Goal: Task Accomplishment & Management: Use online tool/utility

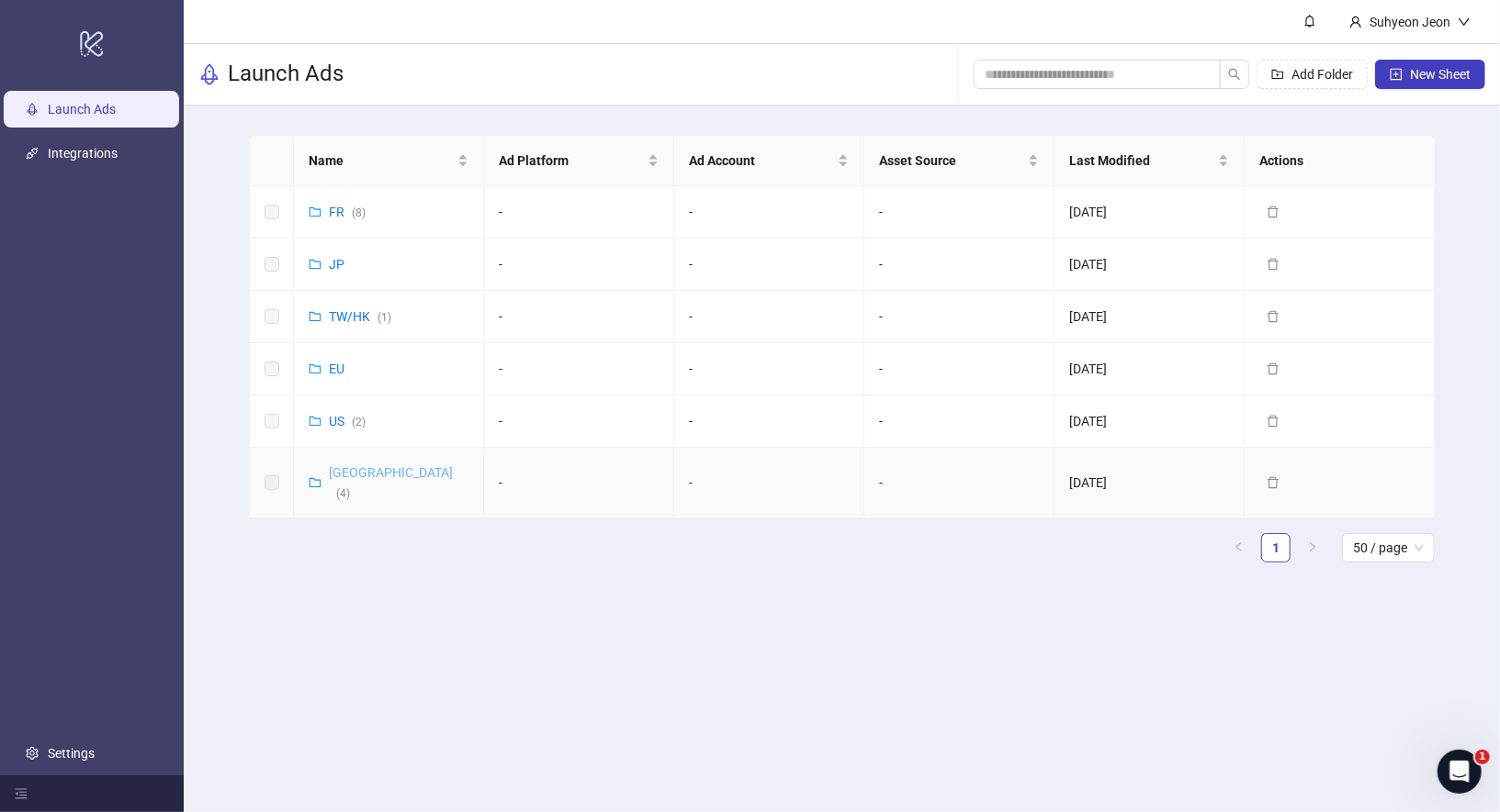
click at [343, 468] on link "Korea ( 4 )" at bounding box center [390, 482] width 124 height 35
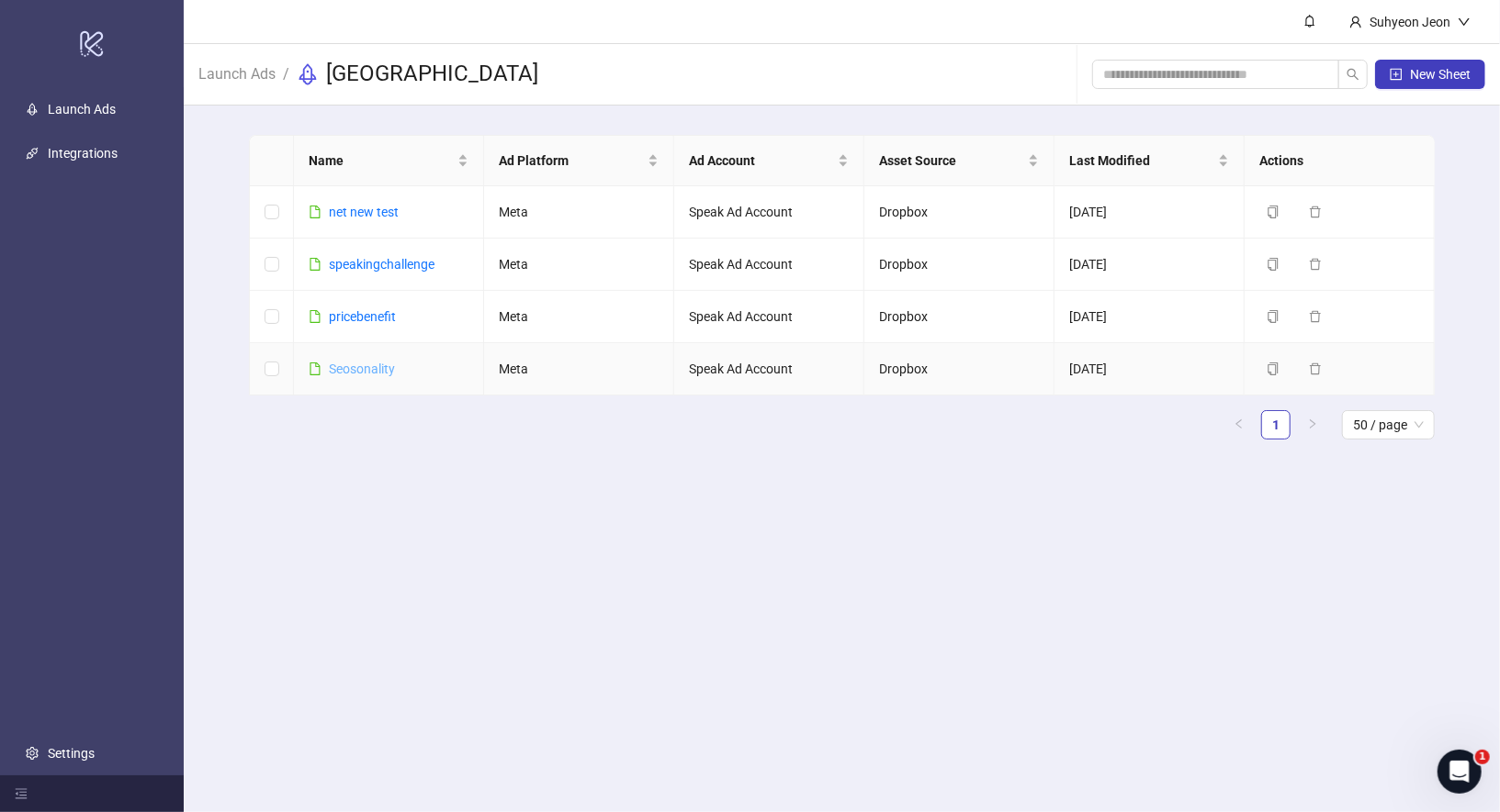
click at [376, 371] on link "Seosonality" at bounding box center [362, 368] width 66 height 14
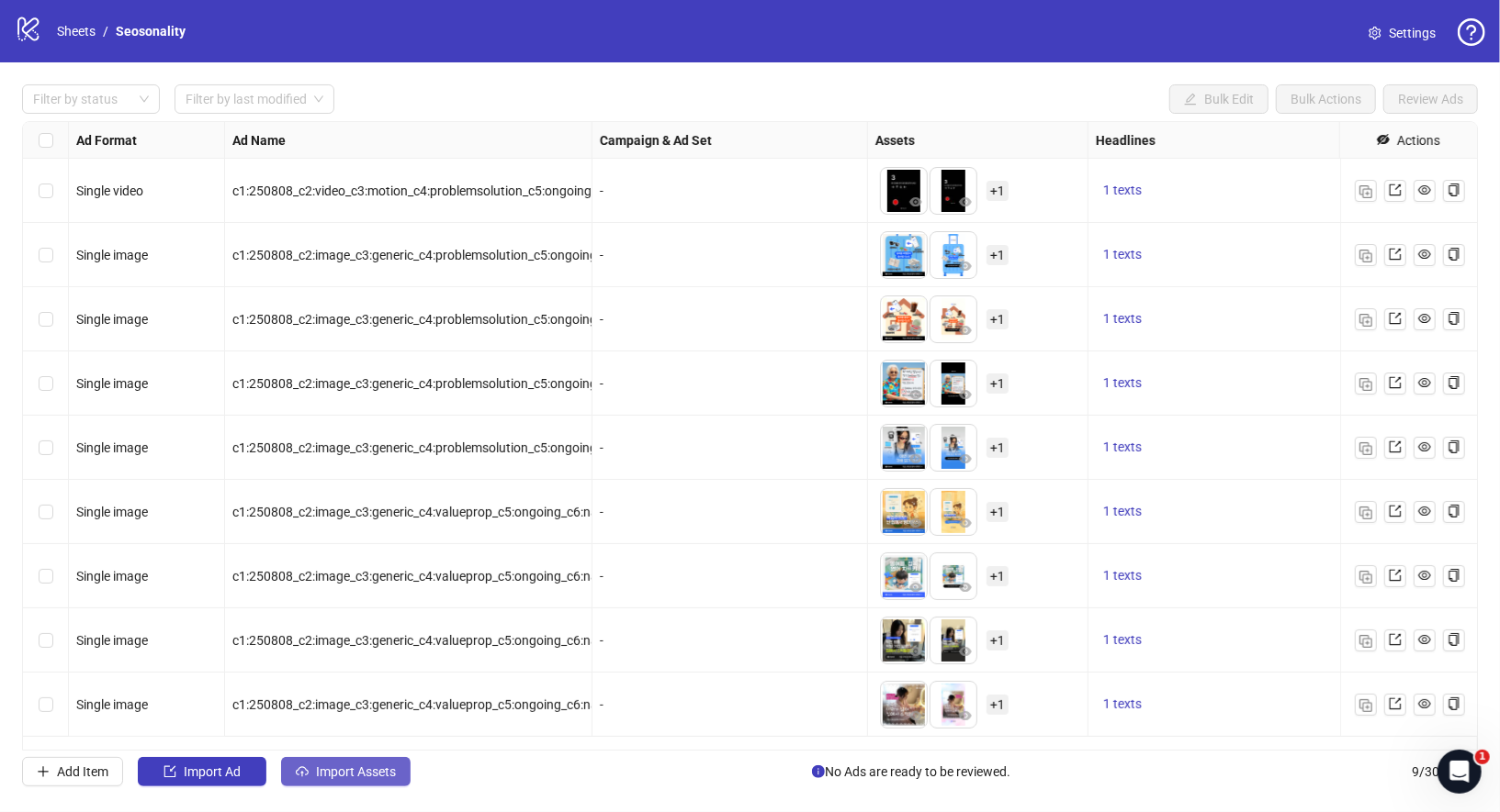
click at [375, 773] on span "Import Assets" at bounding box center [356, 772] width 80 height 14
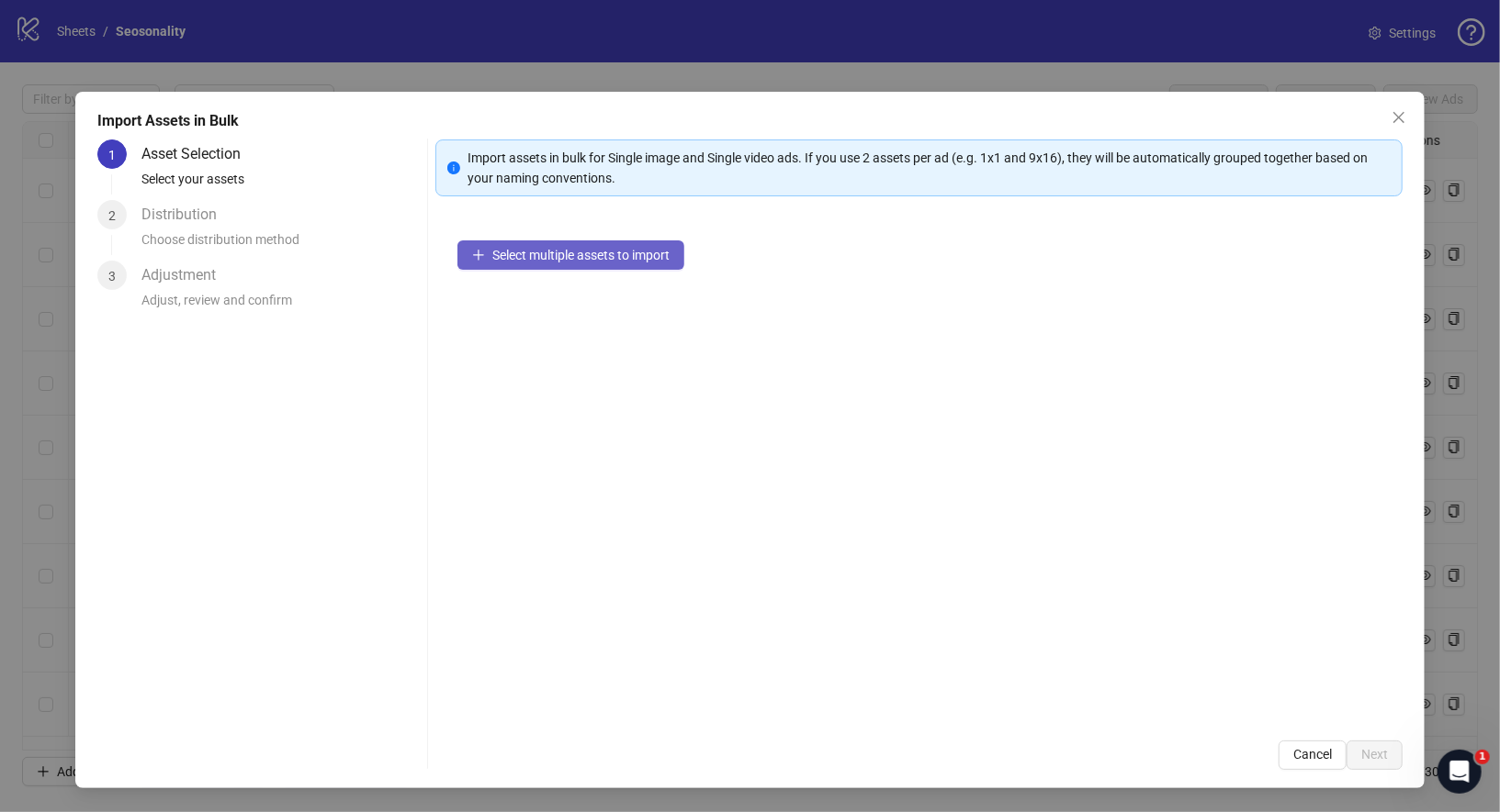
click at [584, 245] on button "Select multiple assets to import" at bounding box center [571, 255] width 227 height 30
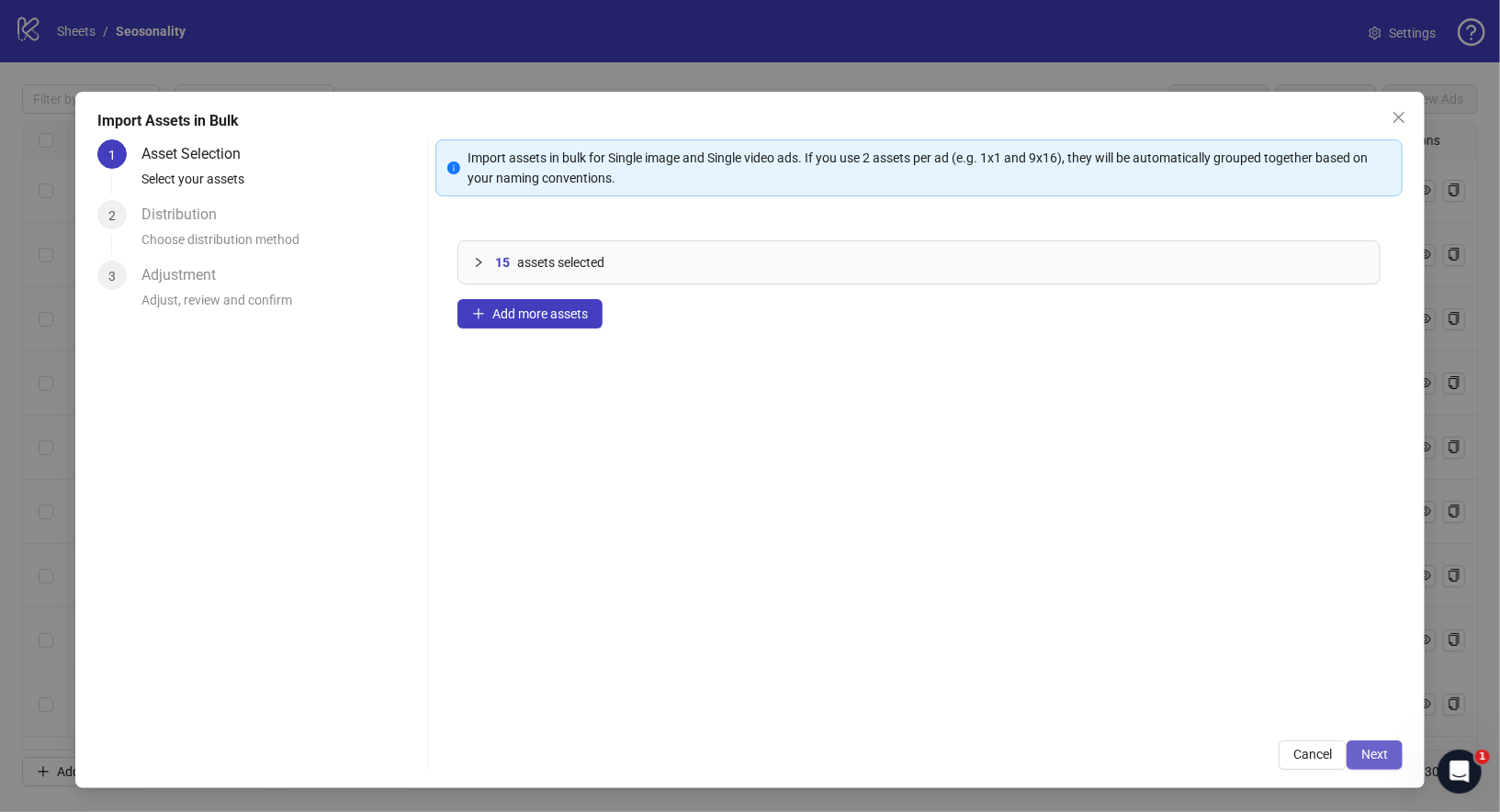
click at [1377, 756] on span "Next" at bounding box center [1375, 754] width 27 height 14
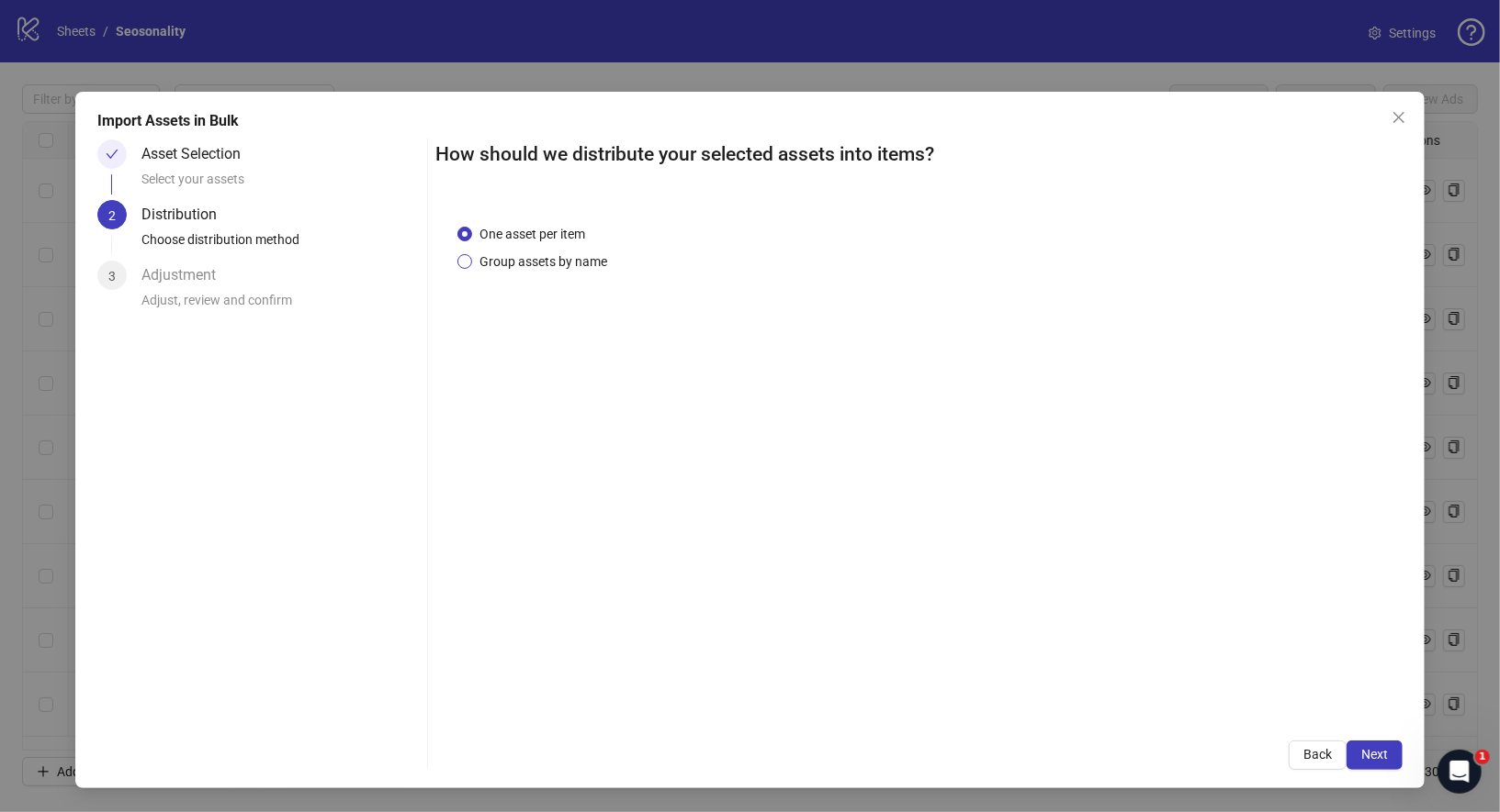
click at [583, 262] on span "Group assets by name" at bounding box center [543, 261] width 142 height 20
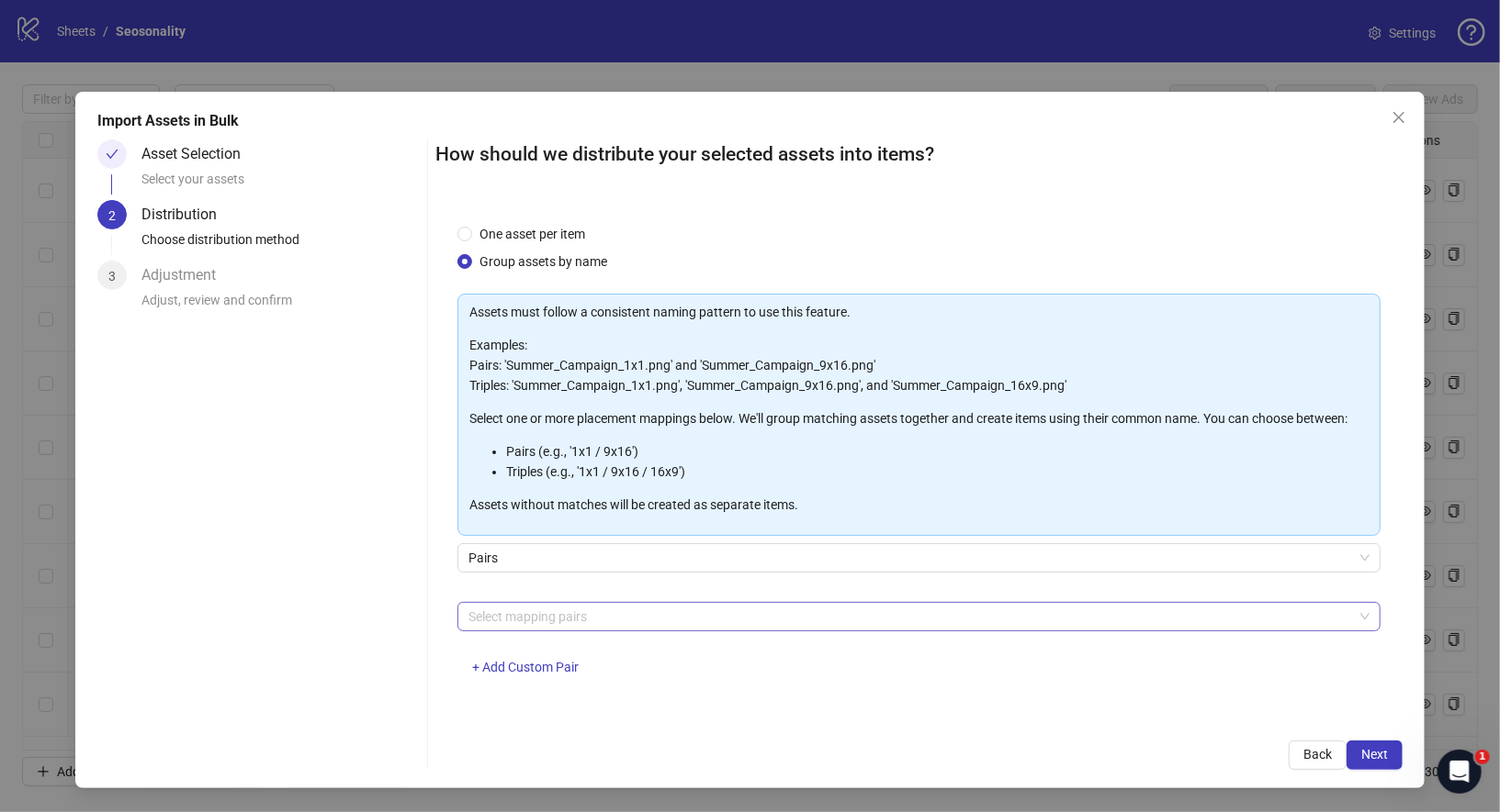
click at [623, 623] on div at bounding box center [910, 617] width 897 height 26
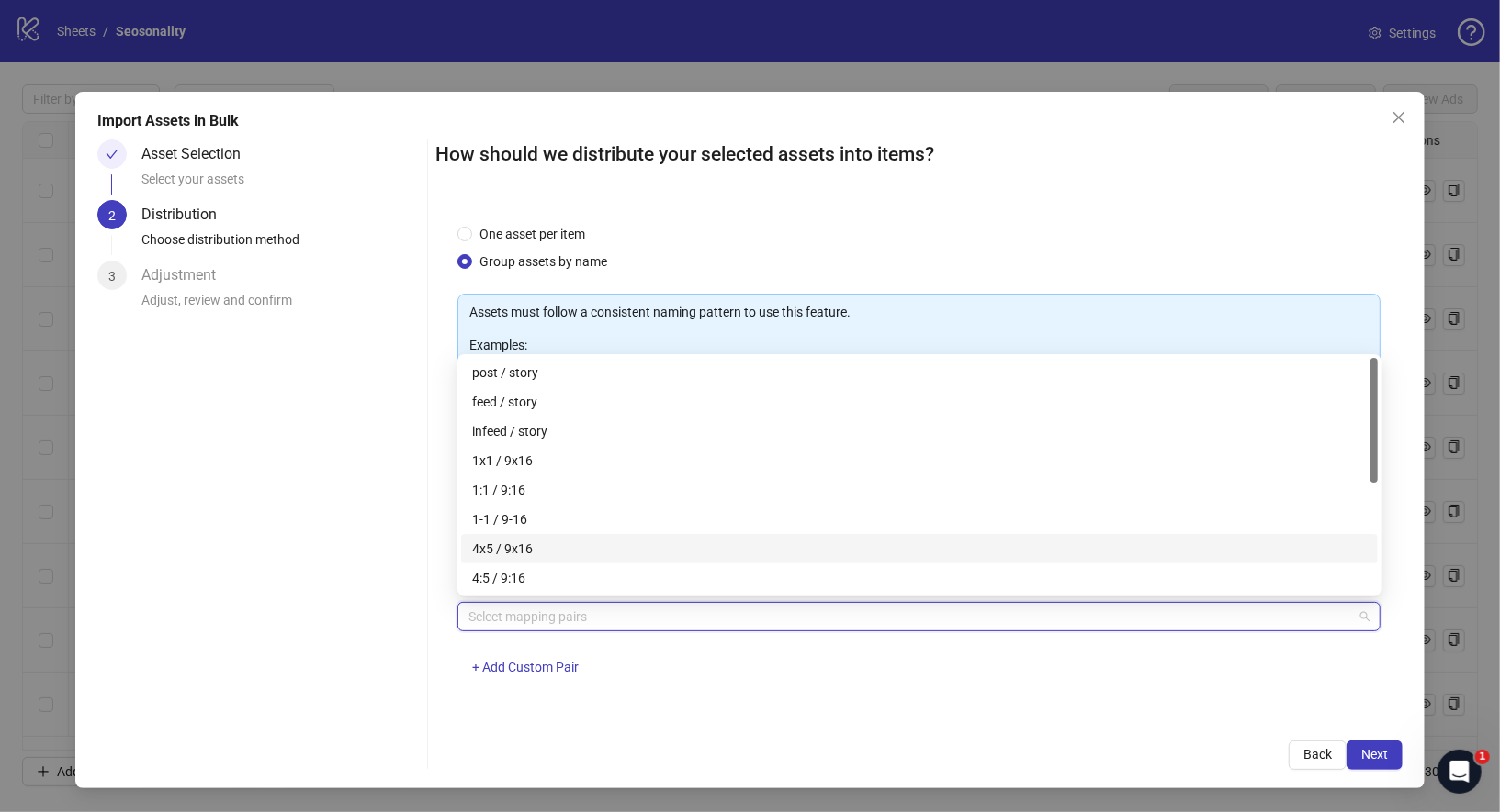
click at [415, 541] on div "Asset Selection Select your assets 2 Distribution Choose distribution method 3 …" at bounding box center [258, 455] width 322 height 630
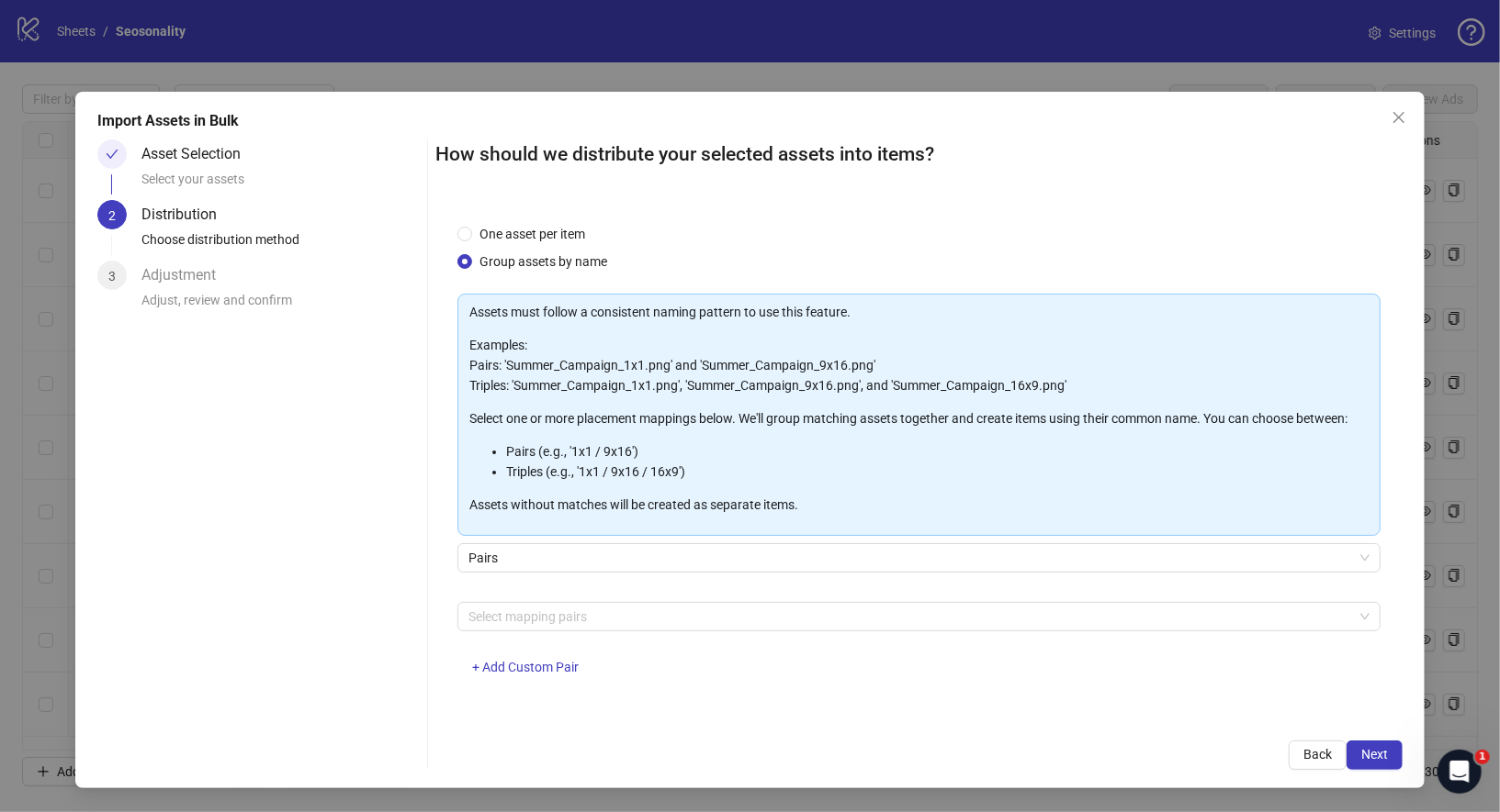
click at [575, 573] on div "Pairs" at bounding box center [919, 568] width 924 height 51
click at [576, 564] on span "Pairs" at bounding box center [919, 557] width 902 height 28
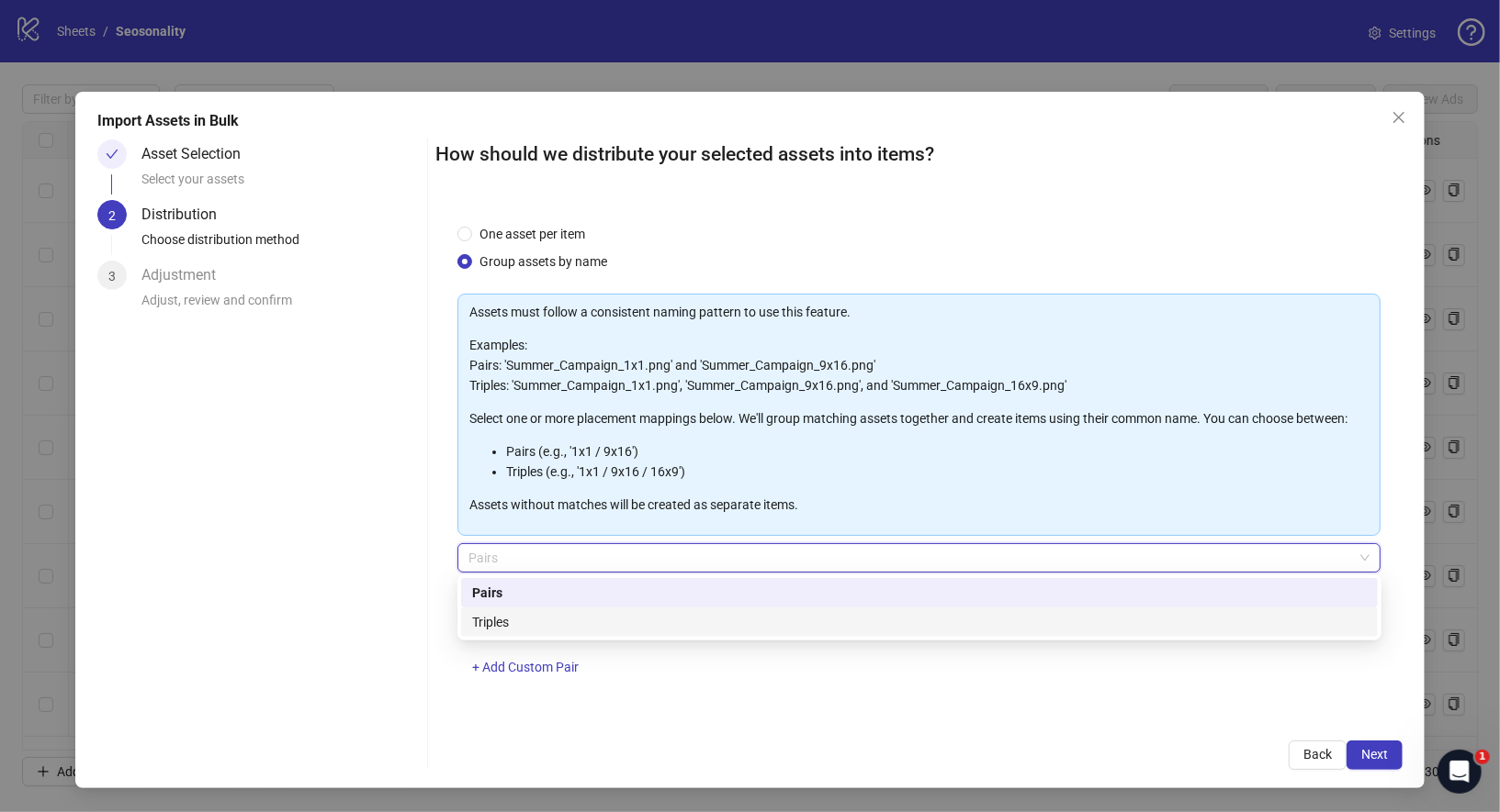
click at [563, 621] on div "Triples" at bounding box center [919, 622] width 894 height 20
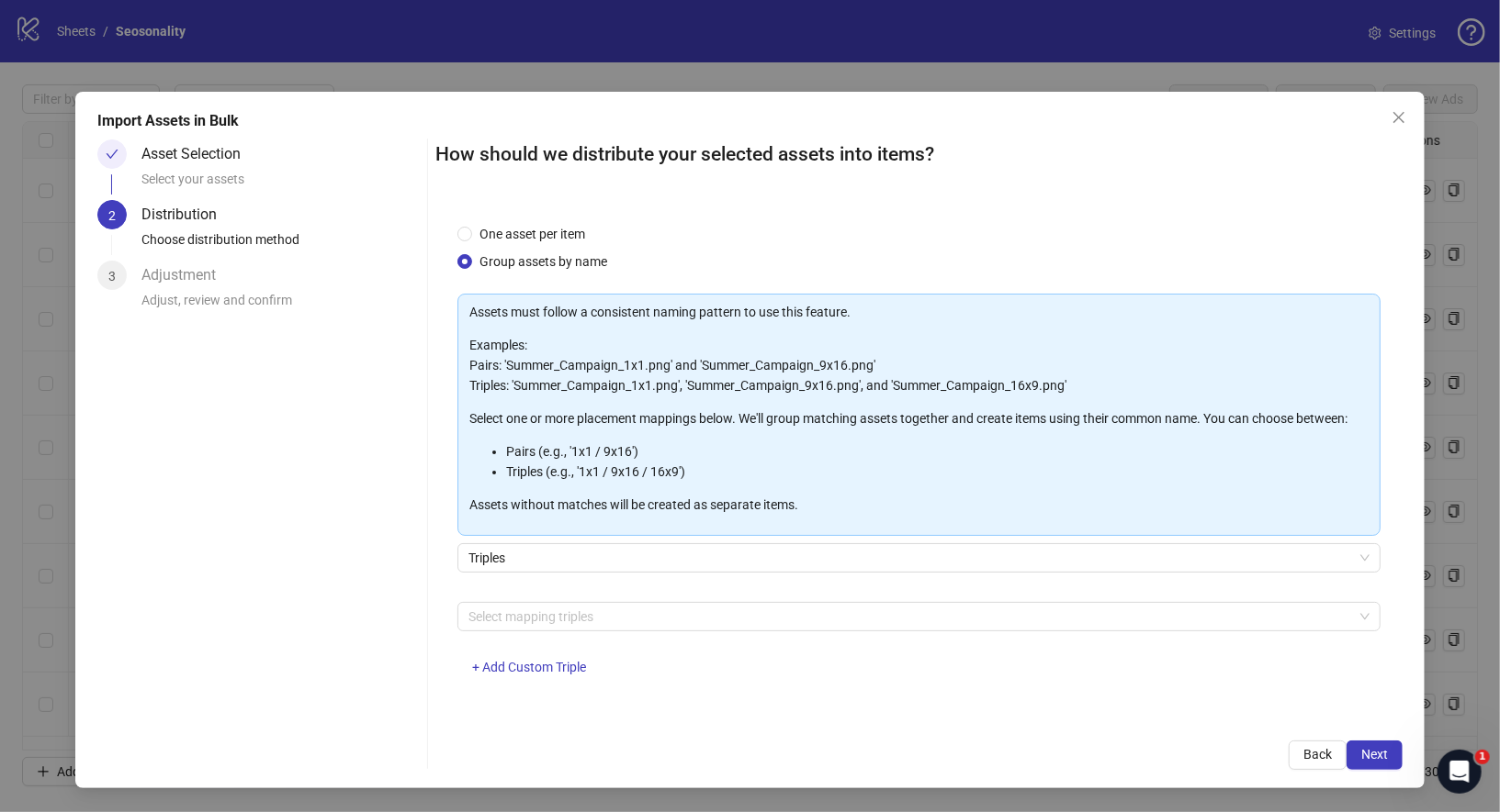
click at [589, 632] on div "Select mapping triples + Add Custom Triple" at bounding box center [919, 650] width 924 height 95
click at [589, 619] on div at bounding box center [910, 617] width 897 height 26
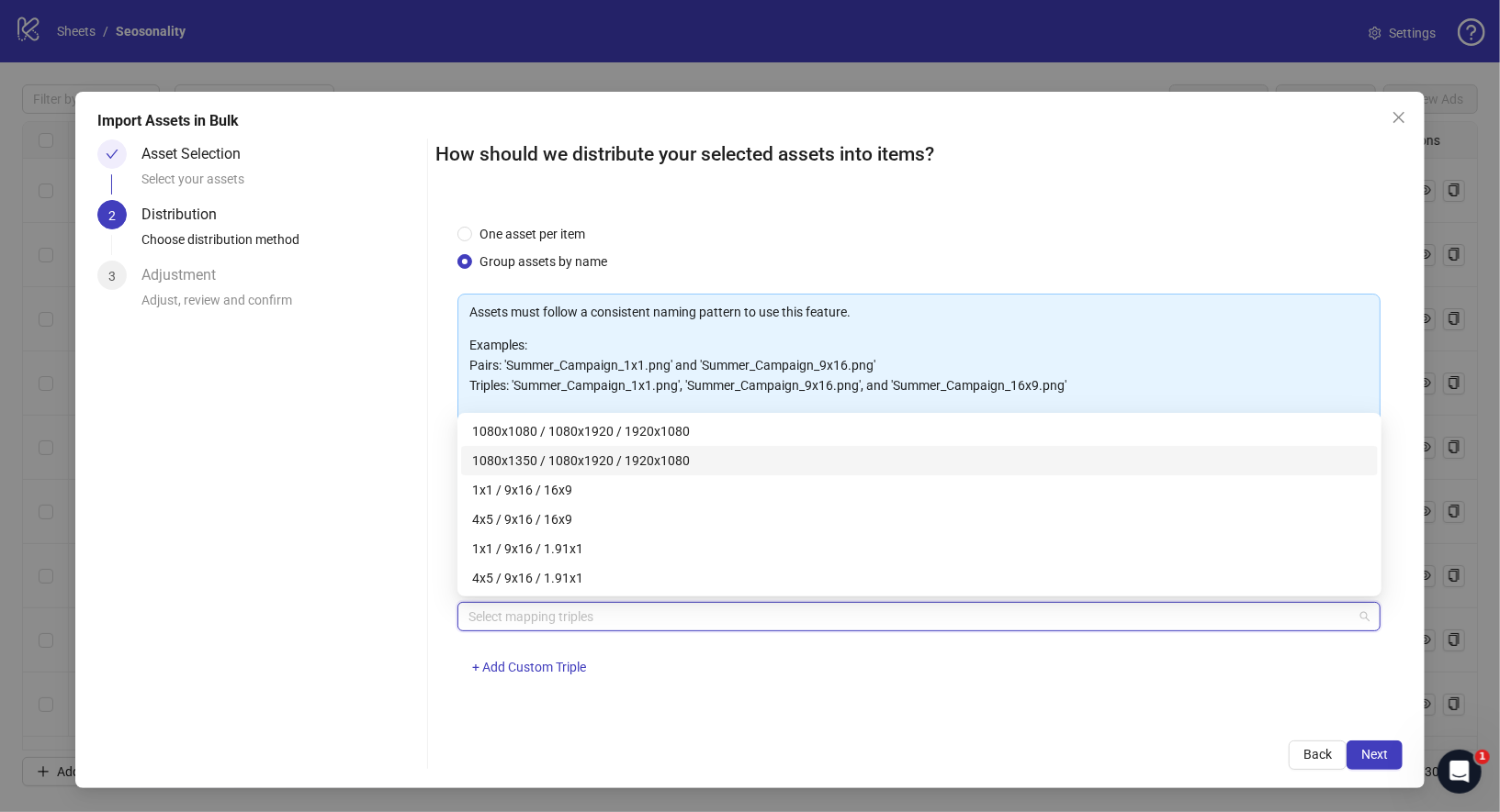
click at [648, 461] on div "1080x1350 / 1080x1920 / 1920x1080" at bounding box center [919, 460] width 894 height 20
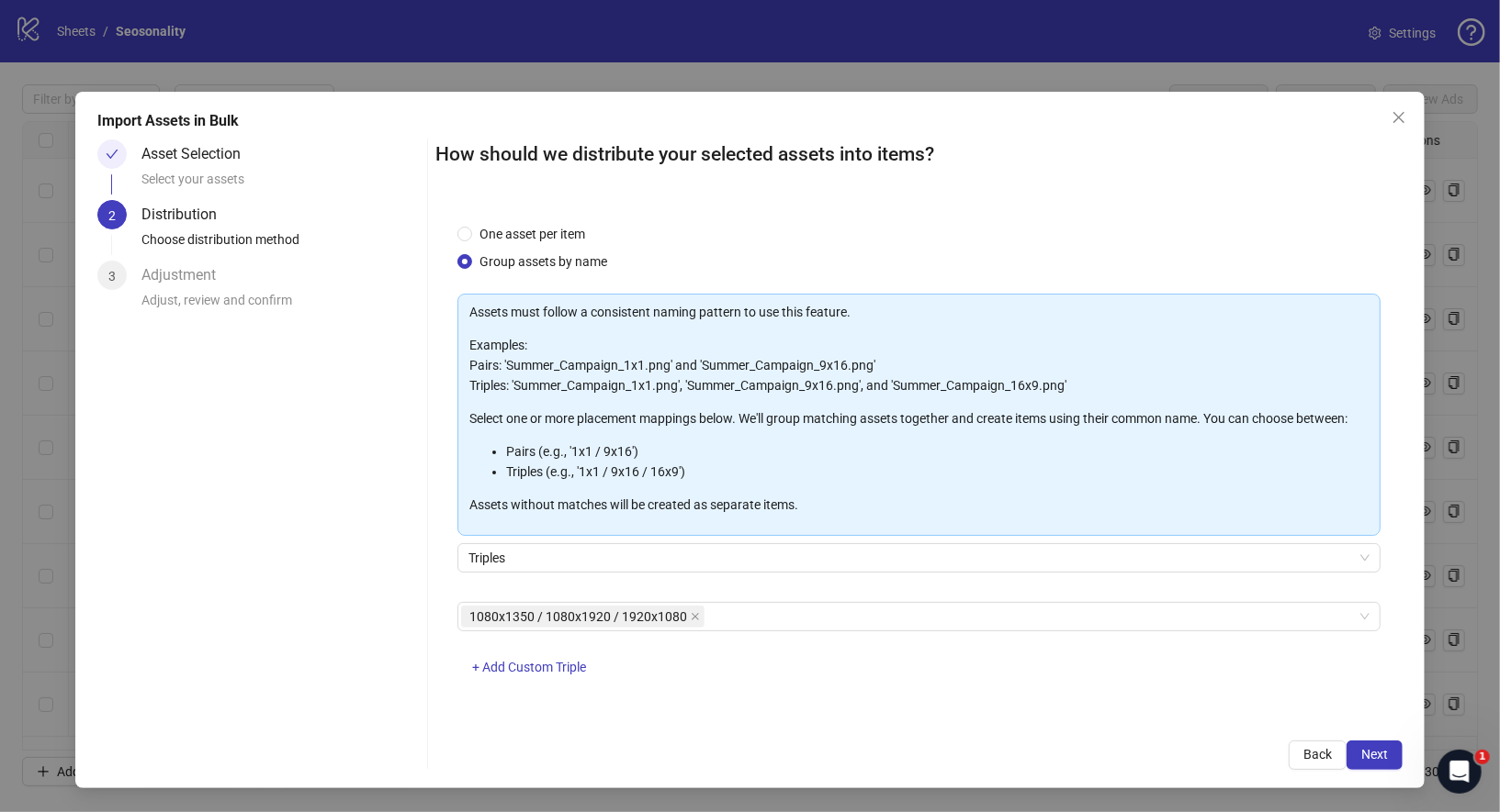
click at [756, 660] on div "1080x1350 / 1080x1920 / 1920x1080 + Add Custom Triple" at bounding box center [919, 650] width 924 height 95
click at [1378, 754] on span "Next" at bounding box center [1375, 754] width 27 height 14
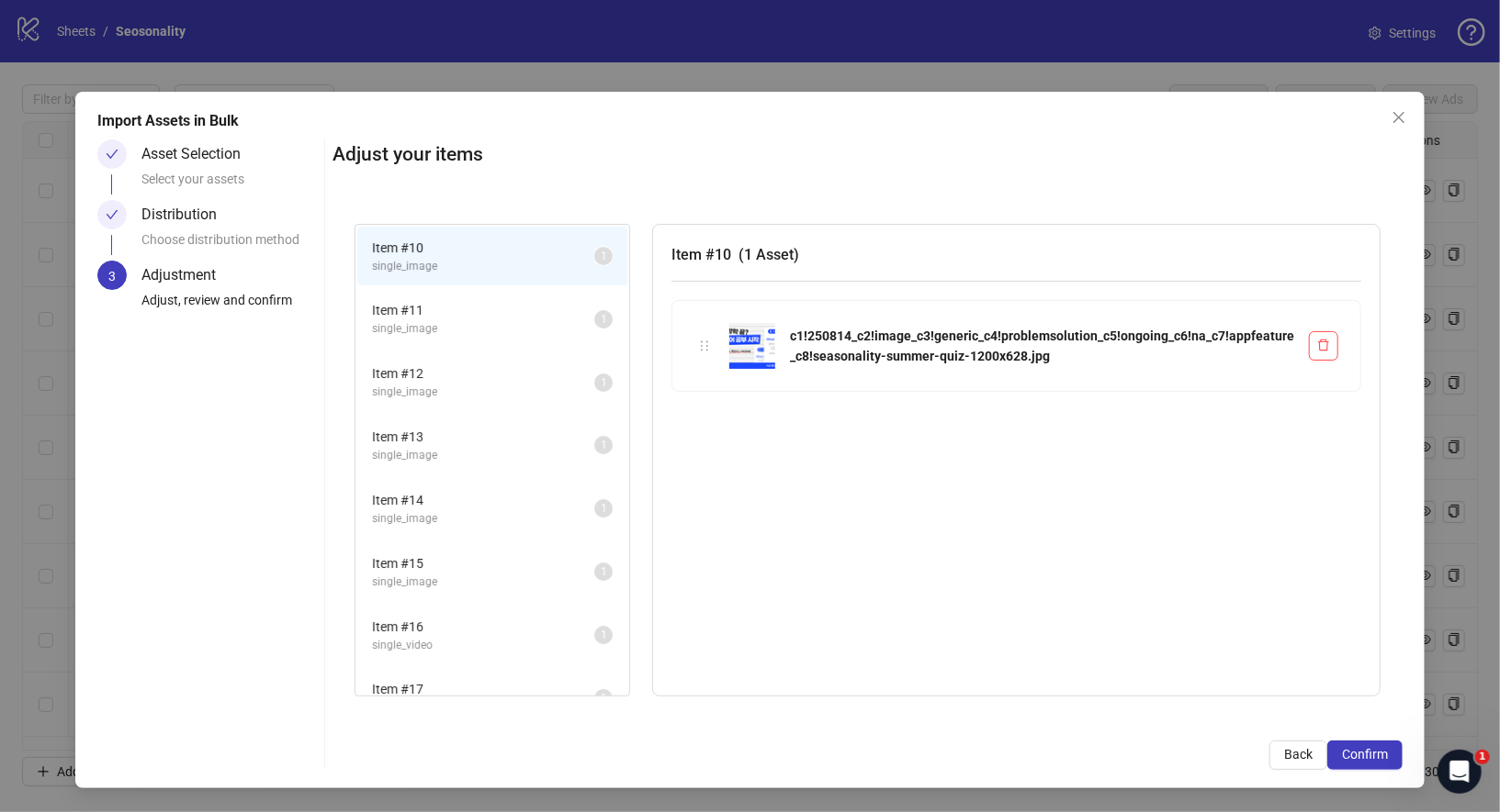
click at [473, 320] on span "single_image" at bounding box center [483, 329] width 222 height 17
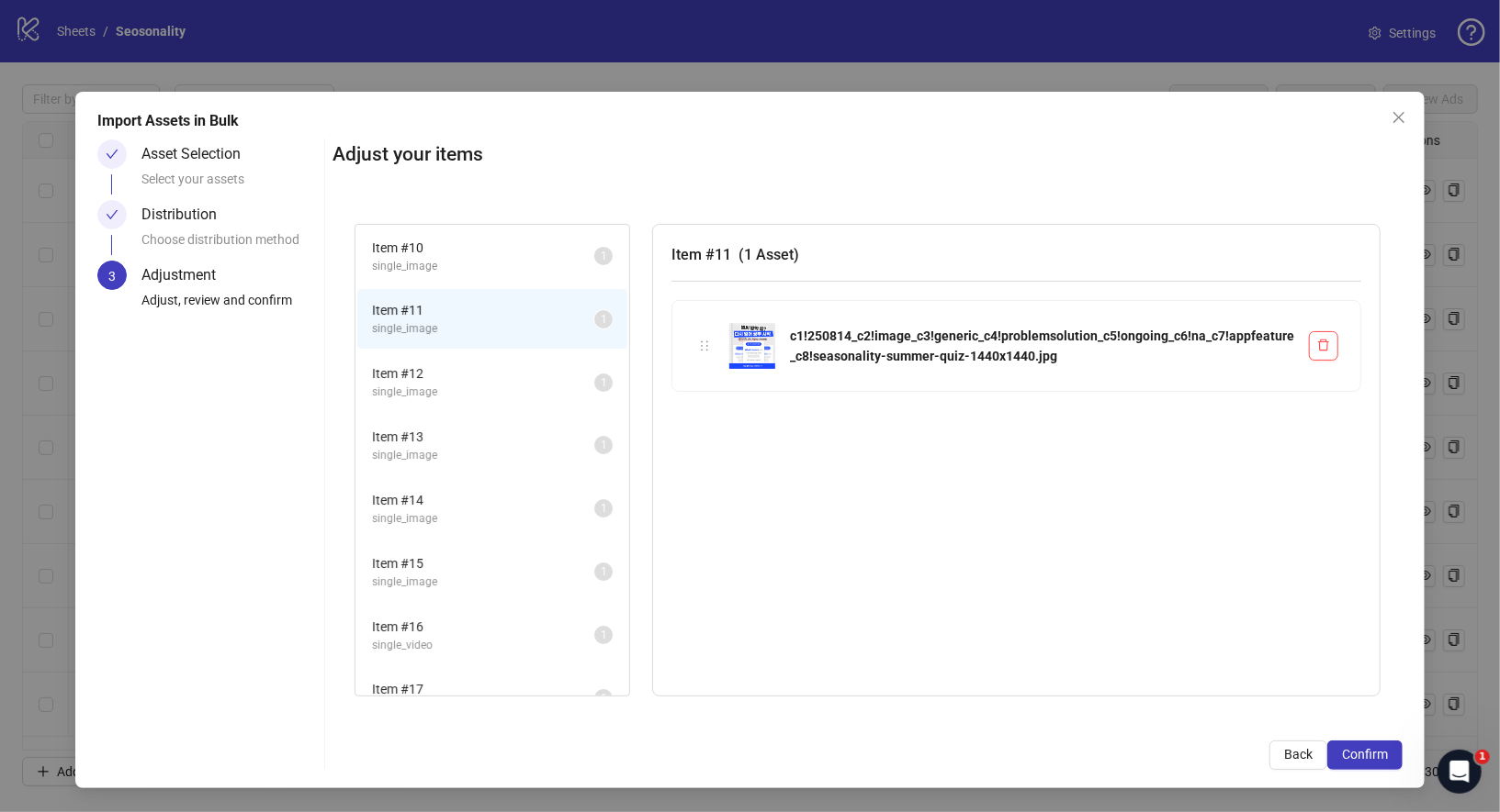
click at [473, 371] on span "Item # 12" at bounding box center [483, 373] width 222 height 20
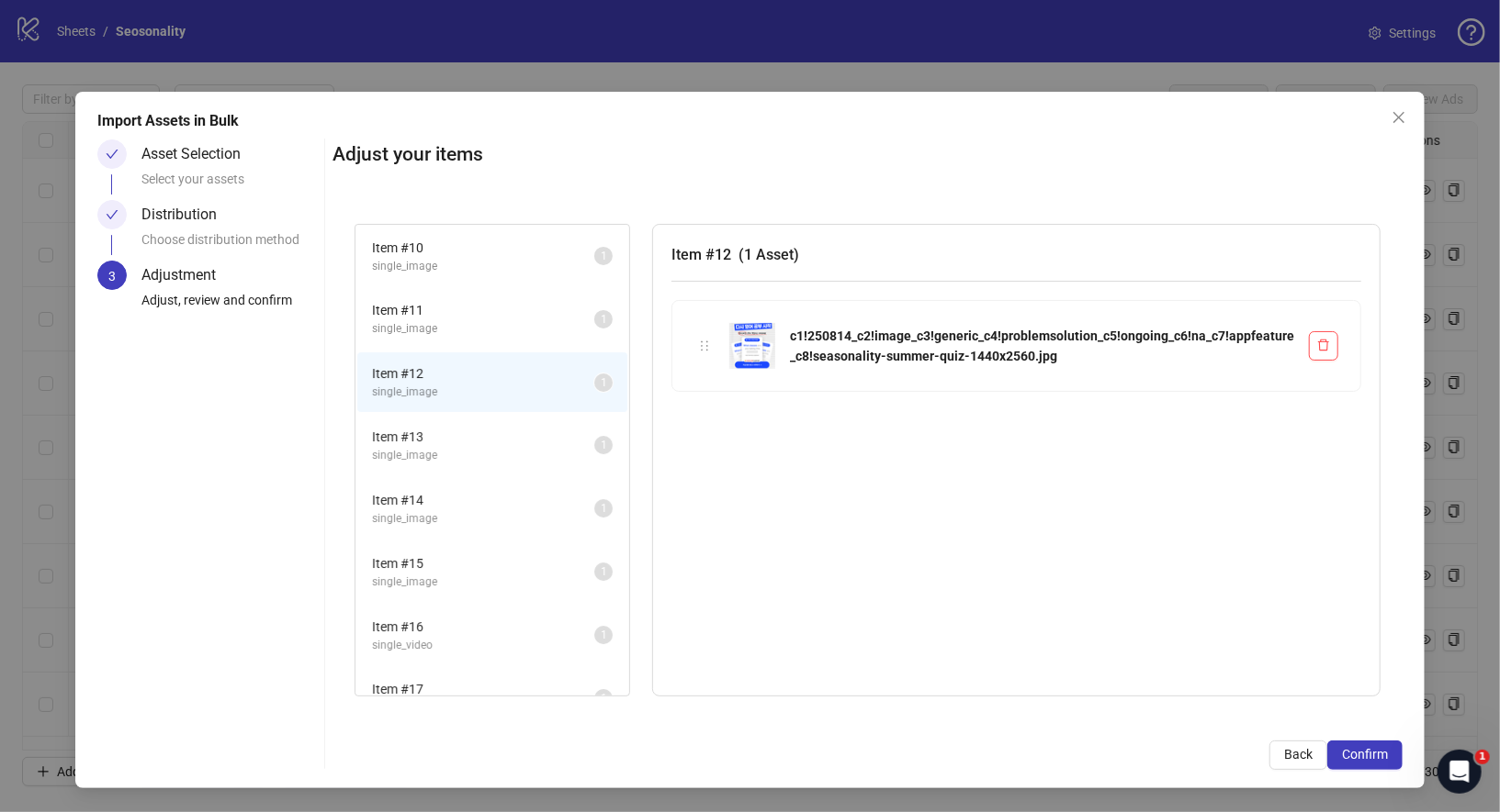
click at [476, 434] on span "Item # 13" at bounding box center [483, 436] width 222 height 20
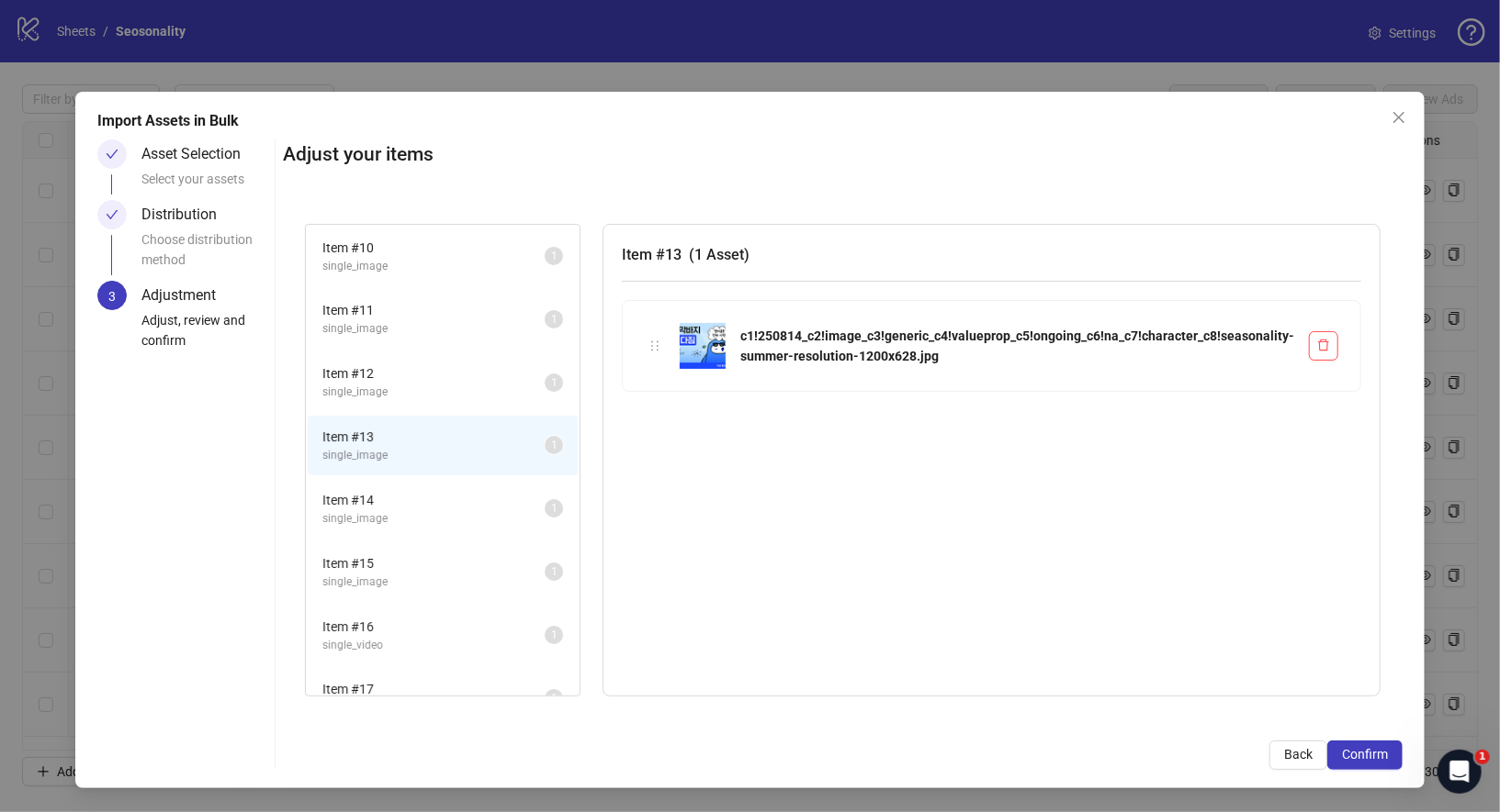
click at [467, 260] on span "single_image" at bounding box center [433, 266] width 222 height 17
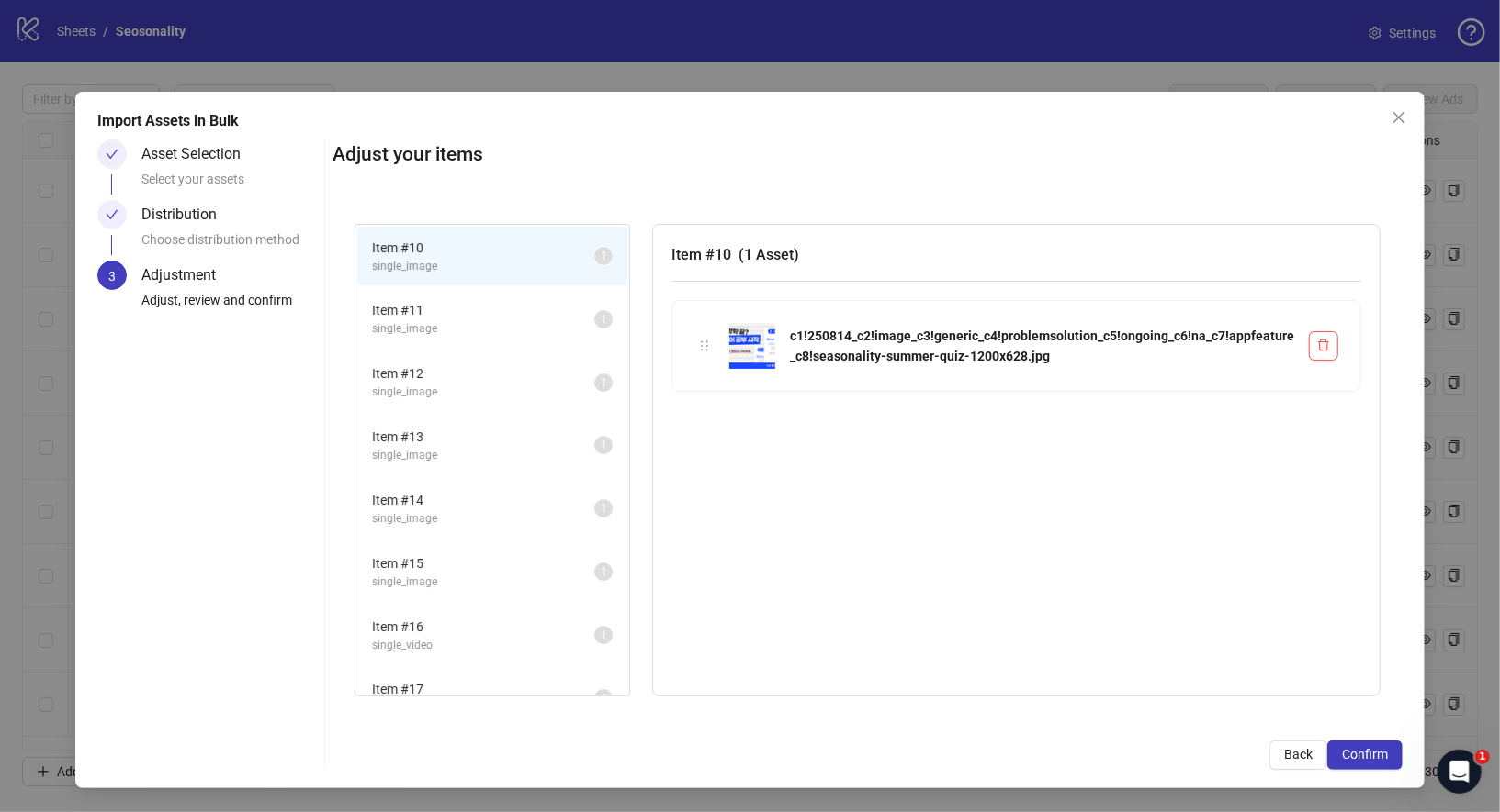
click at [126, 225] on div "Distribution Choose distribution method" at bounding box center [207, 230] width 220 height 61
click at [1303, 762] on span "Back" at bounding box center [1298, 754] width 29 height 14
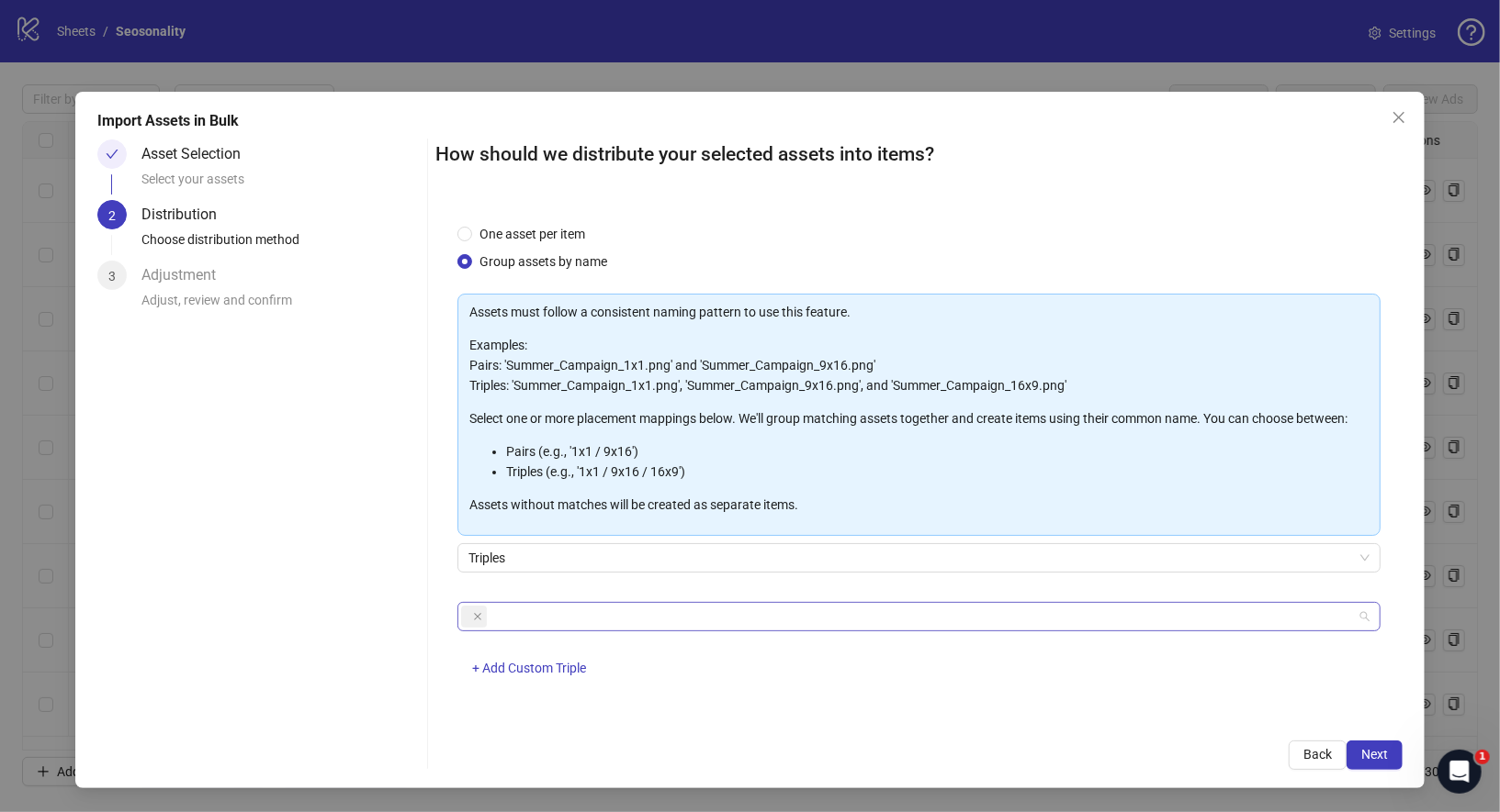
click at [608, 604] on div at bounding box center [910, 617] width 897 height 26
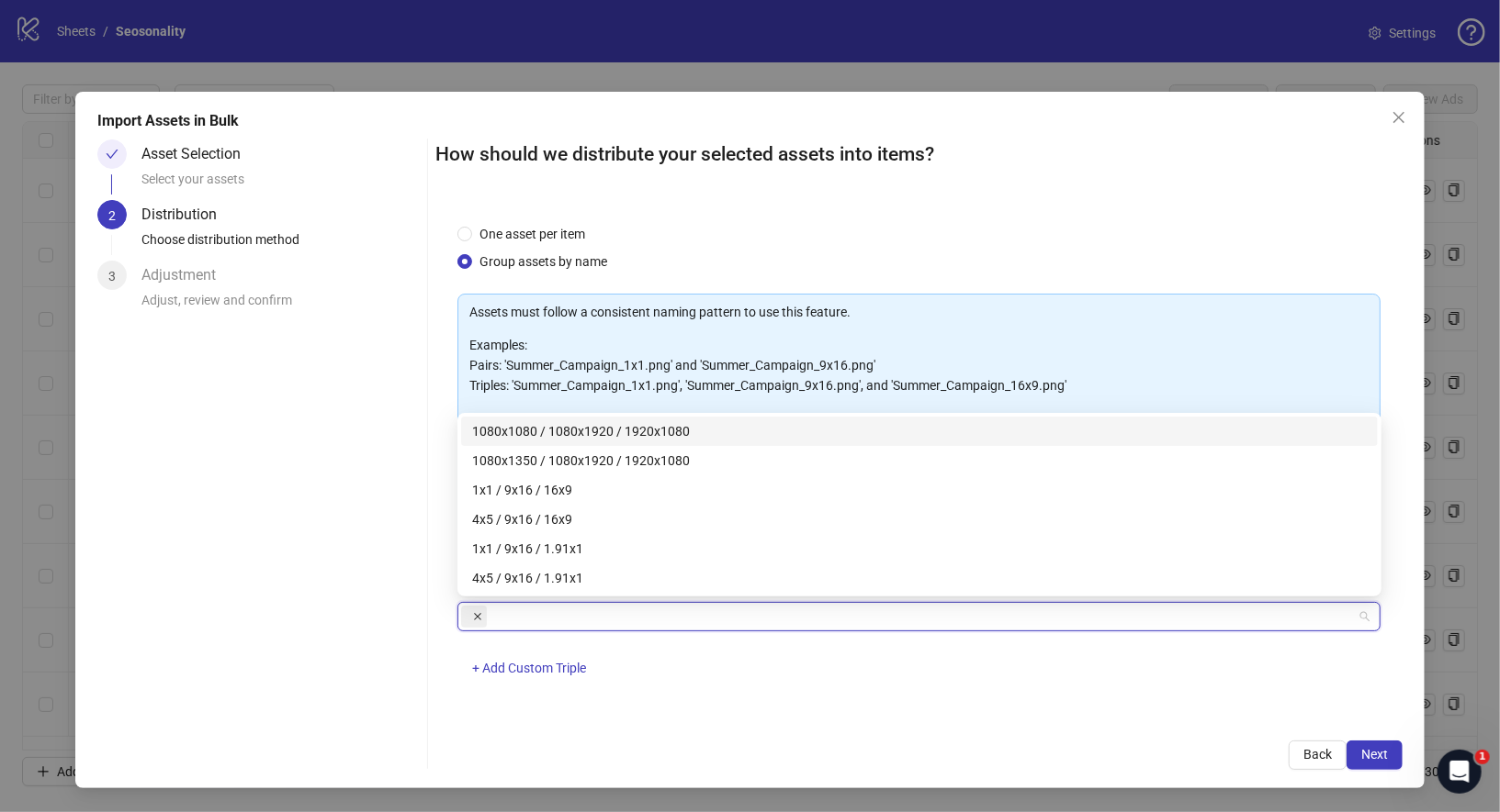
click at [480, 613] on icon "close" at bounding box center [478, 617] width 10 height 10
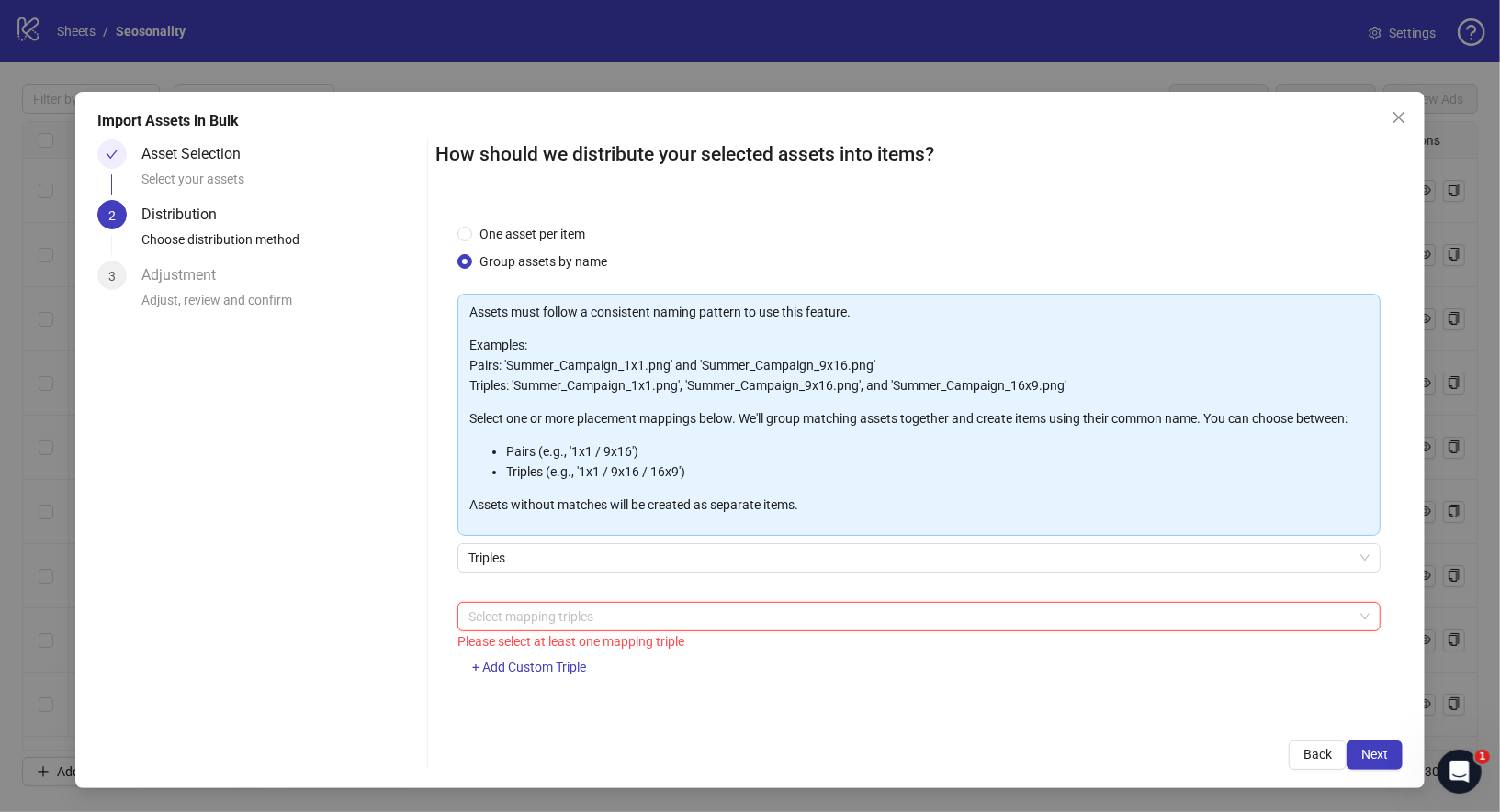
click at [512, 613] on div at bounding box center [910, 617] width 897 height 26
click at [565, 625] on div at bounding box center [910, 617] width 897 height 26
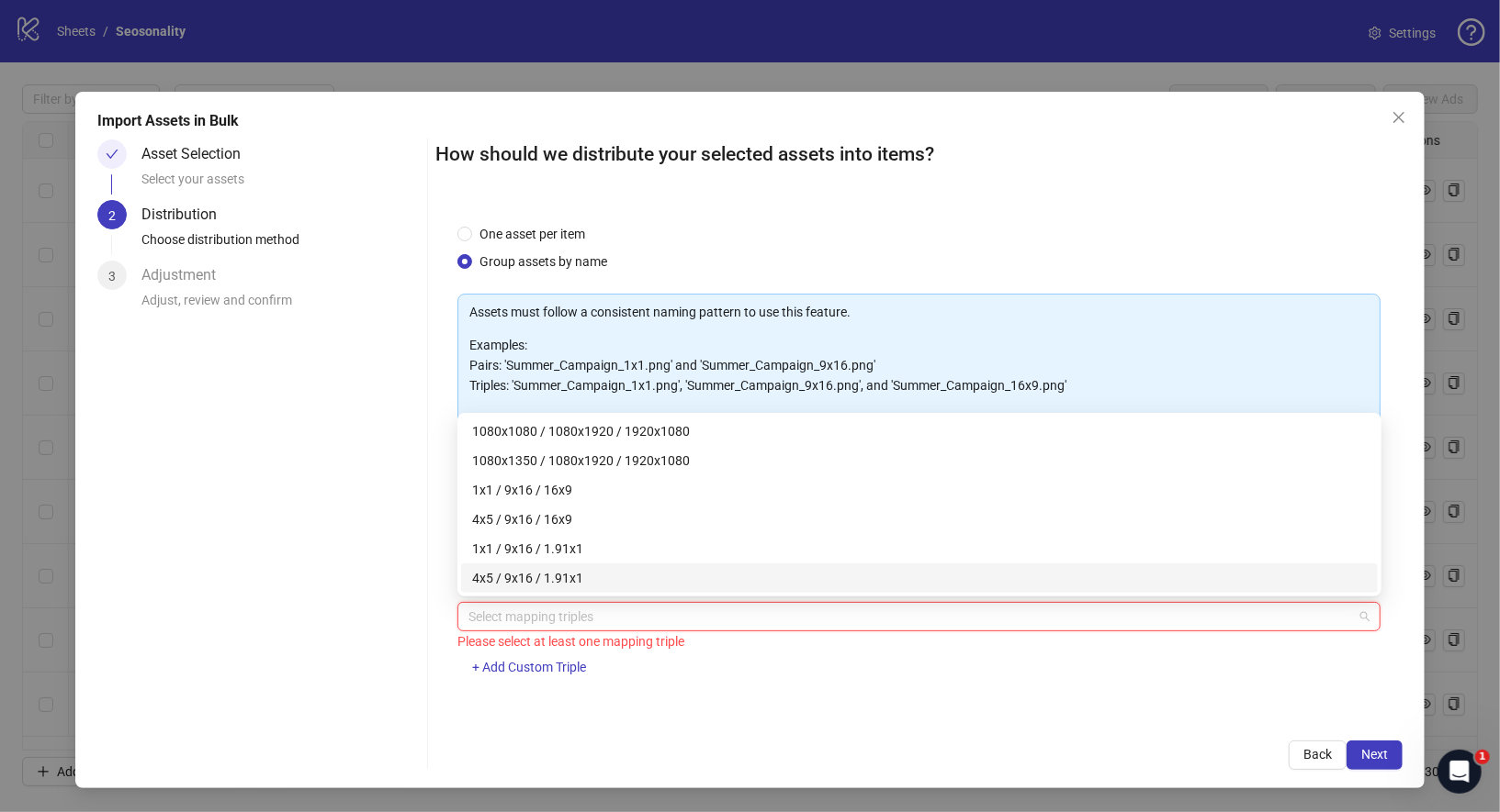
click at [548, 609] on div at bounding box center [910, 617] width 897 height 26
click at [559, 609] on div at bounding box center [910, 617] width 897 height 26
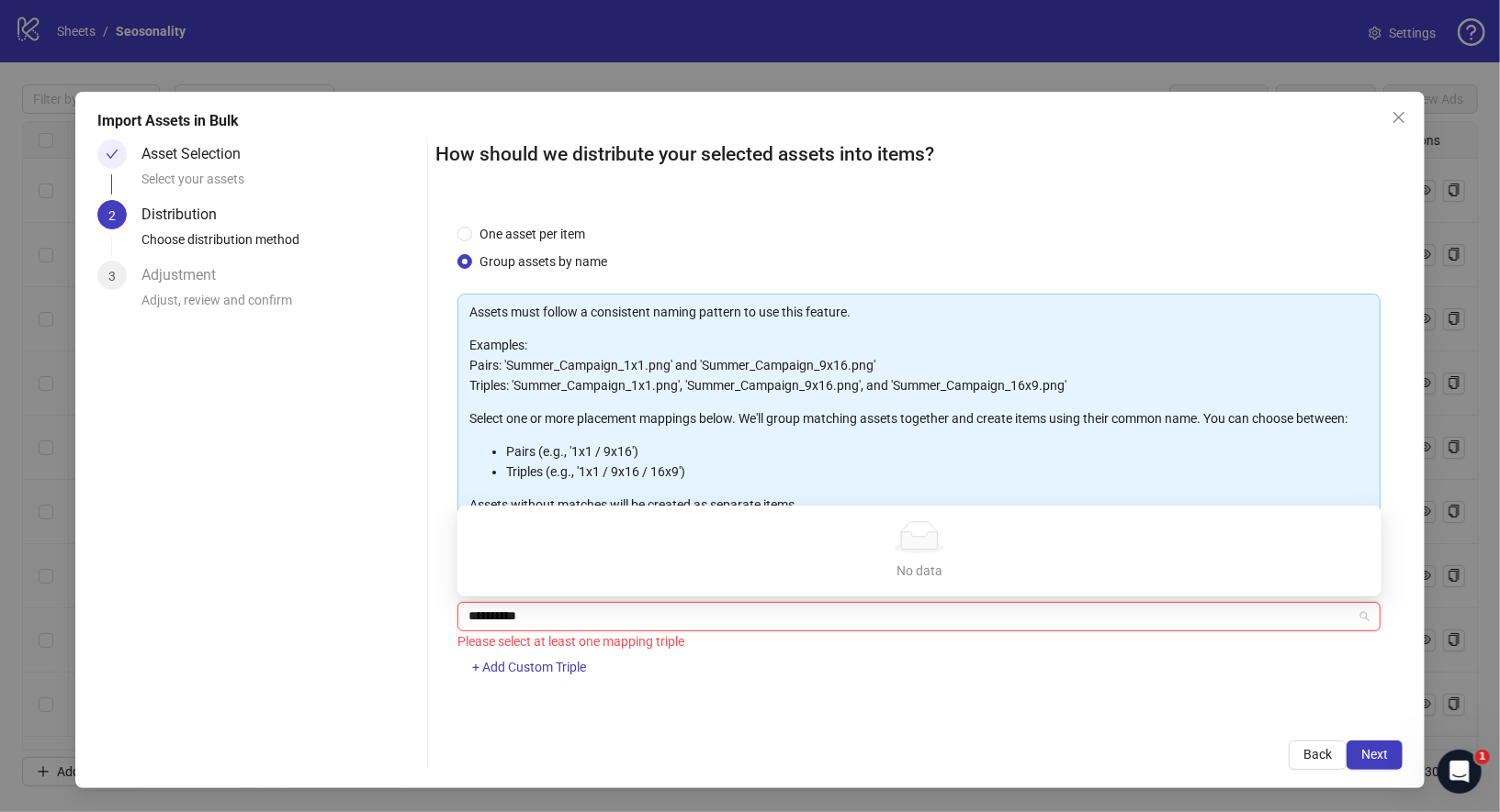
type input "**********"
type input "*"
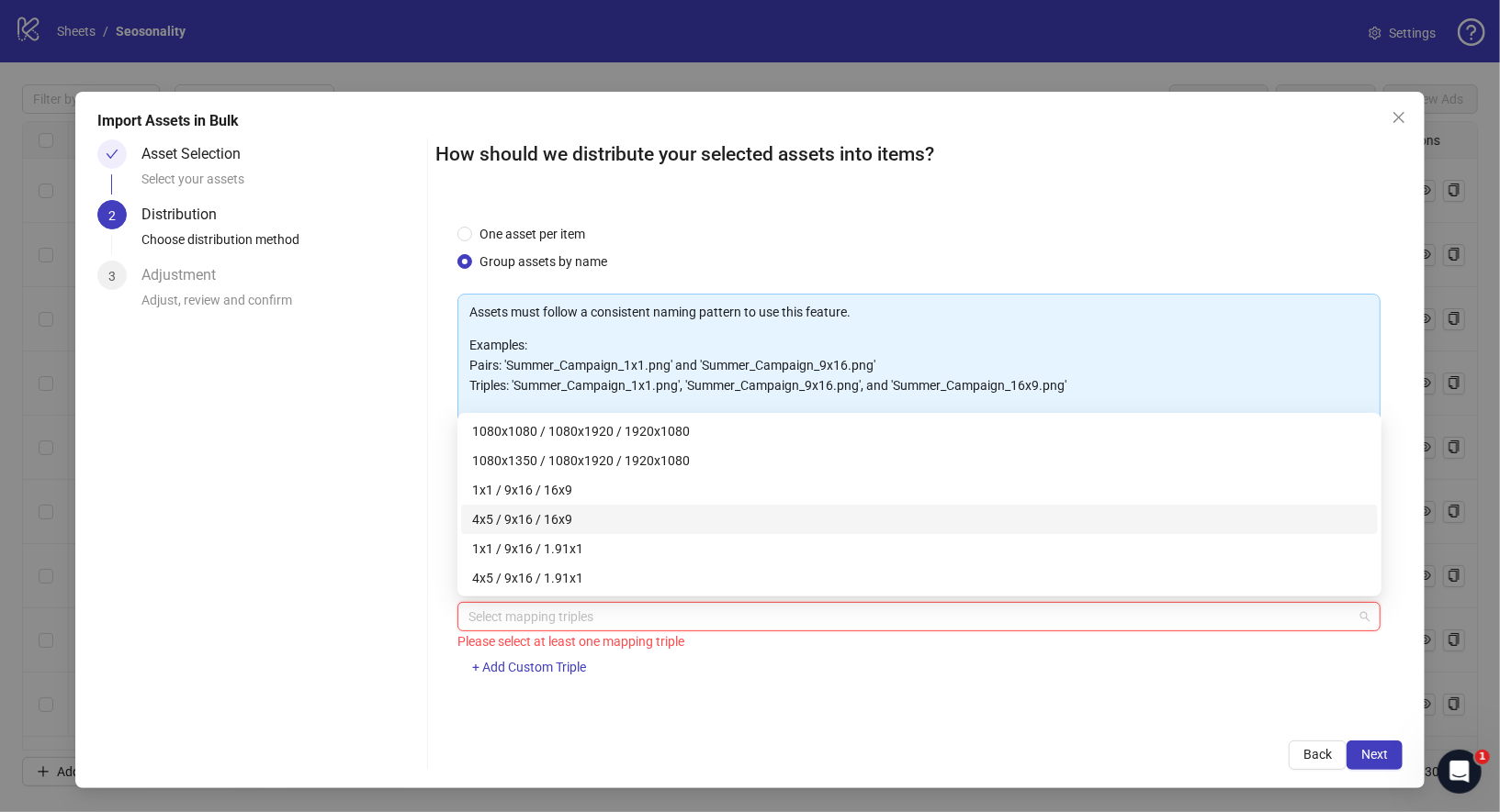
click at [274, 478] on div "Asset Selection Select your assets 2 Distribution Choose distribution method 3 …" at bounding box center [258, 455] width 322 height 630
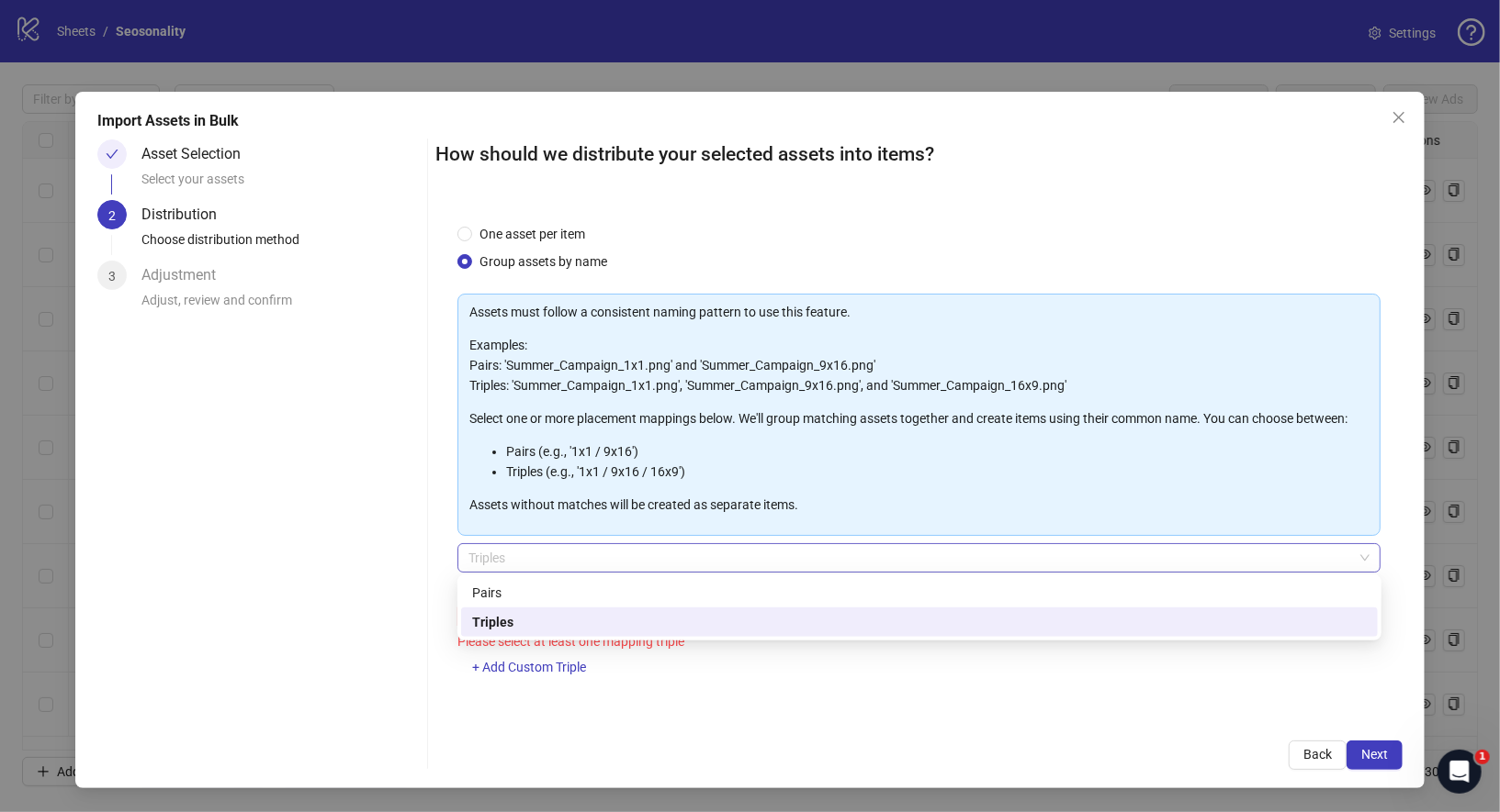
click at [682, 544] on span "Triples" at bounding box center [919, 557] width 902 height 28
click at [390, 557] on div "Asset Selection Select your assets 2 Distribution Choose distribution method 3 …" at bounding box center [258, 455] width 322 height 630
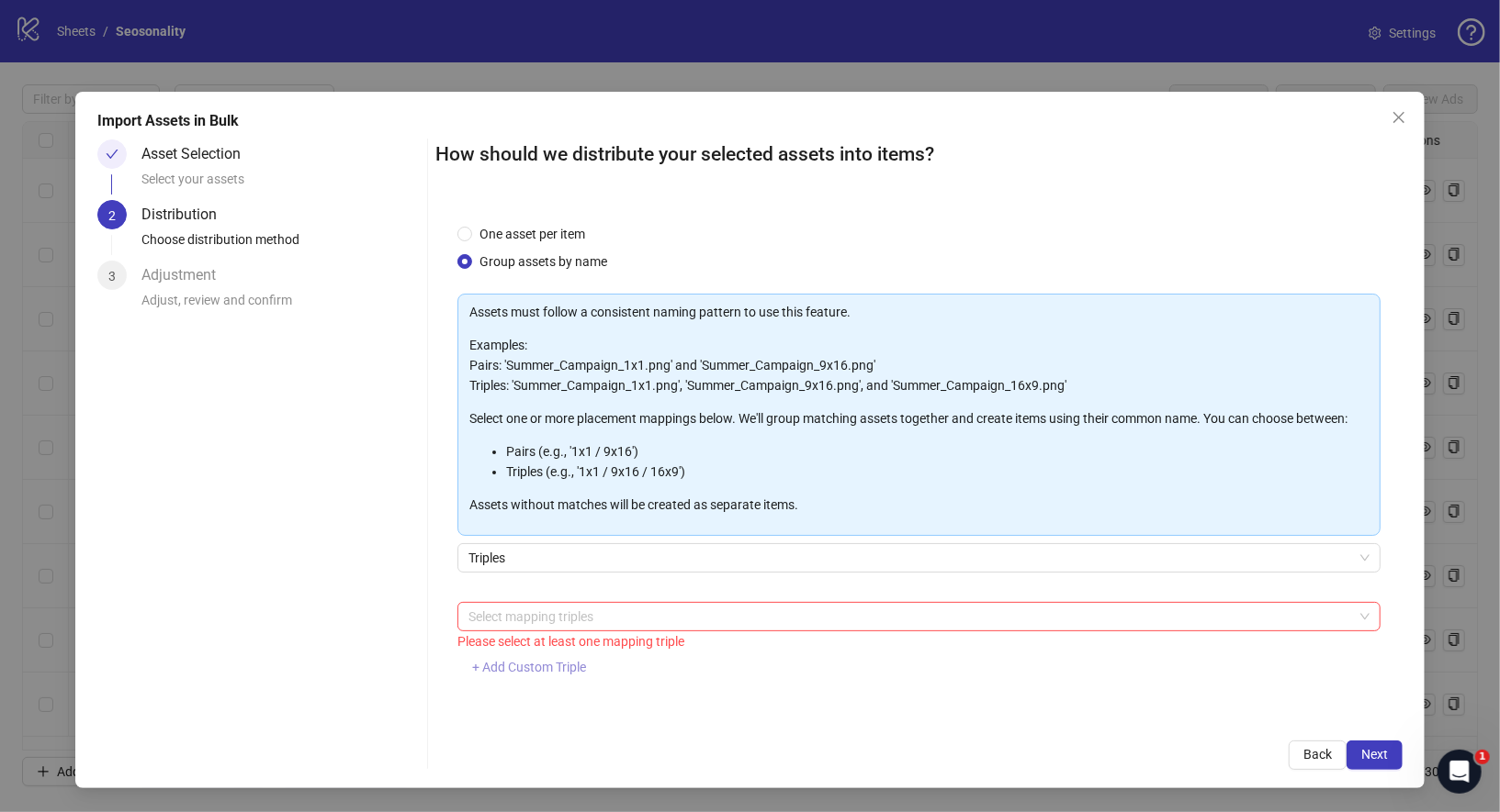
click at [543, 674] on span "+ Add Custom Triple" at bounding box center [529, 667] width 113 height 14
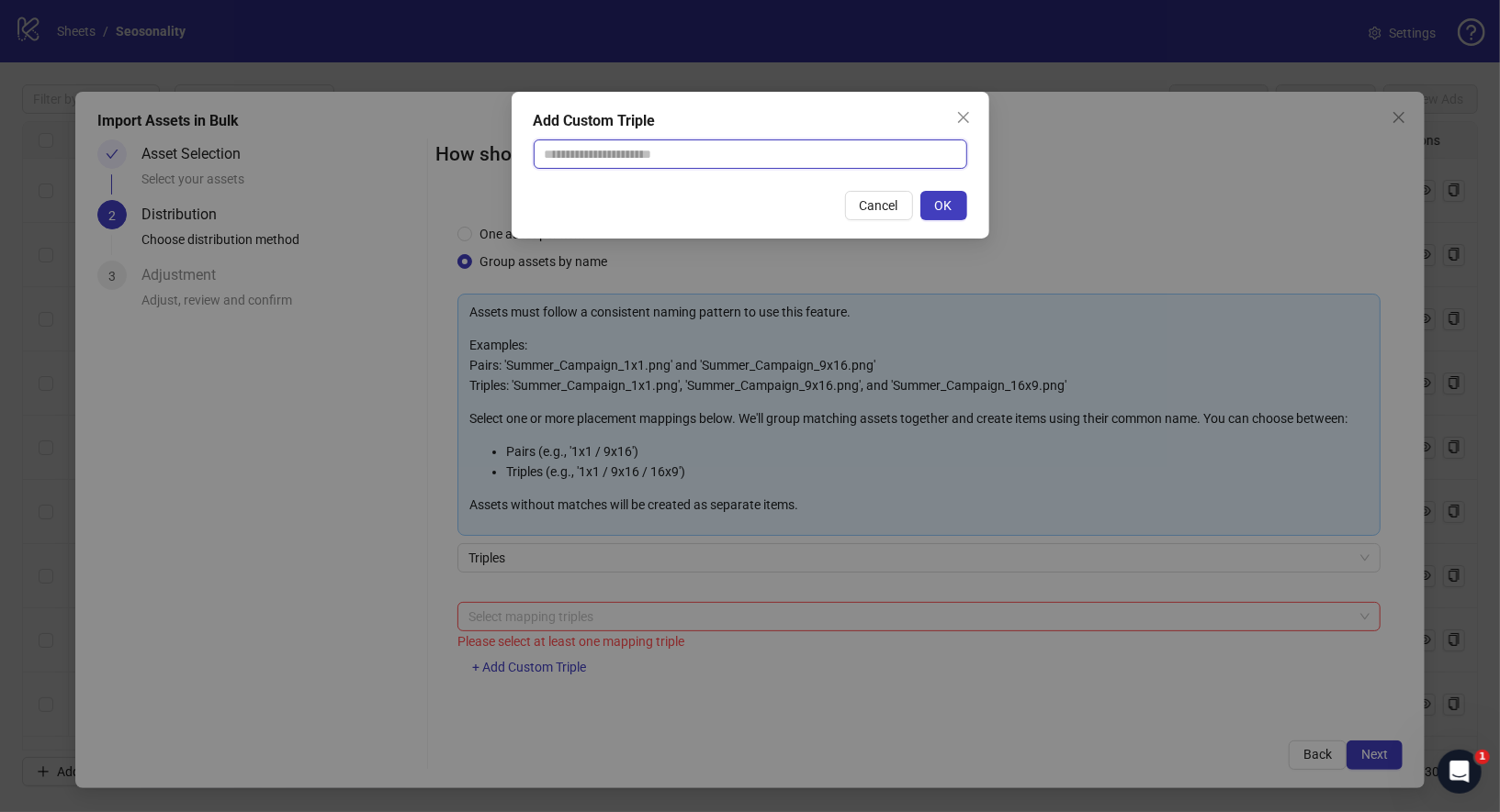
click at [738, 161] on input "text" at bounding box center [750, 154] width 434 height 30
click at [716, 152] on input "**********" at bounding box center [750, 154] width 434 height 30
type input "**********"
click at [954, 204] on button "OK" at bounding box center [943, 206] width 47 height 30
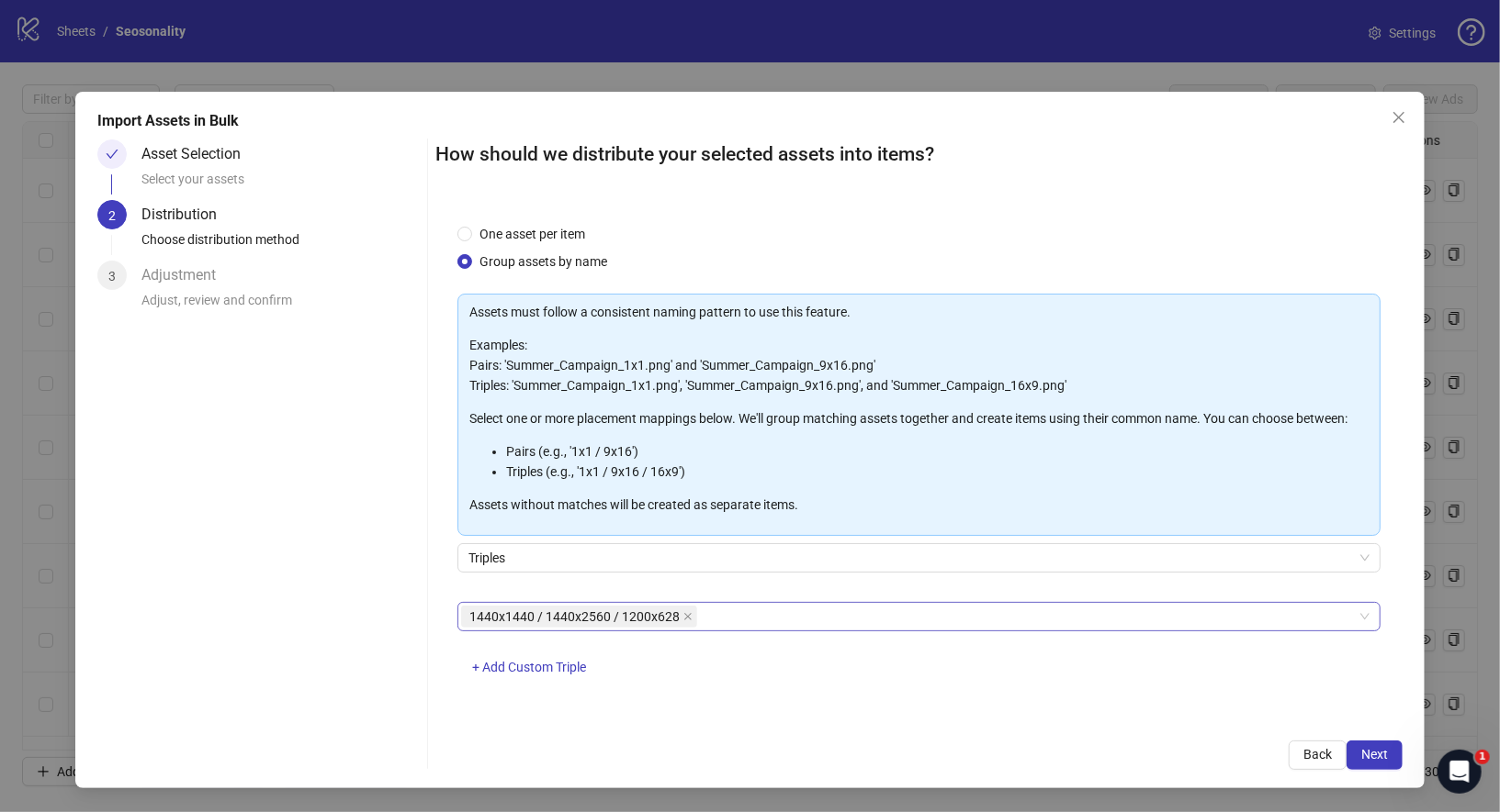
click at [814, 628] on div "1440x1440 / 1440x2560 / 1200x628" at bounding box center [919, 617] width 924 height 30
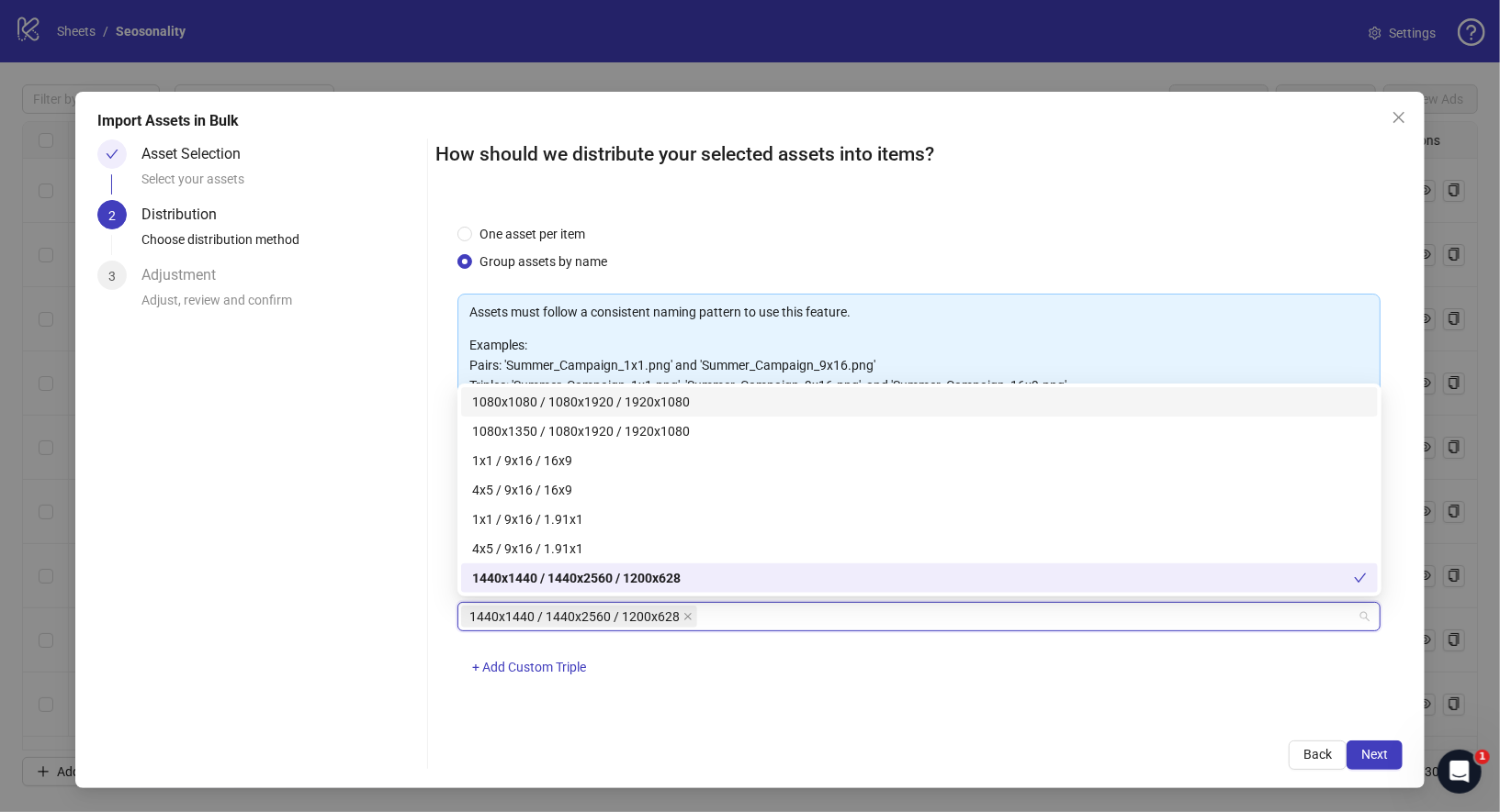
click at [819, 611] on div "1440x1440 / 1440x2560 / 1200x628" at bounding box center [910, 617] width 897 height 26
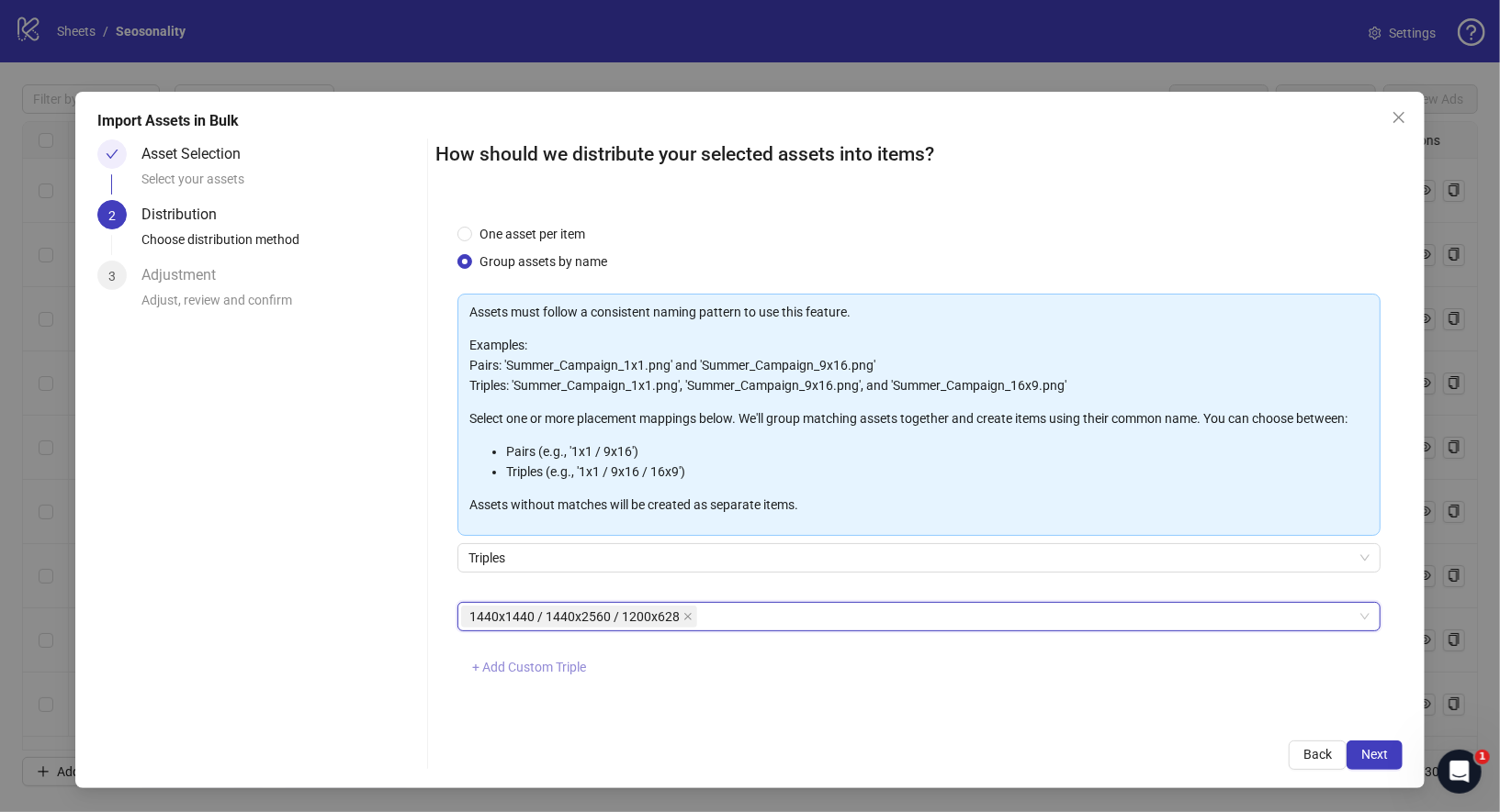
click at [545, 671] on span "+ Add Custom Triple" at bounding box center [529, 667] width 113 height 14
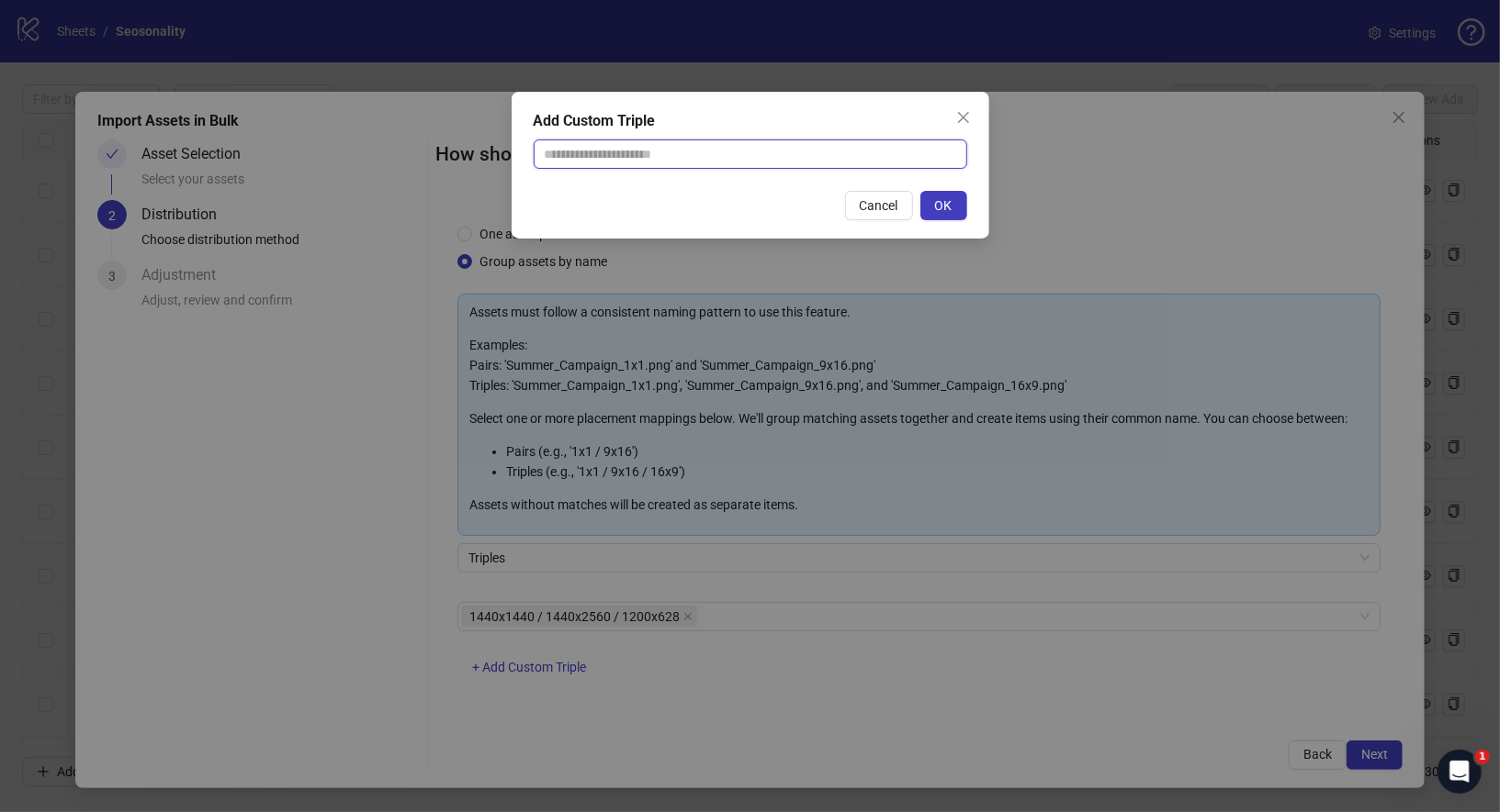
click at [728, 155] on input "text" at bounding box center [750, 154] width 434 height 30
click at [762, 158] on input "text" at bounding box center [750, 154] width 434 height 30
type input "**********"
click at [954, 200] on button "OK" at bounding box center [943, 206] width 47 height 30
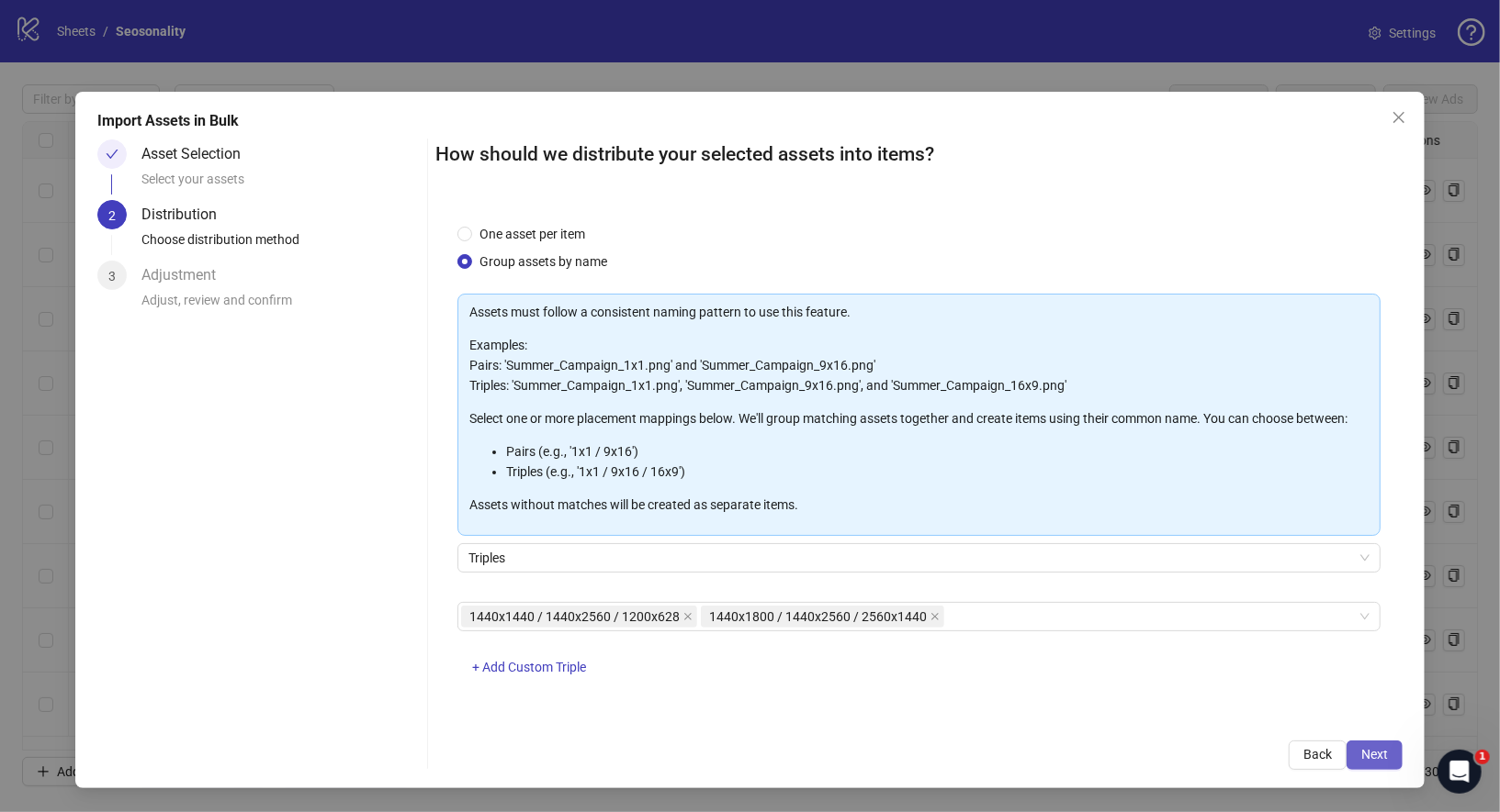
click at [1382, 757] on span "Next" at bounding box center [1375, 754] width 27 height 14
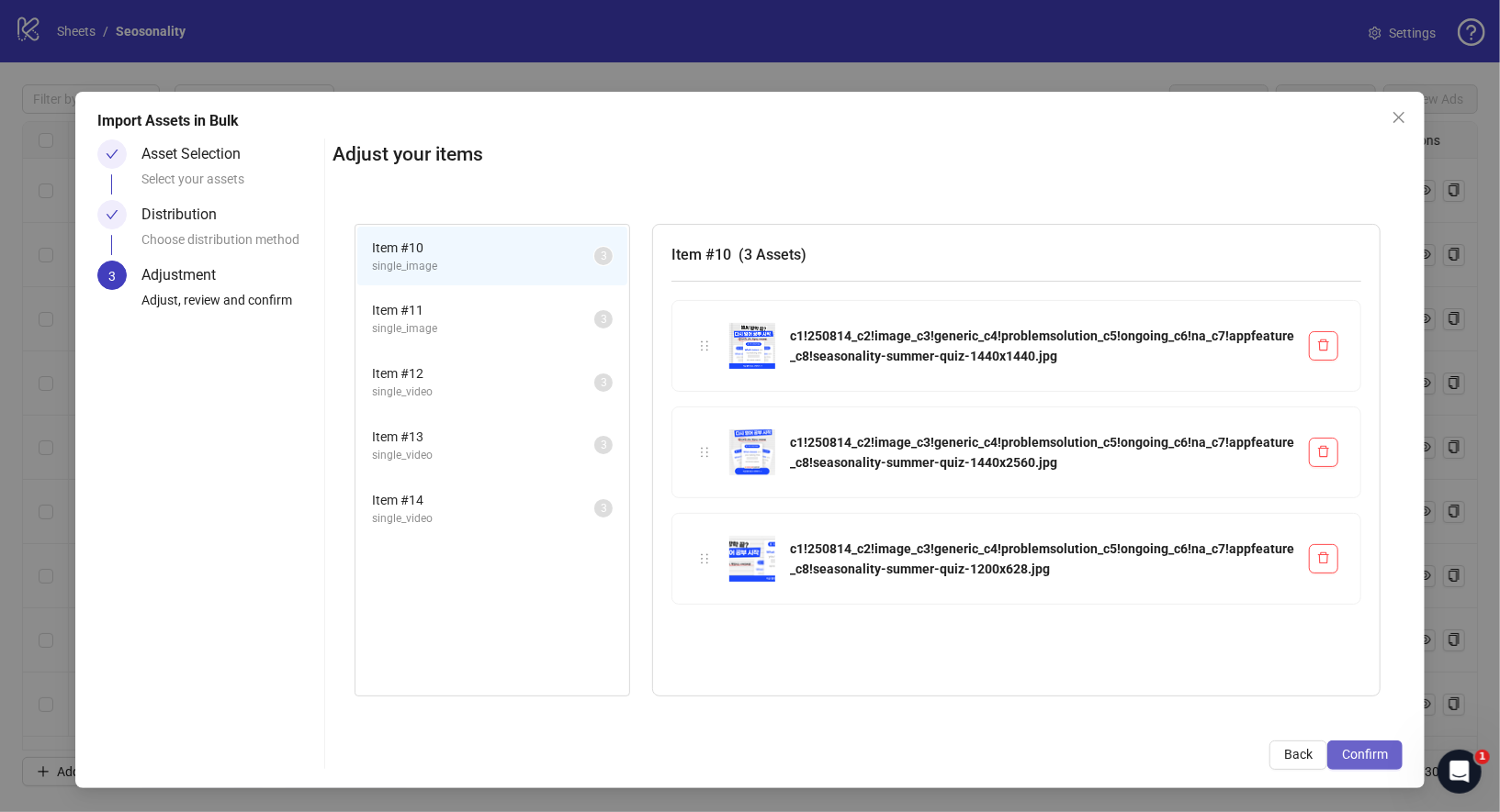
click at [1388, 762] on button "Confirm" at bounding box center [1364, 755] width 75 height 30
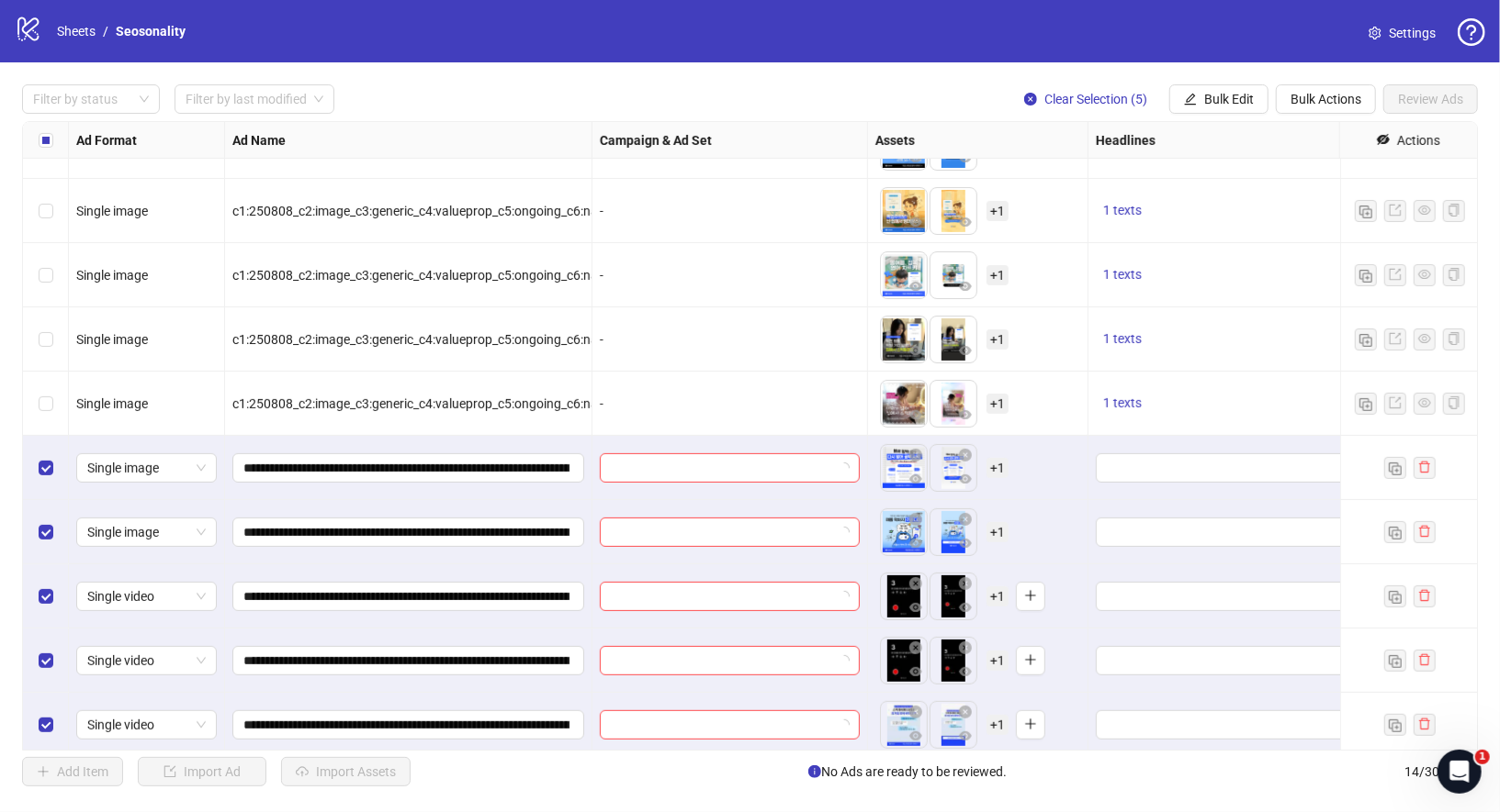
scroll to position [308, 0]
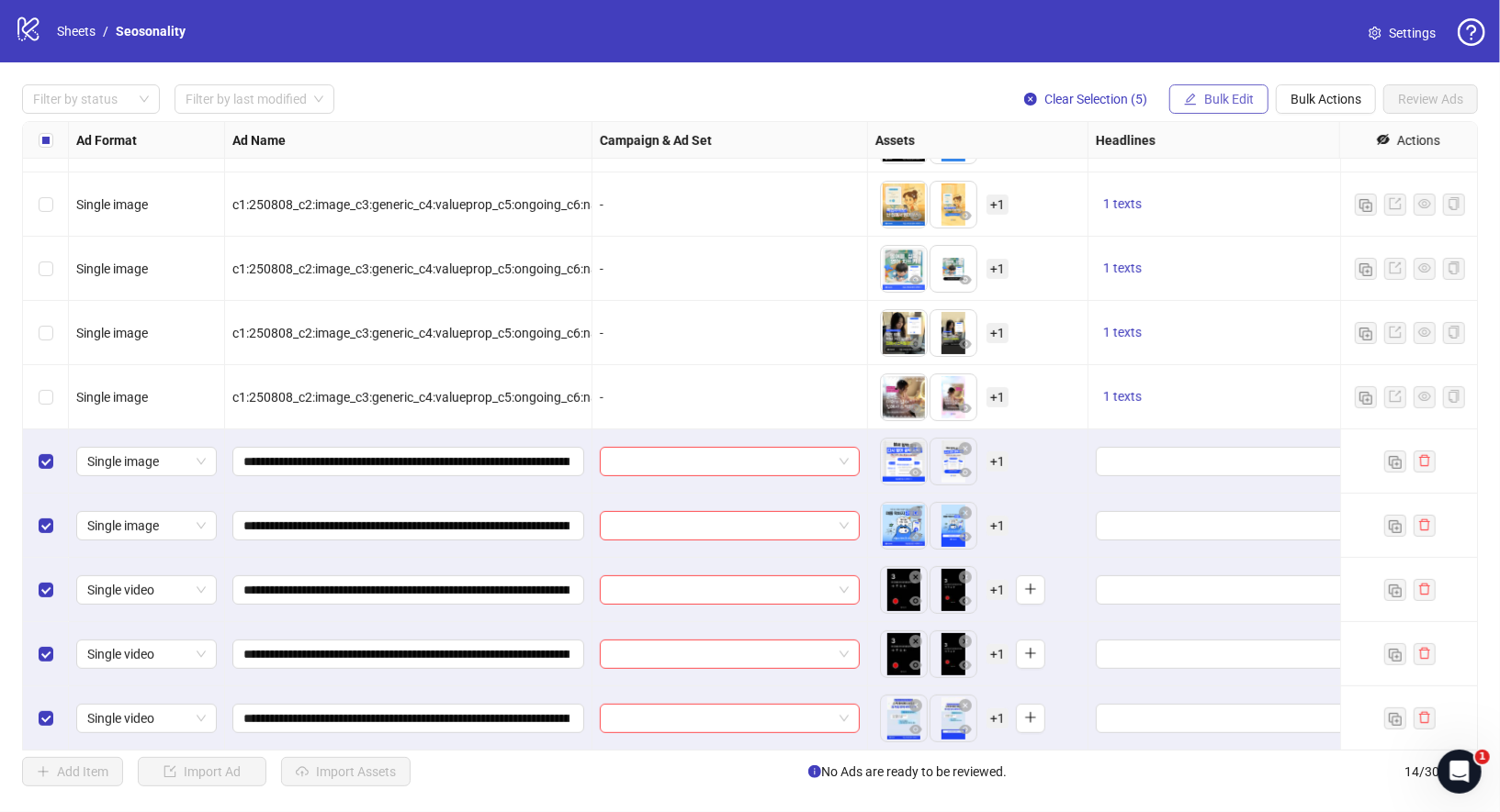
click at [1241, 98] on span "Bulk Edit" at bounding box center [1229, 99] width 50 height 14
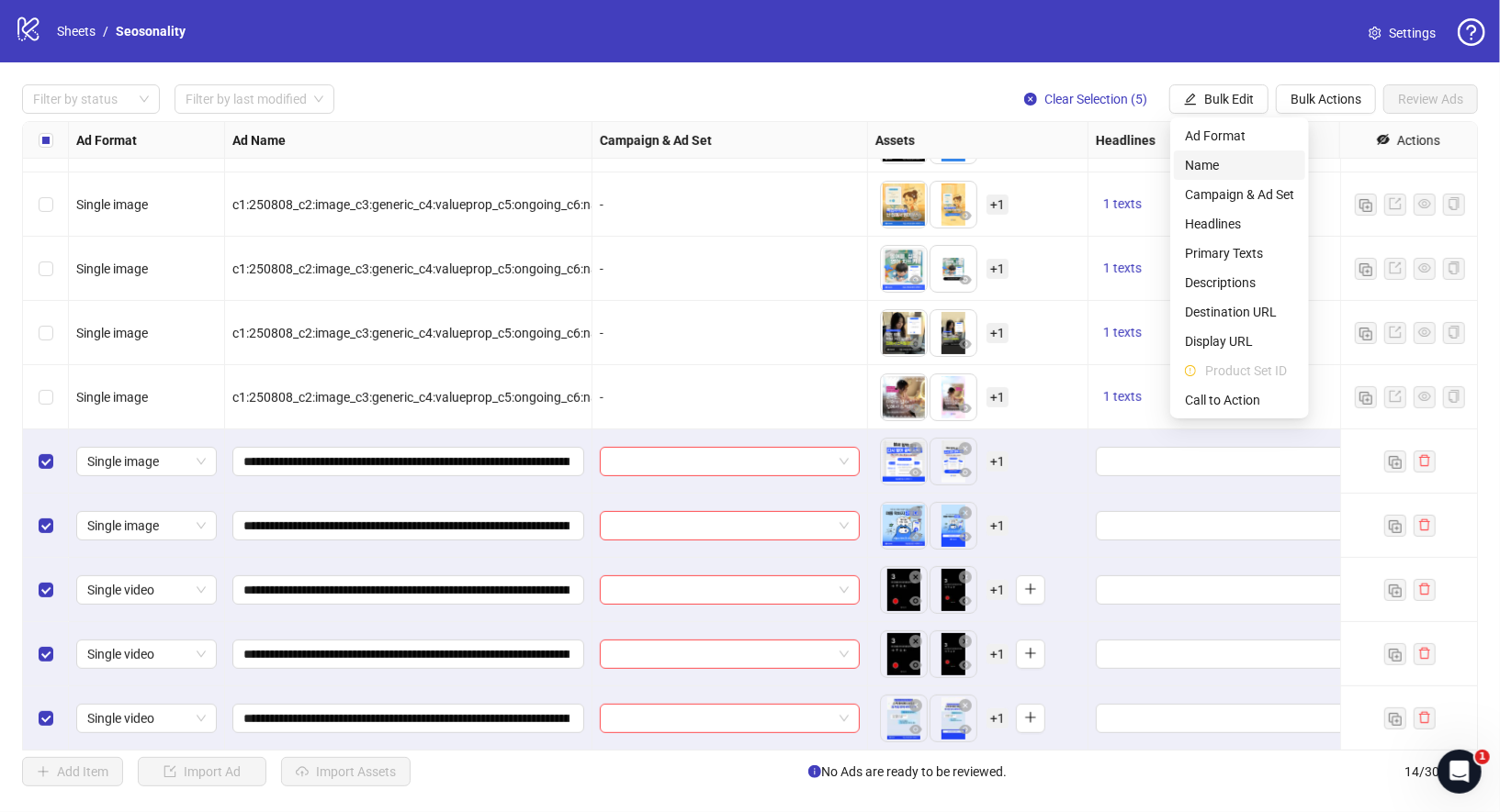
click at [1253, 157] on span "Name" at bounding box center [1239, 164] width 110 height 20
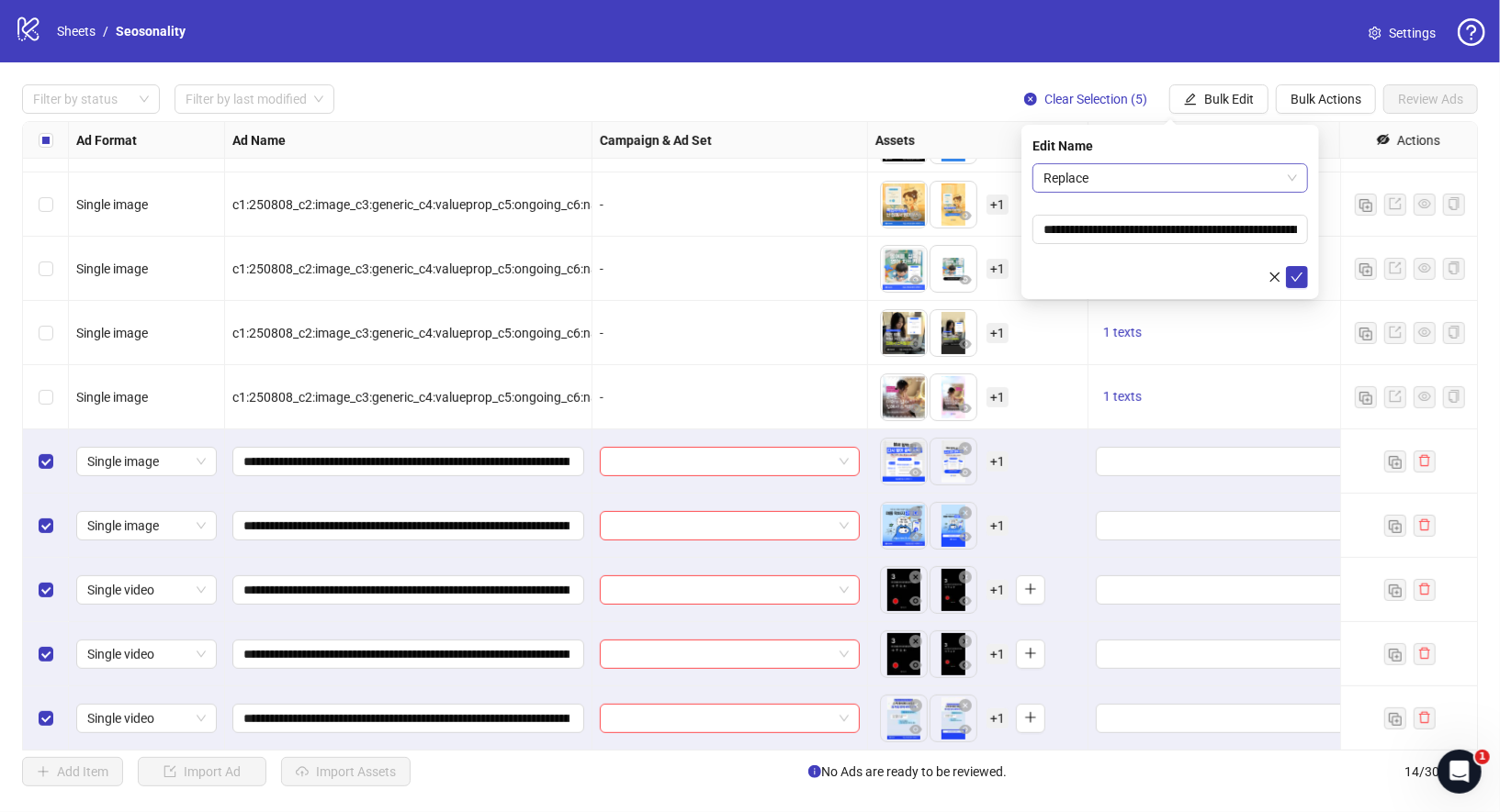
click at [1097, 182] on span "Replace" at bounding box center [1170, 178] width 254 height 28
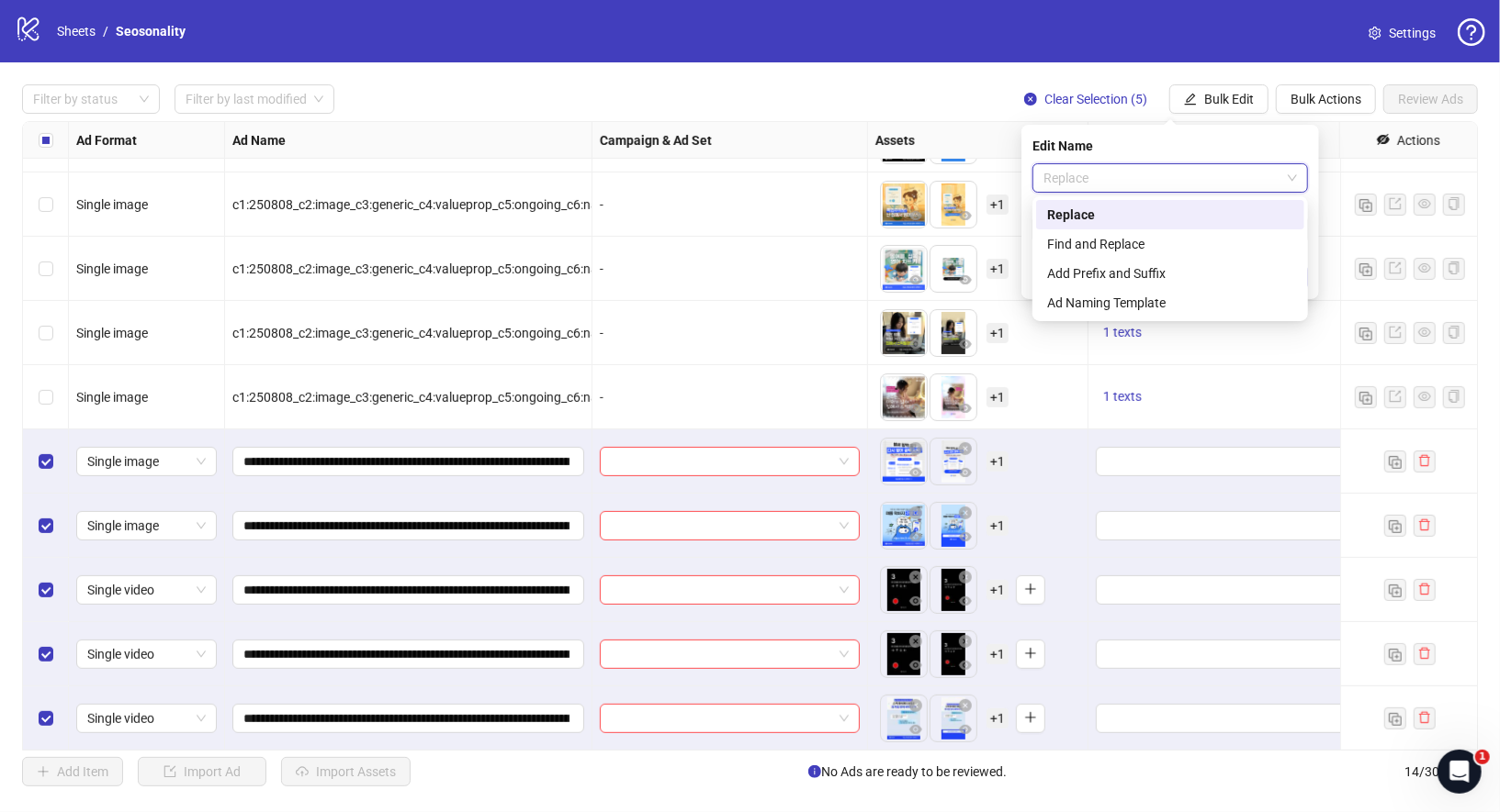
click at [1129, 242] on div "Find and Replace" at bounding box center [1170, 244] width 246 height 20
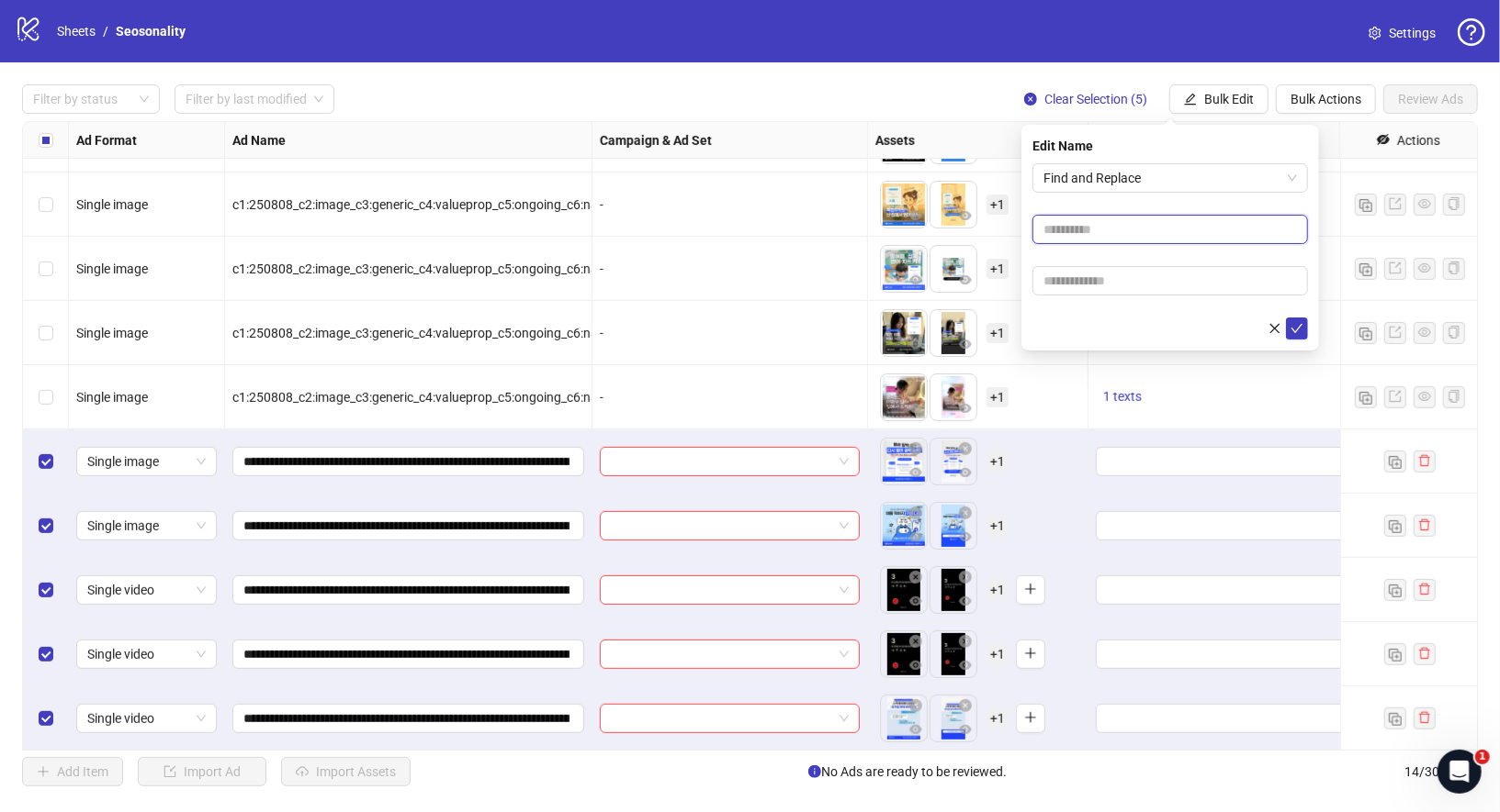
click at [1131, 226] on input "text" at bounding box center [1170, 230] width 276 height 30
type input "*"
click at [1150, 281] on input "text" at bounding box center [1170, 281] width 276 height 30
type input "*"
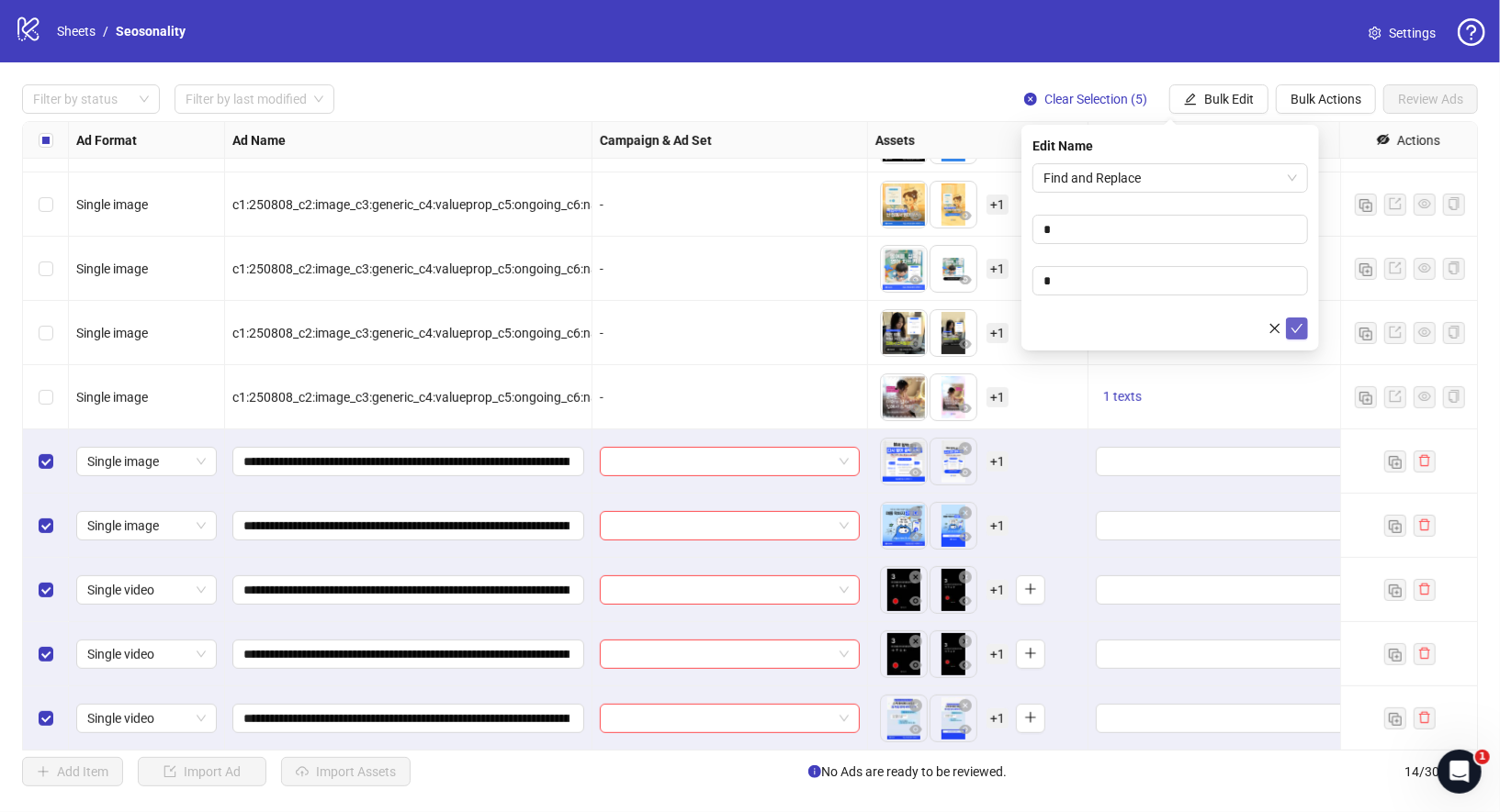
click at [1300, 324] on icon "check" at bounding box center [1296, 328] width 12 height 12
click at [1226, 90] on button "Bulk Edit" at bounding box center [1218, 99] width 99 height 30
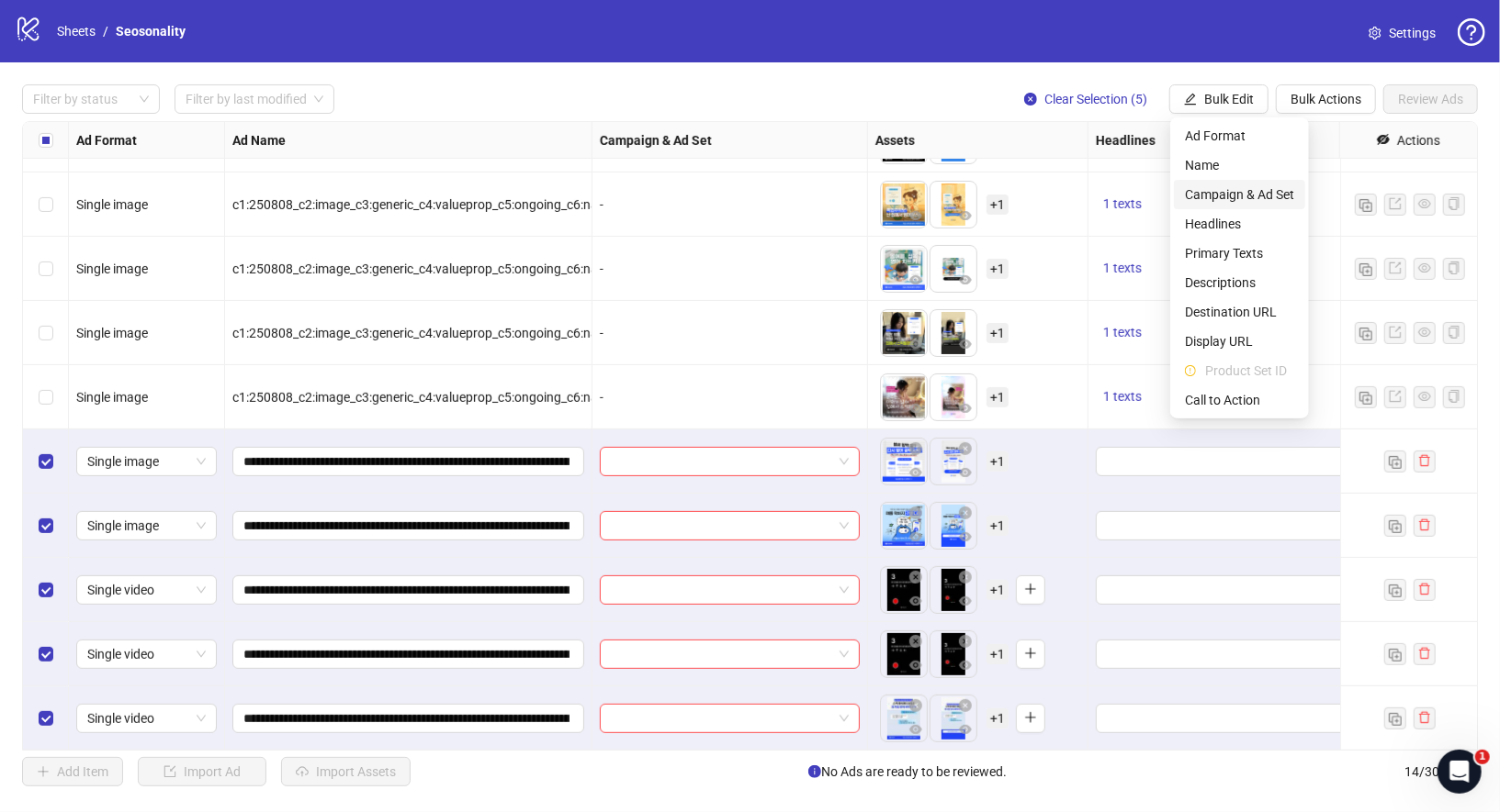
click at [1263, 200] on span "Campaign & Ad Set" at bounding box center [1239, 194] width 110 height 20
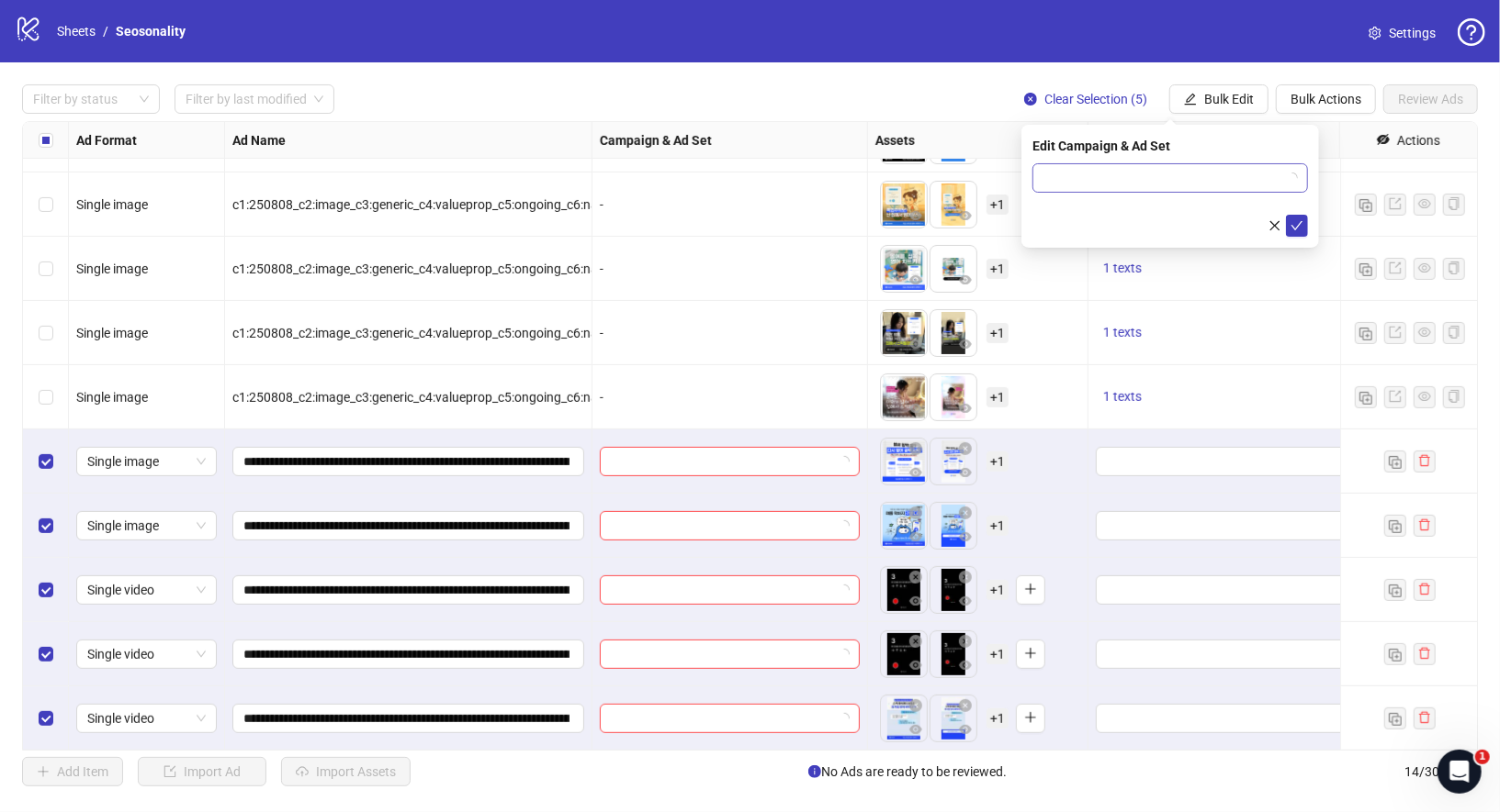
click at [1238, 176] on input "search" at bounding box center [1162, 178] width 237 height 28
type input "**********"
click at [1193, 194] on form at bounding box center [1170, 200] width 276 height 73
click at [1273, 229] on icon "close" at bounding box center [1274, 225] width 12 height 12
click at [1242, 92] on span "Bulk Edit" at bounding box center [1229, 99] width 50 height 14
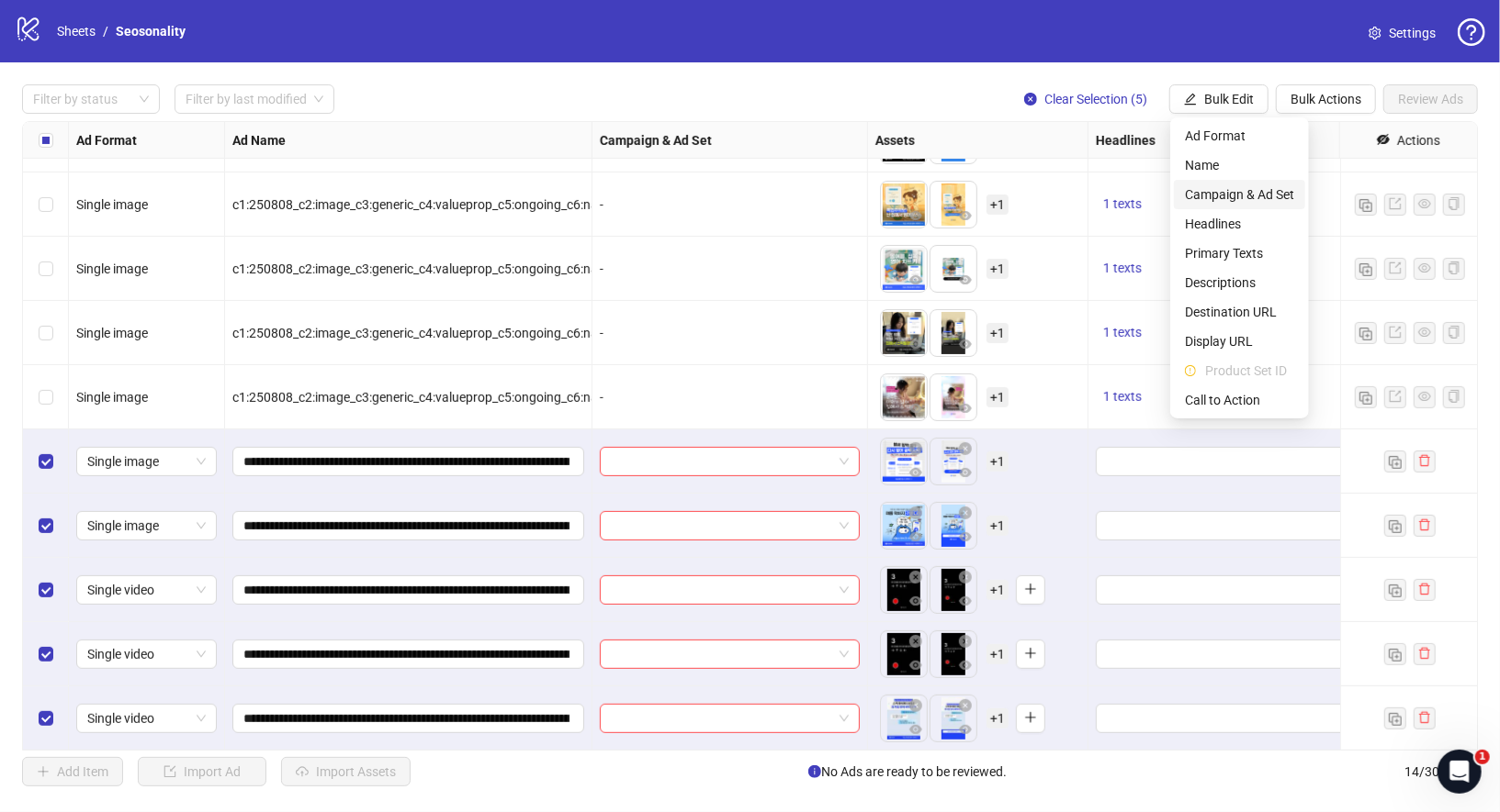
click at [1236, 191] on span "Campaign & Ad Set" at bounding box center [1239, 194] width 110 height 20
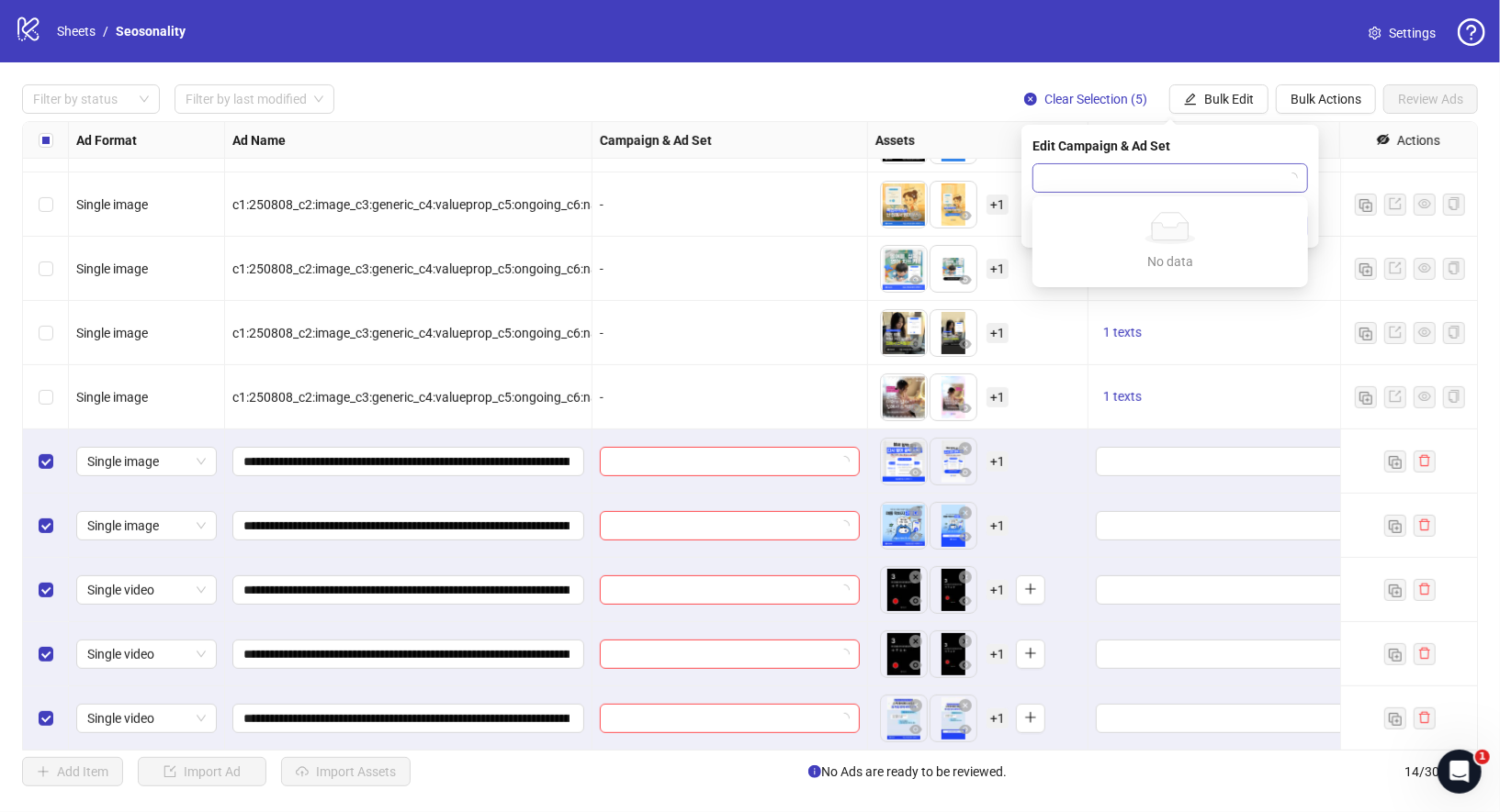
click at [1290, 165] on span at bounding box center [1170, 178] width 254 height 28
click at [1295, 143] on div "Edit Campaign & Ad Set" at bounding box center [1170, 145] width 276 height 20
click at [1293, 179] on span at bounding box center [1170, 178] width 254 height 28
click at [1264, 159] on div "Edit Campaign & Ad Set" at bounding box center [1169, 186] width 297 height 123
click at [801, 372] on div "-" at bounding box center [730, 397] width 276 height 64
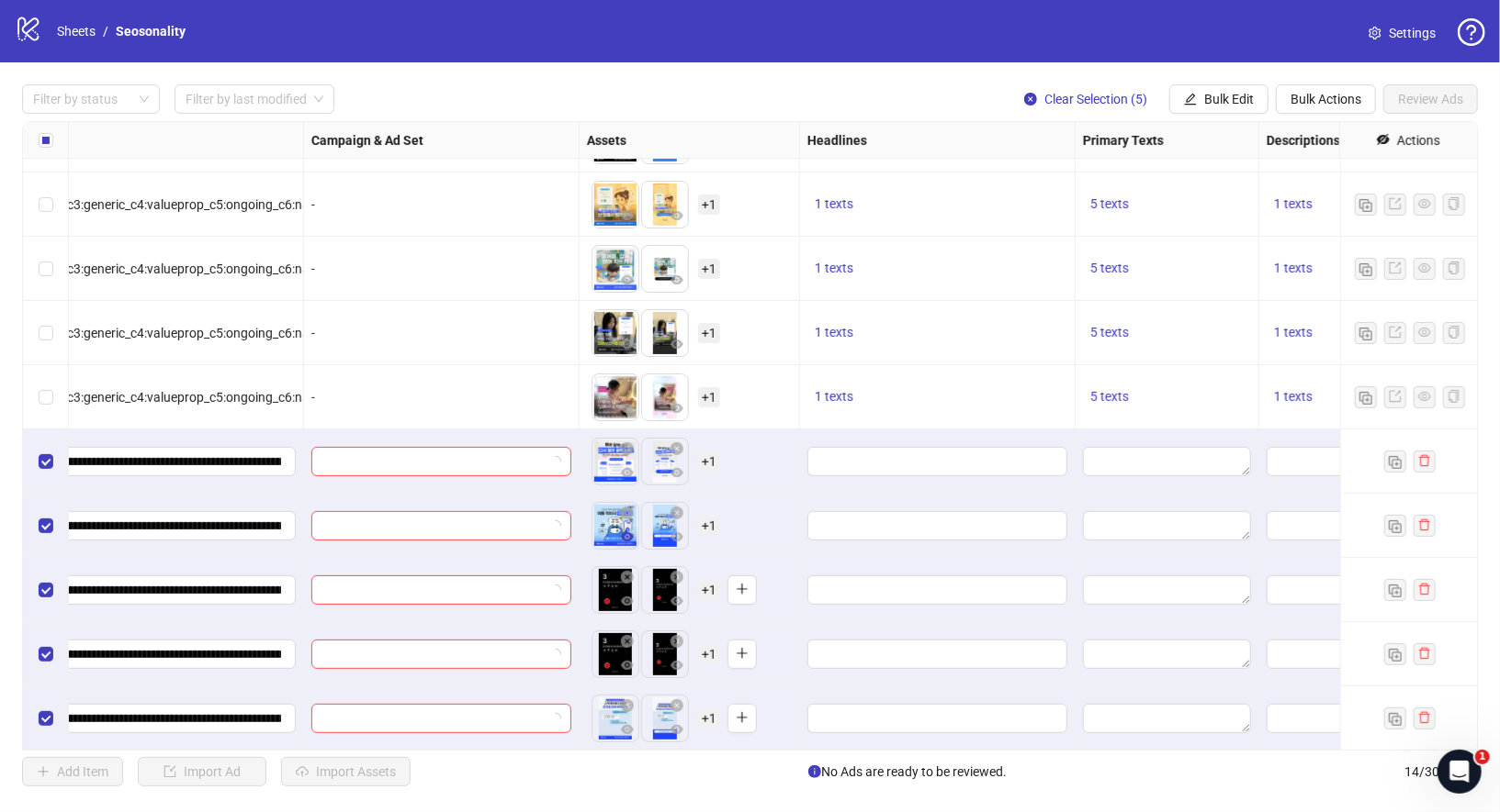
scroll to position [308, 318]
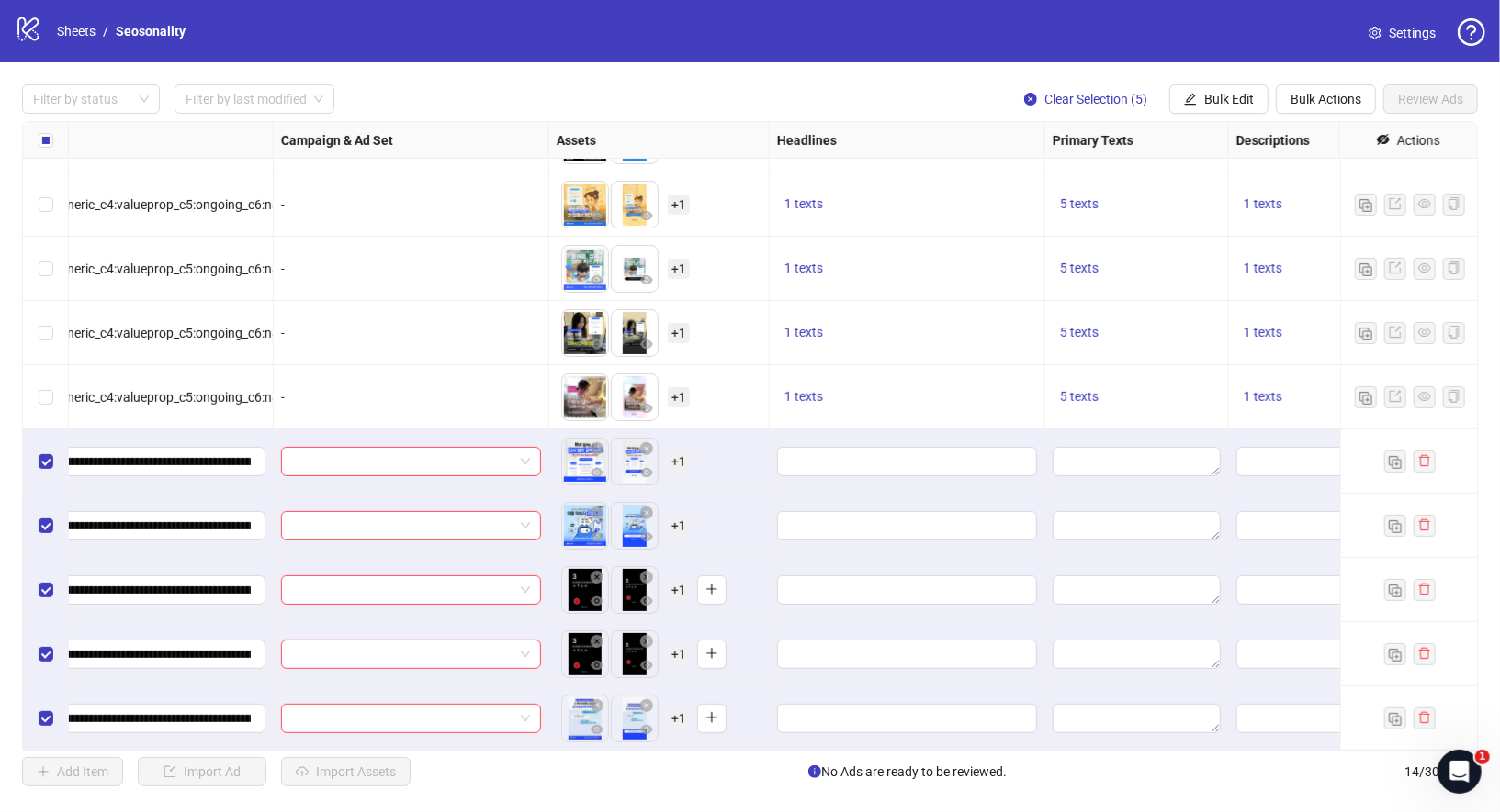
click at [859, 403] on div "1 texts" at bounding box center [907, 397] width 260 height 22
click at [812, 403] on span "1 texts" at bounding box center [804, 396] width 38 height 14
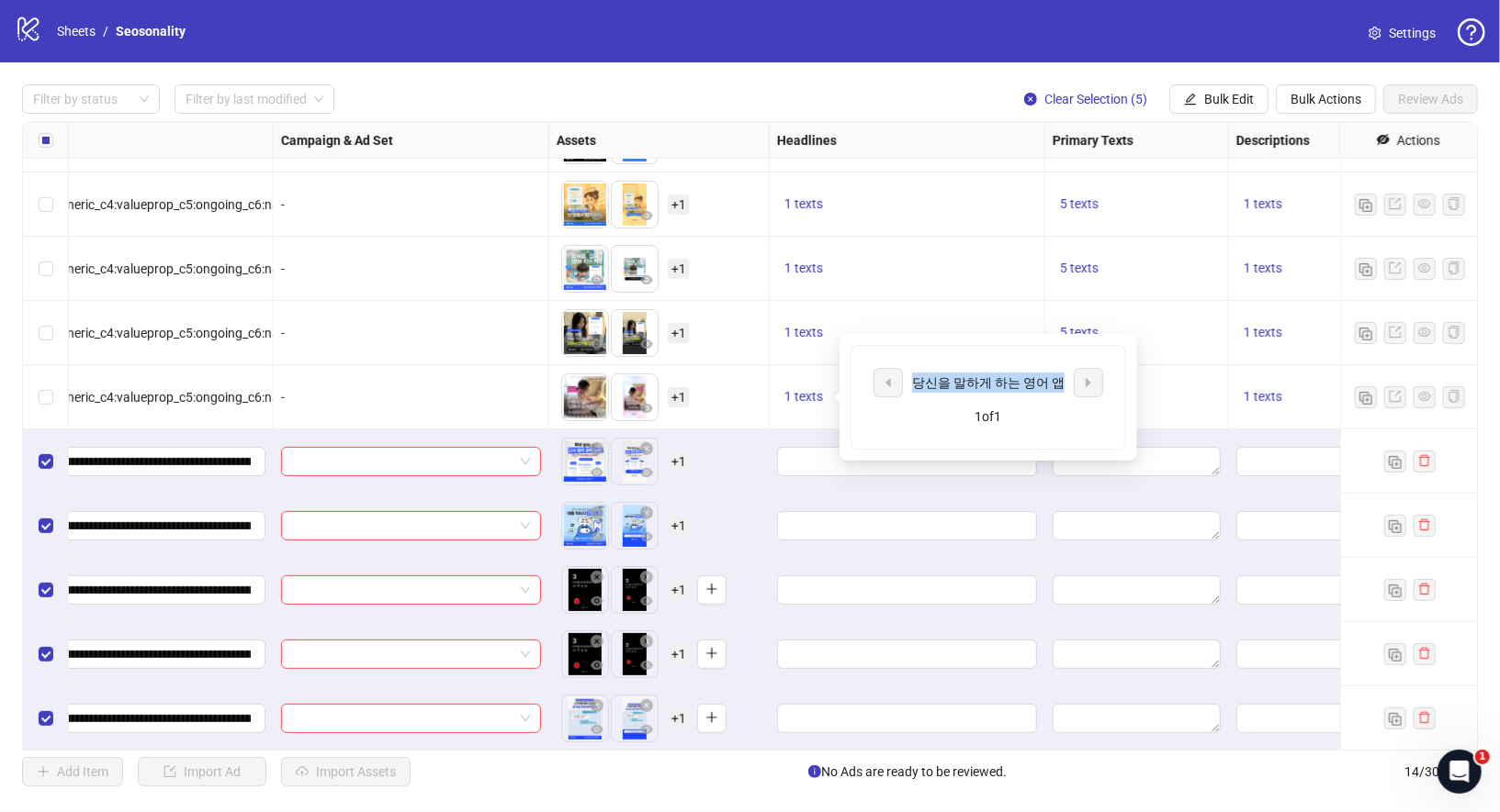
drag, startPoint x: 917, startPoint y: 383, endPoint x: 1056, endPoint y: 382, distance: 139.0
click at [1056, 382] on div "당신을 말하게 하는 영어 앱" at bounding box center [988, 382] width 153 height 20
copy div "당신을 말하게 하는 영어 앱"
click at [1238, 91] on button "Bulk Edit" at bounding box center [1218, 99] width 99 height 30
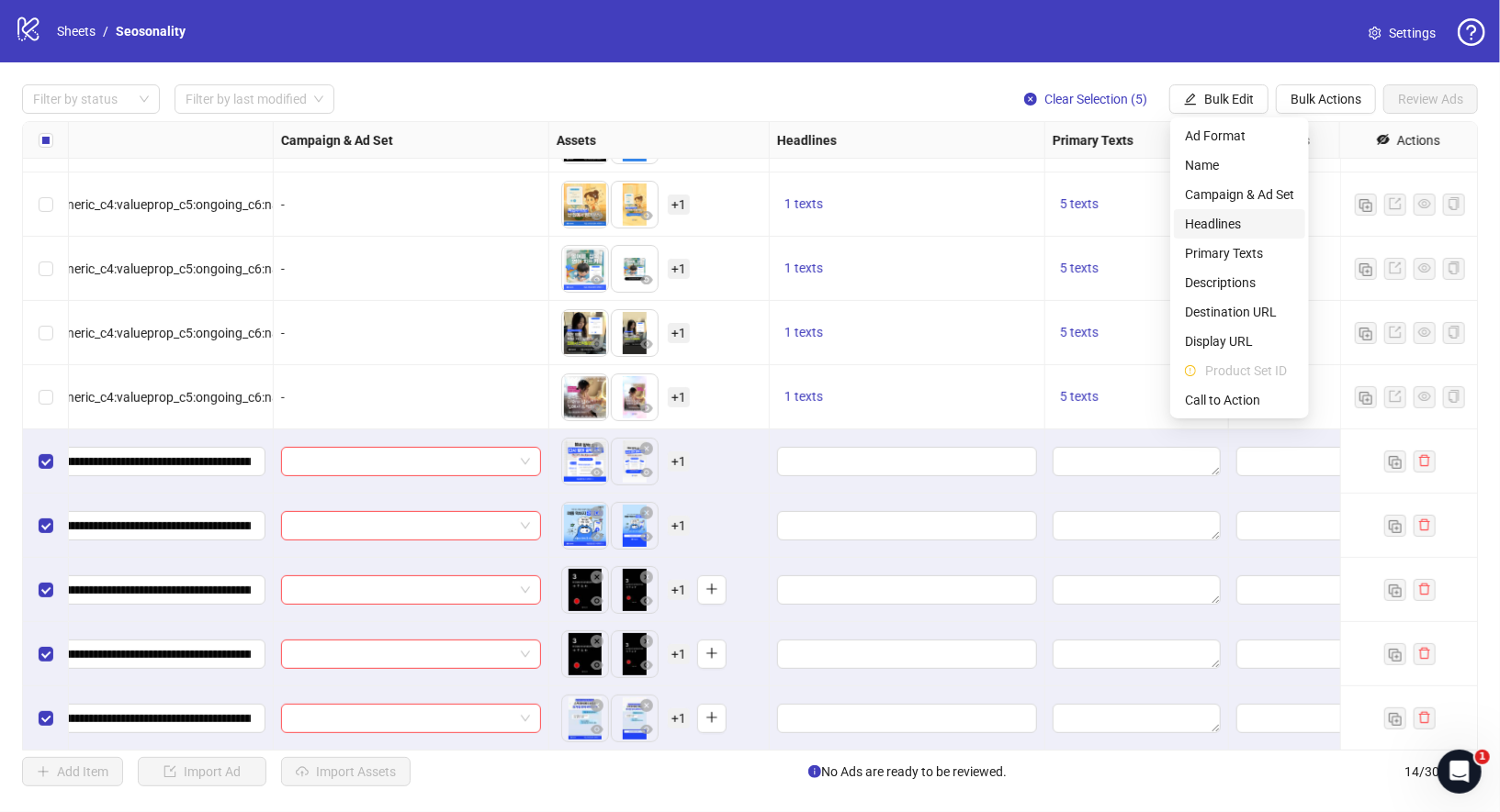
click at [1234, 228] on span "Headlines" at bounding box center [1239, 224] width 110 height 20
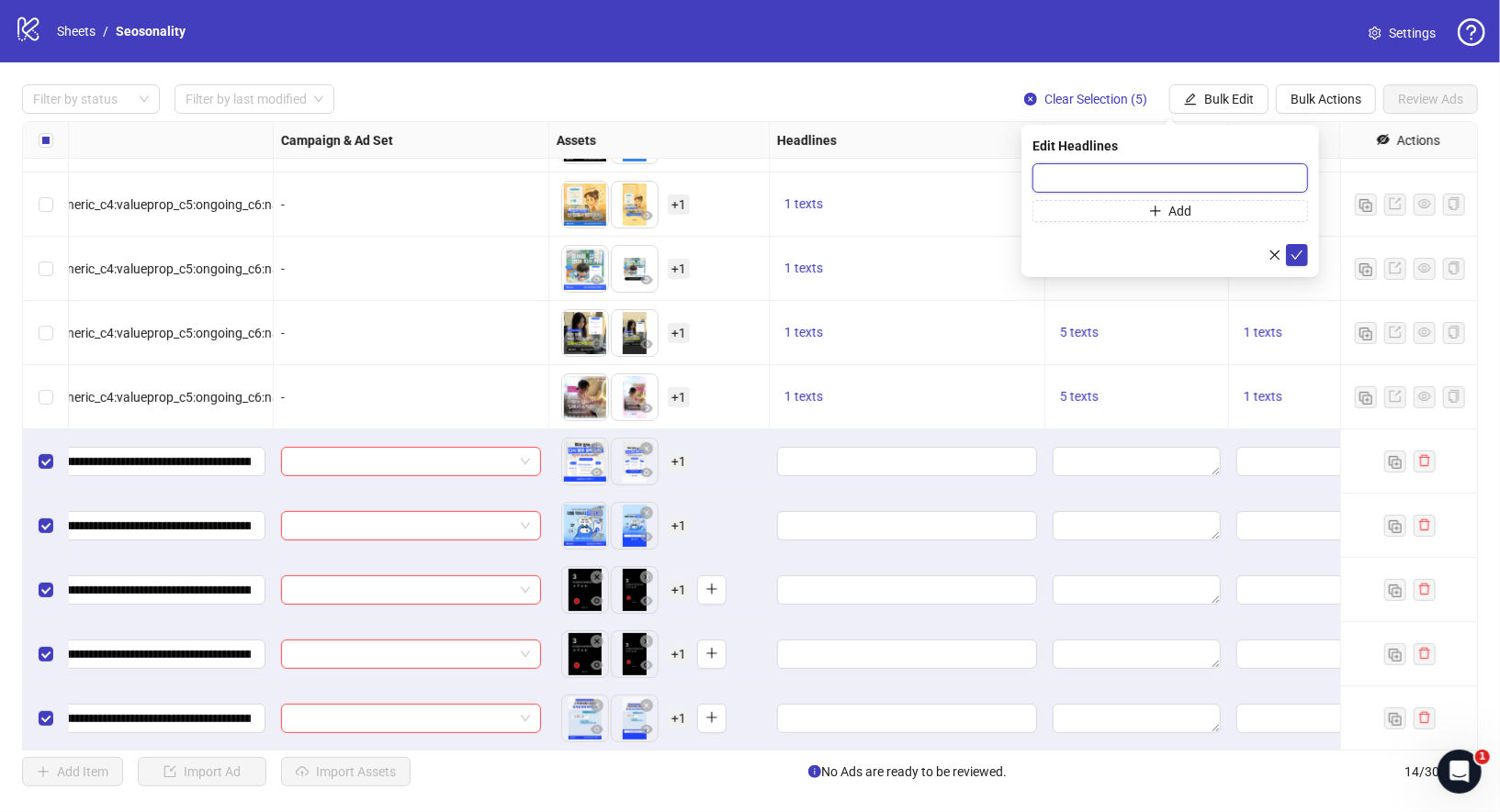
click at [1213, 172] on input "text" at bounding box center [1170, 178] width 276 height 30
paste input "**********"
type input "**********"
click at [1286, 241] on form "**********" at bounding box center [1170, 214] width 276 height 103
click at [1293, 249] on icon "check" at bounding box center [1296, 255] width 12 height 12
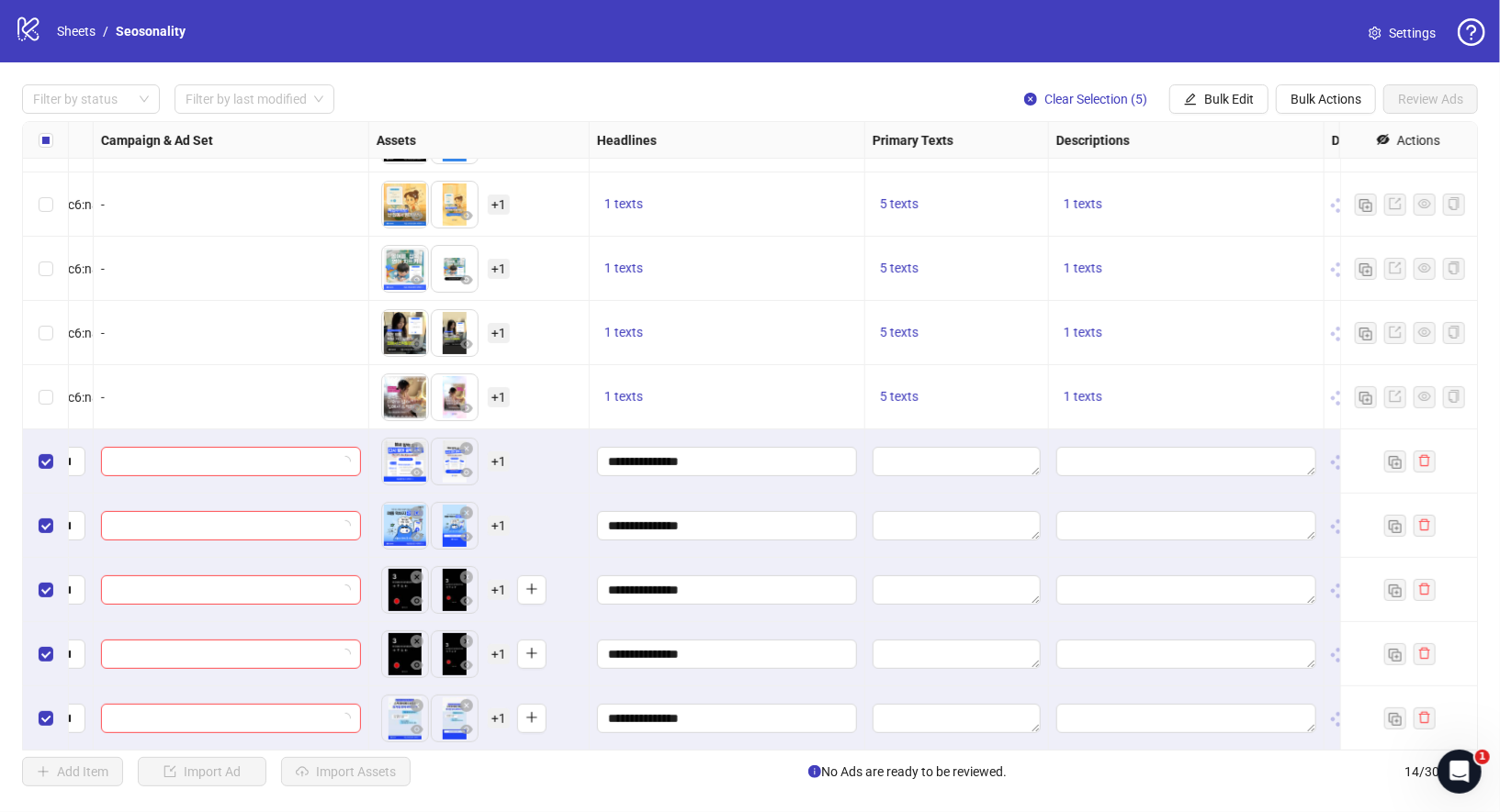
scroll to position [308, 484]
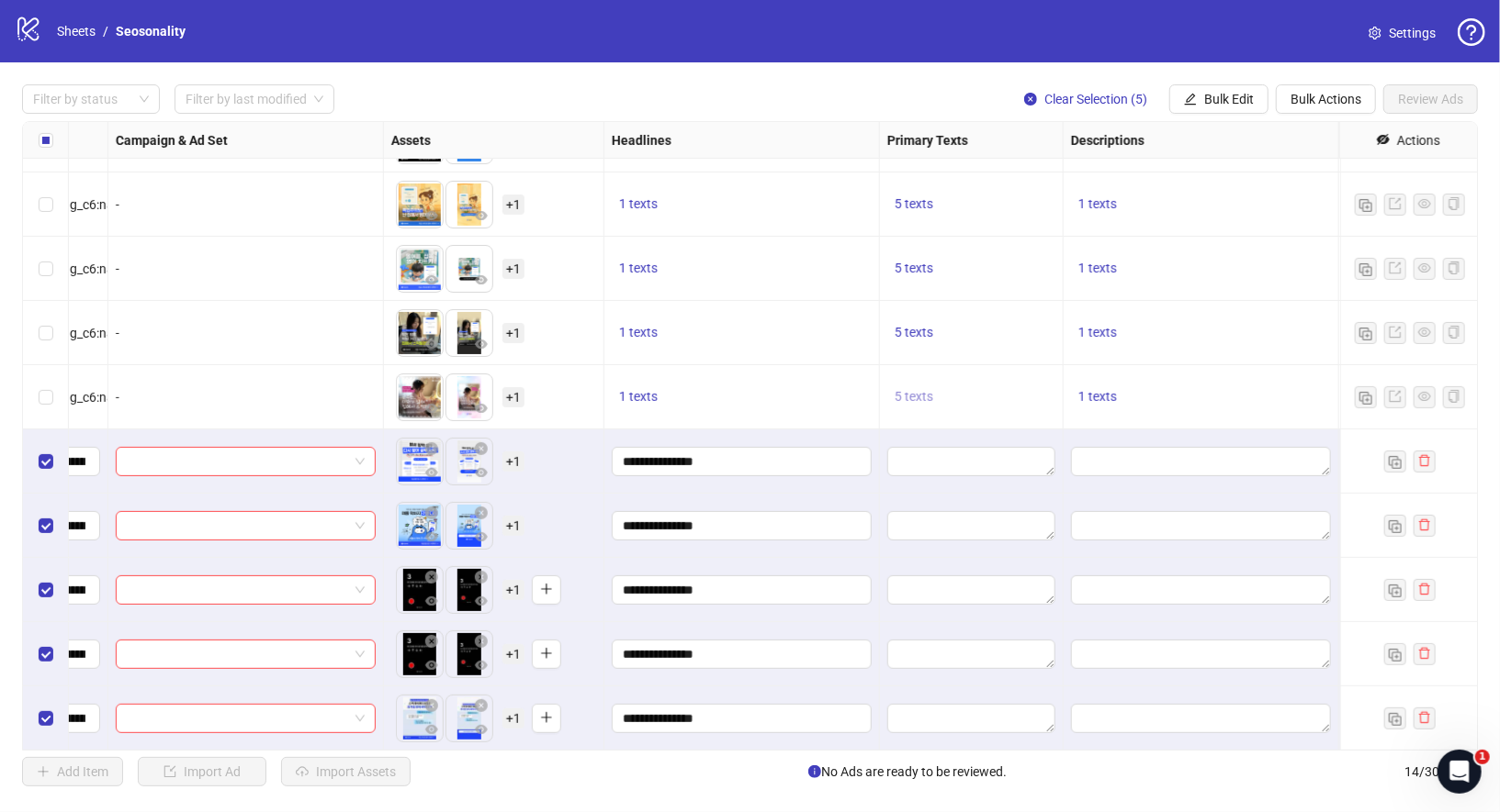
click at [895, 398] on span "5 texts" at bounding box center [913, 396] width 38 height 14
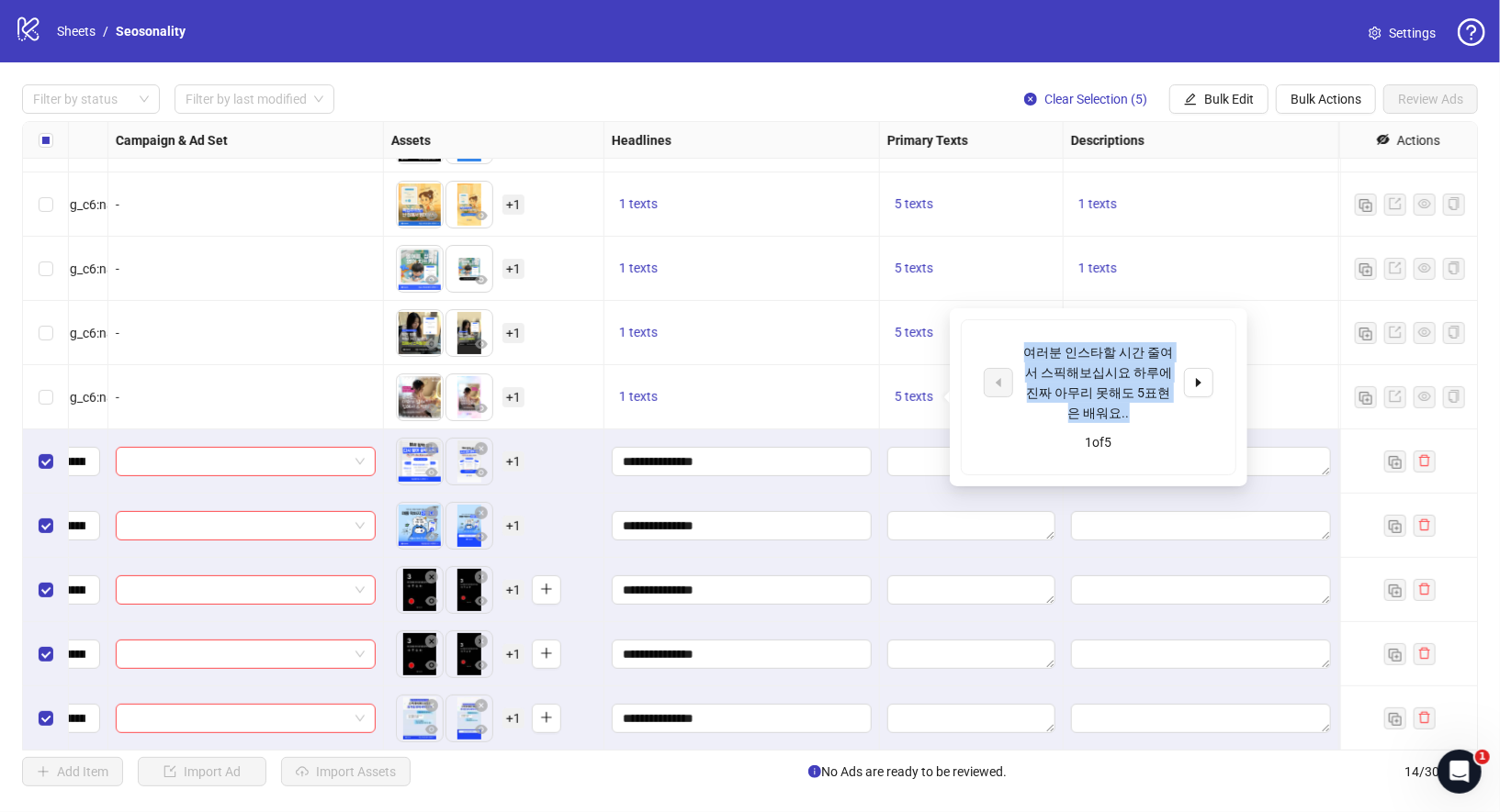
drag, startPoint x: 1022, startPoint y: 348, endPoint x: 1151, endPoint y: 410, distance: 143.1
click at [1151, 410] on div "여러분 인스타할 시간 줄여서 스픽해보십시요 하루에 진짜 아무리 못해도 5표현은 배워요.." at bounding box center [1098, 382] width 153 height 81
copy div "여러분 인스타할 시간 줄여서 스픽해보십시요 하루에 진짜 아무리 못해도 5표현은 배워요.."
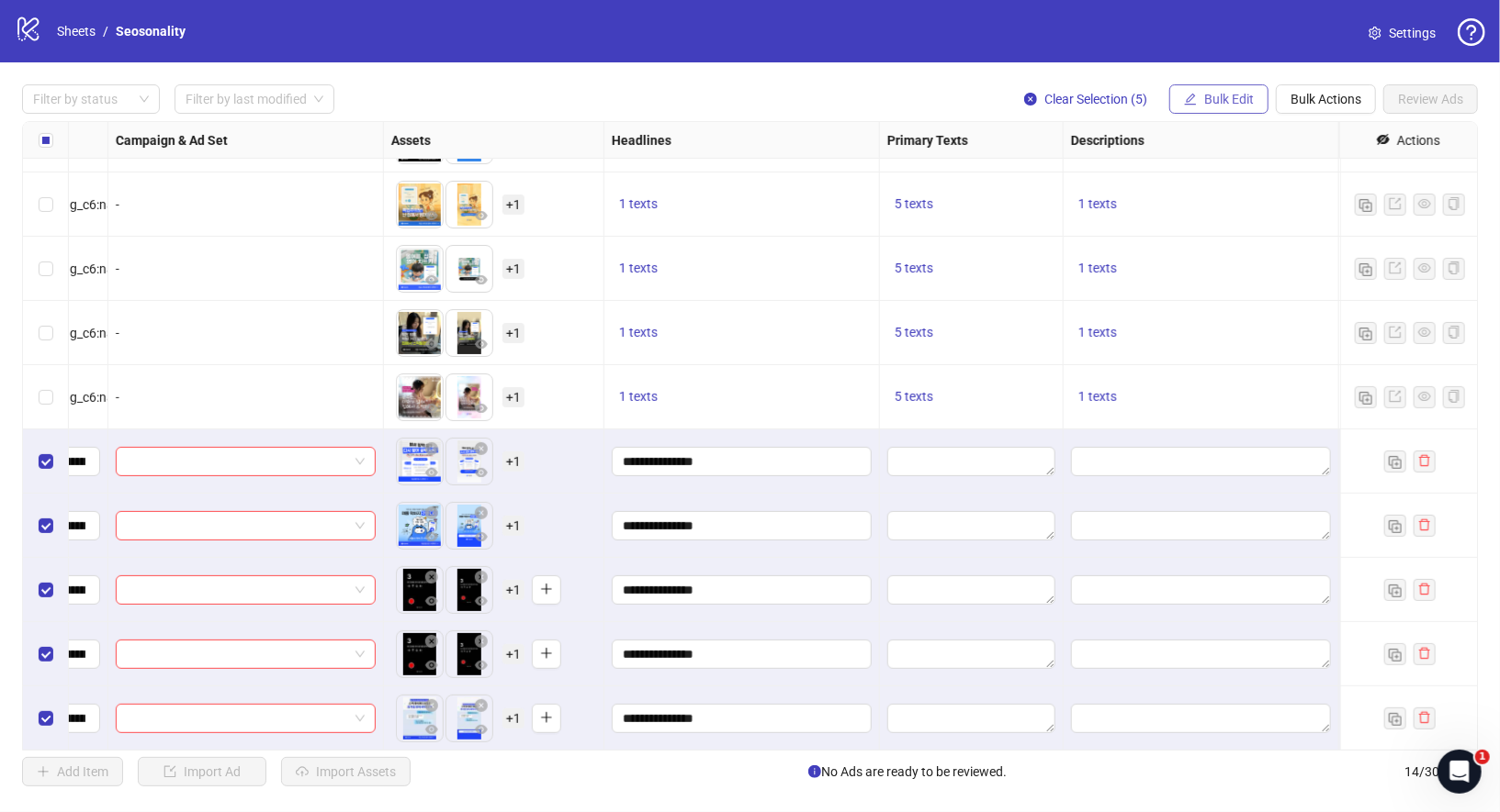
click at [1238, 98] on span "Bulk Edit" at bounding box center [1229, 99] width 50 height 14
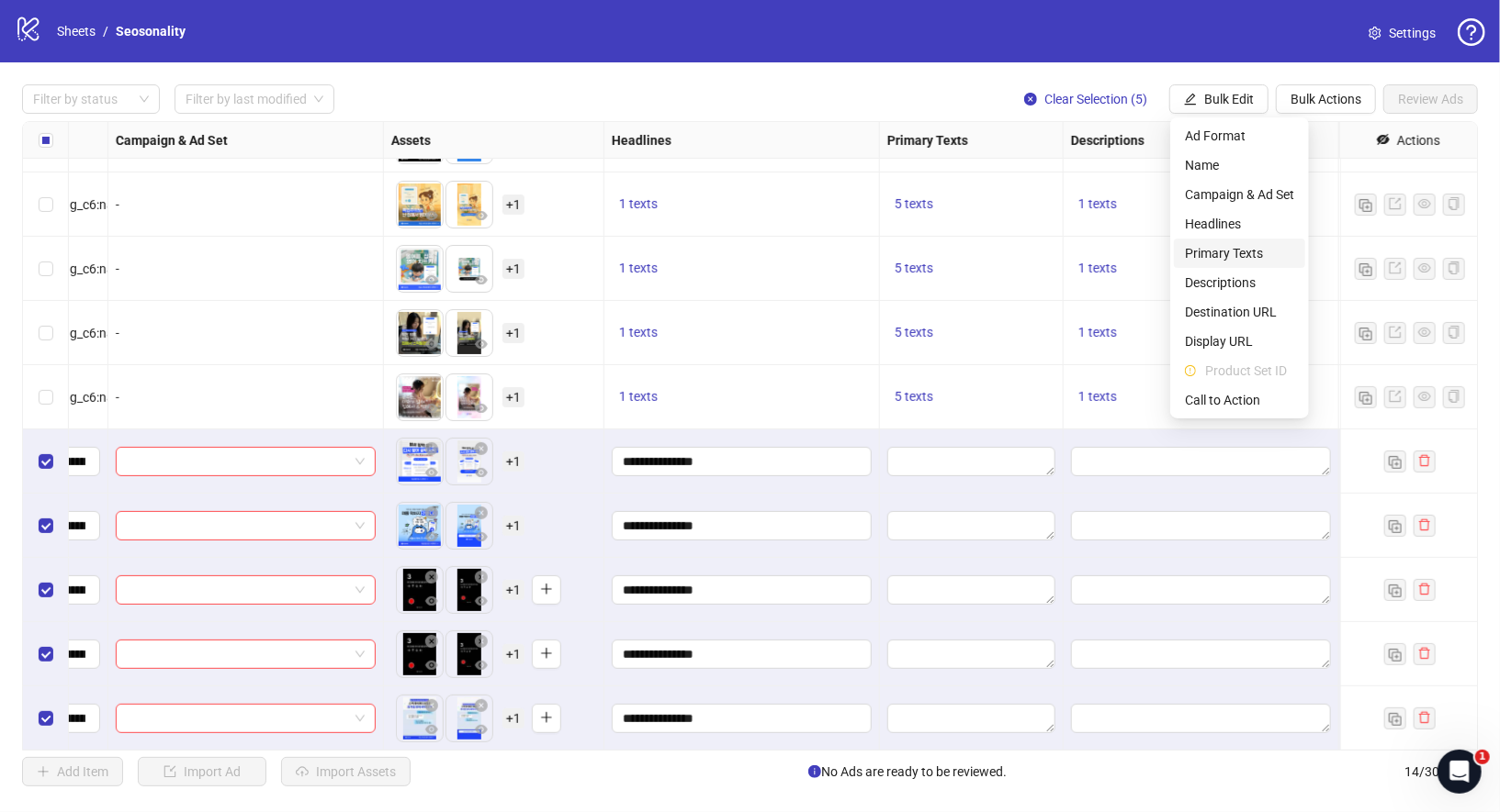
click at [1240, 250] on span "Primary Texts" at bounding box center [1239, 253] width 110 height 20
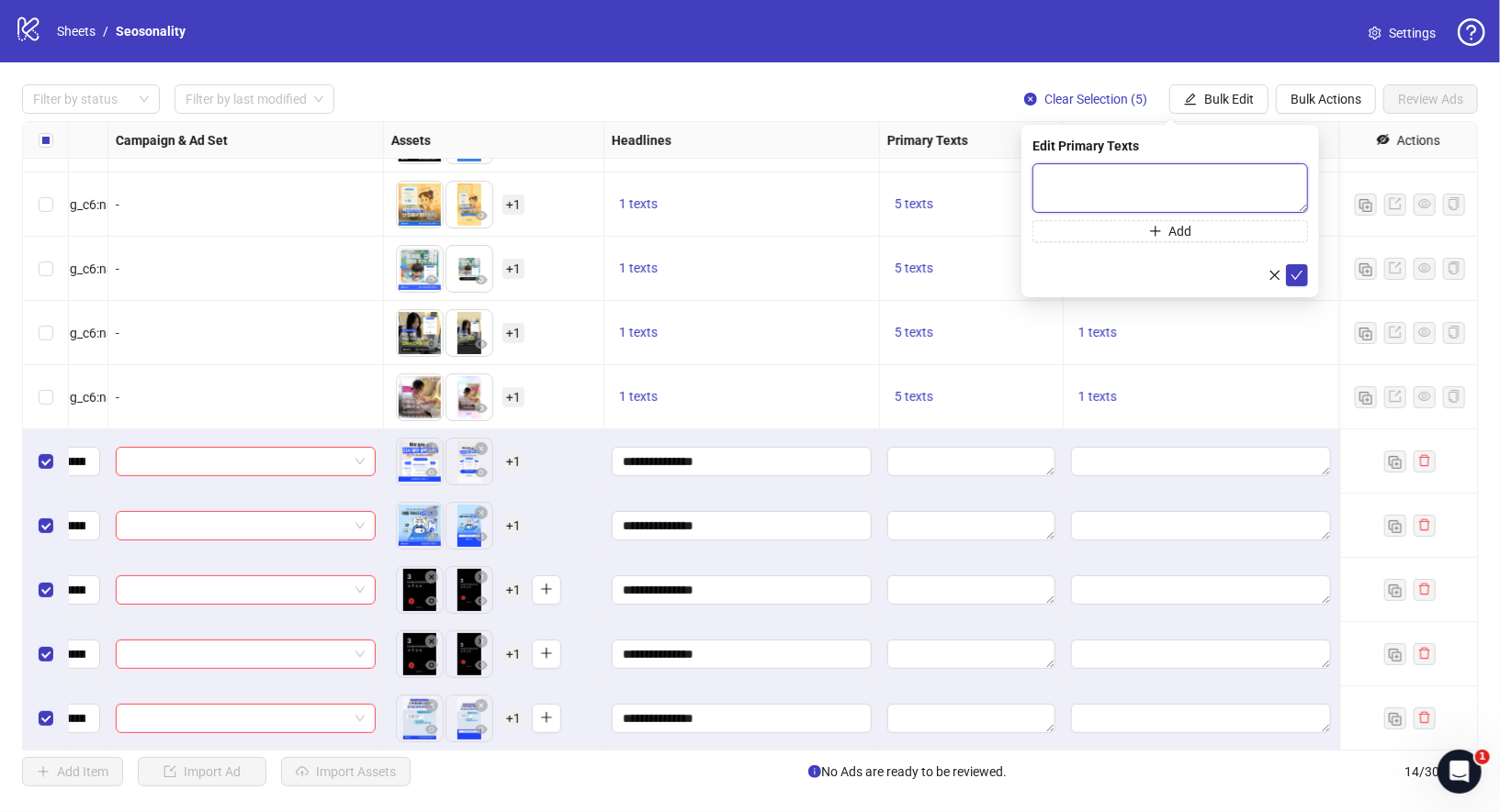
click at [1206, 179] on textarea at bounding box center [1170, 188] width 276 height 50
paste textarea "**********"
type textarea "**********"
click at [1292, 268] on icon "check" at bounding box center [1296, 274] width 12 height 12
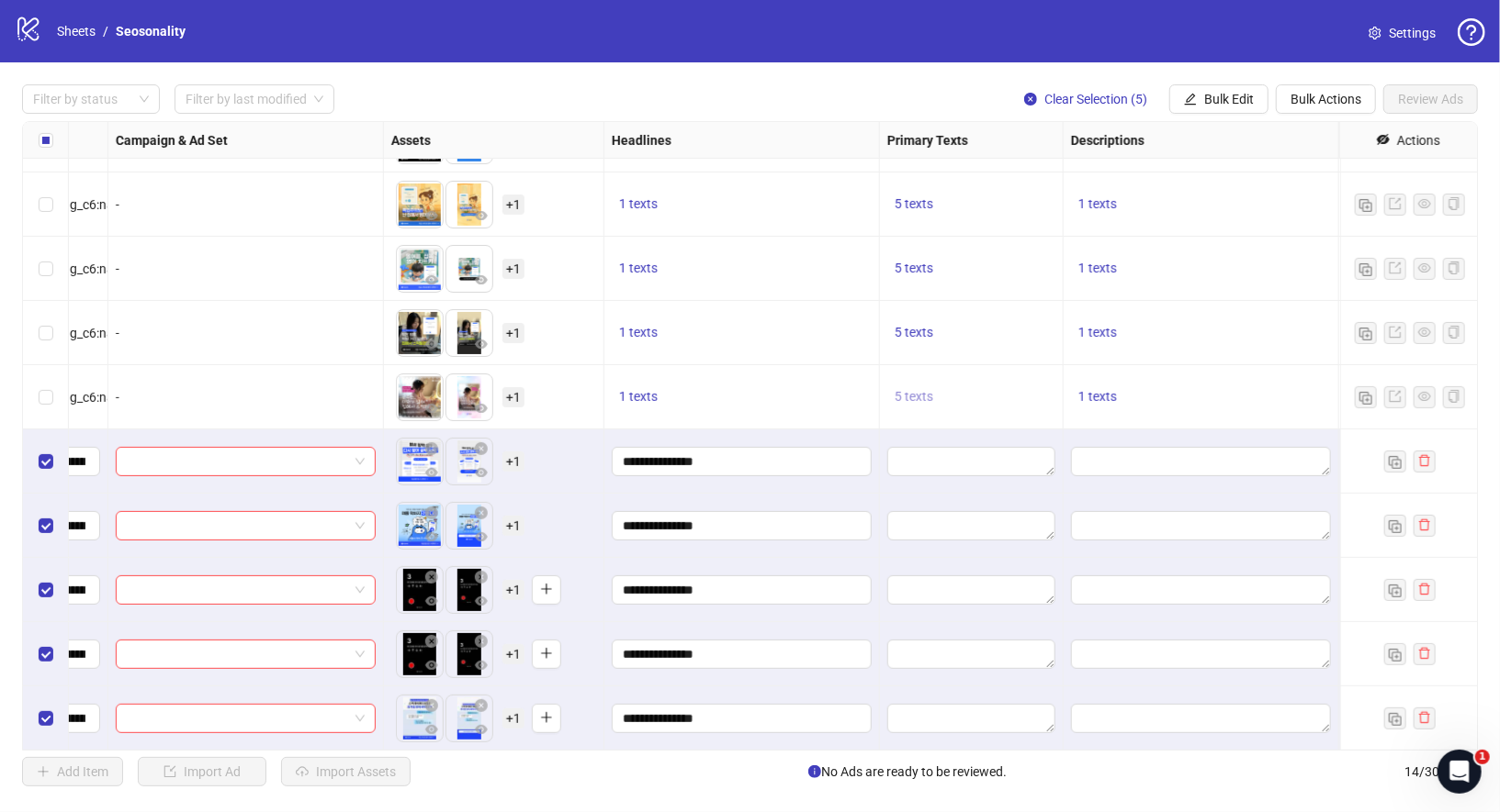
click at [920, 398] on span "5 texts" at bounding box center [913, 396] width 38 height 14
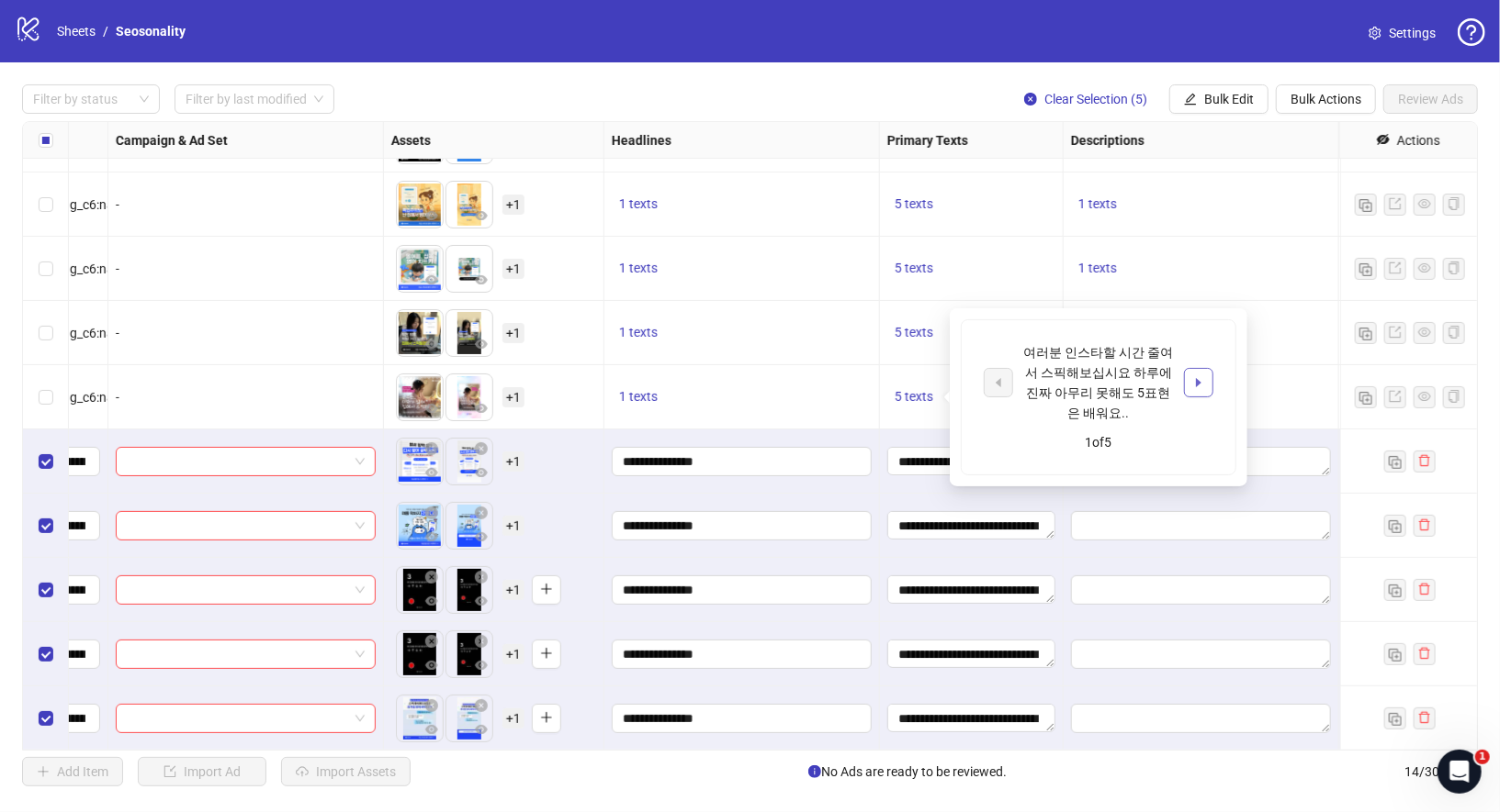
click at [1207, 382] on button "button" at bounding box center [1198, 382] width 30 height 30
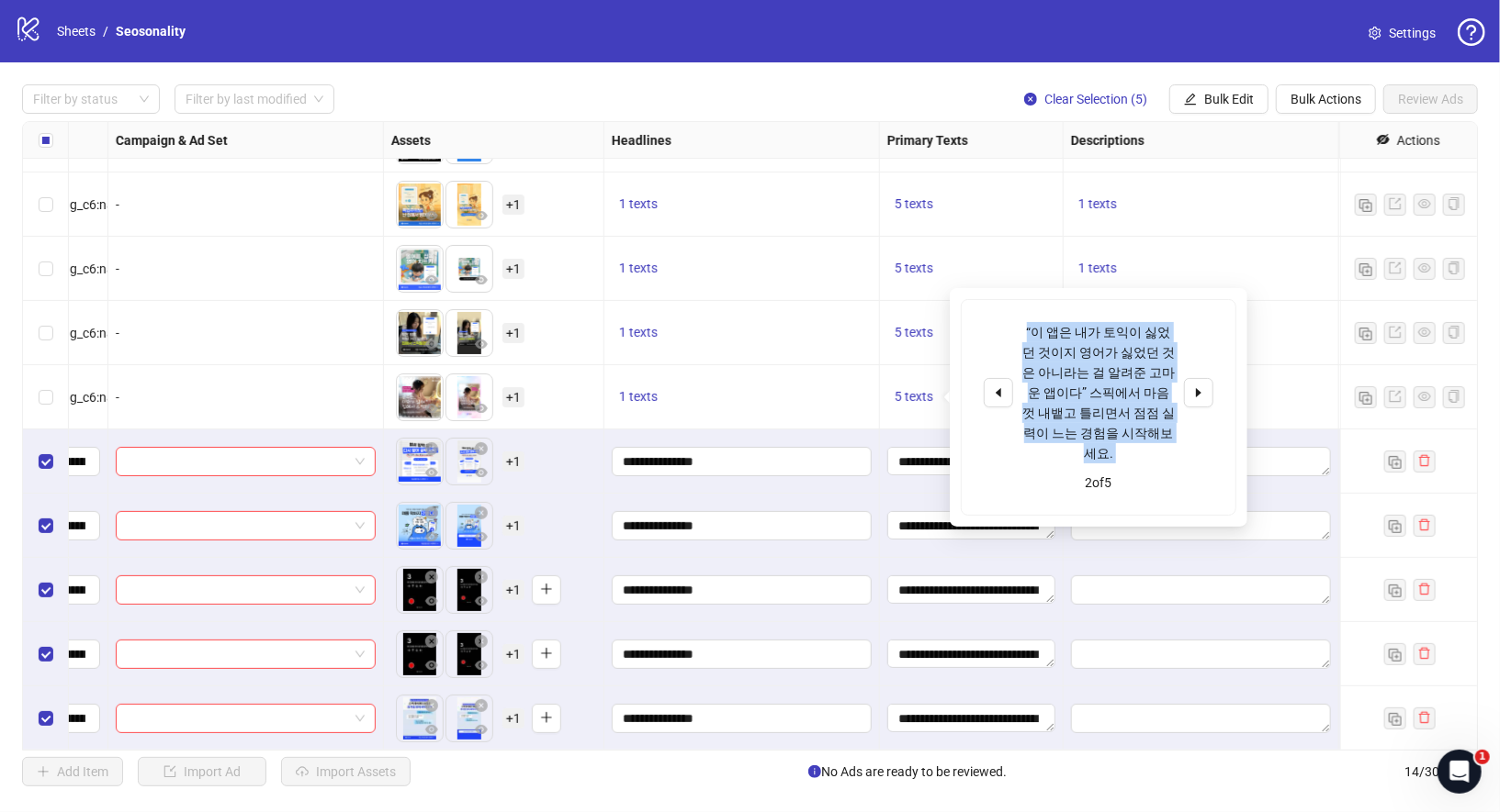
drag, startPoint x: 1025, startPoint y: 329, endPoint x: 1160, endPoint y: 450, distance: 181.3
click at [1160, 450] on div "“이 앱은 내가 토익이 싫었던 것이지 영어가 싫었던 것은 아니라는 걸 알려준 고마운 앱이다” 스픽에서 마음껏 내뱉고 틀리면서 점점 실력이 느는…" at bounding box center [1098, 407] width 274 height 215
copy div "“이 앱은 내가 토익이 싫었던 것이지 영어가 싫었던 [DEMOGRAPHIC_DATA] 아니라는 걸 알려준 고마운 앱이다” 스픽에서 마음껏 내뱉…"
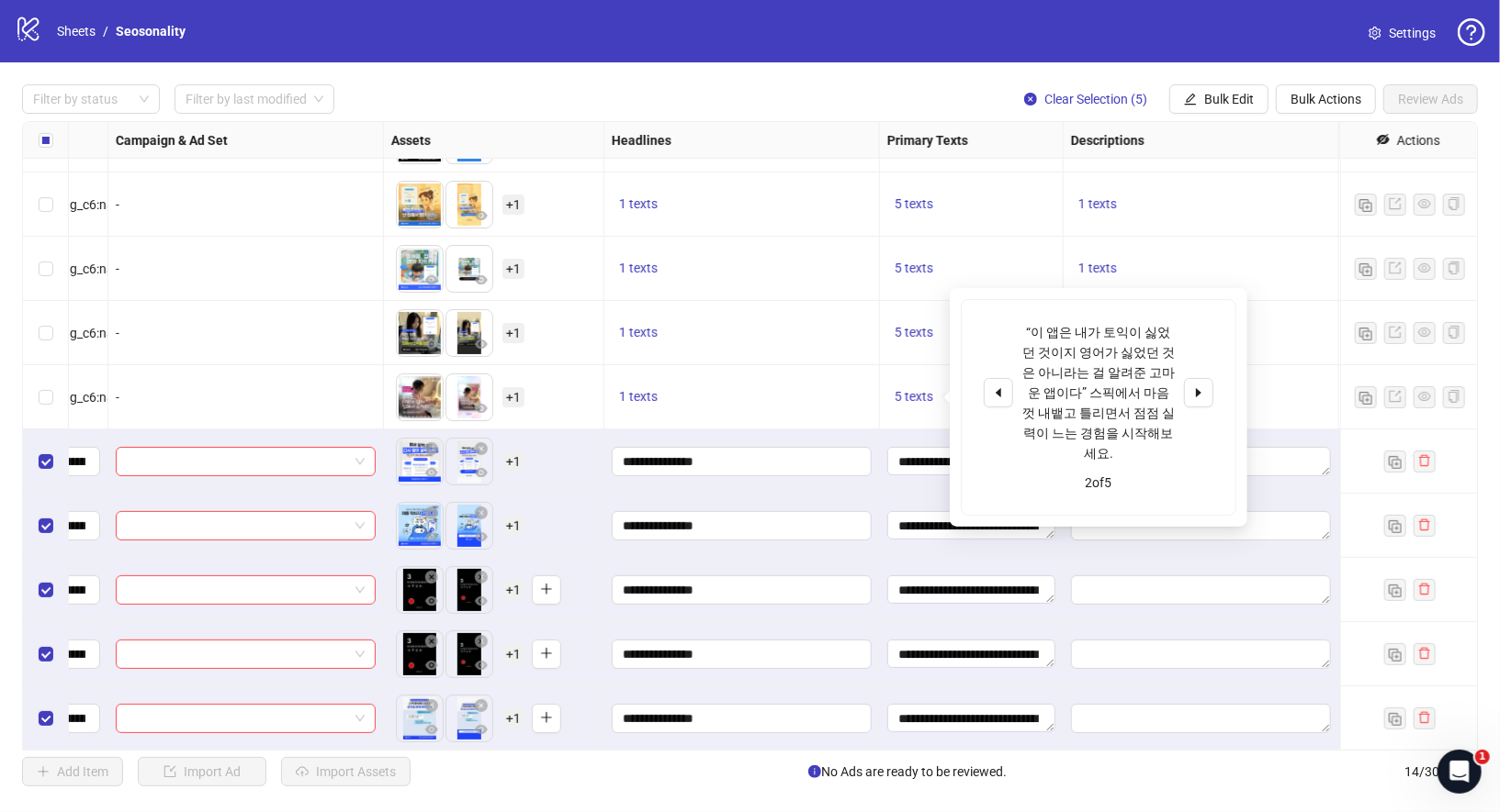
click at [893, 412] on div "5 texts" at bounding box center [971, 397] width 184 height 64
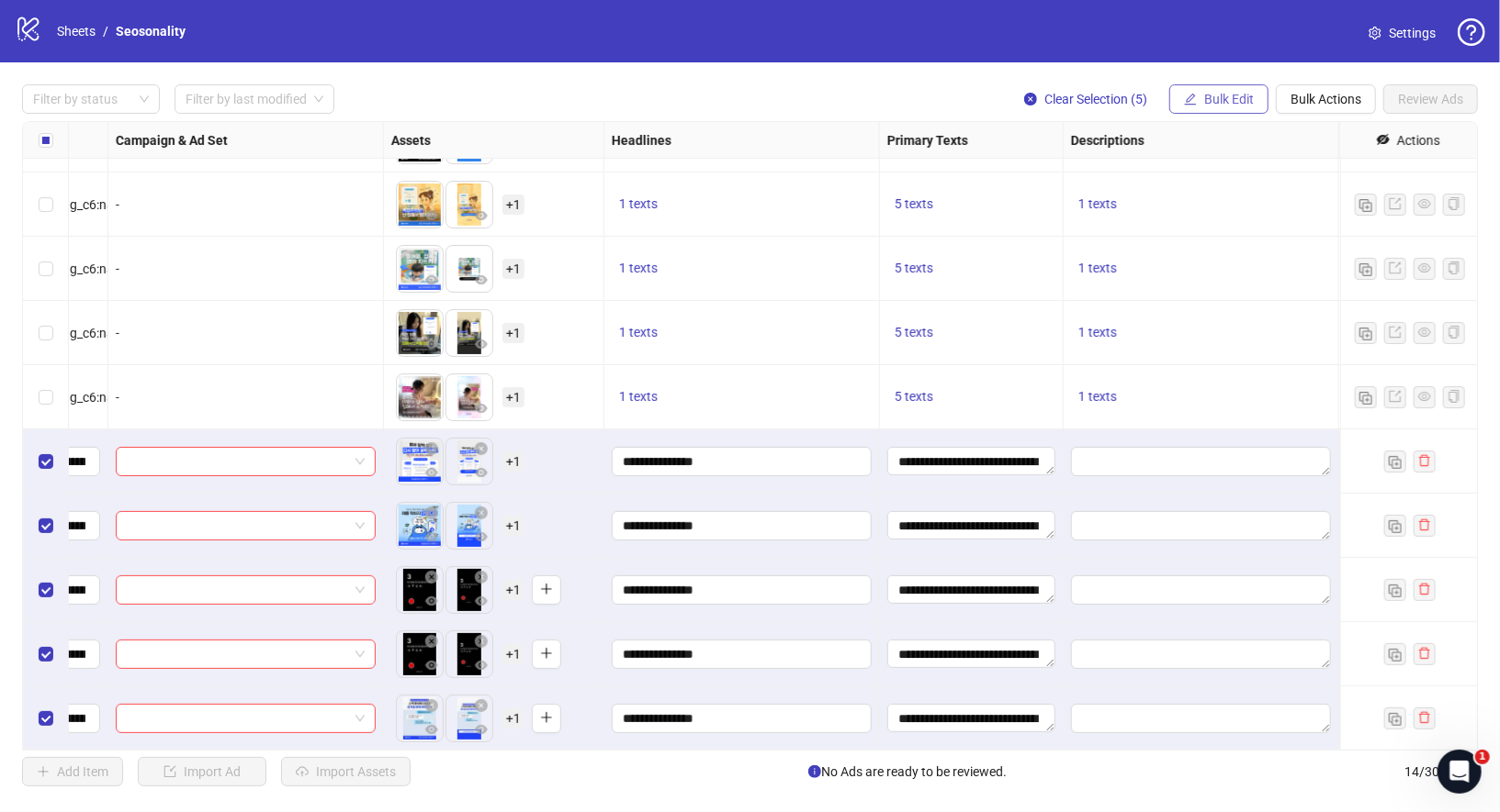
click at [1202, 102] on button "Bulk Edit" at bounding box center [1218, 99] width 99 height 30
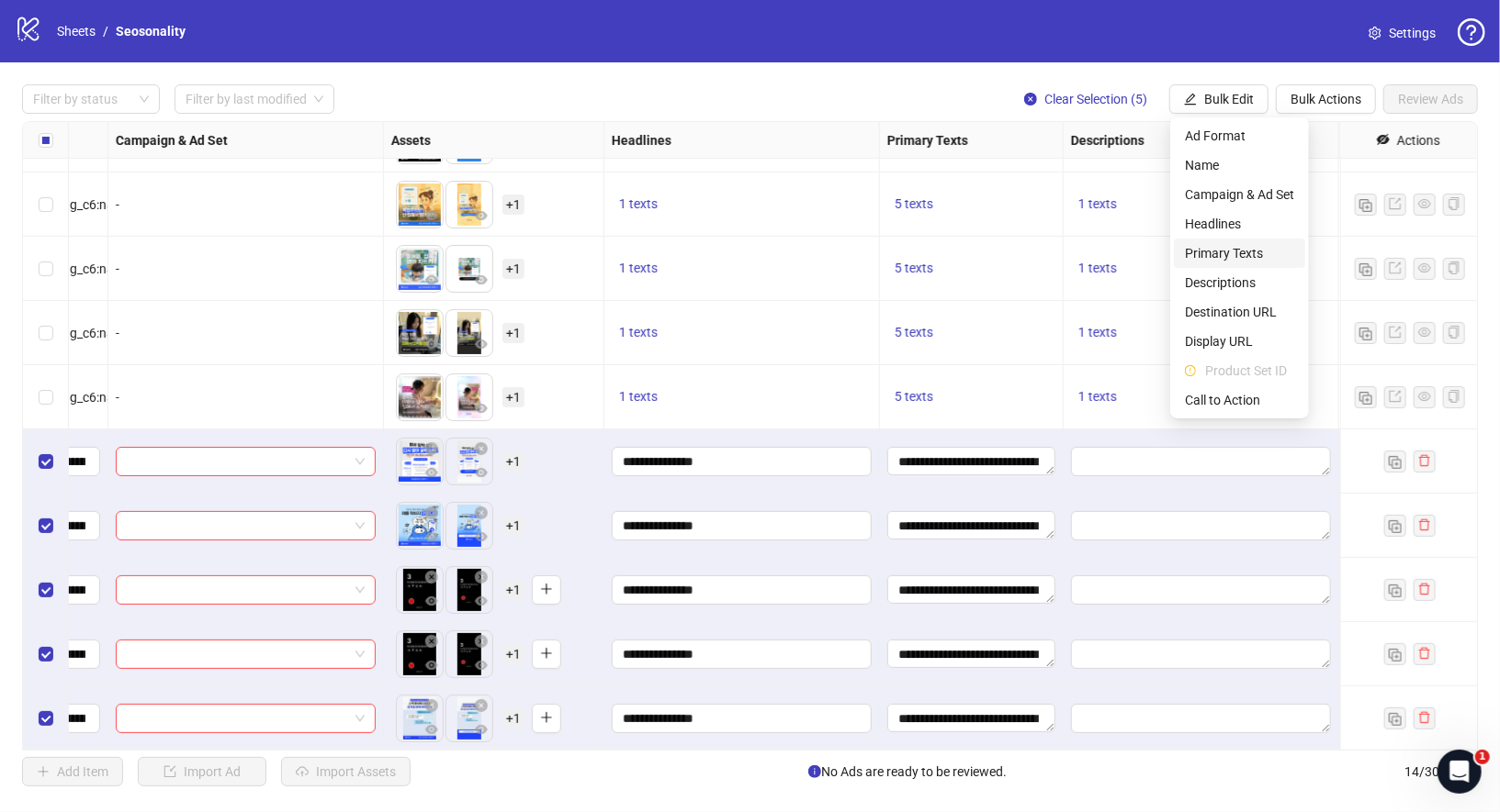
click at [1258, 258] on span "Primary Texts" at bounding box center [1239, 253] width 110 height 20
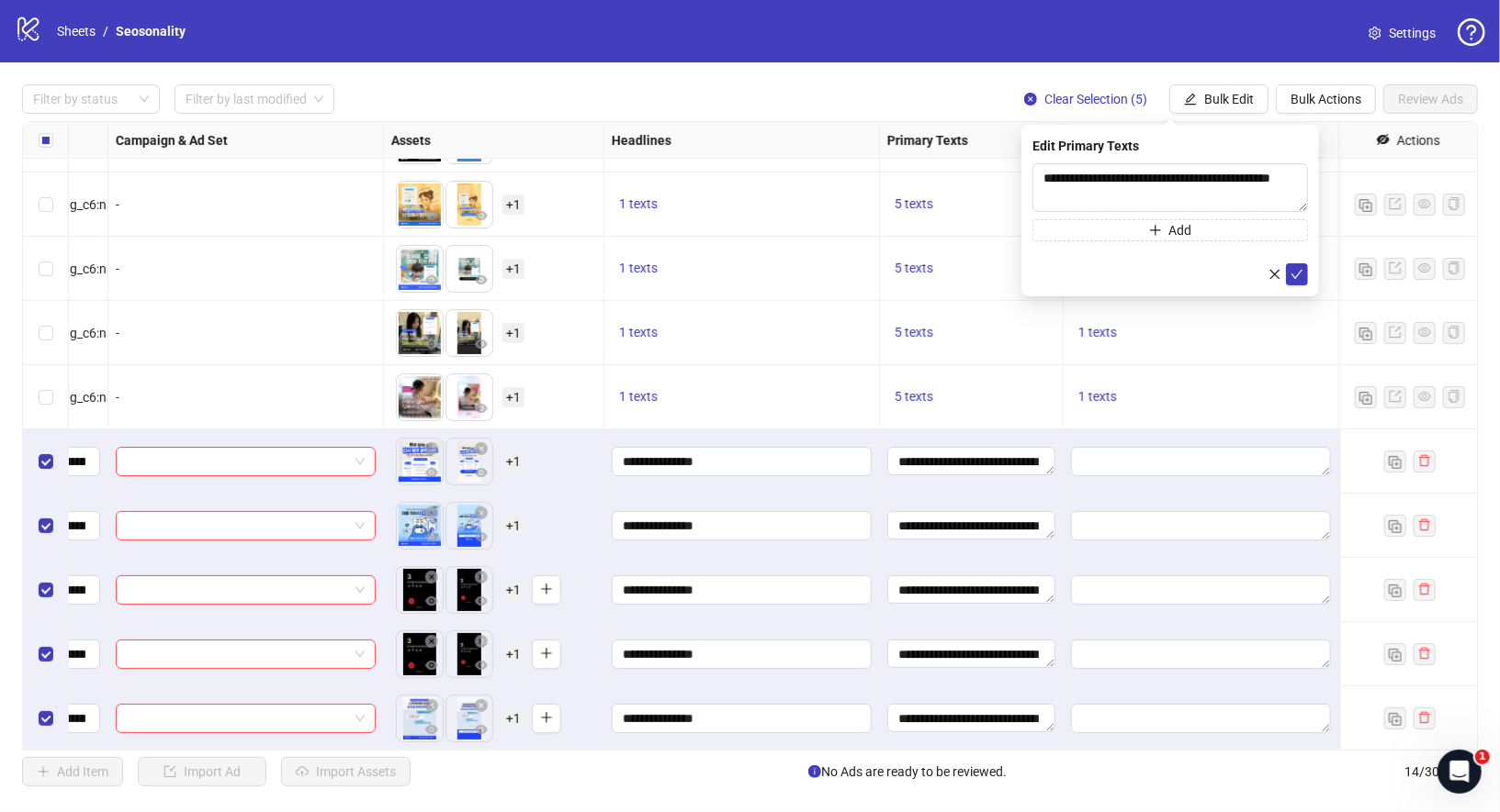
click at [1158, 217] on div "**********" at bounding box center [1170, 202] width 276 height 78
click at [1160, 234] on icon "plus" at bounding box center [1155, 230] width 12 height 12
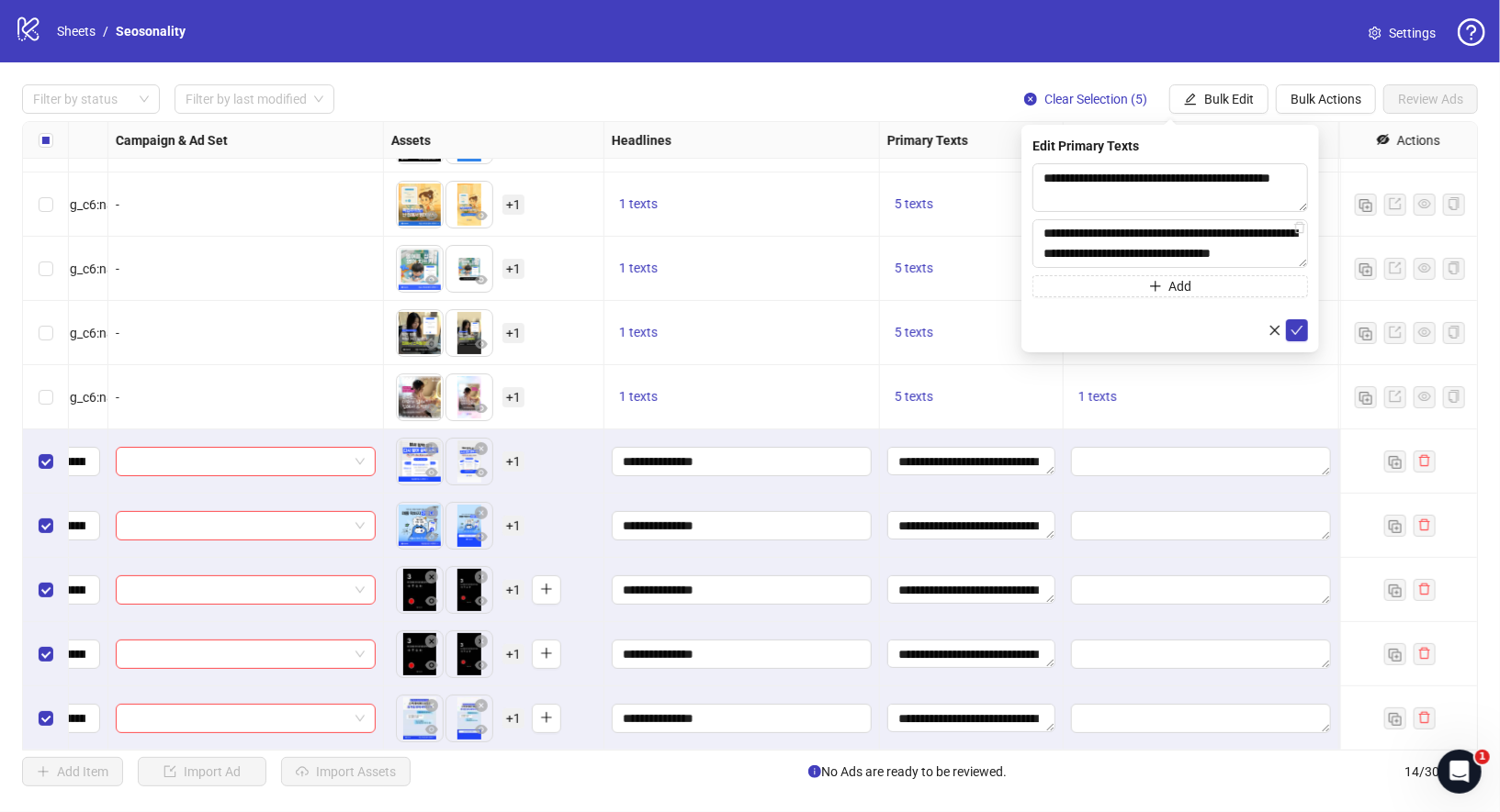
scroll to position [39, 0]
type textarea "**********"
click at [1300, 325] on icon "check" at bounding box center [1296, 330] width 12 height 12
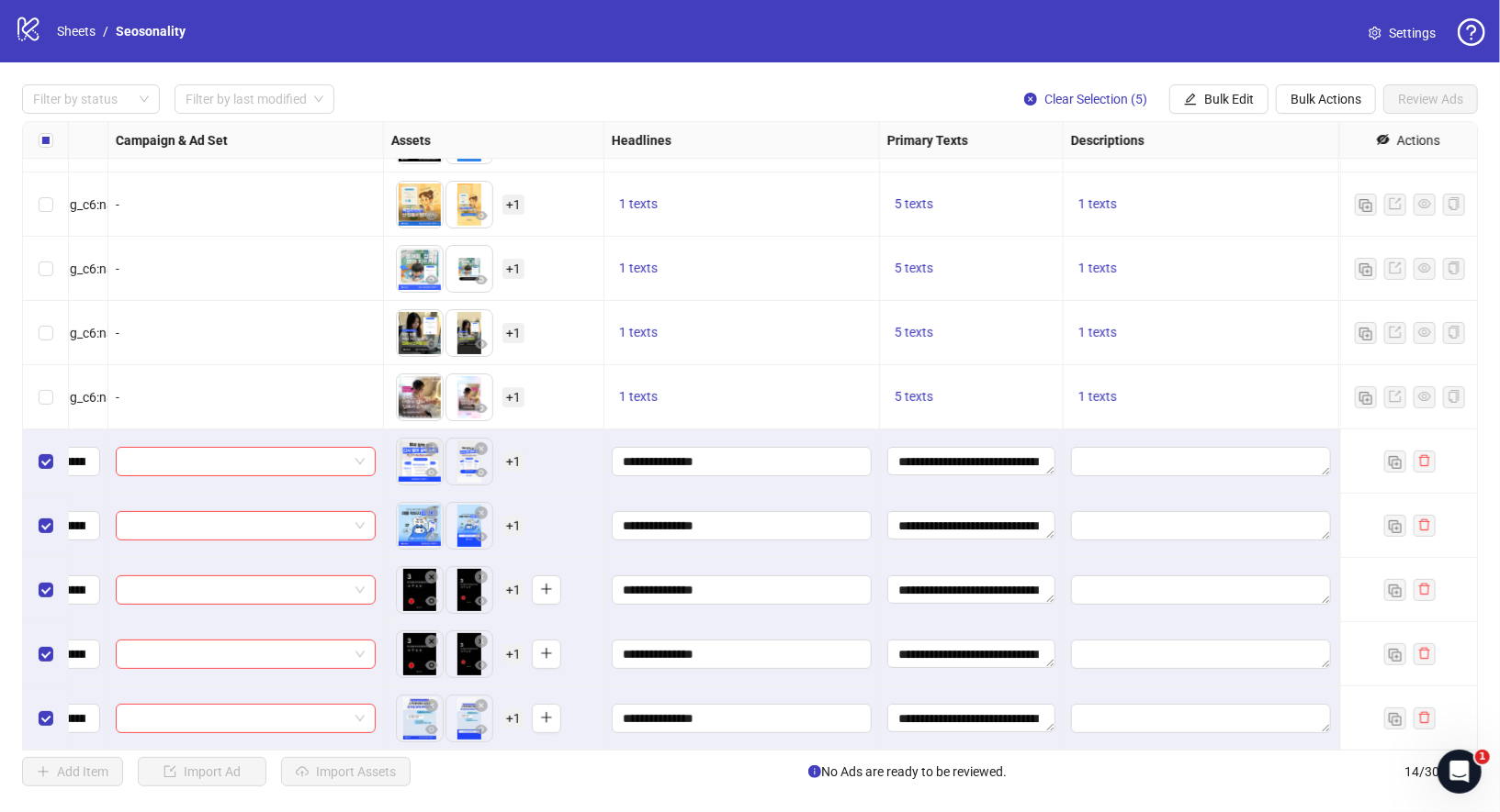
click at [916, 411] on div "5 texts" at bounding box center [971, 397] width 184 height 64
click at [916, 396] on span "5 texts" at bounding box center [913, 396] width 38 height 14
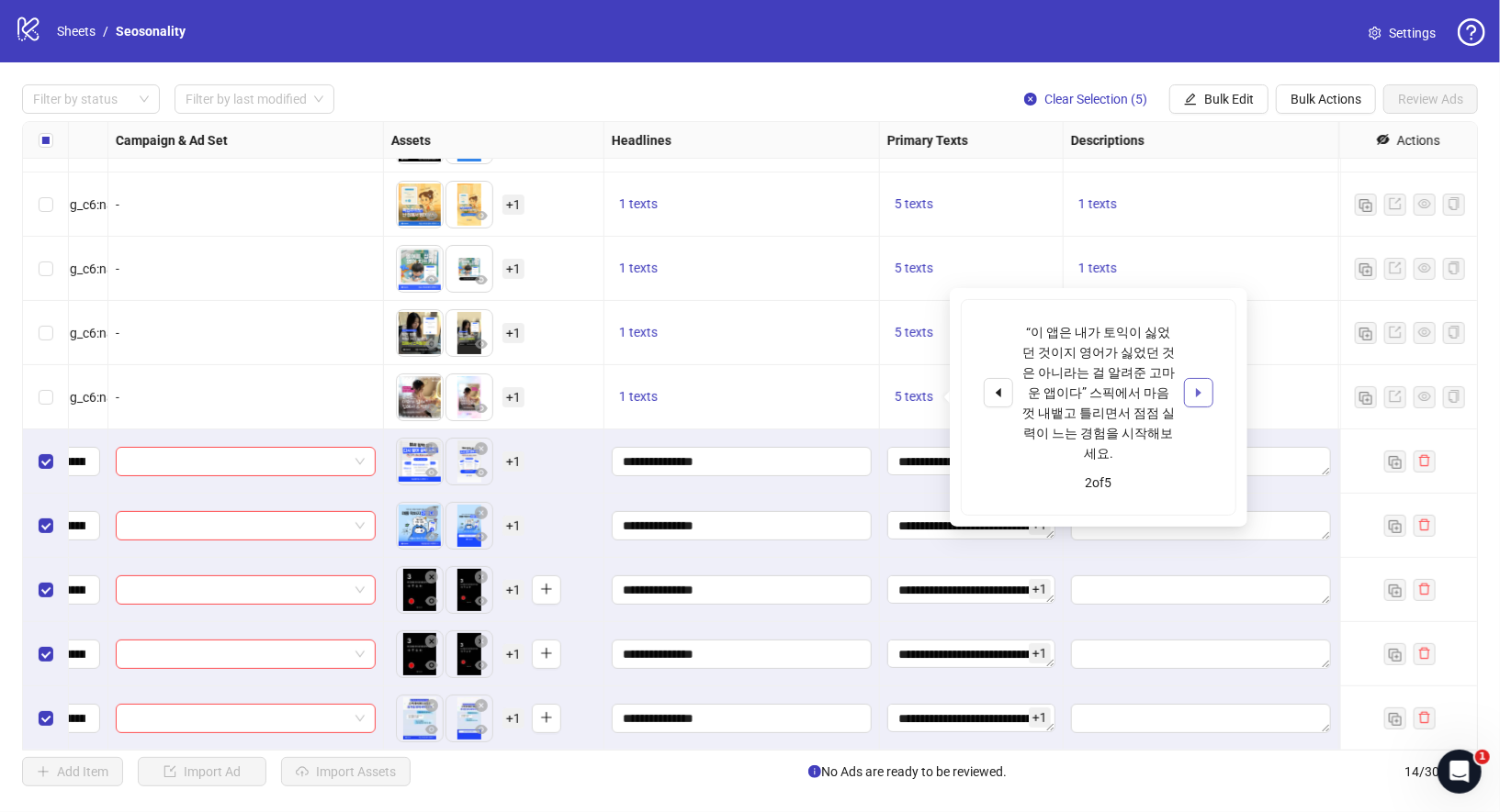
click at [1203, 379] on button "button" at bounding box center [1198, 393] width 30 height 30
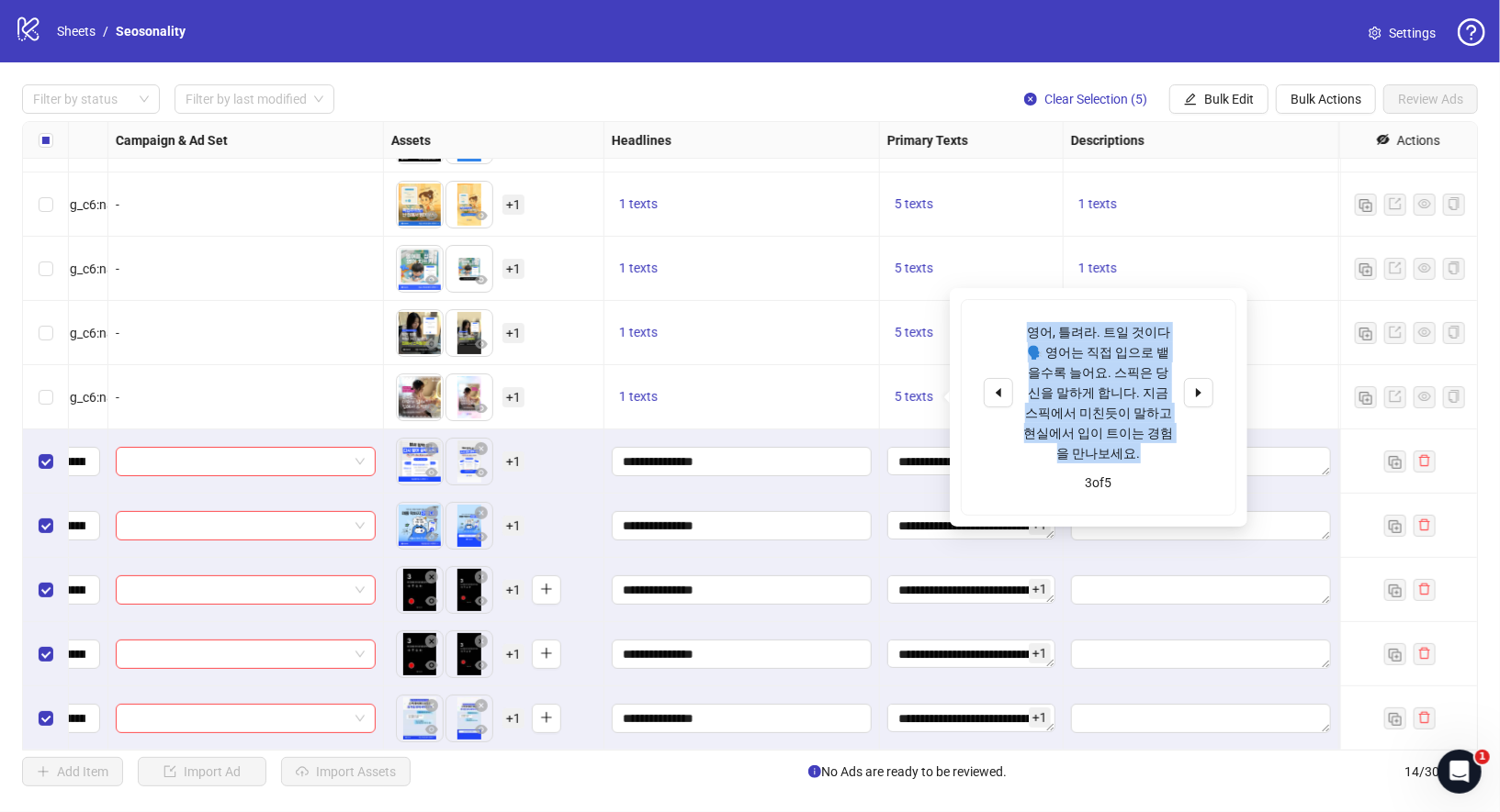
drag, startPoint x: 1028, startPoint y: 331, endPoint x: 1158, endPoint y: 434, distance: 165.9
click at [1158, 434] on div "영어, 틀려라. 트일 것이다🗣️ 영어는 직접 입으로 뱉을수록 늘어요. 스픽은 당신을 말하게 합니다. 지금 스픽에서 미친듯이 말하고 현실에서 입…" at bounding box center [1098, 392] width 153 height 141
copy div "영어, 틀려라. 트일 것이다🗣️ 영어는 직접 입으로 뱉을수록 늘어요. 스픽은 당신을 말하게 합니다. 지금 스픽에서 미친듯이 말하고 현실에서 입…"
click at [1225, 101] on span "Bulk Edit" at bounding box center [1229, 99] width 50 height 14
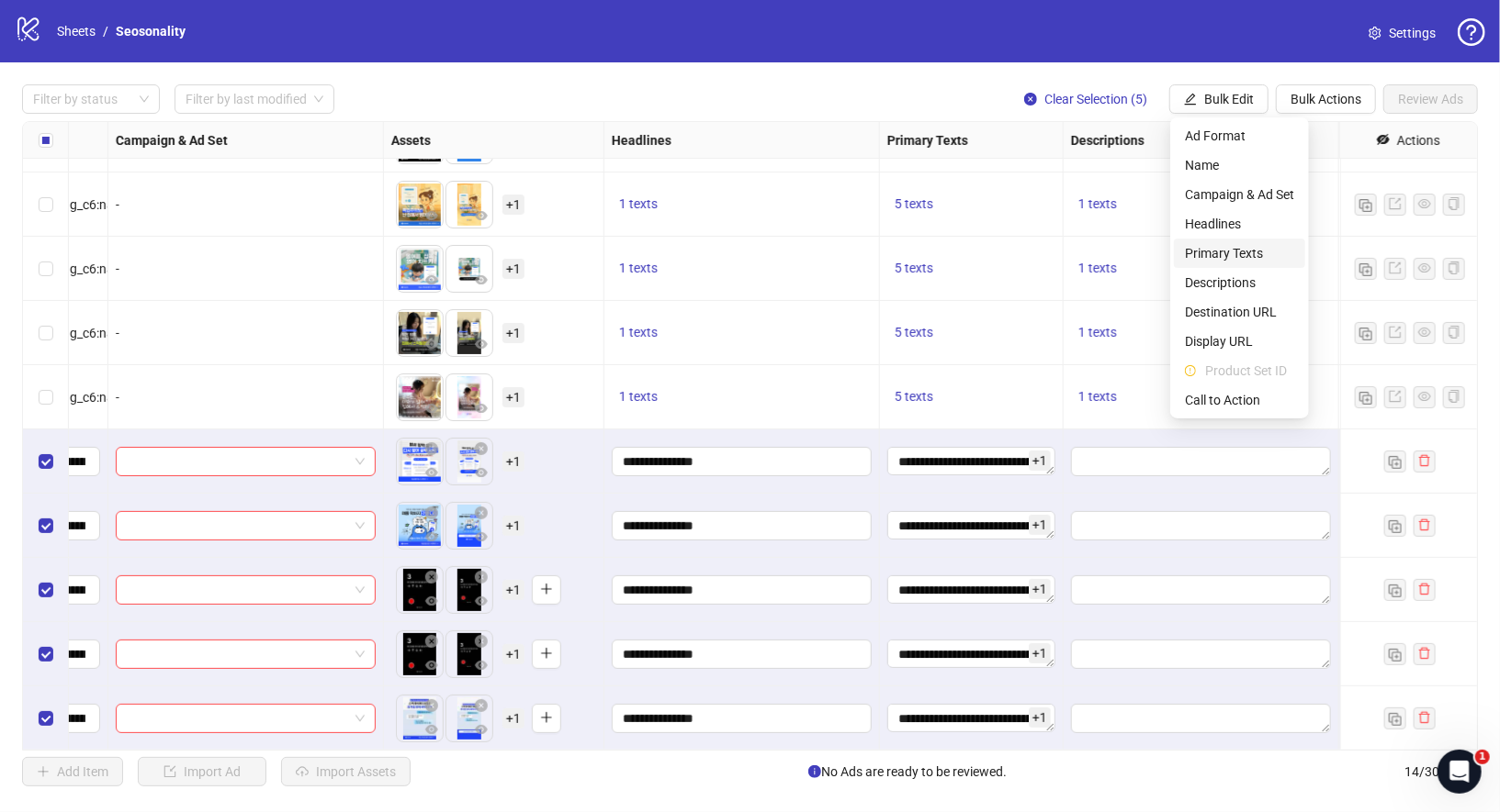
click at [1253, 257] on span "Primary Texts" at bounding box center [1239, 253] width 110 height 20
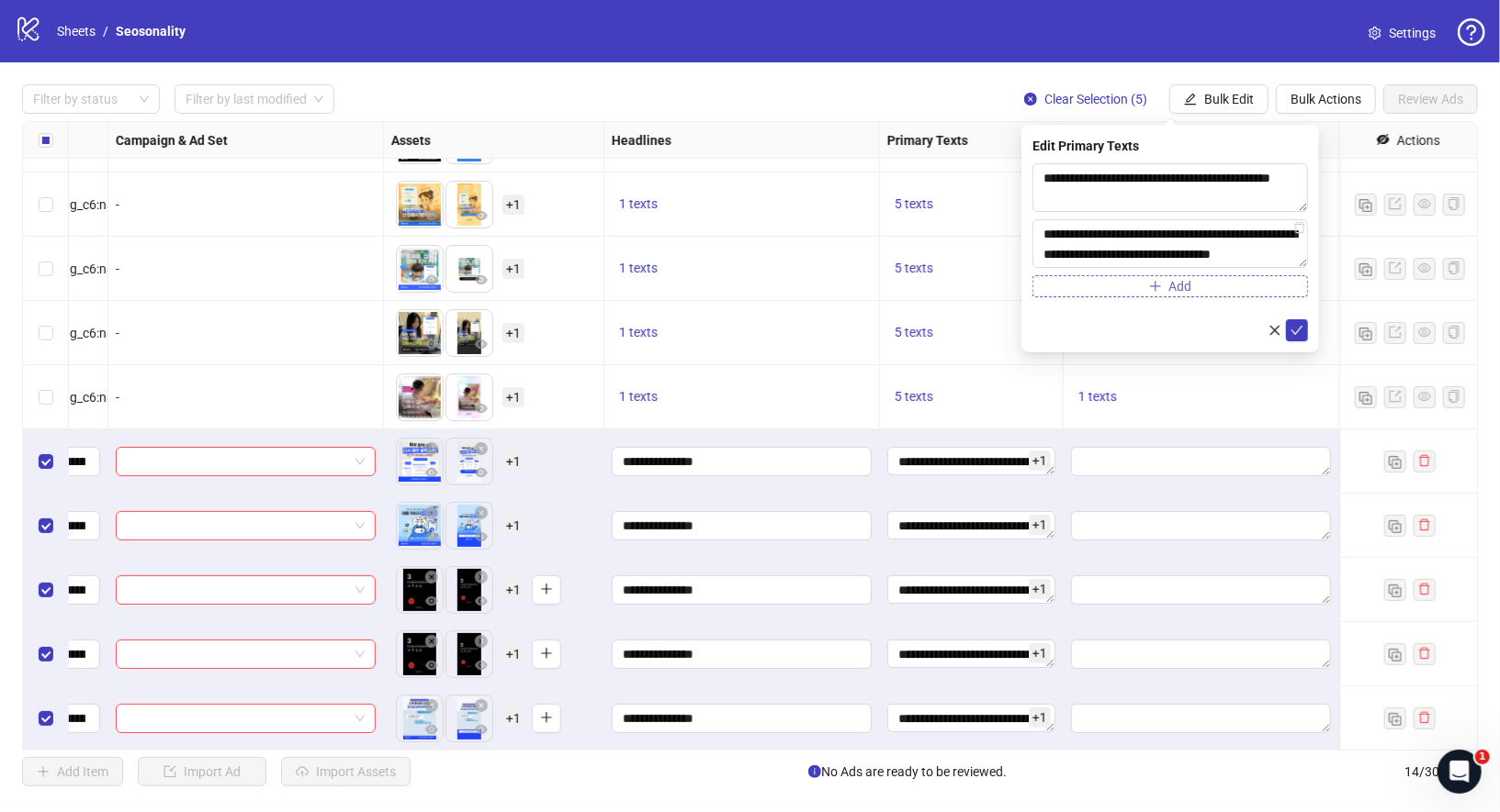
click at [1174, 294] on button "Add" at bounding box center [1170, 286] width 276 height 22
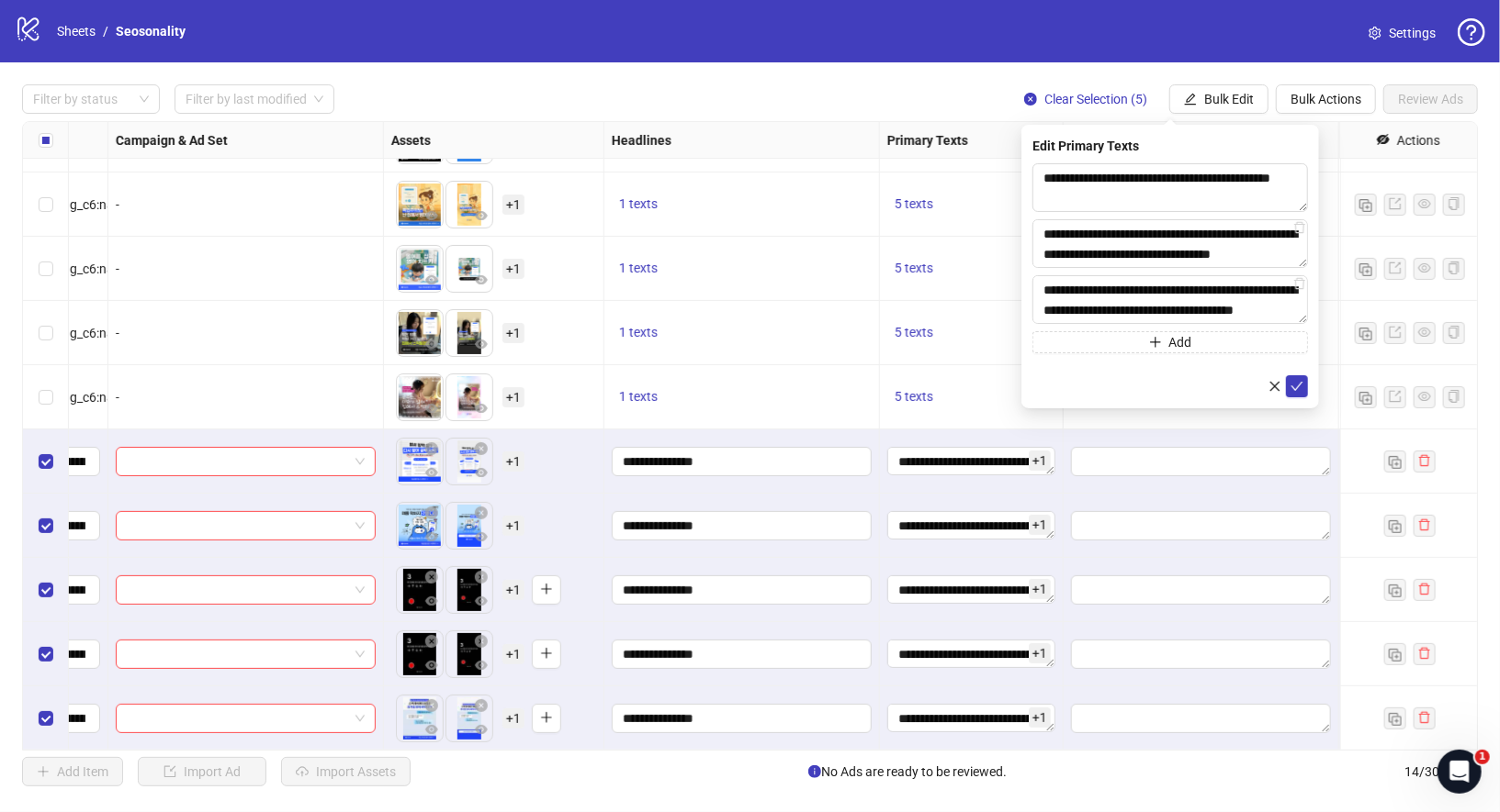
scroll to position [34, 0]
type textarea "**********"
click at [1295, 389] on icon "check" at bounding box center [1297, 386] width 12 height 10
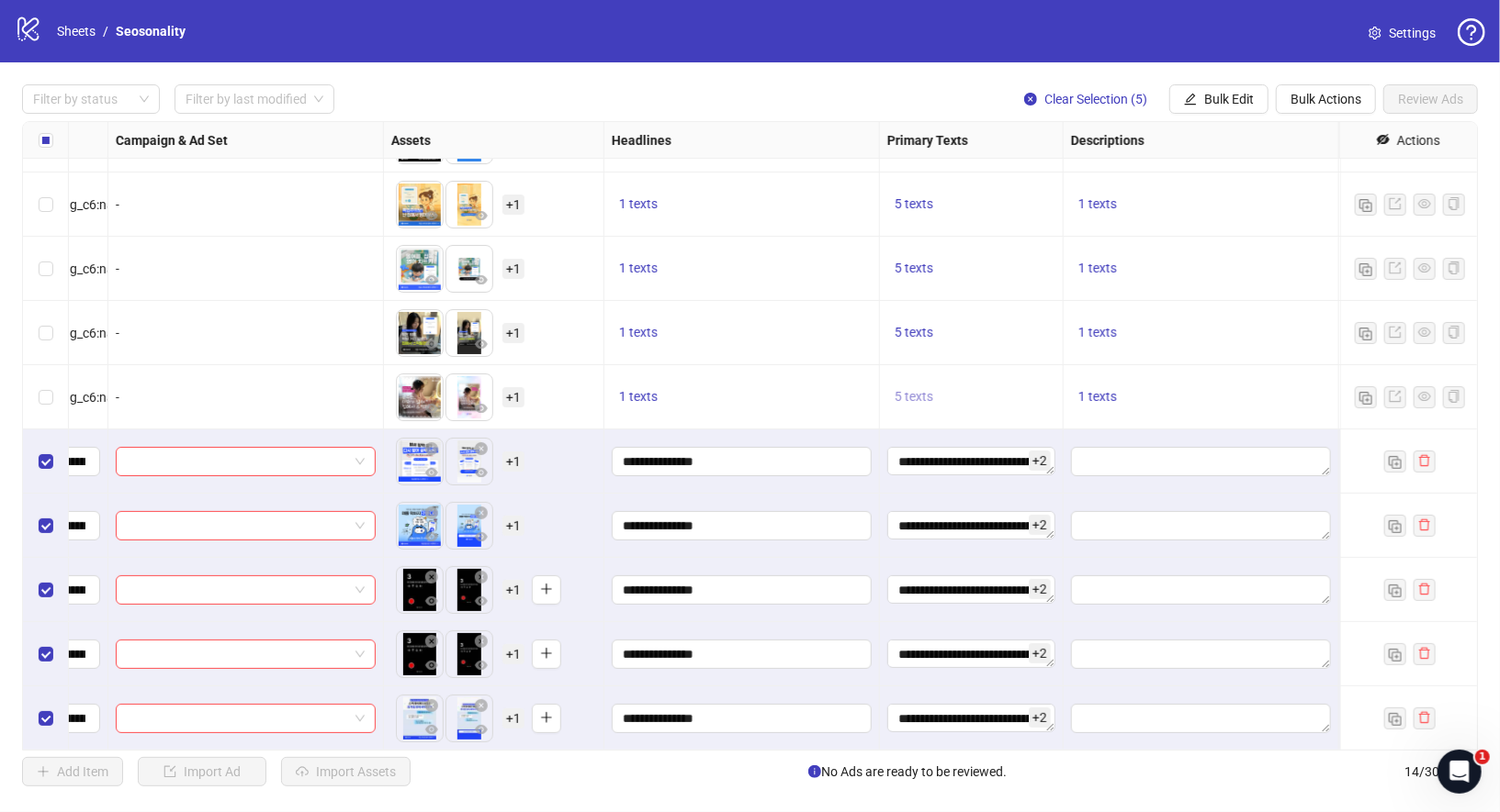
click at [927, 398] on span "5 texts" at bounding box center [913, 396] width 38 height 14
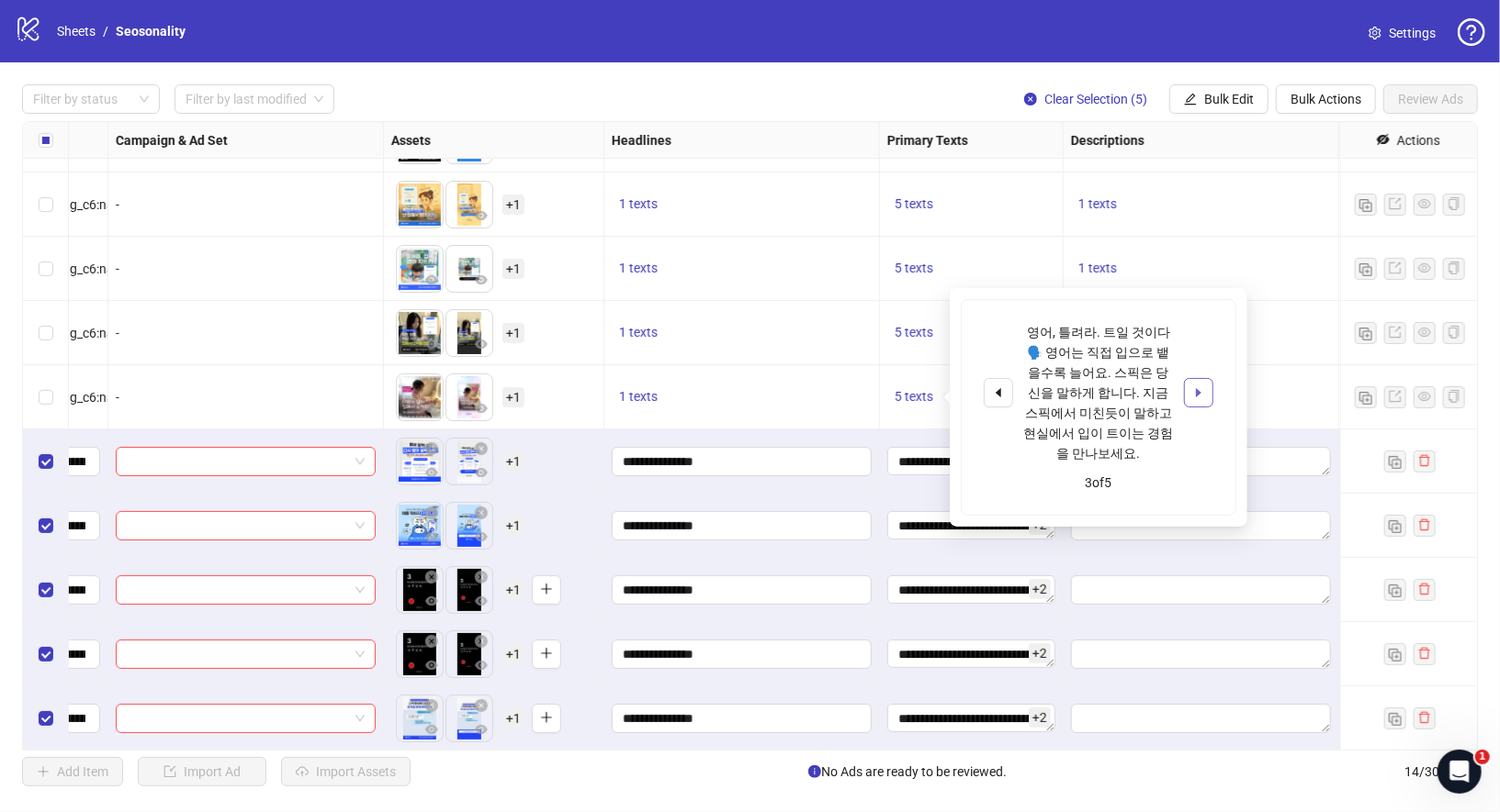
click at [1200, 386] on icon "caret-right" at bounding box center [1198, 392] width 12 height 12
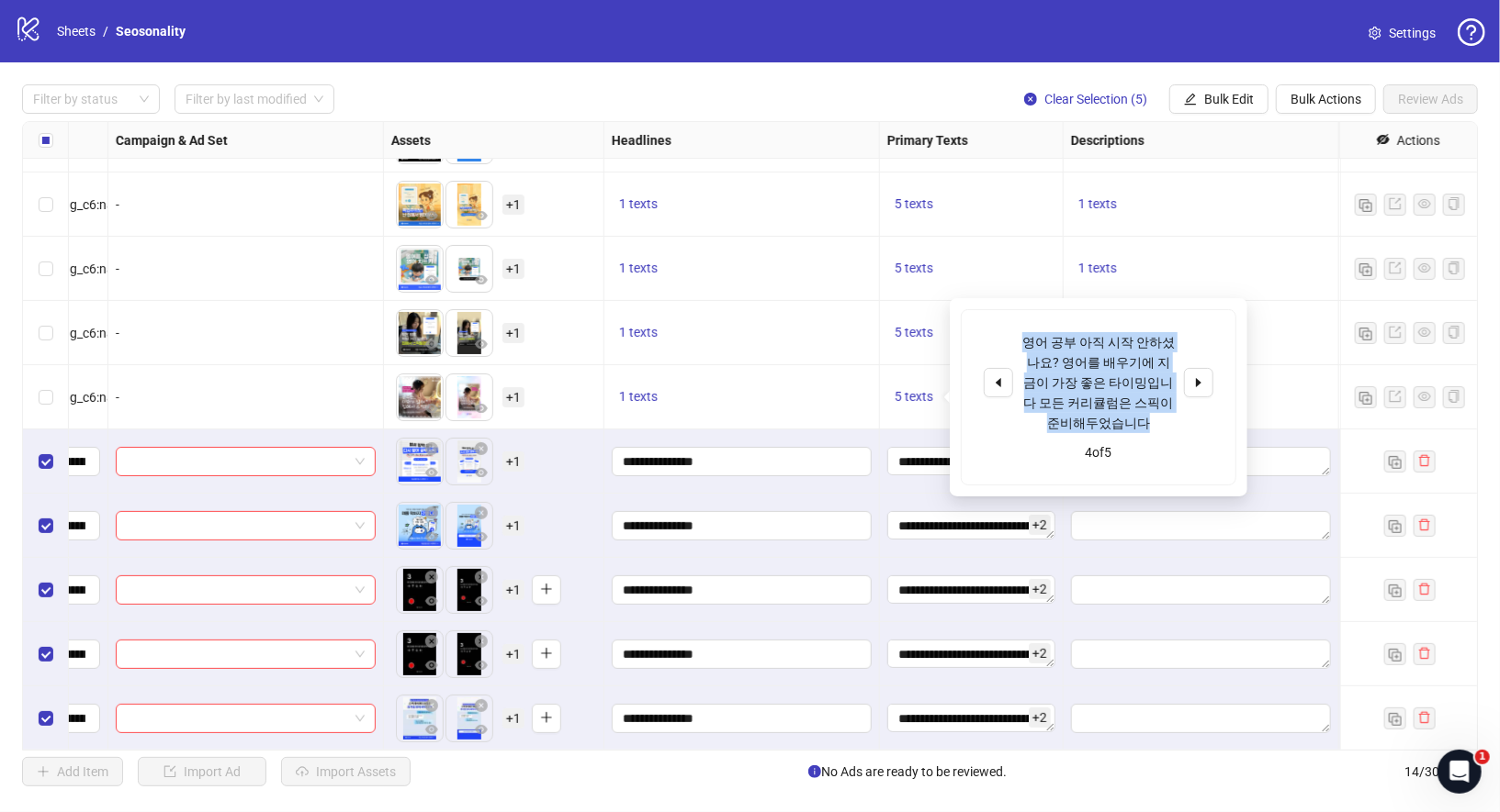
drag, startPoint x: 1026, startPoint y: 335, endPoint x: 1128, endPoint y: 416, distance: 130.2
click at [1128, 416] on div "영어 공부 아직 시작 안하셨나요? 영어를 배우기에 지금이 가장 좋은 타이밍입니다 모든 커리큘럼은 스픽이 준비해두었습니다" at bounding box center [1098, 382] width 153 height 101
copy div "영어 공부 아직 시작 안하셨나요? 영어를 배우기에 지금이 가장 좋은 타이밍입니다 모든 커리큘럼은 스픽이 준비해두었습니다"
click at [814, 282] on div "1 texts" at bounding box center [742, 268] width 276 height 64
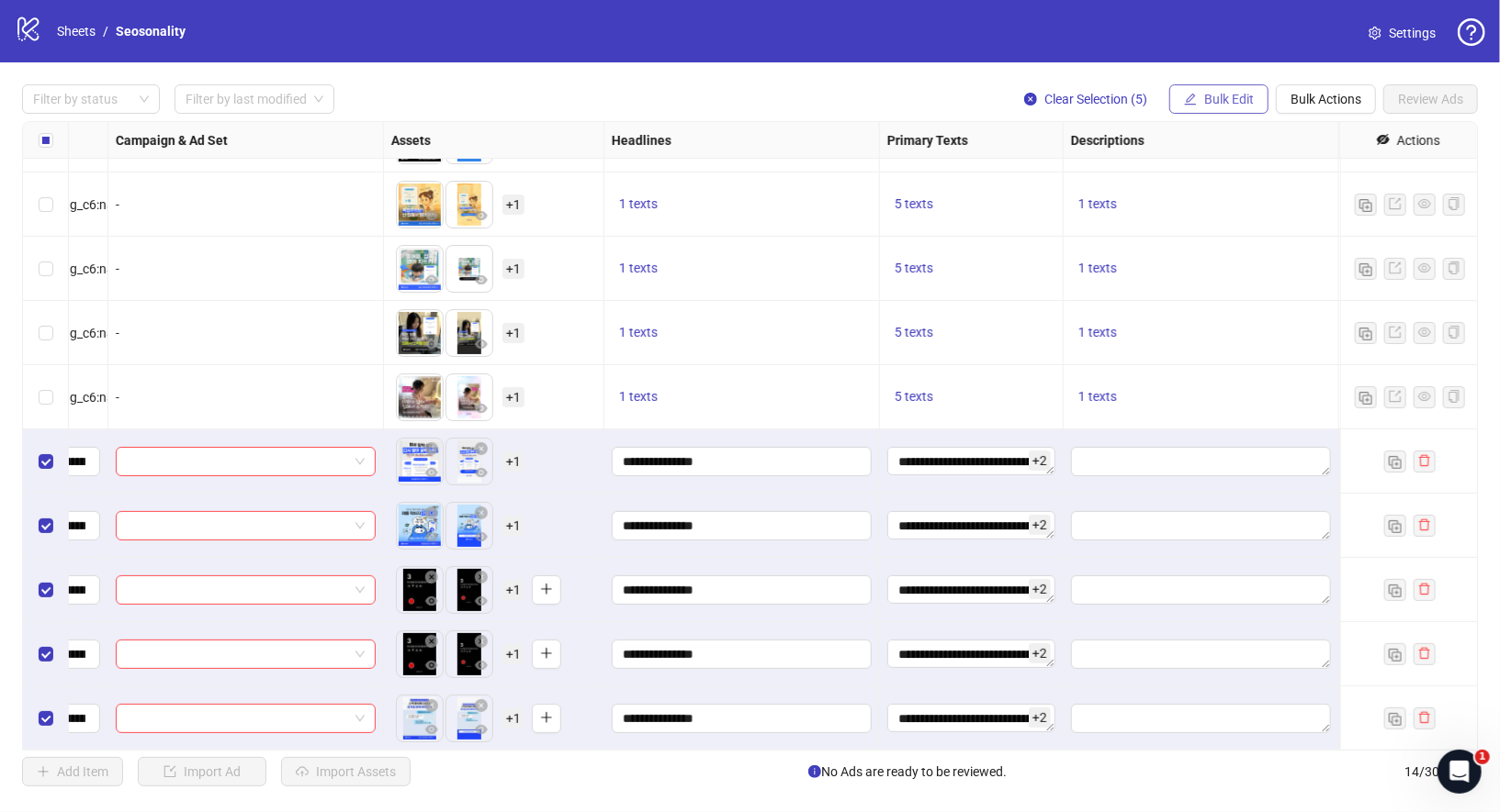
click at [1210, 110] on button "Bulk Edit" at bounding box center [1218, 99] width 99 height 30
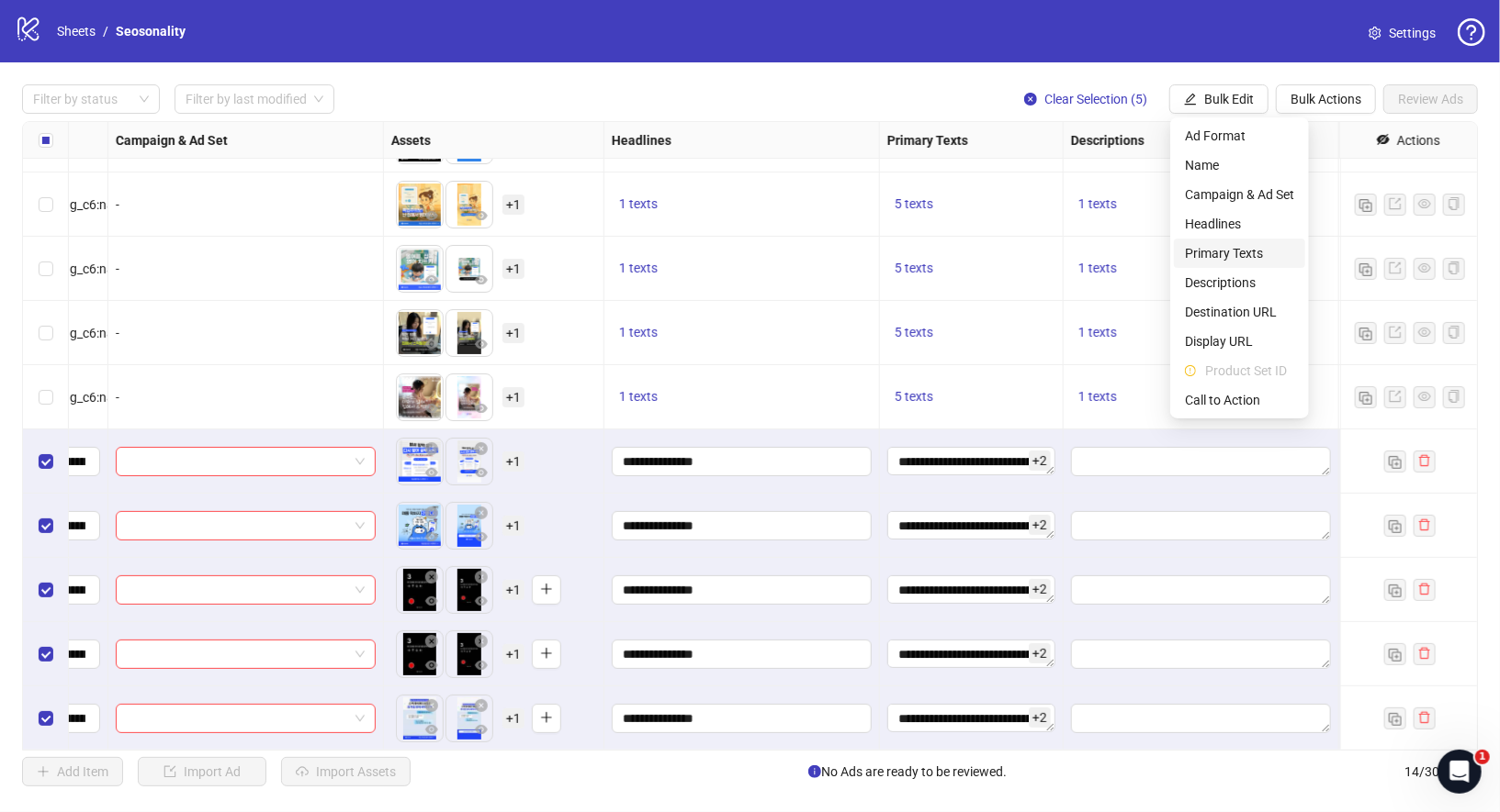
click at [1246, 257] on span "Primary Texts" at bounding box center [1239, 253] width 110 height 20
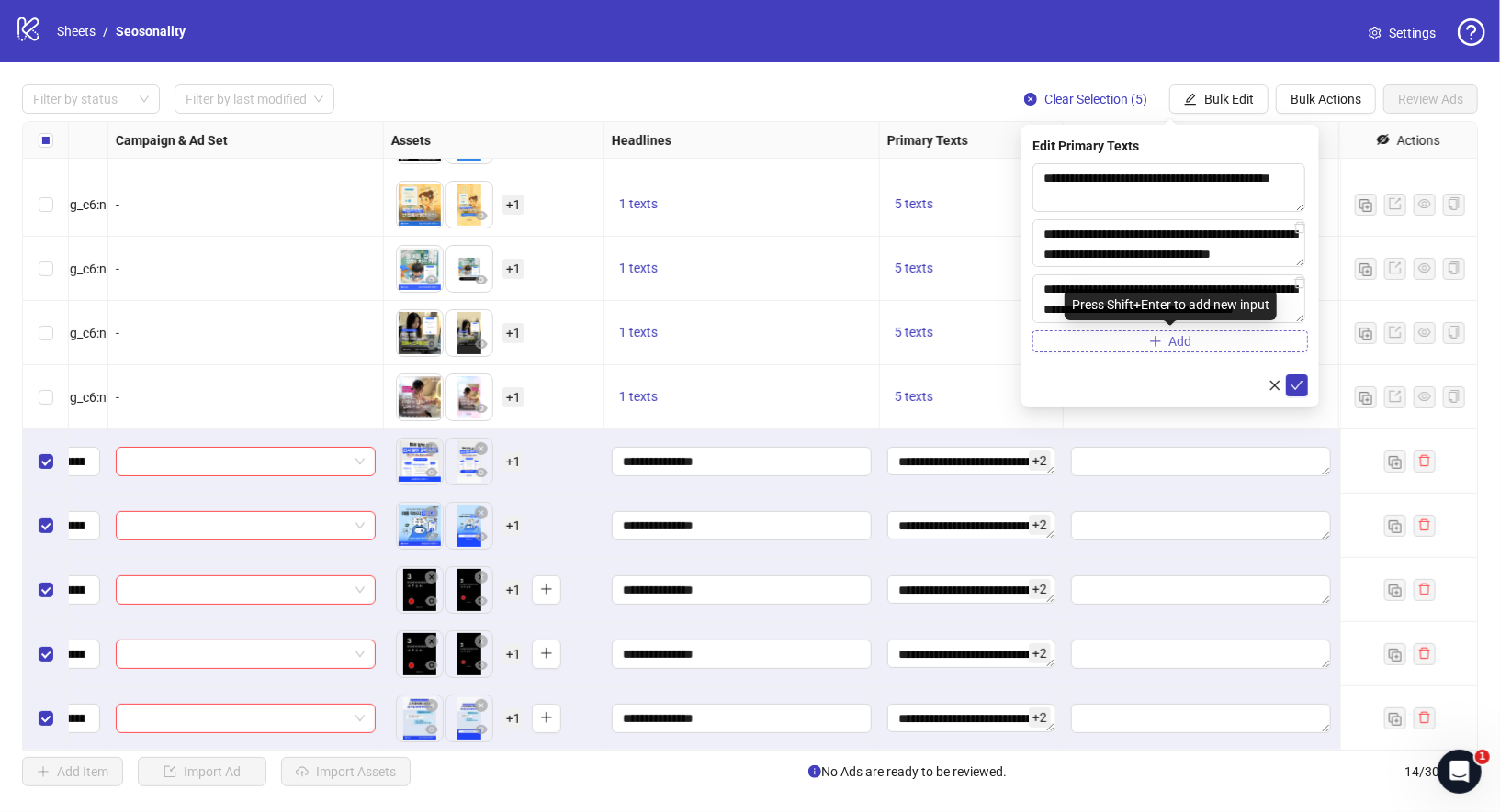
click at [1172, 342] on span "Add" at bounding box center [1181, 341] width 23 height 14
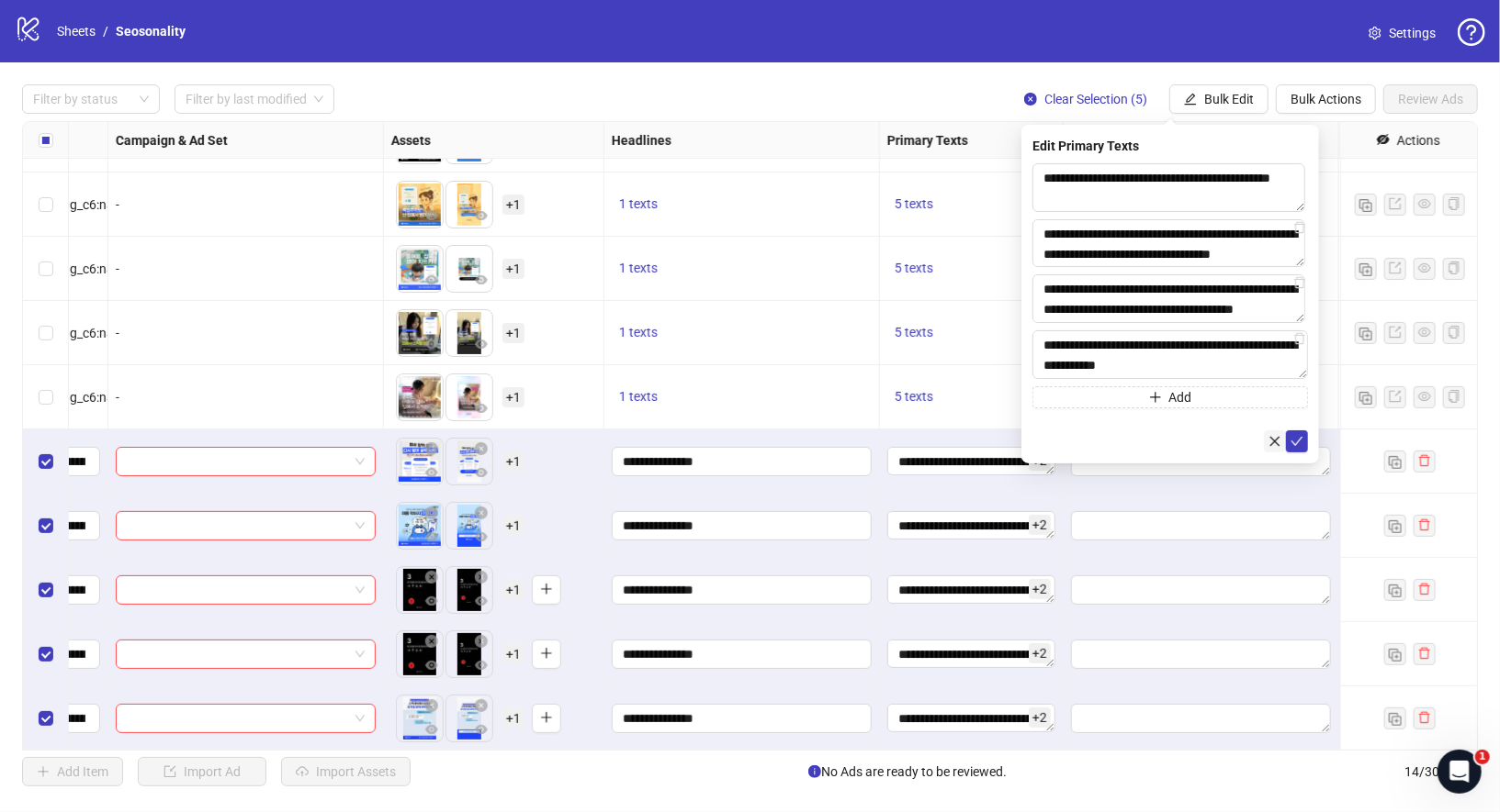
scroll to position [13, 0]
type textarea "**********"
click at [1303, 443] on button "submit" at bounding box center [1296, 442] width 22 height 22
click at [920, 396] on span "5 texts" at bounding box center [913, 396] width 38 height 14
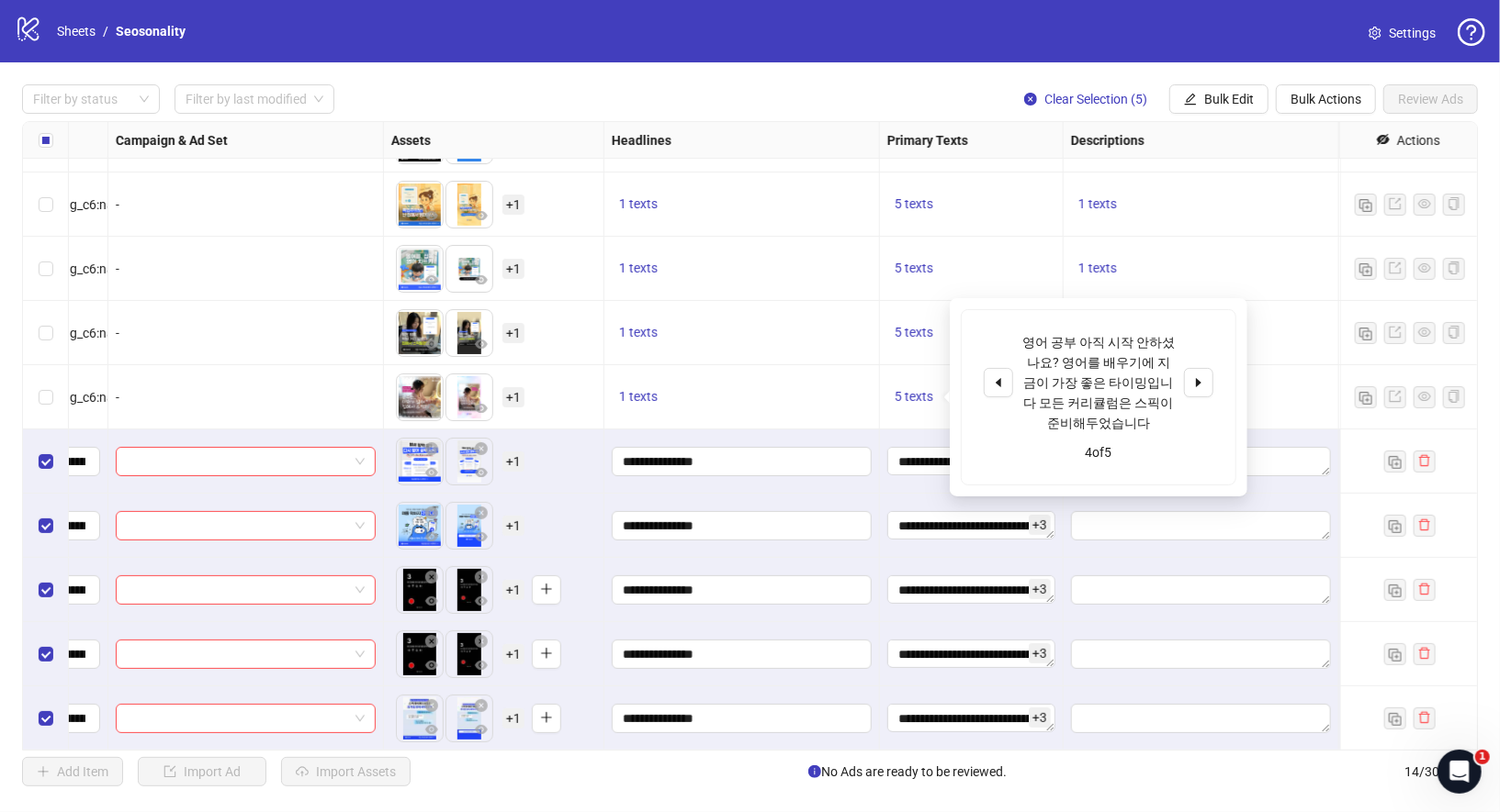
click at [1214, 378] on div "영어 공부 아직 시작 안하셨나요? 영어를 배우기에 지금이 가장 좋은 타이밍입니다 모든 커리큘럼은 스픽이 준비해두었습니다 4 of 5" at bounding box center [1098, 397] width 274 height 174
click at [1206, 378] on button "button" at bounding box center [1198, 382] width 30 height 30
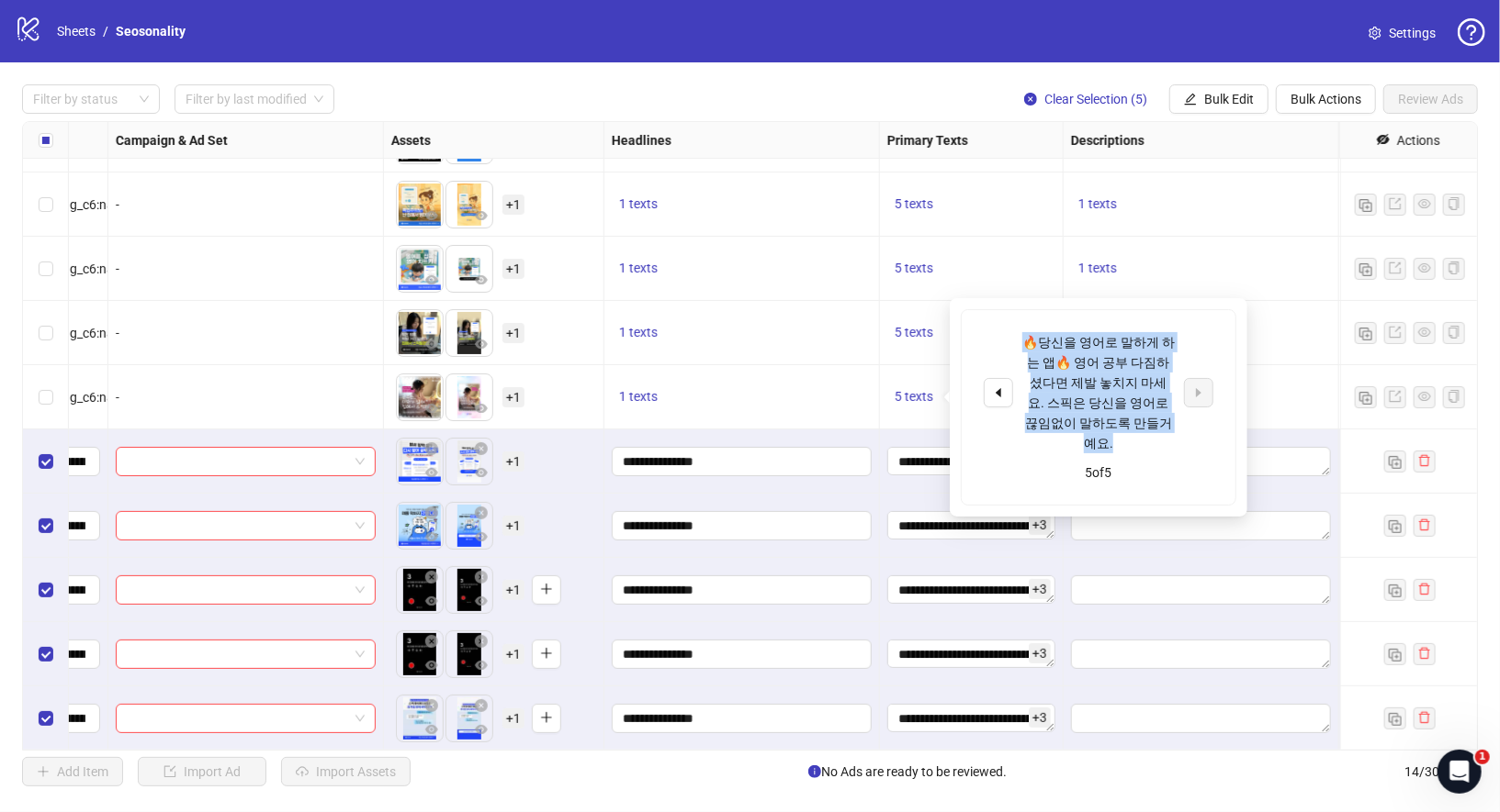
drag, startPoint x: 1024, startPoint y: 340, endPoint x: 1141, endPoint y: 420, distance: 141.7
click at [1141, 420] on div "🔥당신을 영어로 말하게 하는 앱🔥 영어 공부 다짐하셨다면 제발 놓치지 마세요. 스픽은 당신을 영어로 끊임없이 말하도록 만들거예요." at bounding box center [1098, 393] width 153 height 121
copy div "🔥당신을 영어로 말하게 하는 앱🔥 영어 공부 다짐하셨다면 제발 놓치지 마세요. 스픽은 당신을 영어로 끊임없이 말하도록 만들거예요."
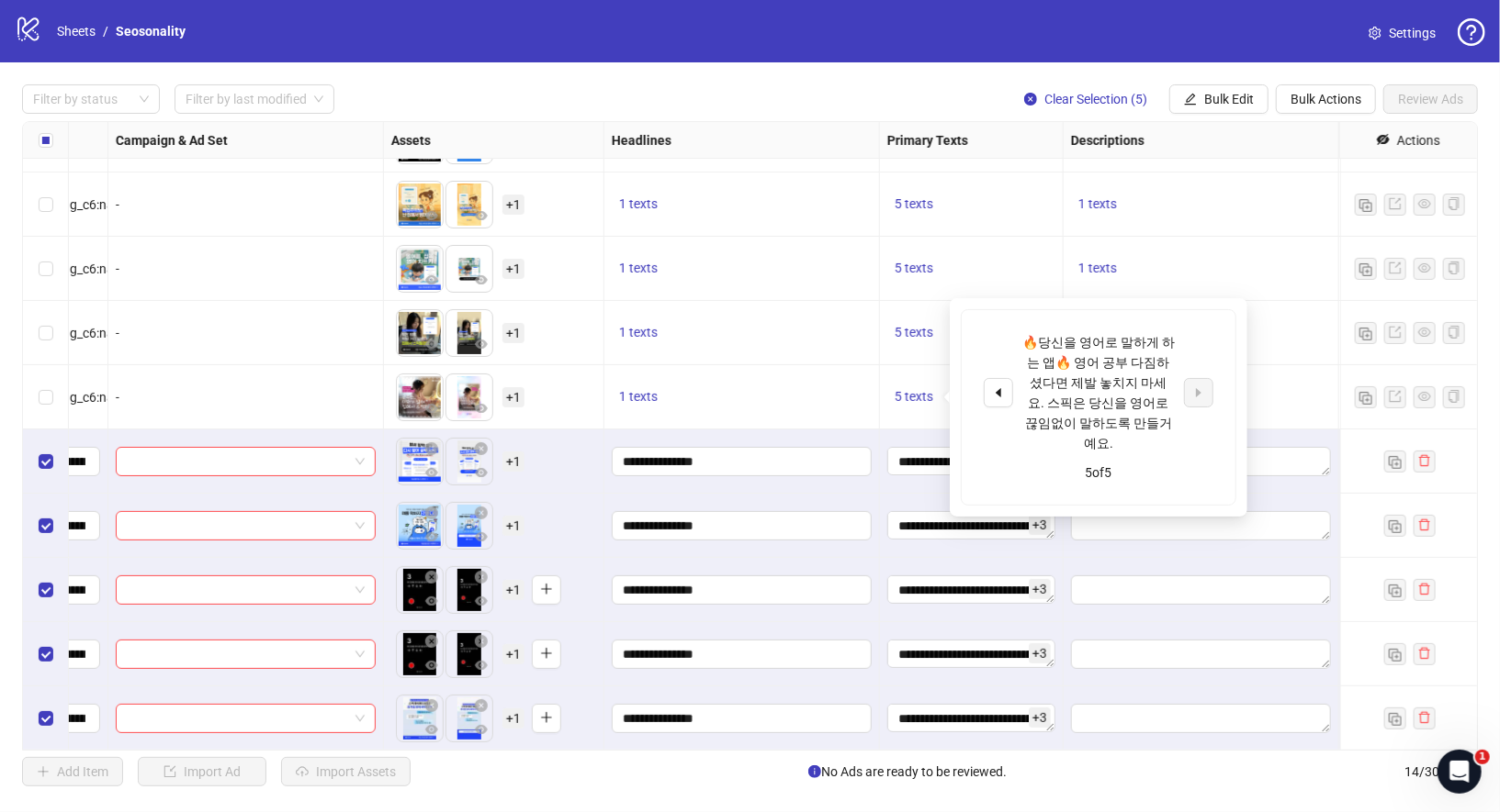
click at [888, 243] on div "5 texts" at bounding box center [971, 268] width 184 height 64
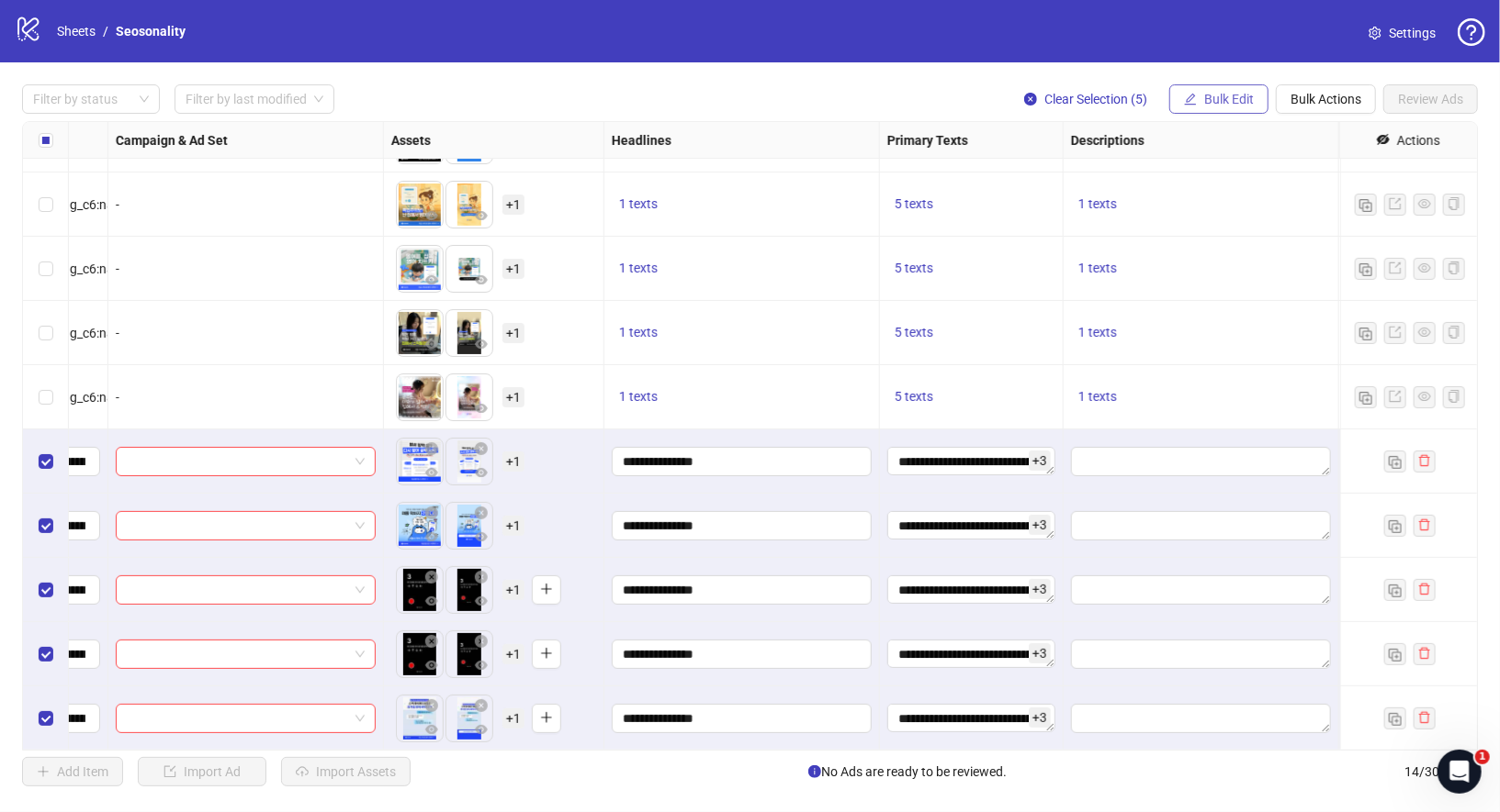
click at [1226, 101] on span "Bulk Edit" at bounding box center [1229, 99] width 50 height 14
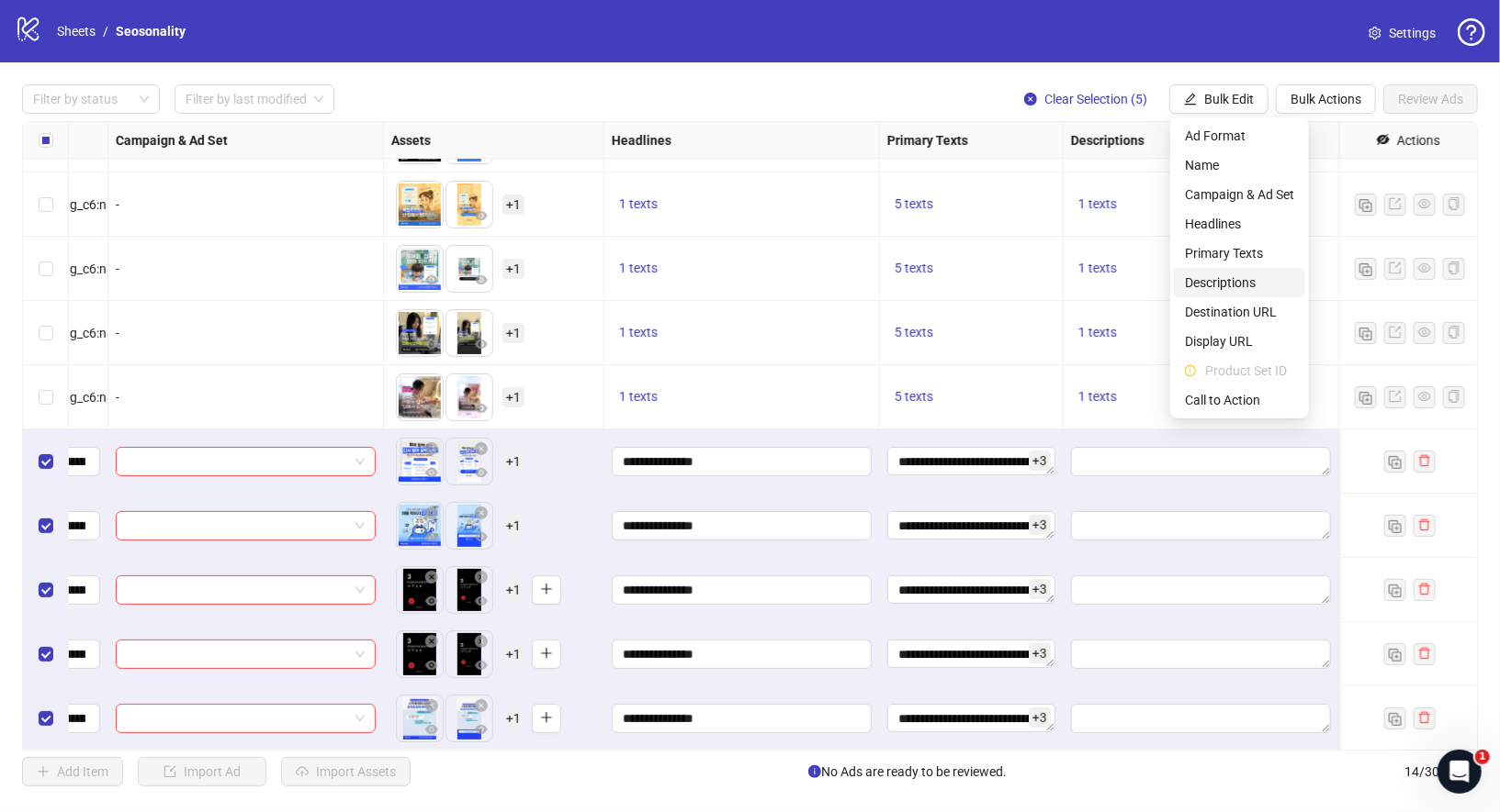
click at [1228, 275] on span "Descriptions" at bounding box center [1239, 283] width 110 height 20
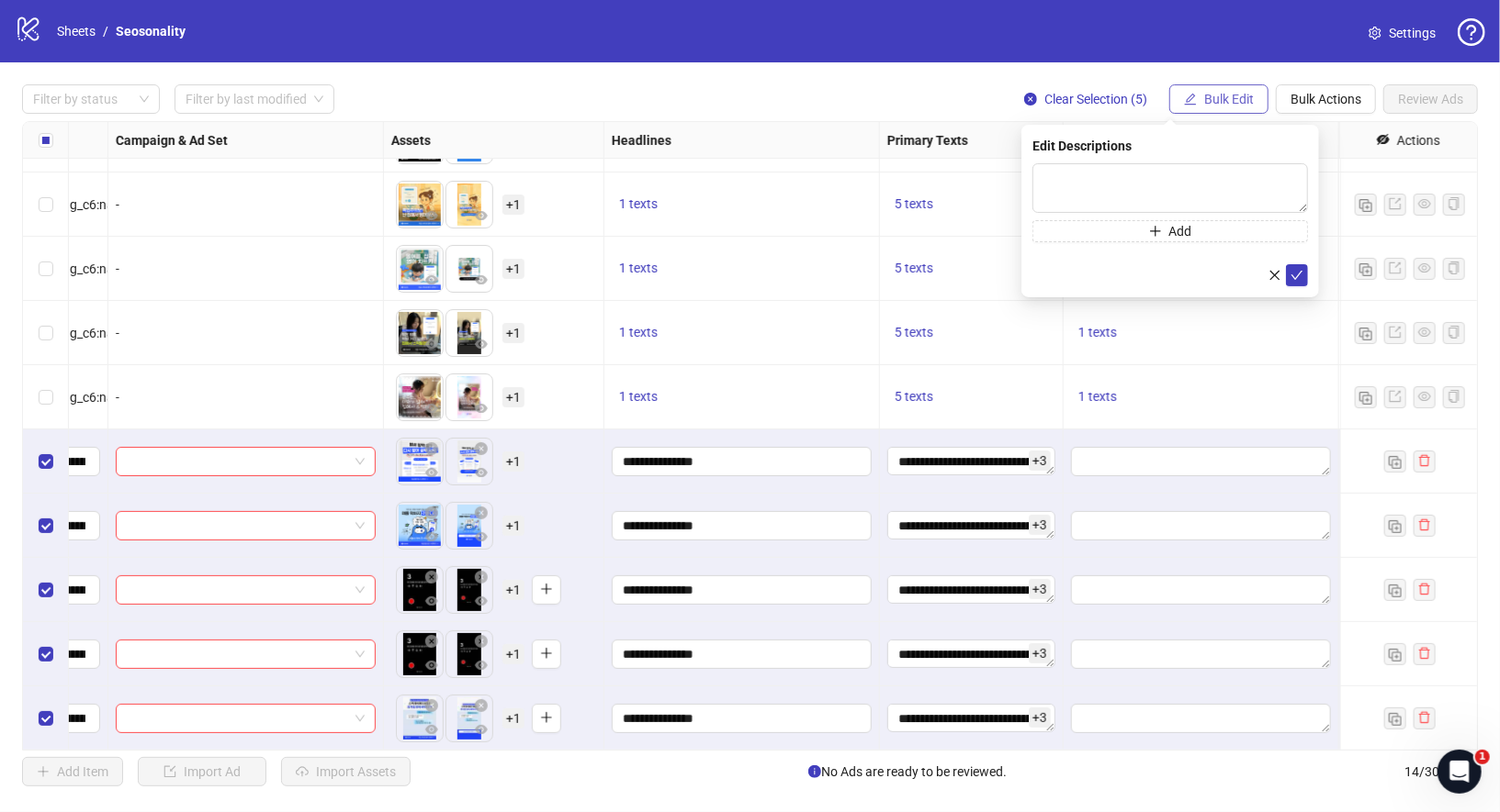
click at [1205, 101] on span "Bulk Edit" at bounding box center [1229, 99] width 50 height 14
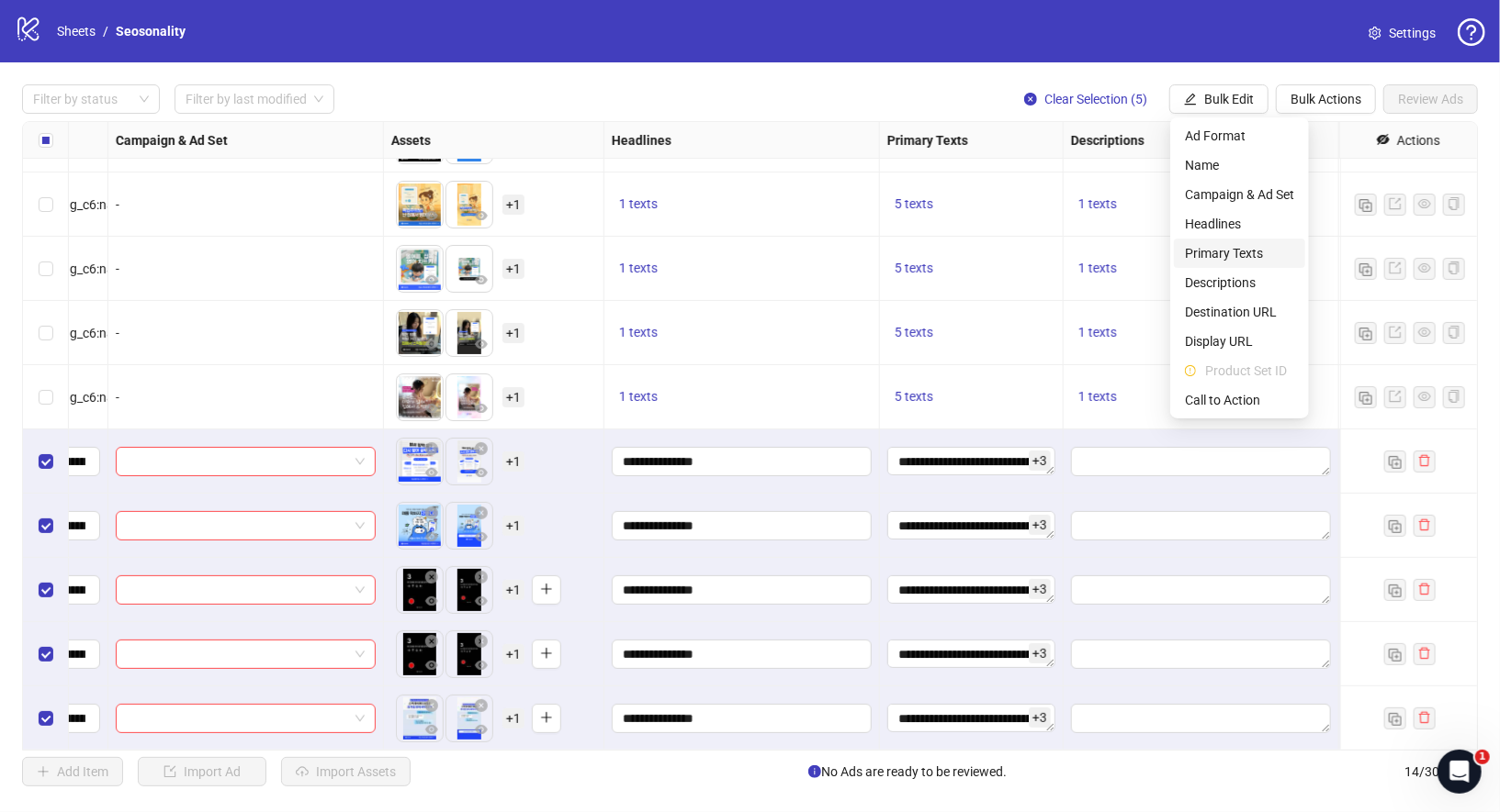
click at [1227, 257] on span "Primary Texts" at bounding box center [1239, 253] width 110 height 20
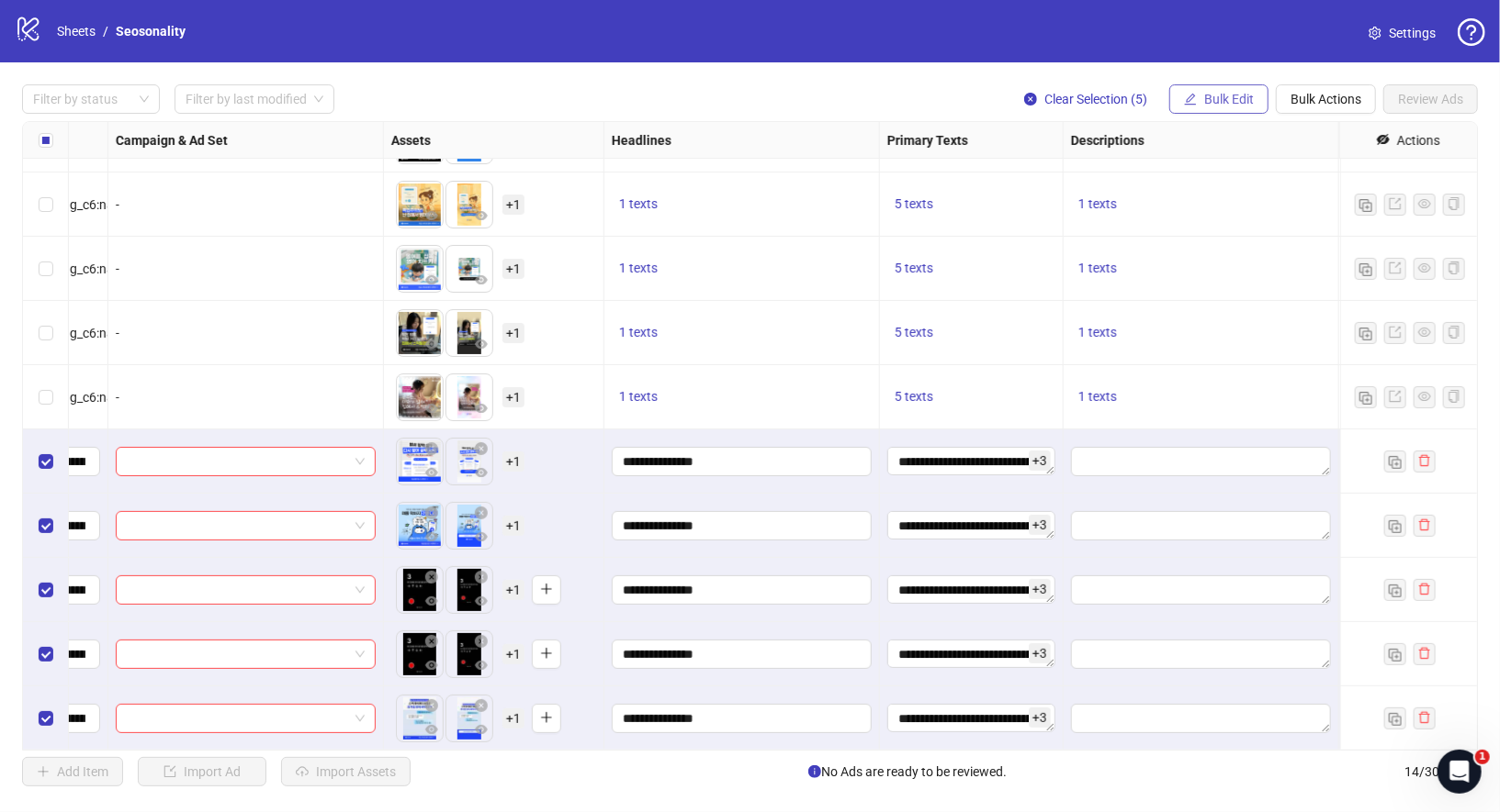
click at [1223, 102] on span "Bulk Edit" at bounding box center [1229, 99] width 50 height 14
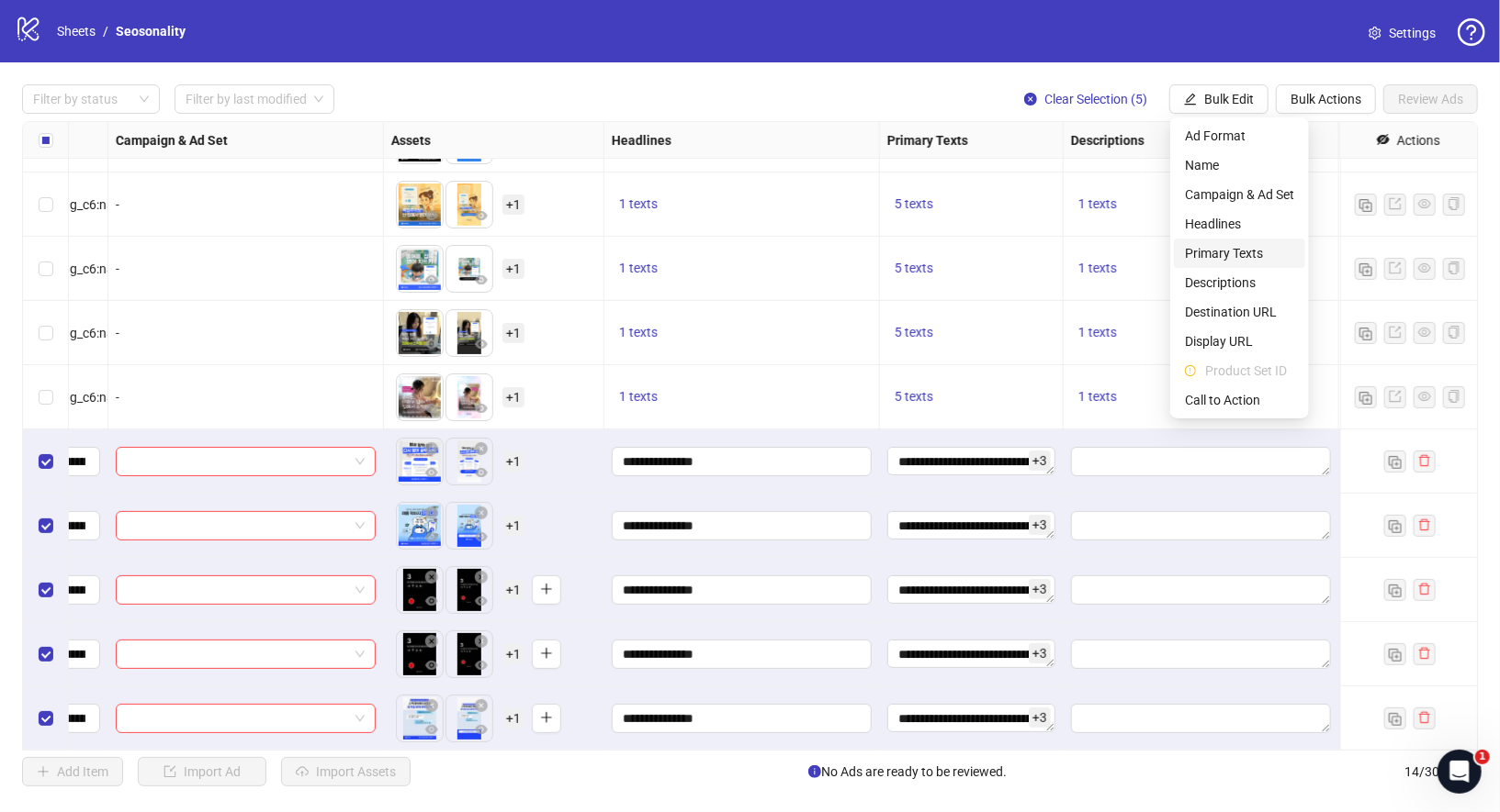
click at [1237, 250] on span "Primary Texts" at bounding box center [1239, 253] width 110 height 20
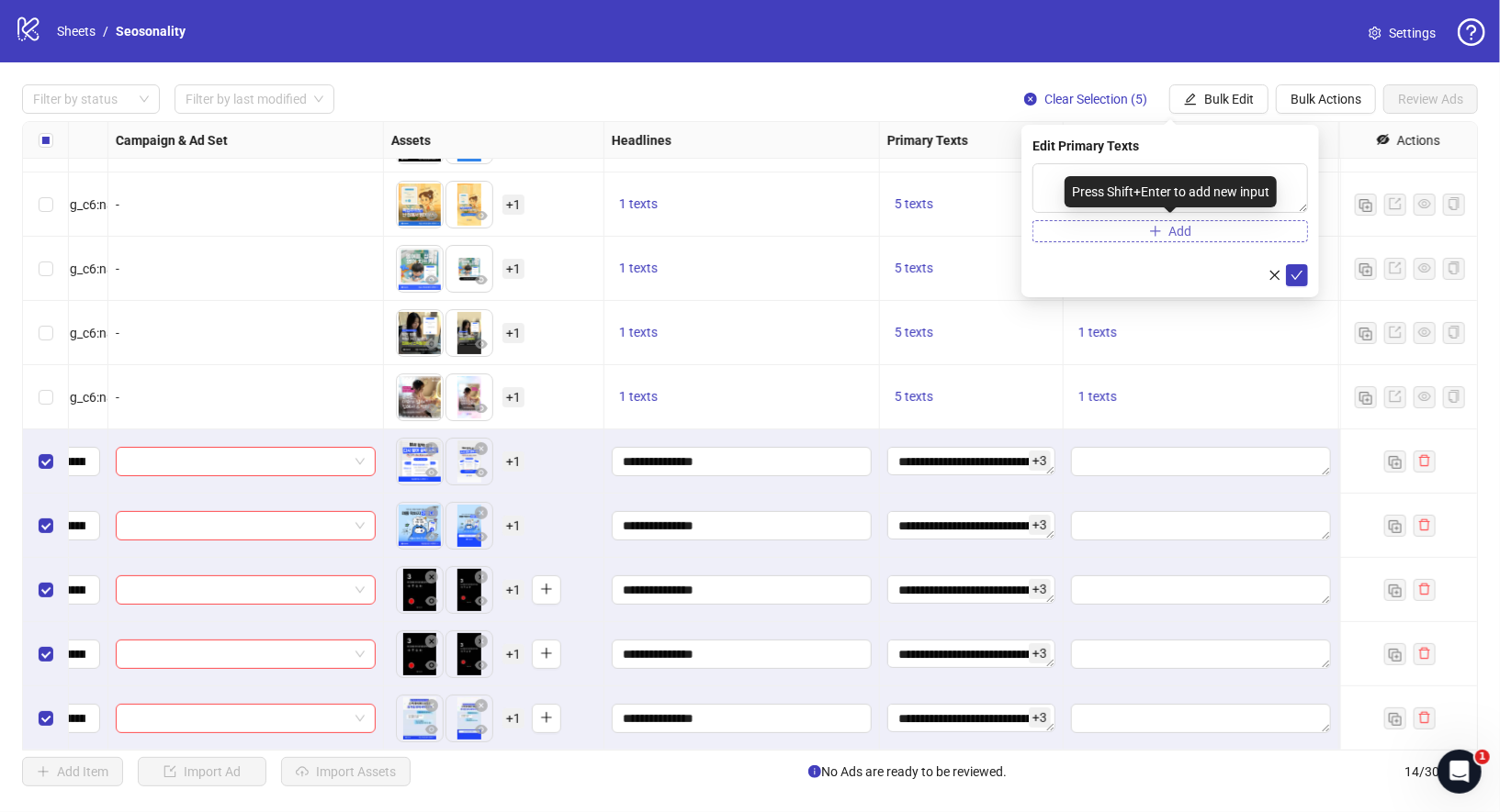
click at [1175, 226] on span "Add" at bounding box center [1181, 231] width 23 height 14
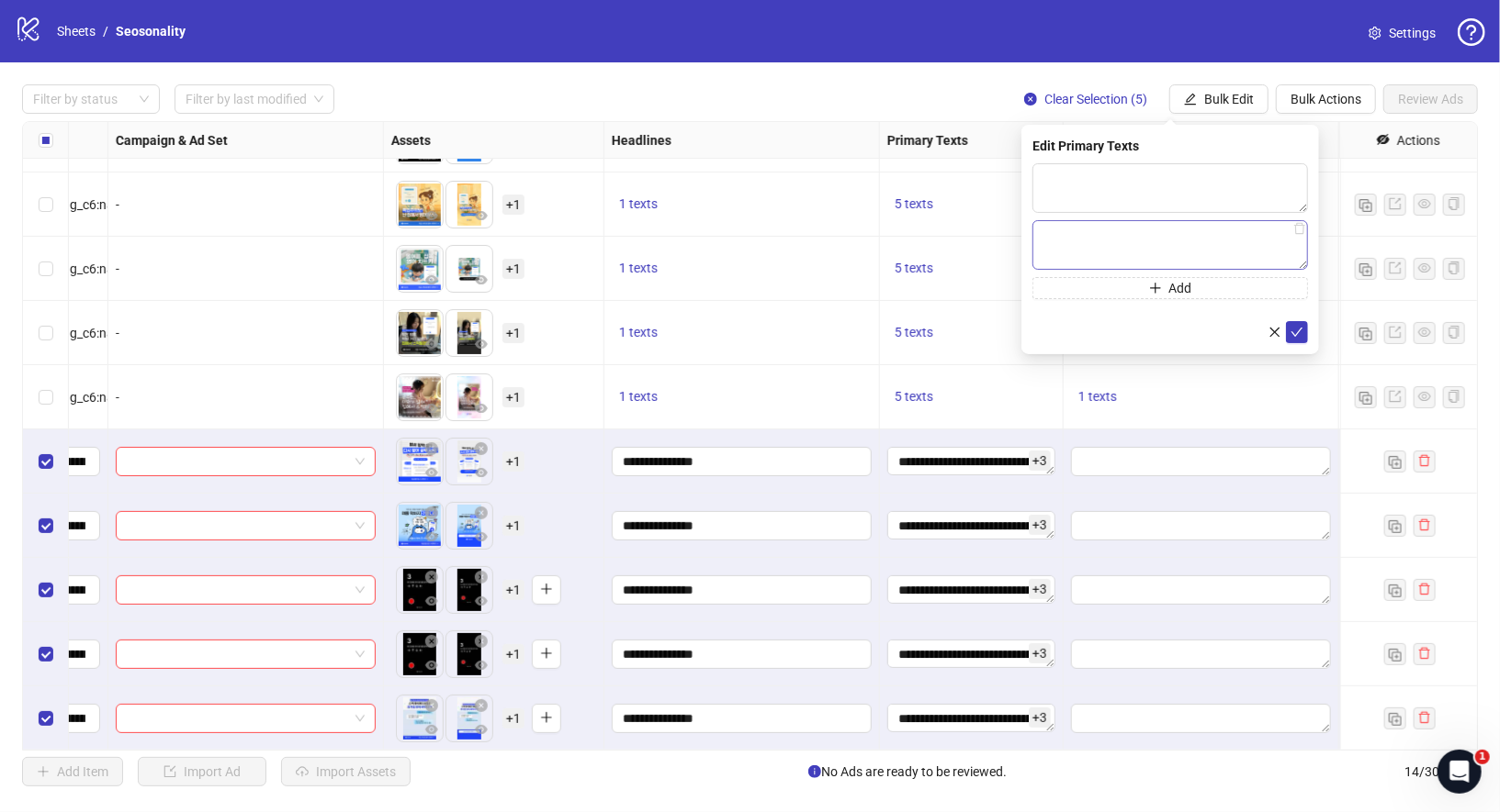
click at [1189, 245] on textarea at bounding box center [1170, 245] width 276 height 50
type textarea "**********"
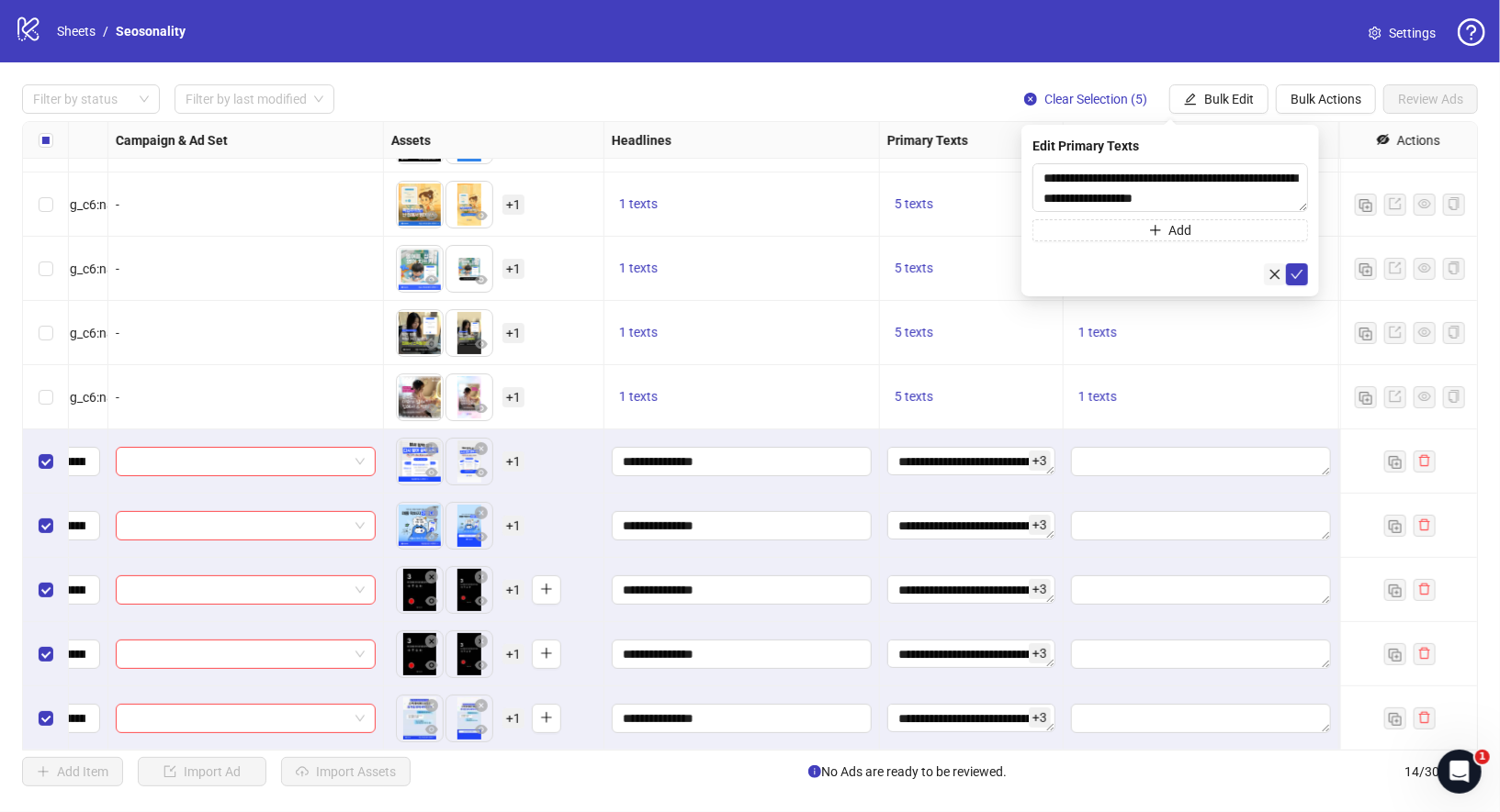
click at [1270, 274] on icon "close" at bounding box center [1274, 274] width 12 height 12
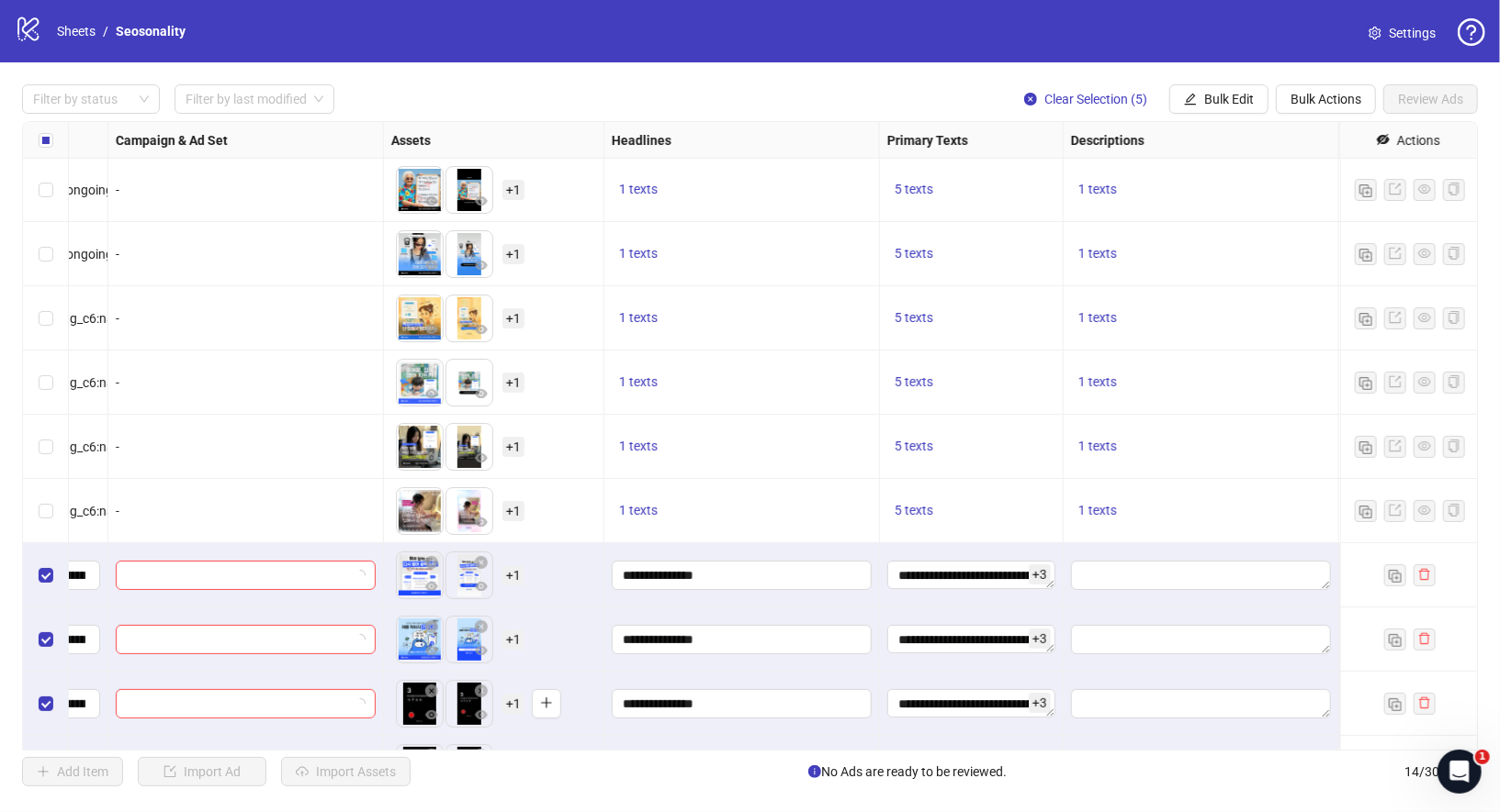
scroll to position [308, 484]
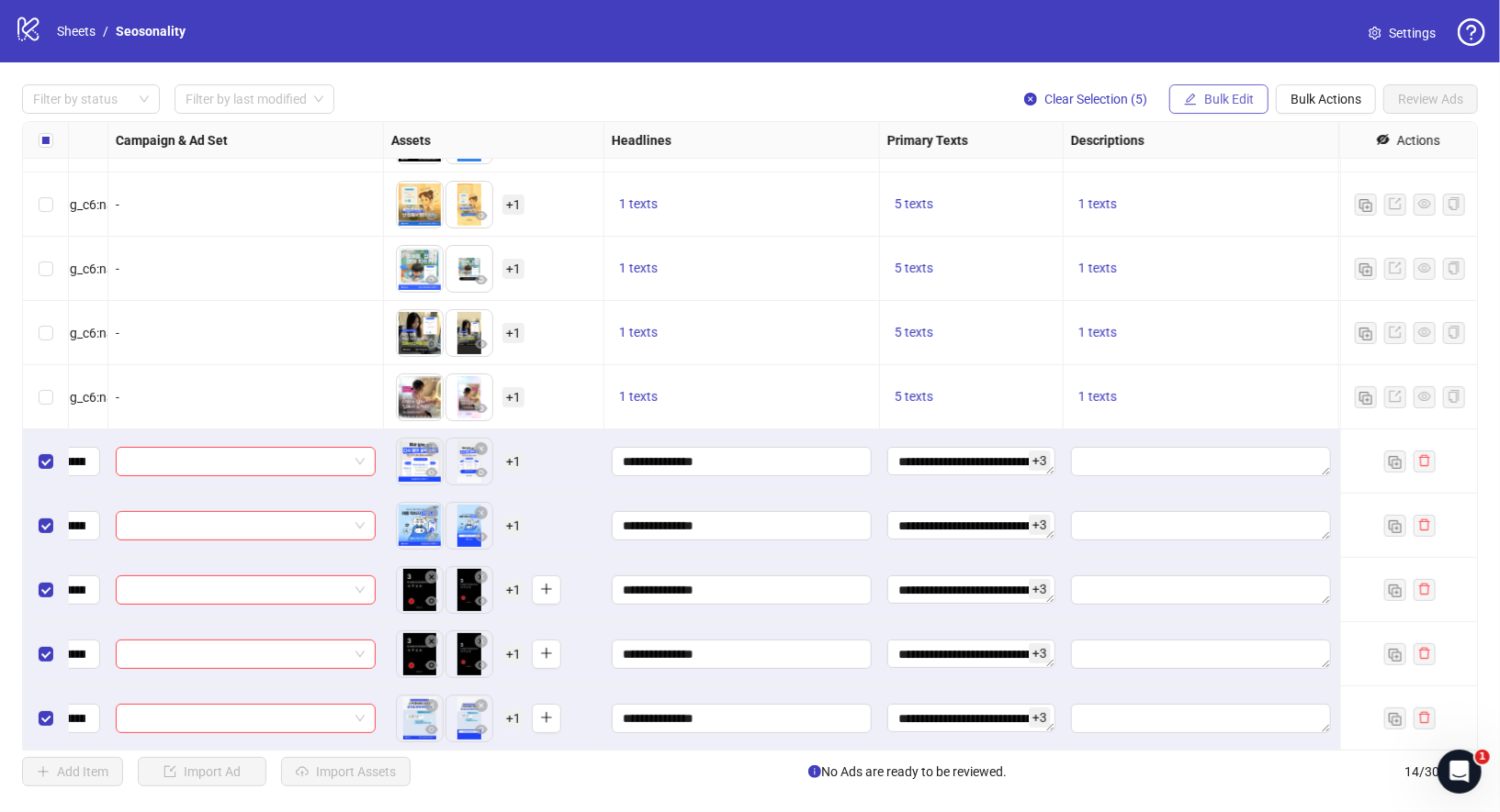
click at [1222, 89] on button "Bulk Edit" at bounding box center [1218, 99] width 99 height 30
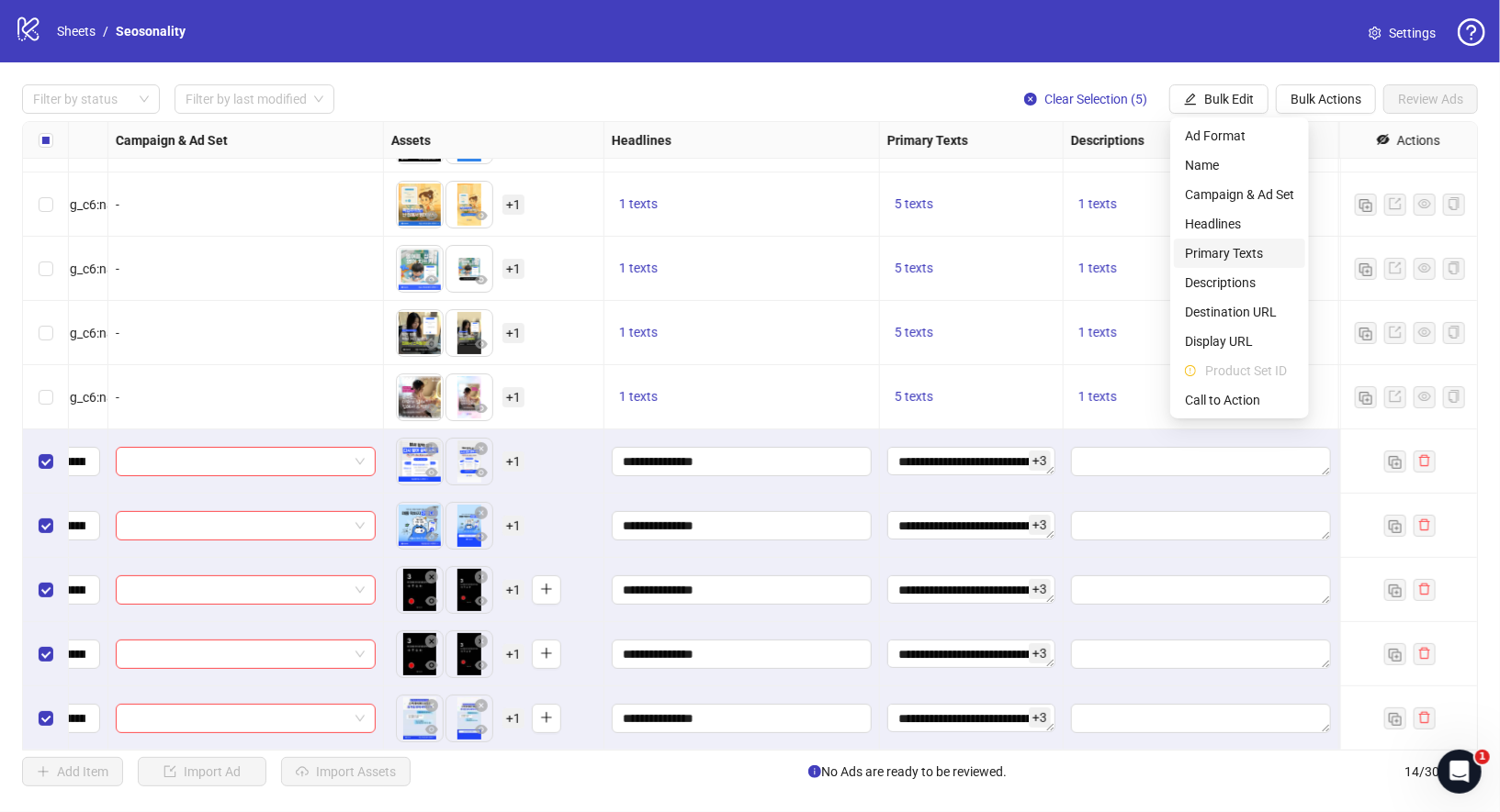
click at [1237, 243] on span "Primary Texts" at bounding box center [1239, 253] width 110 height 20
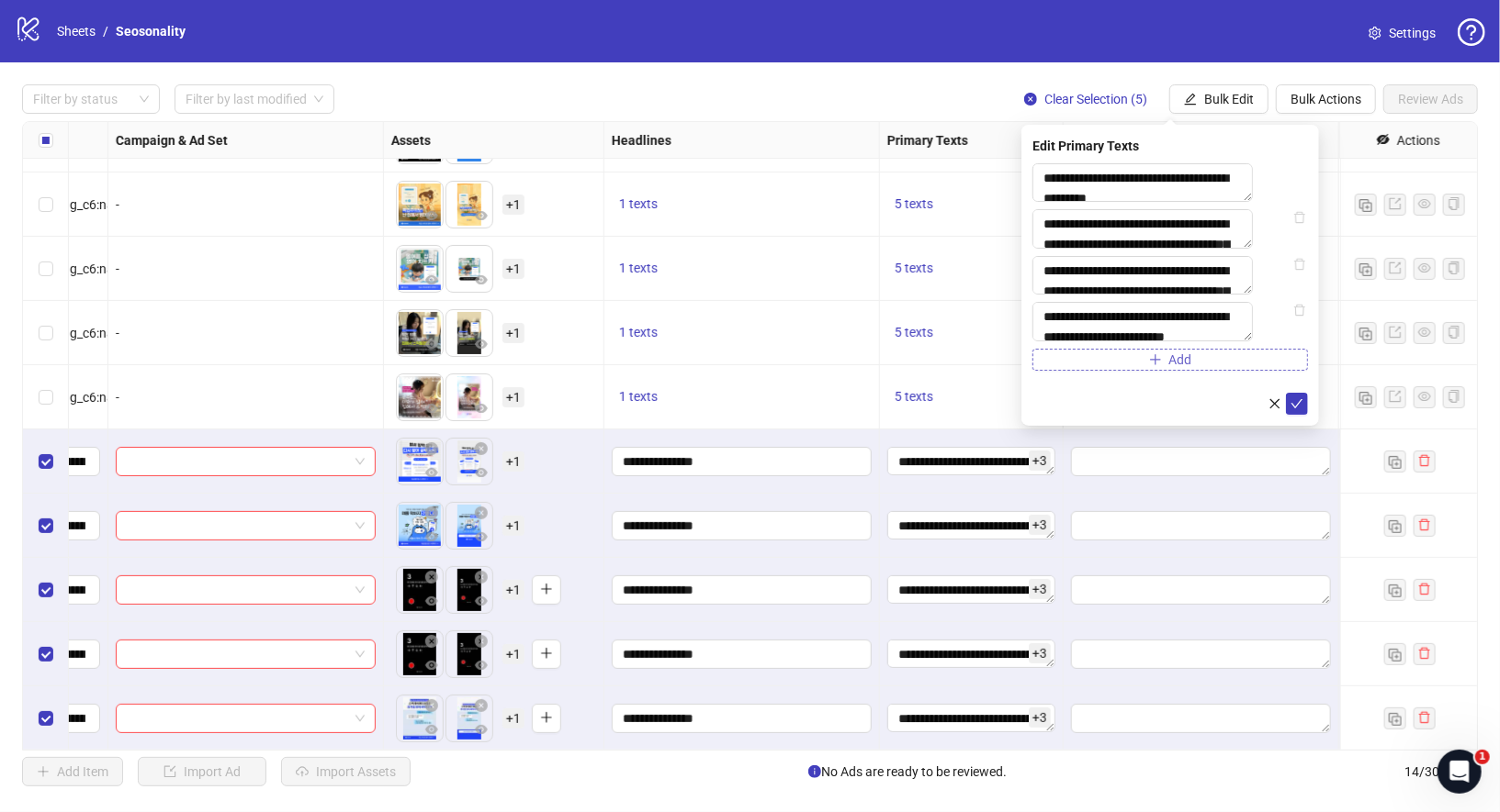
click at [1186, 367] on span "Add" at bounding box center [1181, 359] width 23 height 14
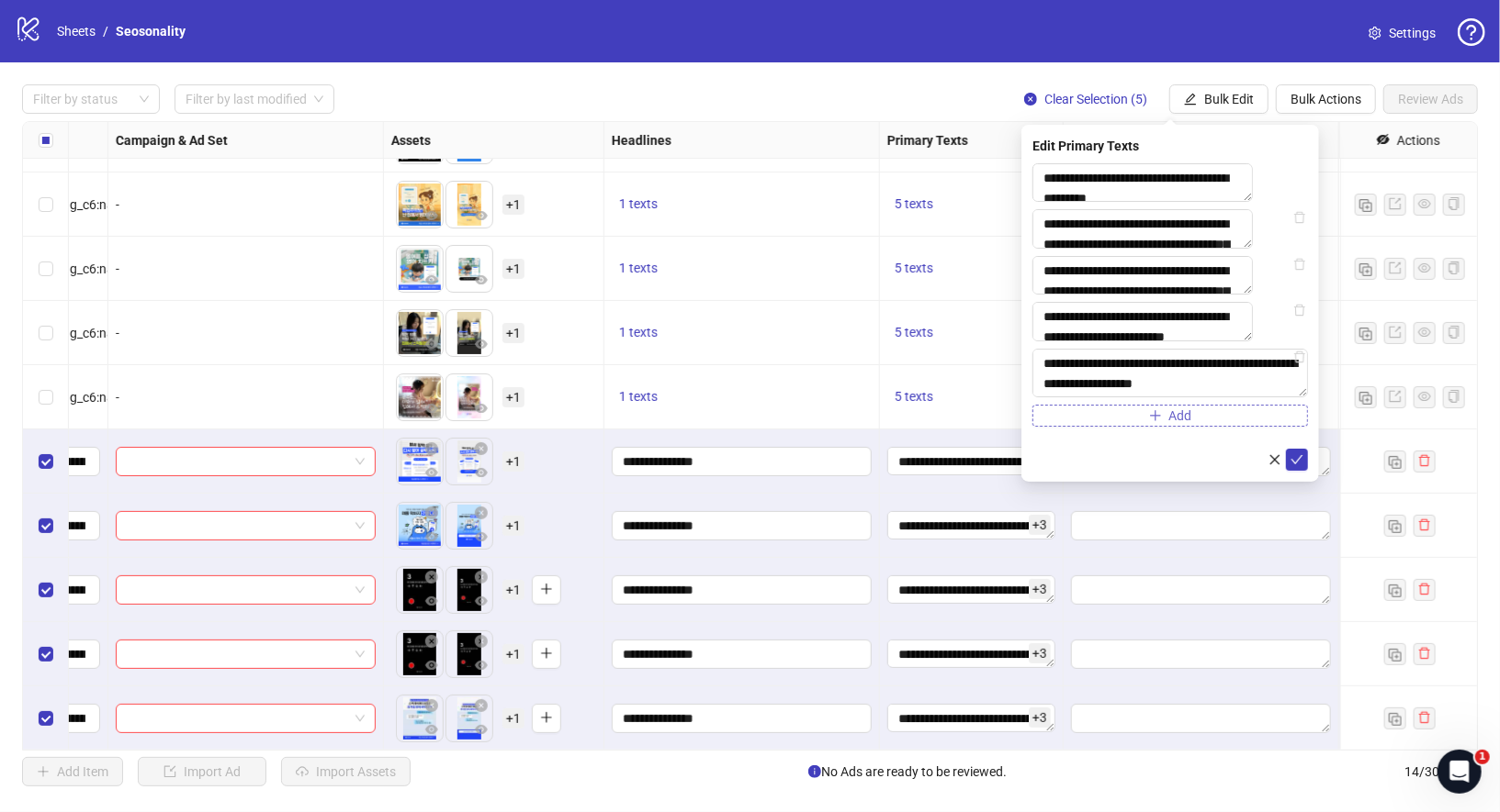
scroll to position [13, 0]
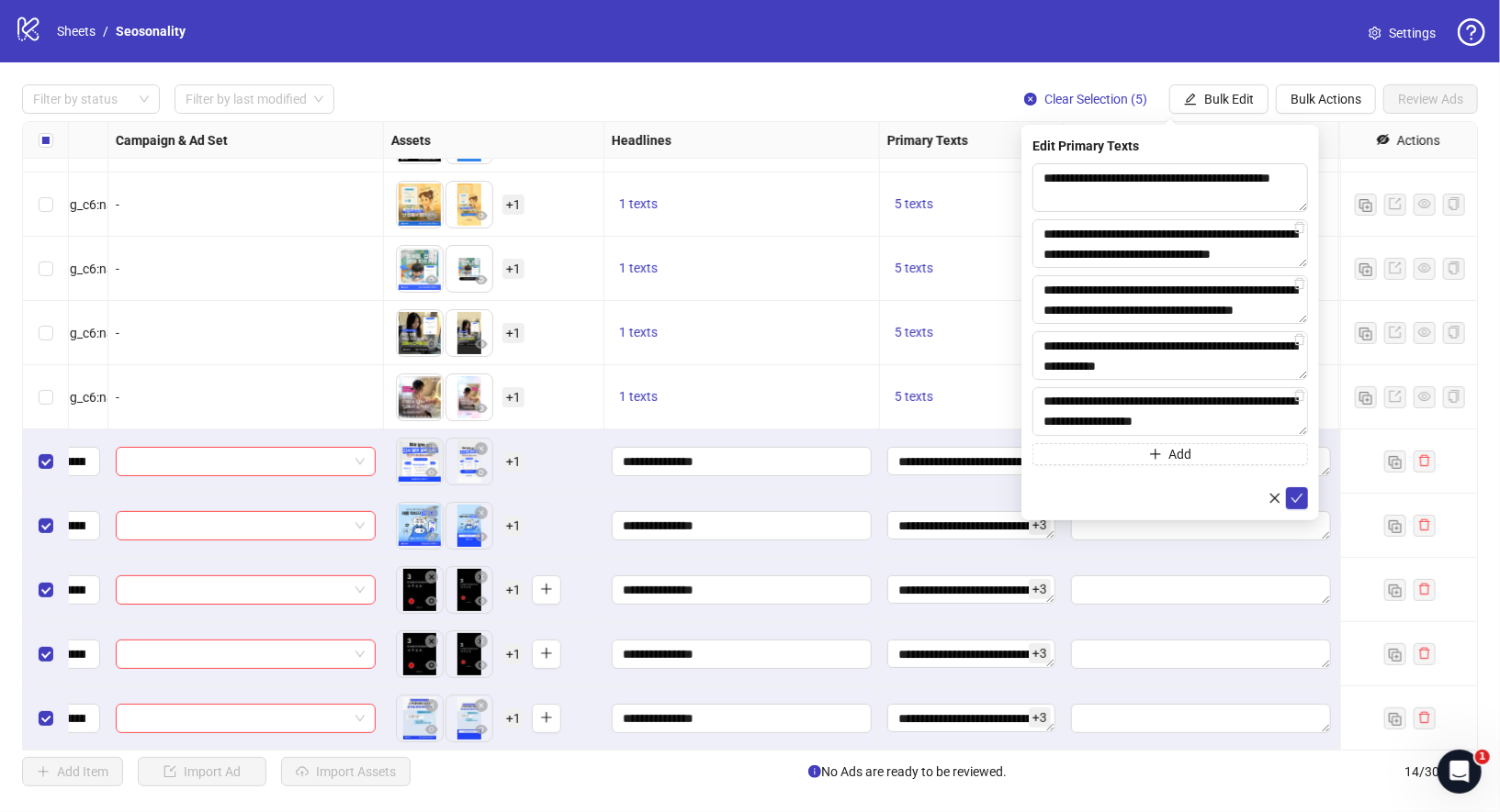
type textarea "**********"
click at [1296, 486] on form "**********" at bounding box center [1170, 336] width 276 height 346
click at [1296, 492] on icon "check" at bounding box center [1296, 498] width 12 height 12
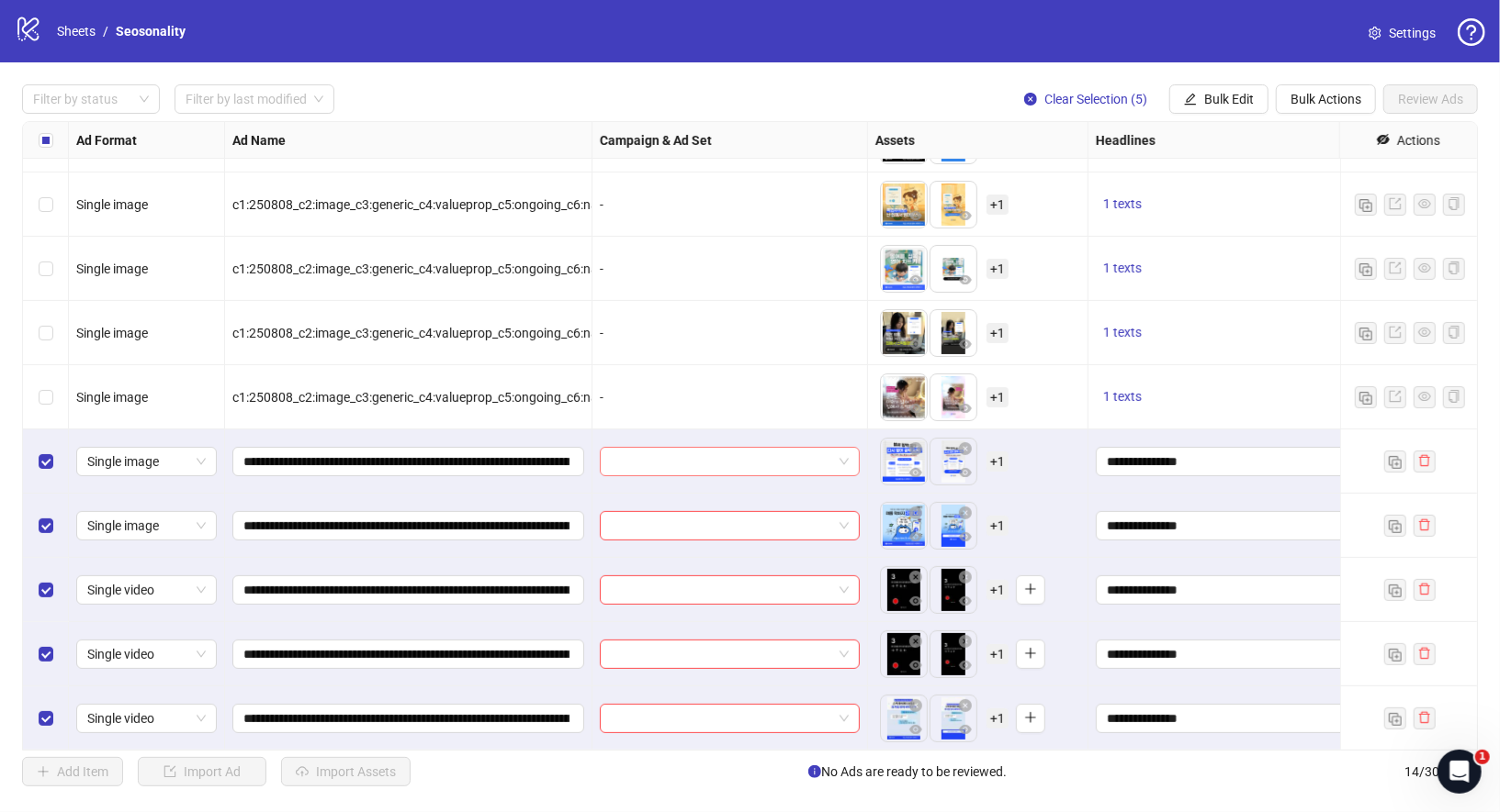
click at [841, 458] on span at bounding box center [729, 461] width 238 height 28
click at [782, 535] on div "No data" at bounding box center [730, 545] width 215 height 20
click at [838, 461] on span at bounding box center [729, 461] width 238 height 28
click at [840, 461] on span at bounding box center [729, 461] width 238 height 28
click at [832, 757] on div "Add Item Import Ad Import Assets No Ads are ready to be reviewed. 14 / 300 items" at bounding box center [750, 772] width 1456 height 30
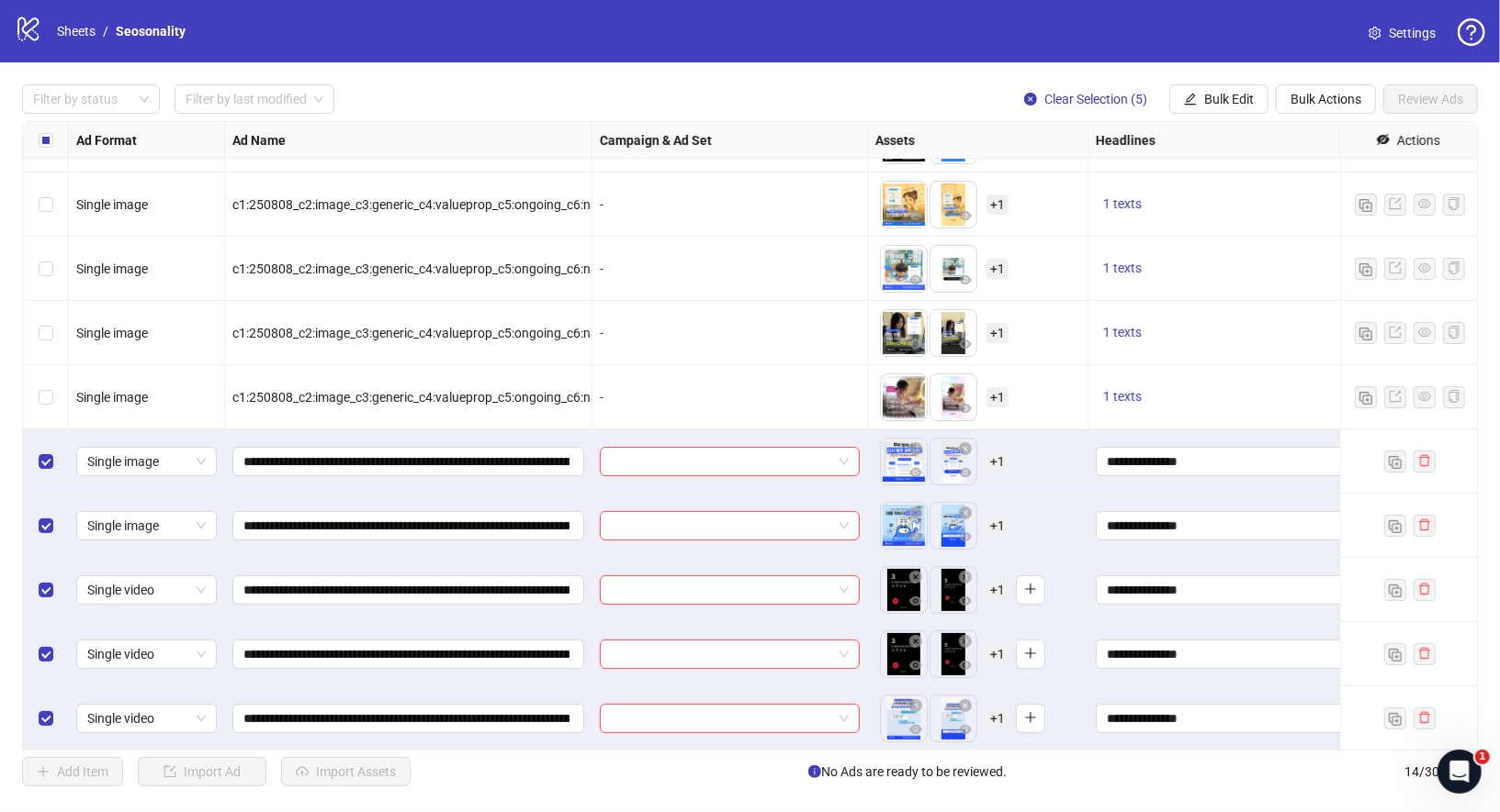
drag, startPoint x: 828, startPoint y: 769, endPoint x: 1015, endPoint y: 769, distance: 187.0
click at [1015, 769] on div "Add Item Import Ad Import Assets No Ads are ready to be reviewed. 14 / 300 items" at bounding box center [750, 772] width 1456 height 30
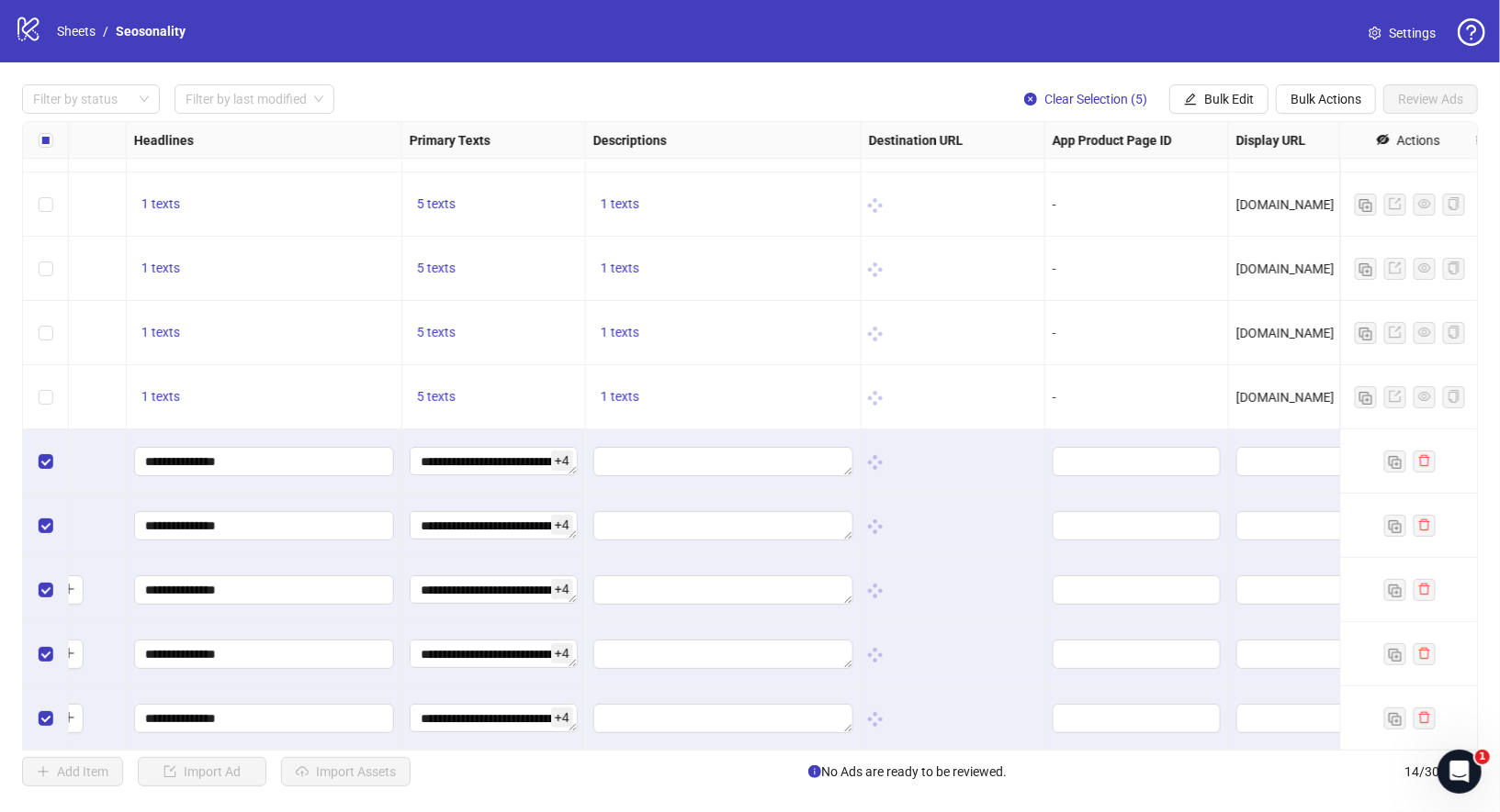
scroll to position [308, 985]
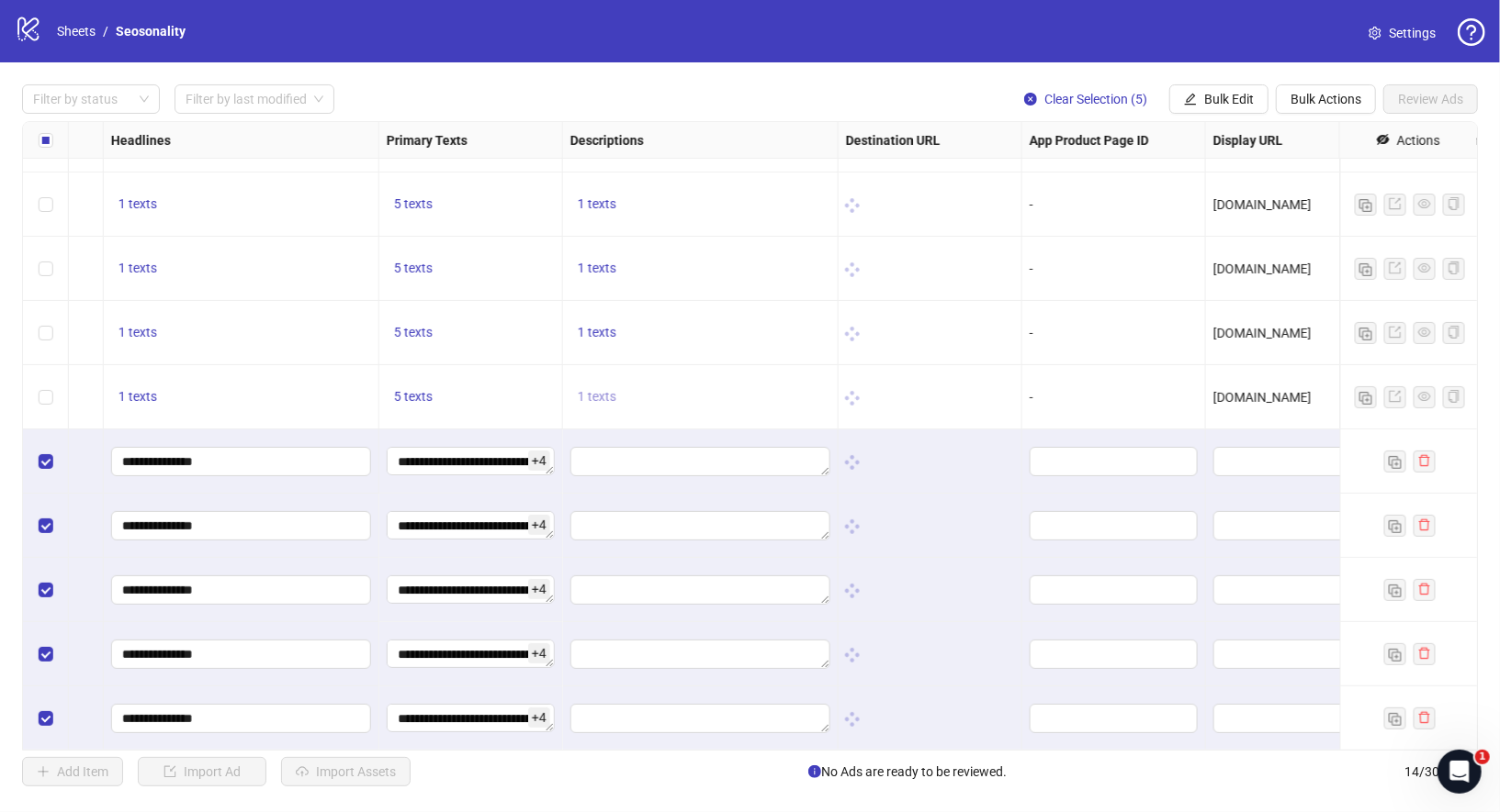
click at [613, 392] on span "1 texts" at bounding box center [597, 396] width 38 height 14
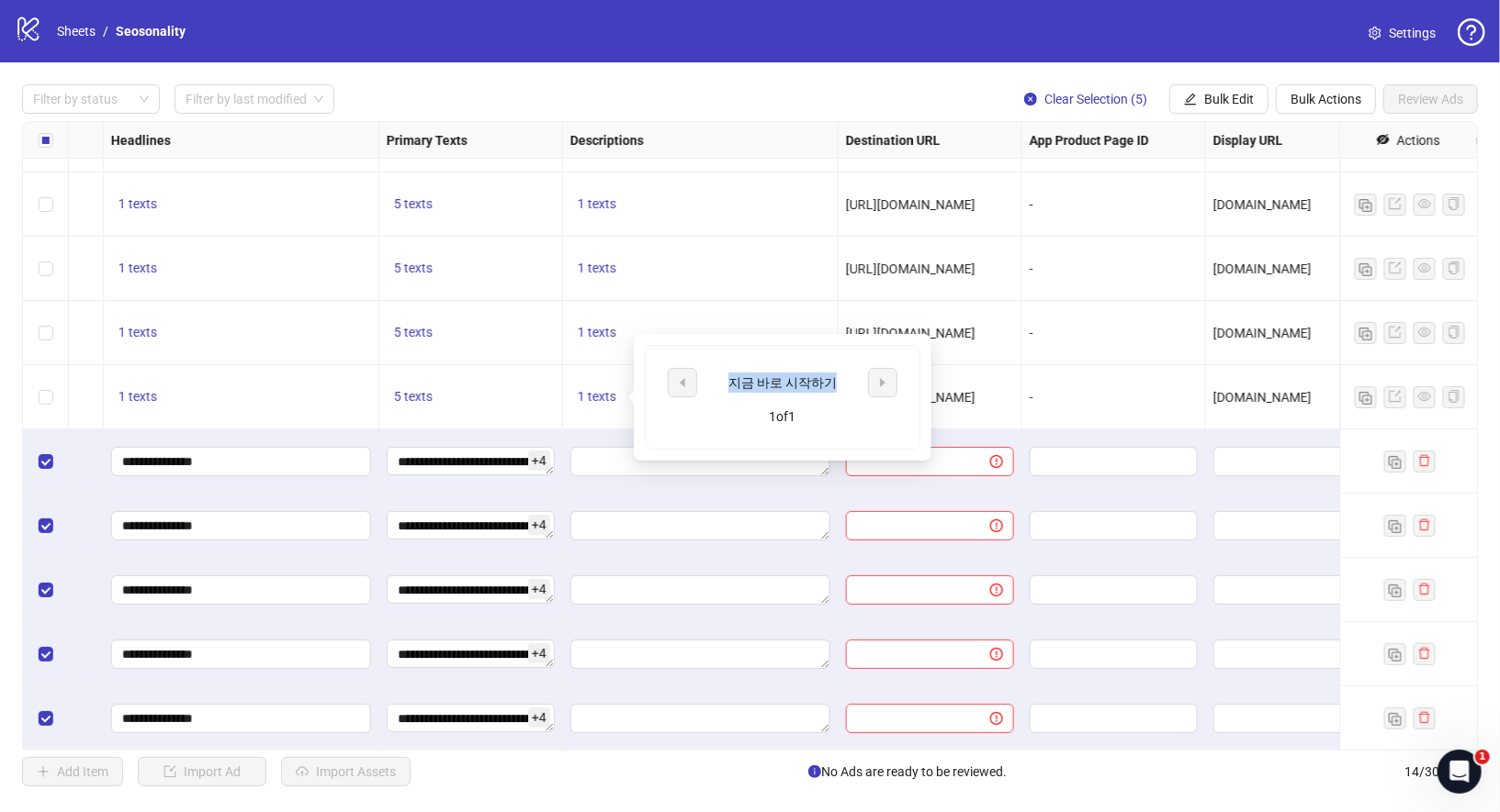
drag, startPoint x: 738, startPoint y: 383, endPoint x: 832, endPoint y: 383, distance: 94.0
click at [832, 382] on div "지금 바로 시작하기" at bounding box center [783, 382] width 153 height 20
copy div "지금 바로 시작하기"
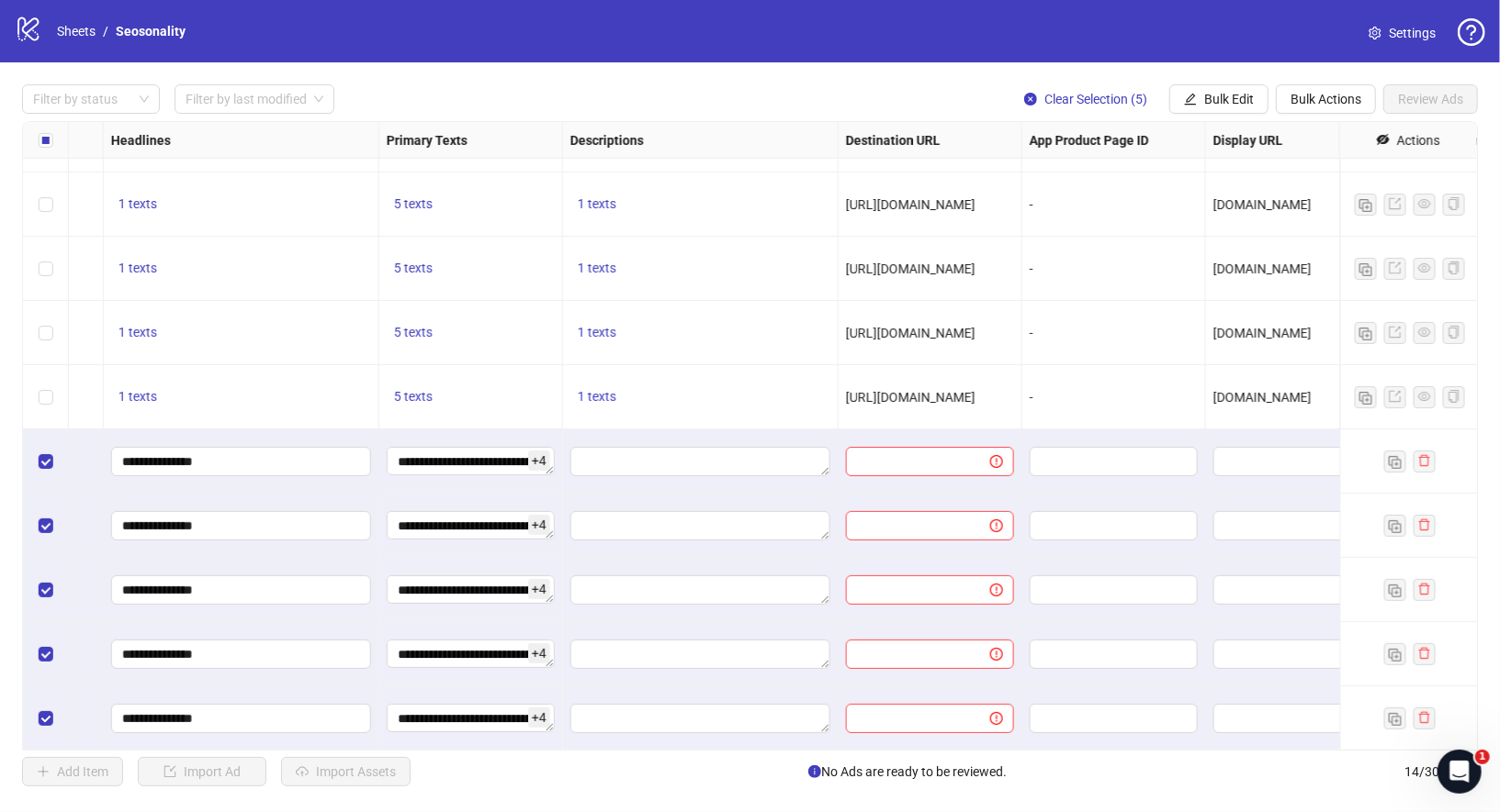
click at [755, 481] on div at bounding box center [701, 461] width 276 height 64
click at [1218, 102] on span "Bulk Edit" at bounding box center [1229, 99] width 50 height 14
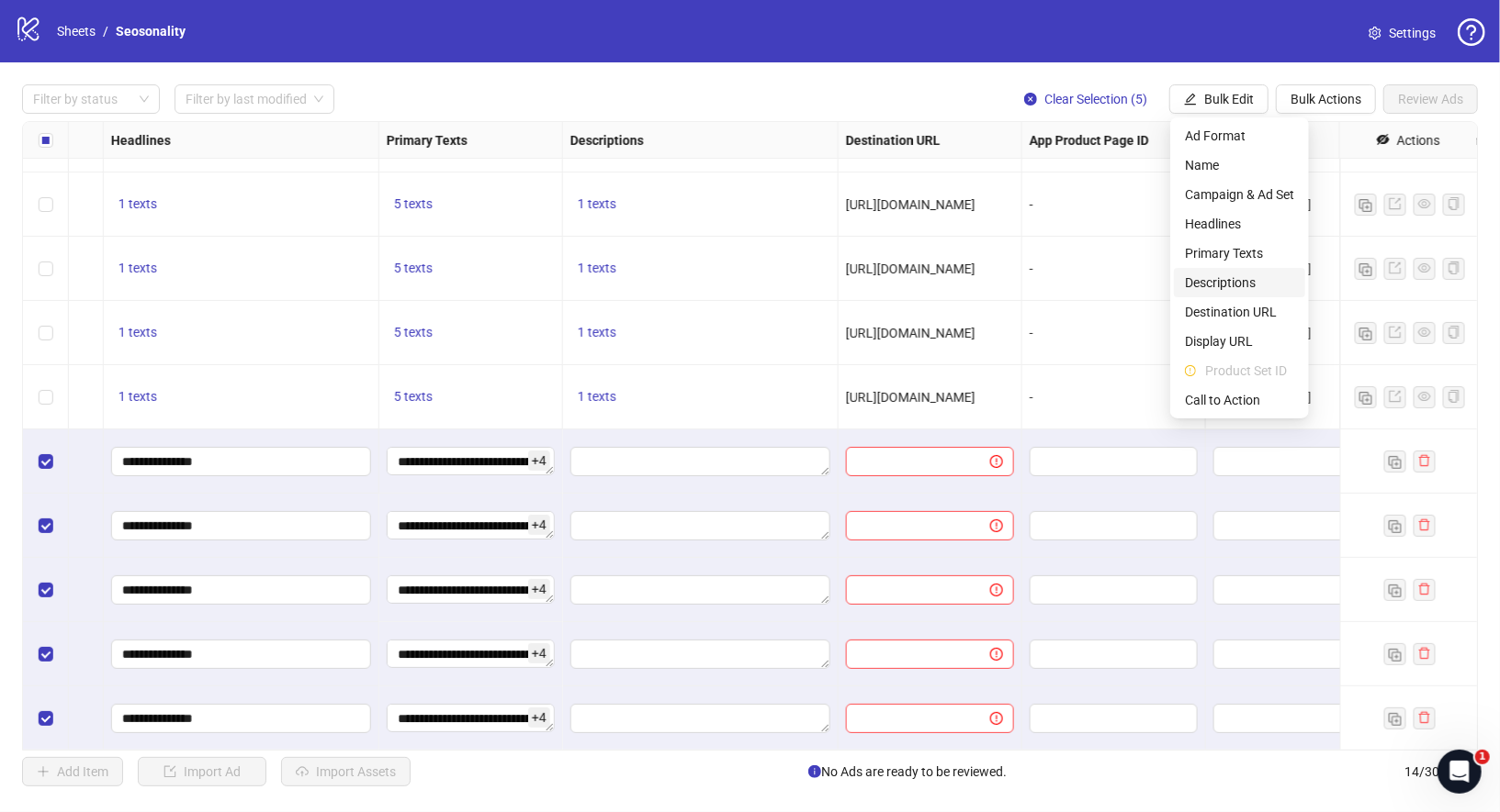
click at [1234, 281] on span "Descriptions" at bounding box center [1239, 283] width 110 height 20
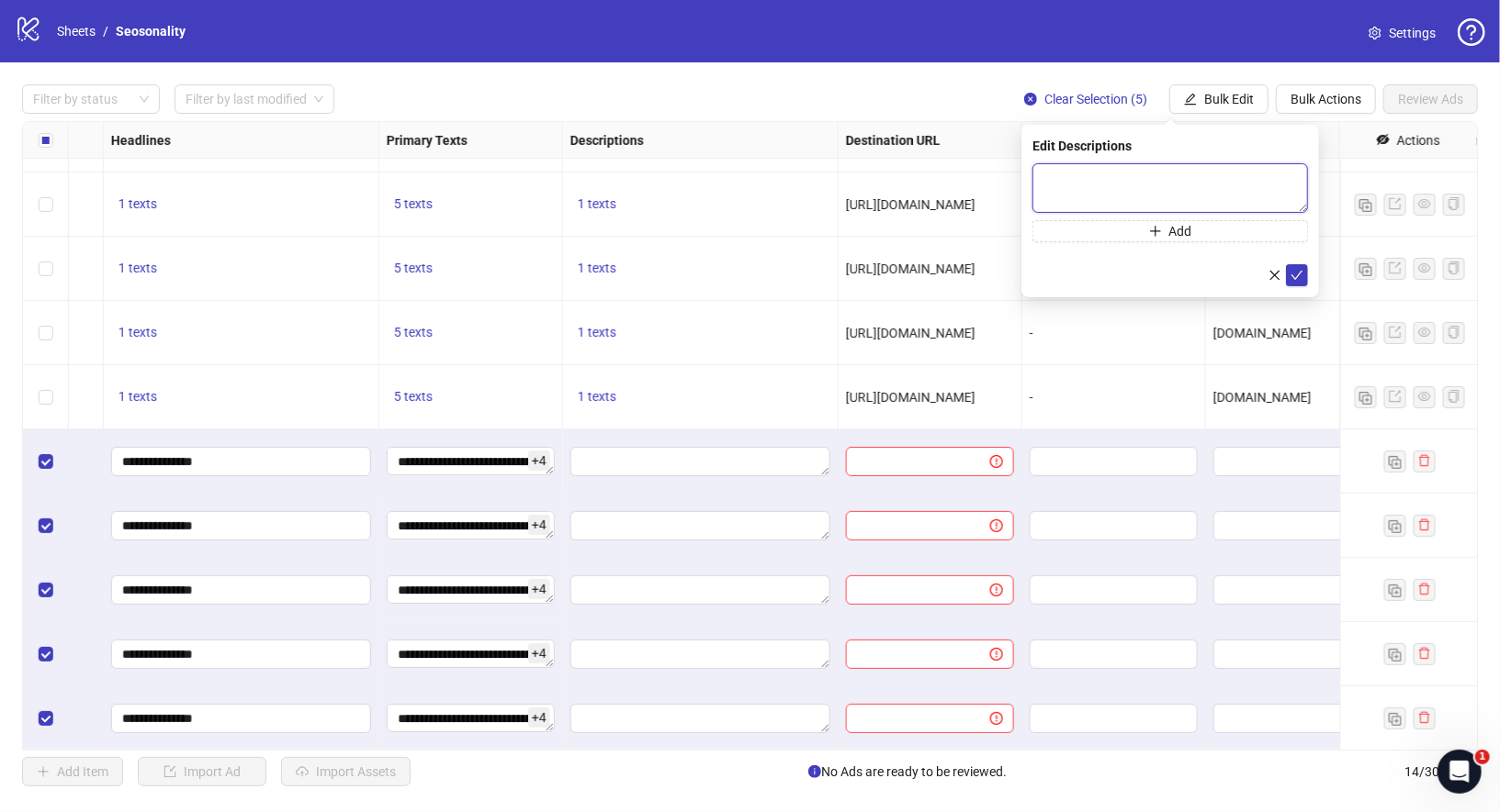
click at [1240, 190] on textarea at bounding box center [1170, 188] width 276 height 50
paste textarea "**********"
type textarea "**********"
click at [1305, 275] on button "submit" at bounding box center [1296, 274] width 22 height 22
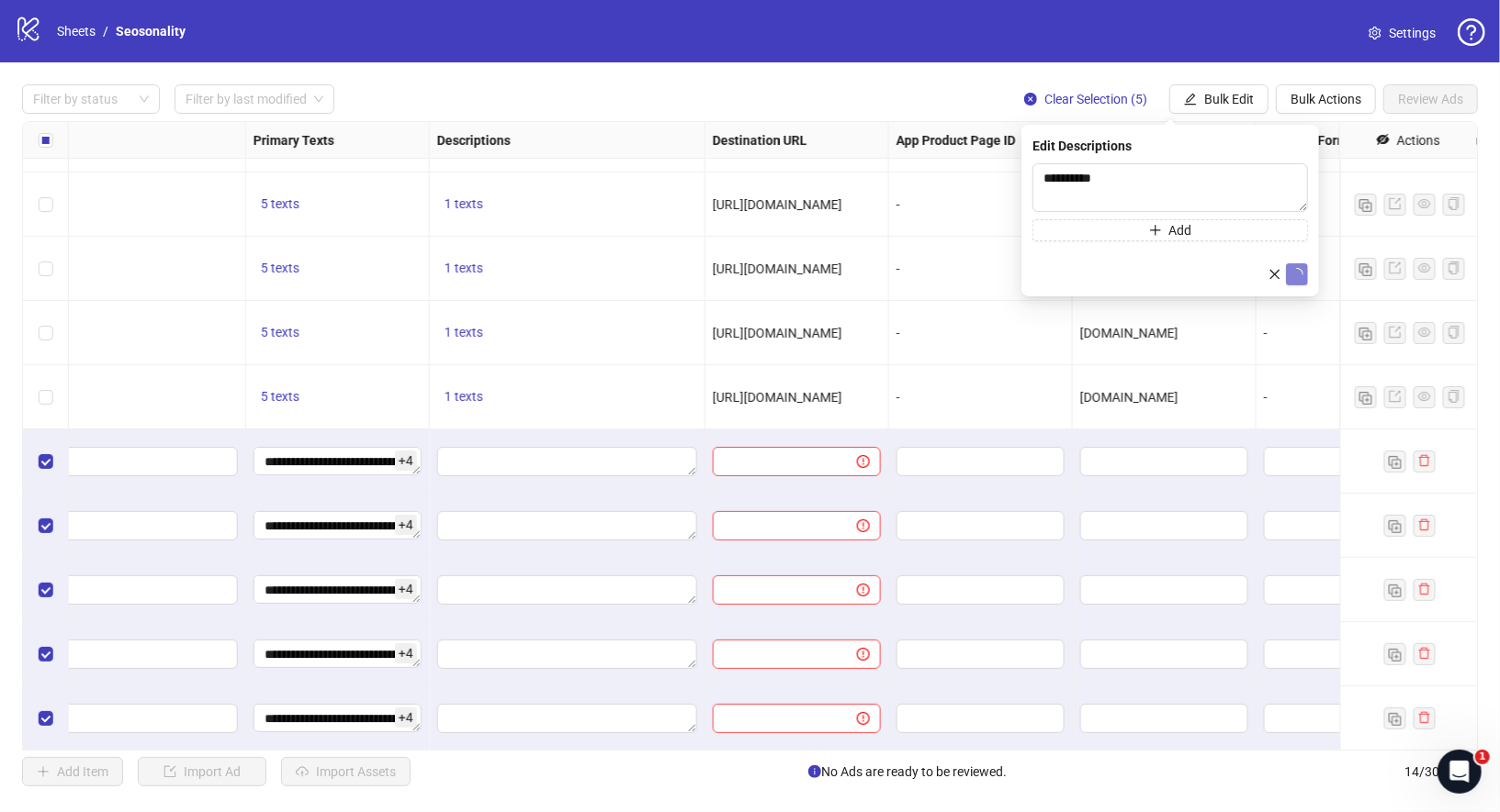
scroll to position [308, 1337]
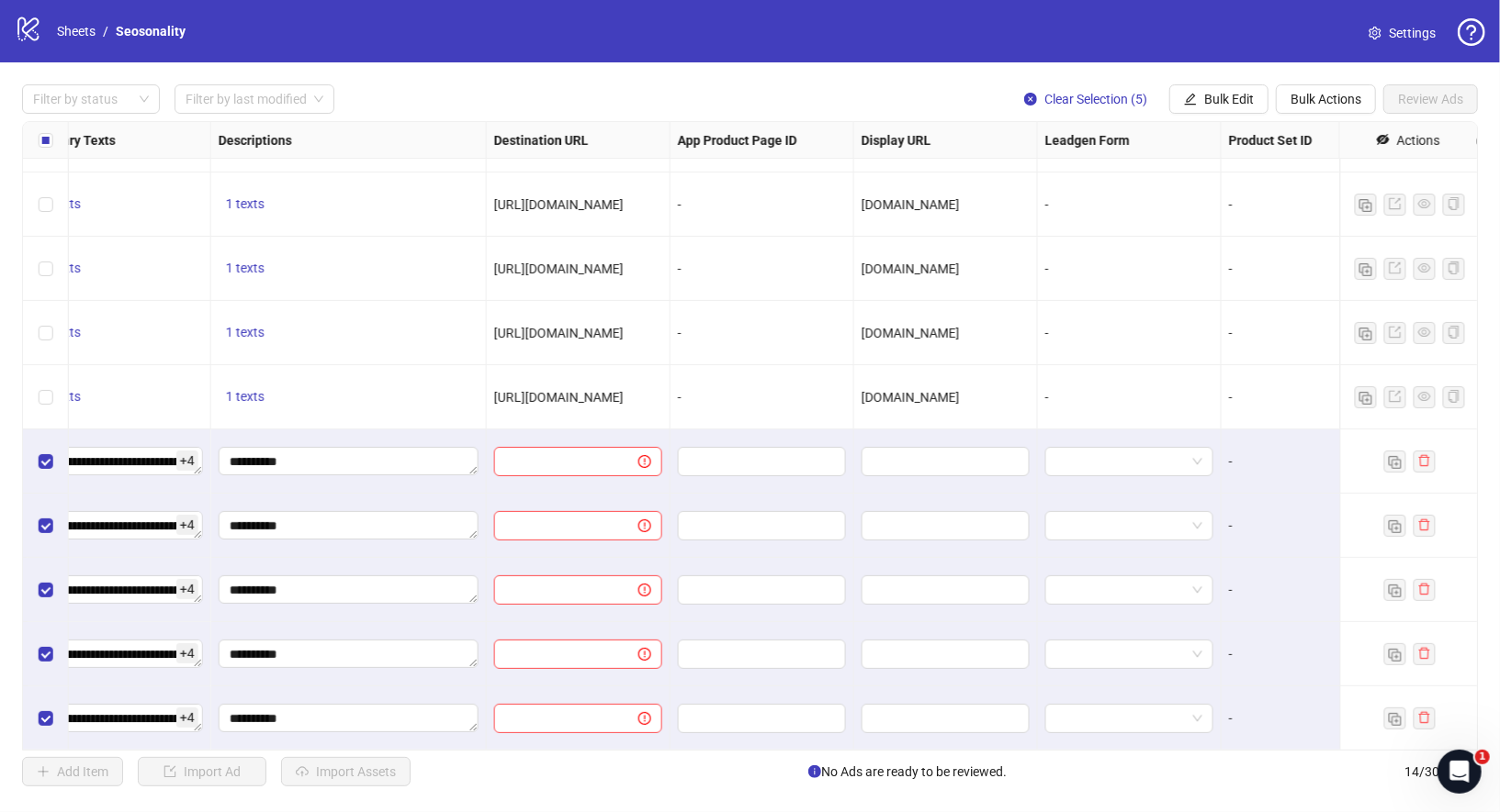
click at [624, 339] on span "[URL][DOMAIN_NAME]" at bounding box center [559, 332] width 130 height 14
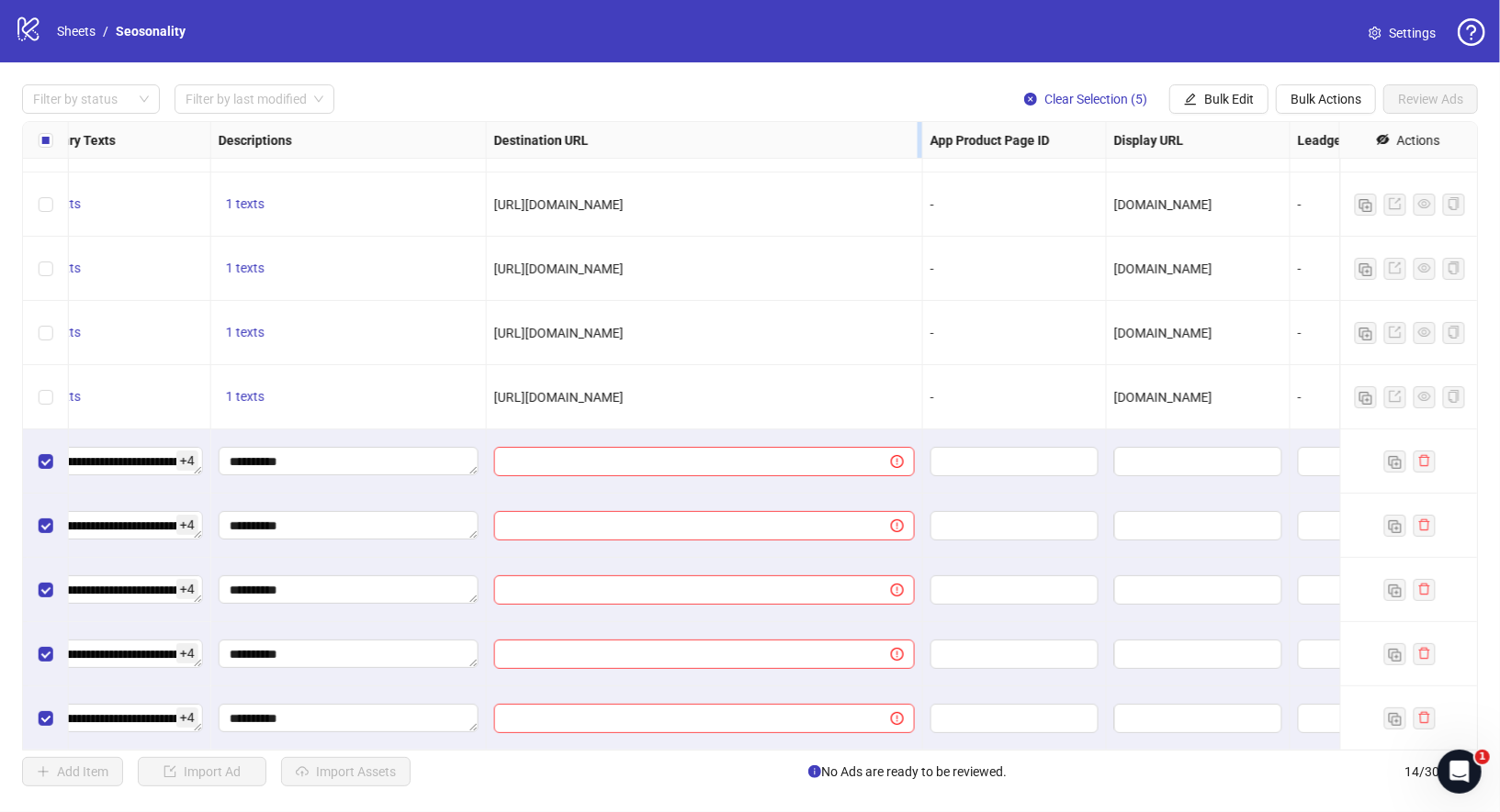
drag, startPoint x: 666, startPoint y: 134, endPoint x: 900, endPoint y: 137, distance: 234.0
click at [917, 137] on div "Resize Destination URL column" at bounding box center [919, 139] width 5 height 36
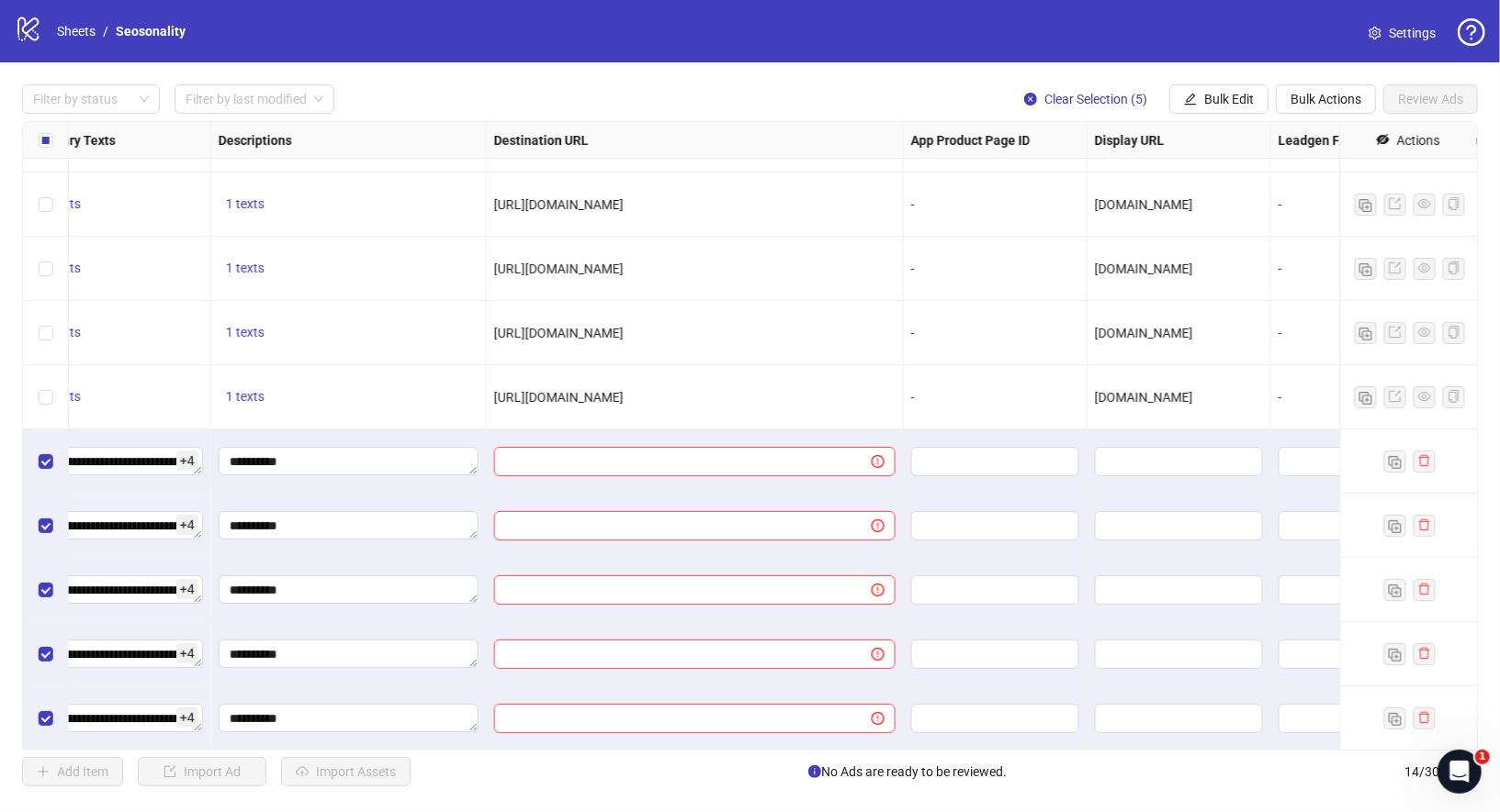
drag, startPoint x: 493, startPoint y: 200, endPoint x: 820, endPoint y: 201, distance: 327.0
click at [820, 201] on div "[URL][DOMAIN_NAME]" at bounding box center [694, 205] width 401 height 20
copy span "[URL][DOMAIN_NAME]"
click at [1239, 100] on span "Bulk Edit" at bounding box center [1229, 99] width 50 height 14
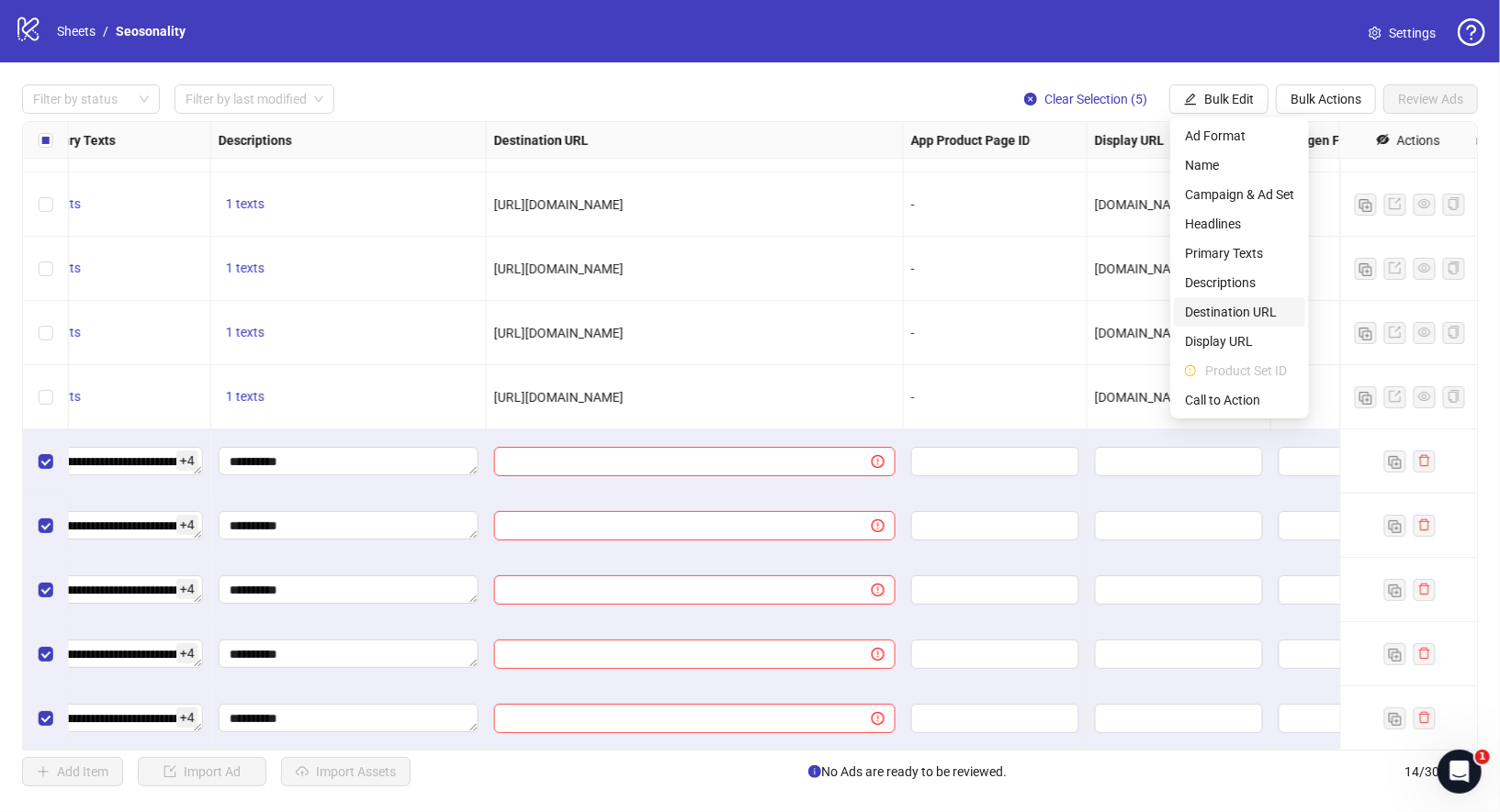
click at [1262, 303] on span "Destination URL" at bounding box center [1239, 311] width 110 height 20
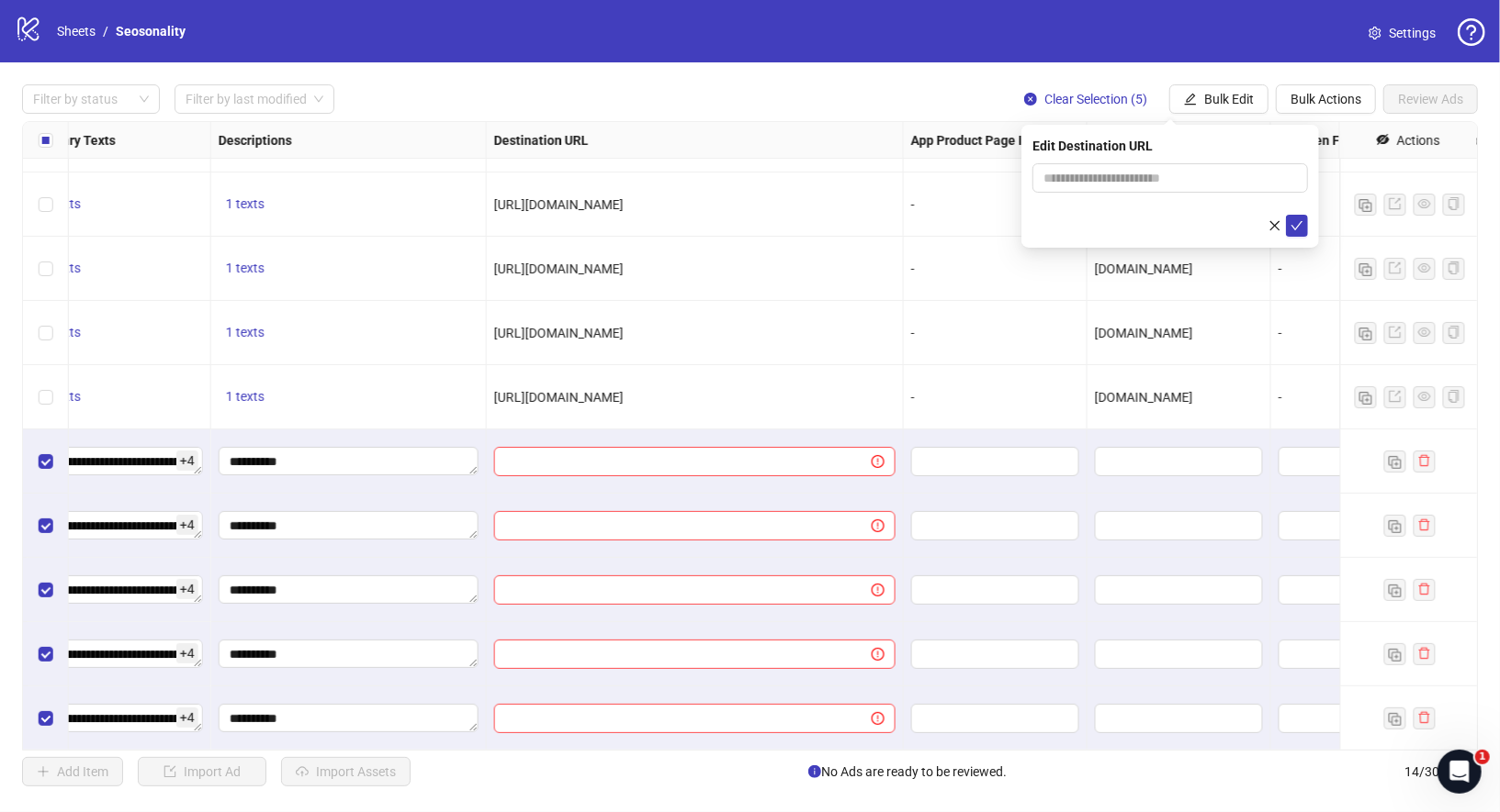
click at [1195, 158] on div "Edit Destination URL" at bounding box center [1169, 186] width 297 height 123
click at [1195, 169] on input "text" at bounding box center [1162, 178] width 238 height 20
paste input "**********"
type input "**********"
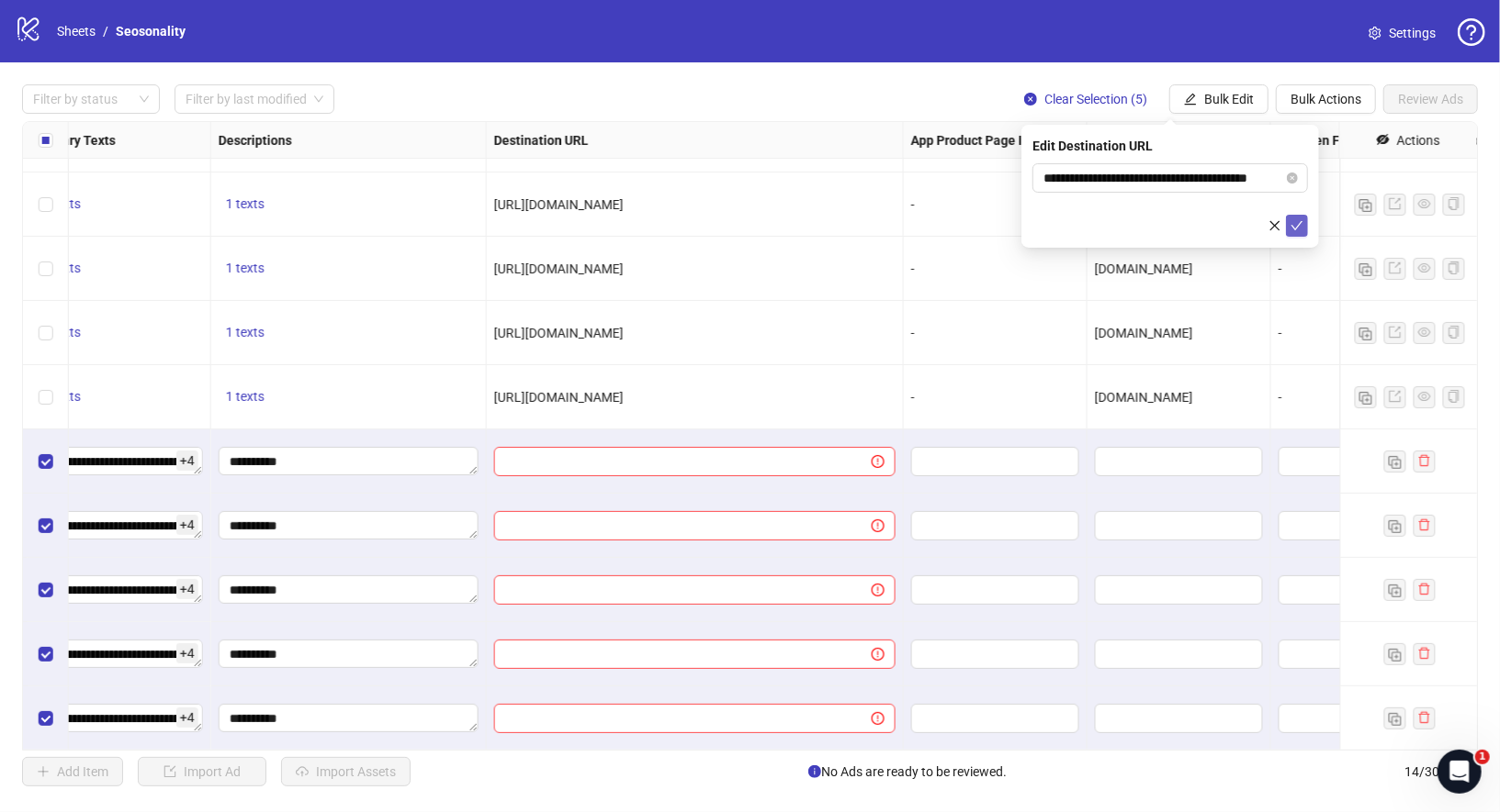
click at [1299, 222] on icon "check" at bounding box center [1296, 225] width 12 height 12
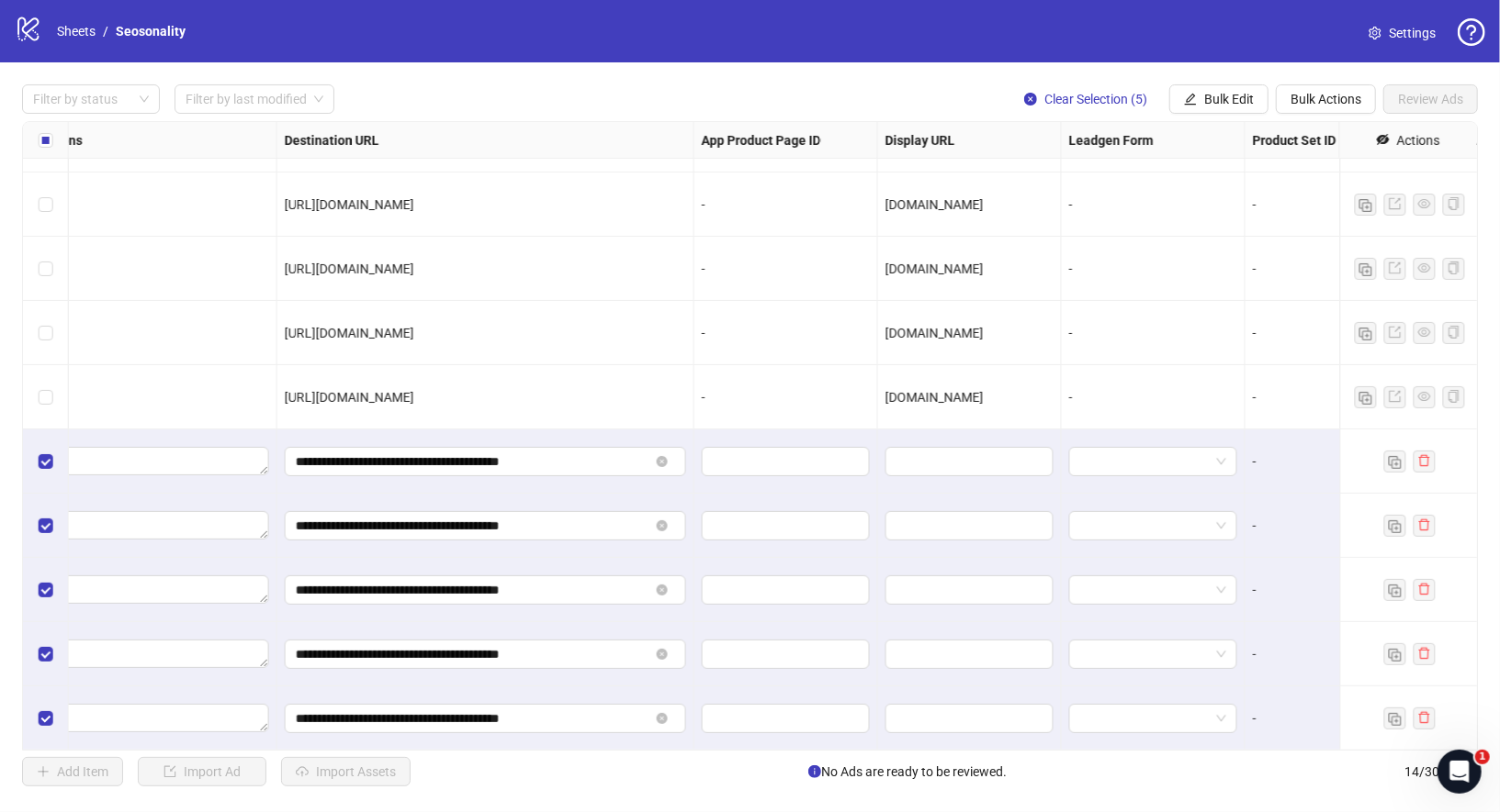
scroll to position [308, 1555]
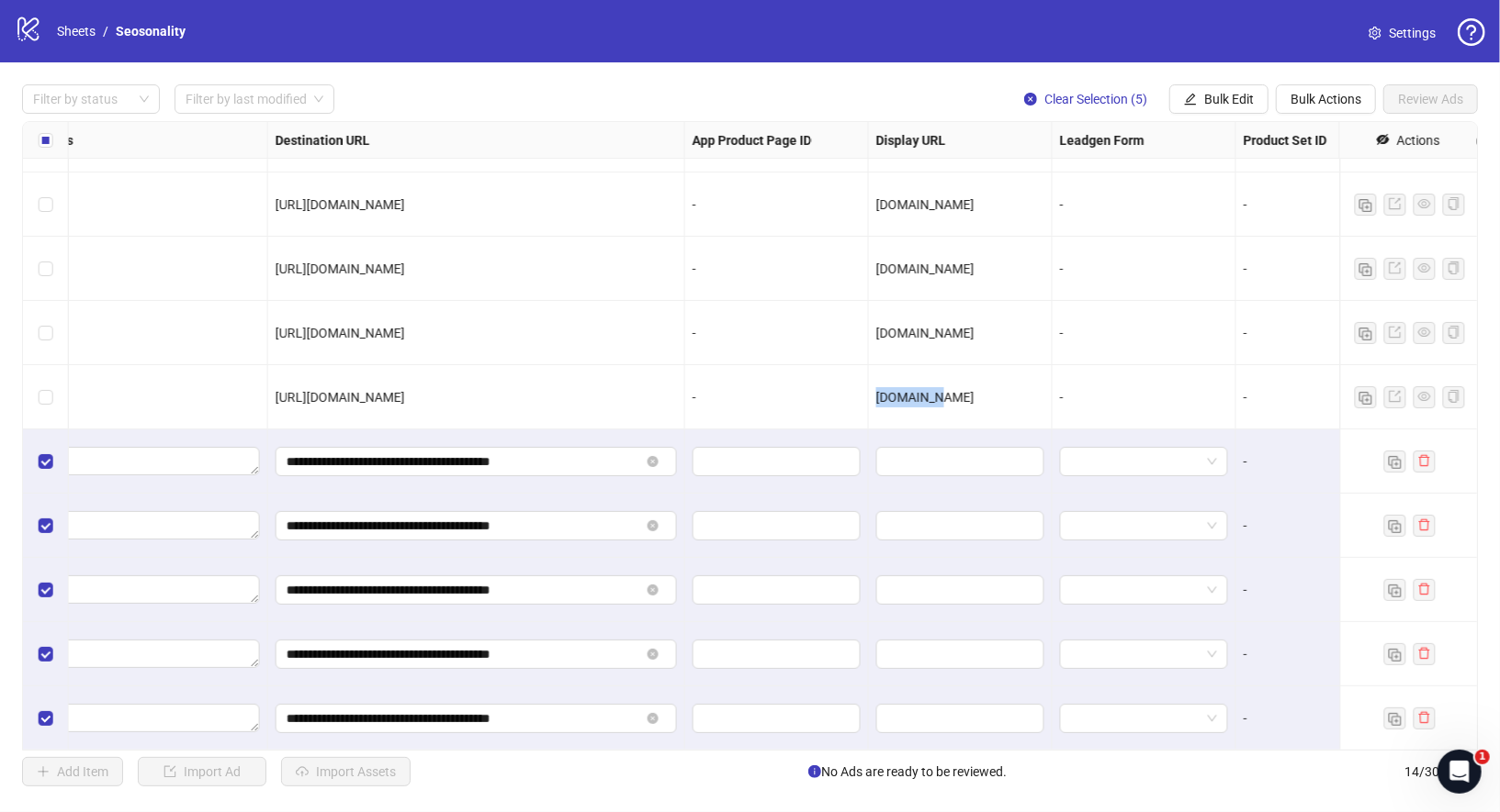
drag, startPoint x: 878, startPoint y: 396, endPoint x: 988, endPoint y: 396, distance: 110.0
click at [988, 396] on div "[DOMAIN_NAME]" at bounding box center [960, 397] width 168 height 20
copy span "[DOMAIN_NAME]"
click at [1232, 96] on span "Bulk Edit" at bounding box center [1229, 99] width 50 height 14
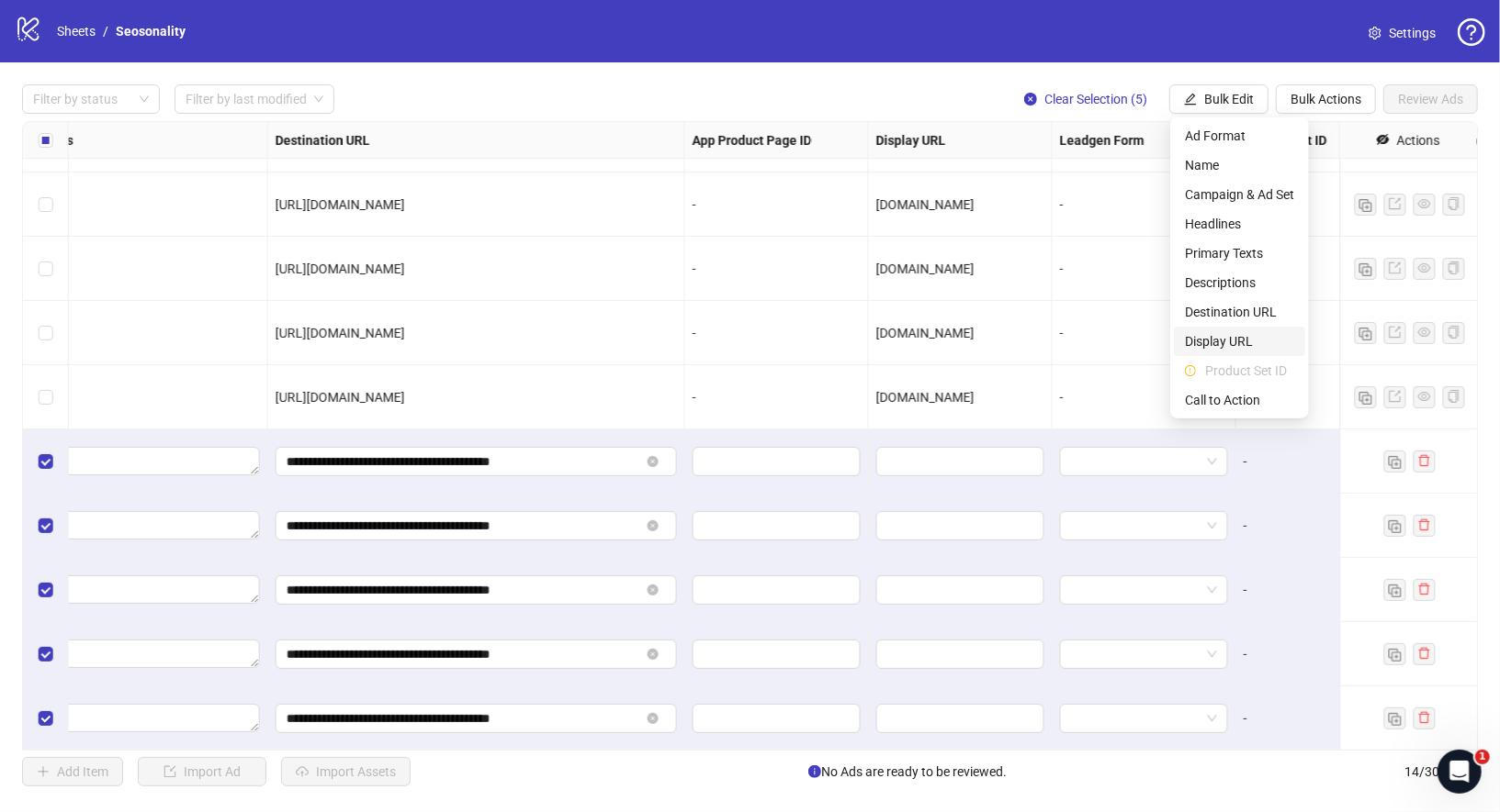
click at [1246, 348] on span "Display URL" at bounding box center [1239, 341] width 110 height 20
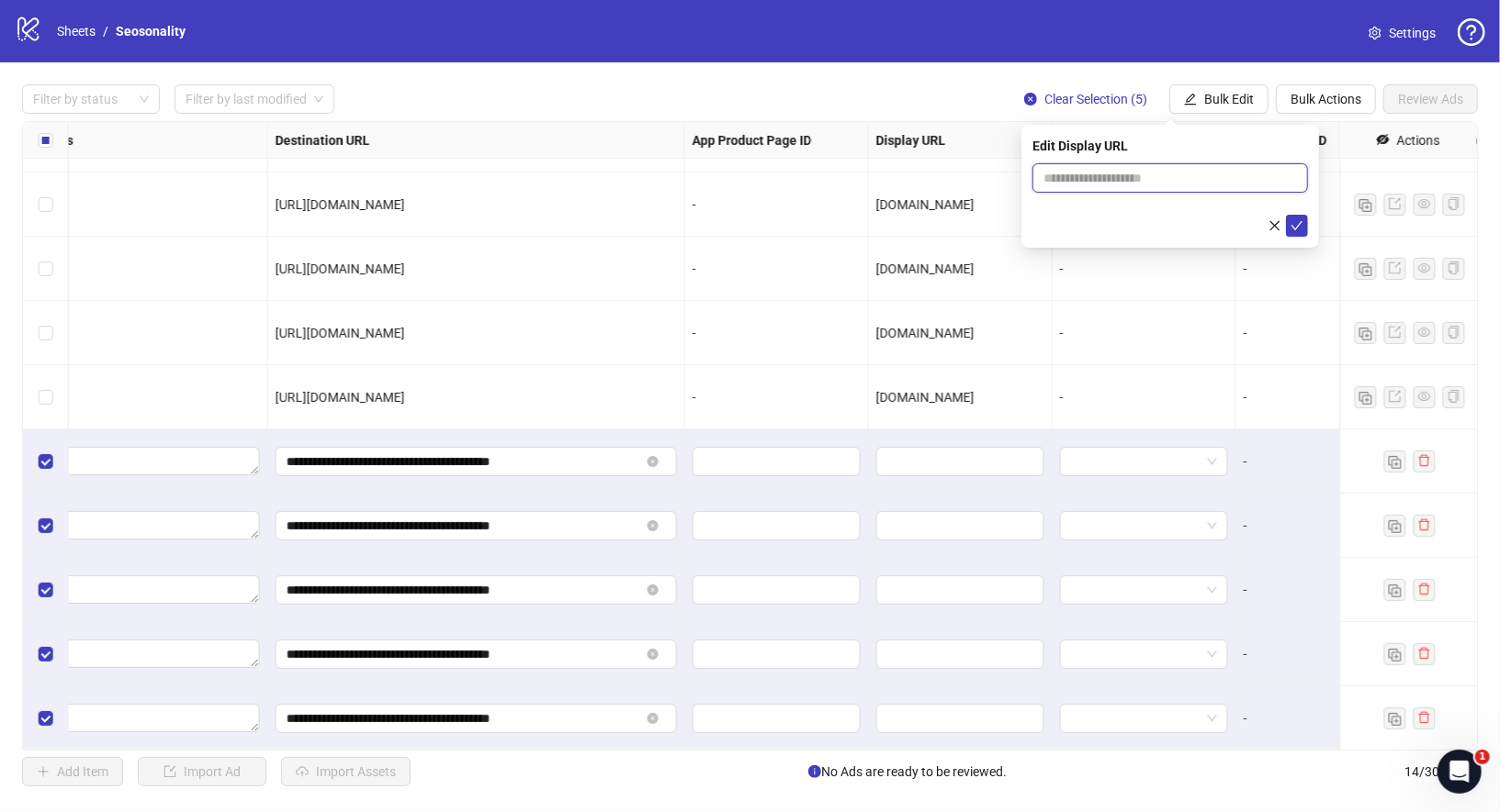
click at [1247, 184] on input "text" at bounding box center [1170, 178] width 276 height 30
paste input "*********"
type input "*********"
click at [1302, 221] on icon "check" at bounding box center [1296, 225] width 12 height 12
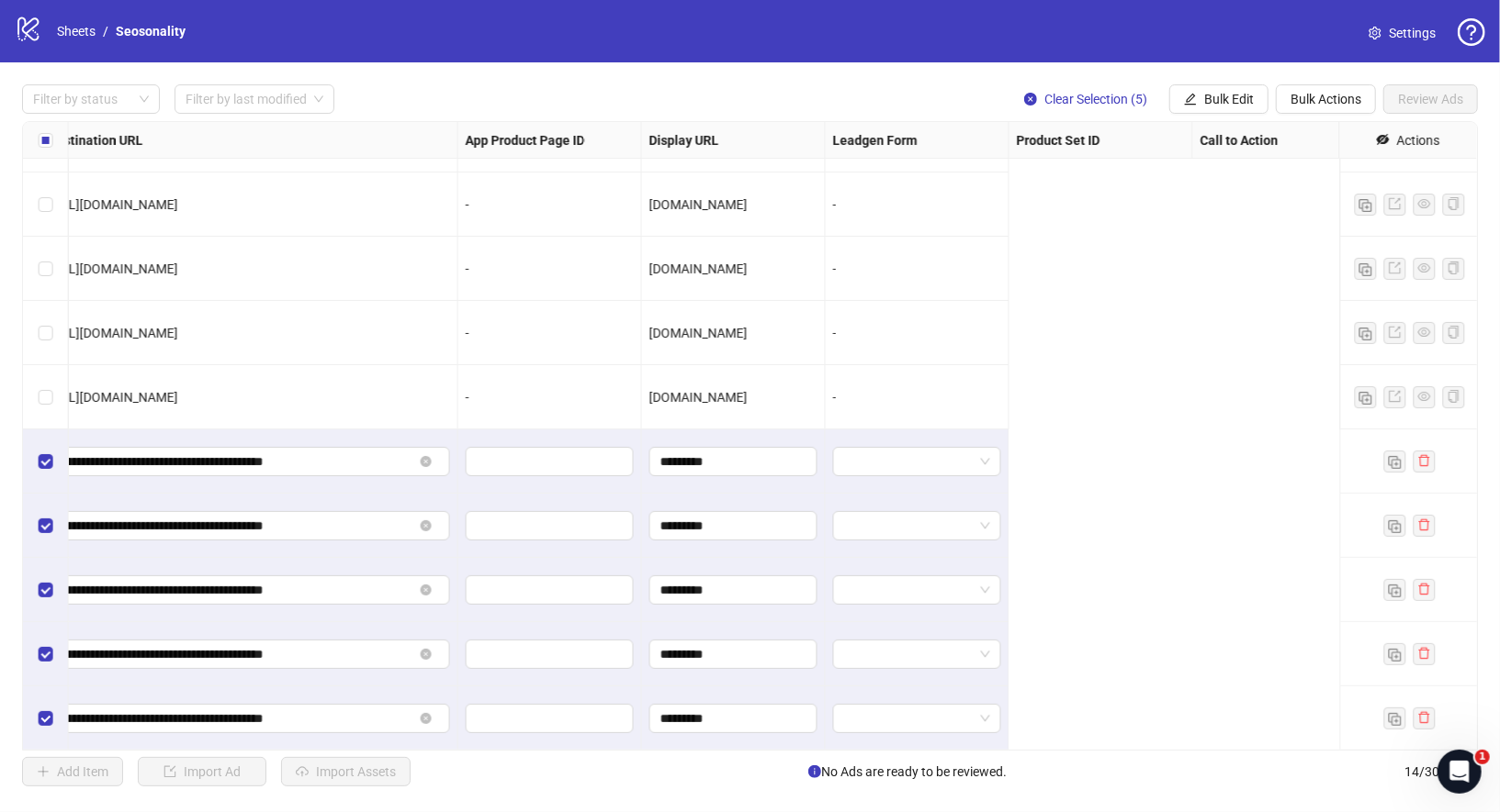
scroll to position [308, 0]
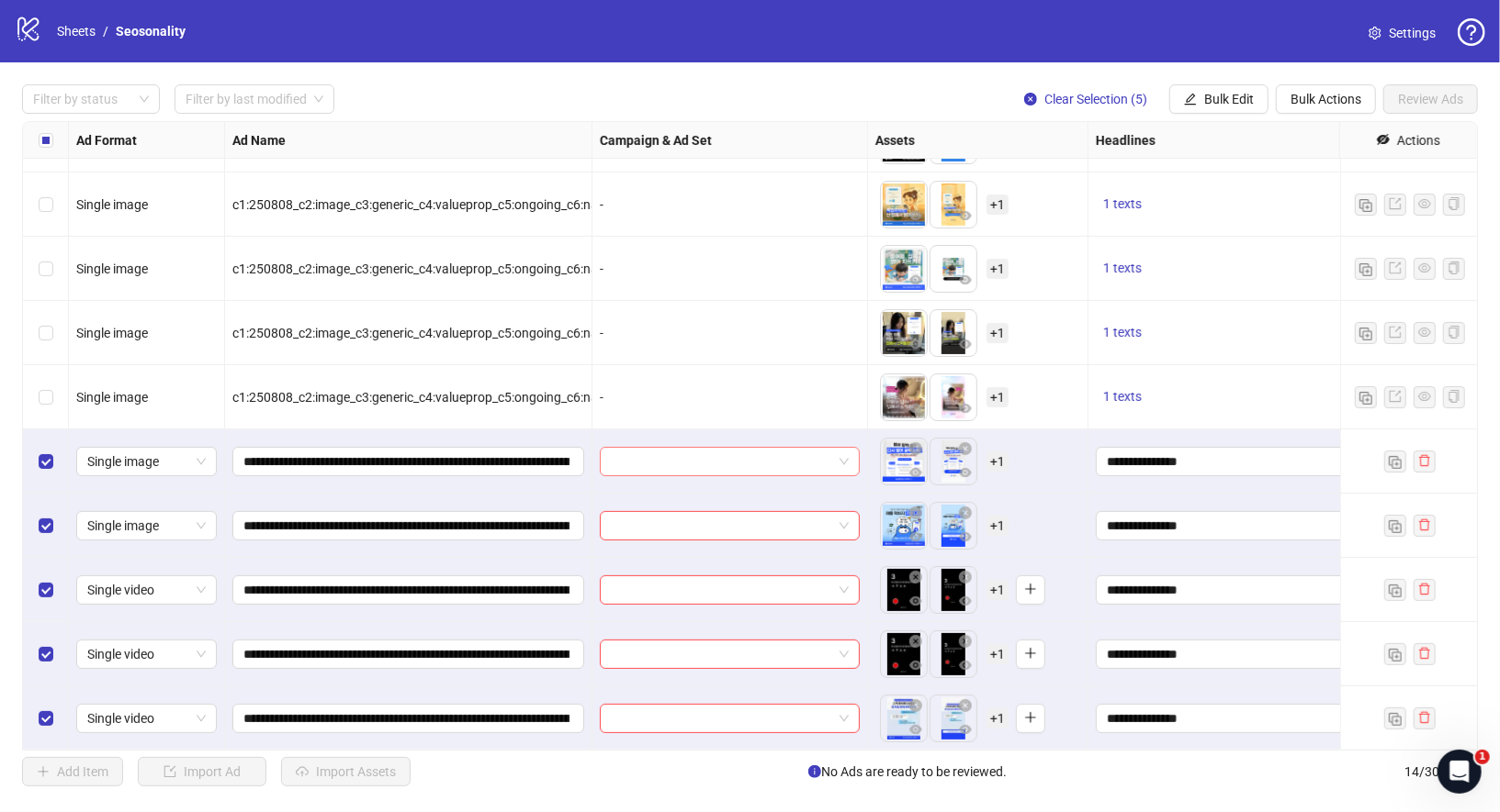
click at [851, 455] on div at bounding box center [730, 461] width 260 height 30
click at [840, 458] on span at bounding box center [729, 461] width 238 height 28
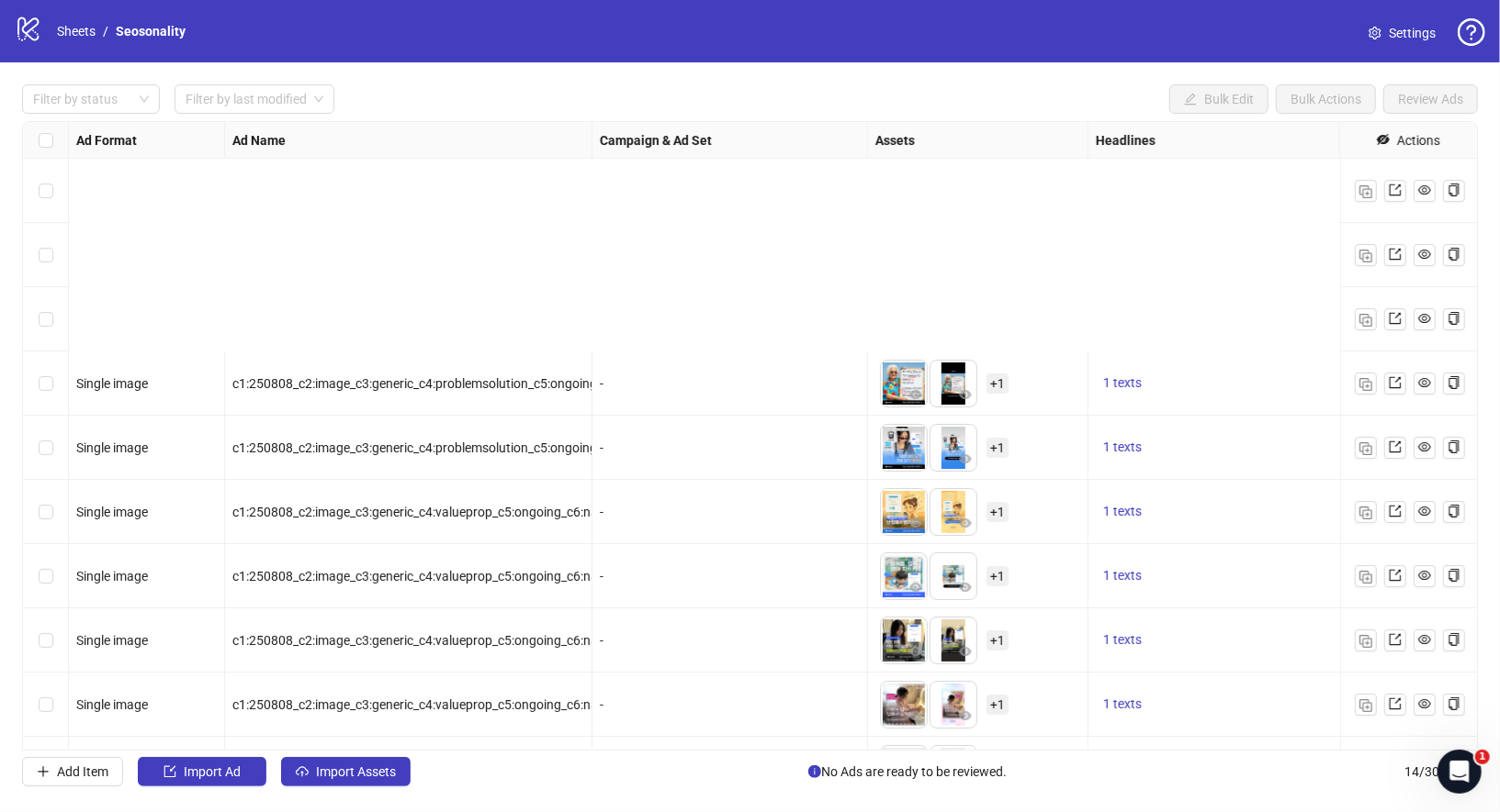
scroll to position [308, 0]
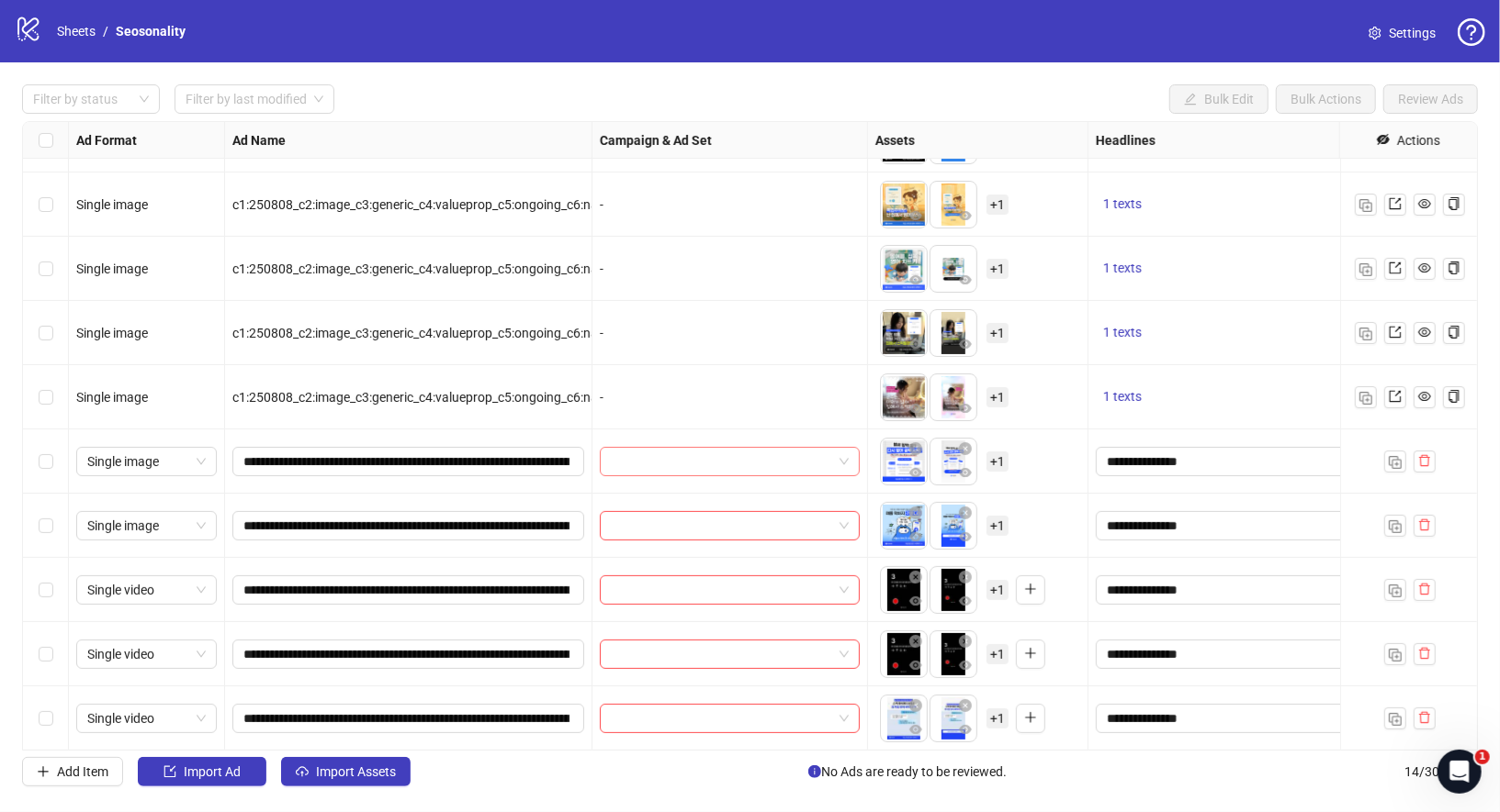
click at [843, 458] on span at bounding box center [729, 461] width 238 height 28
click at [78, 26] on link "Sheets" at bounding box center [76, 31] width 46 height 20
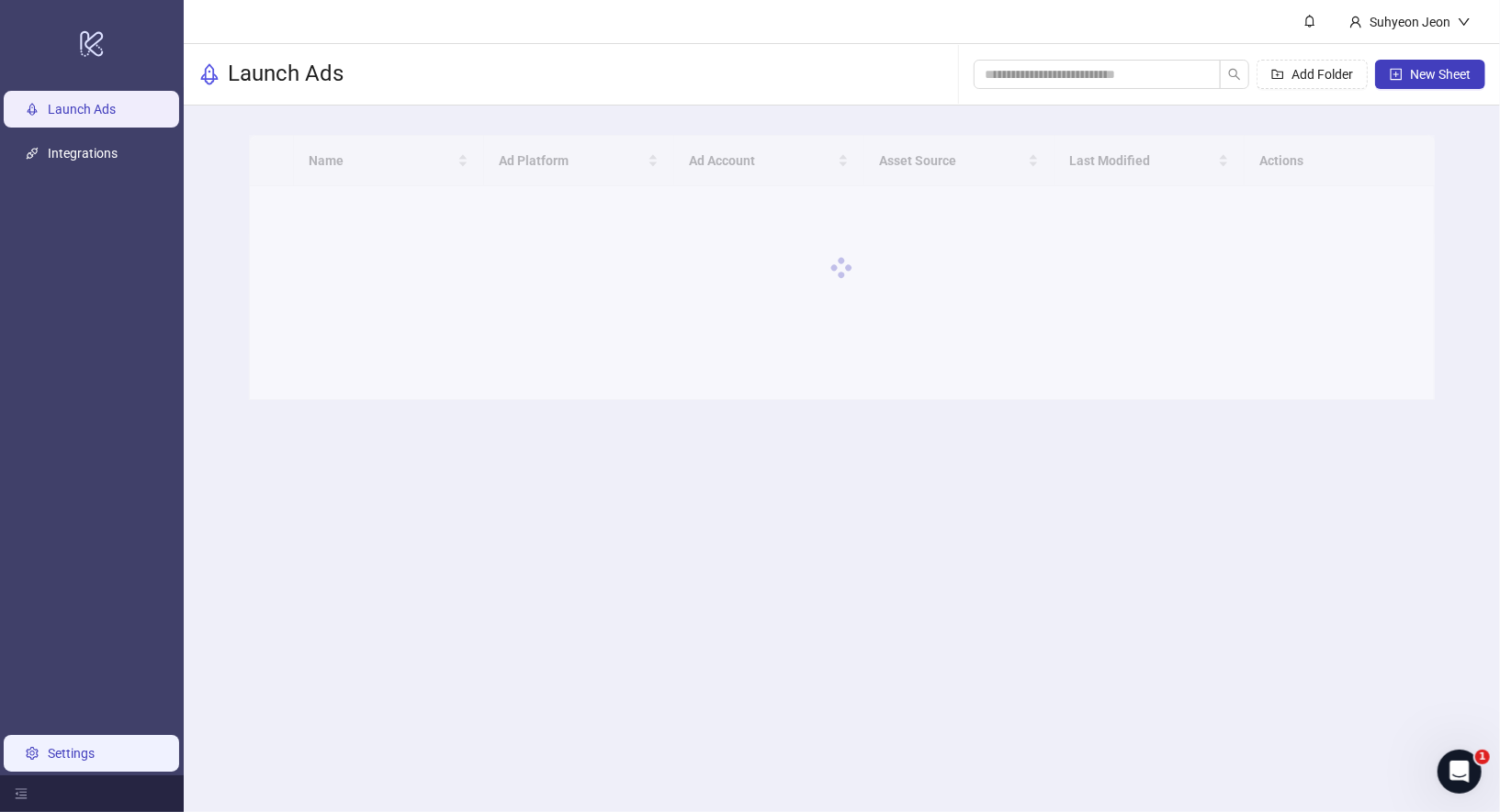
click at [59, 752] on link "Settings" at bounding box center [71, 753] width 47 height 14
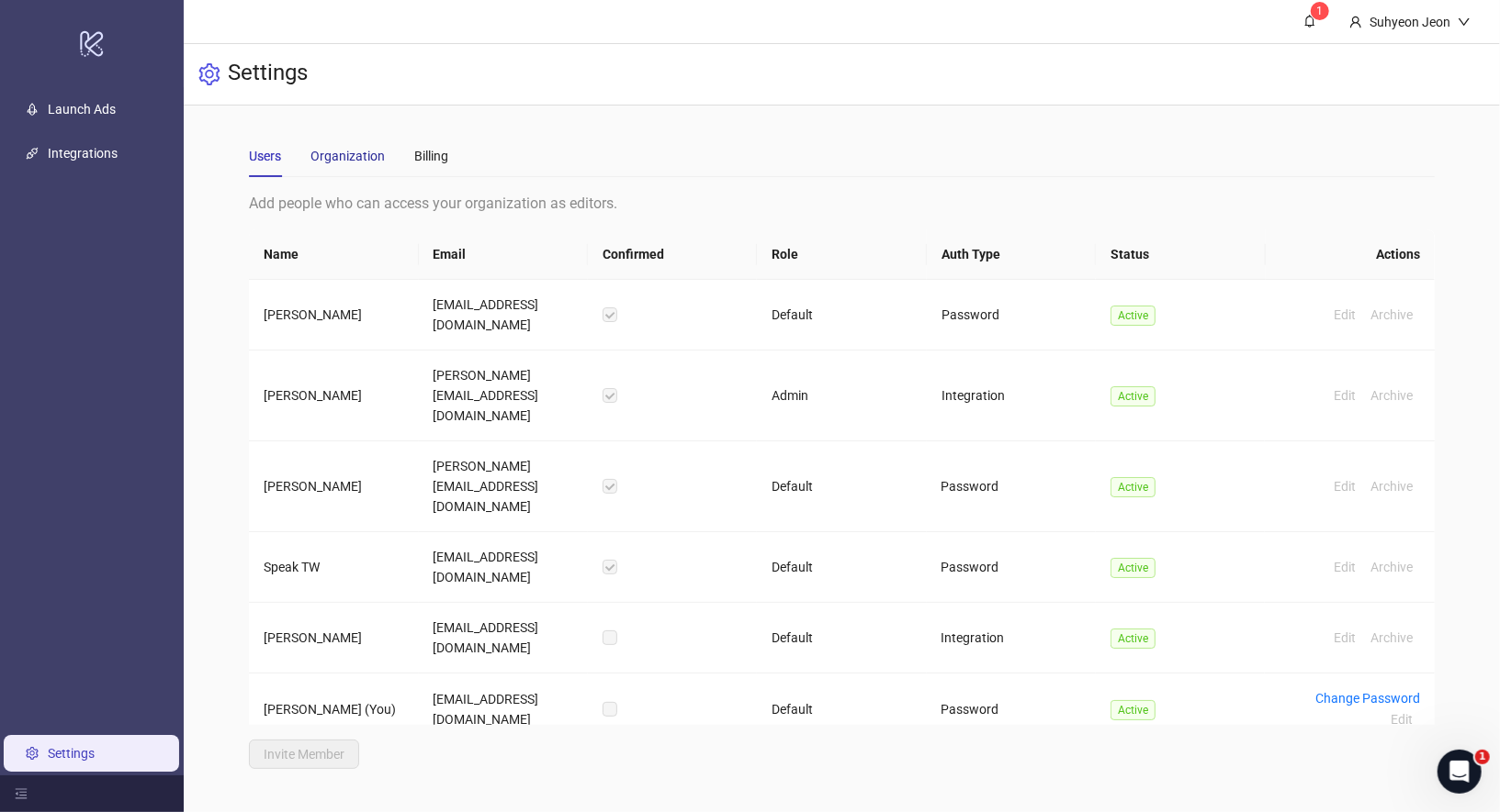
click at [338, 158] on div "Organization" at bounding box center [347, 156] width 74 height 20
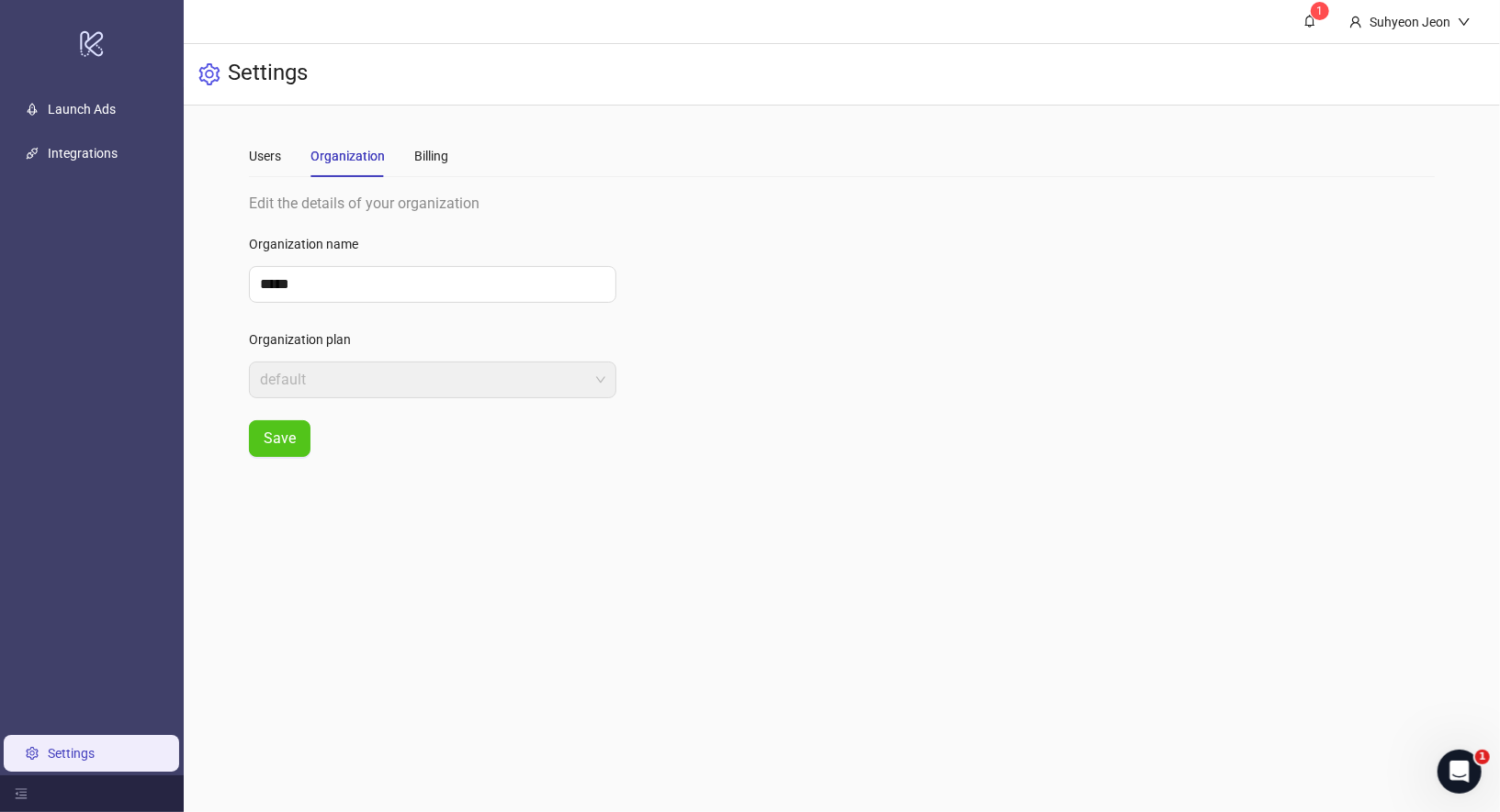
click at [453, 154] on div "Users Organization Billing" at bounding box center [841, 156] width 1186 height 42
click at [444, 154] on div "Billing" at bounding box center [431, 156] width 34 height 20
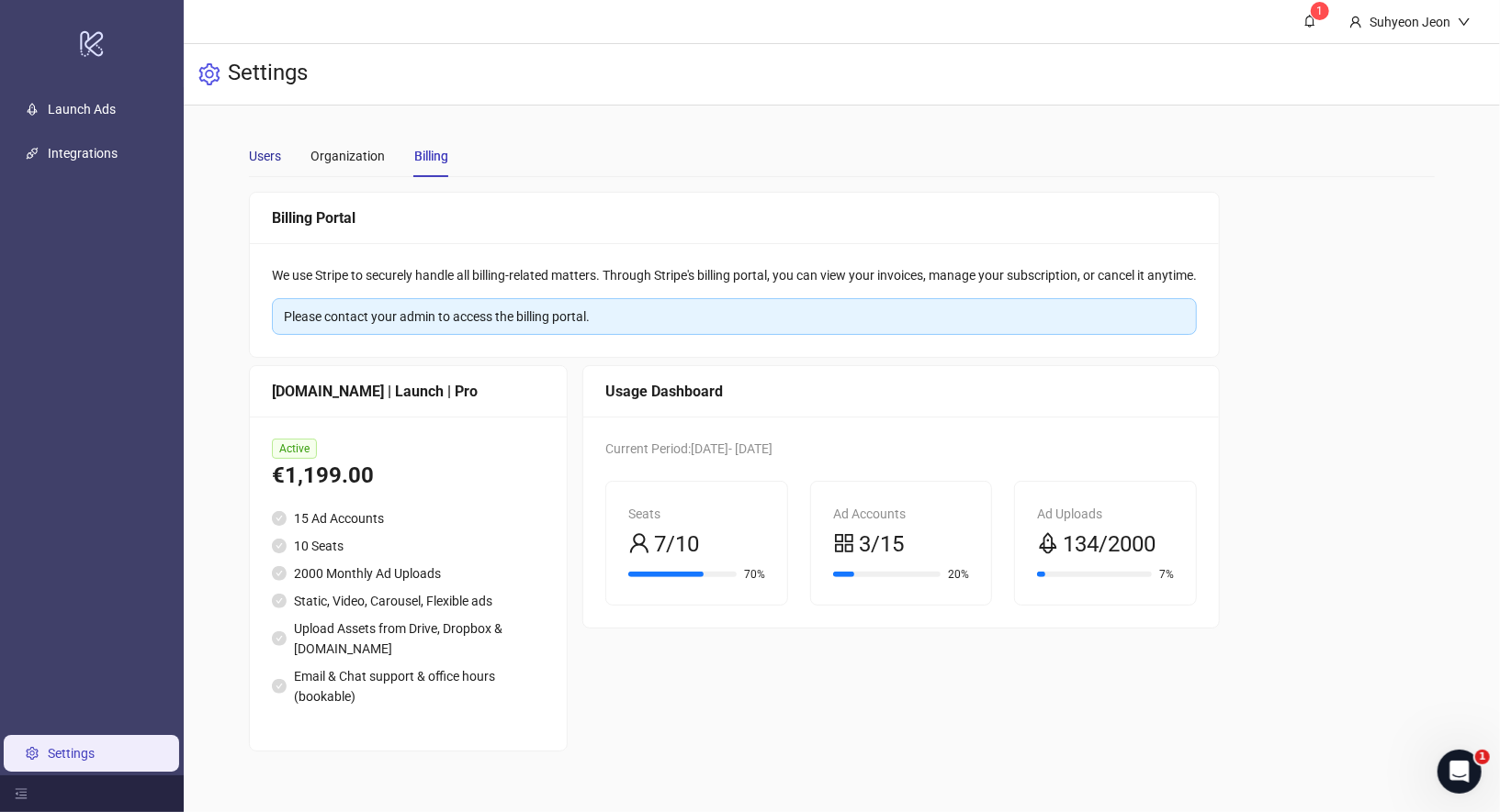
click at [266, 159] on div "Users" at bounding box center [264, 156] width 32 height 20
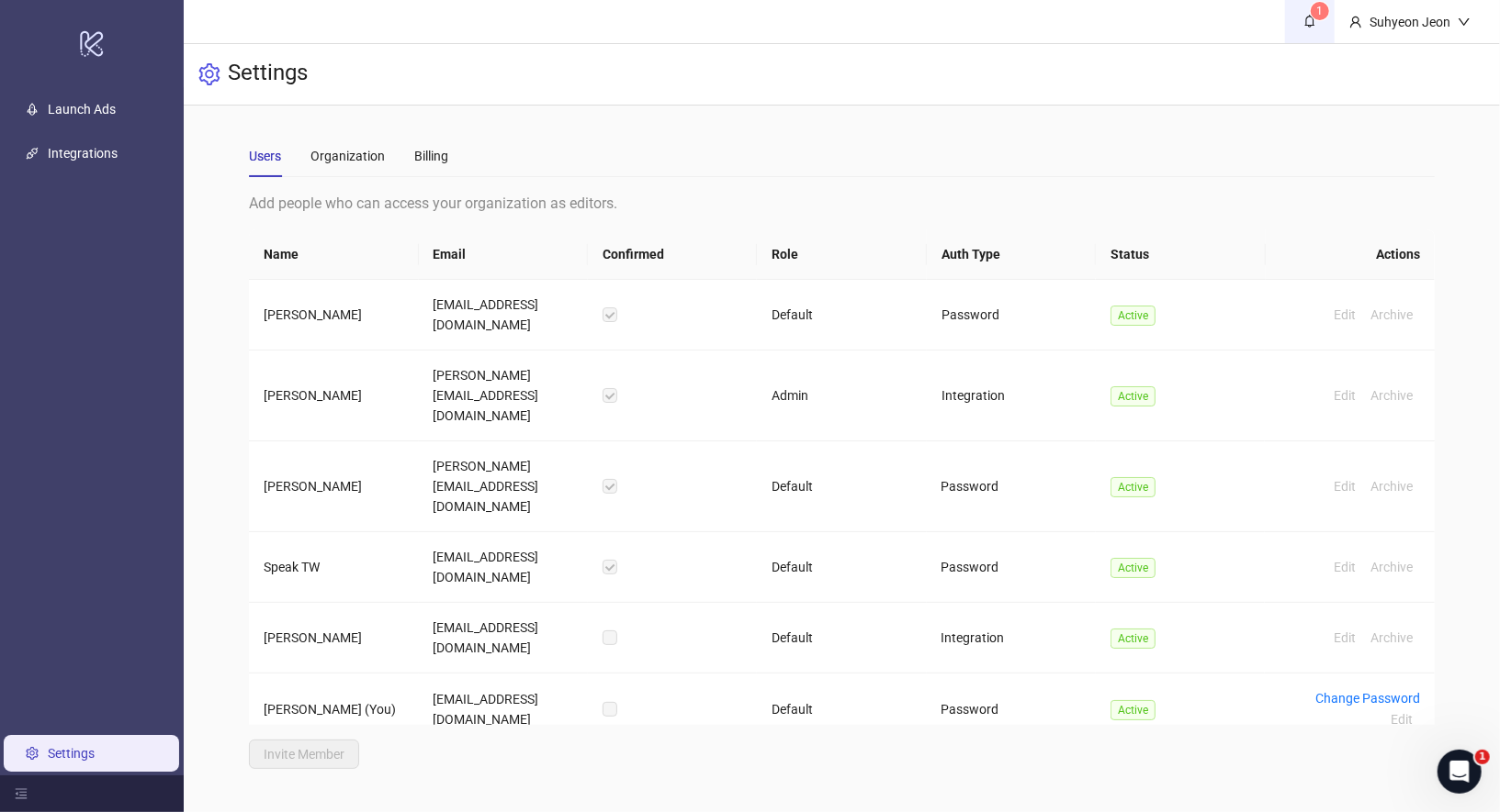
click at [1297, 14] on link "1" at bounding box center [1310, 21] width 50 height 43
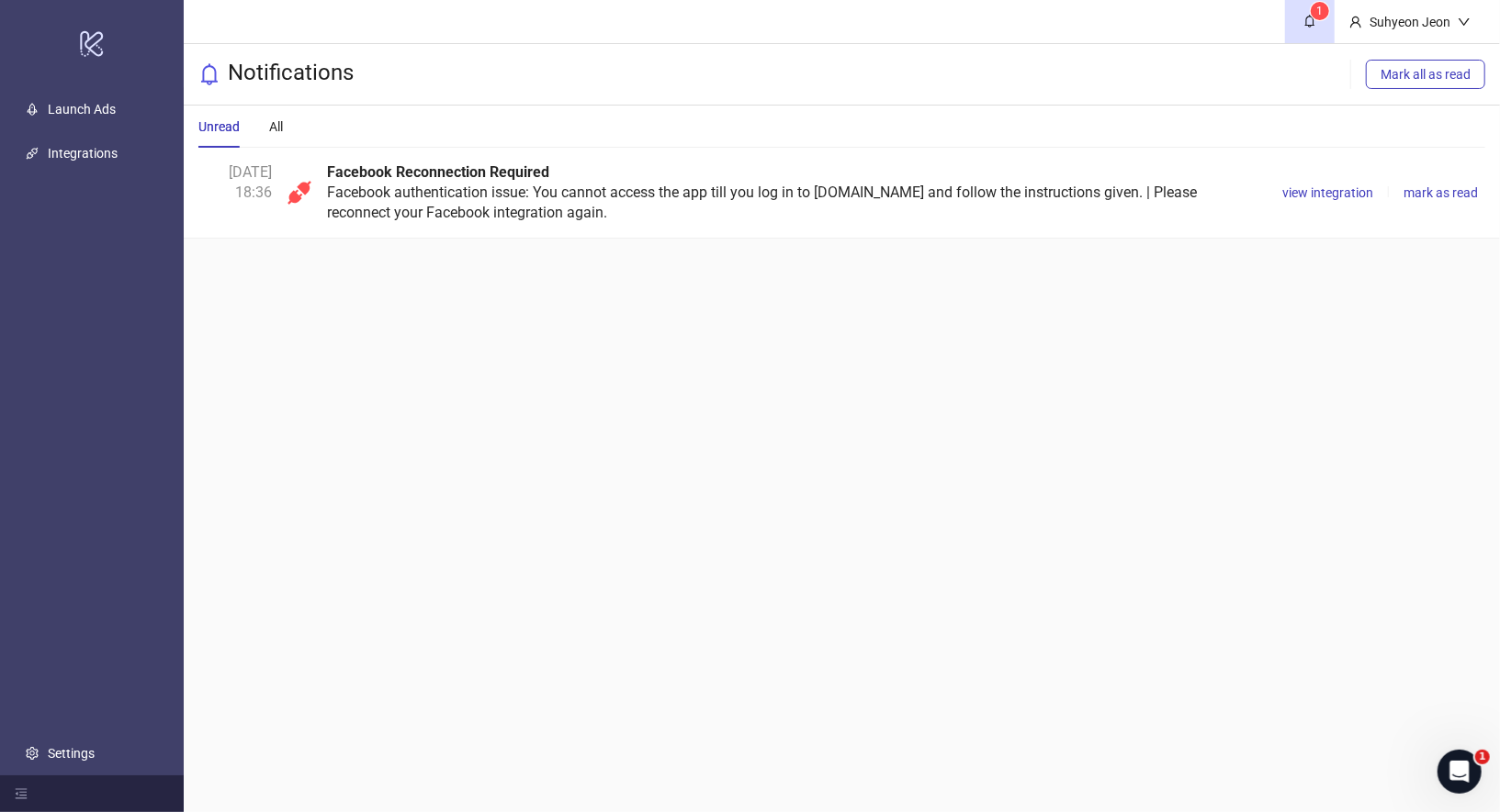
click at [1105, 191] on div "Facebook Reconnection Required Facebook authentication issue: You cannot access…" at bounding box center [793, 192] width 933 height 61
click at [1272, 186] on div "Today 18:36 Facebook Reconnection Required Facebook authentication issue: You c…" at bounding box center [841, 193] width 1316 height 91
click at [1294, 186] on span "view integration" at bounding box center [1327, 192] width 91 height 14
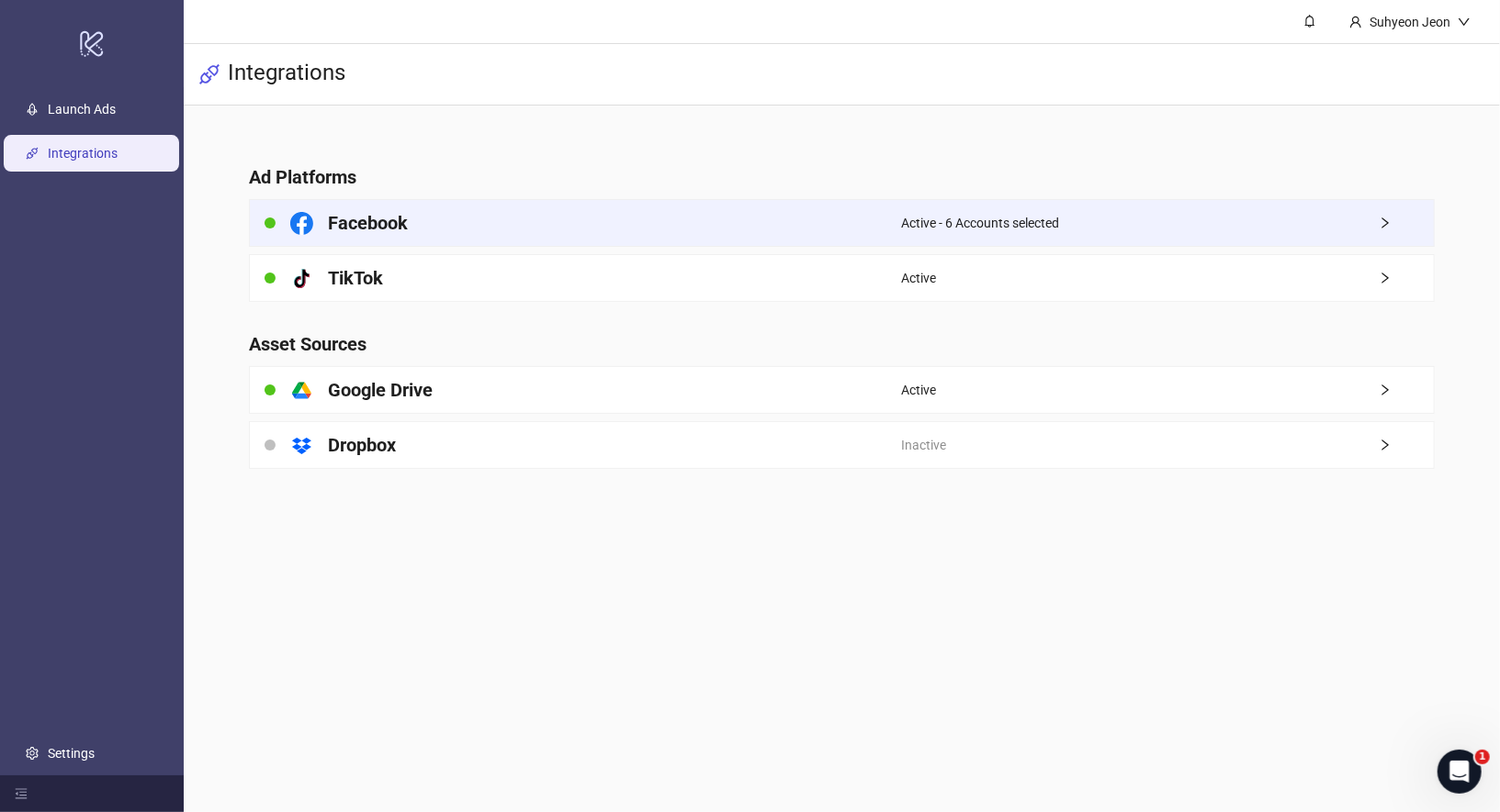
click at [1299, 222] on div "Active - 6 Accounts selected" at bounding box center [1167, 223] width 533 height 46
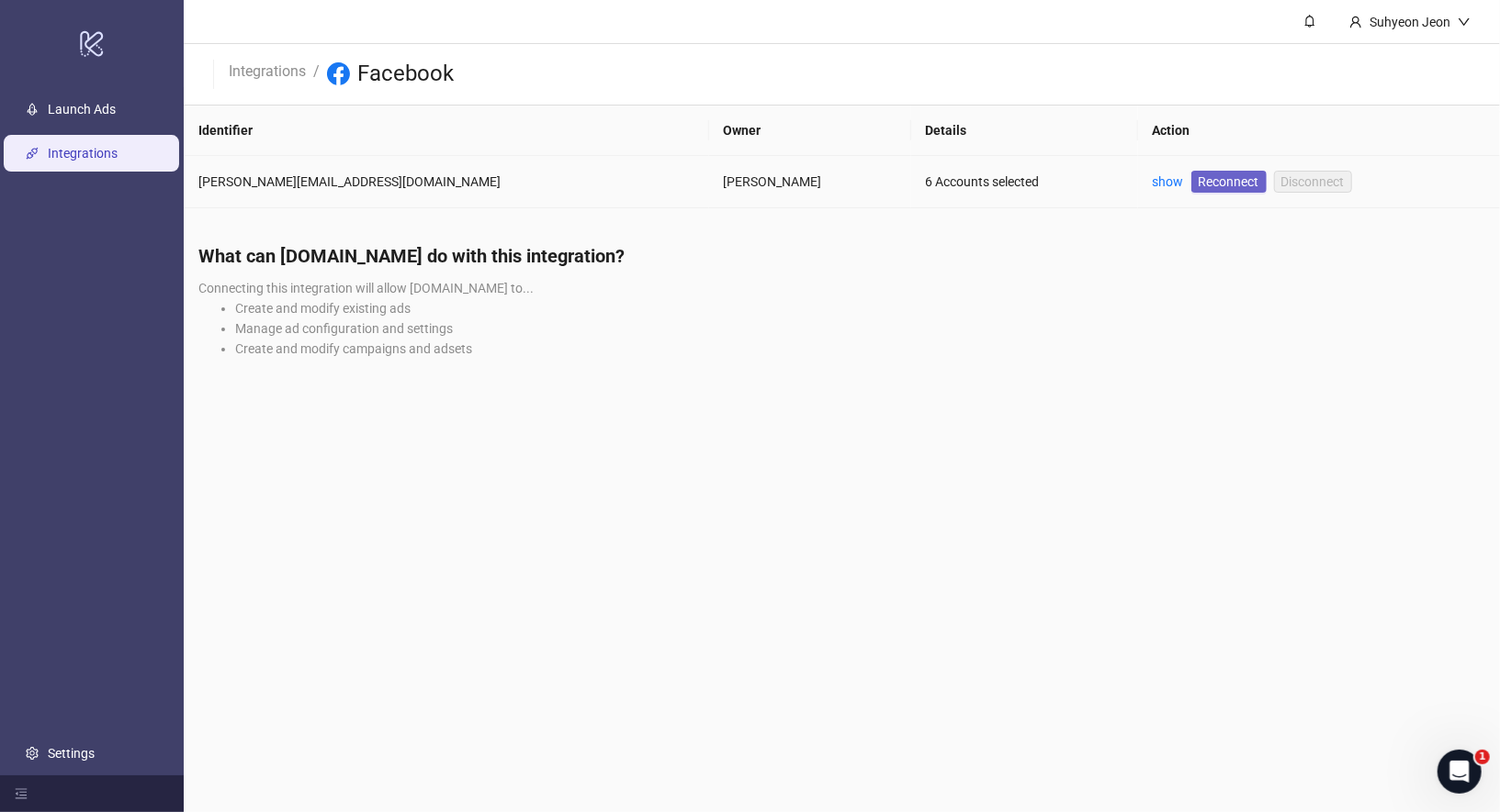
click at [1199, 180] on span "Reconnect" at bounding box center [1229, 182] width 61 height 20
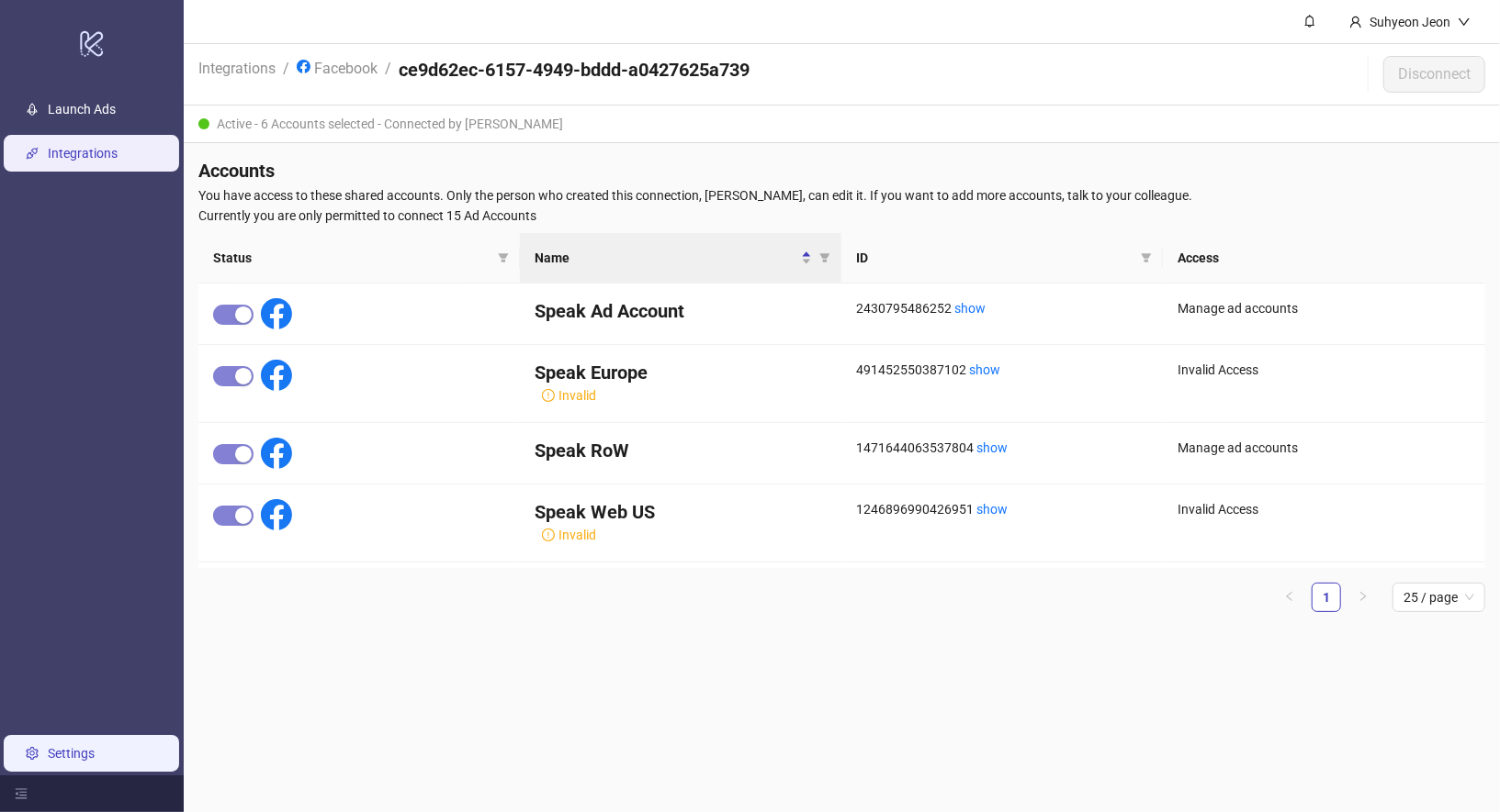
click at [62, 759] on link "Settings" at bounding box center [71, 753] width 47 height 14
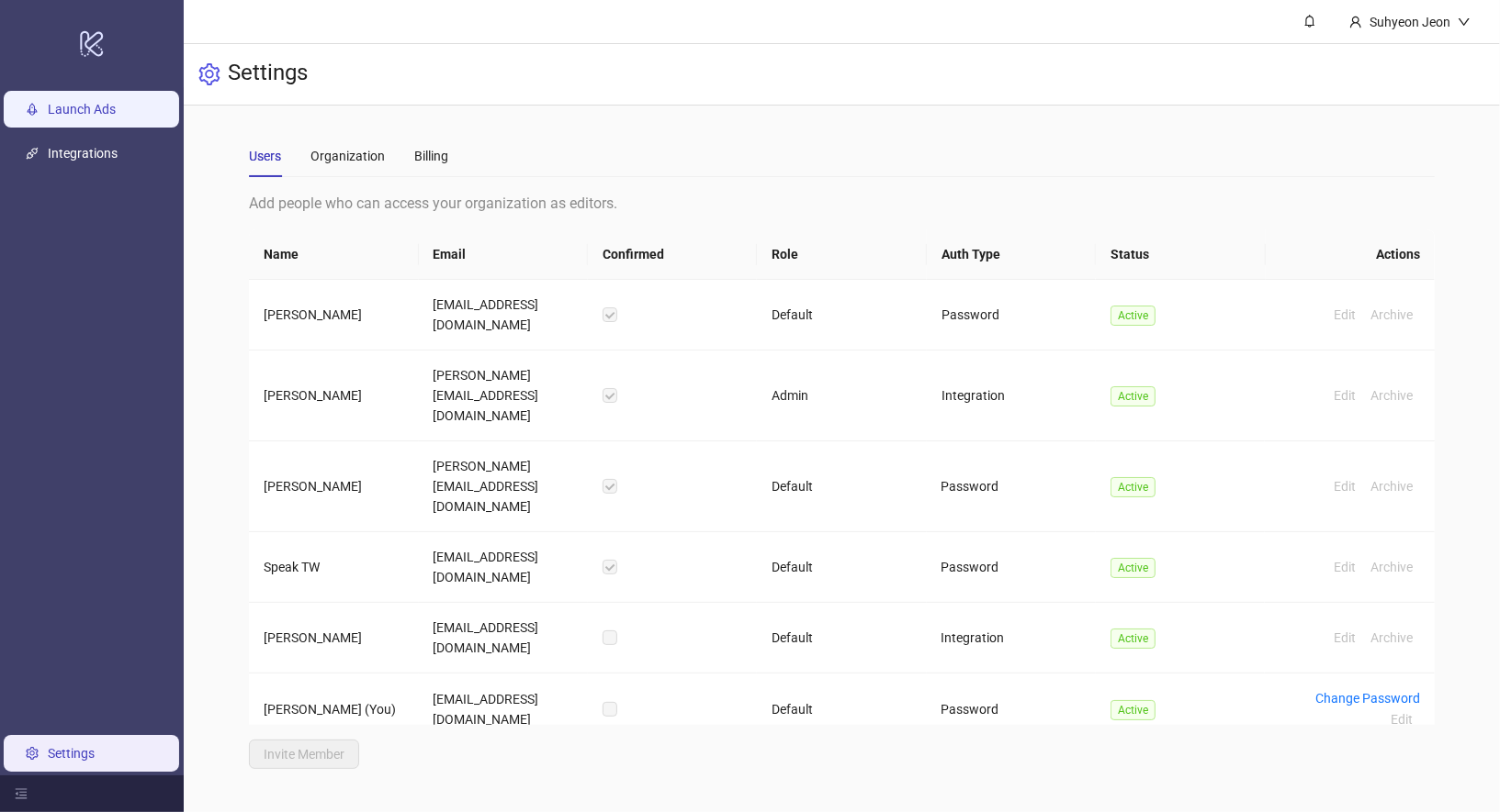
click at [115, 105] on link "Launch Ads" at bounding box center [82, 109] width 68 height 14
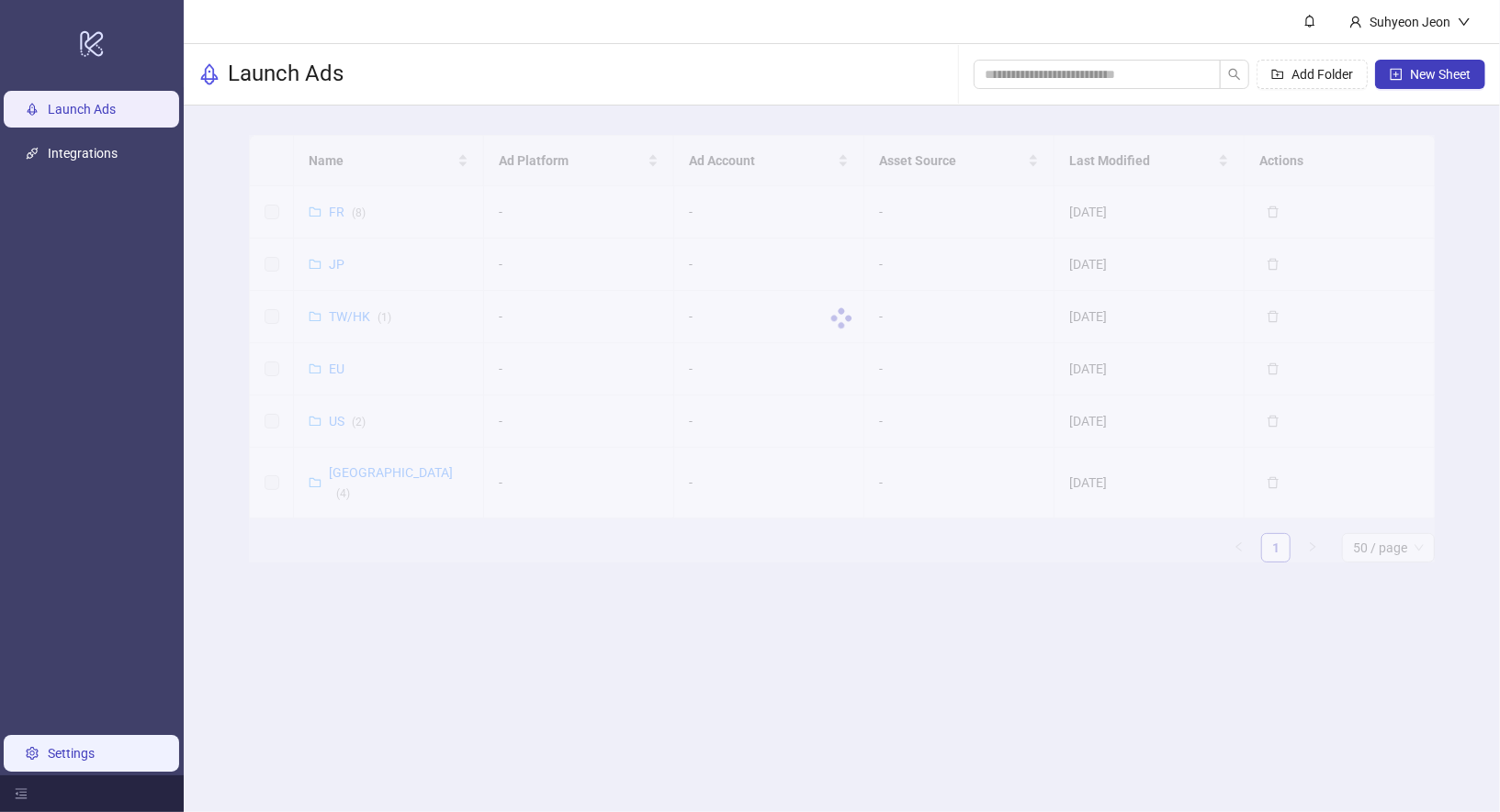
click at [94, 751] on link "Settings" at bounding box center [71, 753] width 47 height 14
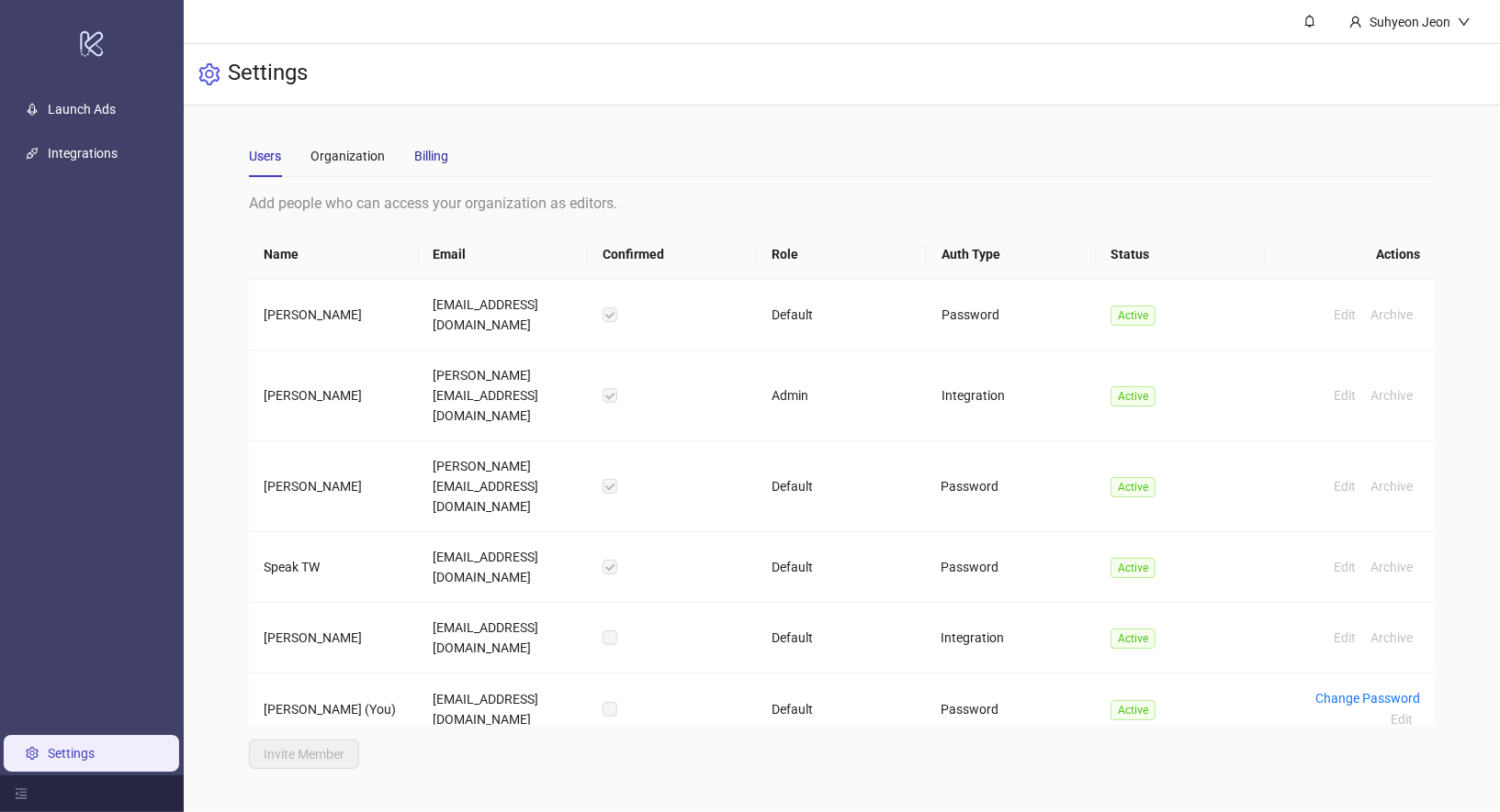
click at [441, 155] on div "Billing" at bounding box center [431, 156] width 34 height 20
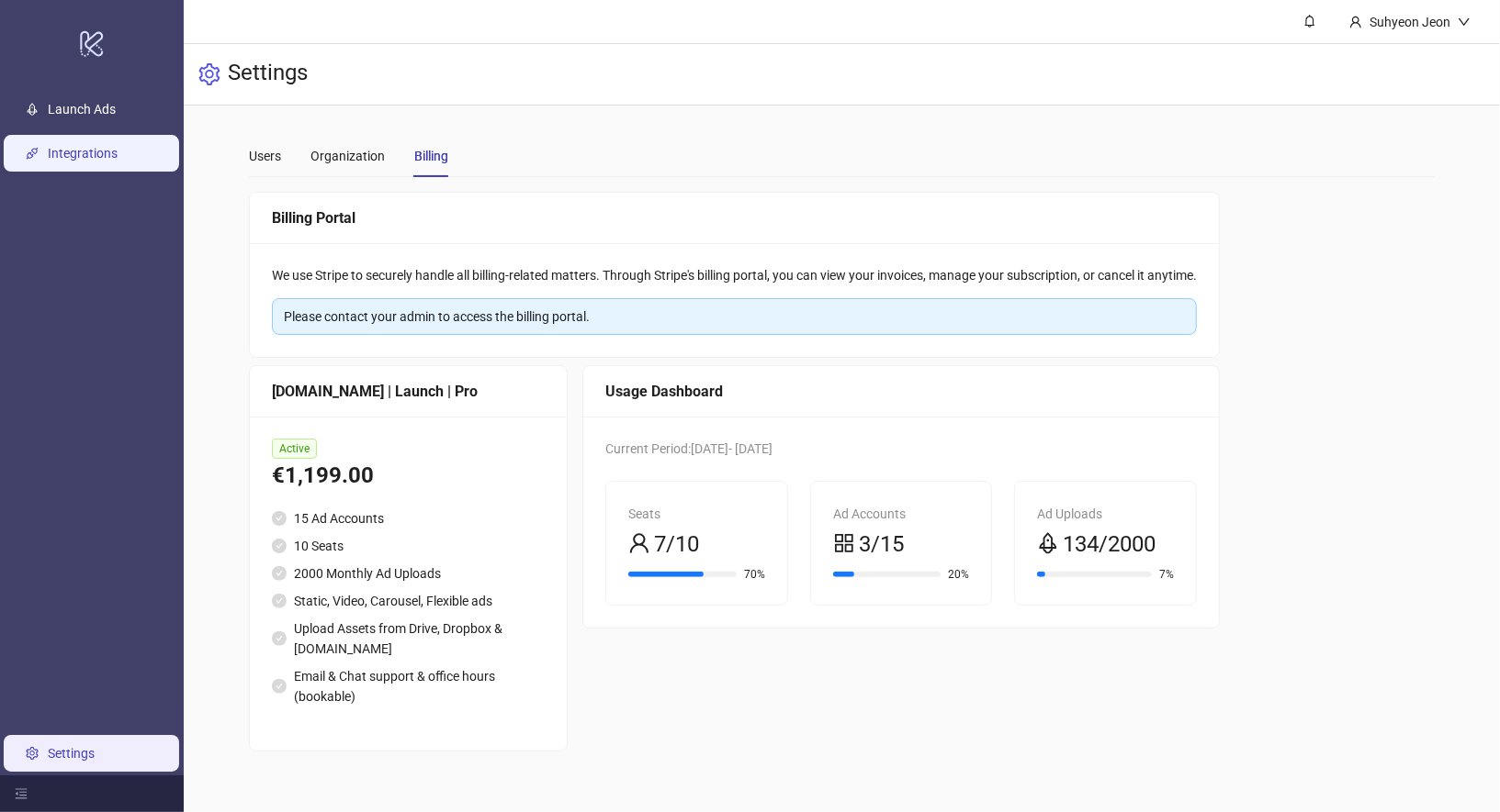
click at [96, 147] on link "Integrations" at bounding box center [83, 153] width 70 height 14
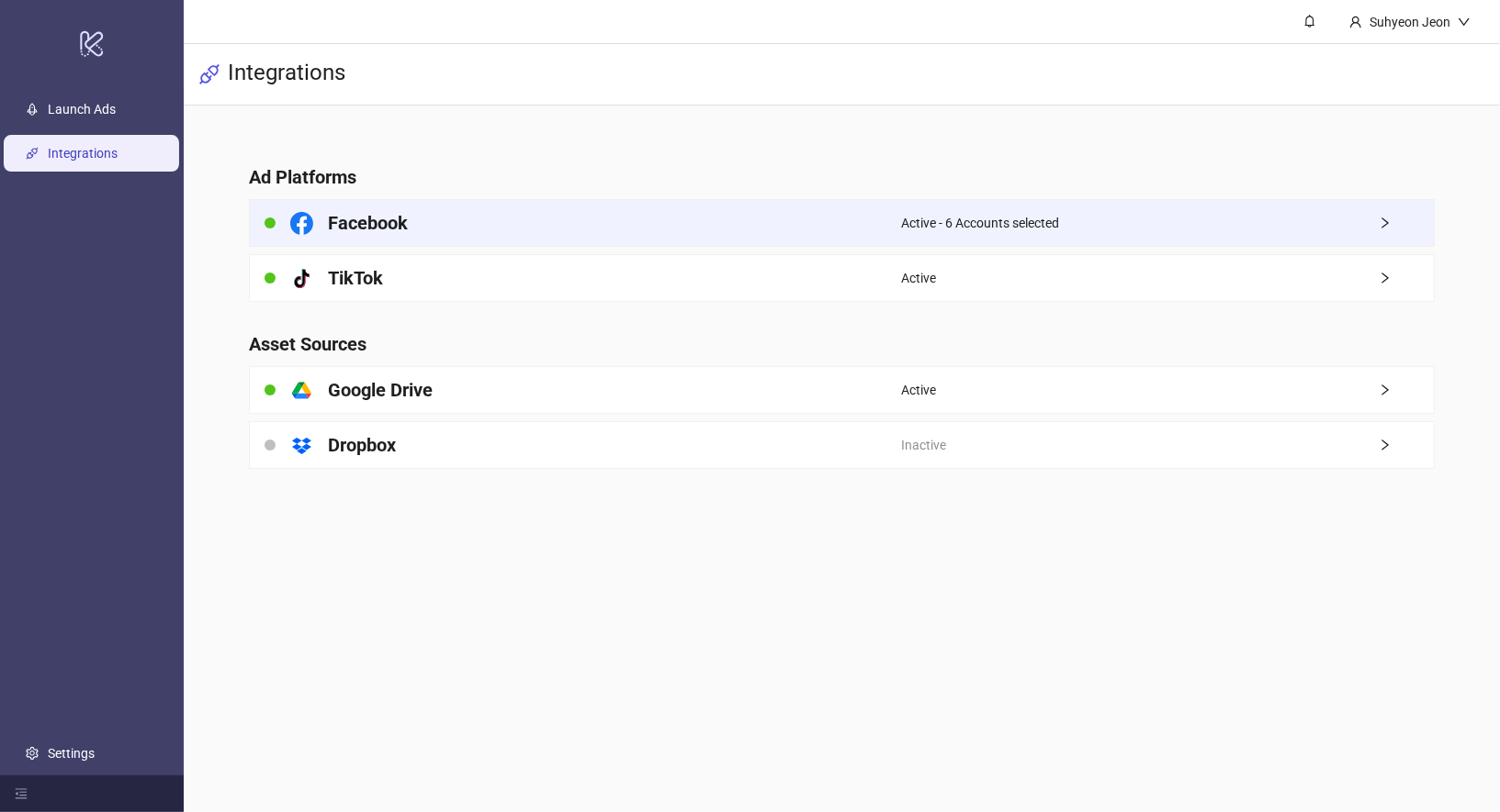
click at [941, 220] on span "Active - 6 Accounts selected" at bounding box center [980, 223] width 158 height 20
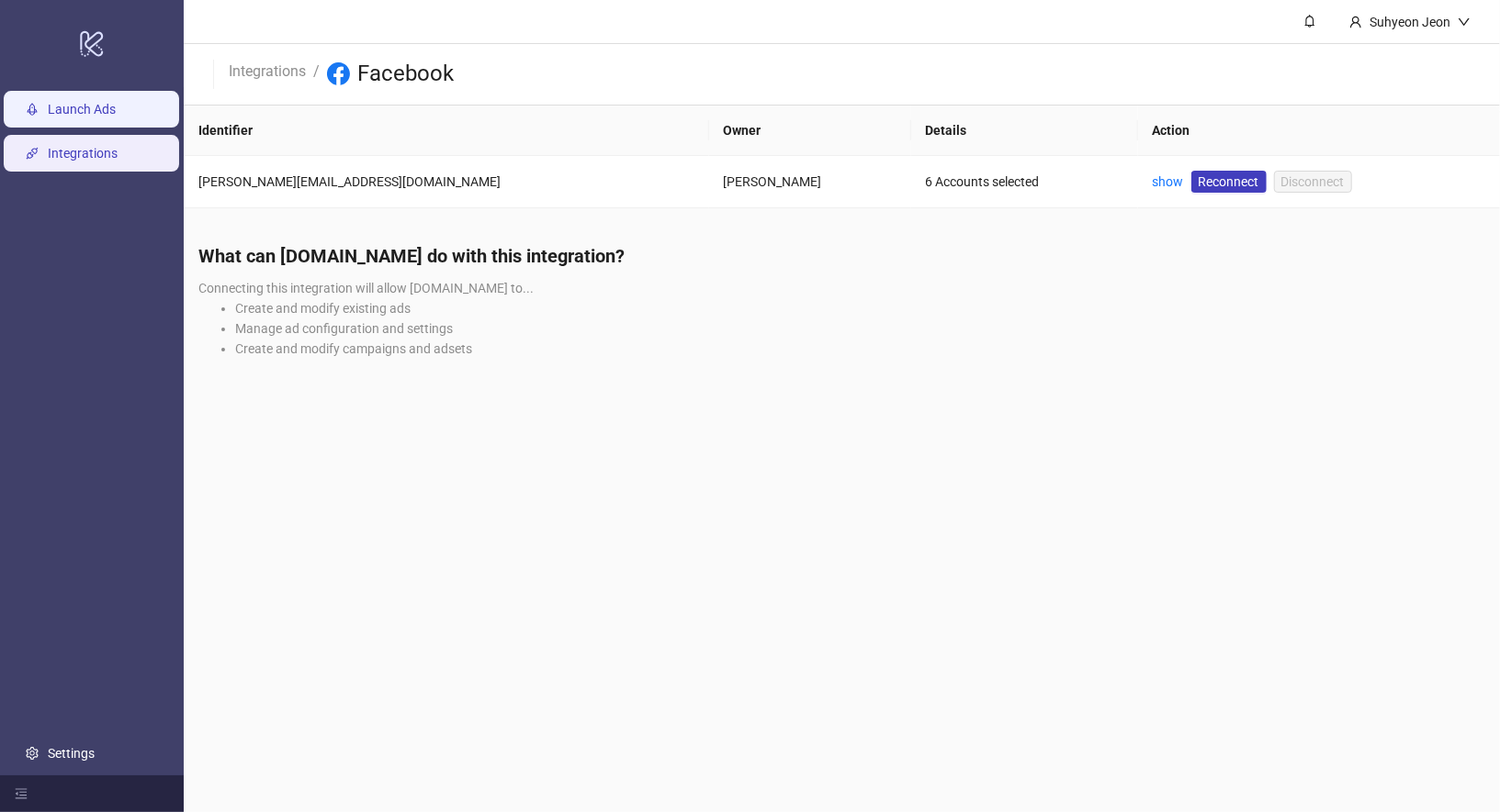
click at [113, 102] on link "Launch Ads" at bounding box center [82, 109] width 68 height 14
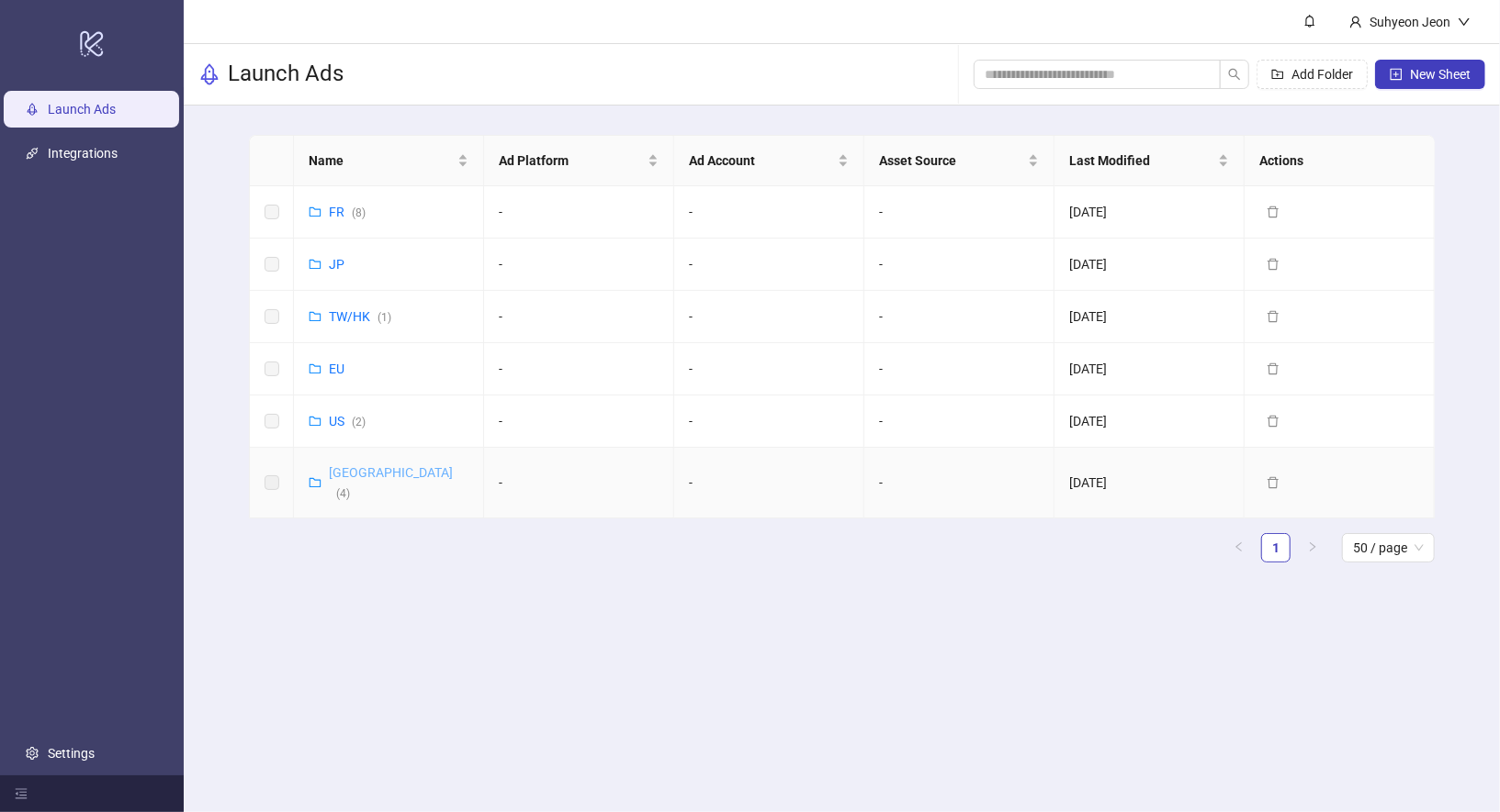
click at [343, 470] on link "Korea ( 4 )" at bounding box center [390, 482] width 124 height 35
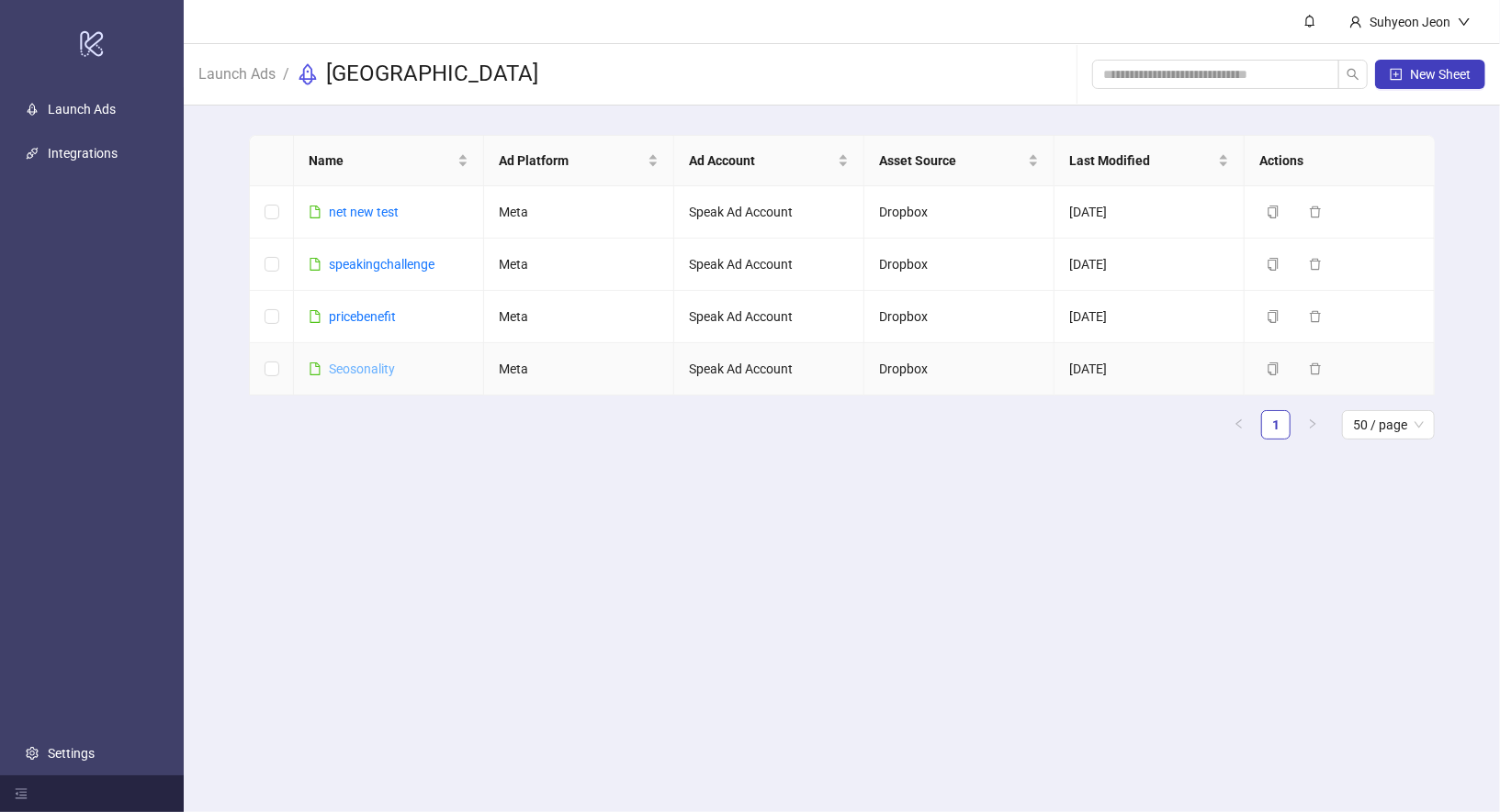
click at [375, 366] on link "Seosonality" at bounding box center [362, 368] width 66 height 14
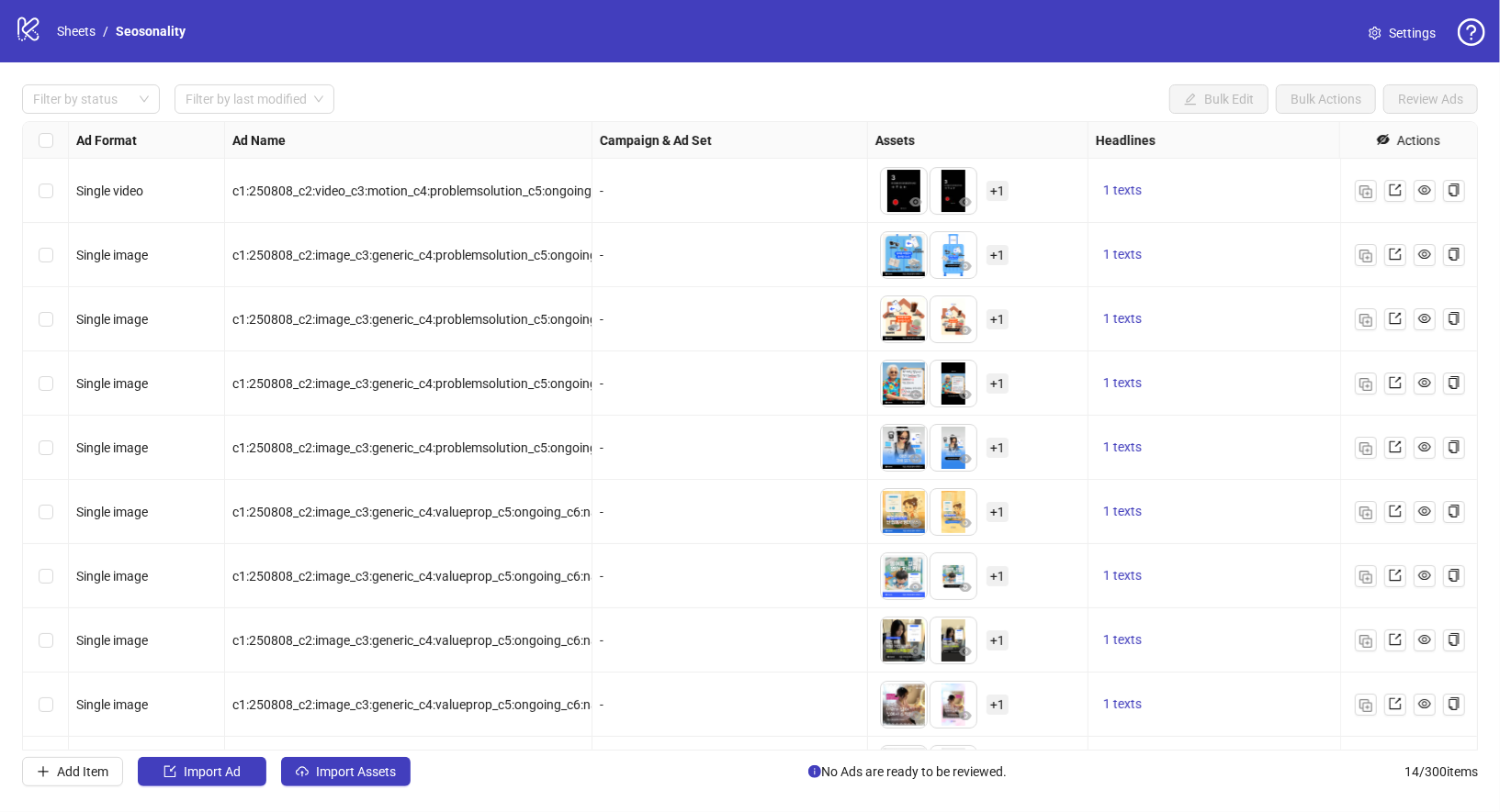
scroll to position [308, 0]
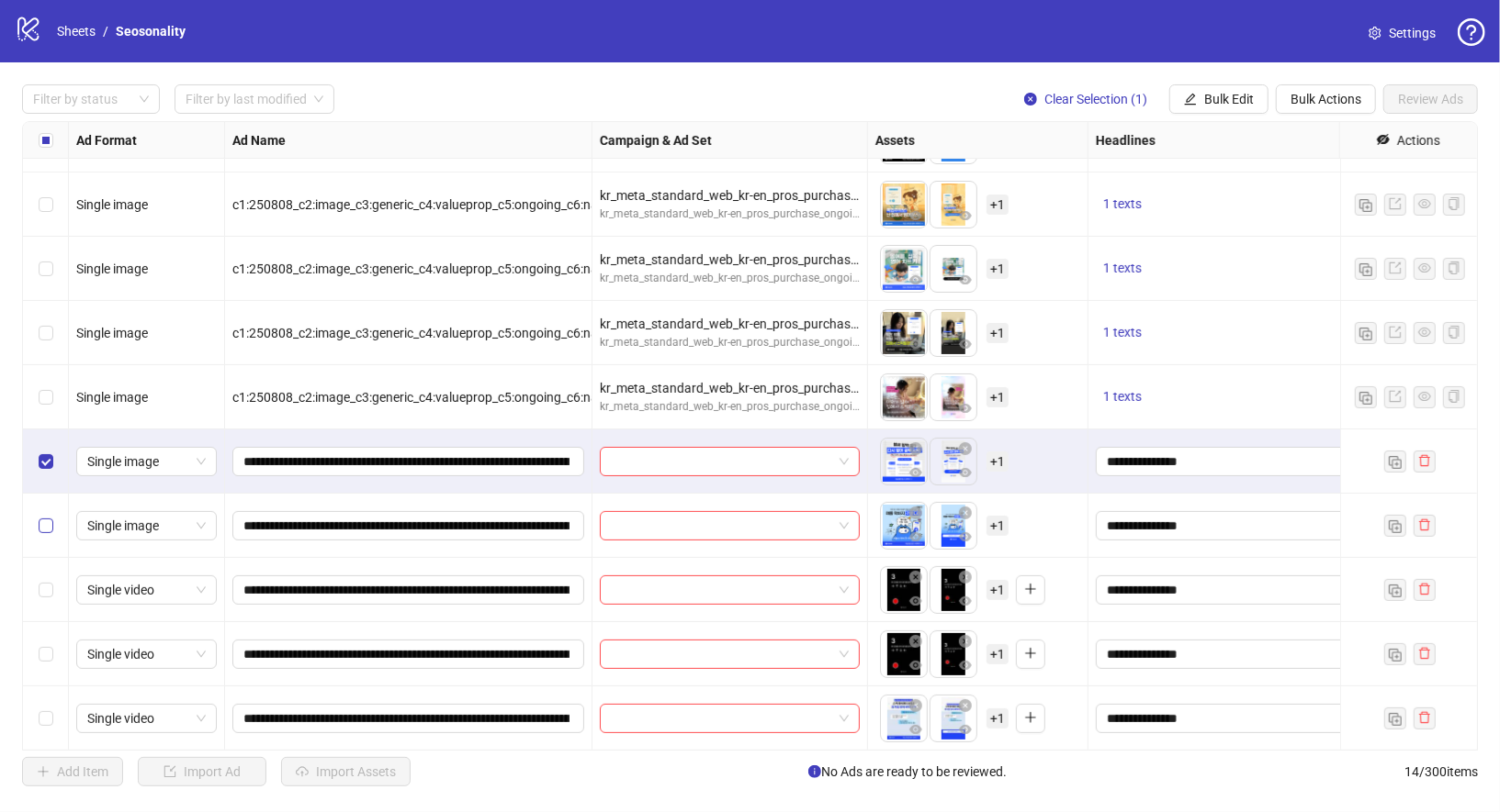
click at [44, 516] on label "Select row 11" at bounding box center [45, 526] width 14 height 20
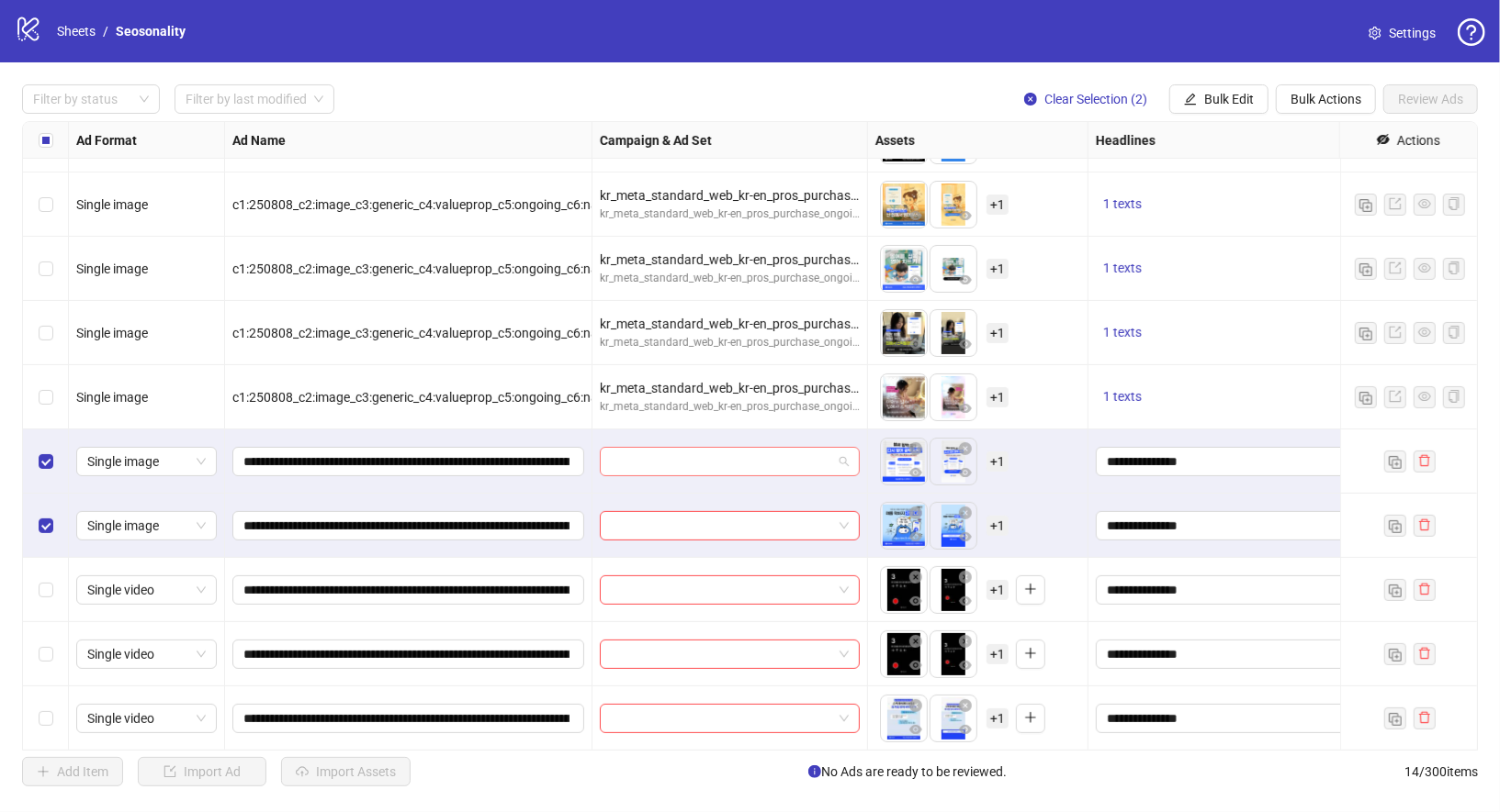
click at [687, 462] on input "search" at bounding box center [721, 461] width 221 height 28
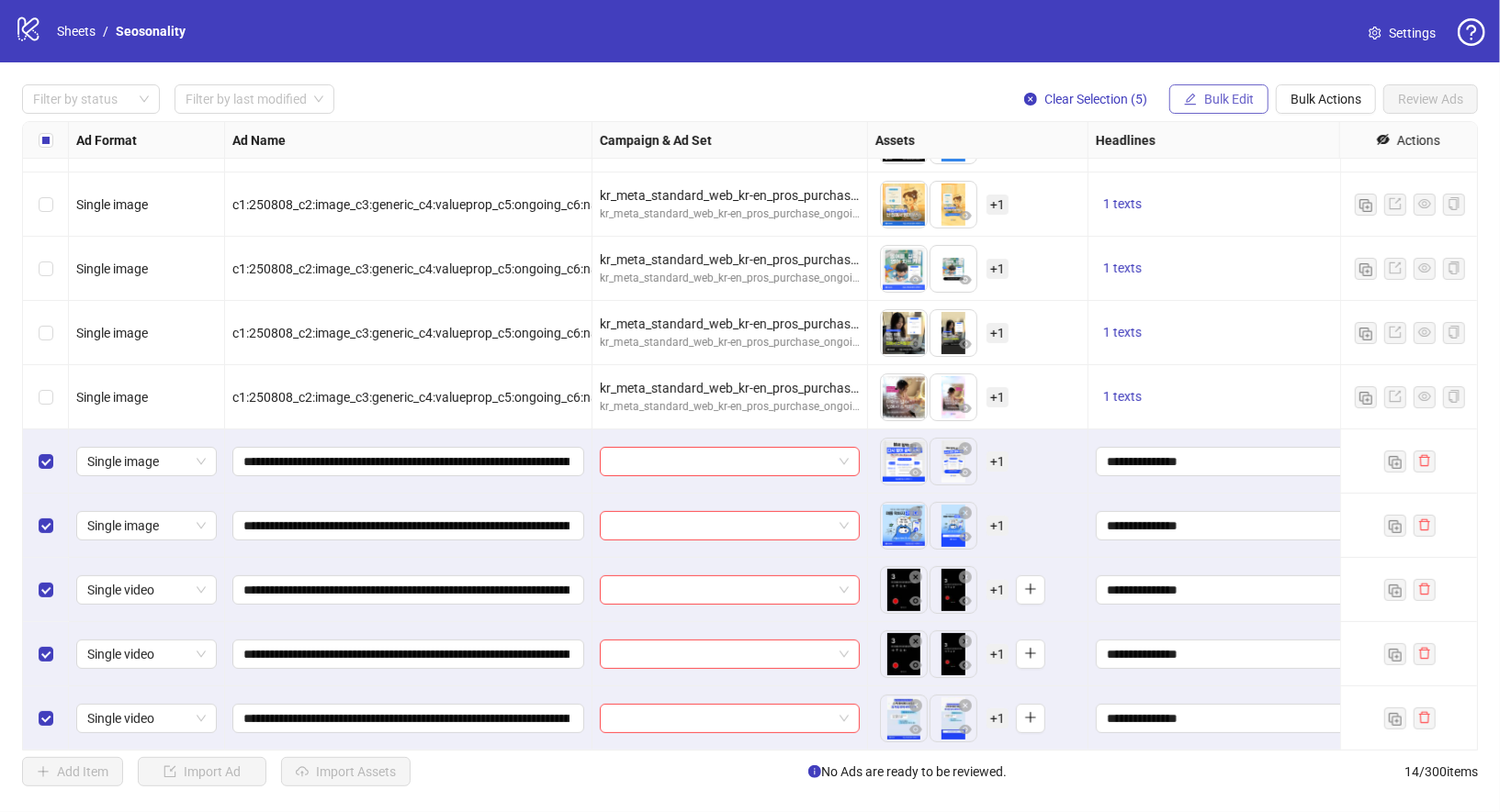
click at [1239, 101] on span "Bulk Edit" at bounding box center [1229, 99] width 50 height 14
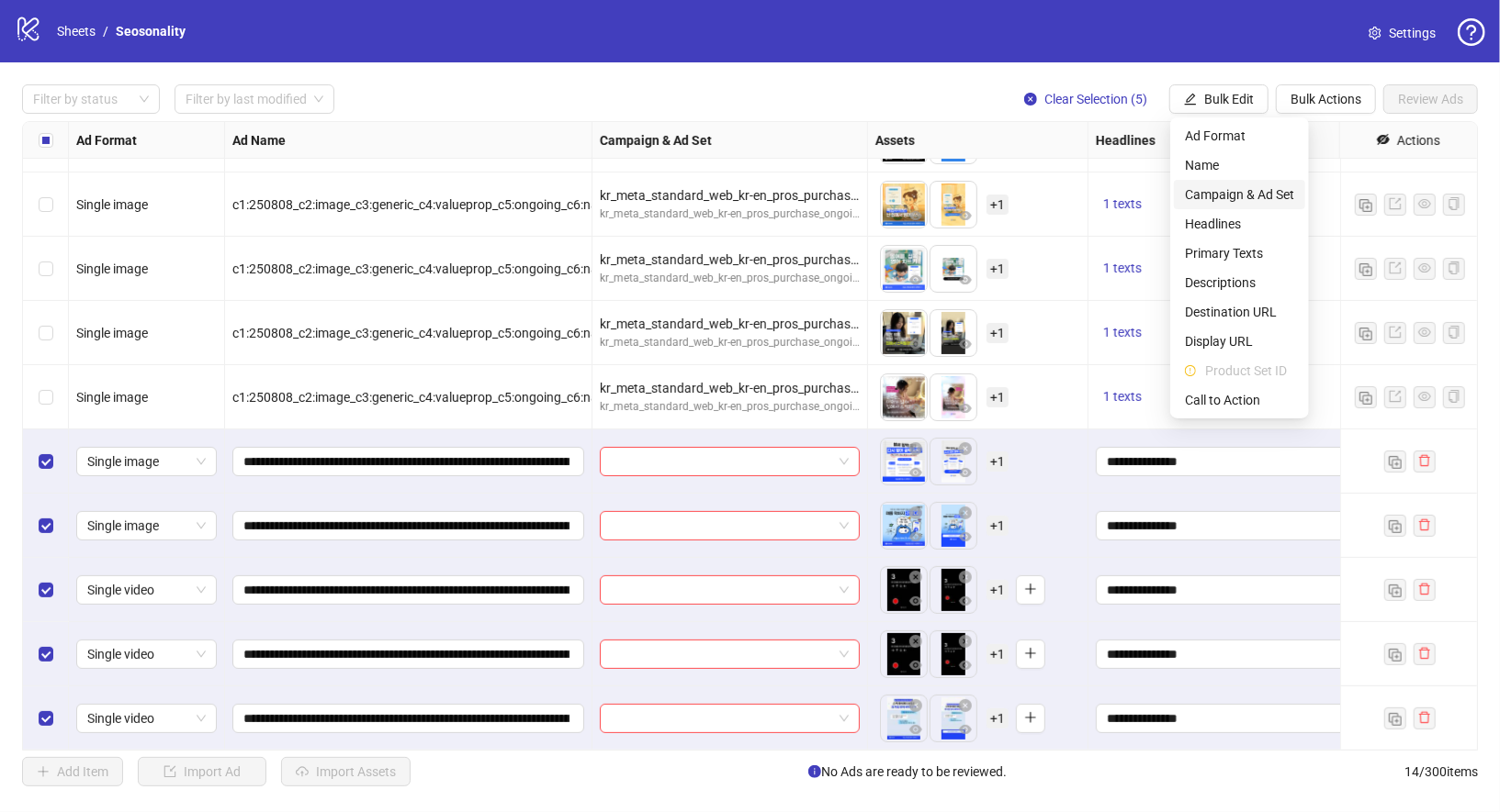
click at [1252, 188] on span "Campaign & Ad Set" at bounding box center [1239, 194] width 110 height 20
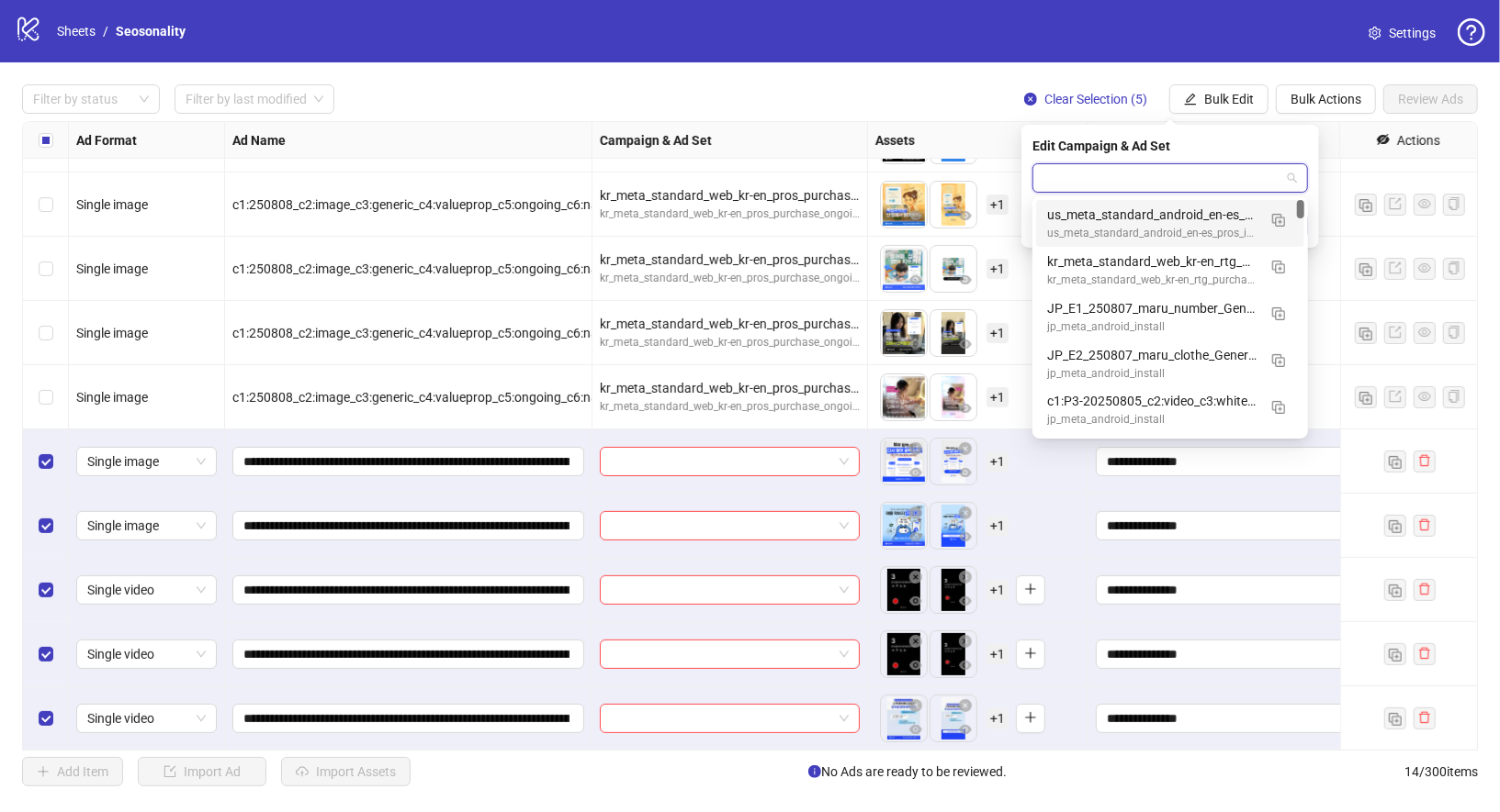
click at [1217, 189] on input "search" at bounding box center [1162, 178] width 237 height 28
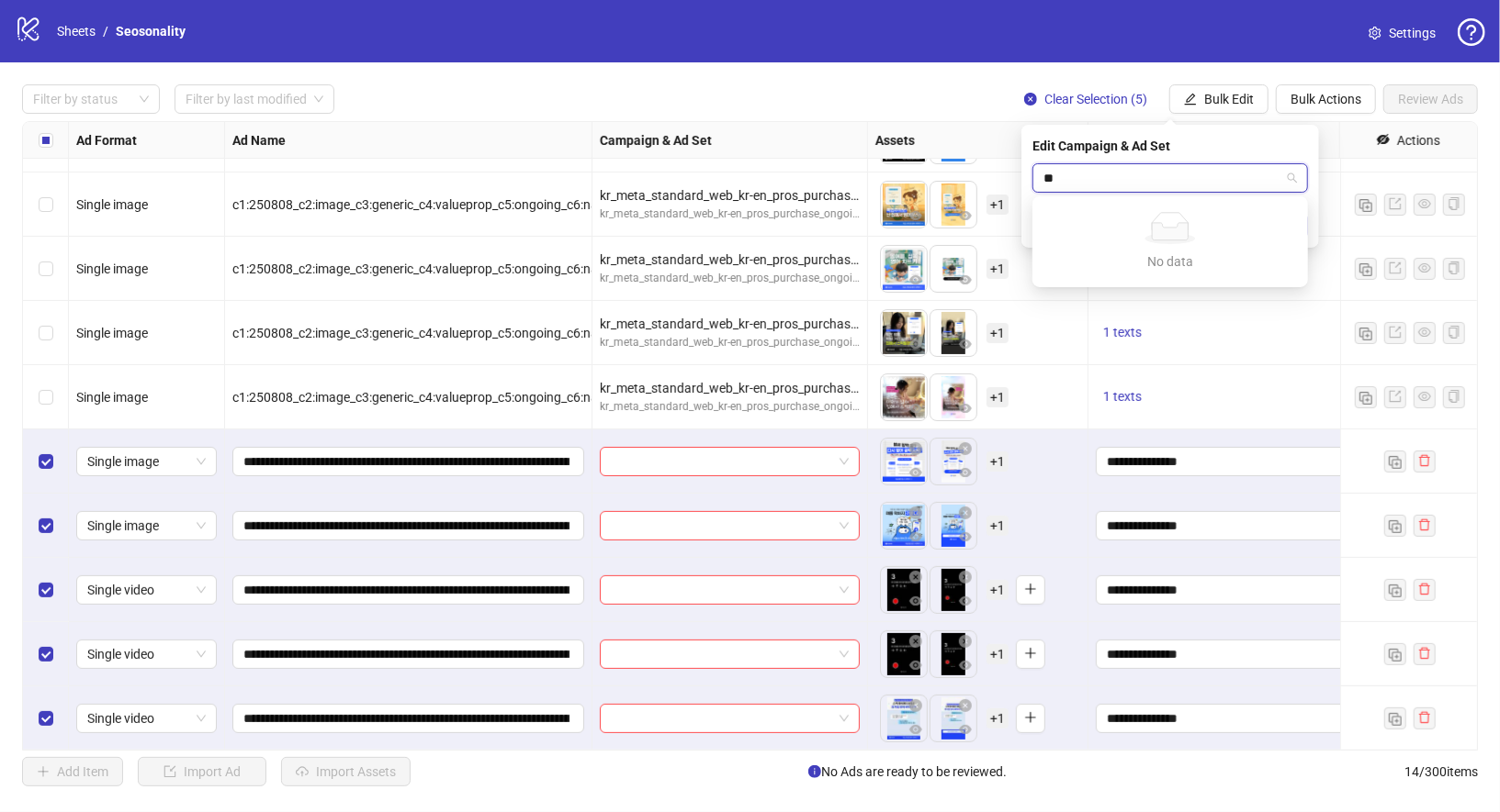
type input "*"
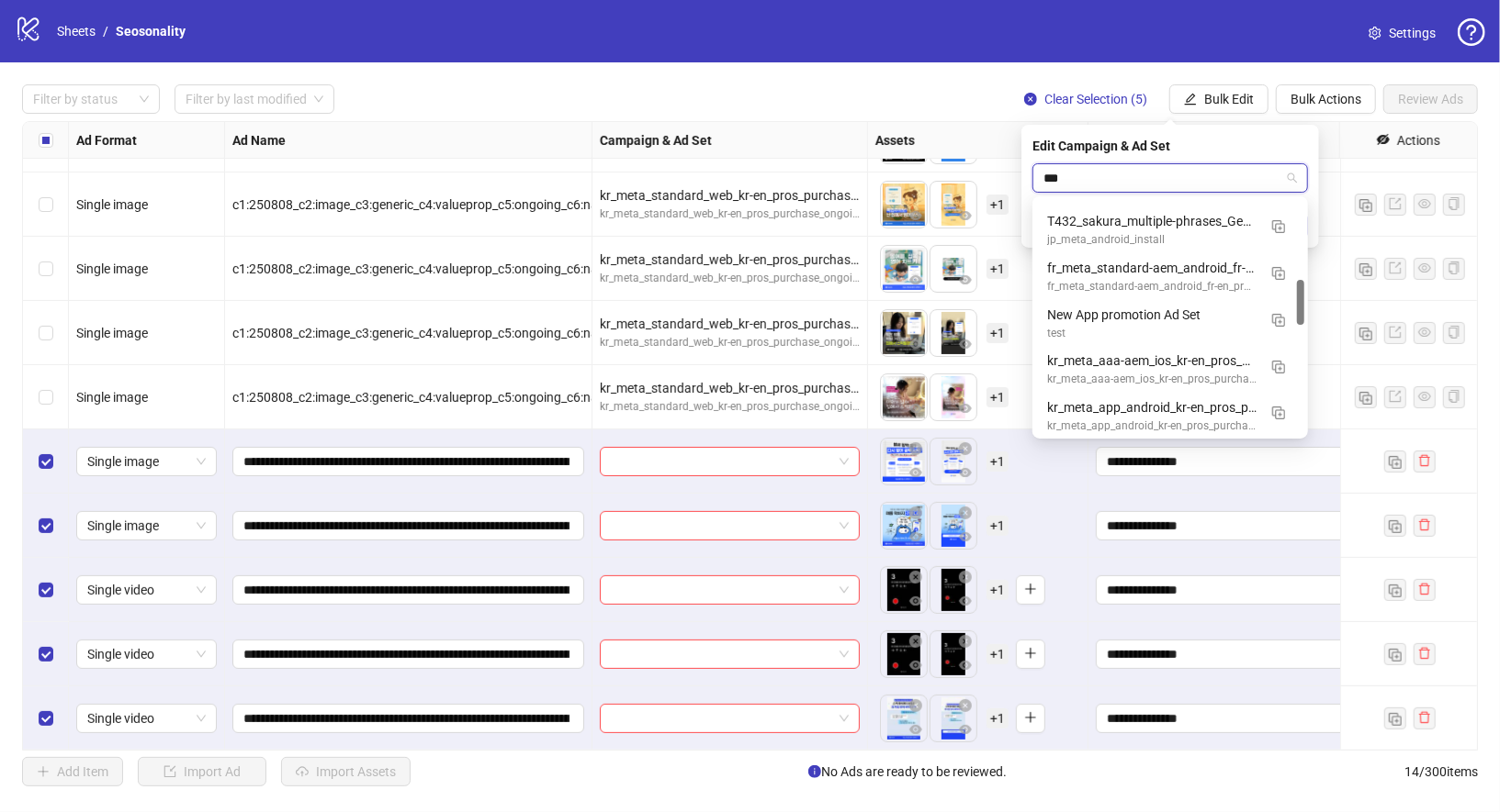
scroll to position [0, 0]
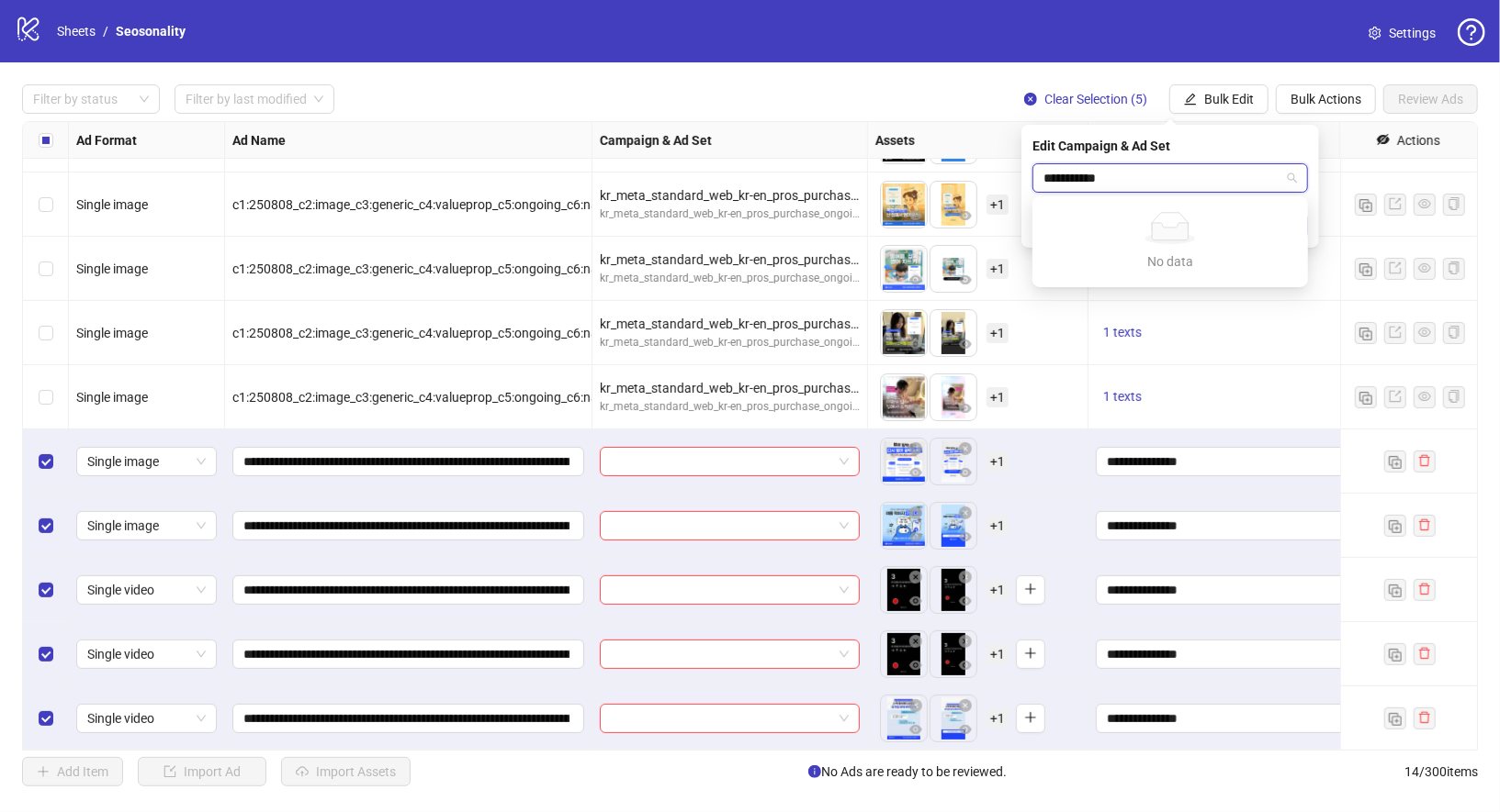
type input "**********"
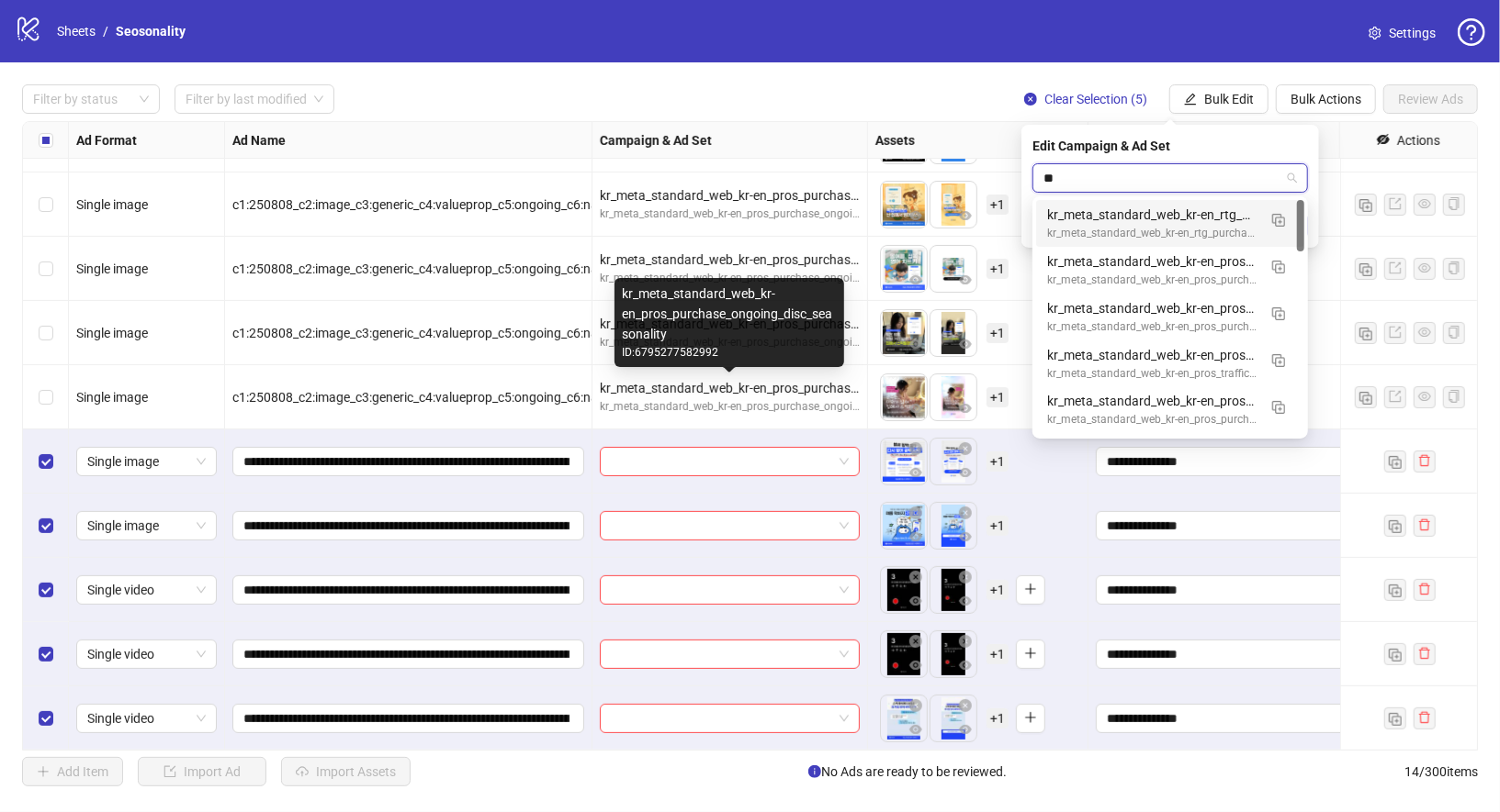
type input "***"
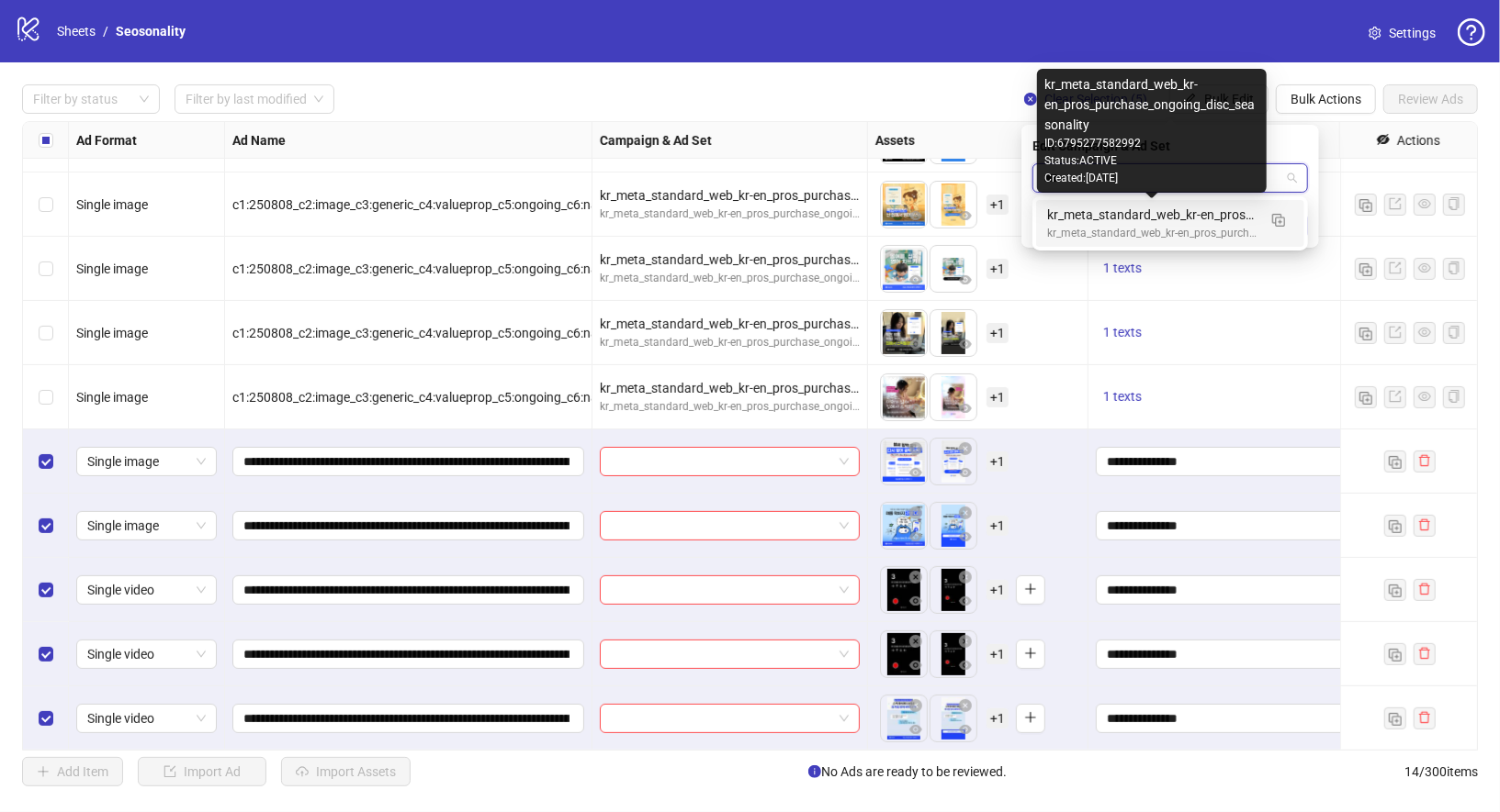
click at [1152, 219] on div "kr_meta_standard_web_kr-en_pros_purchase_ongoing_disc_seasonality" at bounding box center [1152, 214] width 210 height 20
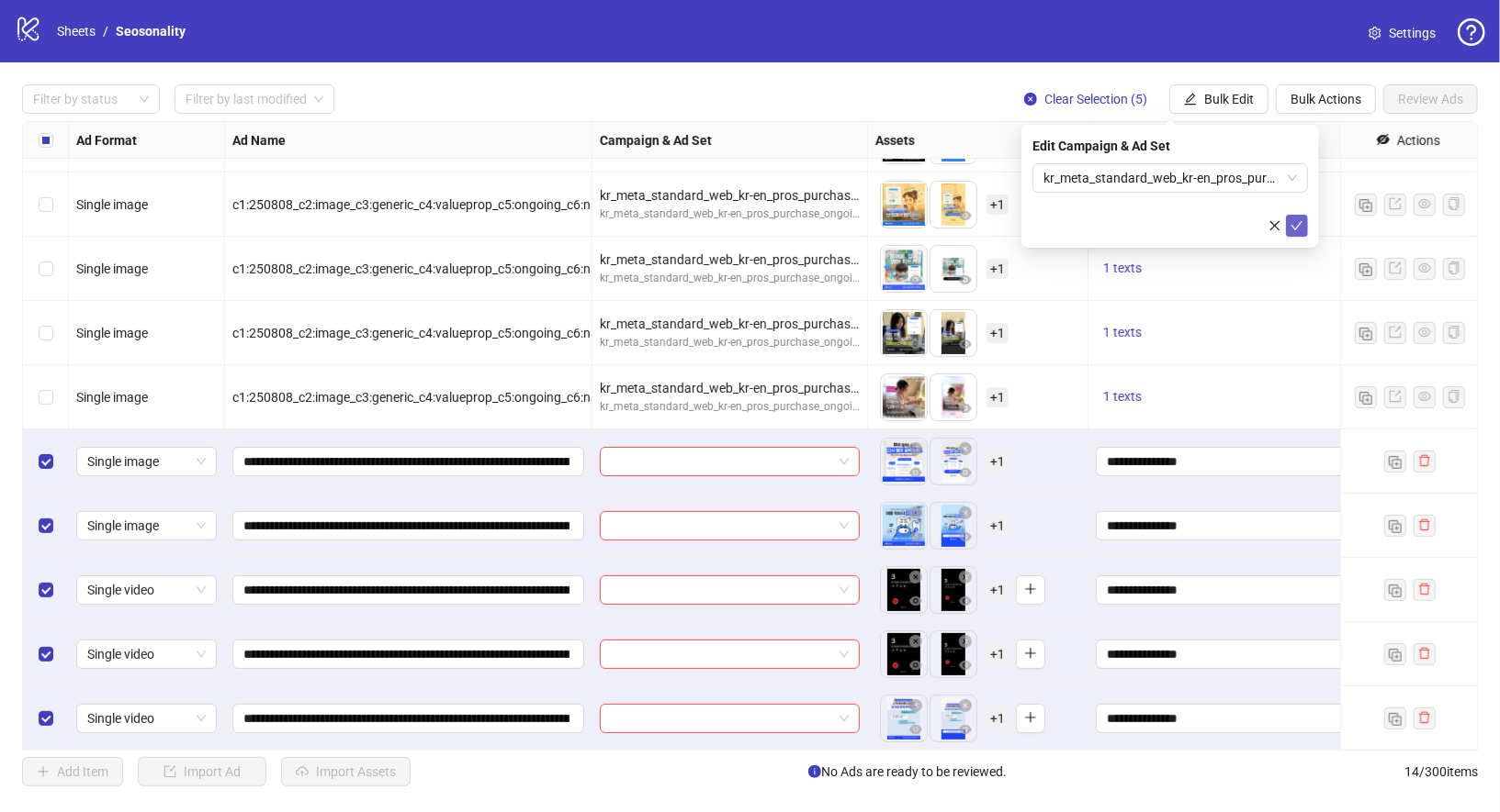
click at [1298, 224] on icon "check" at bounding box center [1296, 225] width 12 height 12
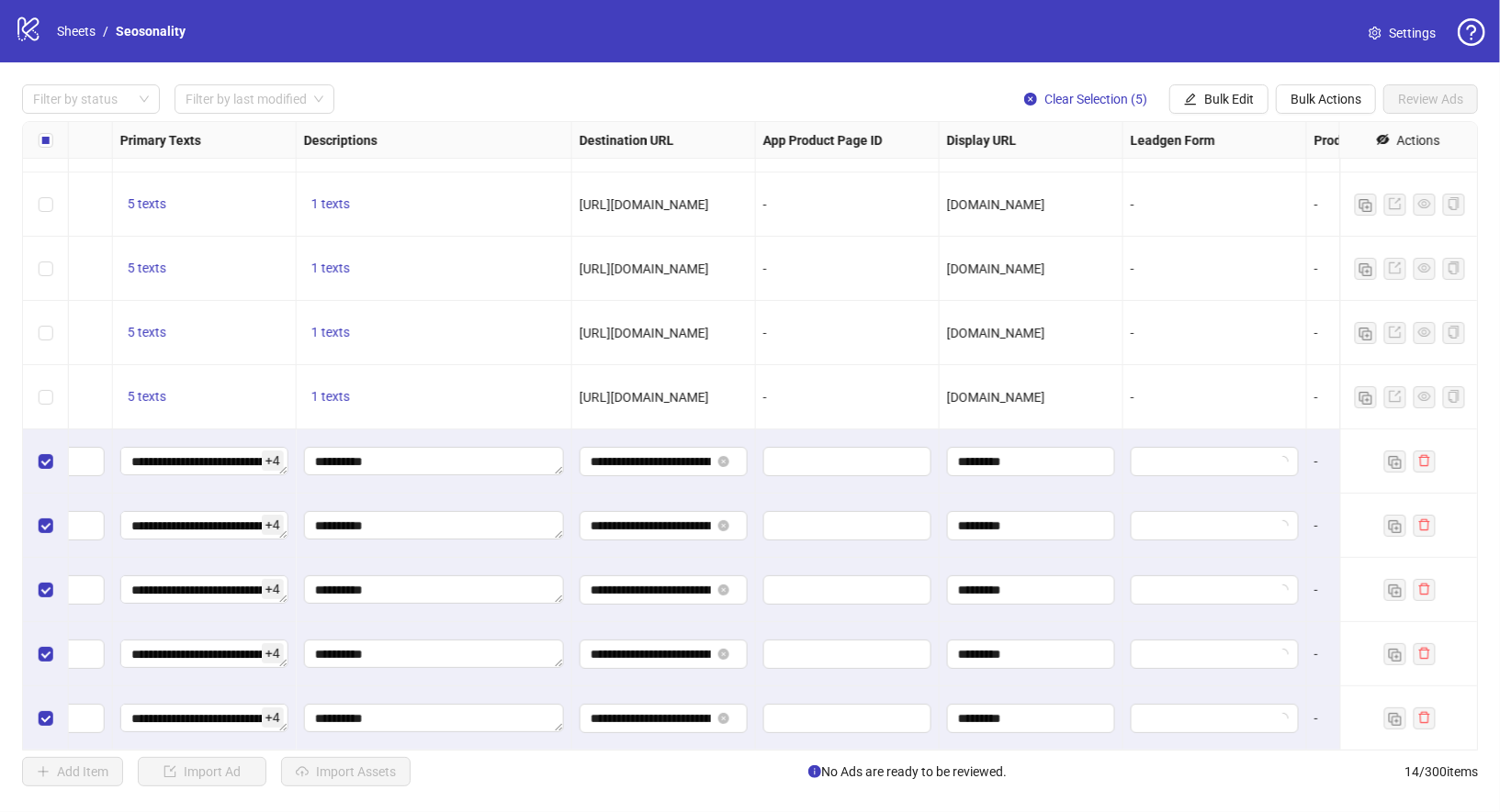
scroll to position [308, 1548]
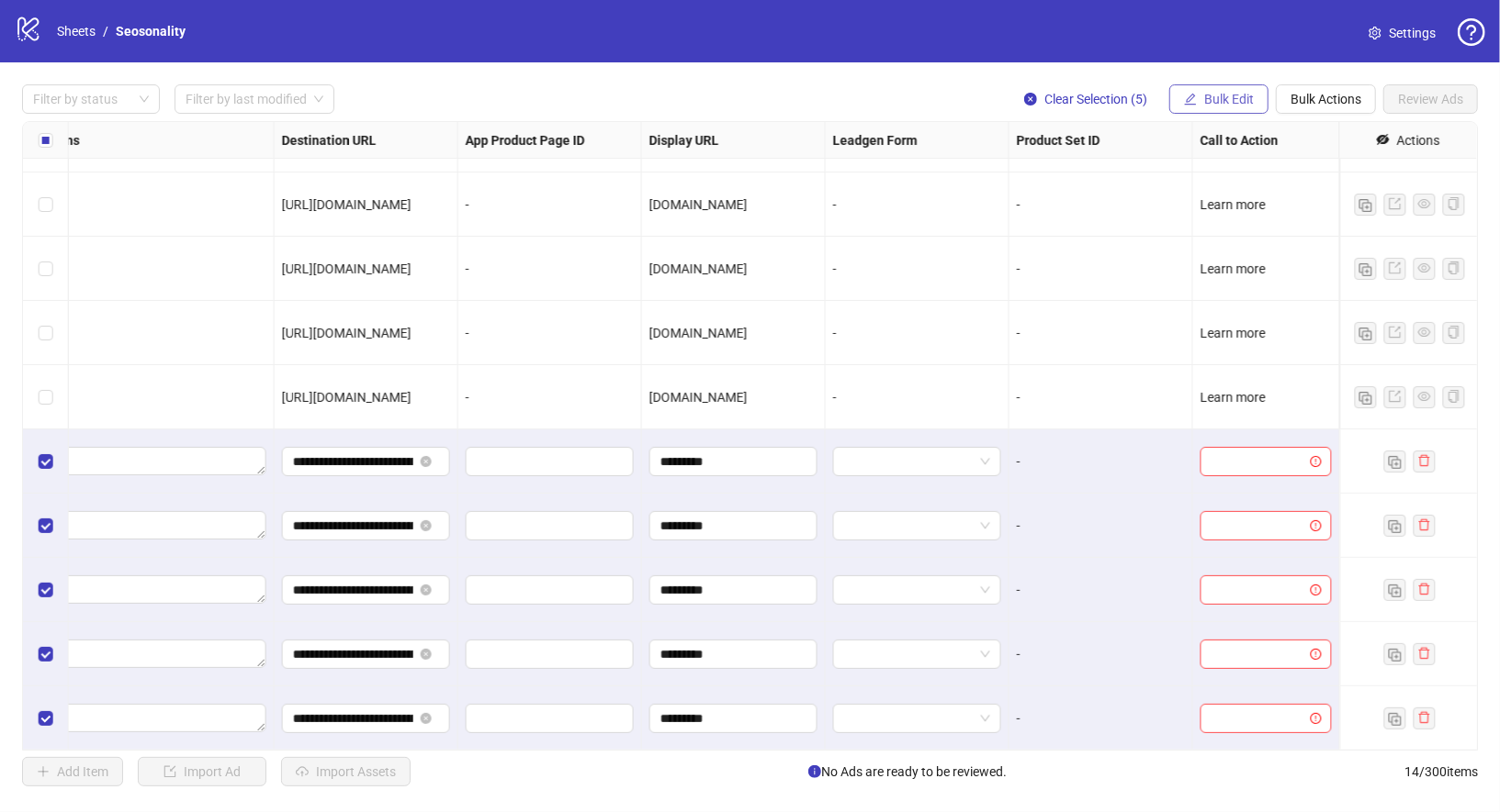
click at [1248, 98] on span "Bulk Edit" at bounding box center [1229, 99] width 50 height 14
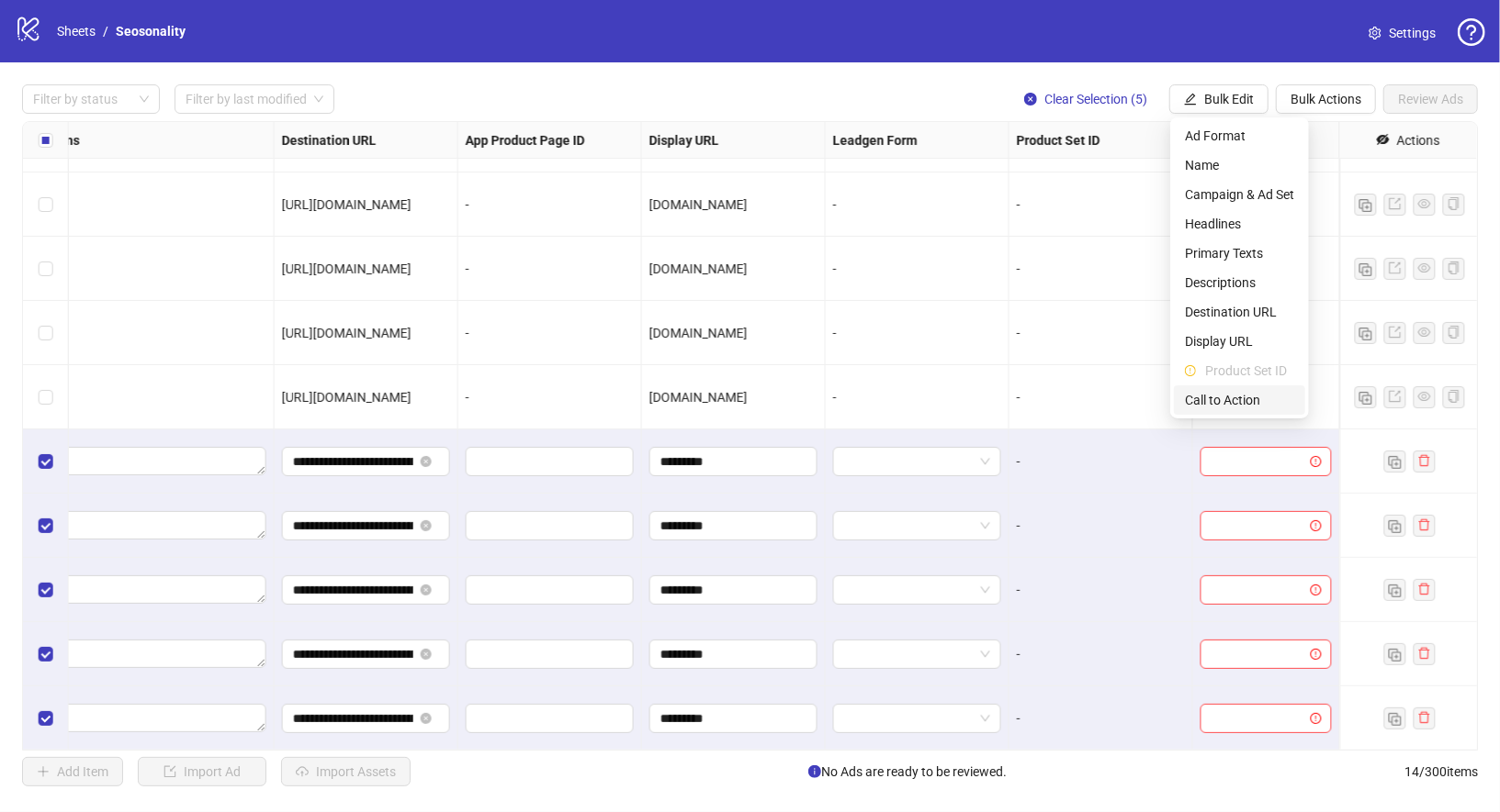
click at [1260, 391] on span "Call to Action" at bounding box center [1239, 400] width 110 height 20
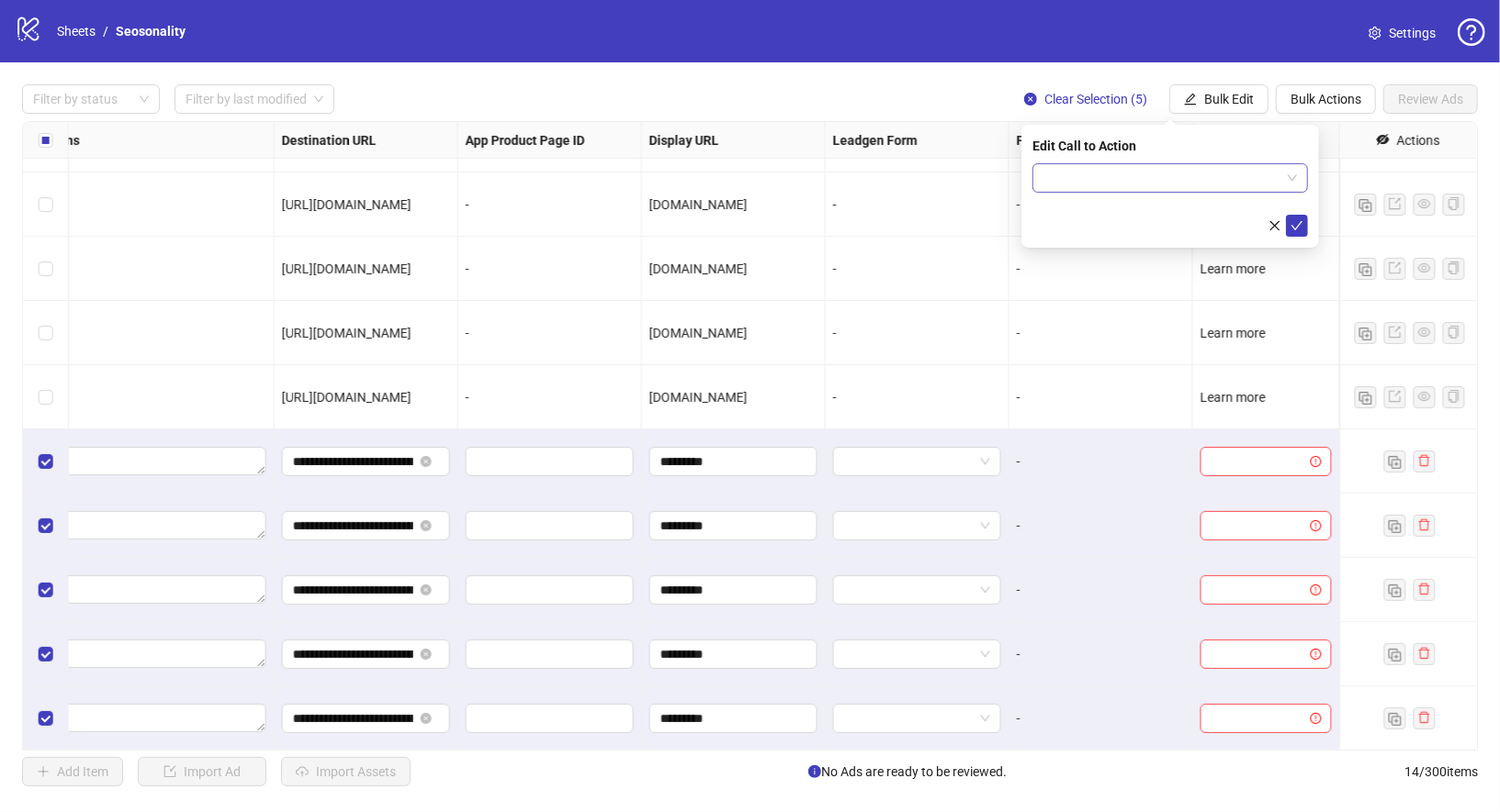
click at [1229, 178] on input "search" at bounding box center [1162, 178] width 237 height 28
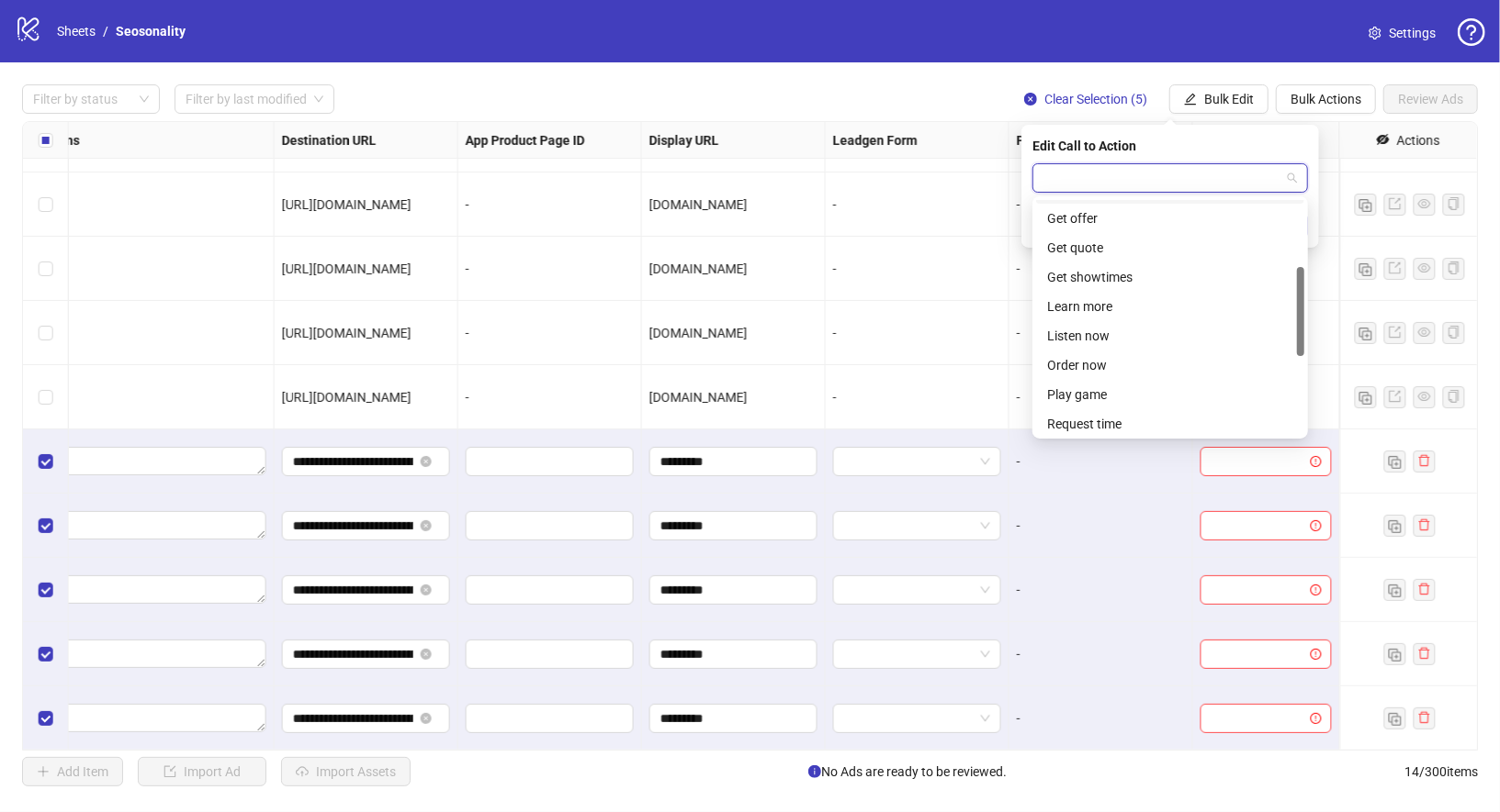
scroll to position [188, 0]
click at [1113, 292] on div "Learn more" at bounding box center [1170, 290] width 246 height 20
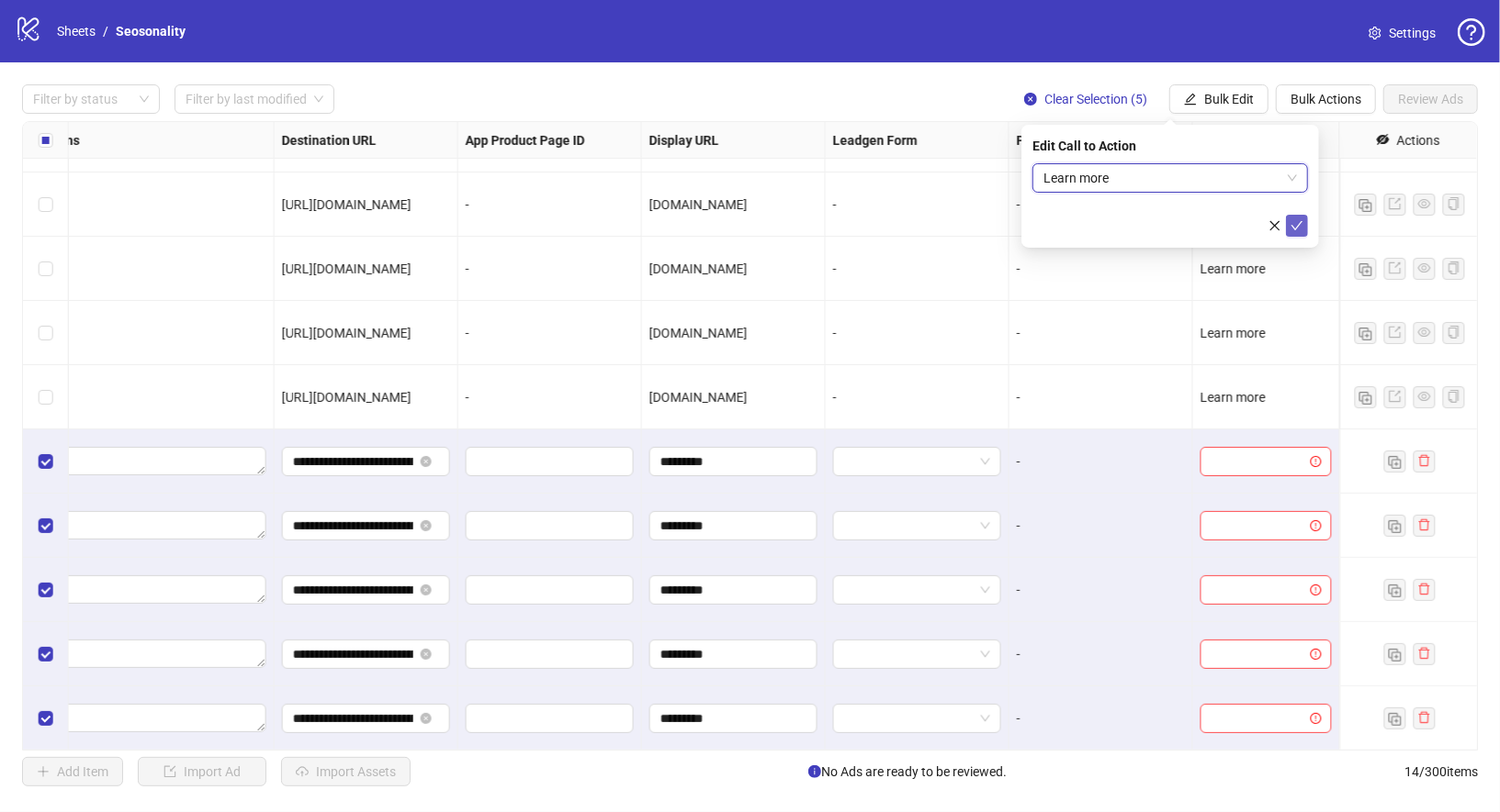
click at [1299, 221] on icon "check" at bounding box center [1296, 225] width 12 height 12
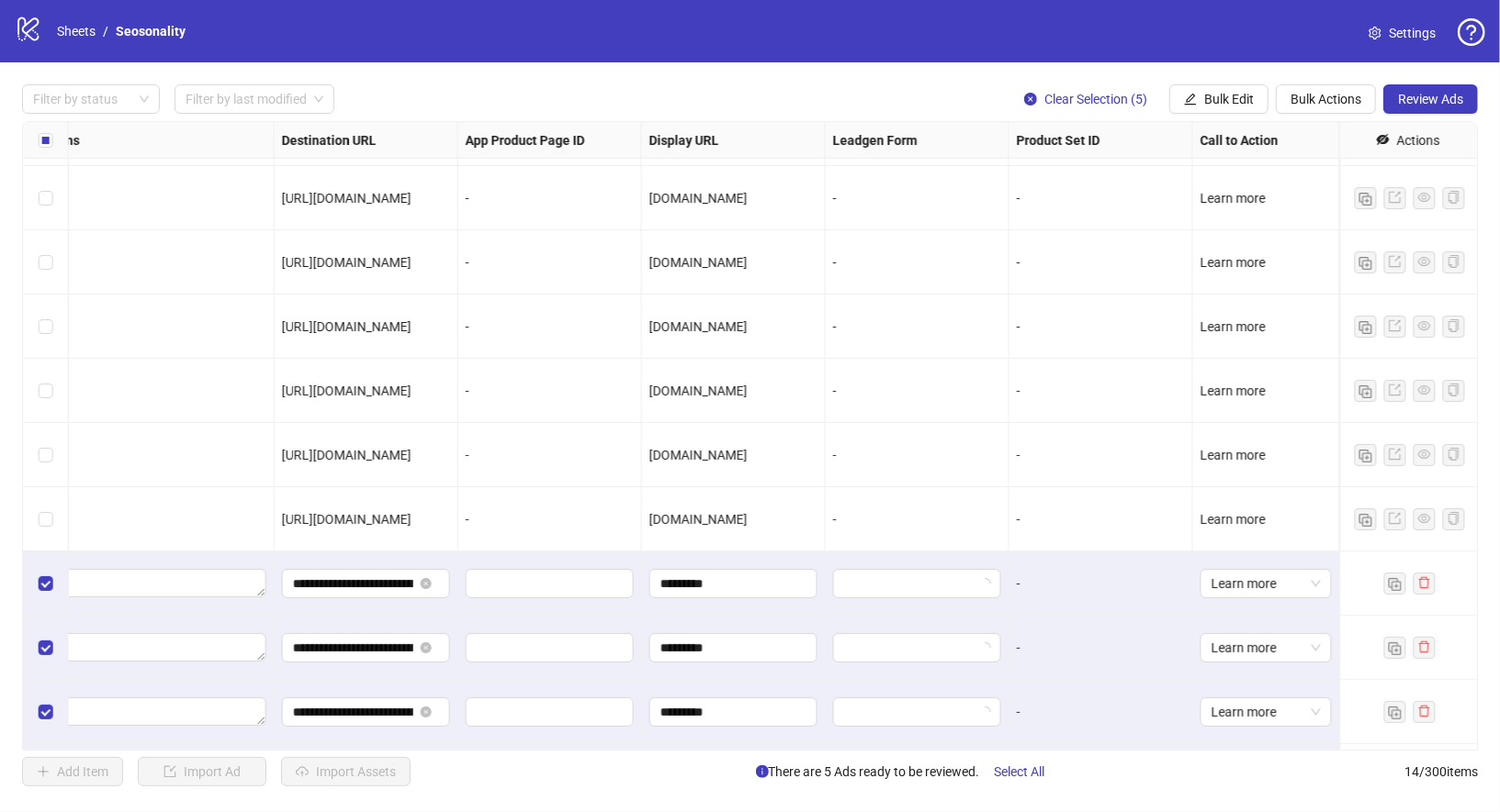
scroll to position [308, 1548]
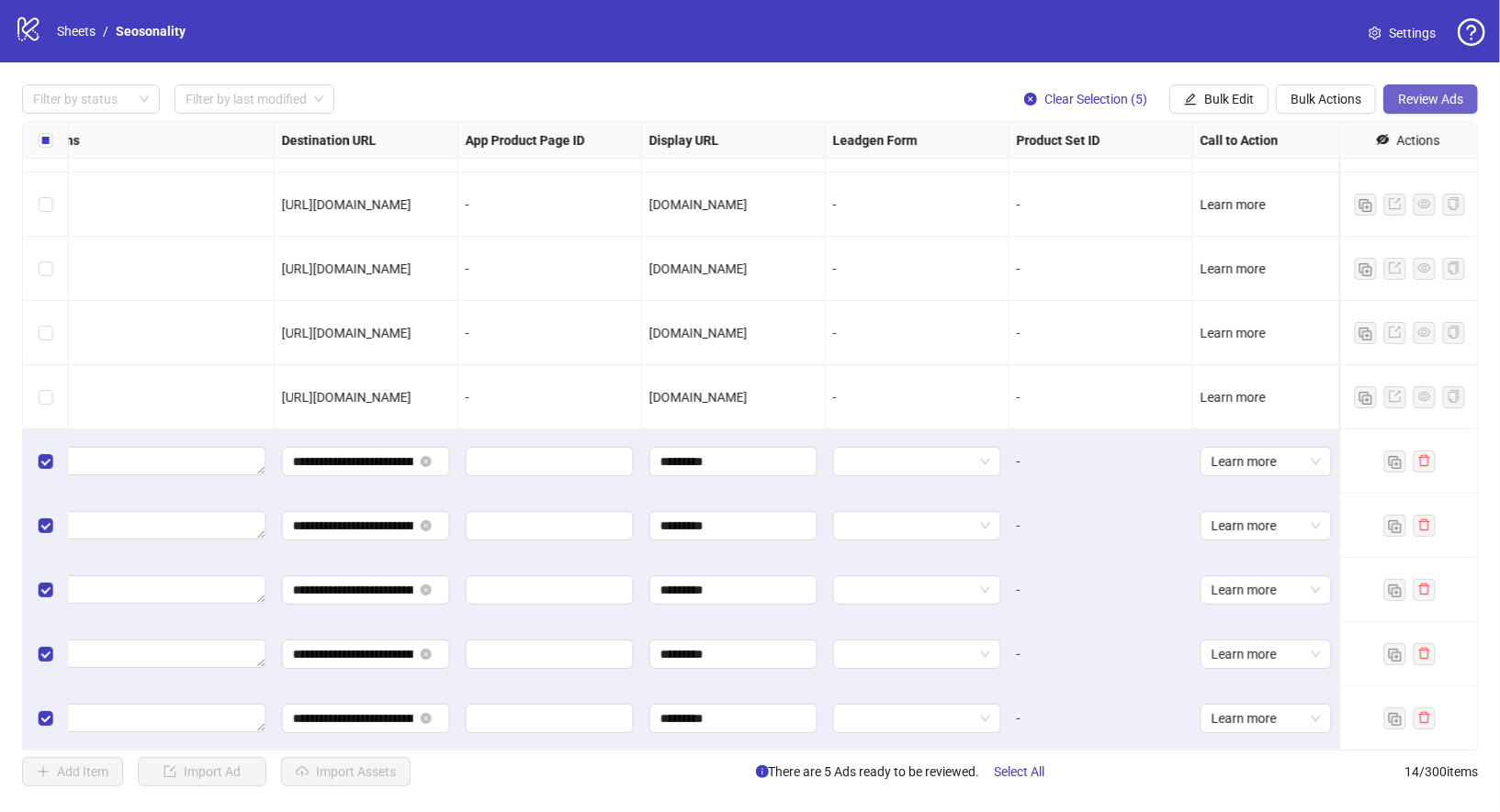
click at [1447, 95] on span "Review Ads" at bounding box center [1431, 99] width 65 height 14
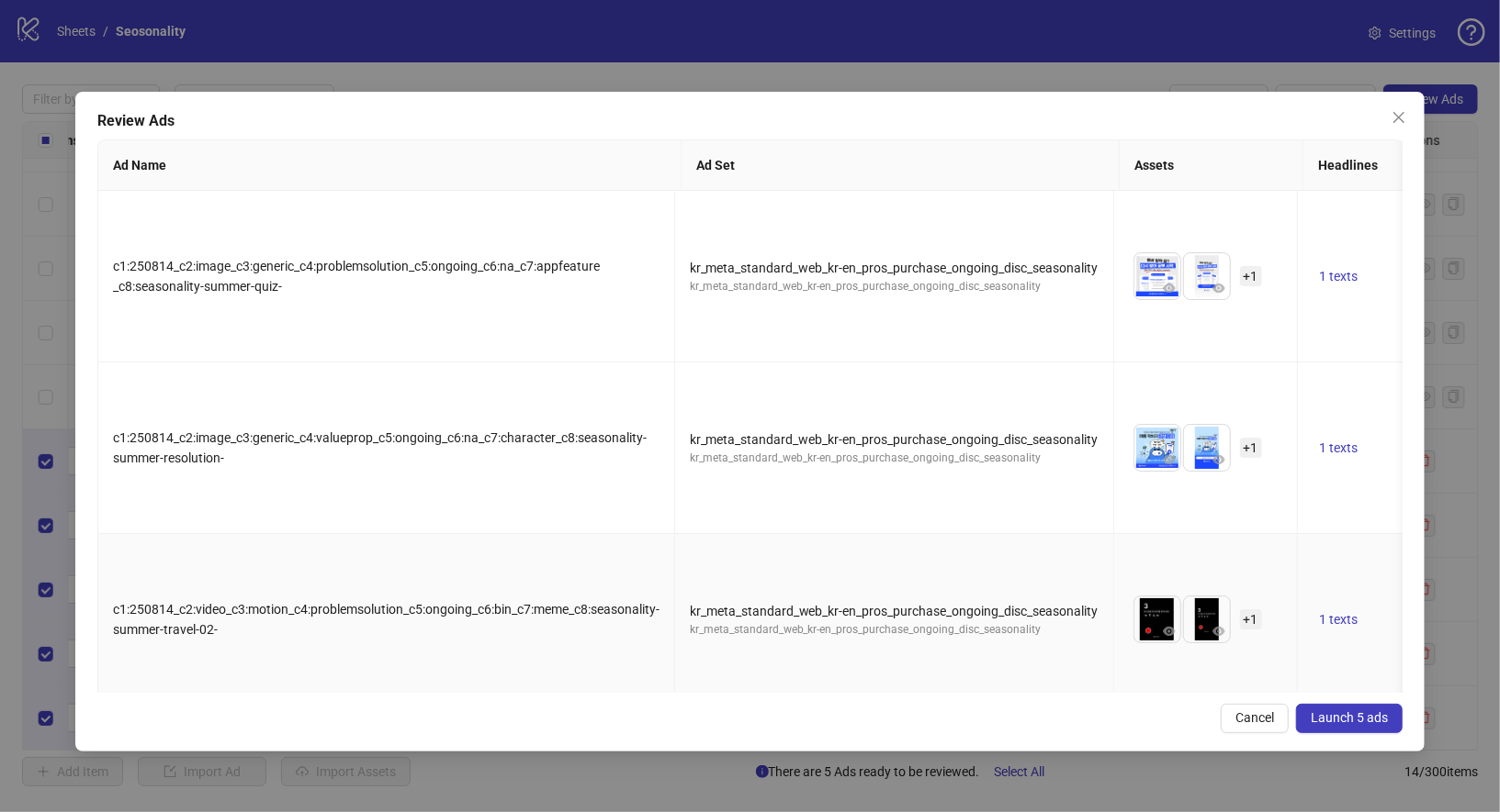
scroll to position [253, 0]
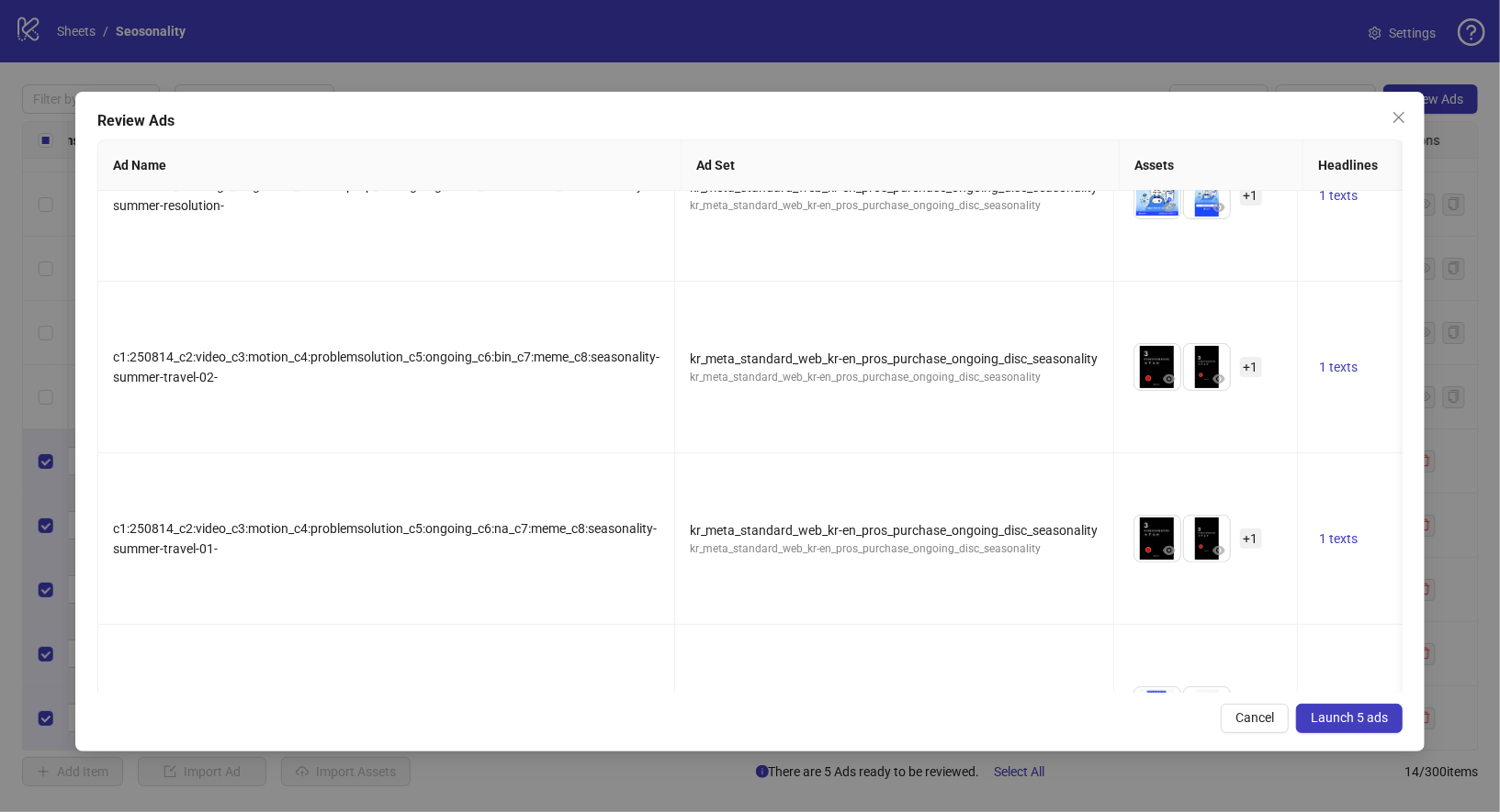
click at [1362, 722] on span "Launch 5 ads" at bounding box center [1349, 717] width 77 height 14
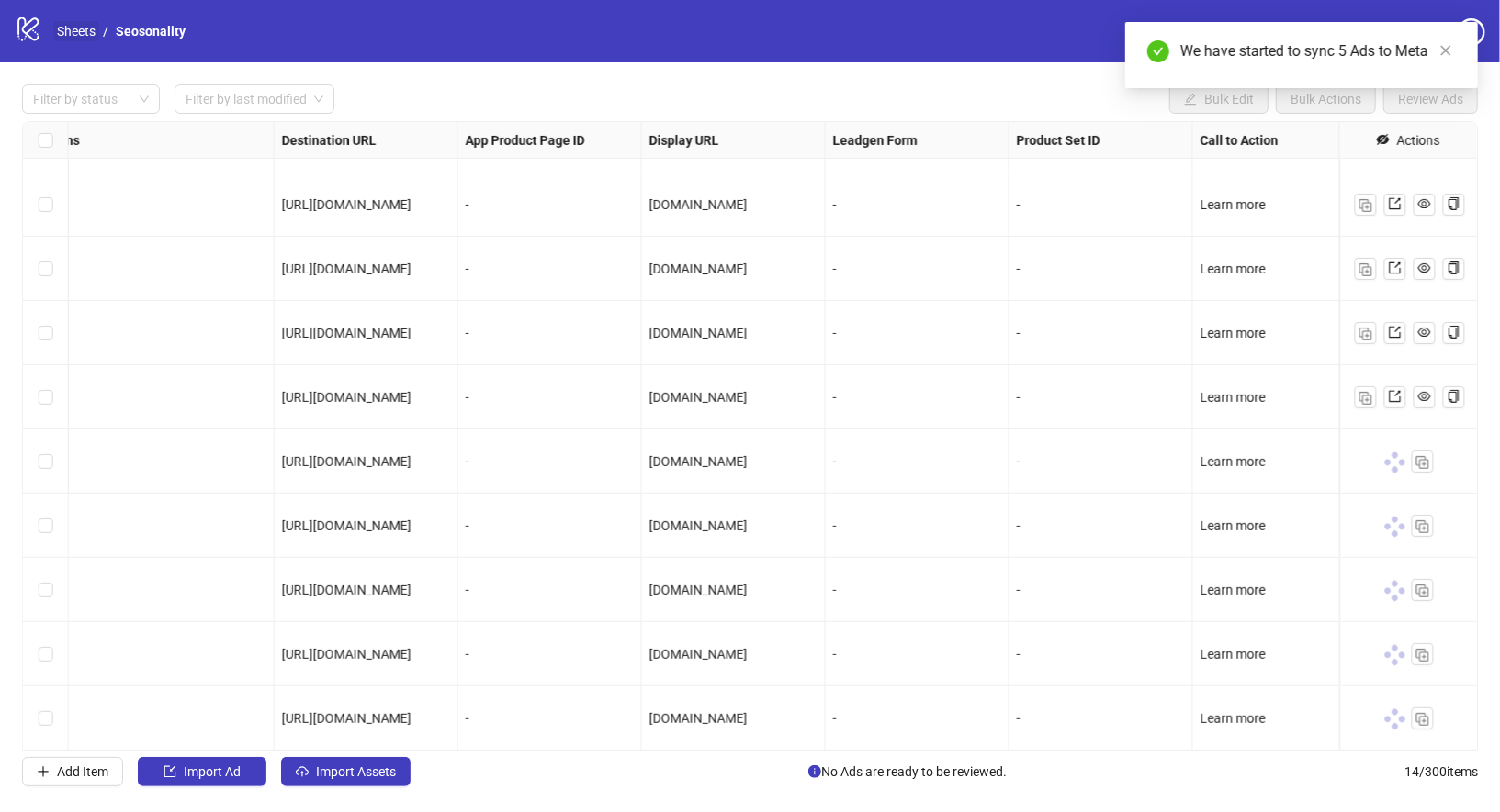
click at [82, 31] on link "Sheets" at bounding box center [76, 31] width 46 height 20
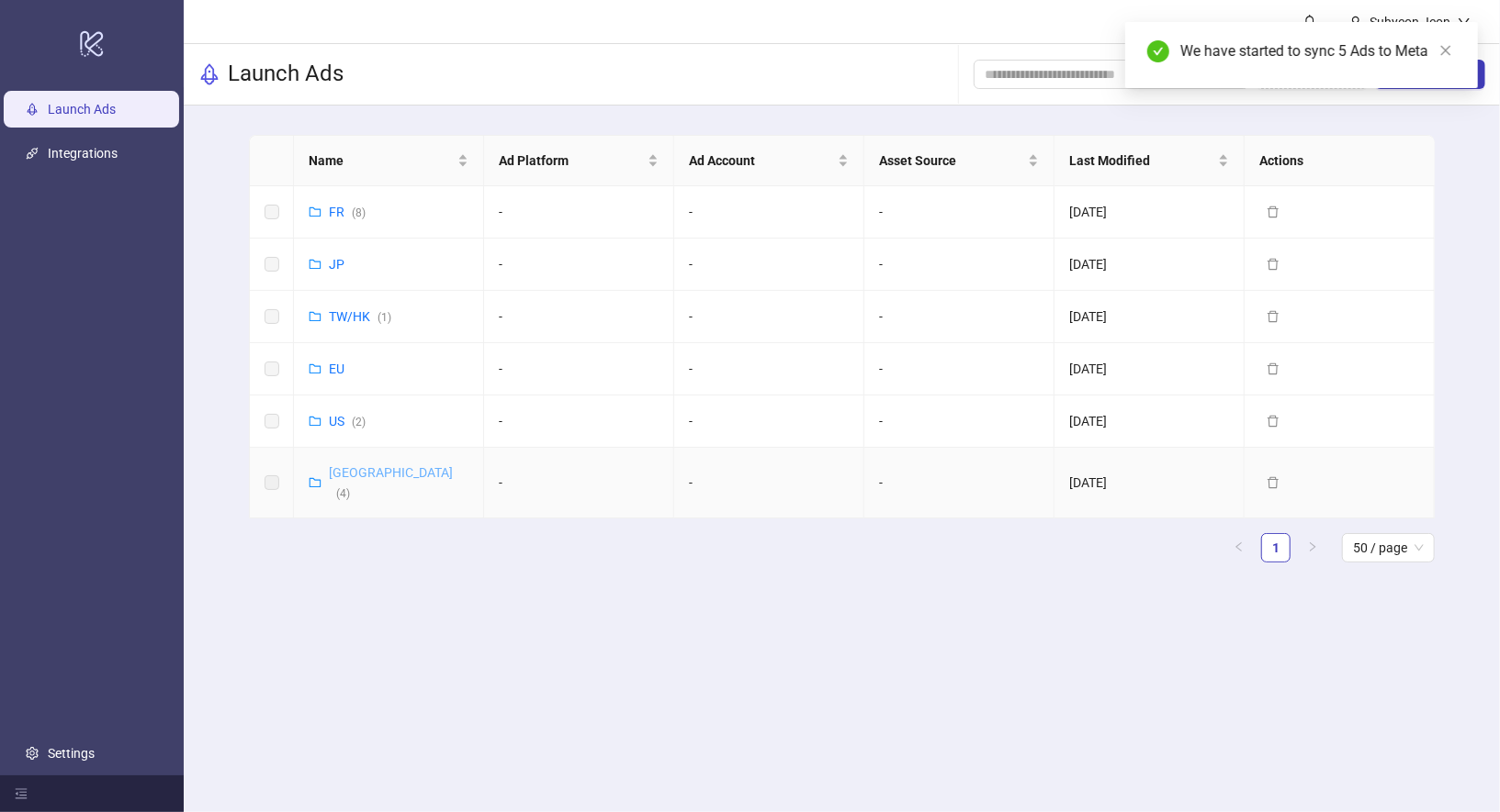
click at [362, 469] on link "Korea ( 4 )" at bounding box center [390, 482] width 124 height 35
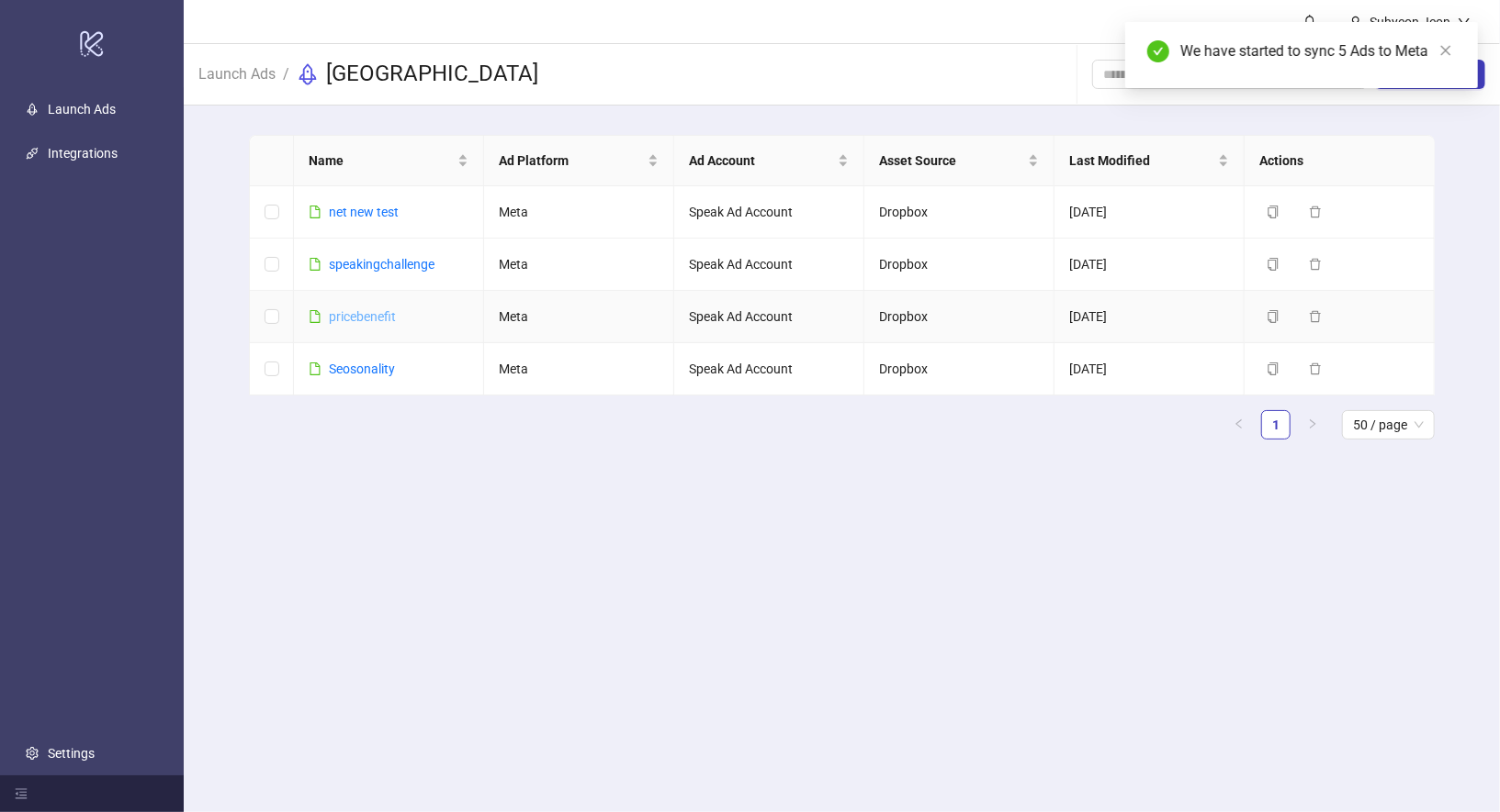
click at [376, 313] on link "pricebenefit" at bounding box center [362, 316] width 67 height 14
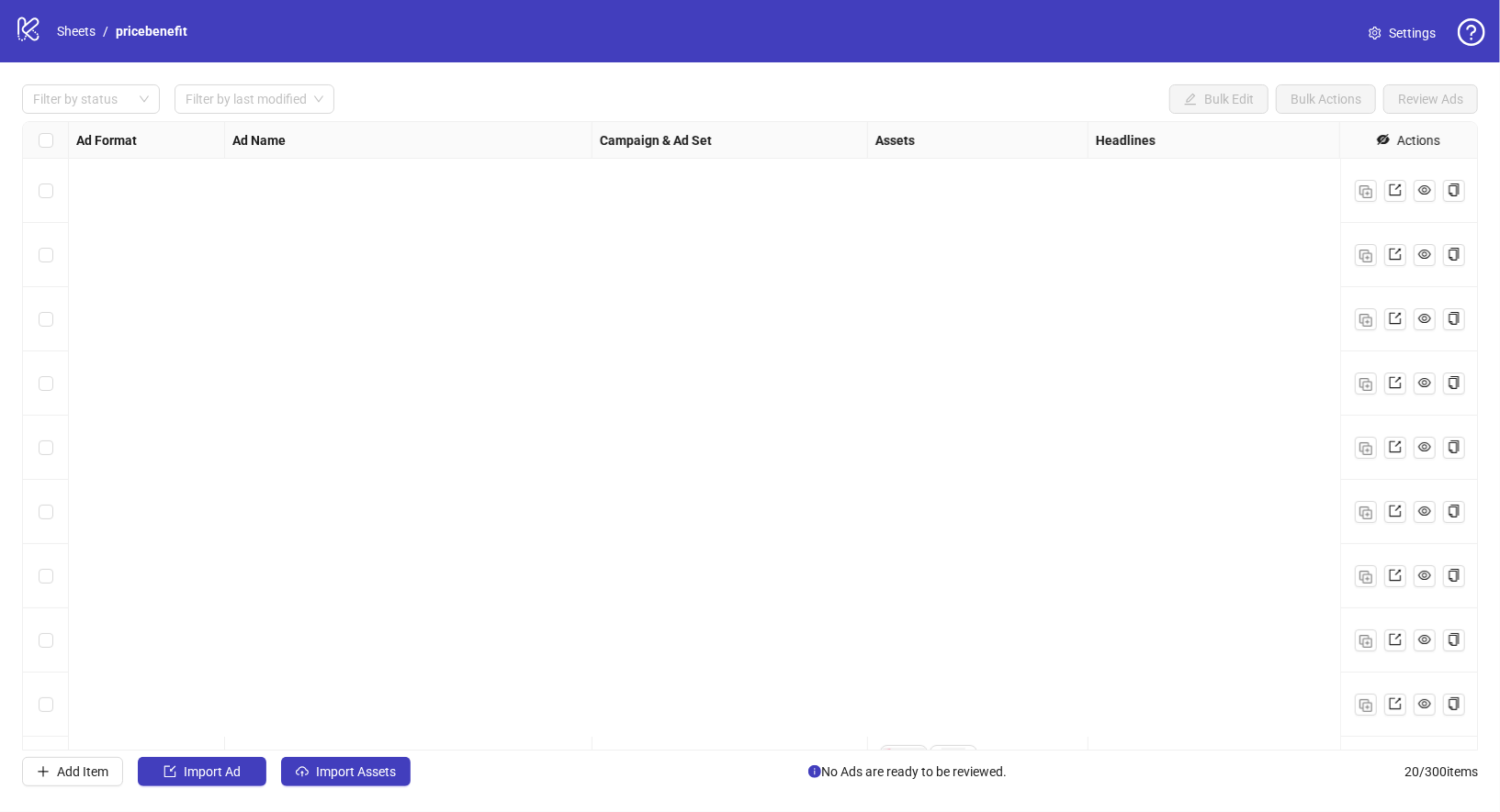
scroll to position [693, 0]
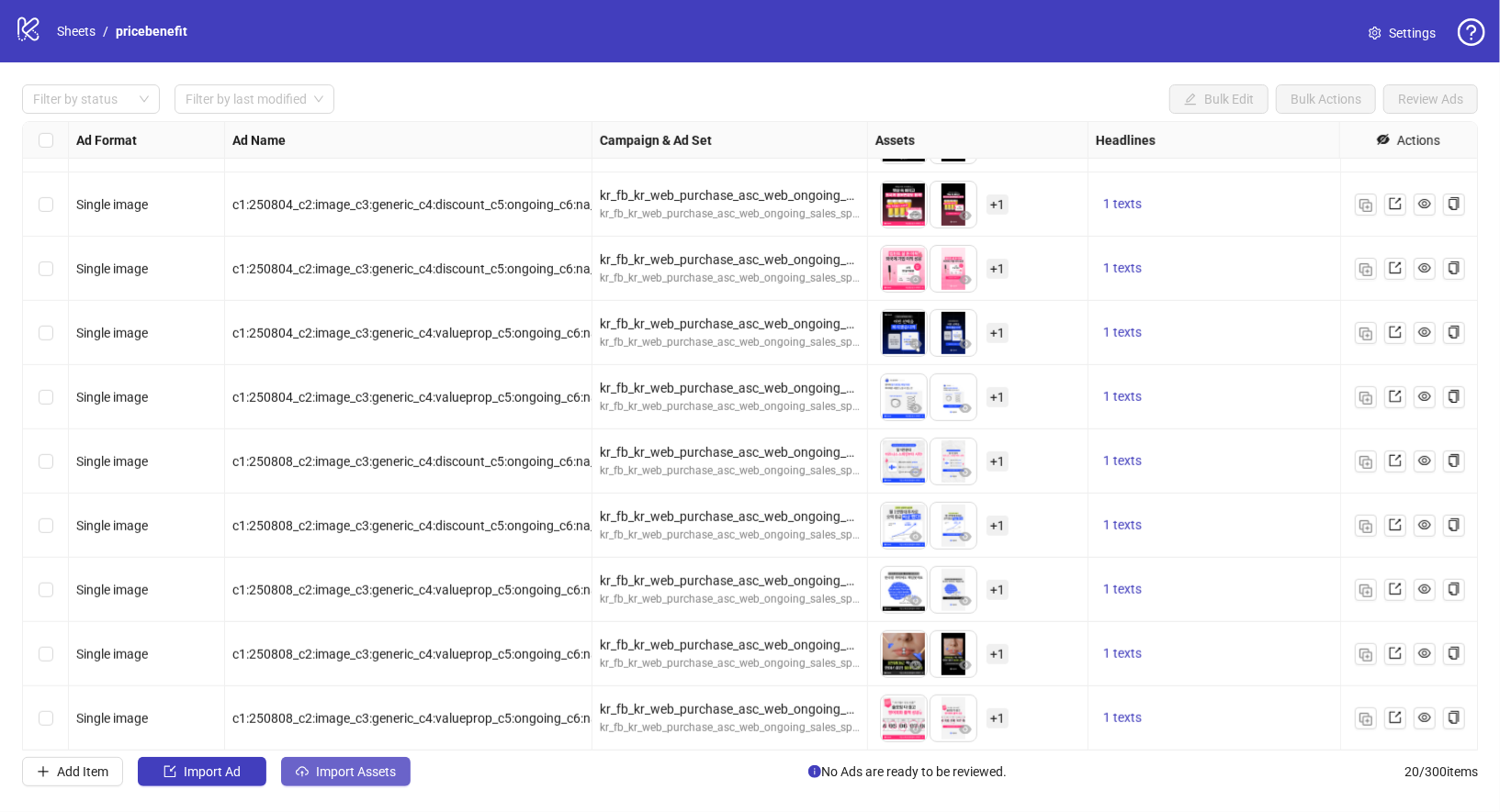
click at [364, 781] on button "Import Assets" at bounding box center [345, 772] width 130 height 30
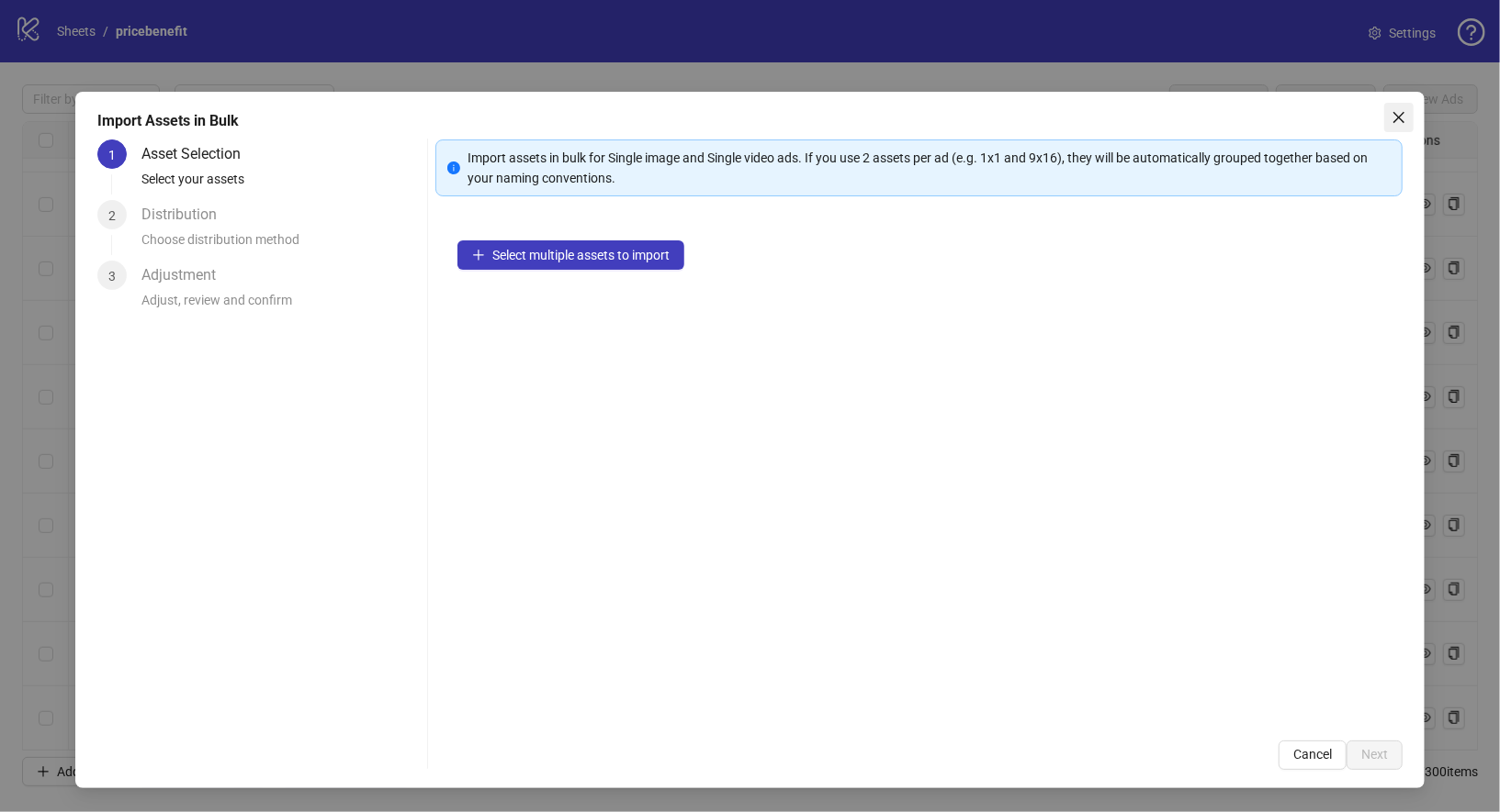
click at [1392, 119] on icon "close" at bounding box center [1398, 117] width 14 height 14
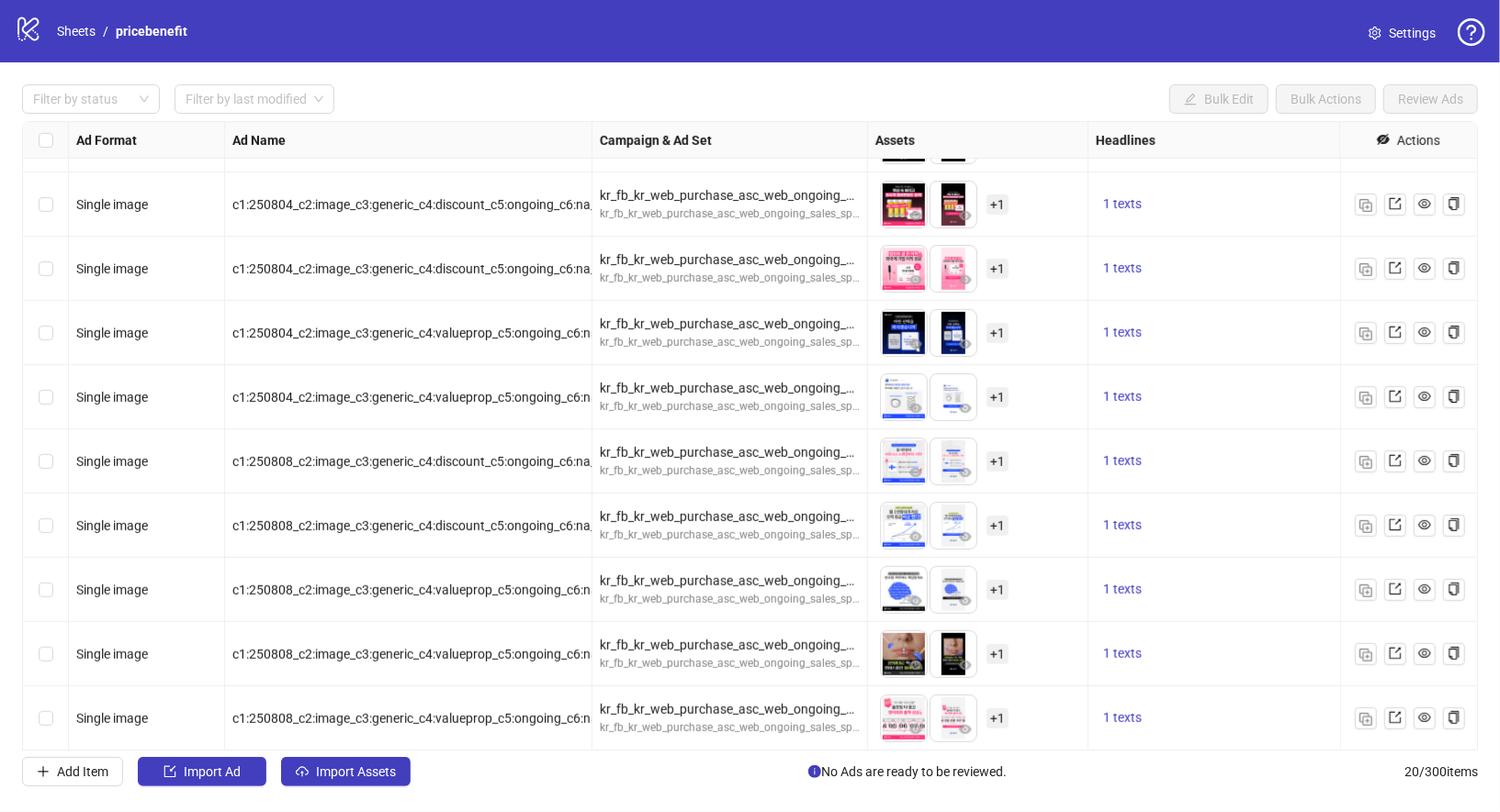
click at [32, 35] on icon "logo/logo-mobile" at bounding box center [28, 28] width 28 height 28
click at [64, 34] on link "Sheets" at bounding box center [76, 31] width 46 height 20
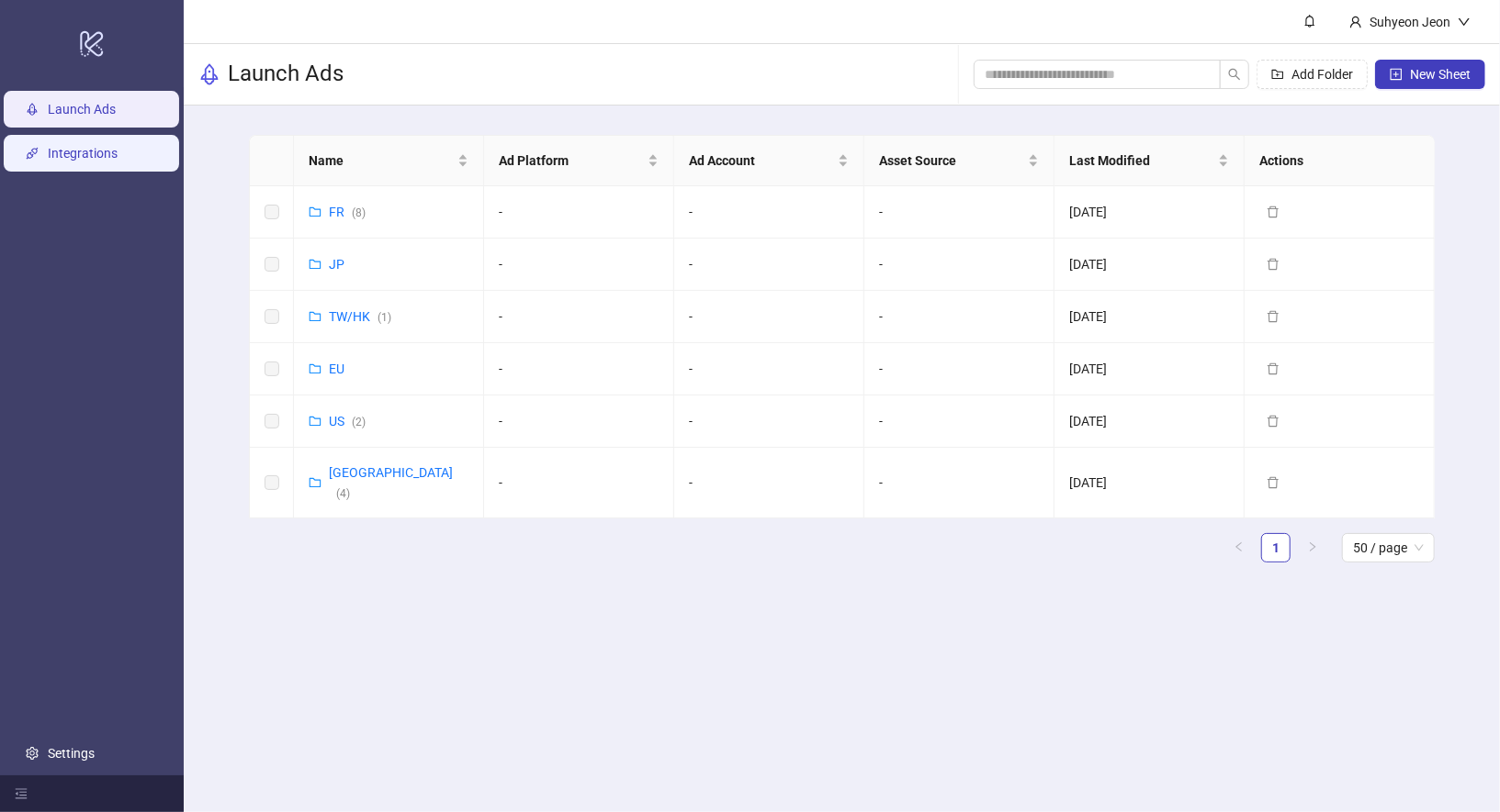
click at [99, 158] on link "Integrations" at bounding box center [83, 153] width 70 height 14
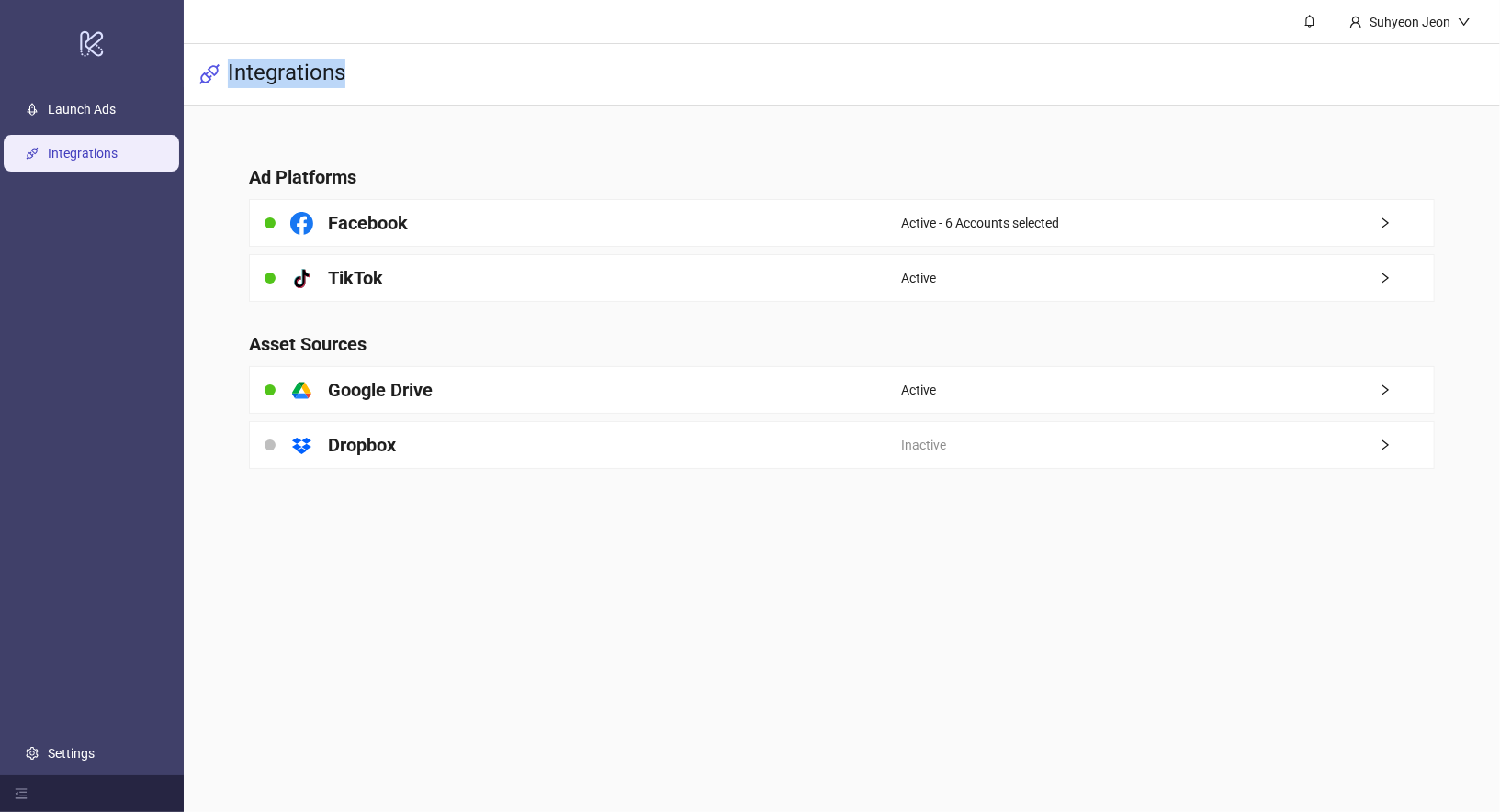
drag, startPoint x: 227, startPoint y: 70, endPoint x: 394, endPoint y: 70, distance: 167.0
click at [394, 70] on div "Integrations" at bounding box center [841, 75] width 1316 height 62
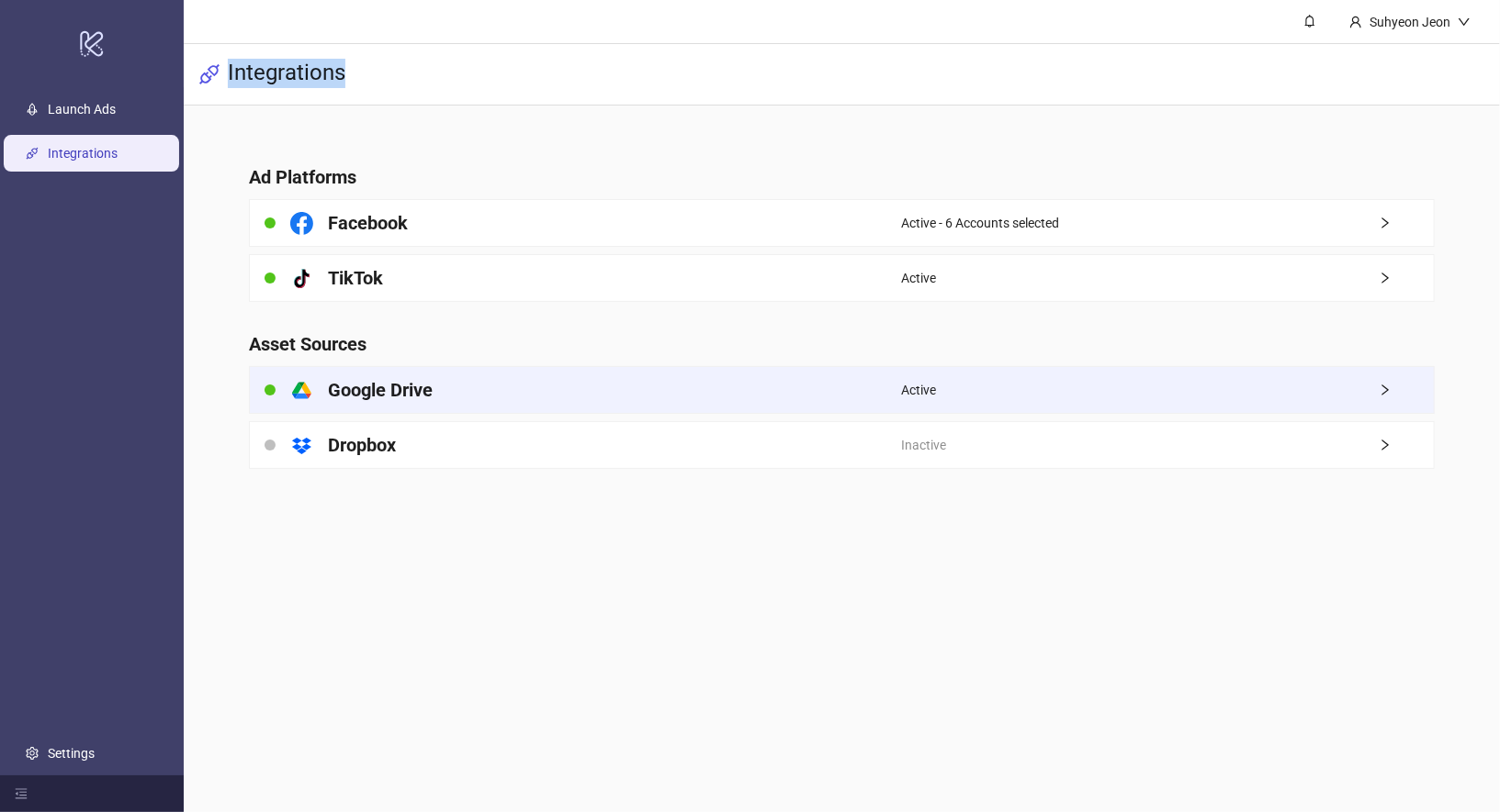
copy h3 "Integrations"
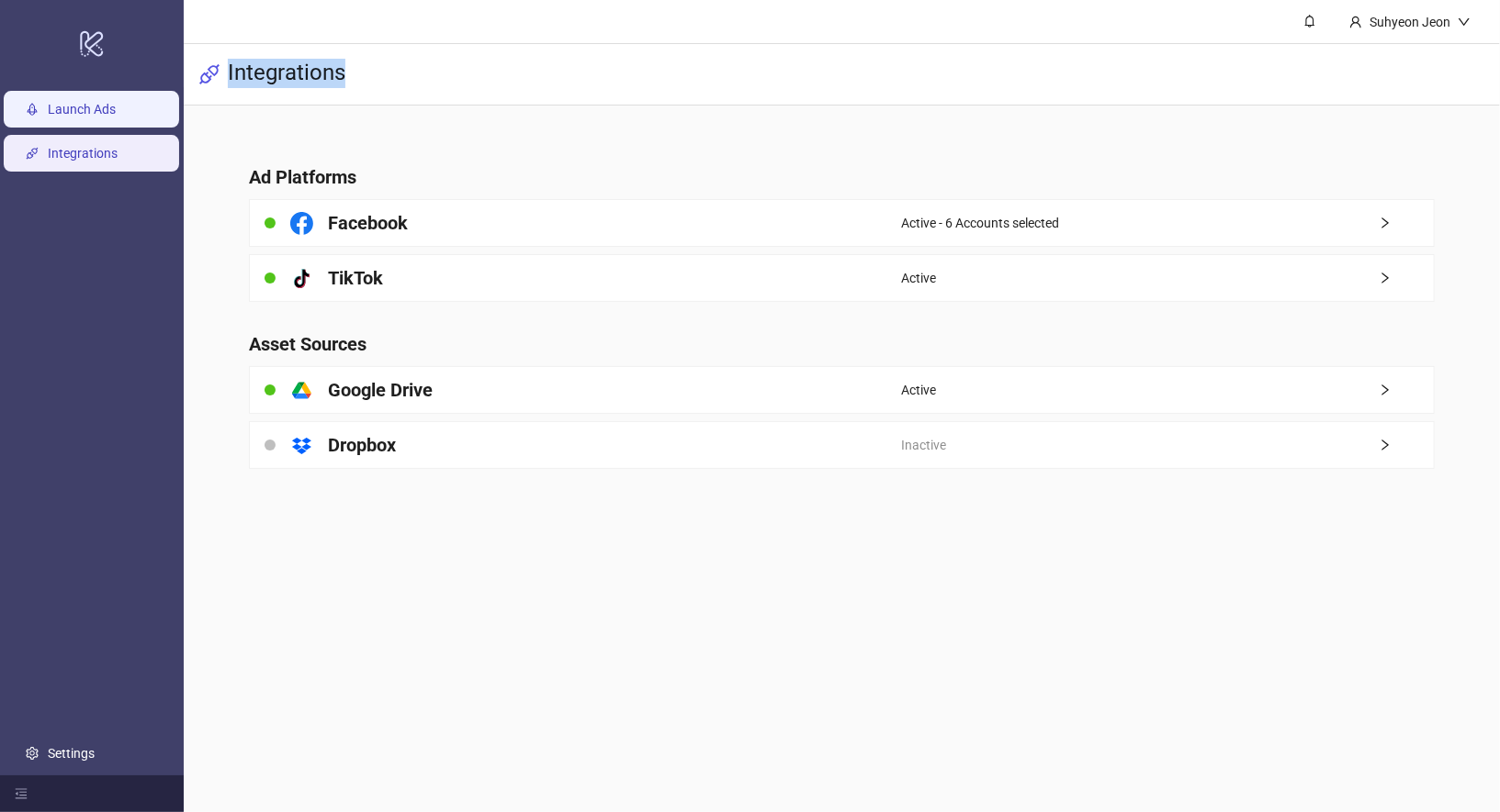
click at [107, 107] on link "Launch Ads" at bounding box center [82, 109] width 68 height 14
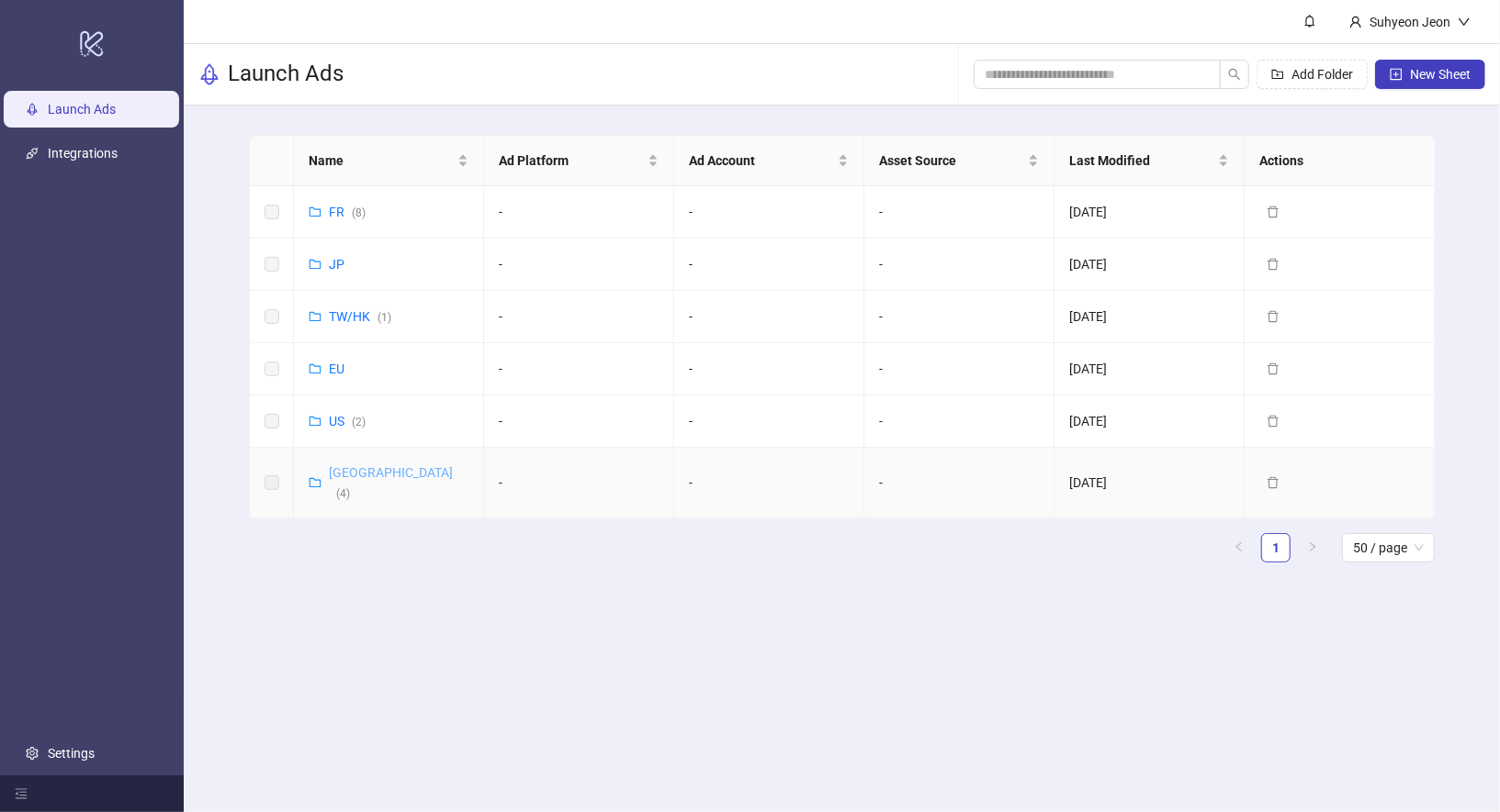
click at [350, 478] on link "Korea ( 4 )" at bounding box center [390, 482] width 124 height 35
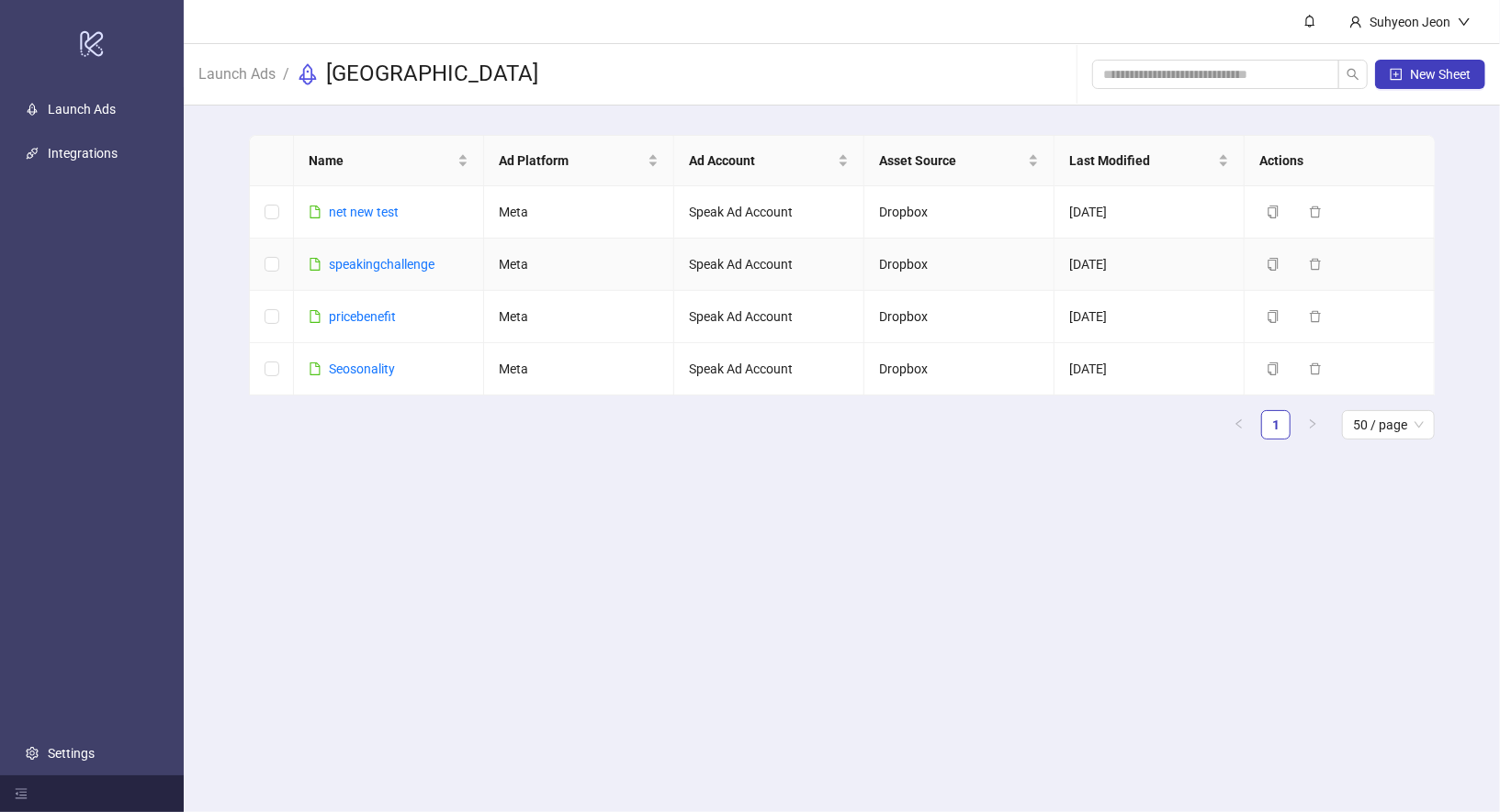
click at [405, 255] on div "speakingchallenge" at bounding box center [382, 264] width 106 height 20
click at [405, 265] on link "speakingchallenge" at bounding box center [382, 263] width 106 height 14
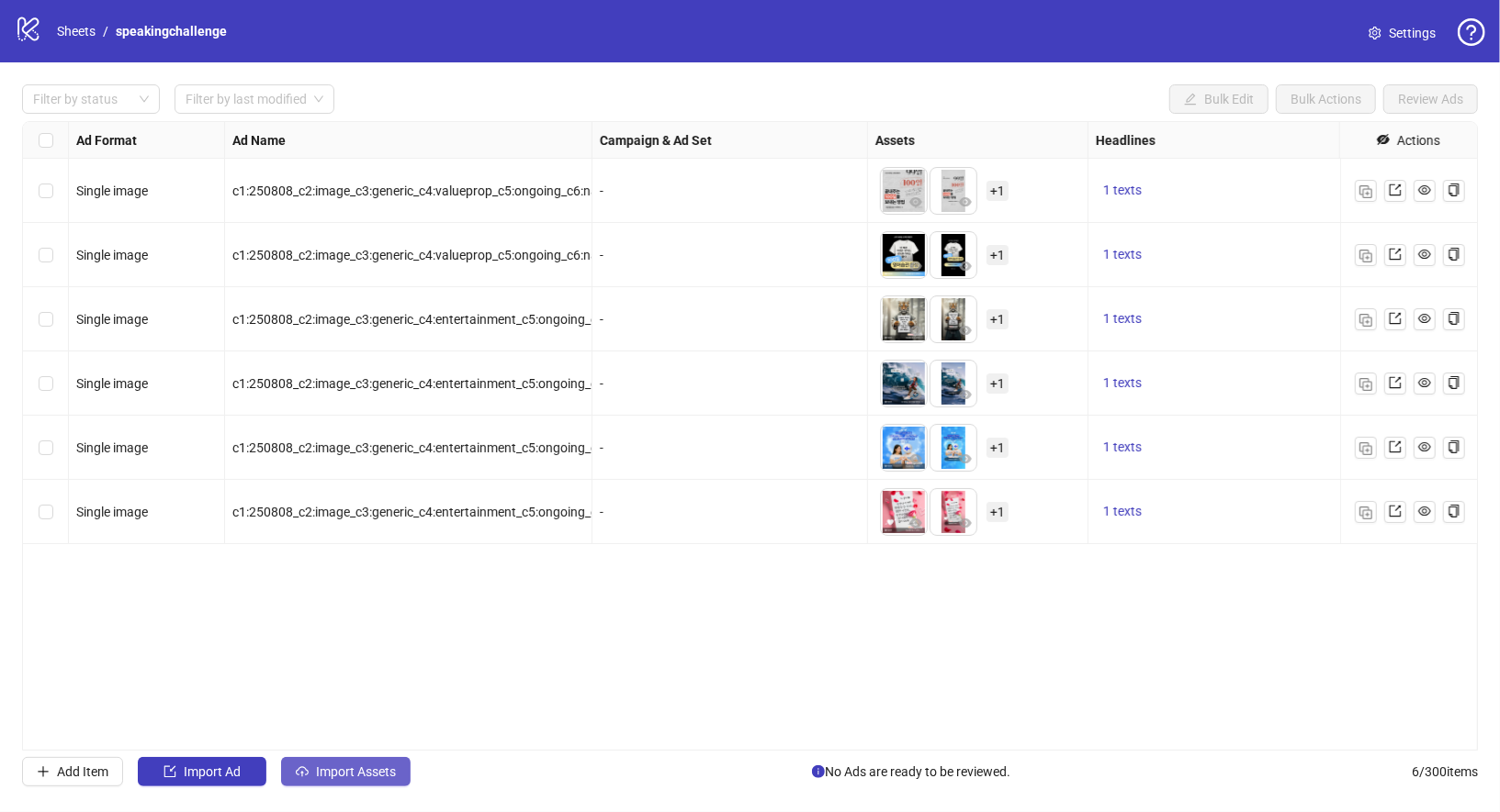
click at [345, 785] on button "Import Assets" at bounding box center [345, 772] width 130 height 30
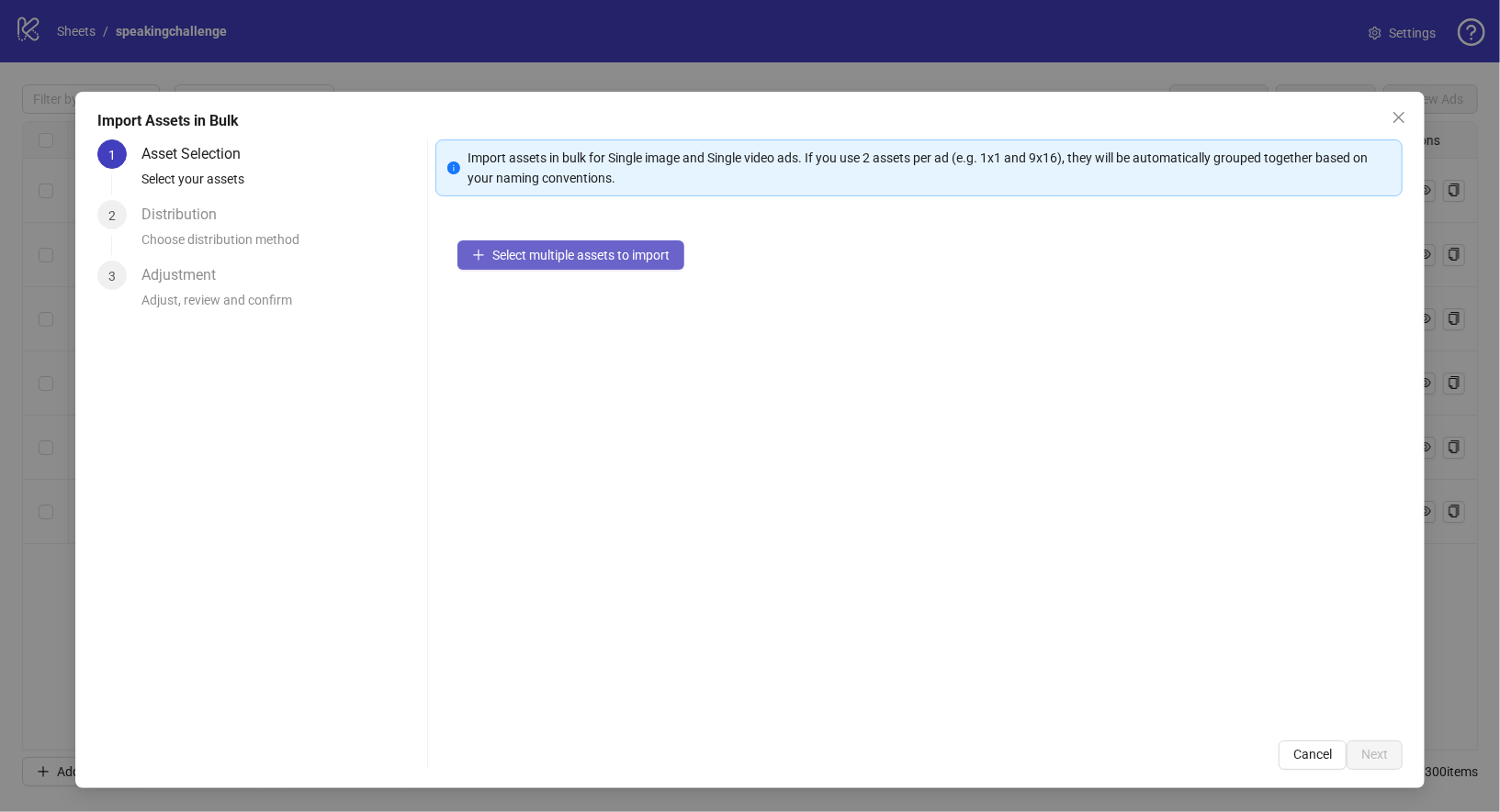
click at [550, 251] on span "Select multiple assets to import" at bounding box center [581, 255] width 177 height 14
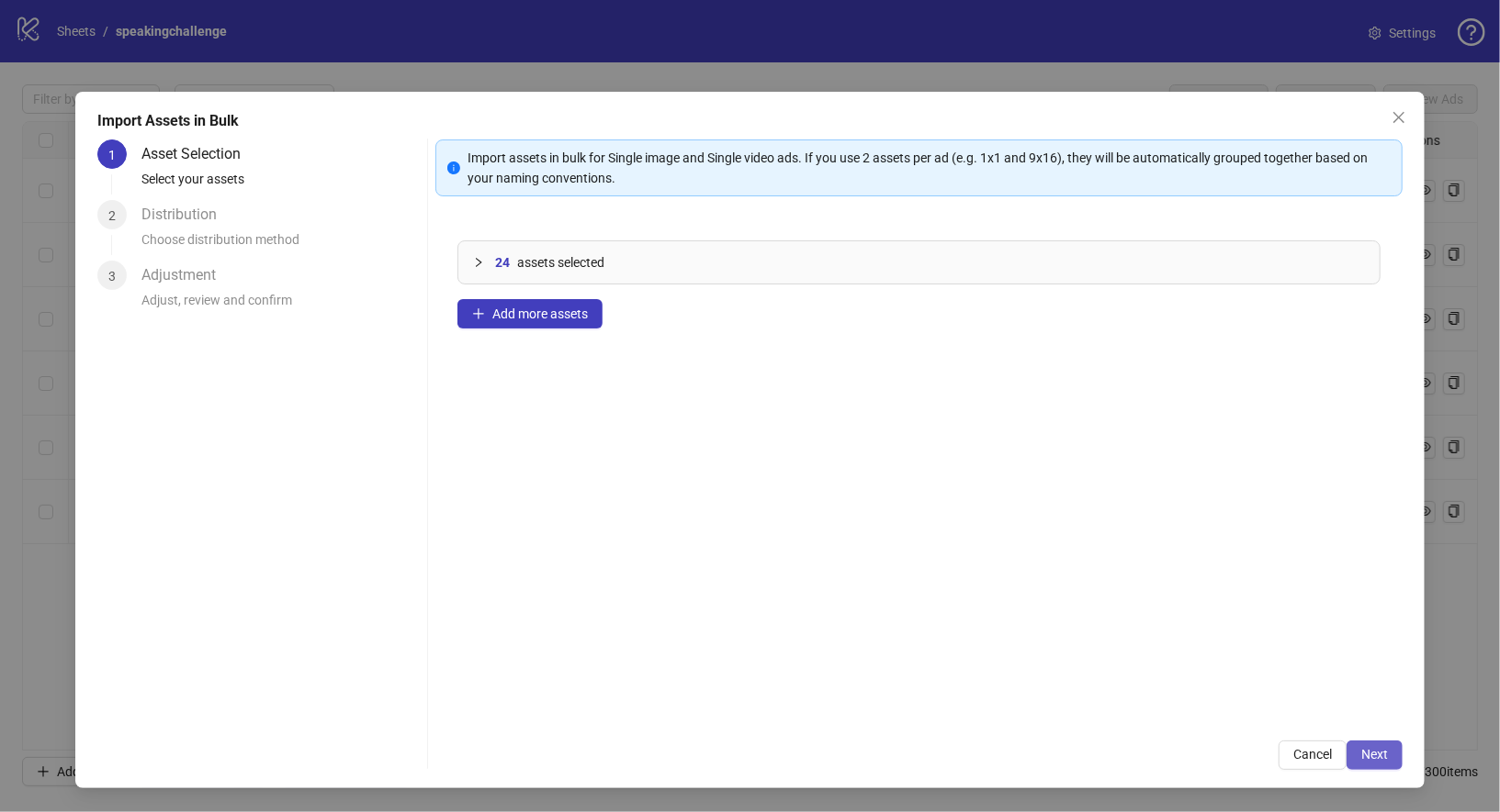
click at [1396, 759] on button "Next" at bounding box center [1374, 755] width 56 height 30
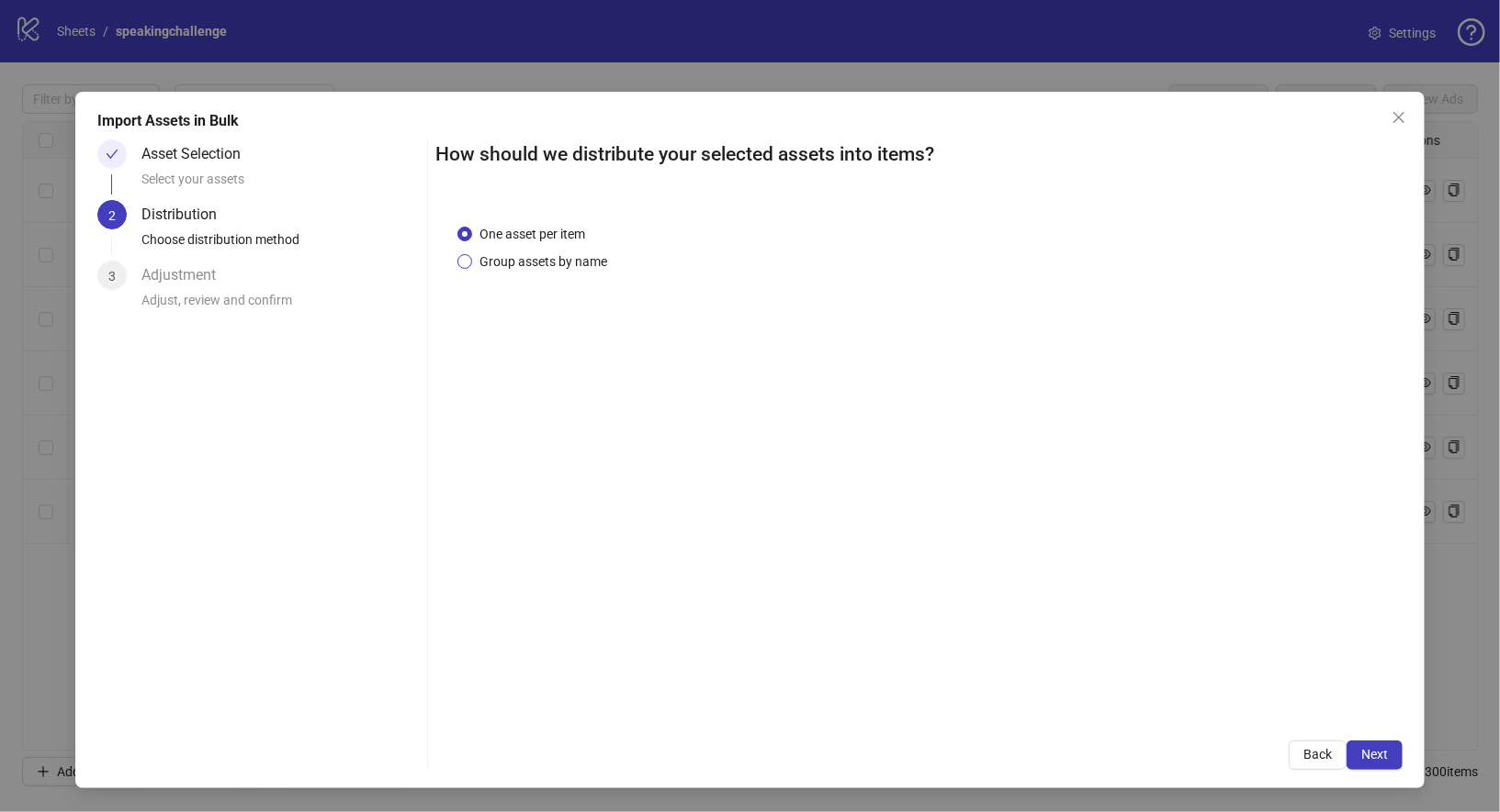
click at [574, 263] on span "Group assets by name" at bounding box center [543, 261] width 142 height 20
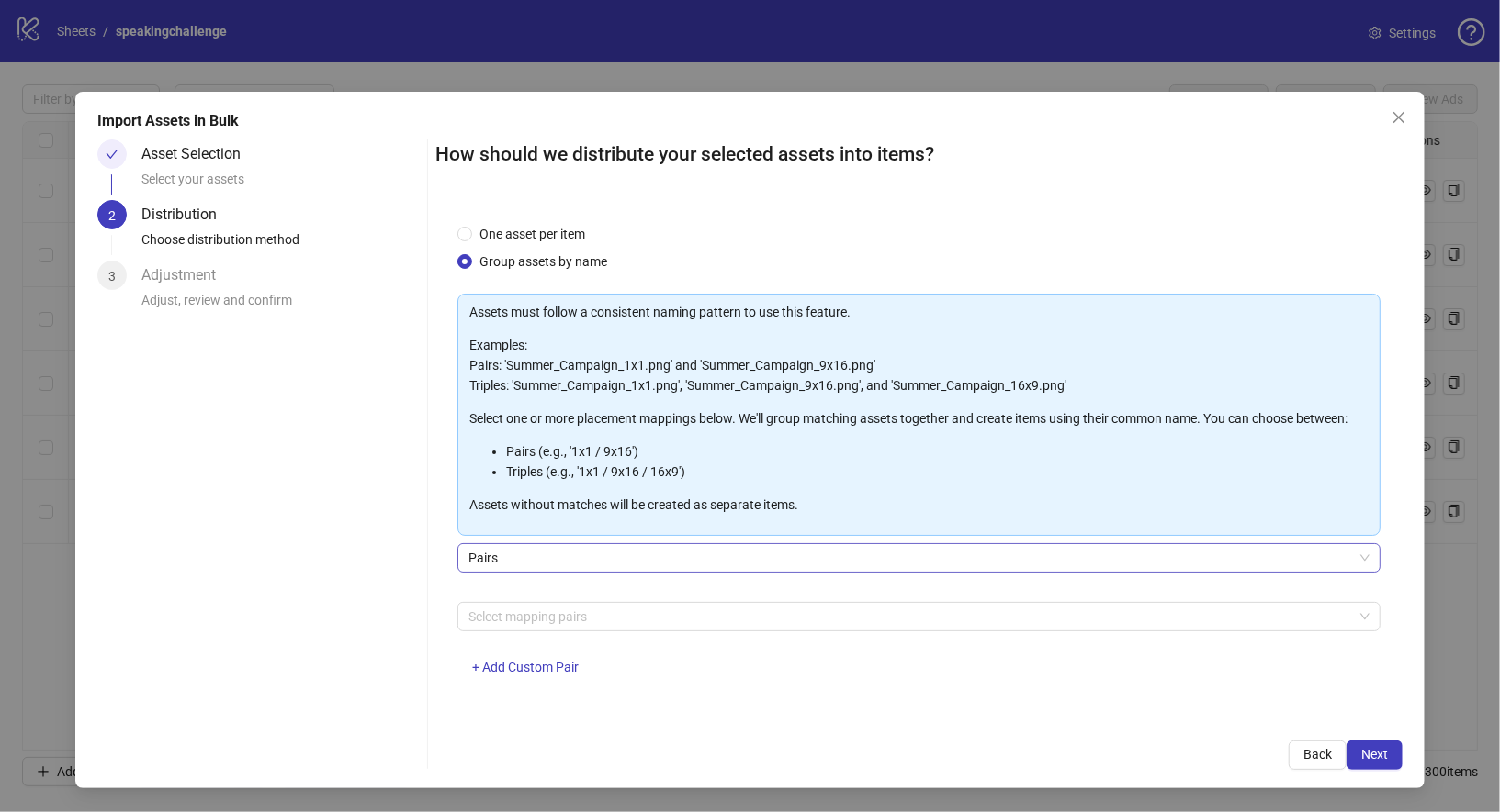
click at [590, 559] on span "Pairs" at bounding box center [919, 557] width 902 height 28
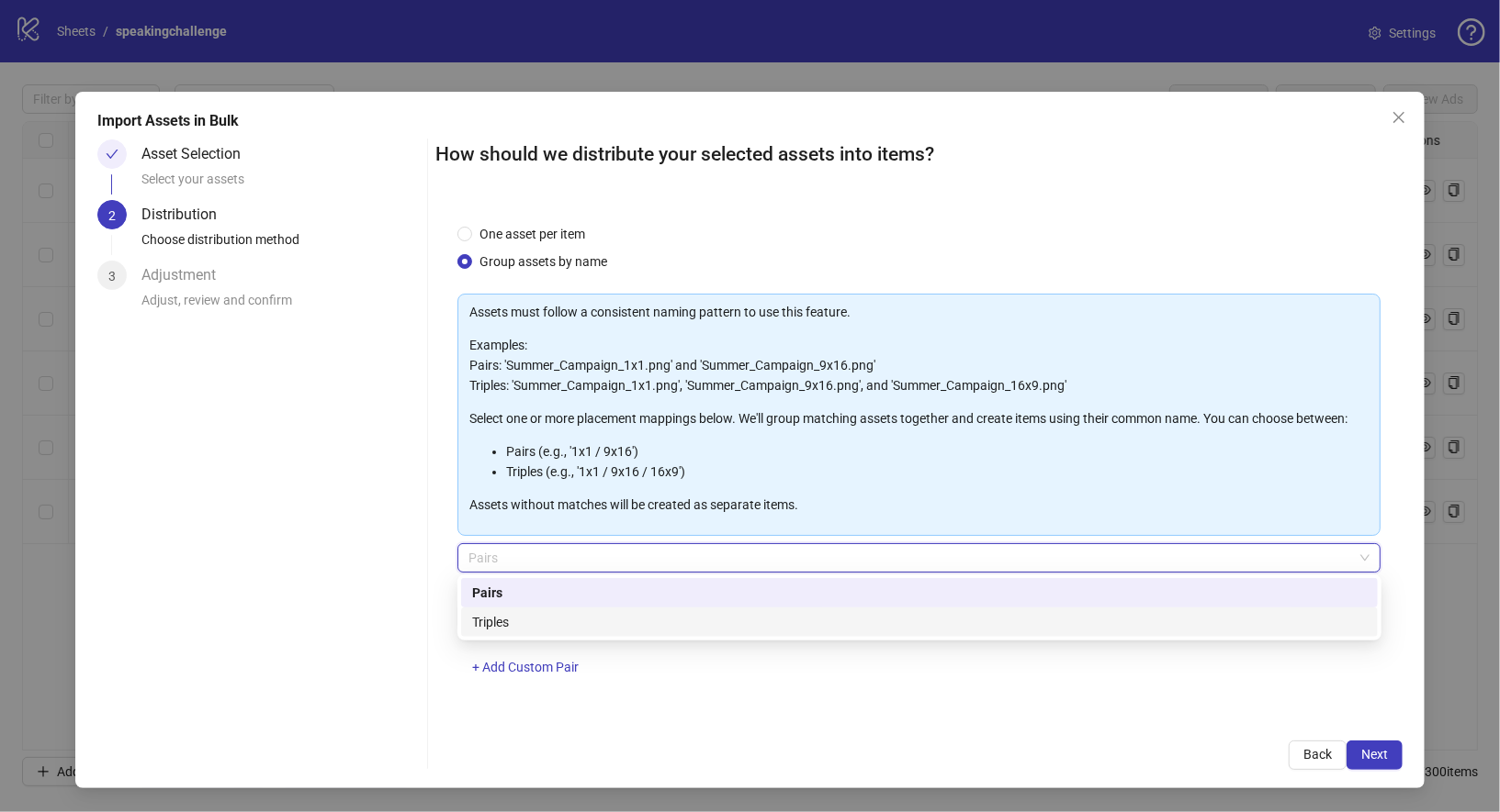
click at [585, 623] on div "Triples" at bounding box center [919, 622] width 894 height 20
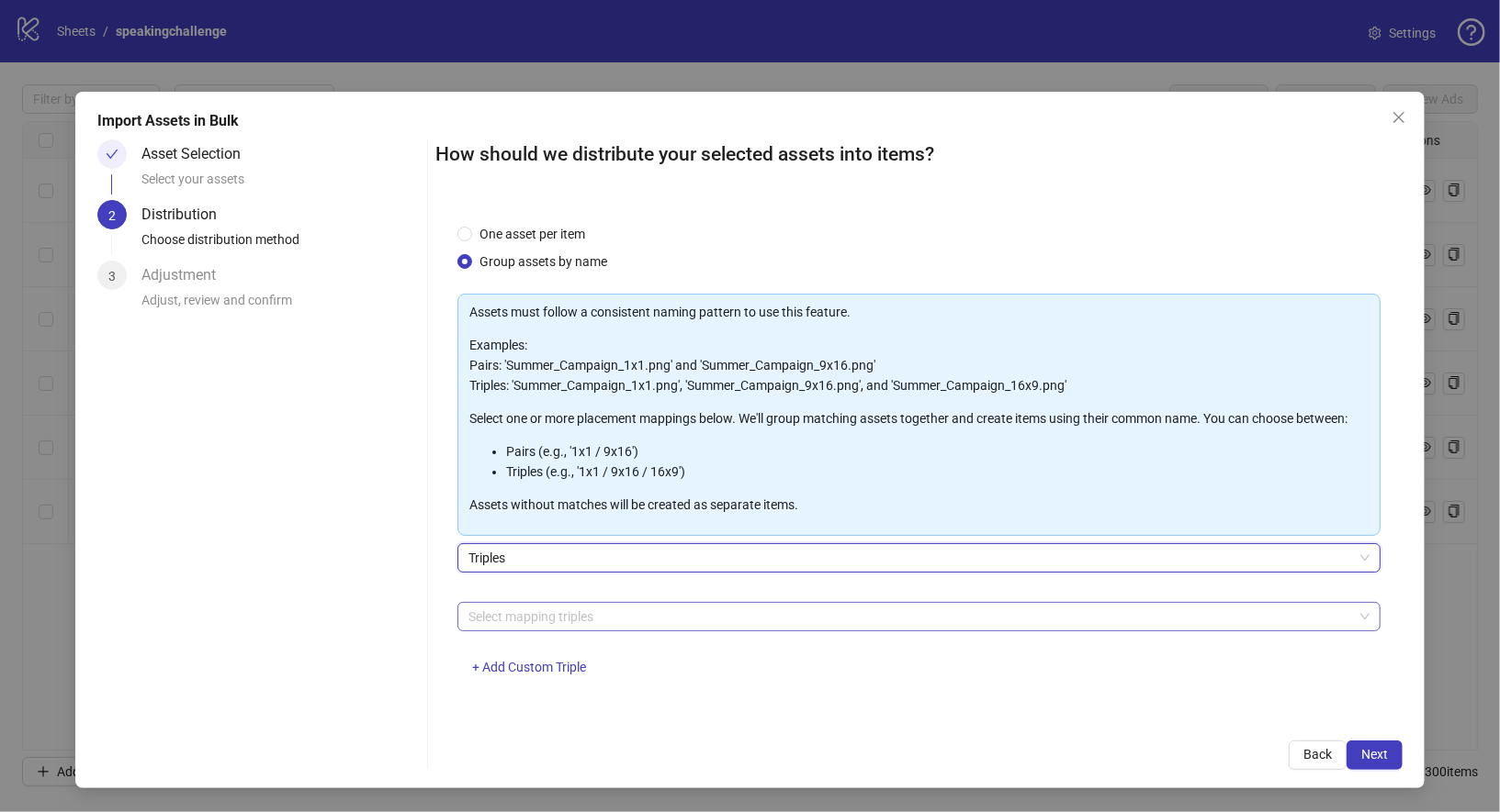
click at [574, 606] on div at bounding box center [910, 617] width 897 height 26
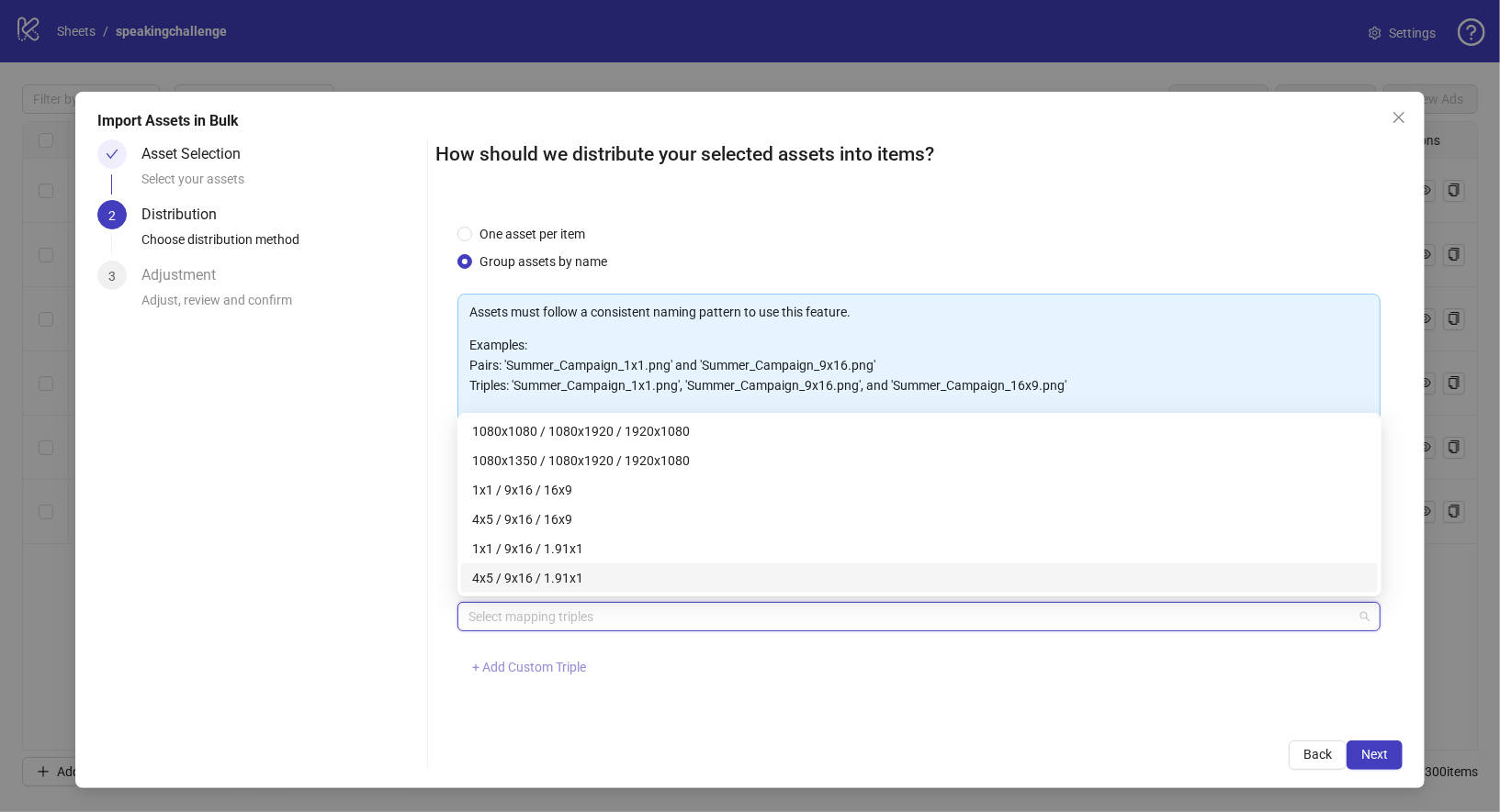
click at [554, 678] on button "+ Add Custom Triple" at bounding box center [529, 668] width 143 height 30
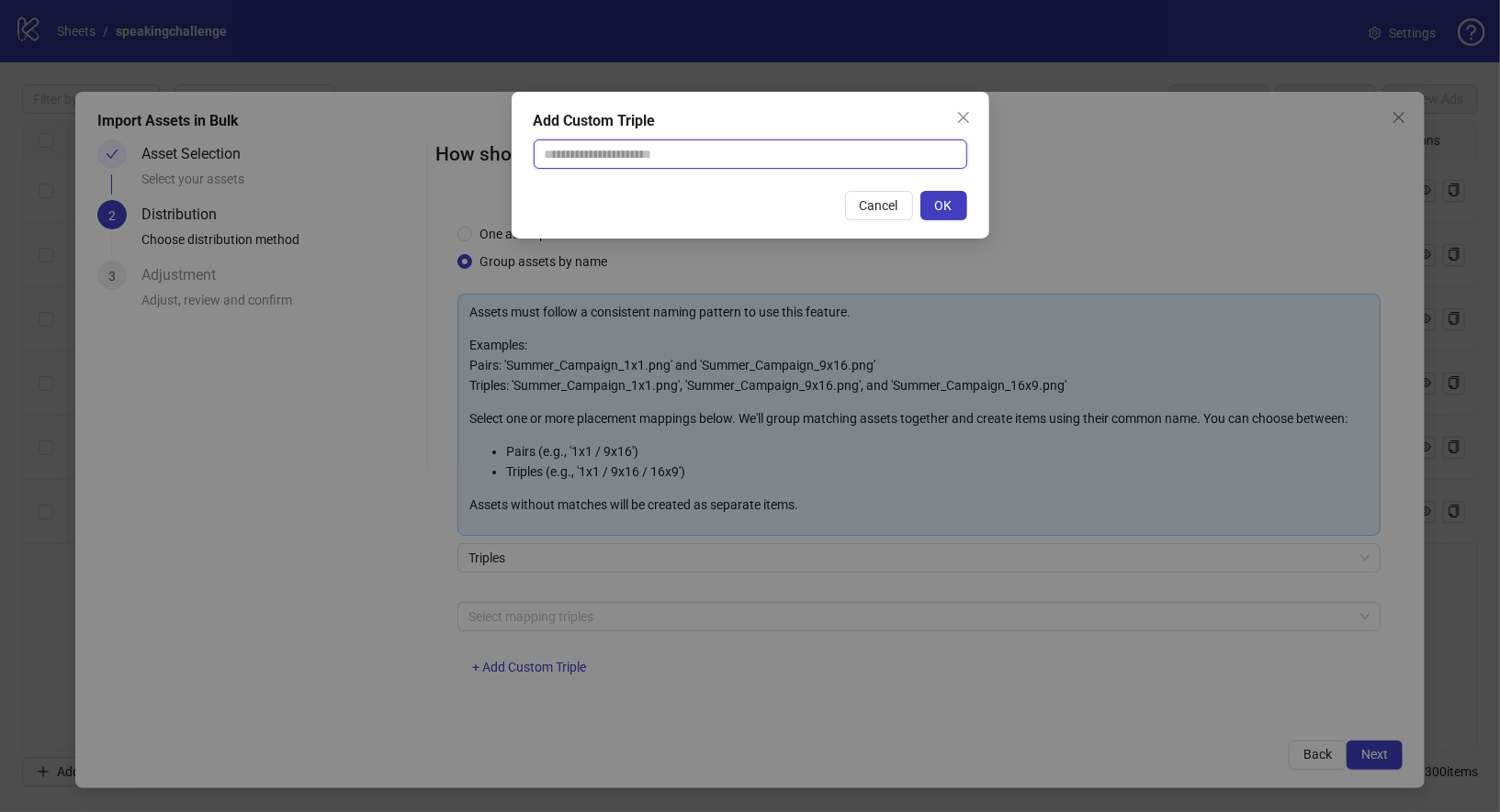
click at [709, 144] on input "text" at bounding box center [750, 154] width 434 height 30
click at [838, 163] on input "text" at bounding box center [750, 154] width 434 height 30
paste input "**********"
type input "**********"
click at [949, 214] on button "OK" at bounding box center [943, 206] width 47 height 30
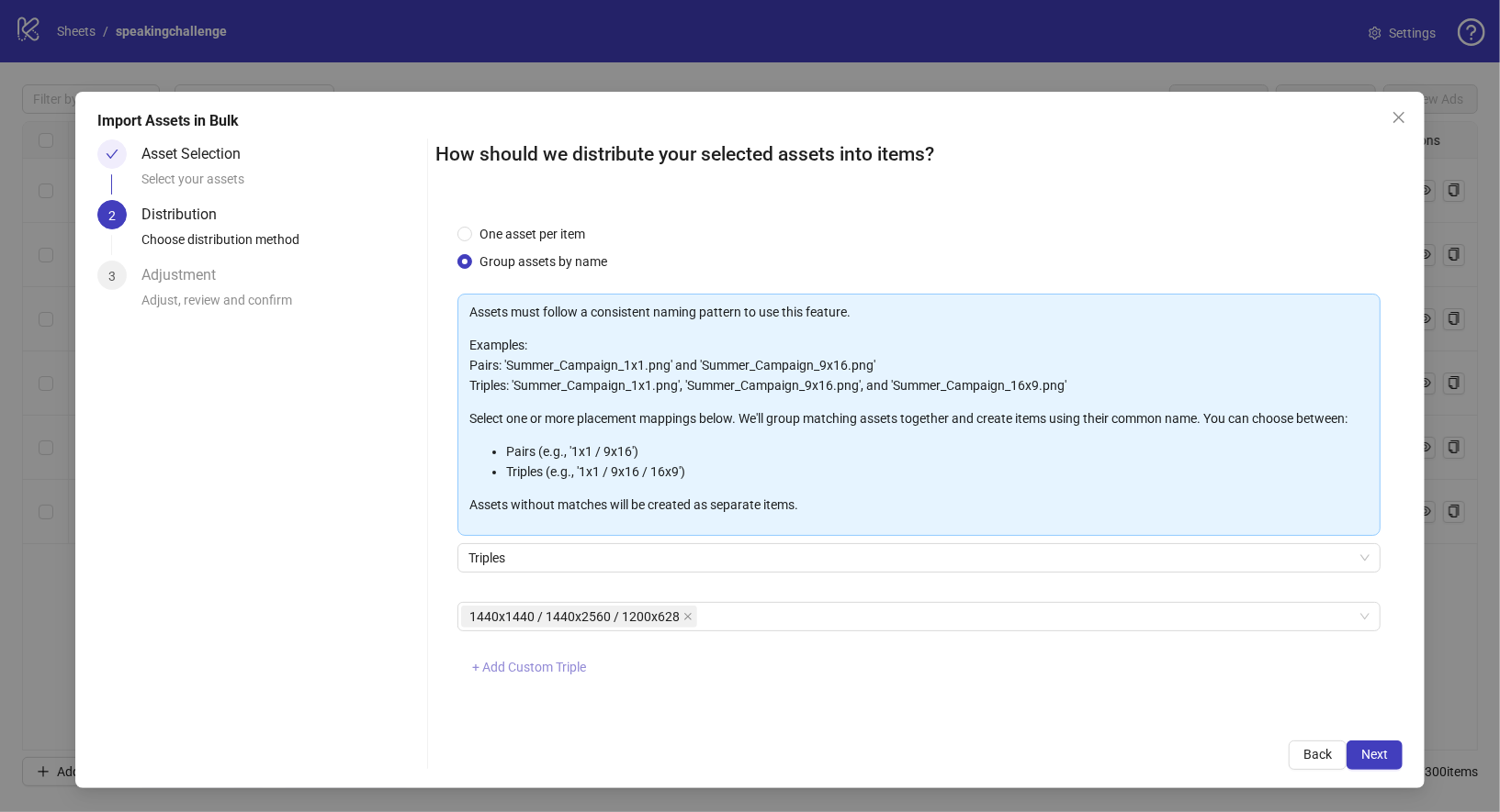
click at [570, 665] on span "+ Add Custom Triple" at bounding box center [529, 667] width 113 height 14
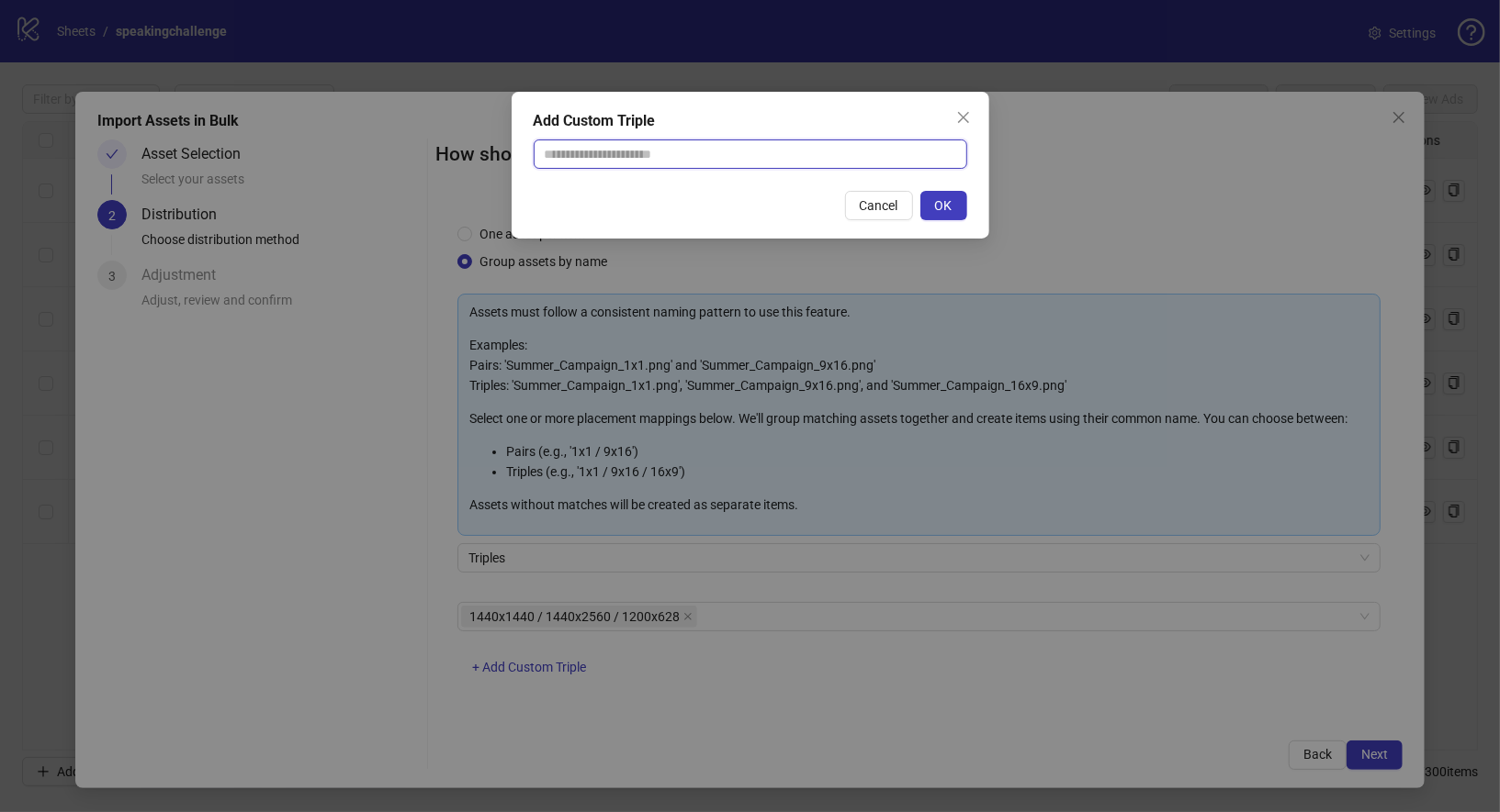
click at [725, 165] on input "text" at bounding box center [750, 154] width 434 height 30
click at [788, 163] on input "text" at bounding box center [750, 154] width 434 height 30
paste input "**********"
type input "**********"
click at [954, 209] on button "OK" at bounding box center [943, 206] width 47 height 30
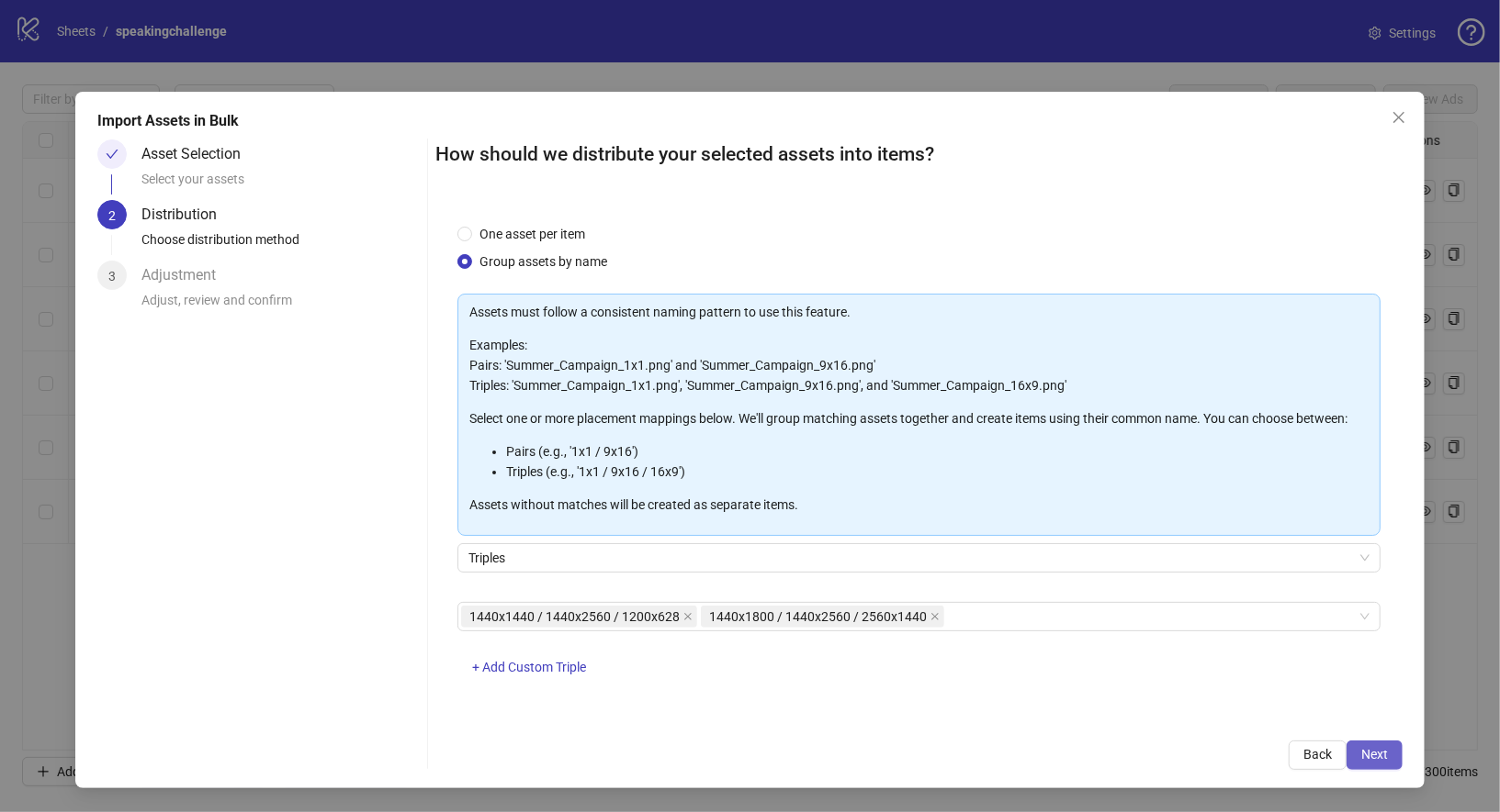
click at [1368, 753] on span "Next" at bounding box center [1375, 754] width 27 height 14
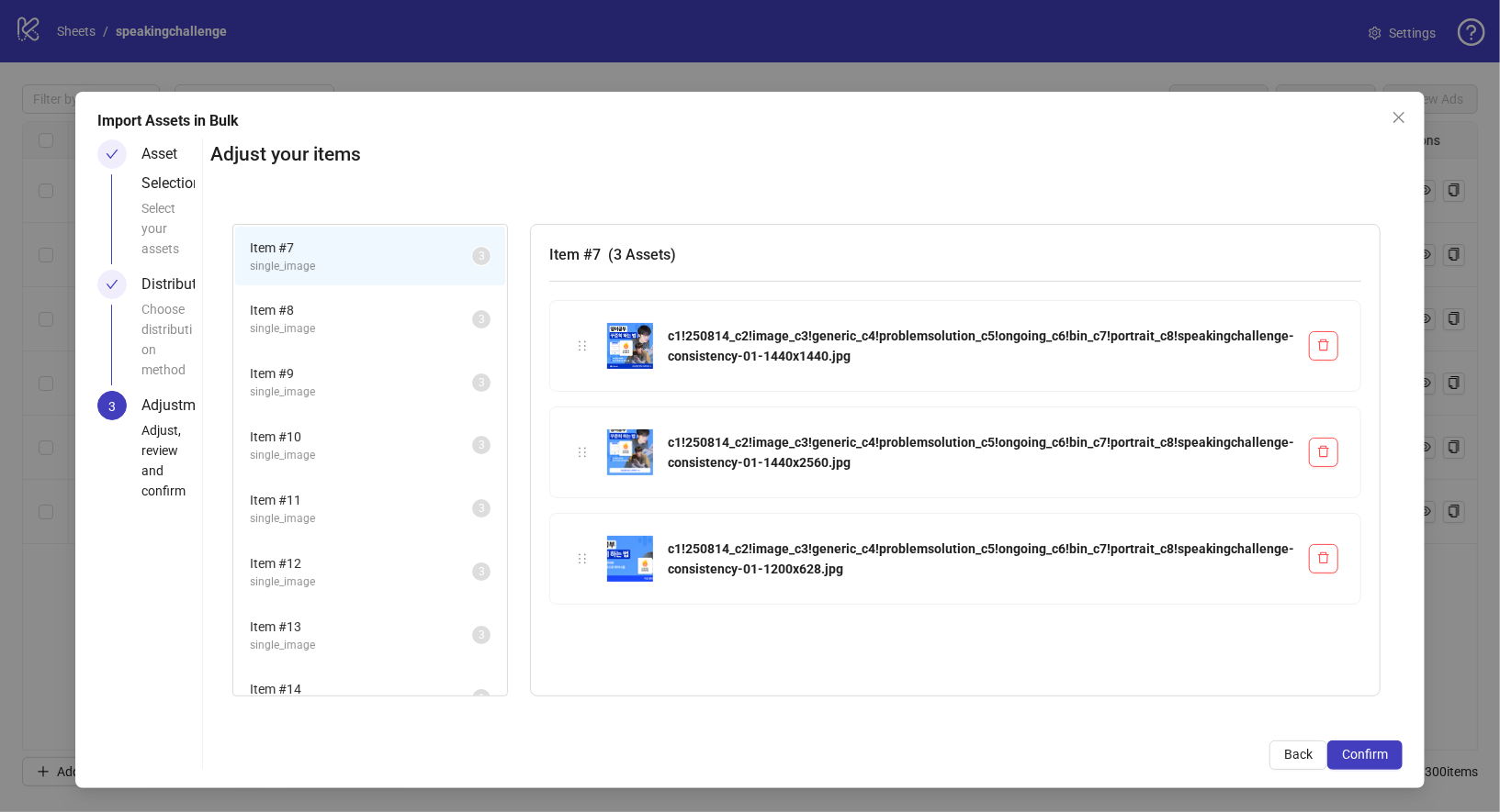
scroll to position [154, 0]
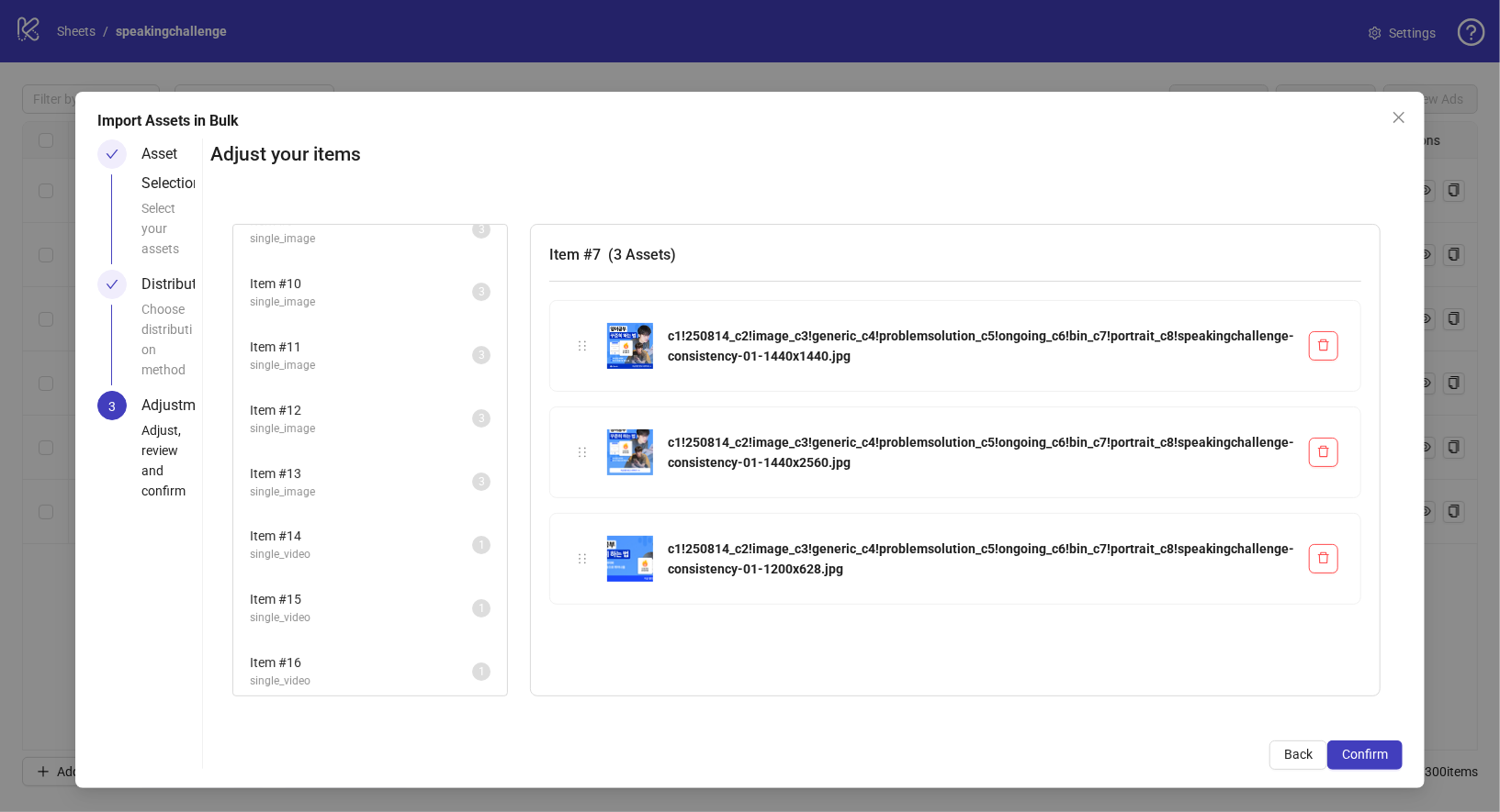
click at [359, 652] on span "Item # 16" at bounding box center [361, 662] width 222 height 20
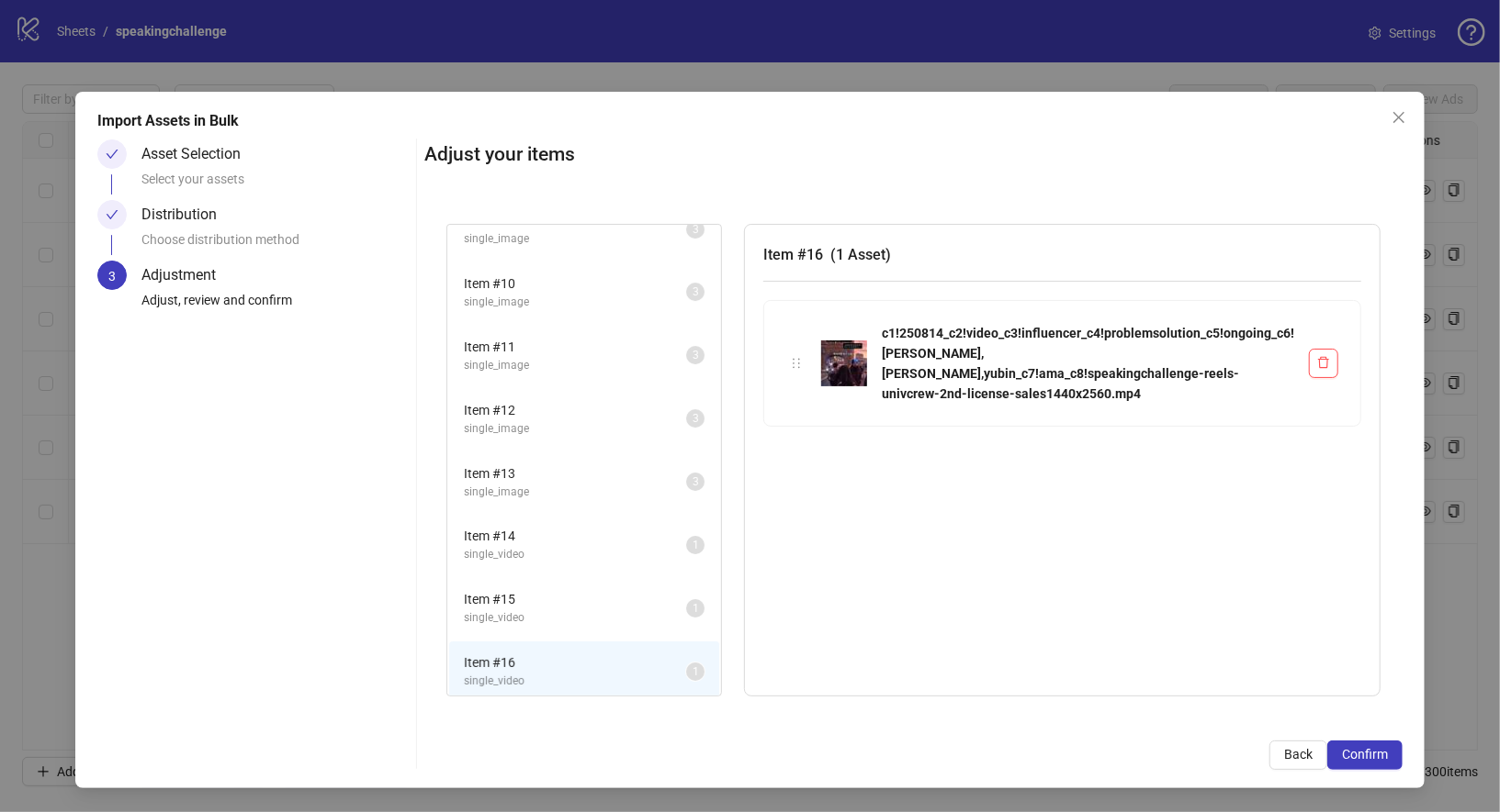
click at [463, 609] on span "single_video" at bounding box center [574, 618] width 222 height 17
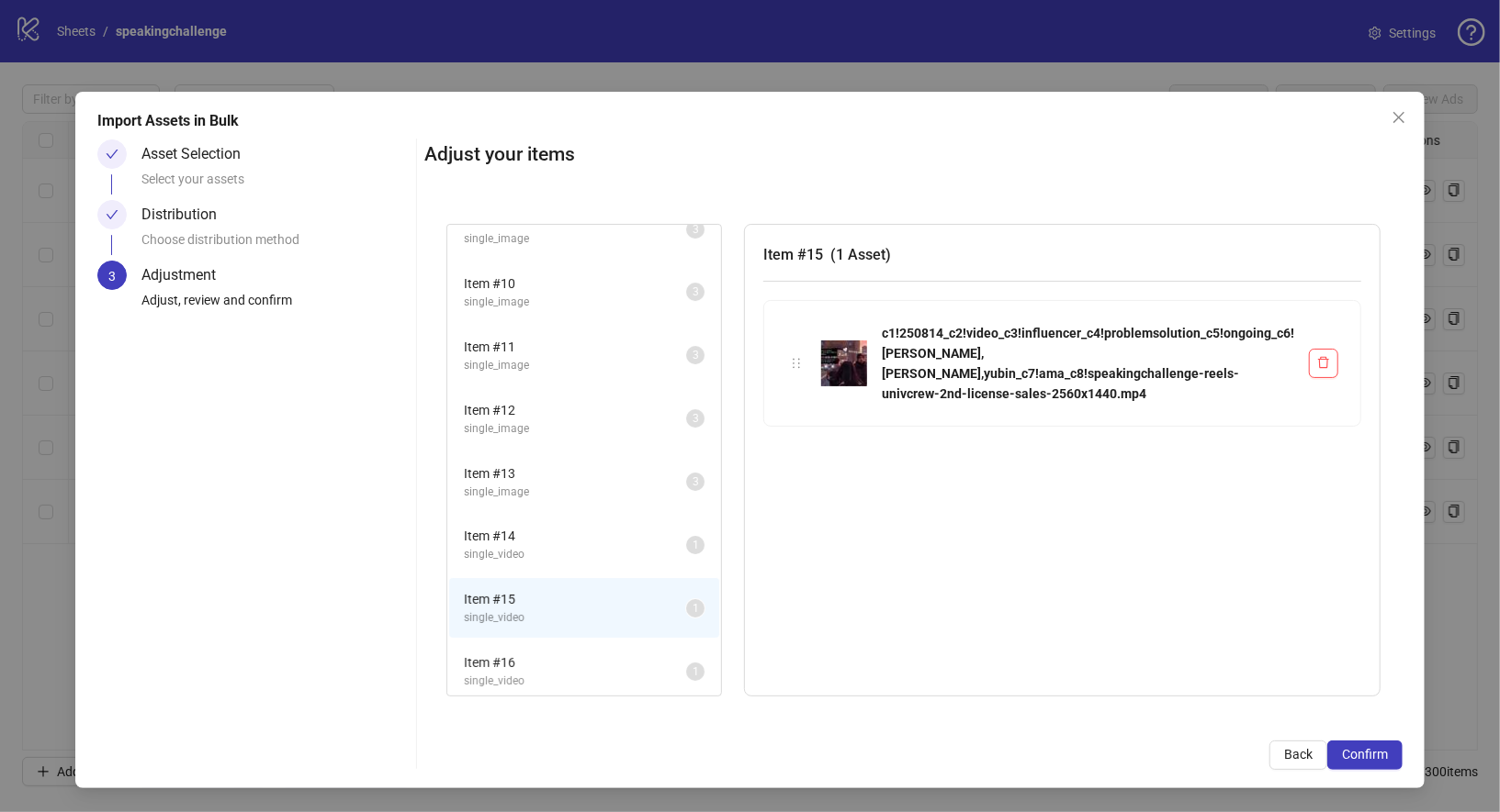
click at [449, 558] on li "Item # 14 single_video 1" at bounding box center [584, 545] width 270 height 60
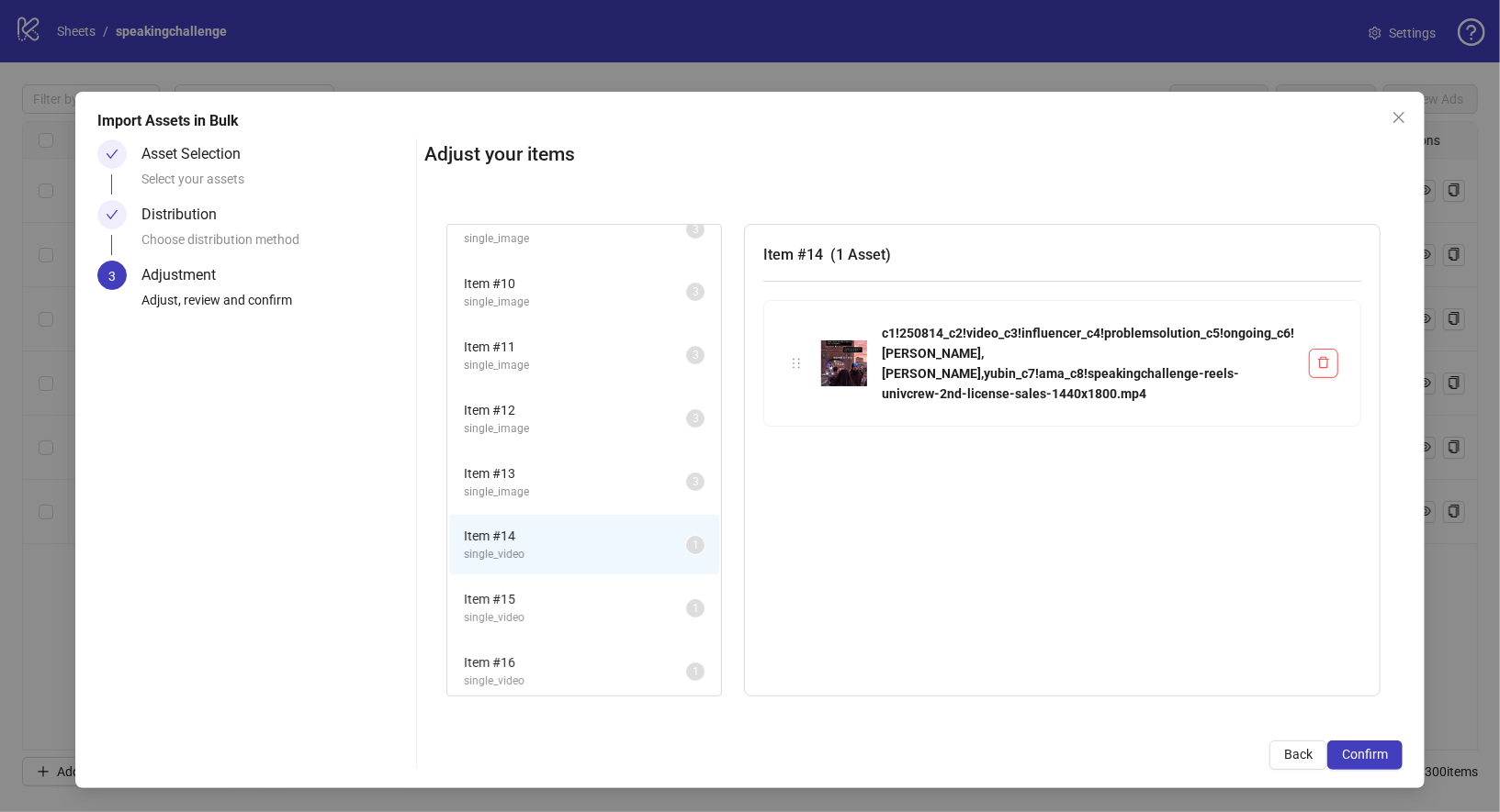
click at [463, 673] on span "single_video" at bounding box center [574, 681] width 222 height 17
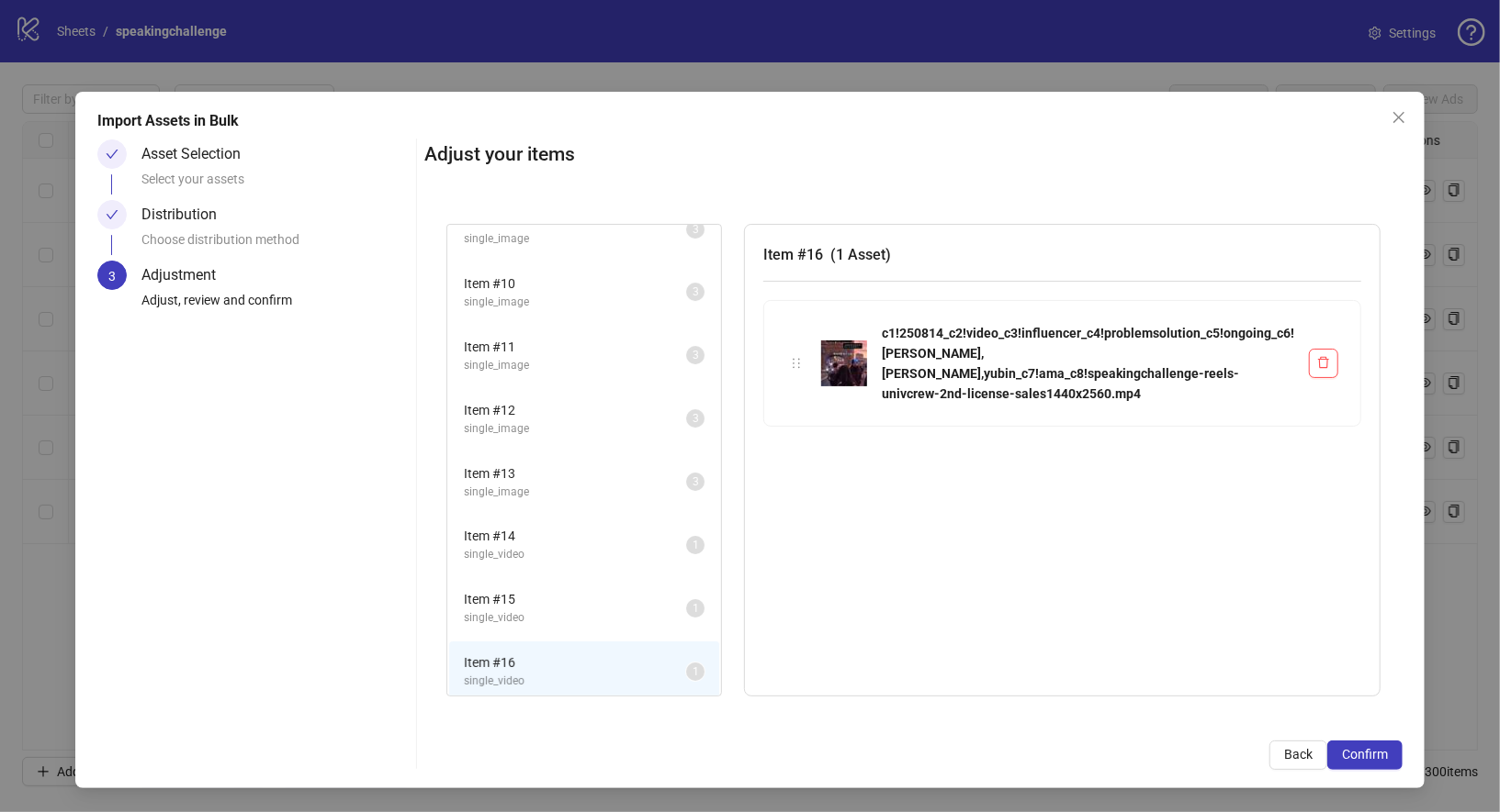
click at [463, 609] on span "single_video" at bounding box center [574, 618] width 222 height 17
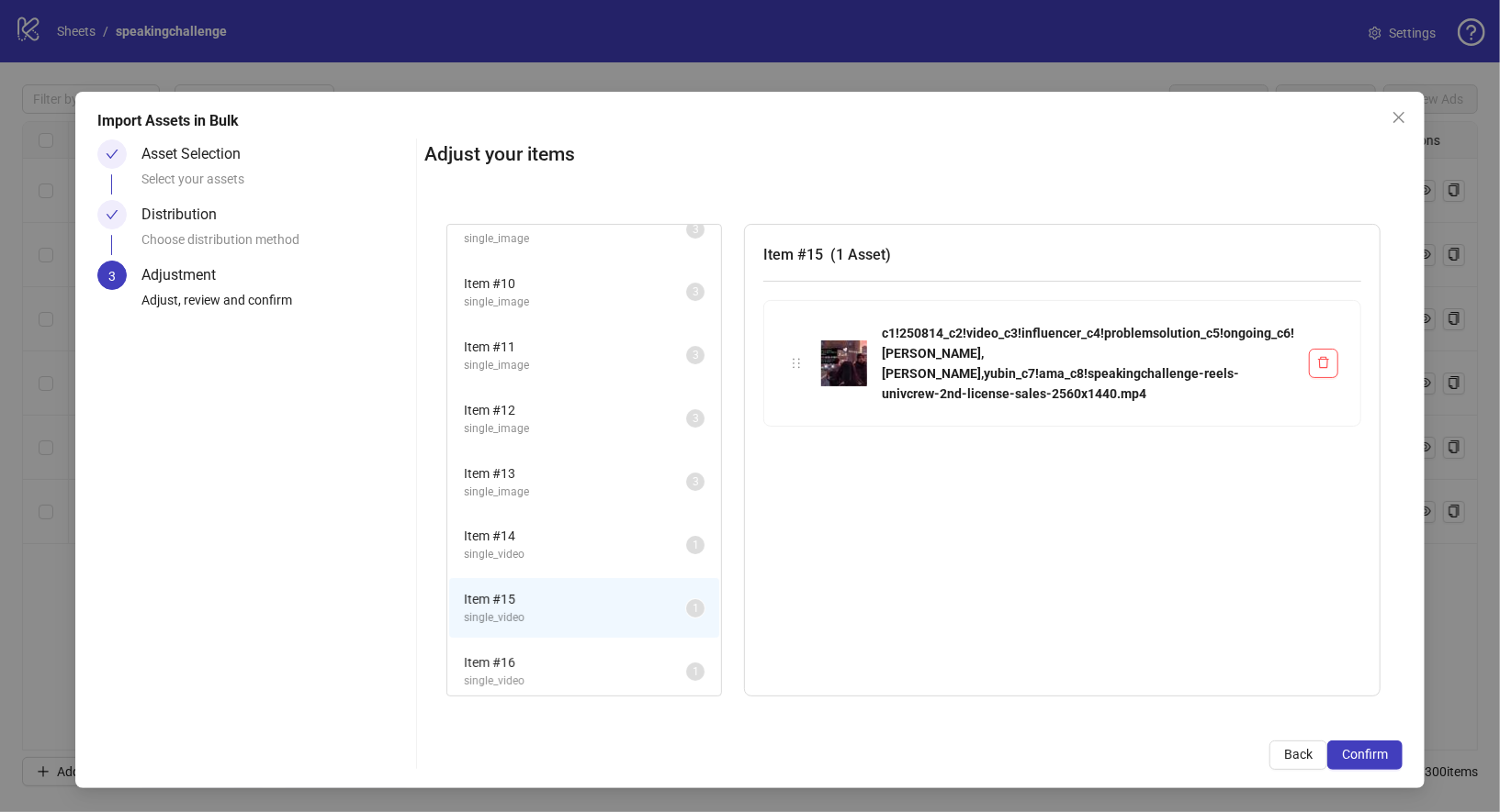
click at [449, 565] on li "Item # 14 single_video 1" at bounding box center [584, 545] width 270 height 60
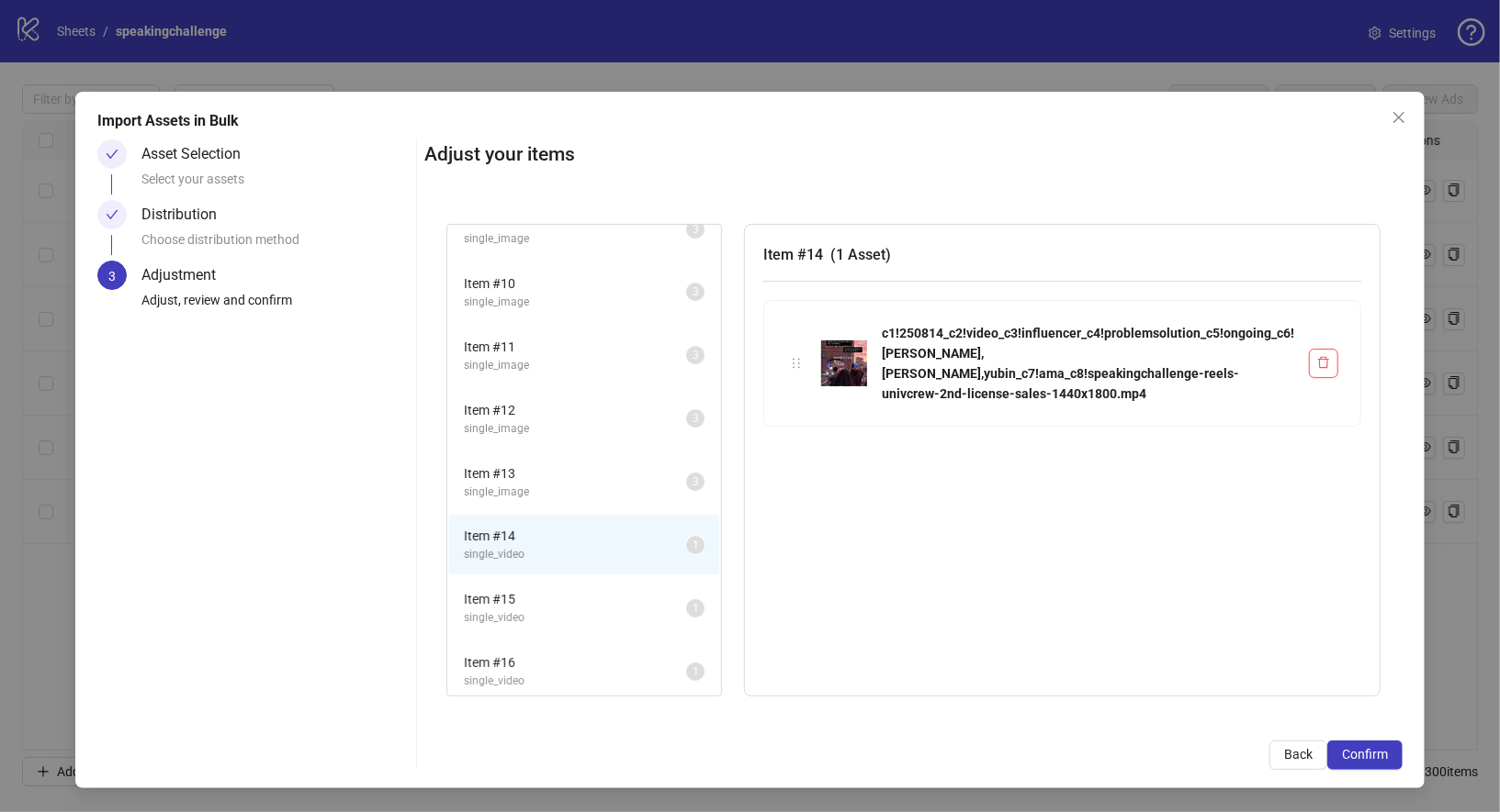
click at [463, 474] on span "Item # 13" at bounding box center [574, 473] width 222 height 20
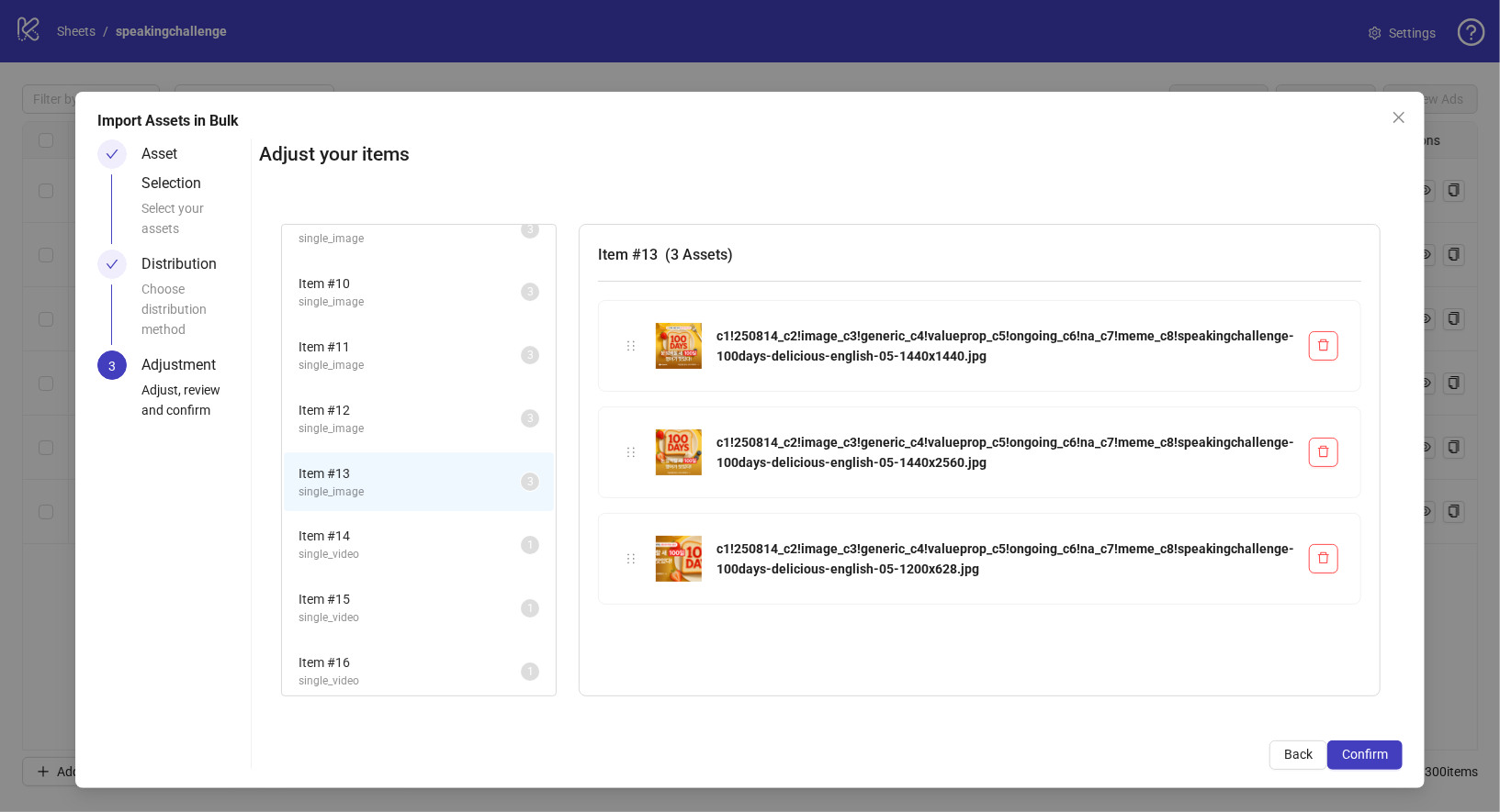
click at [373, 437] on li "Item # 12 single_image 3" at bounding box center [418, 419] width 270 height 60
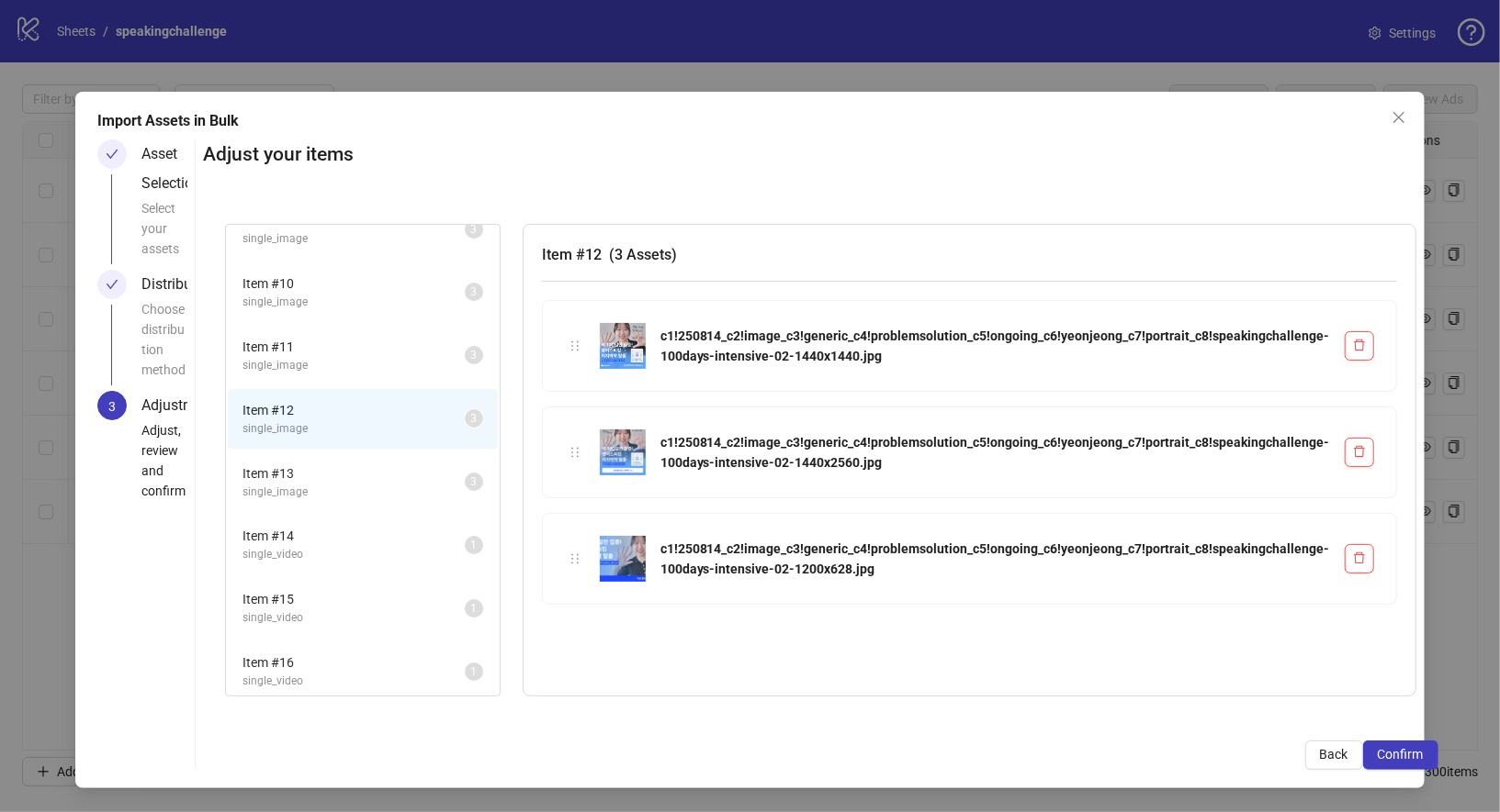
click at [386, 389] on li "Item # 12 single_image 3" at bounding box center [362, 419] width 270 height 60
click at [386, 338] on span "Item # 11" at bounding box center [353, 347] width 222 height 20
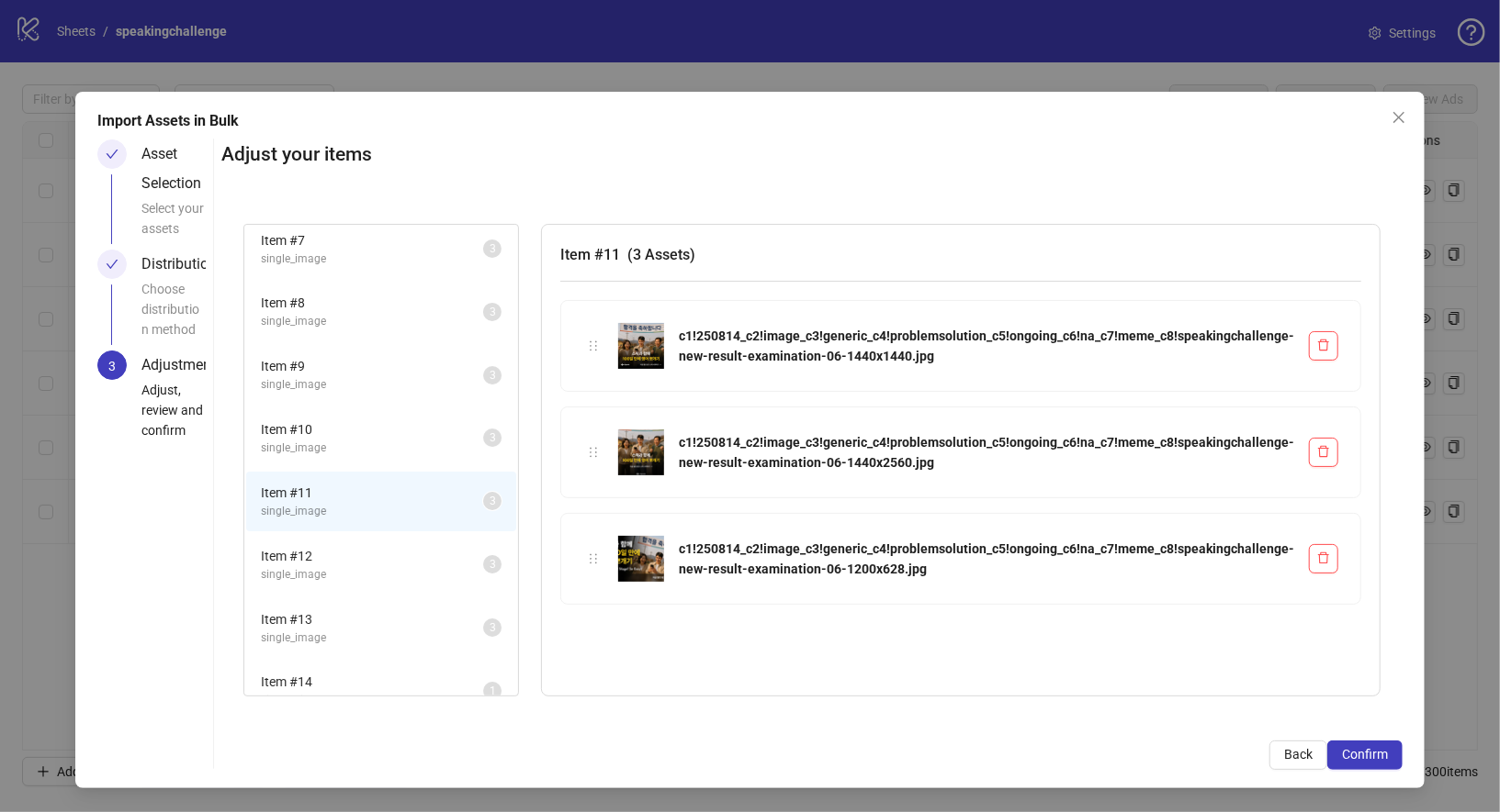
scroll to position [0, 0]
click at [392, 273] on span "single_image" at bounding box center [371, 266] width 222 height 17
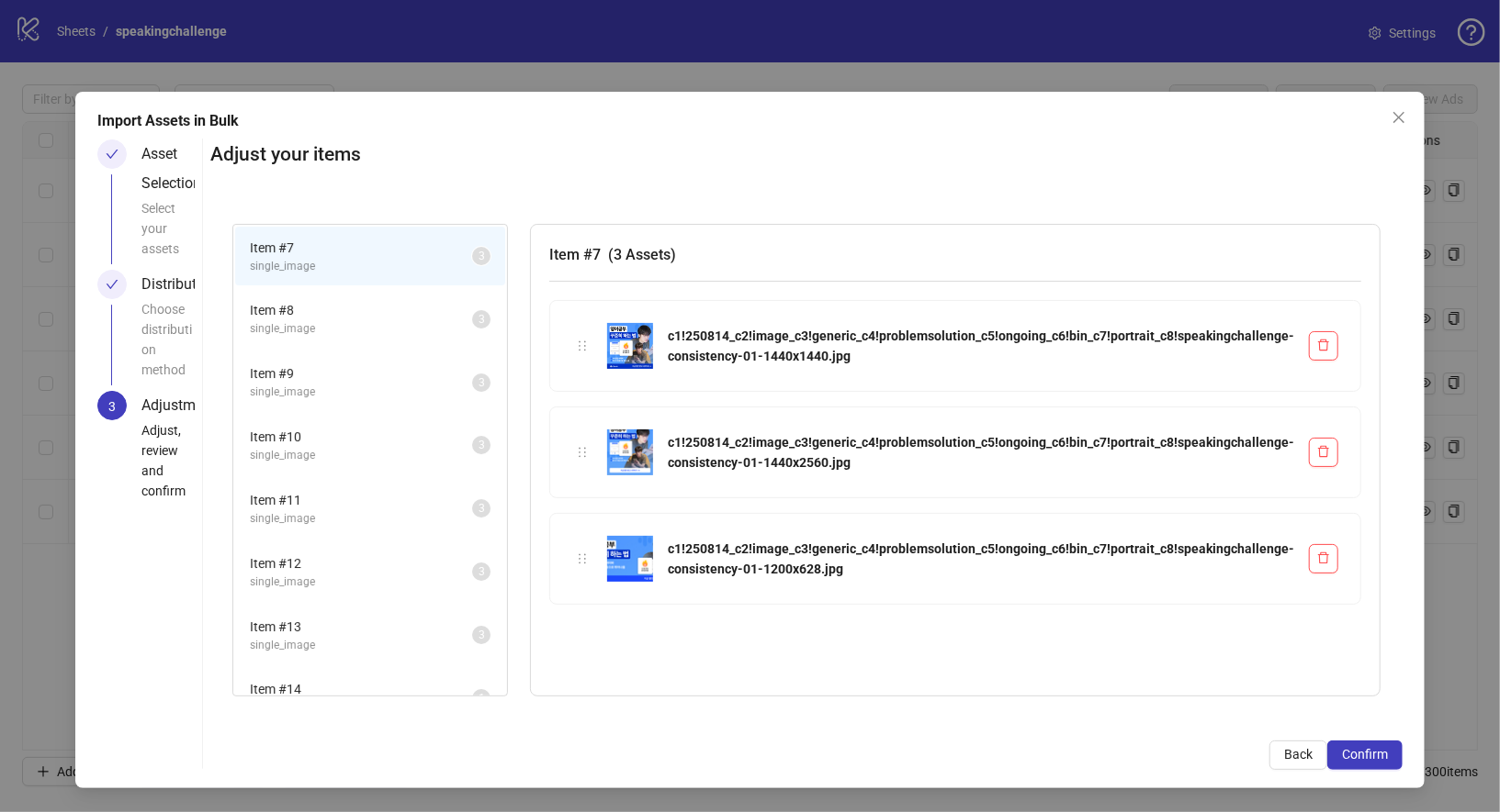
click at [392, 325] on span "single_image" at bounding box center [361, 329] width 222 height 17
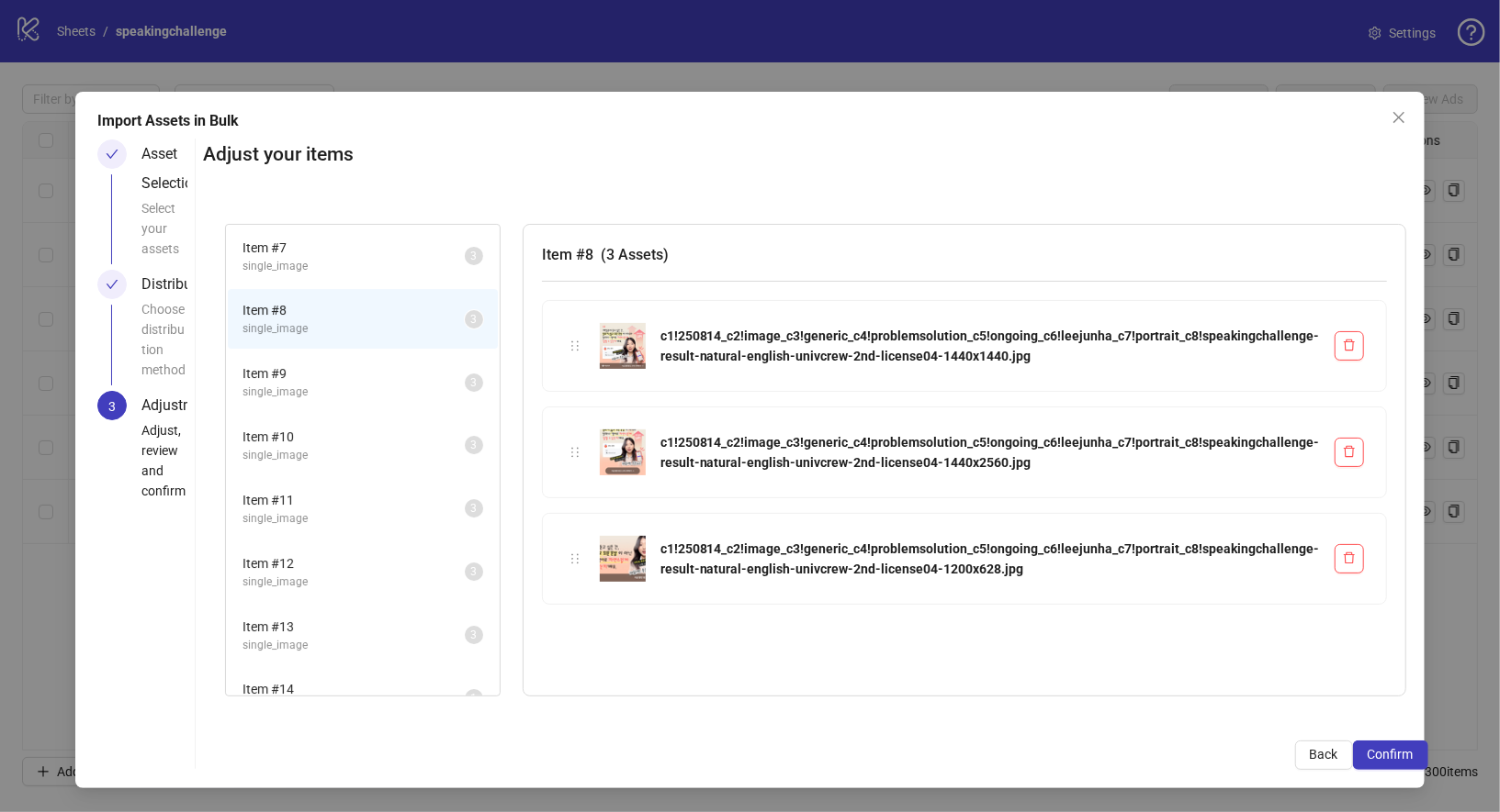
scroll to position [154, 0]
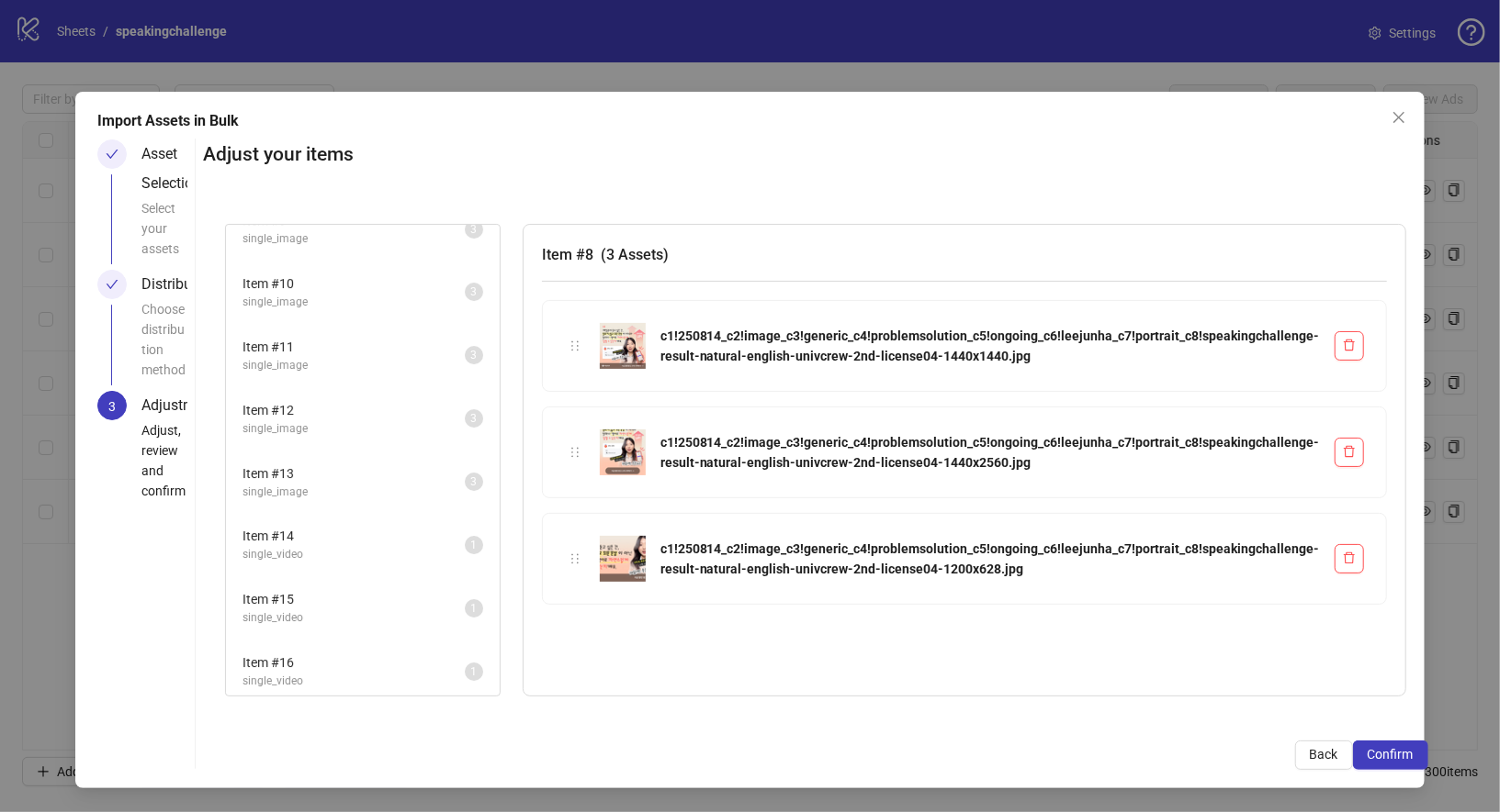
click at [382, 546] on span "single_video" at bounding box center [353, 554] width 222 height 17
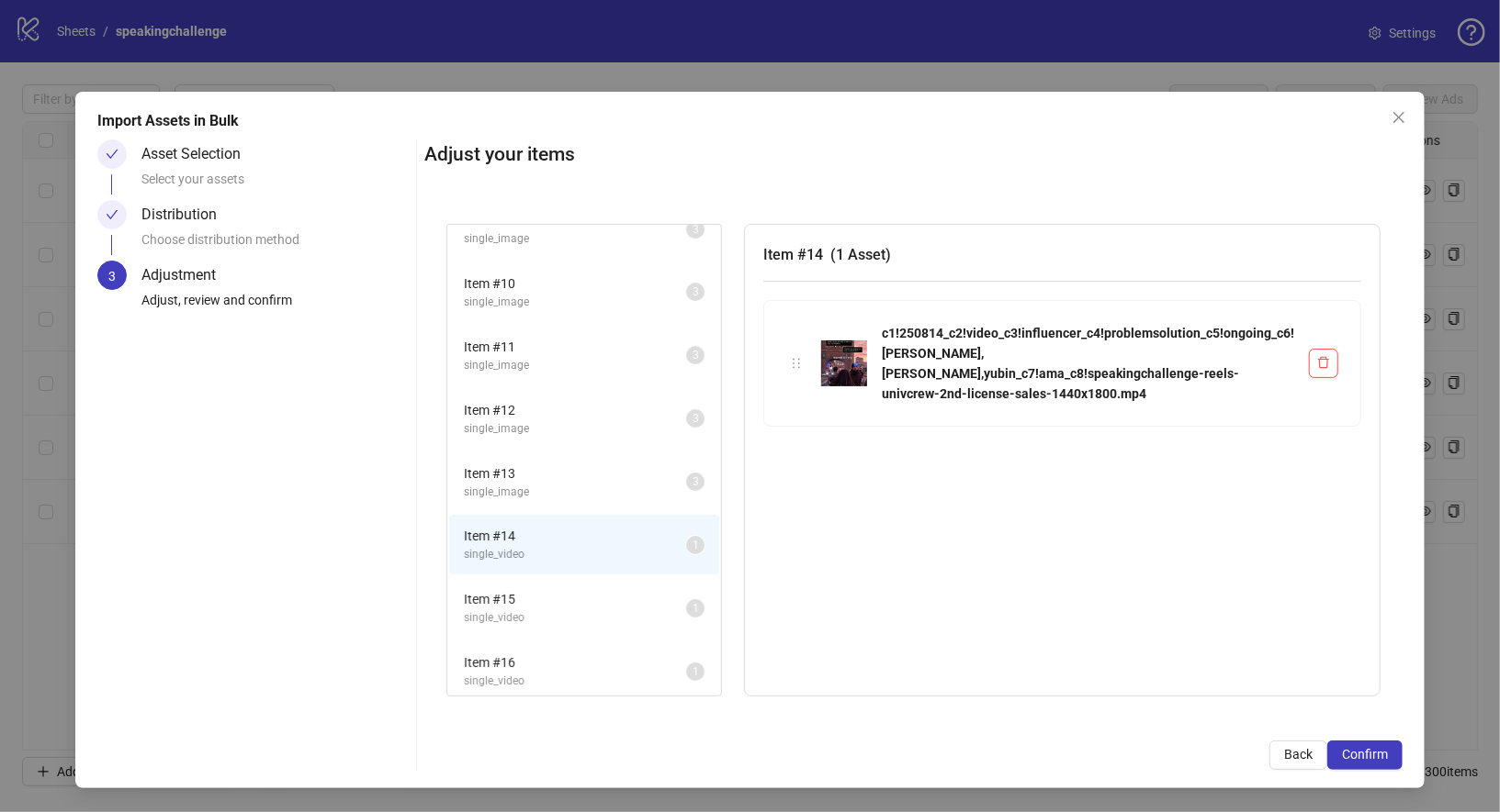
click at [463, 484] on span "single_image" at bounding box center [574, 492] width 222 height 17
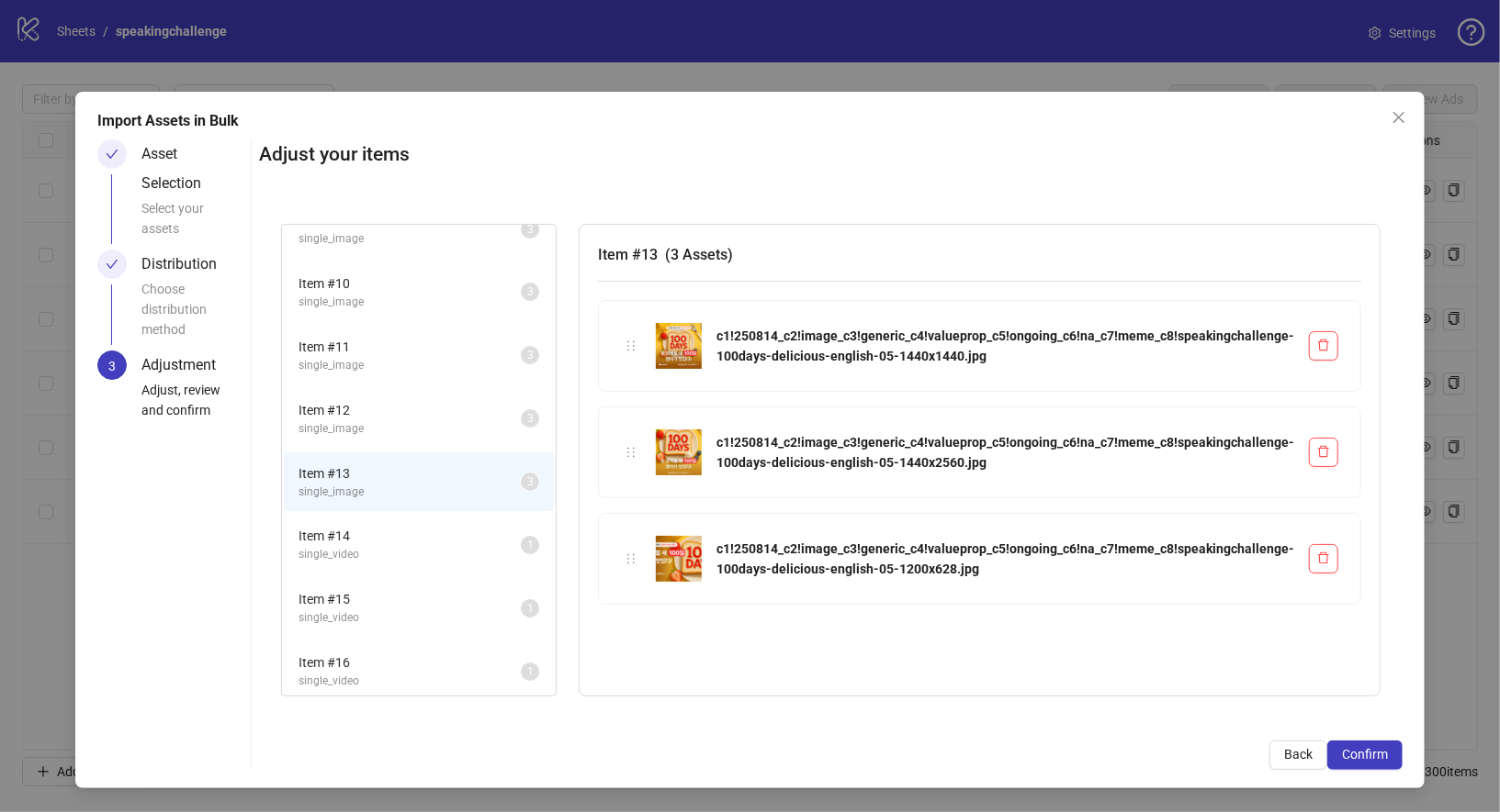
click at [385, 420] on span "single_image" at bounding box center [409, 429] width 222 height 17
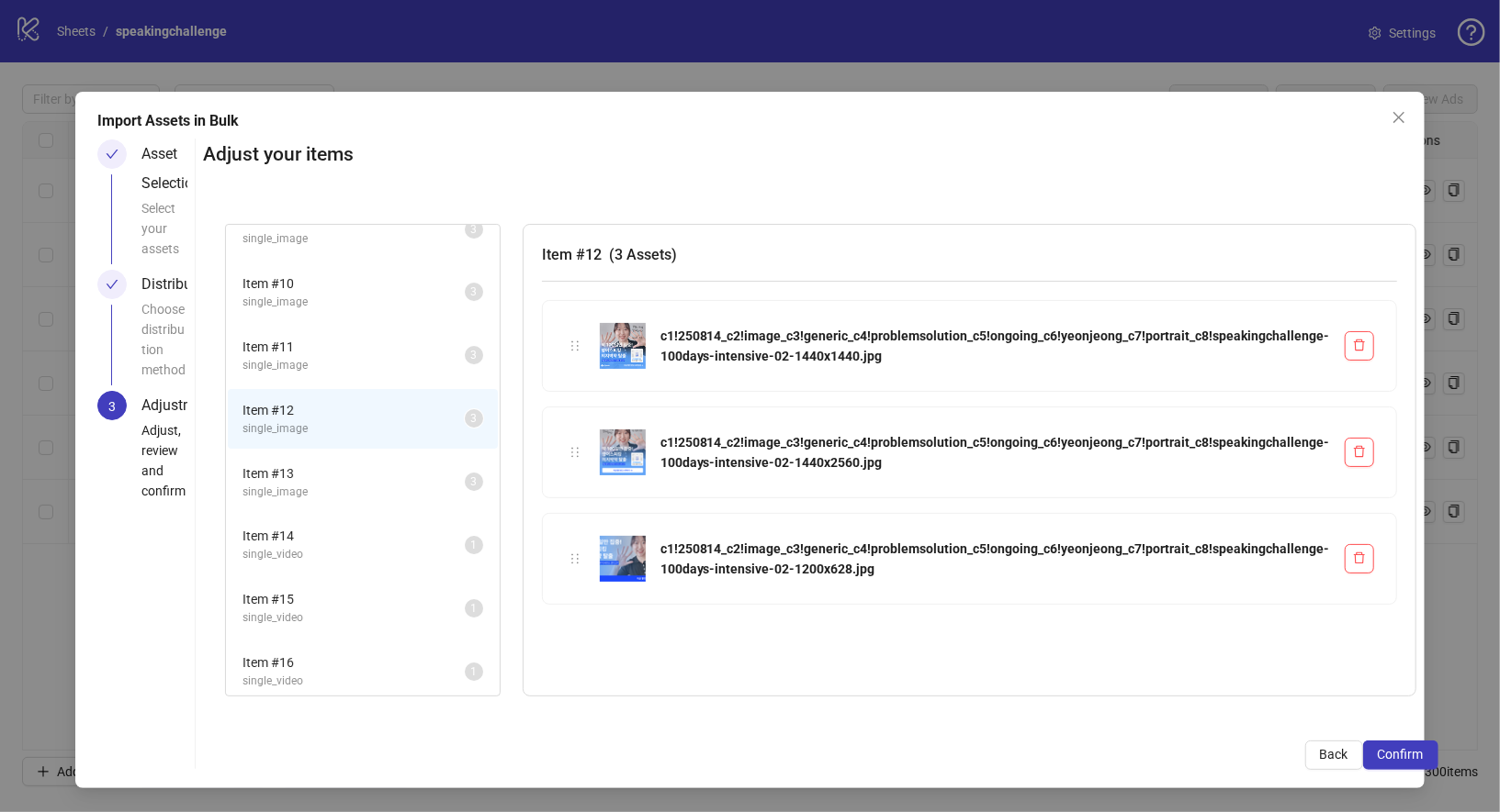
click at [385, 619] on span "single_video" at bounding box center [353, 618] width 222 height 17
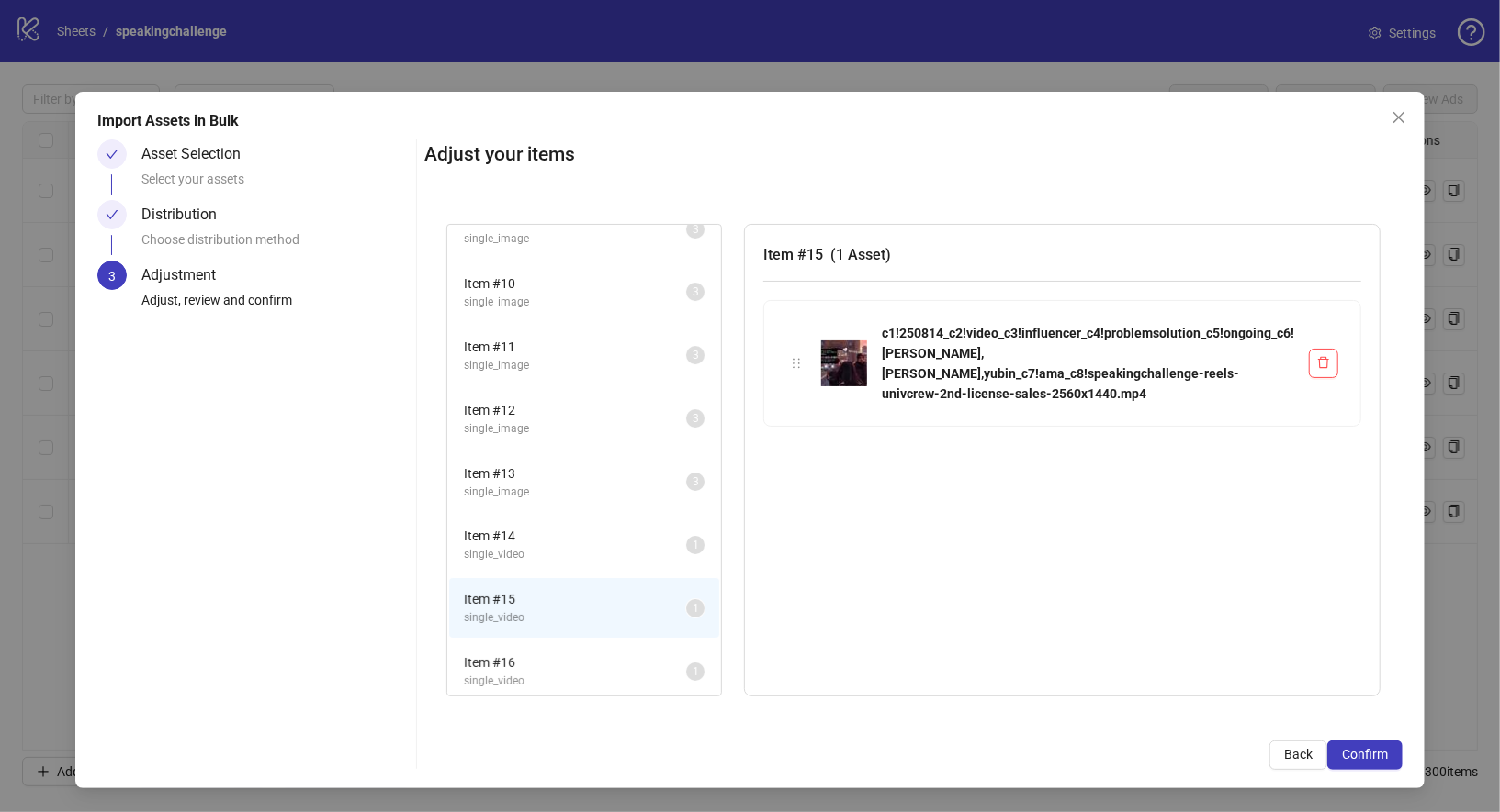
click at [463, 554] on span "single_video" at bounding box center [574, 554] width 222 height 17
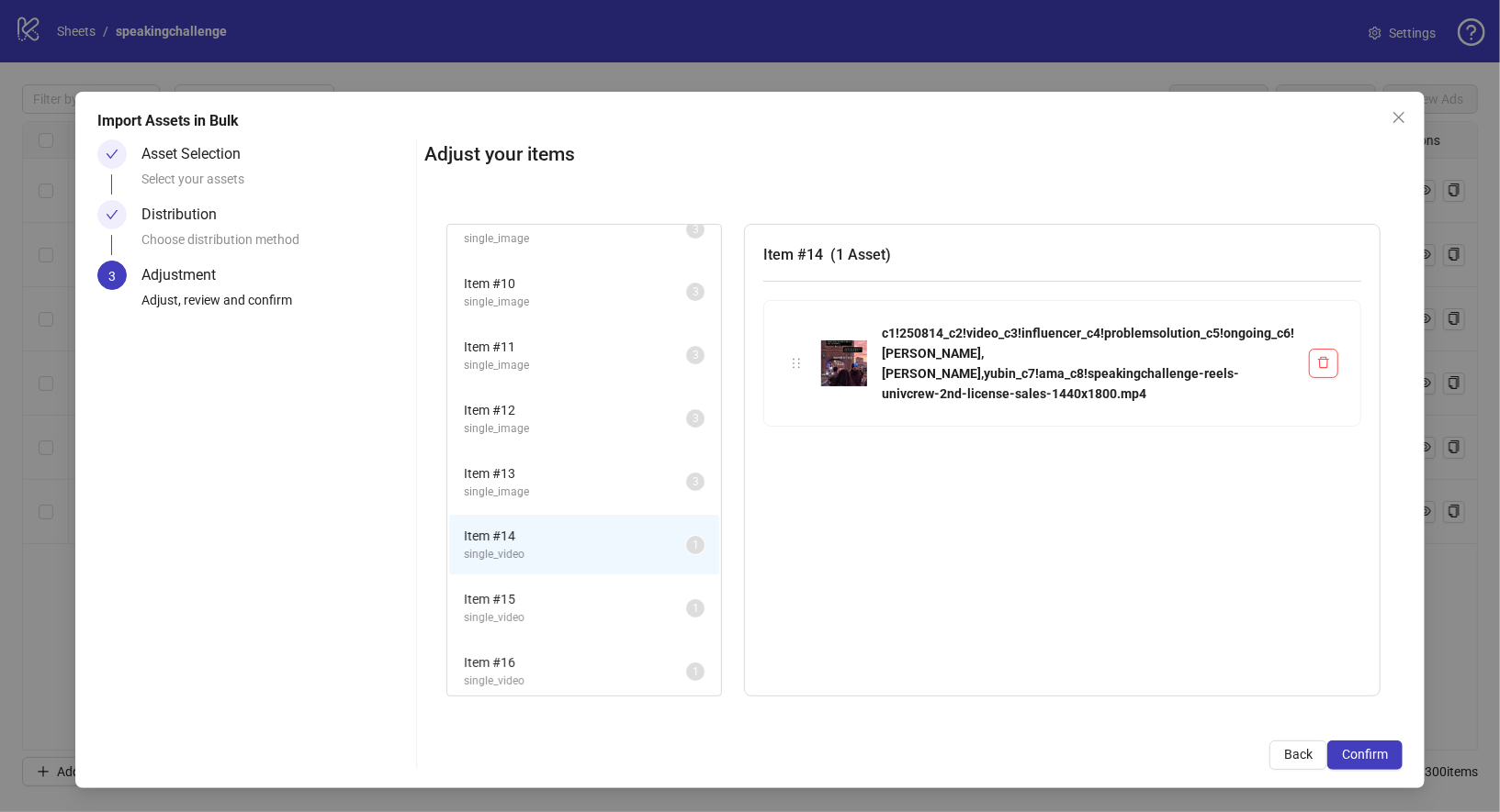
click at [463, 609] on span "single_video" at bounding box center [574, 618] width 222 height 17
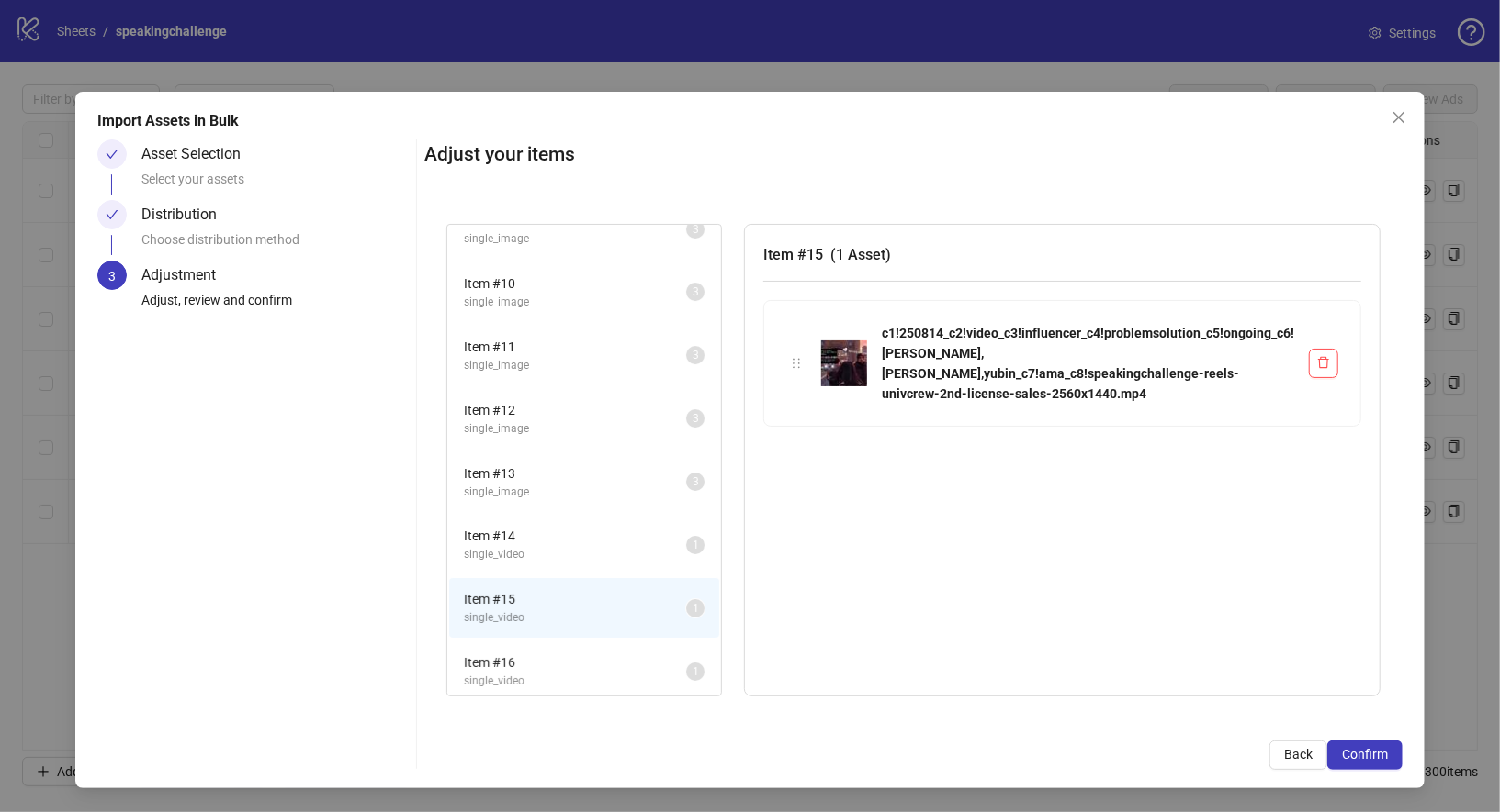
click at [463, 674] on span "single_video" at bounding box center [574, 681] width 222 height 17
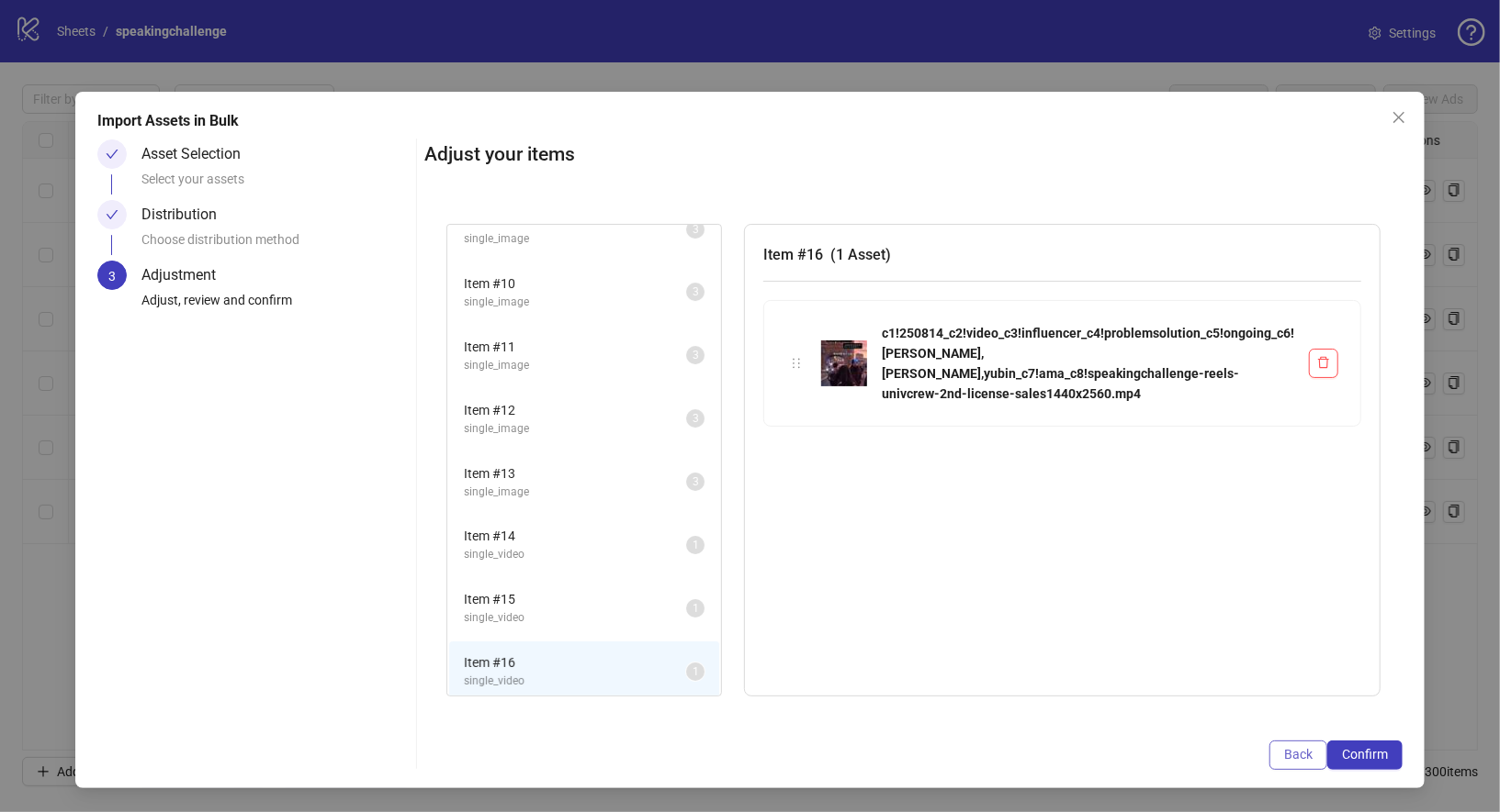
click at [1312, 756] on span "Back" at bounding box center [1298, 754] width 29 height 14
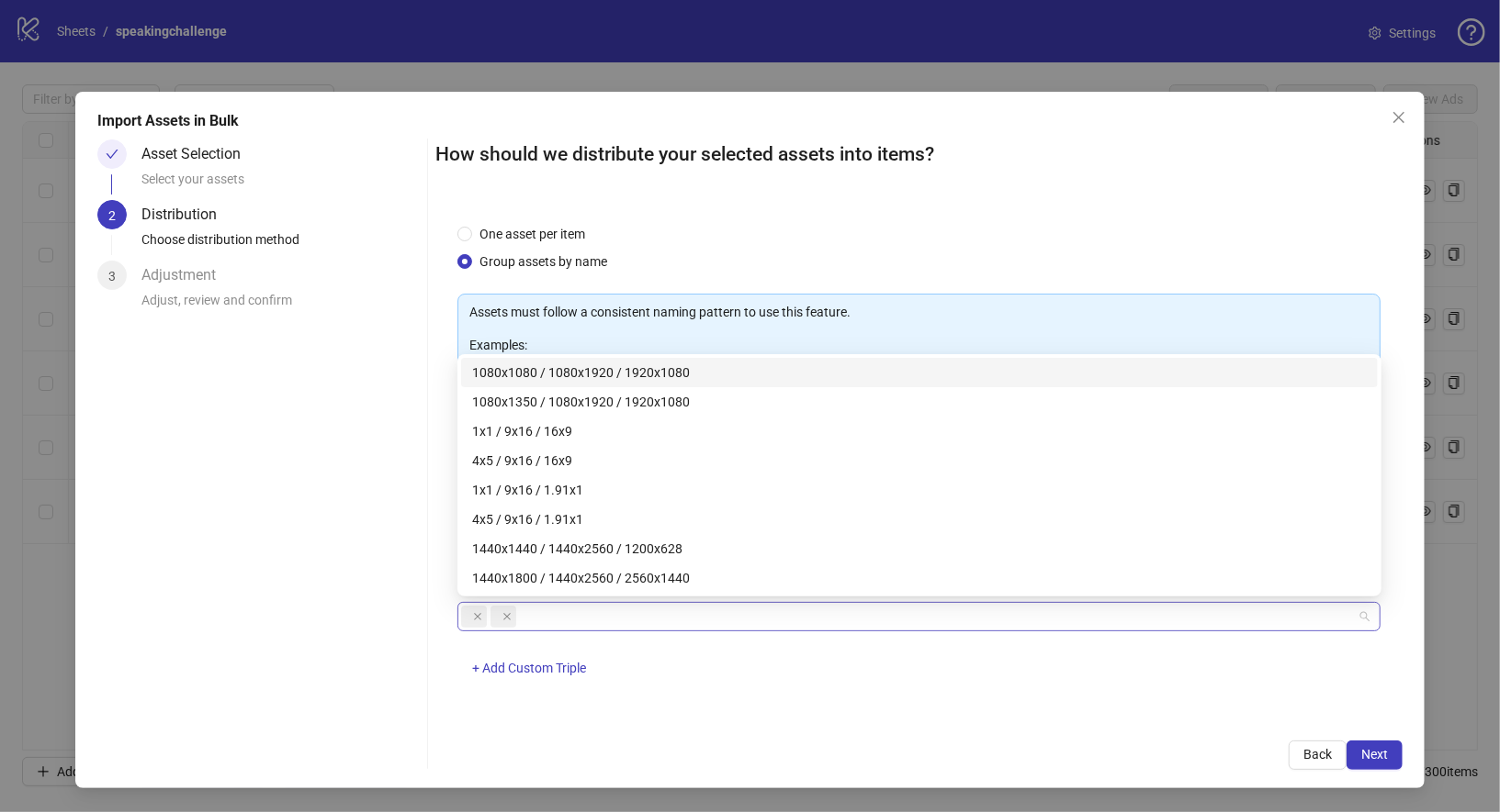
click at [550, 614] on div at bounding box center [910, 617] width 897 height 26
click at [503, 614] on icon "close" at bounding box center [508, 617] width 10 height 10
click at [478, 613] on icon "close" at bounding box center [478, 617] width 8 height 8
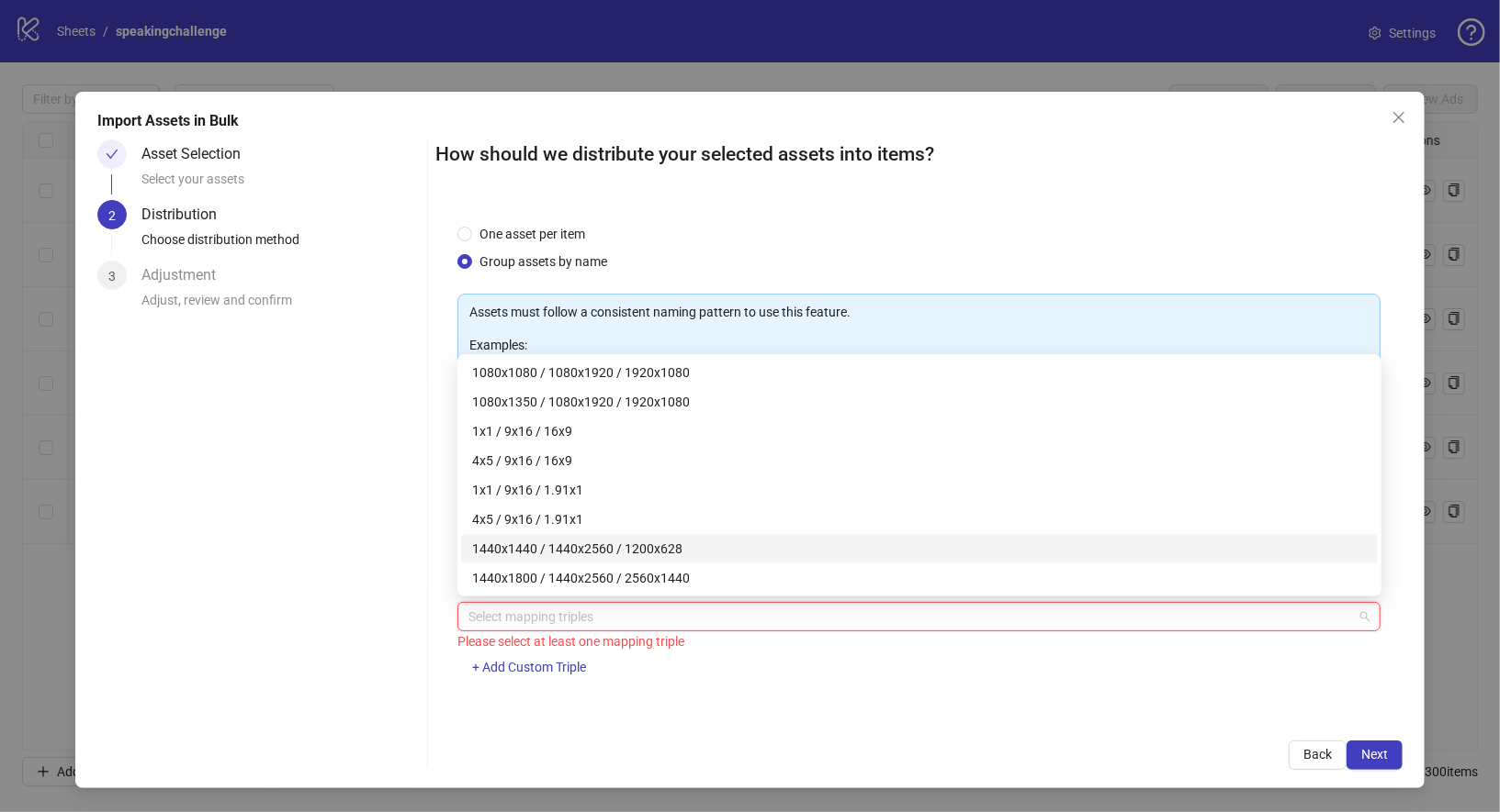
click at [715, 552] on div "1440x1440 / 1440x2560 / 1200x628" at bounding box center [919, 549] width 894 height 20
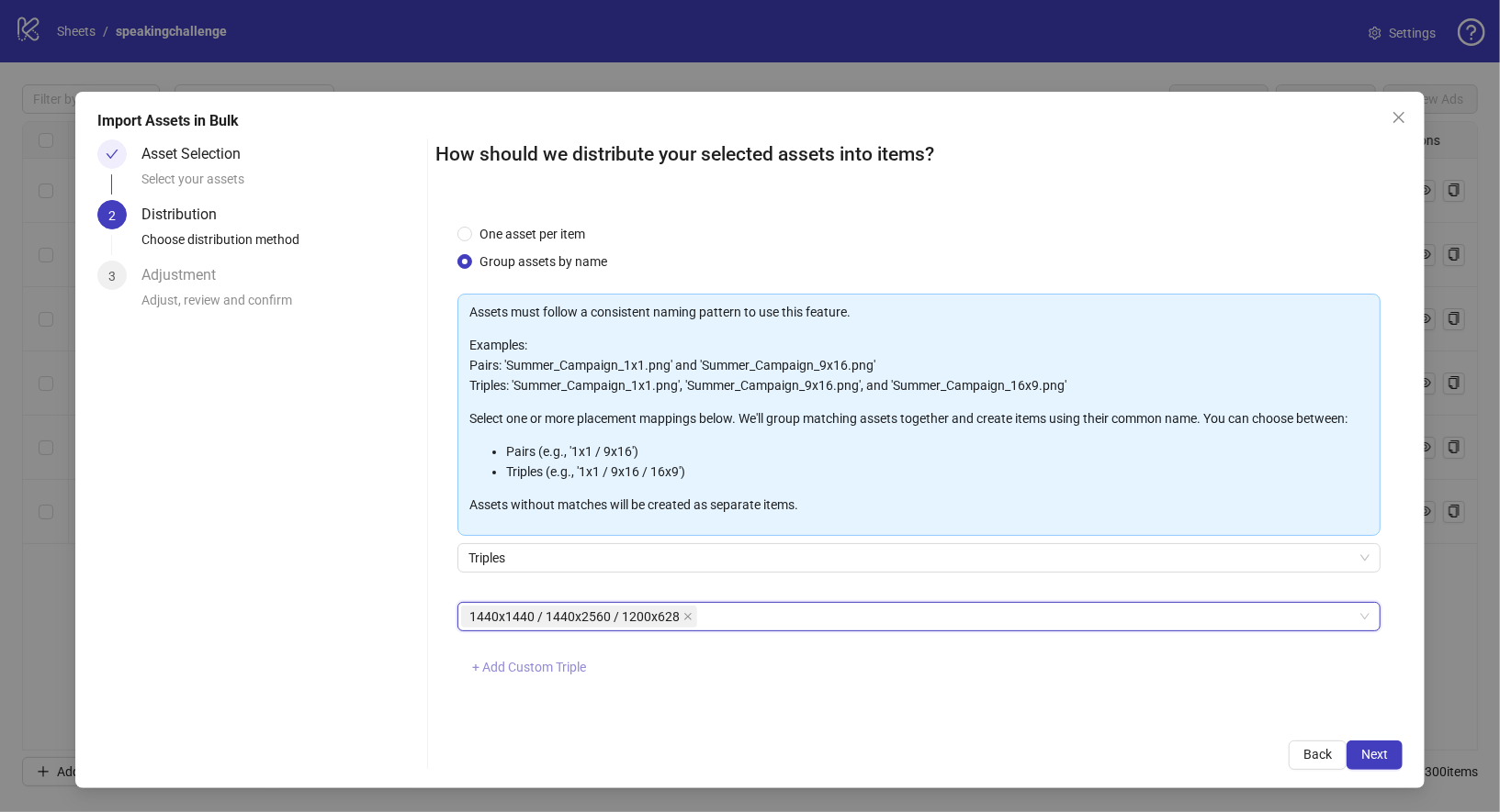
click at [536, 669] on span "+ Add Custom Triple" at bounding box center [529, 667] width 113 height 14
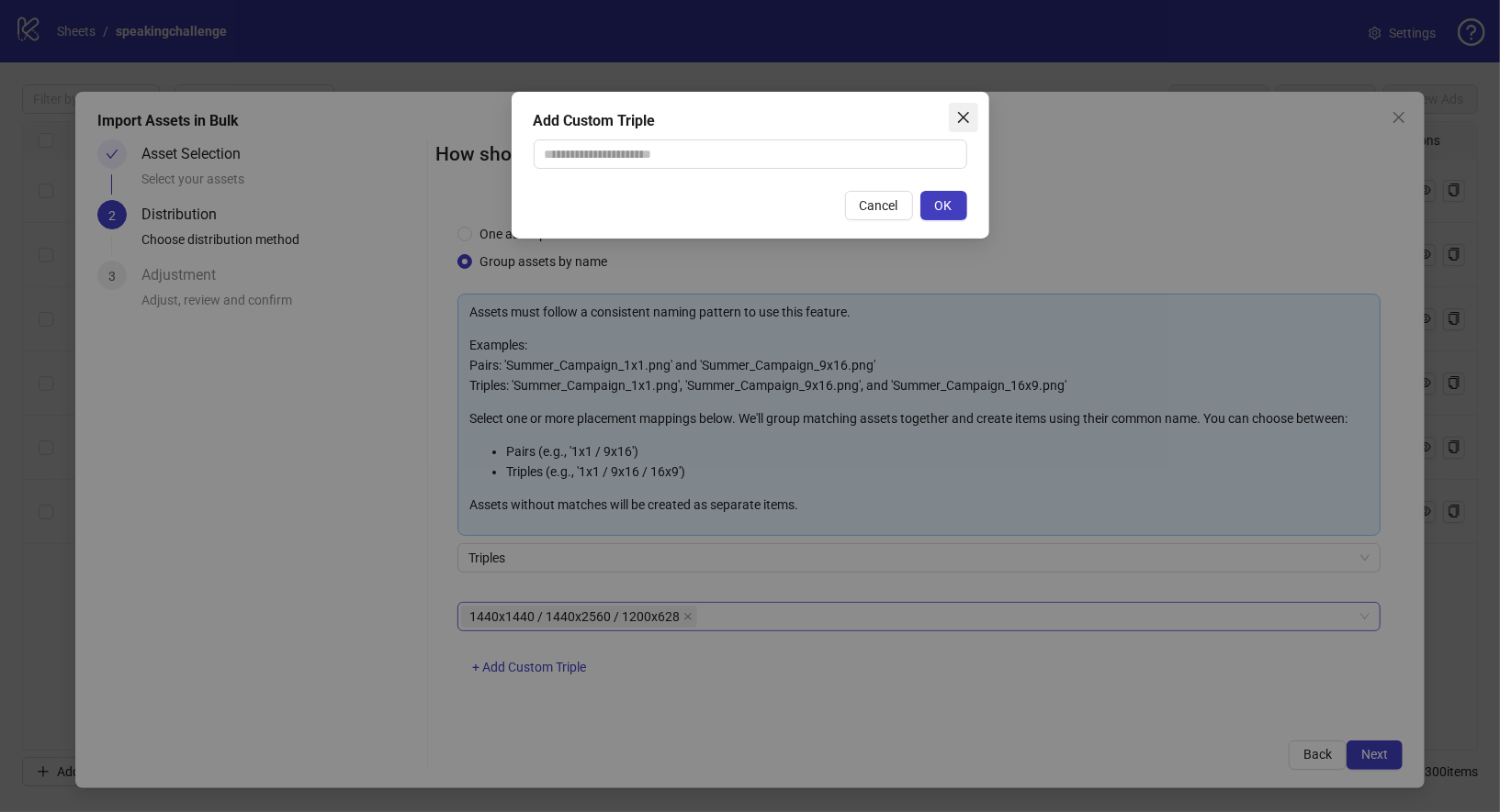
click at [952, 126] on button "Close" at bounding box center [963, 117] width 30 height 30
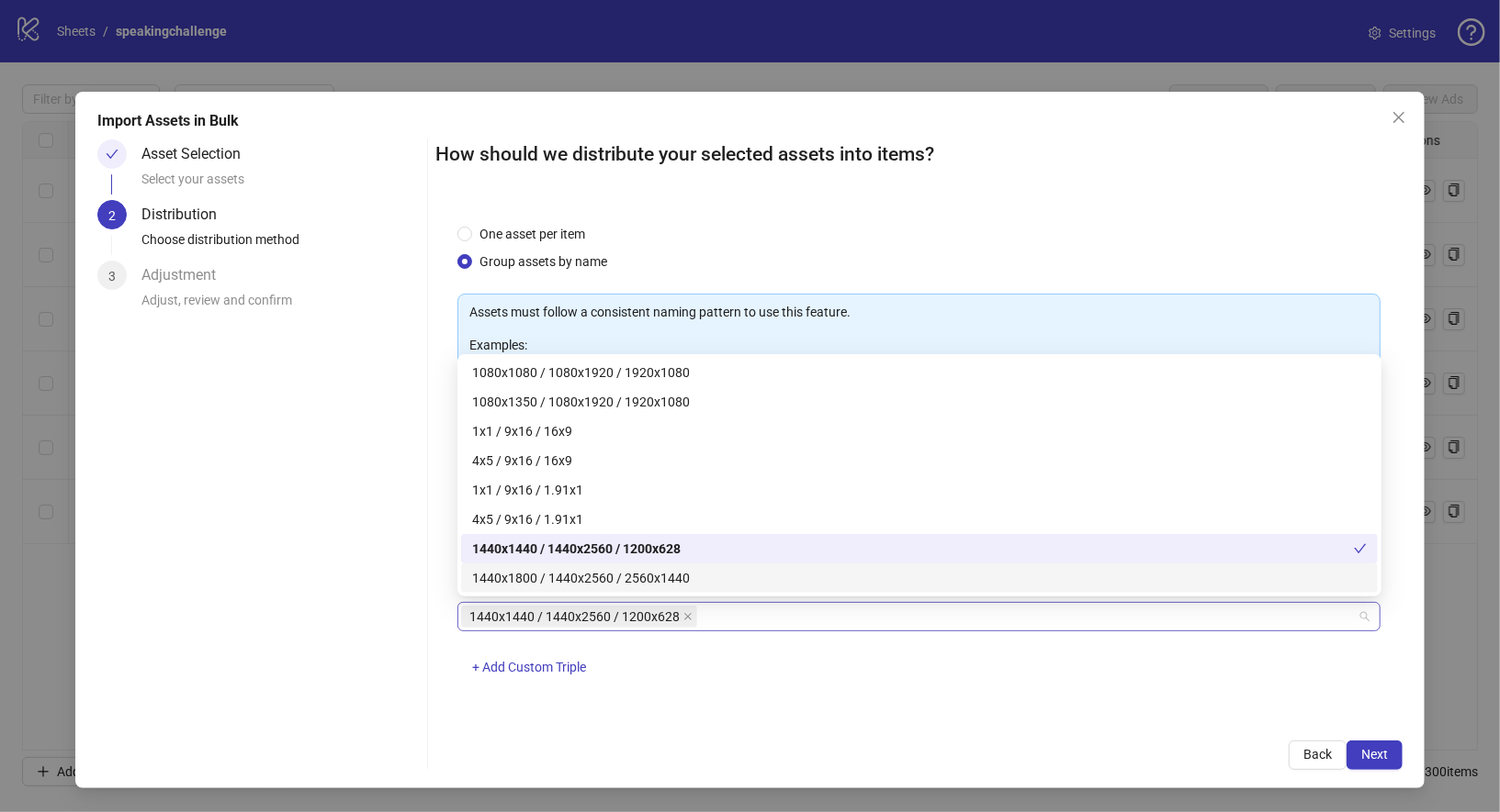
click at [791, 604] on div "1440x1440 / 1440x2560 / 1200x628" at bounding box center [910, 617] width 897 height 26
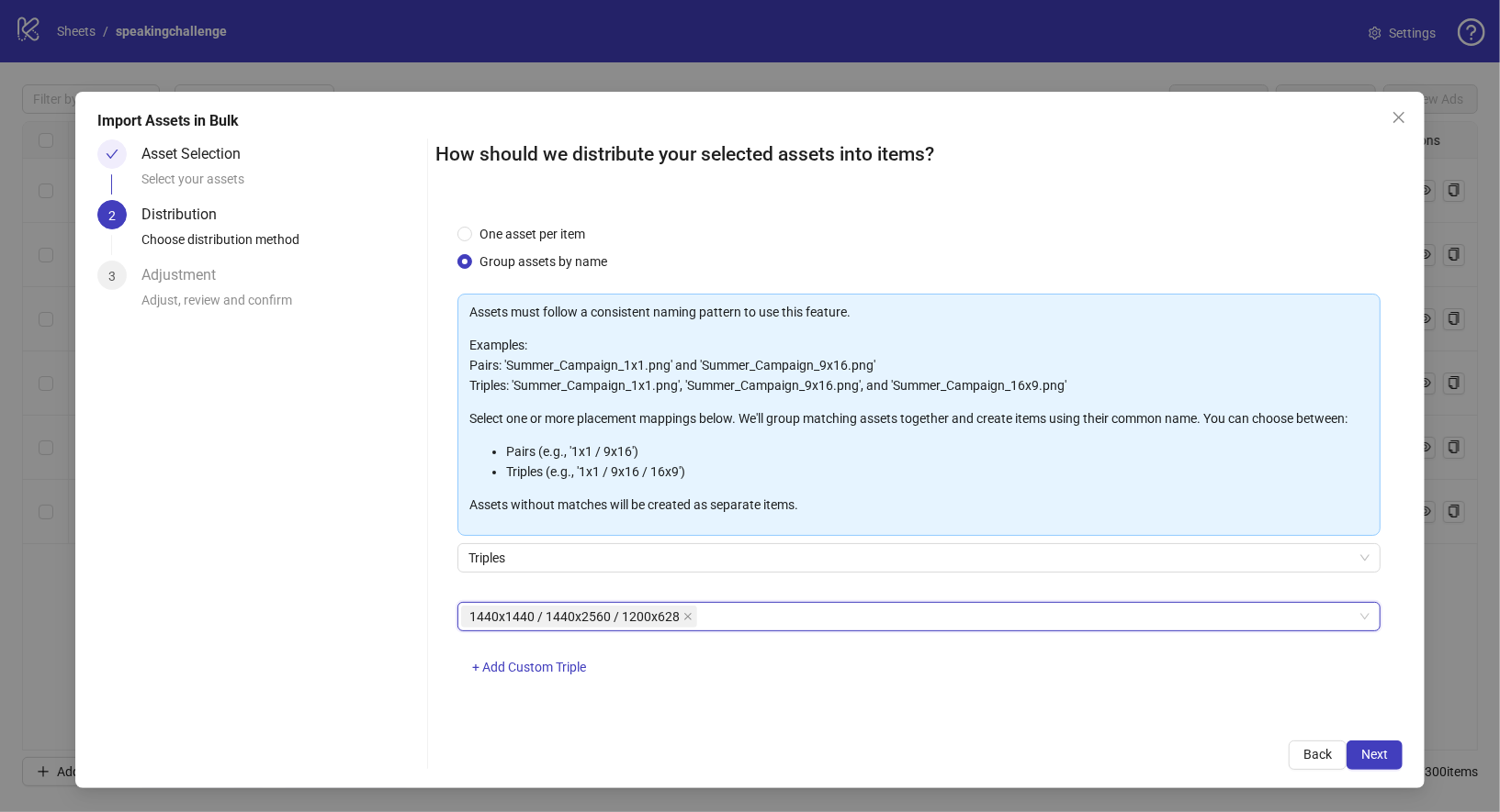
click at [789, 623] on div "1440x1440 / 1440x2560 / 1200x628" at bounding box center [910, 617] width 897 height 26
click at [711, 615] on div "1440x1440 / 1440x2560 / 1200x628" at bounding box center [910, 617] width 897 height 26
click at [486, 675] on button "+ Add Custom Triple" at bounding box center [529, 668] width 143 height 30
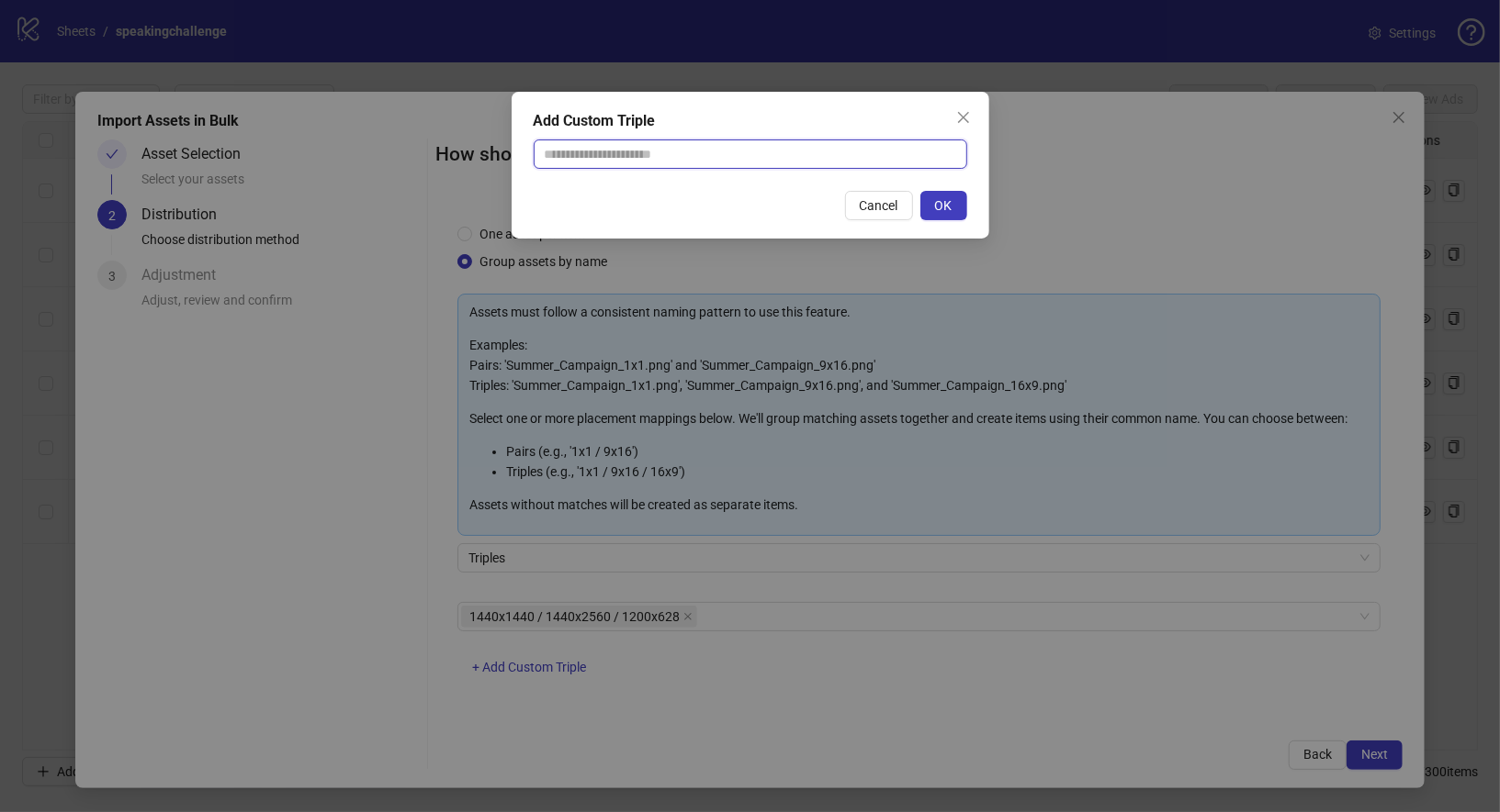
click at [751, 149] on input "text" at bounding box center [750, 154] width 434 height 30
paste input "**********"
type input "**********"
click at [947, 209] on span "OK" at bounding box center [943, 205] width 17 height 14
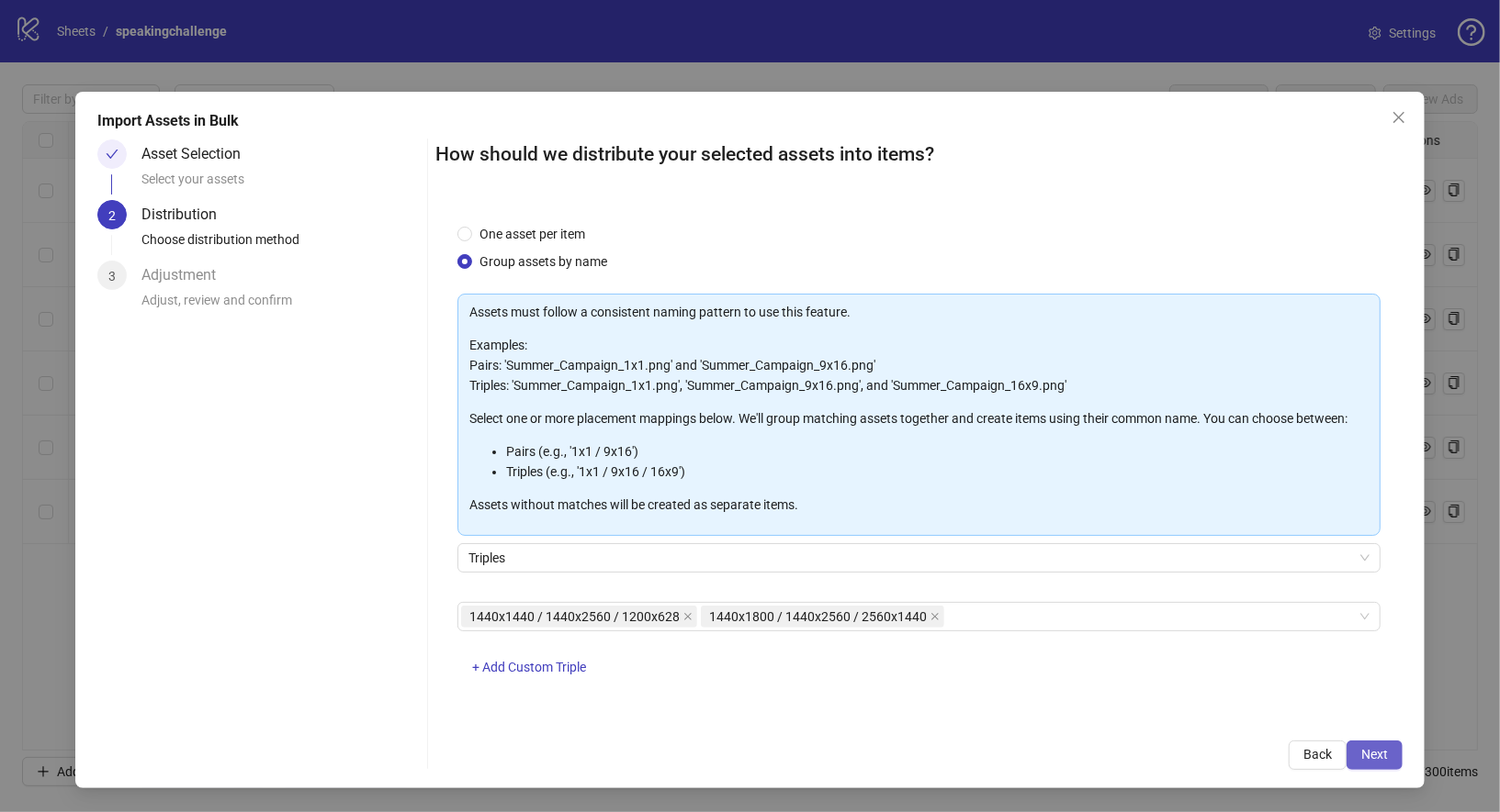
click at [1377, 753] on span "Next" at bounding box center [1375, 754] width 27 height 14
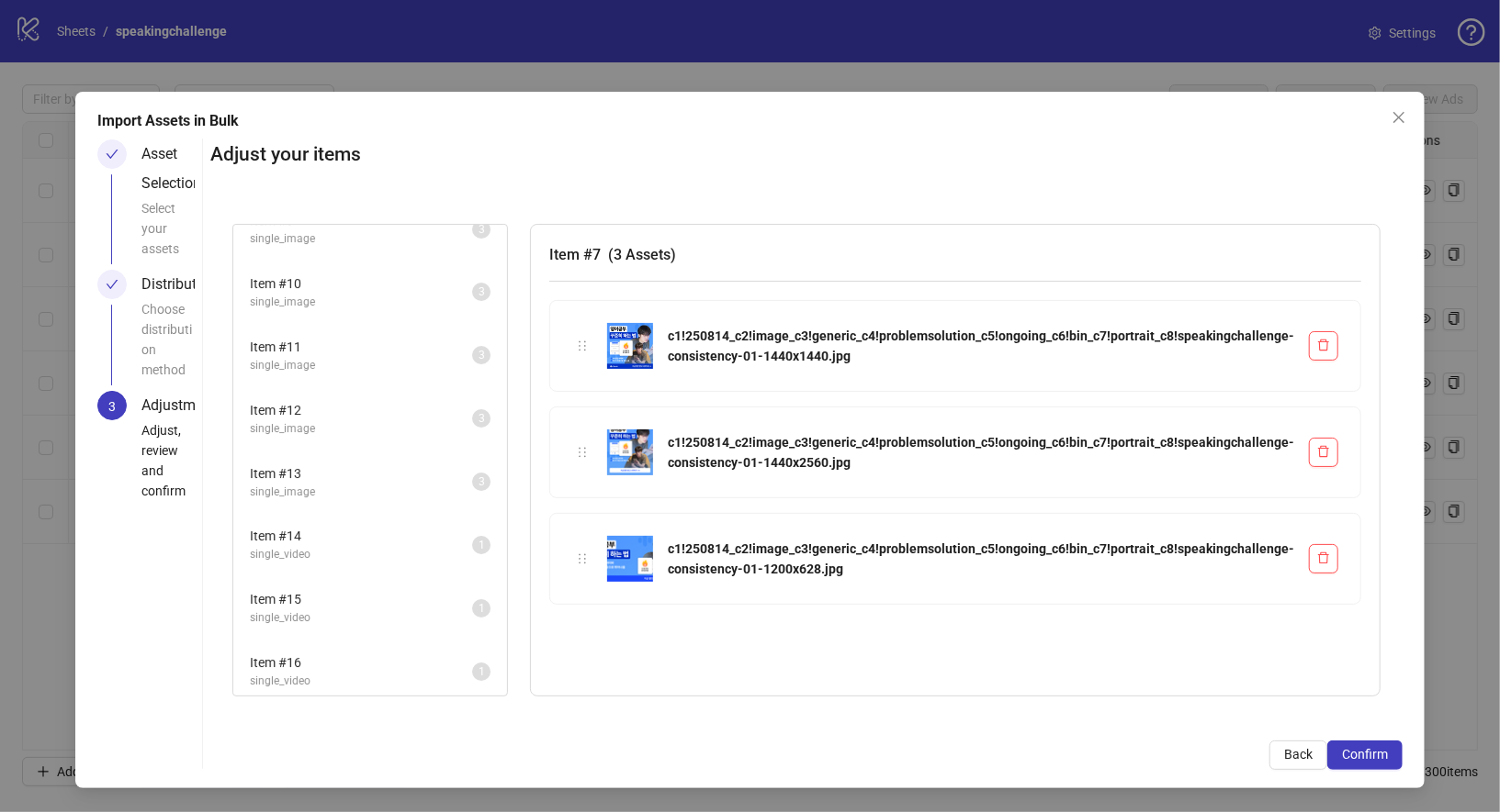
click at [369, 673] on span "single_video" at bounding box center [361, 681] width 222 height 17
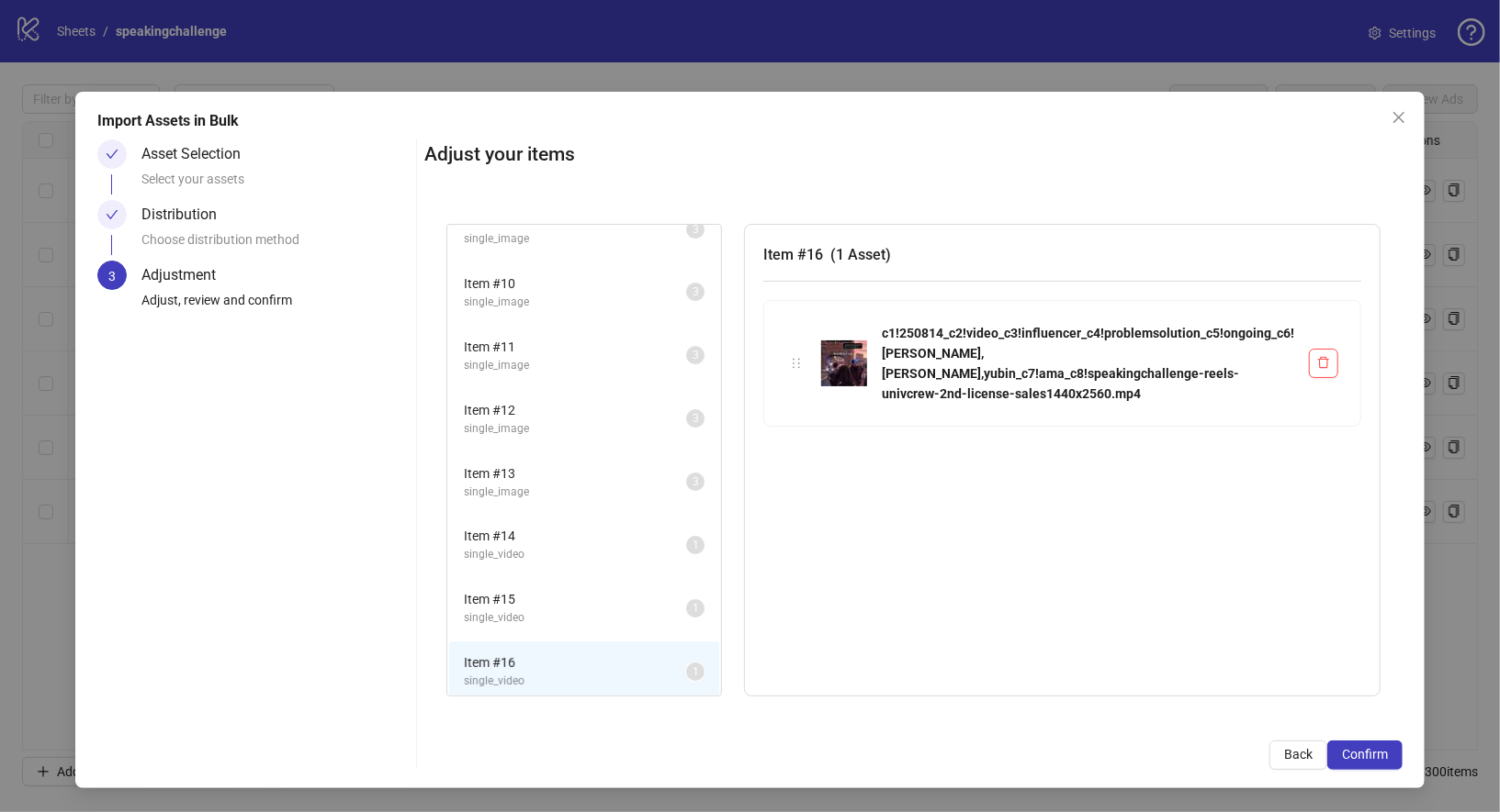
click at [449, 621] on li "Item # 15 single_video 1" at bounding box center [584, 608] width 270 height 60
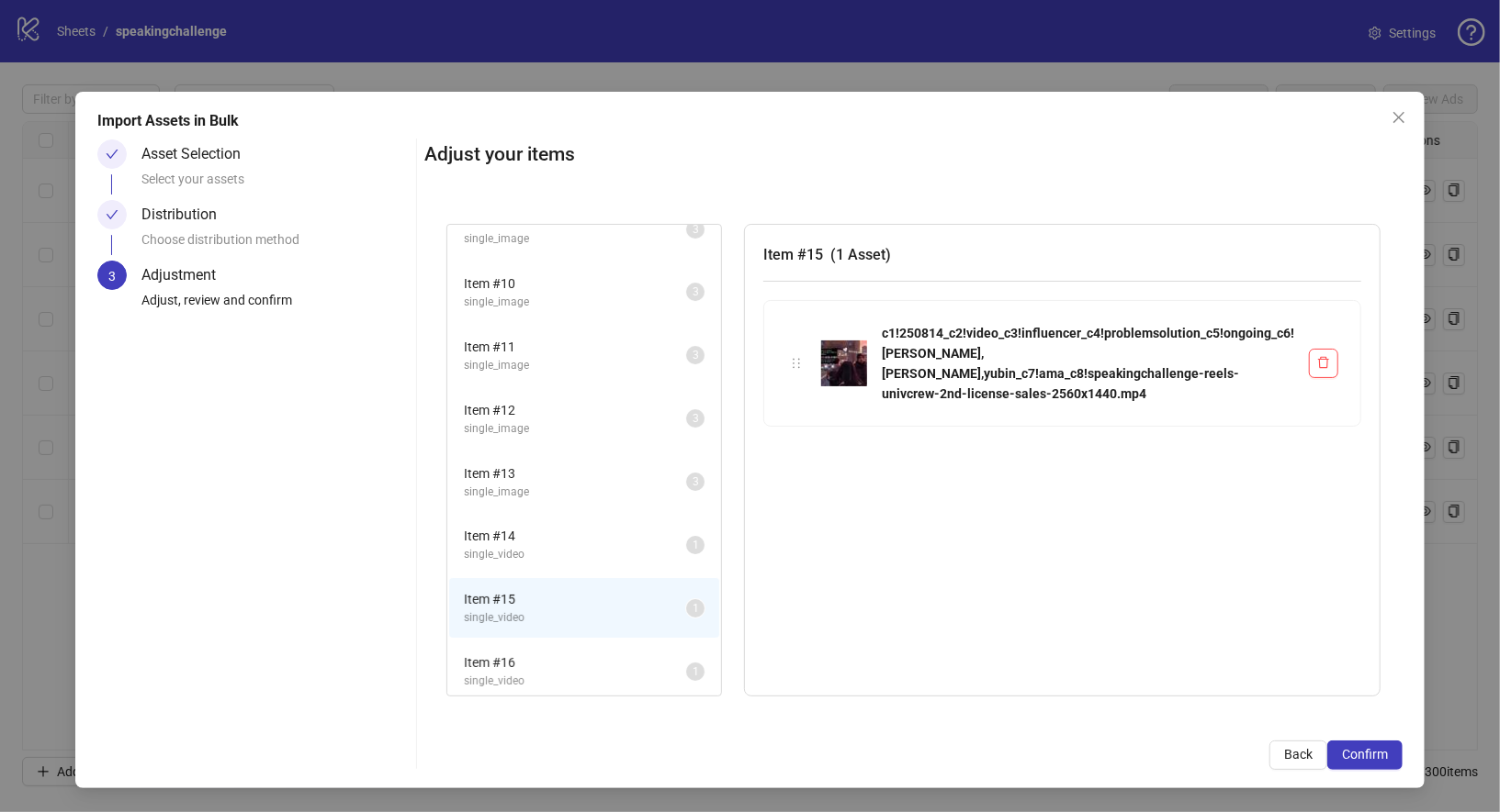
click at [447, 577] on div "Item # 15 single_video 1" at bounding box center [584, 608] width 274 height 63
click at [463, 536] on span "Item # 14" at bounding box center [574, 535] width 222 height 20
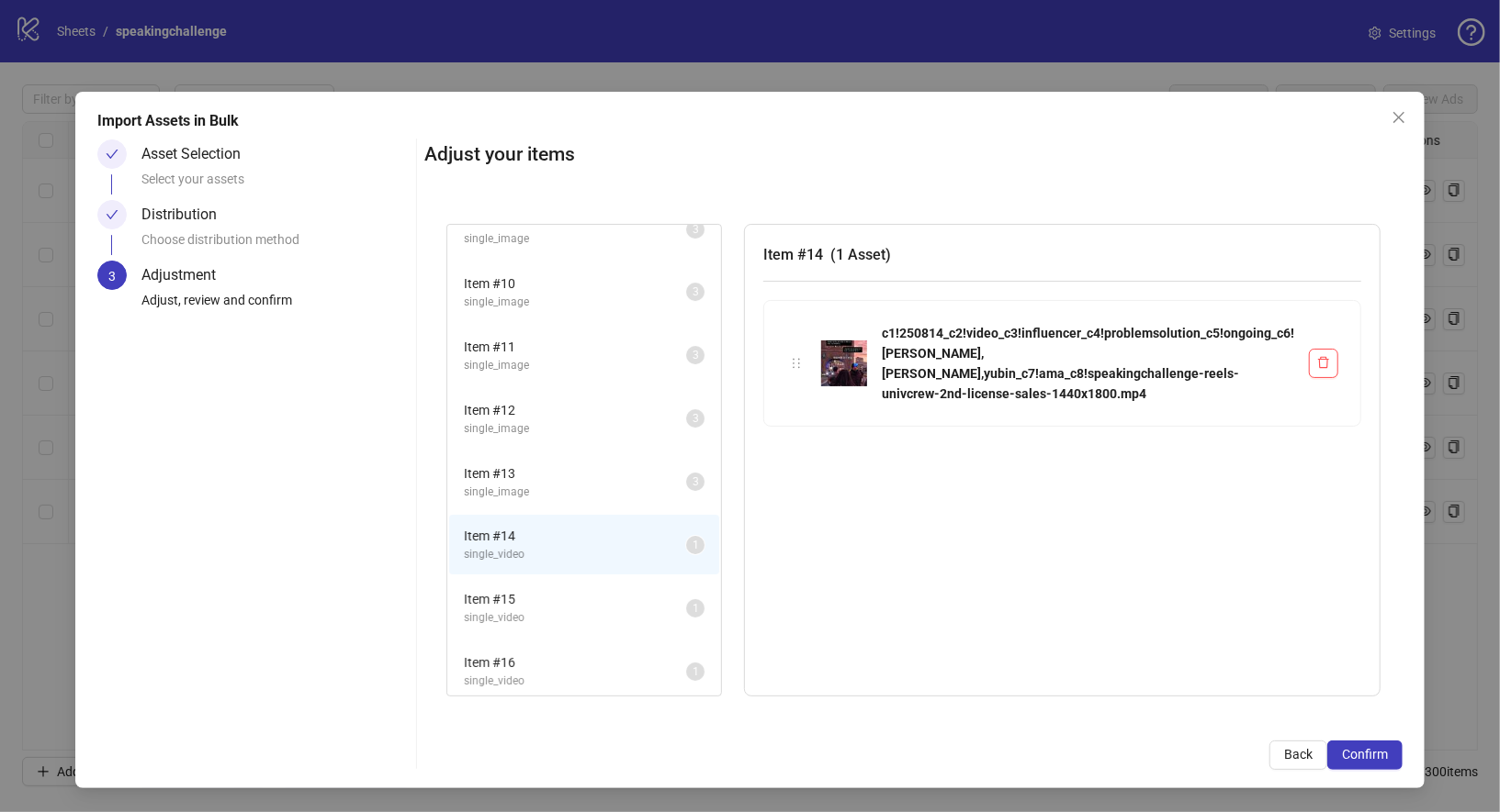
click at [463, 597] on span "Item # 15" at bounding box center [574, 599] width 222 height 20
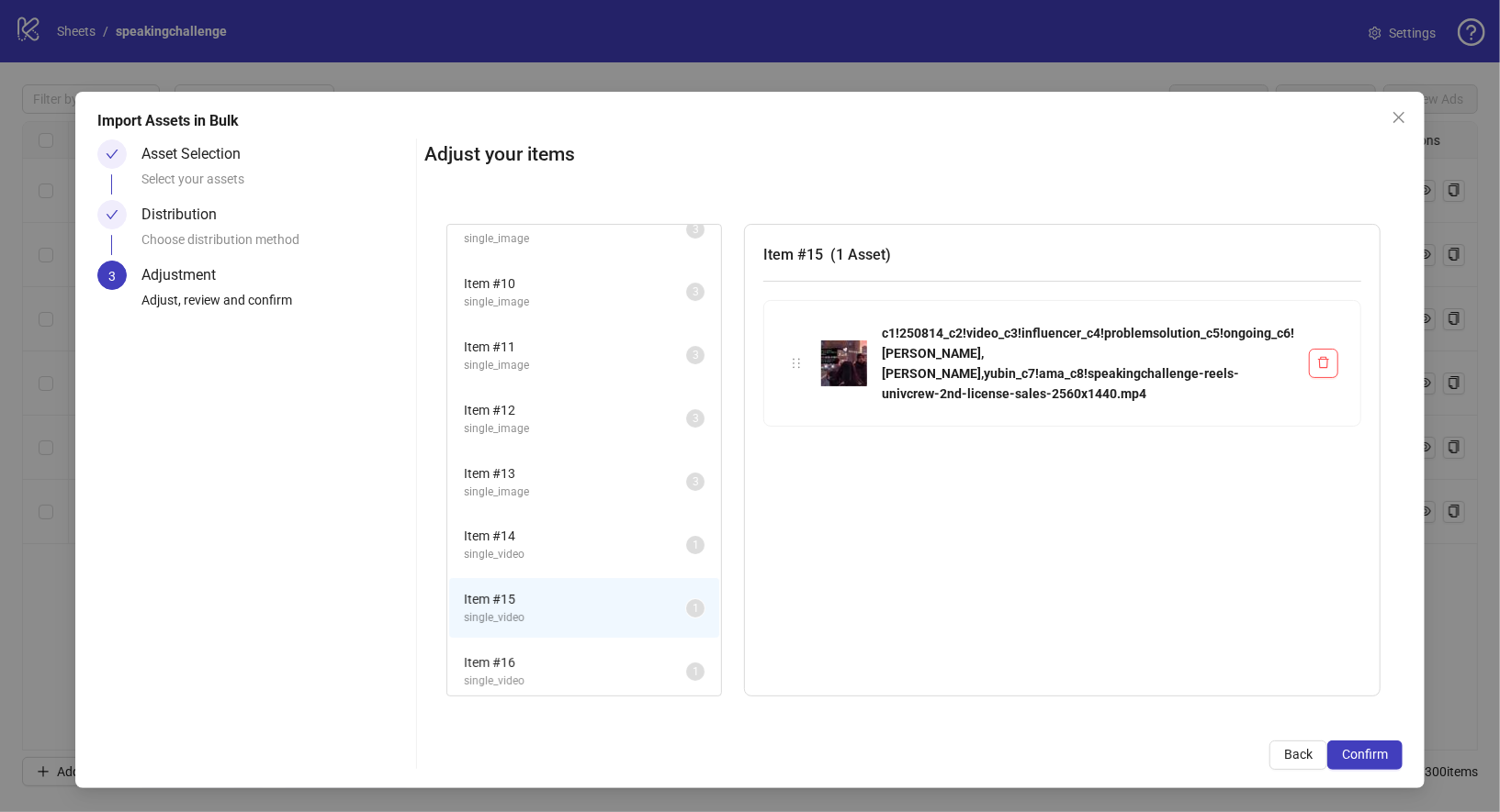
click at [449, 631] on li "Item # 15 single_video 1" at bounding box center [584, 608] width 270 height 60
click at [463, 679] on span "single_video" at bounding box center [574, 681] width 222 height 17
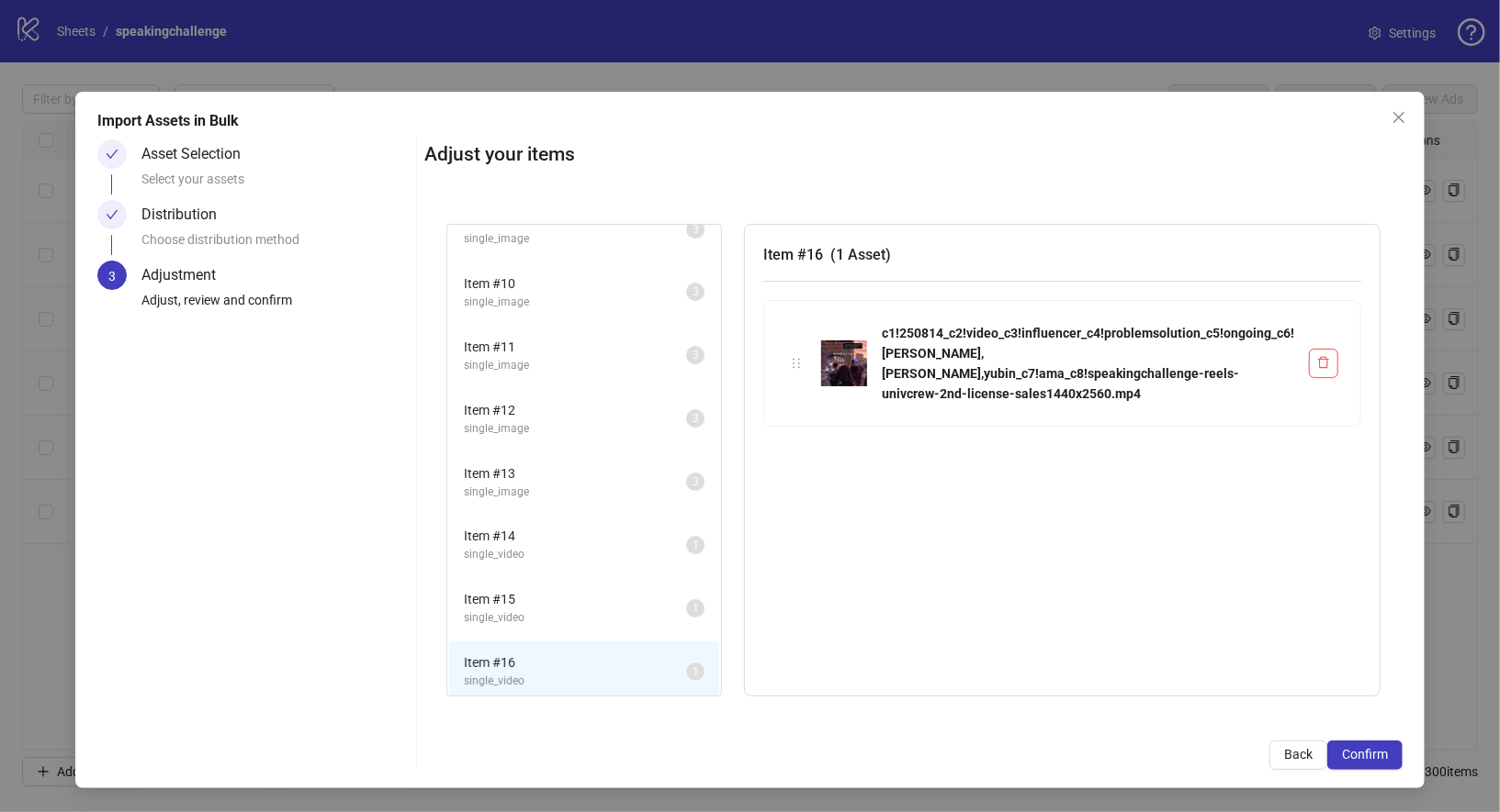
click at [463, 546] on span "single_video" at bounding box center [574, 554] width 222 height 17
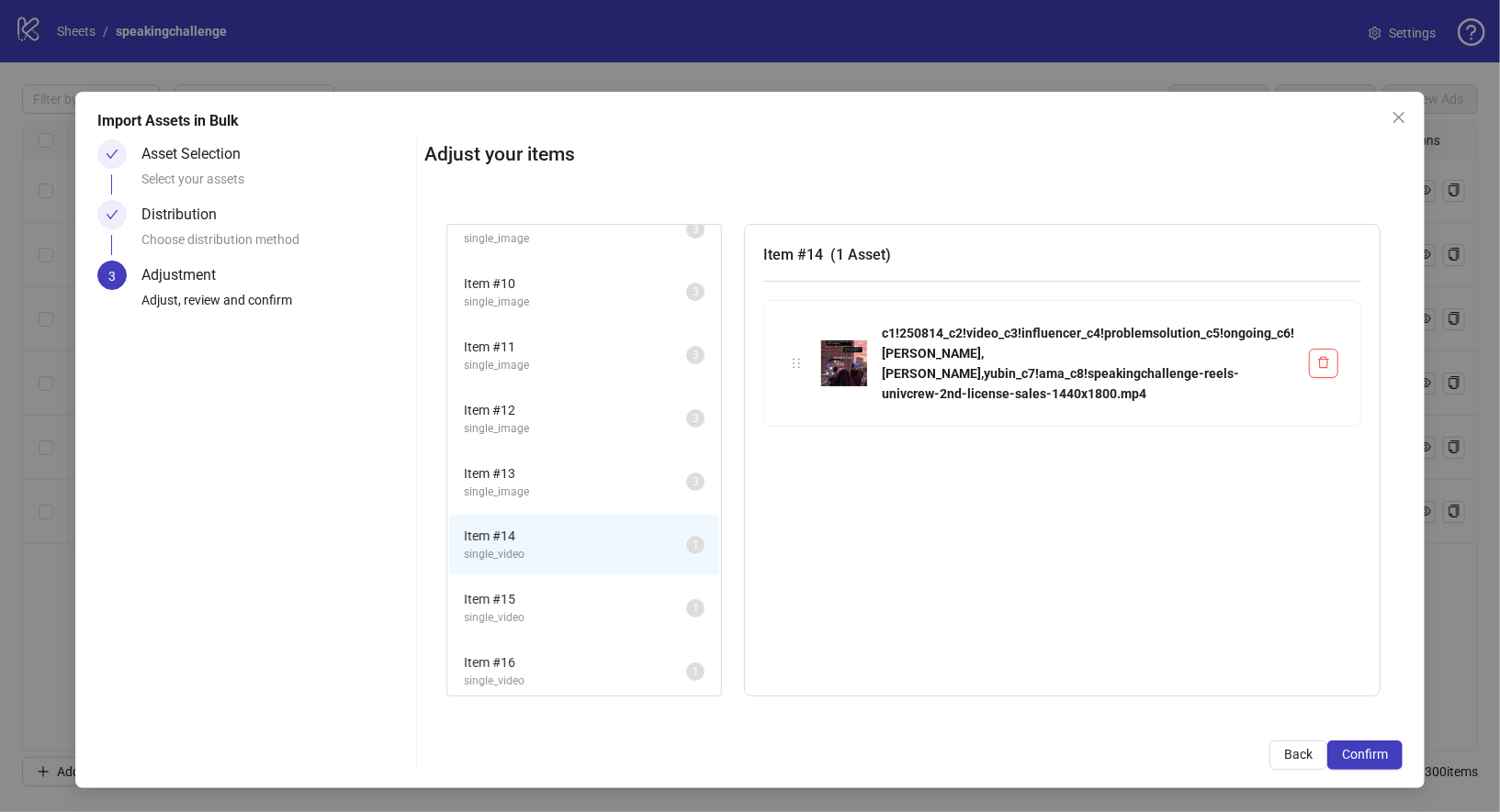
click at [463, 596] on span "Item # 15" at bounding box center [574, 599] width 222 height 20
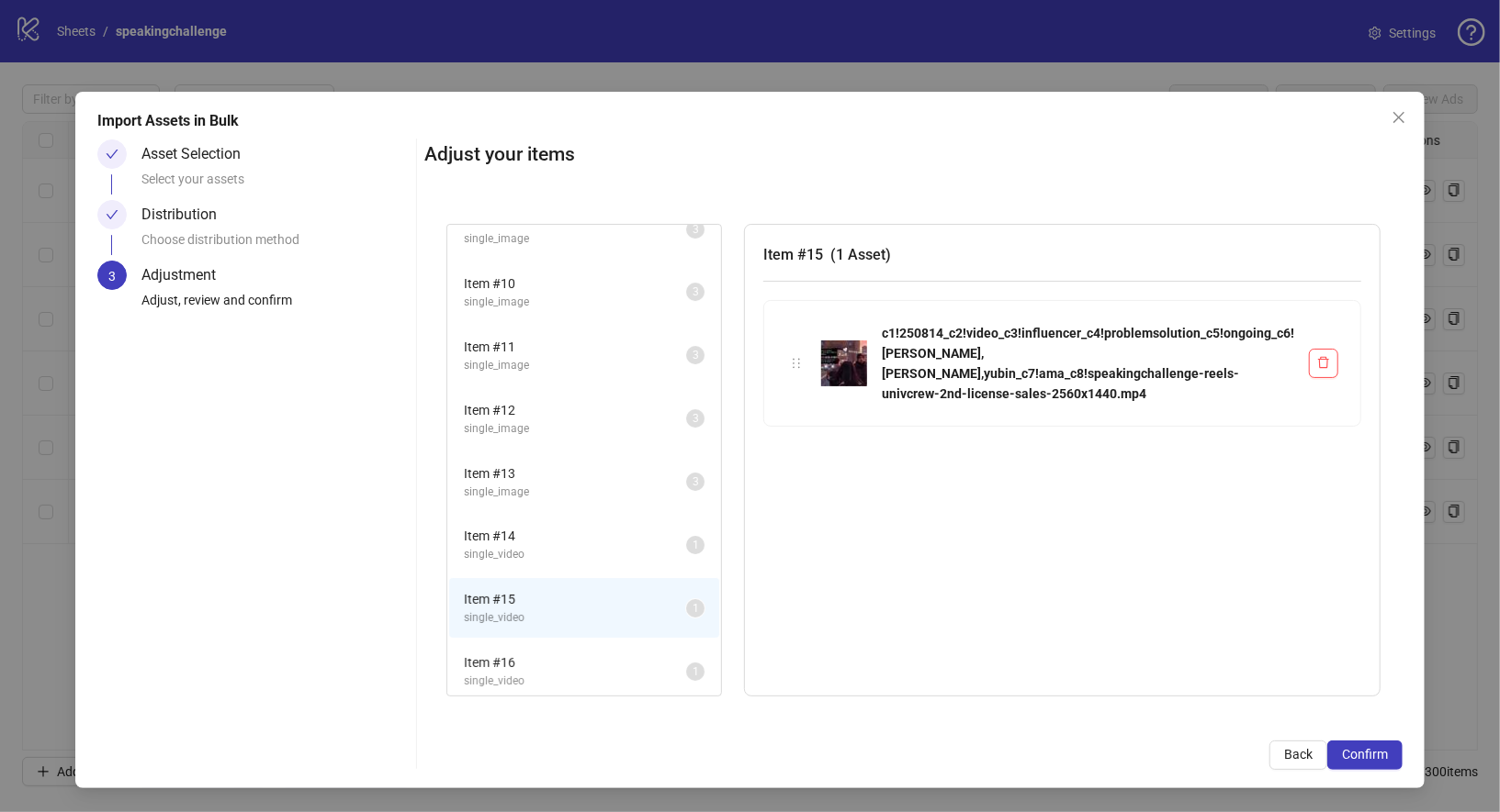
click at [463, 652] on span "Item # 16" at bounding box center [574, 662] width 222 height 20
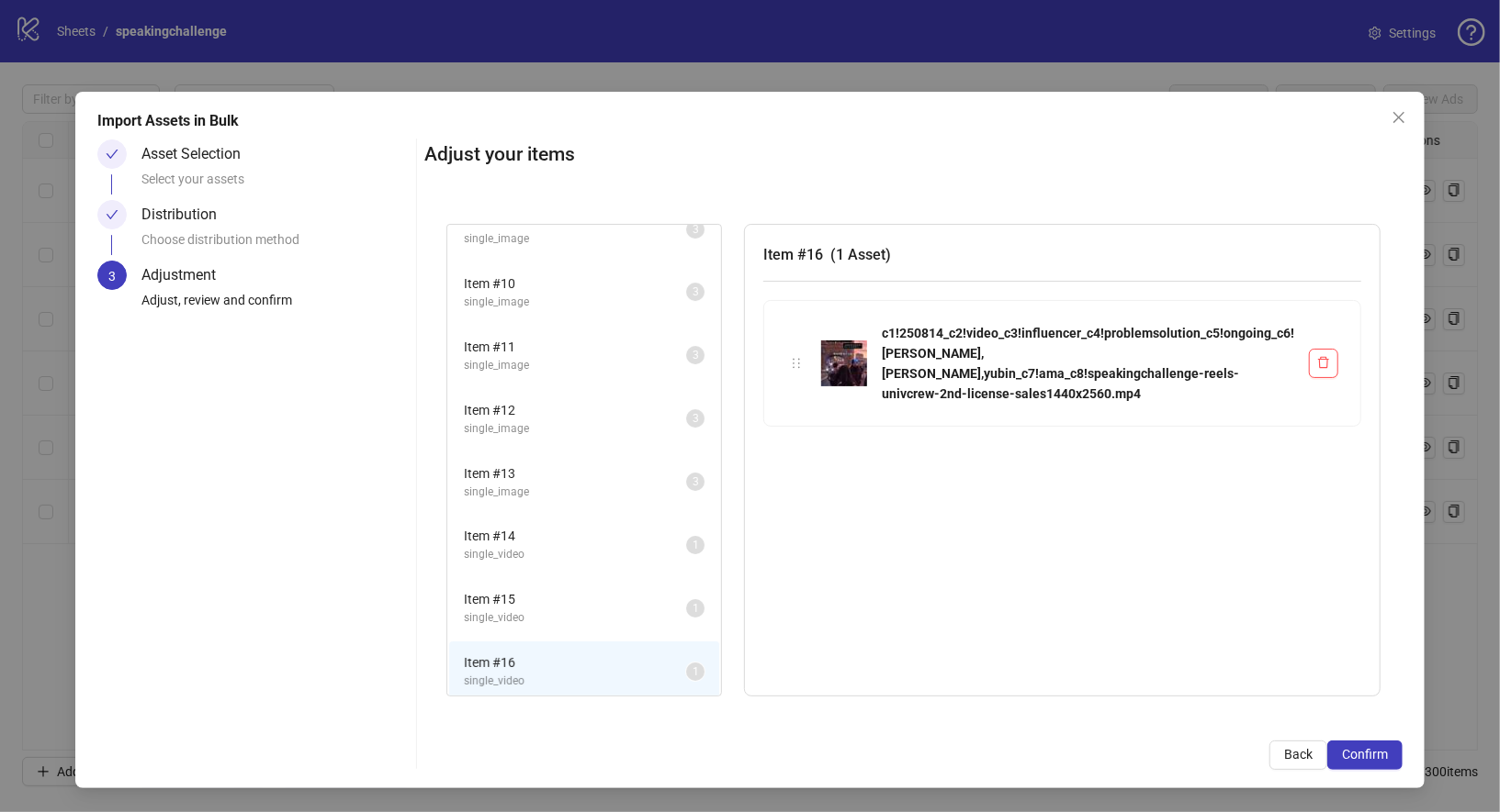
click at [463, 609] on span "single_video" at bounding box center [574, 618] width 222 height 17
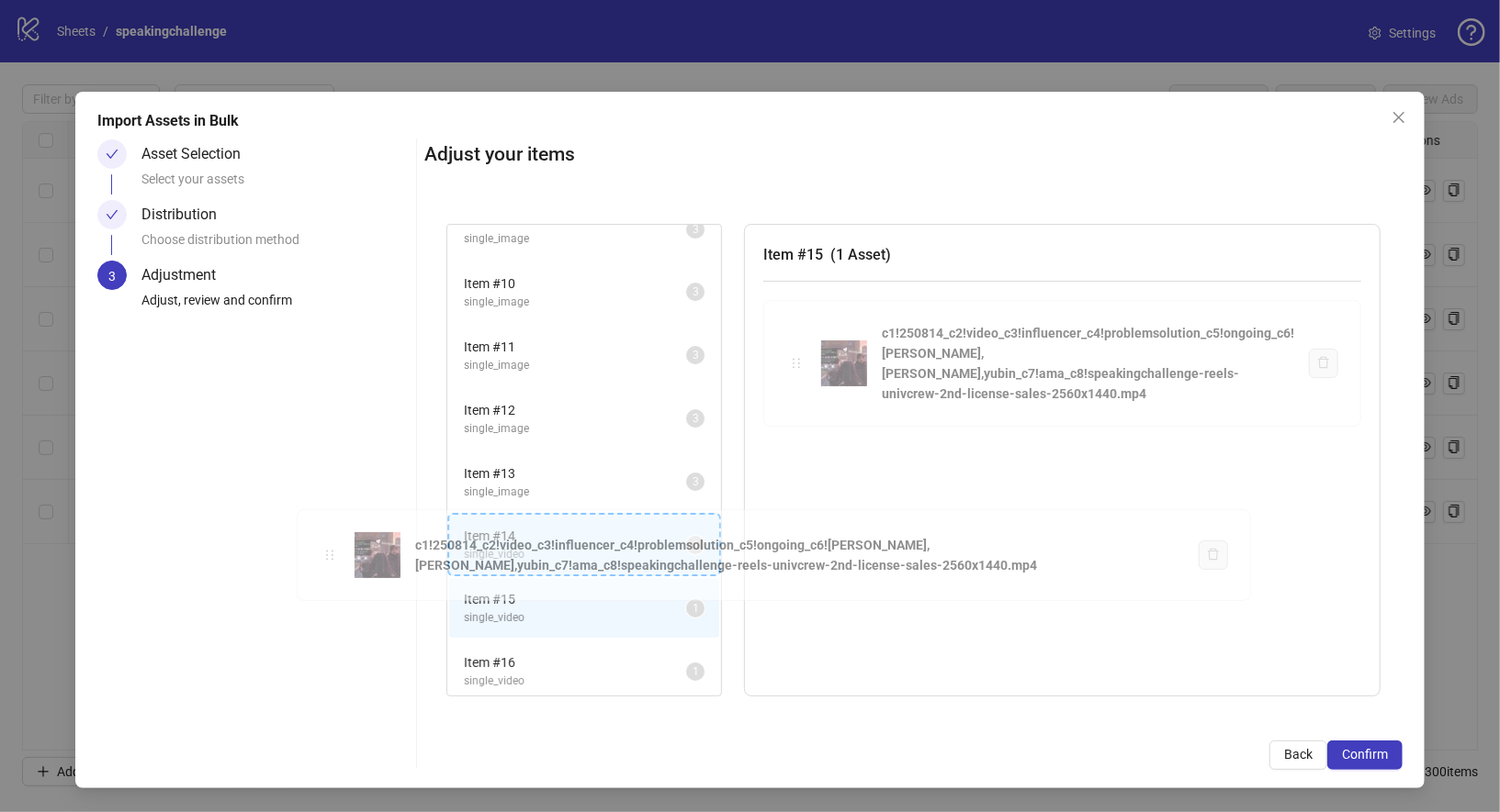
drag, startPoint x: 578, startPoint y: 350, endPoint x: 334, endPoint y: 559, distance: 321.3
click at [424, 559] on div "Item # 7 single_image 3 Item # 8 single_image 3 Item # 9 single_image 3 Item # …" at bounding box center [912, 460] width 978 height 517
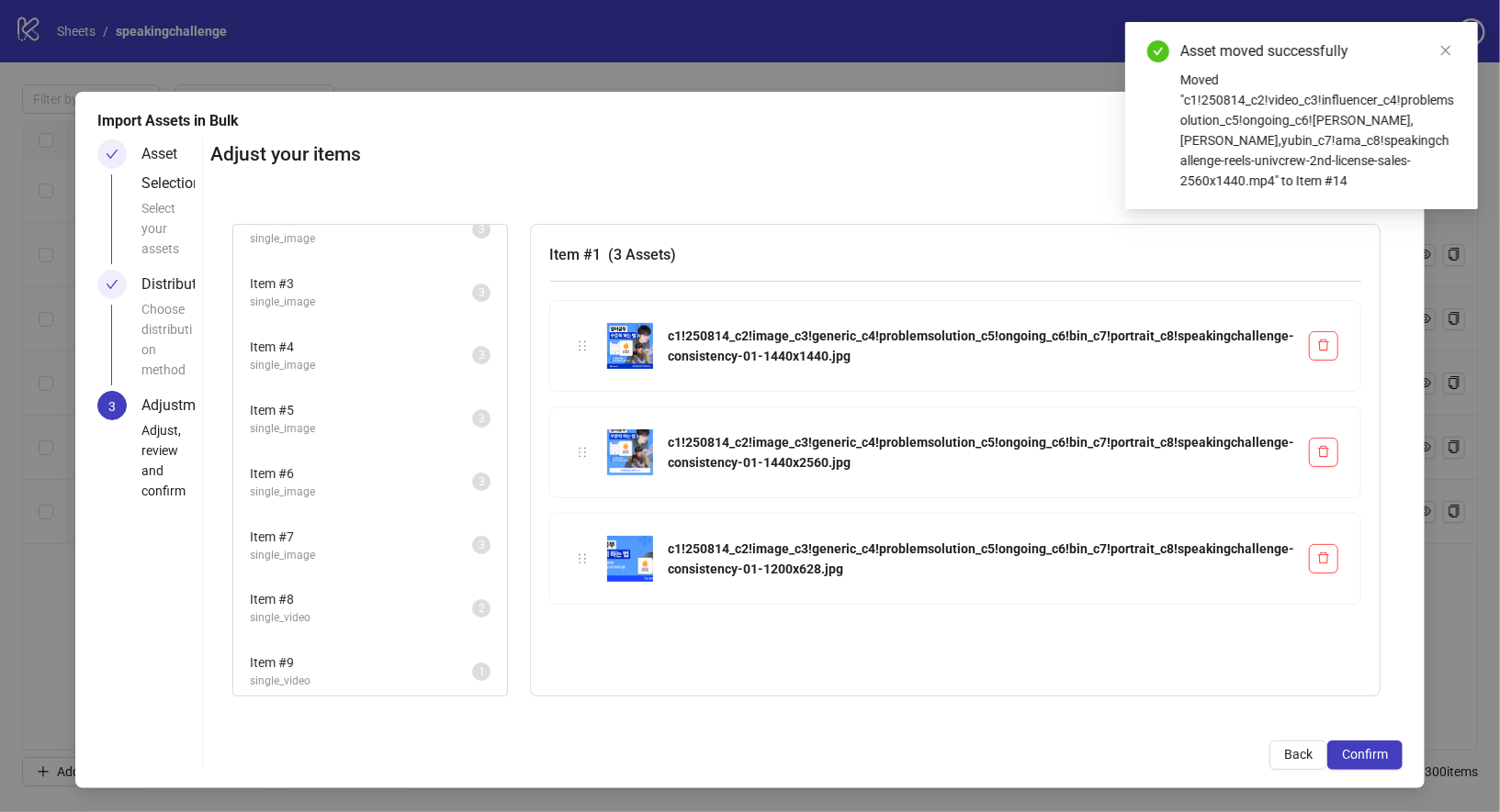
click at [361, 673] on span "single_video" at bounding box center [361, 681] width 222 height 17
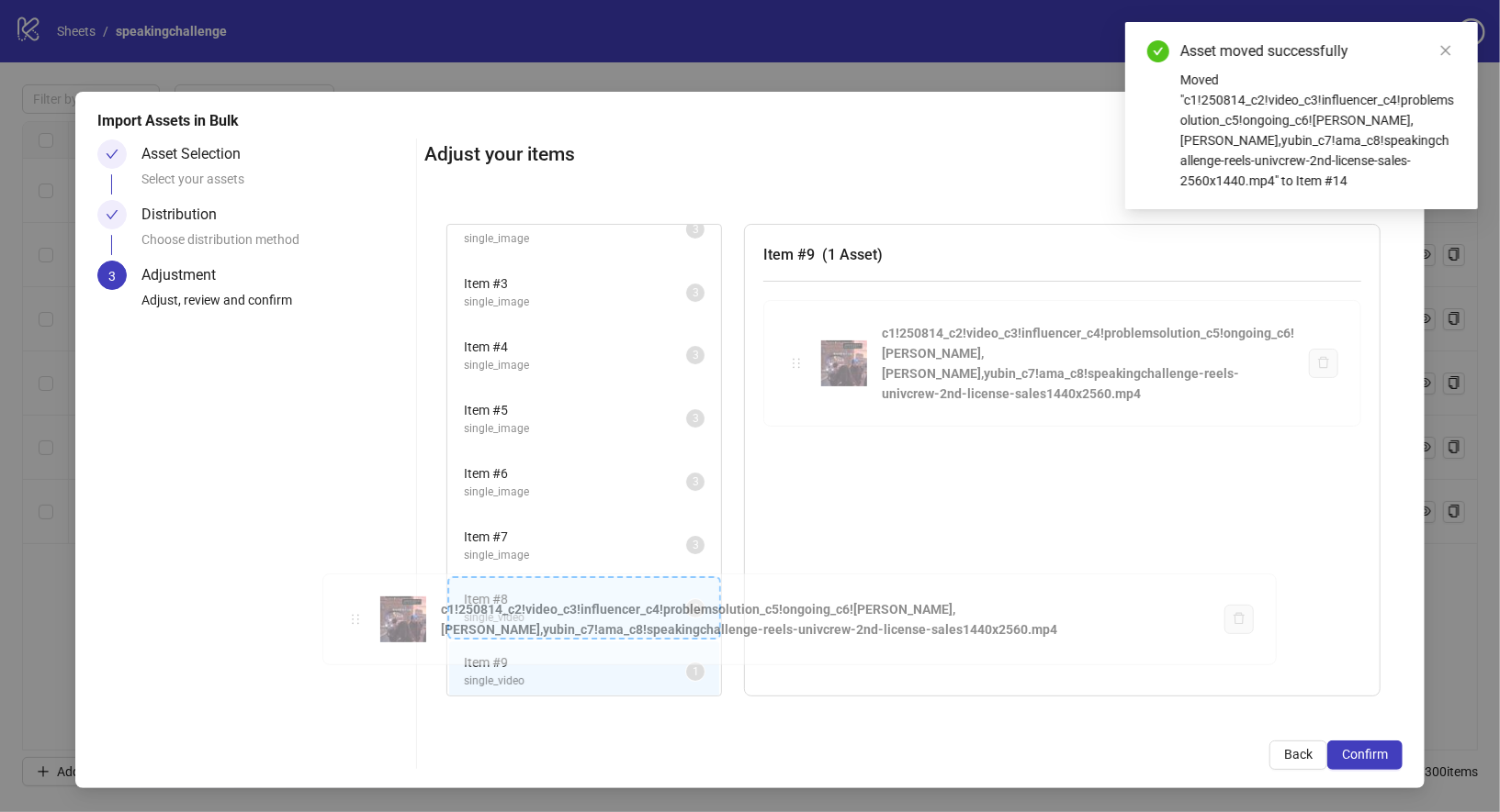
drag, startPoint x: 572, startPoint y: 347, endPoint x: 354, endPoint y: 622, distance: 350.9
click at [424, 622] on div "Item # 1 single_image 3 Item # 2 single_image 3 Item # 3 single_image 3 Item # …" at bounding box center [912, 460] width 978 height 517
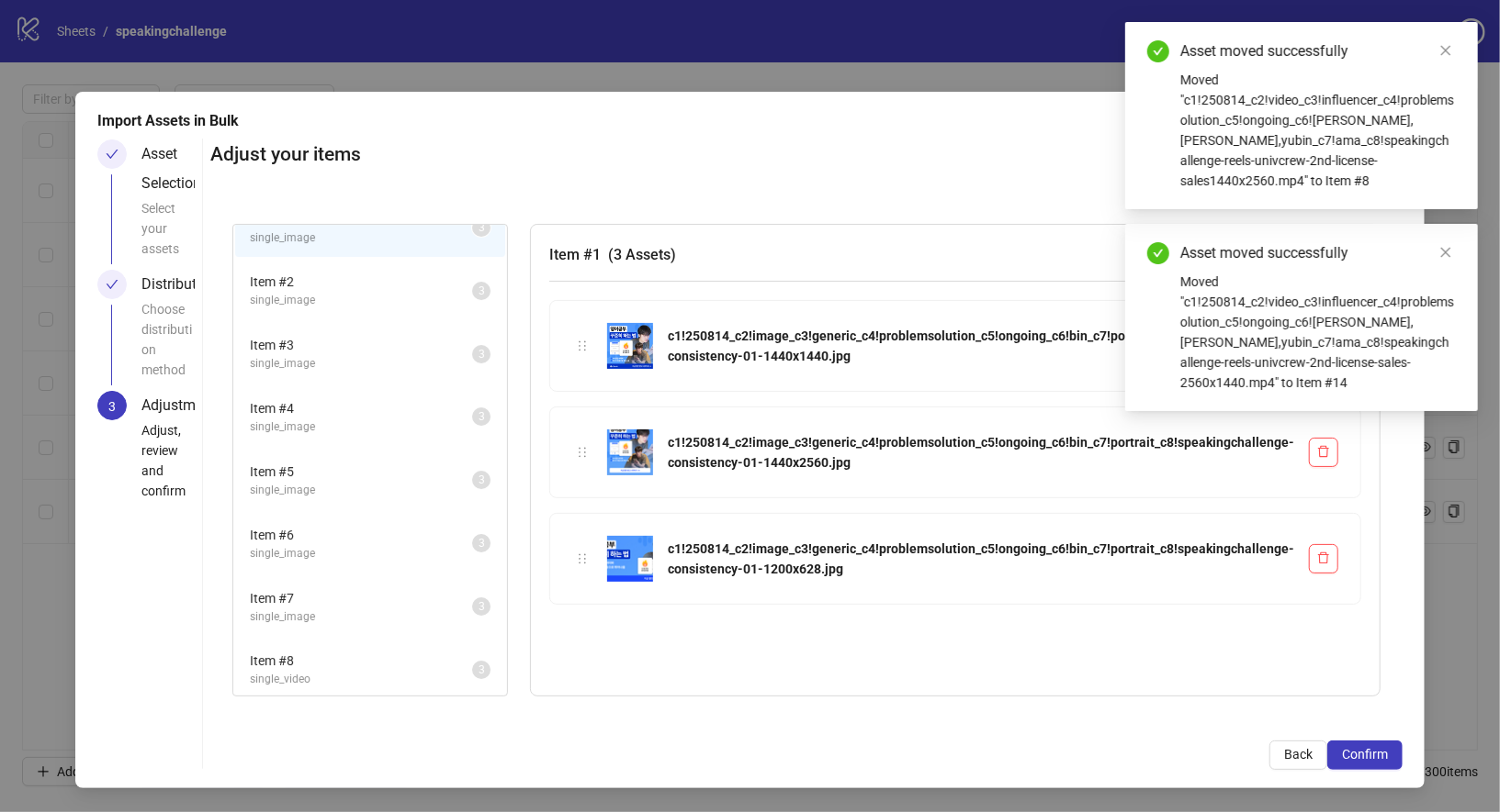
click at [357, 674] on span "single_video" at bounding box center [361, 679] width 222 height 17
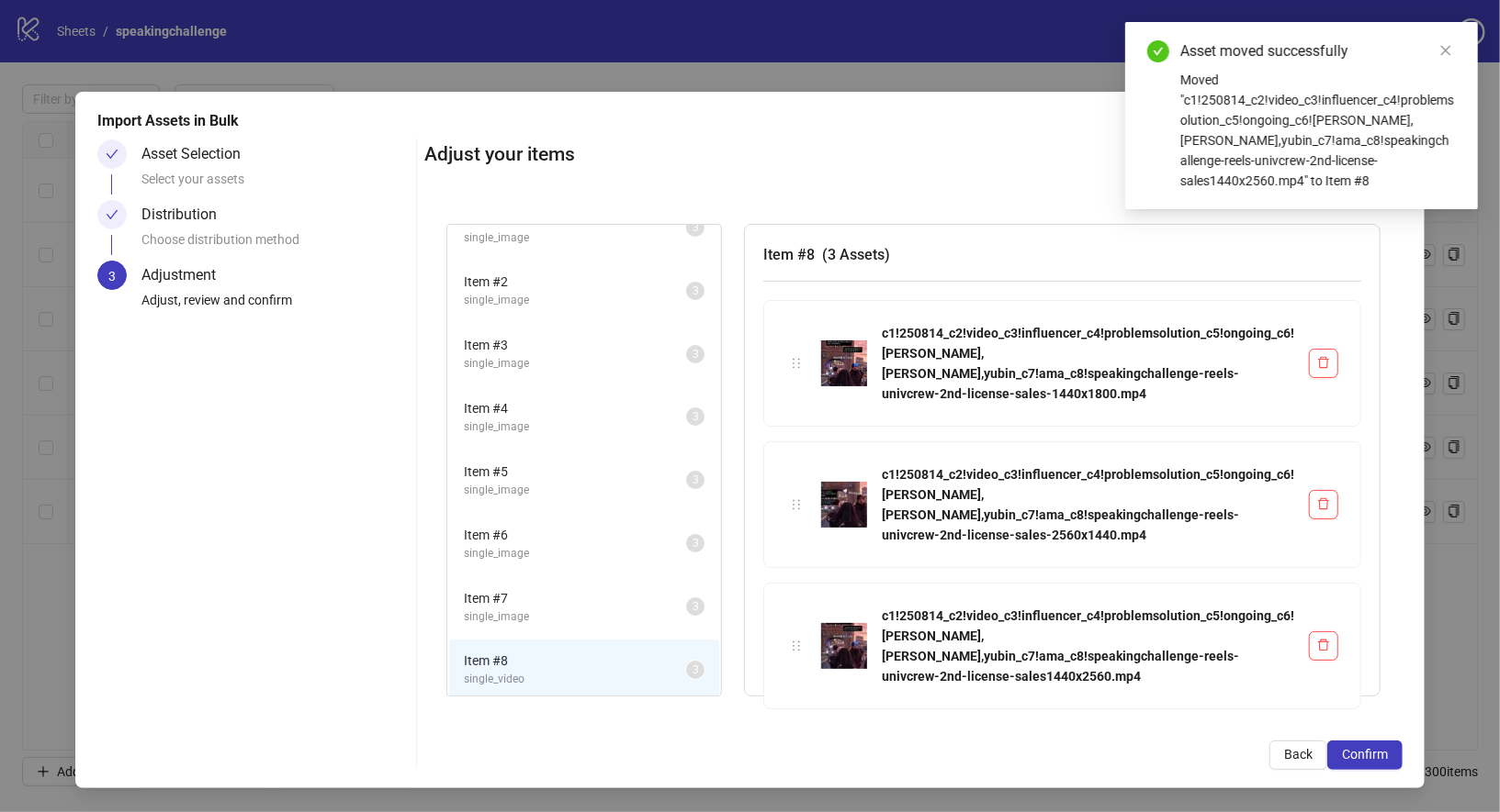
scroll to position [0, 0]
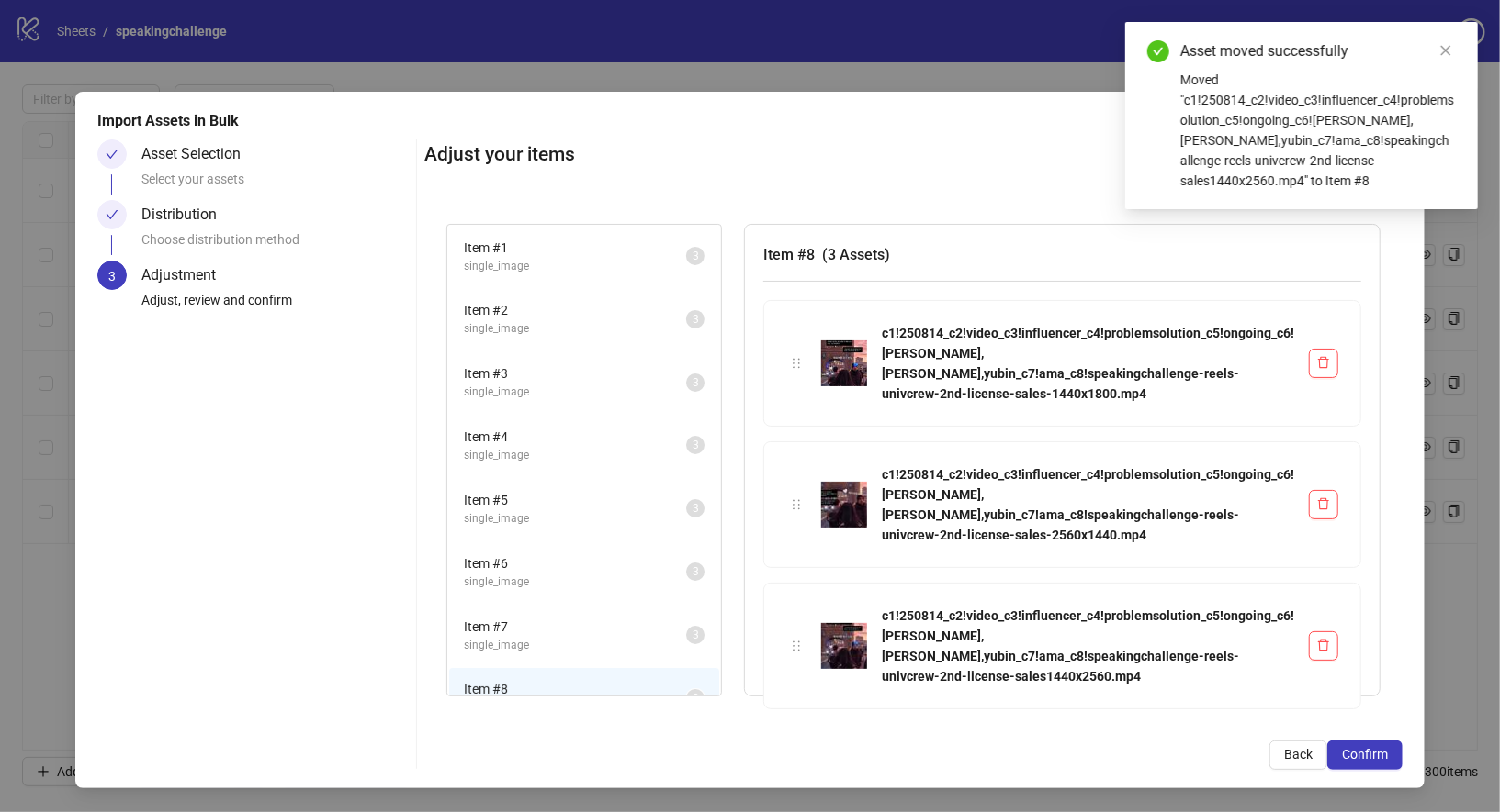
click at [463, 263] on span "single_image" at bounding box center [574, 266] width 222 height 17
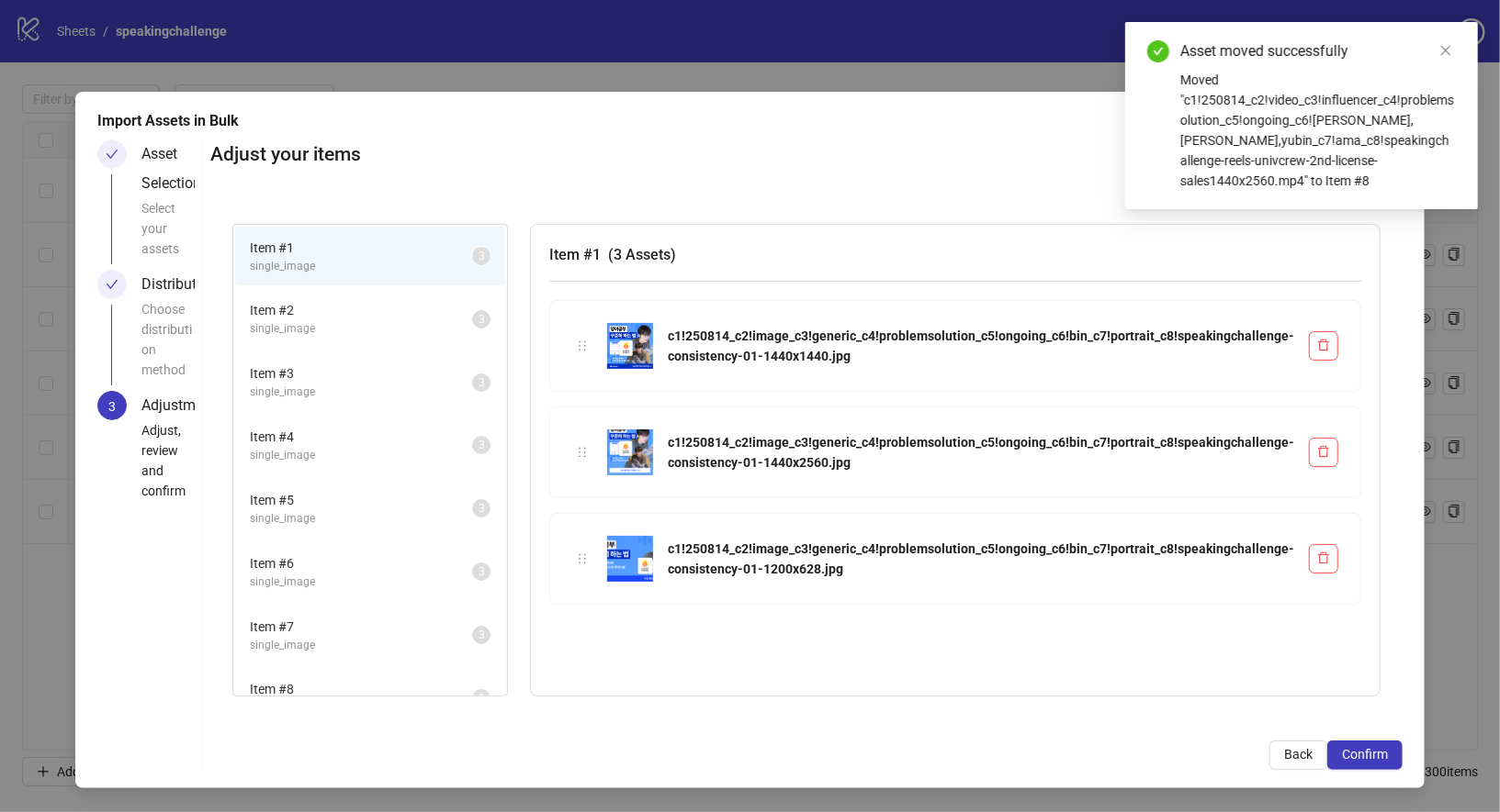
click at [363, 318] on span "Item # 2" at bounding box center [361, 309] width 222 height 20
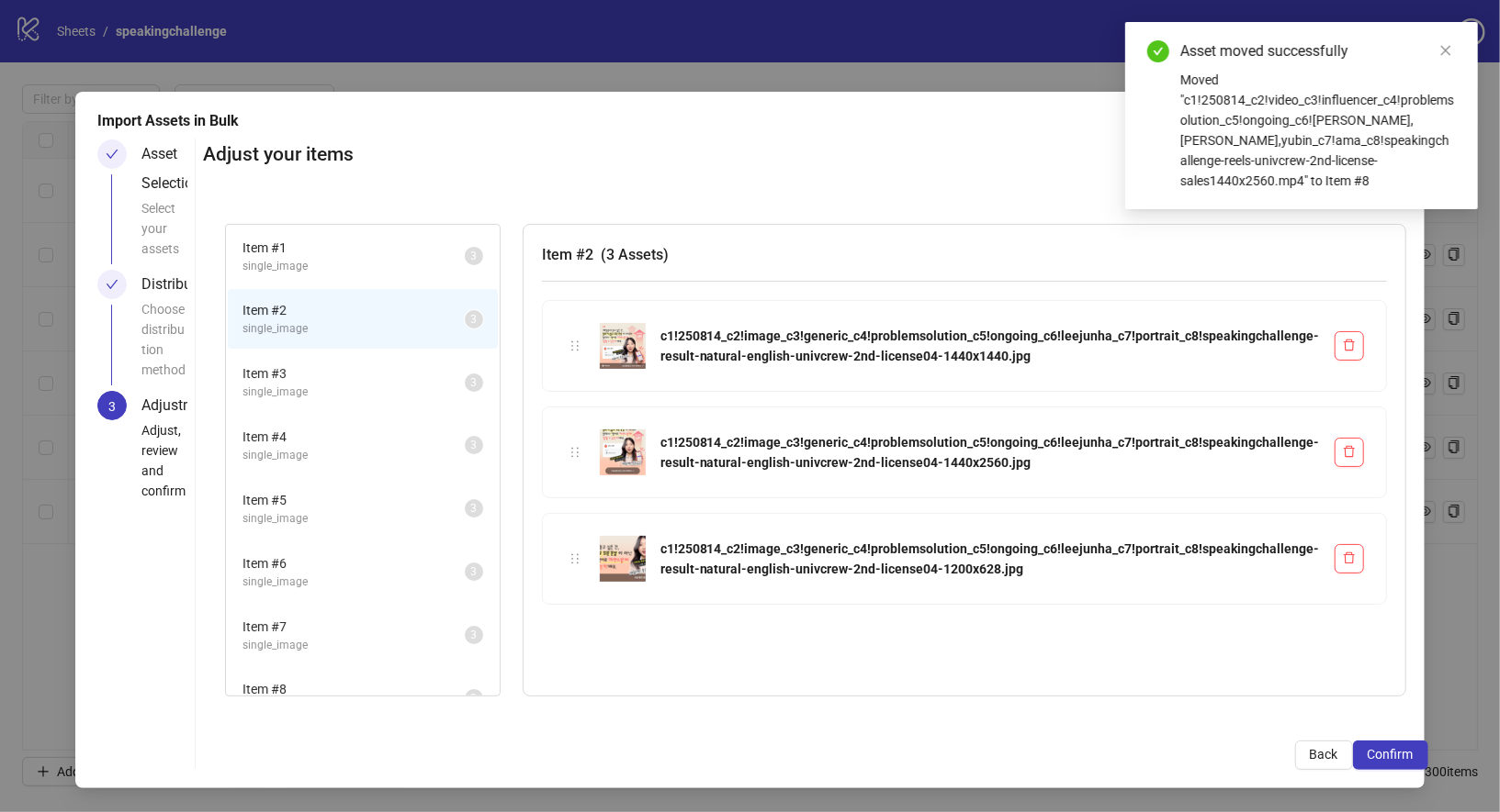
click at [363, 399] on span "single_image" at bounding box center [353, 392] width 222 height 17
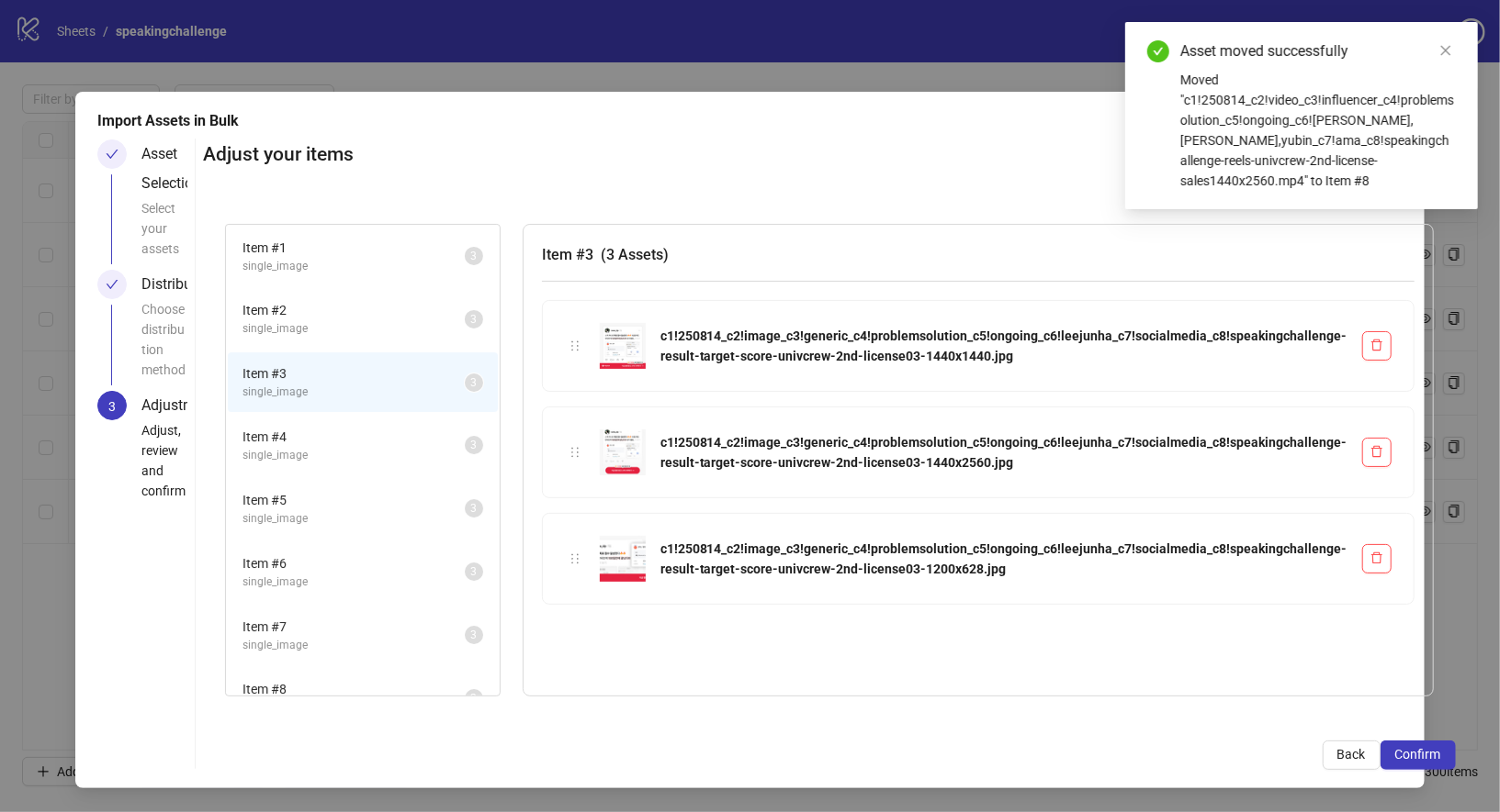
click at [376, 272] on span "single_image" at bounding box center [353, 266] width 222 height 17
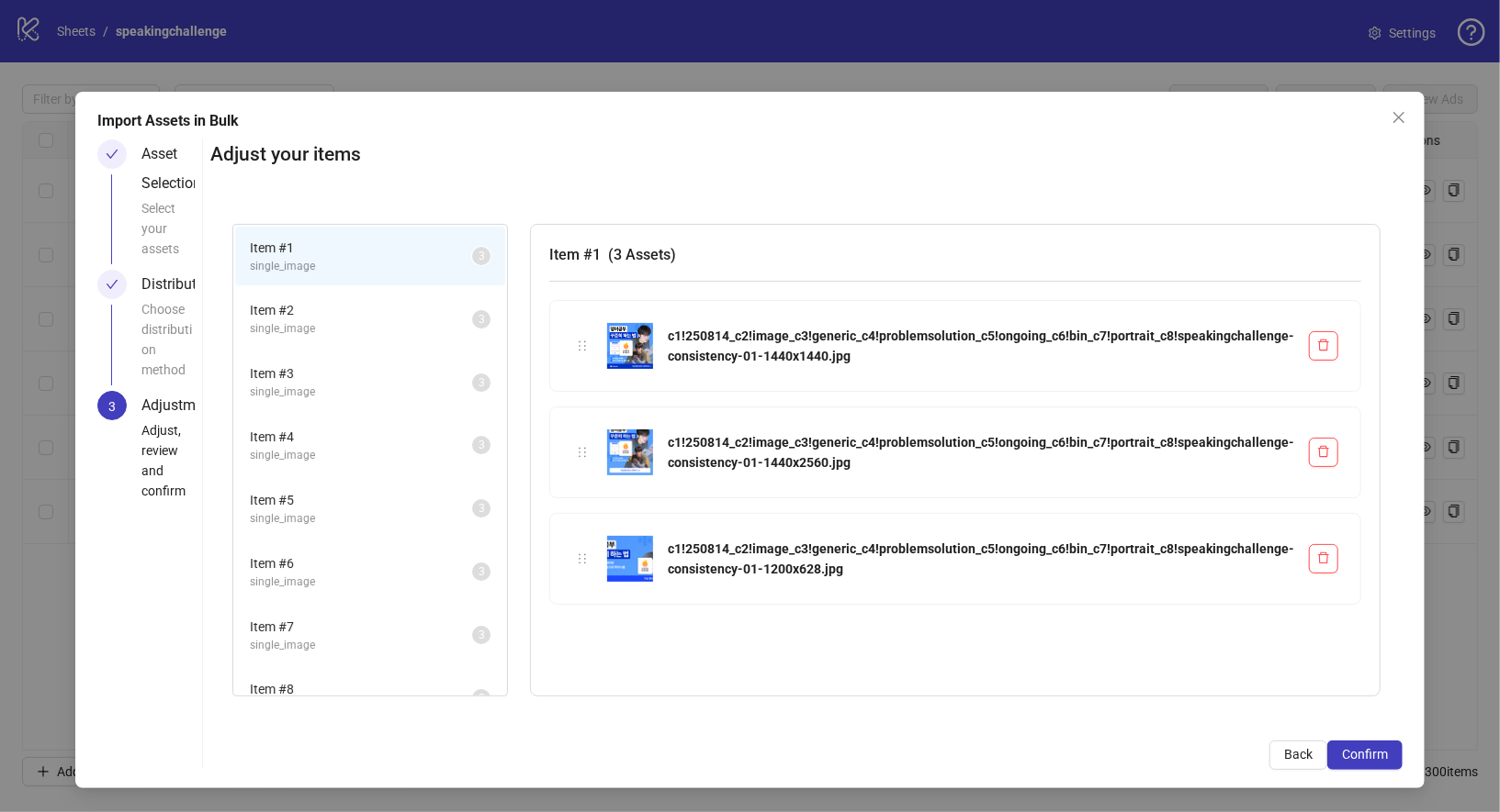
click at [363, 330] on span "single_image" at bounding box center [361, 329] width 222 height 17
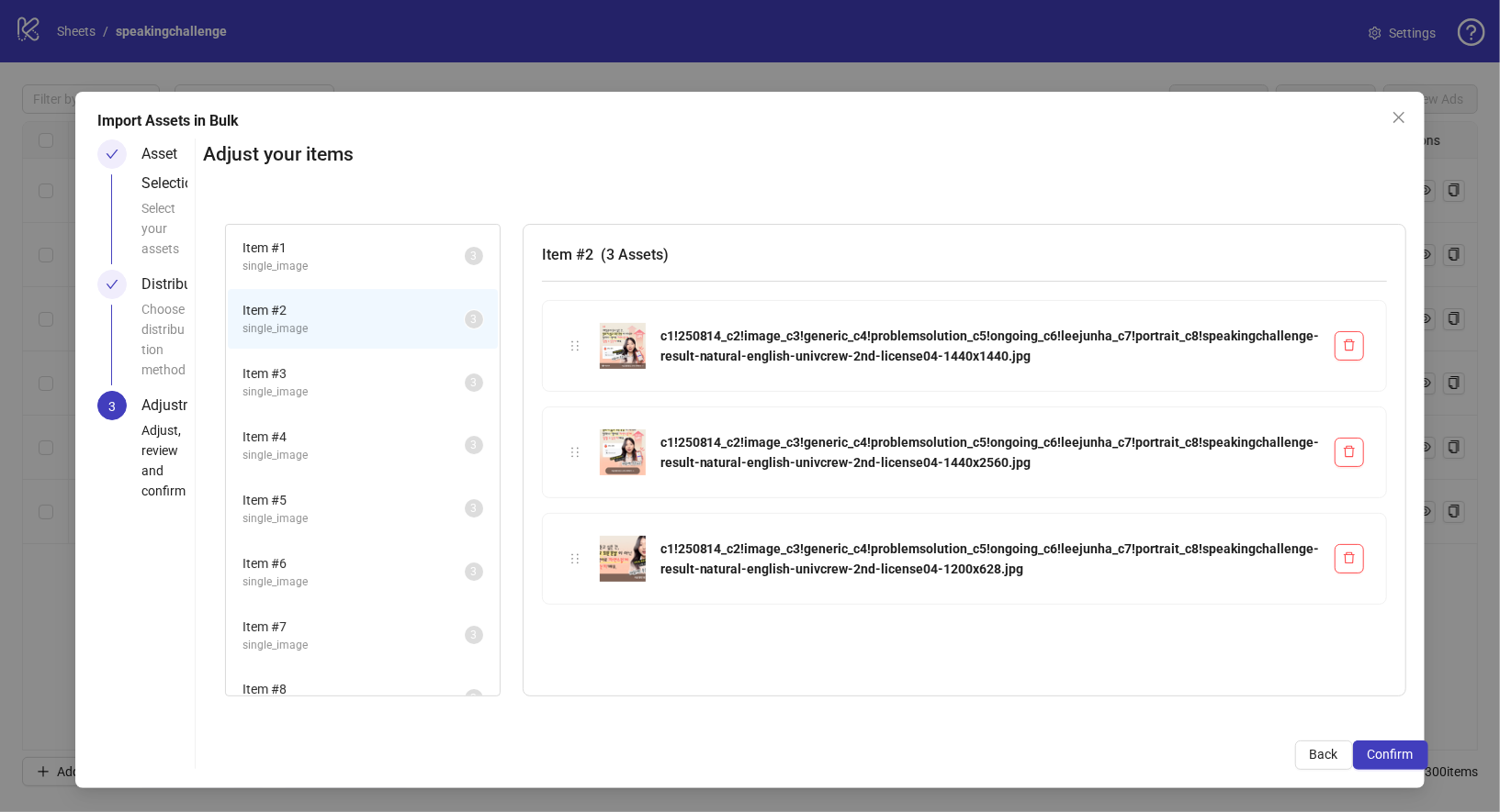
click at [362, 370] on span "Item # 3" at bounding box center [353, 373] width 222 height 20
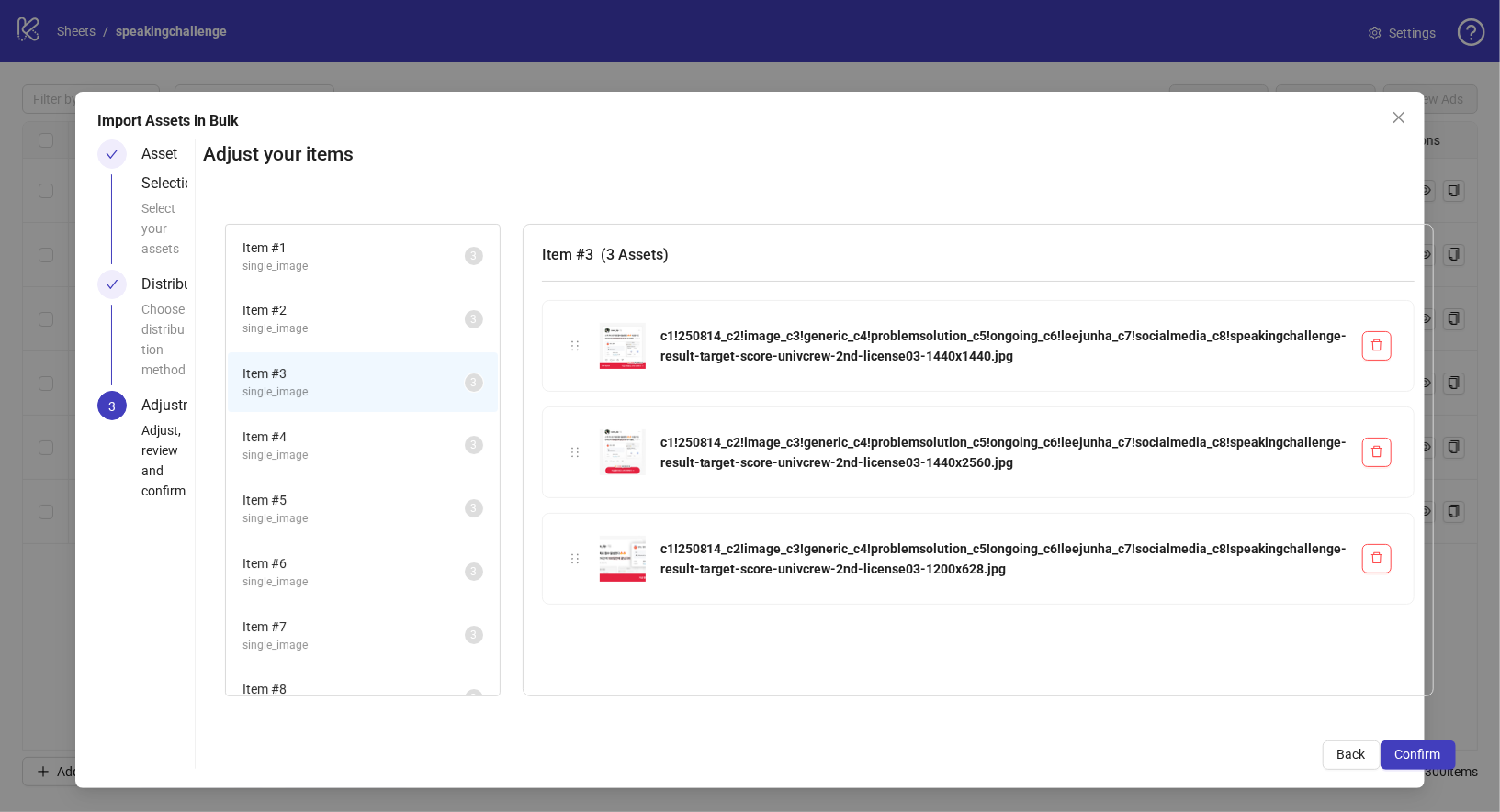
click at [362, 427] on span "Item # 4" at bounding box center [353, 436] width 222 height 20
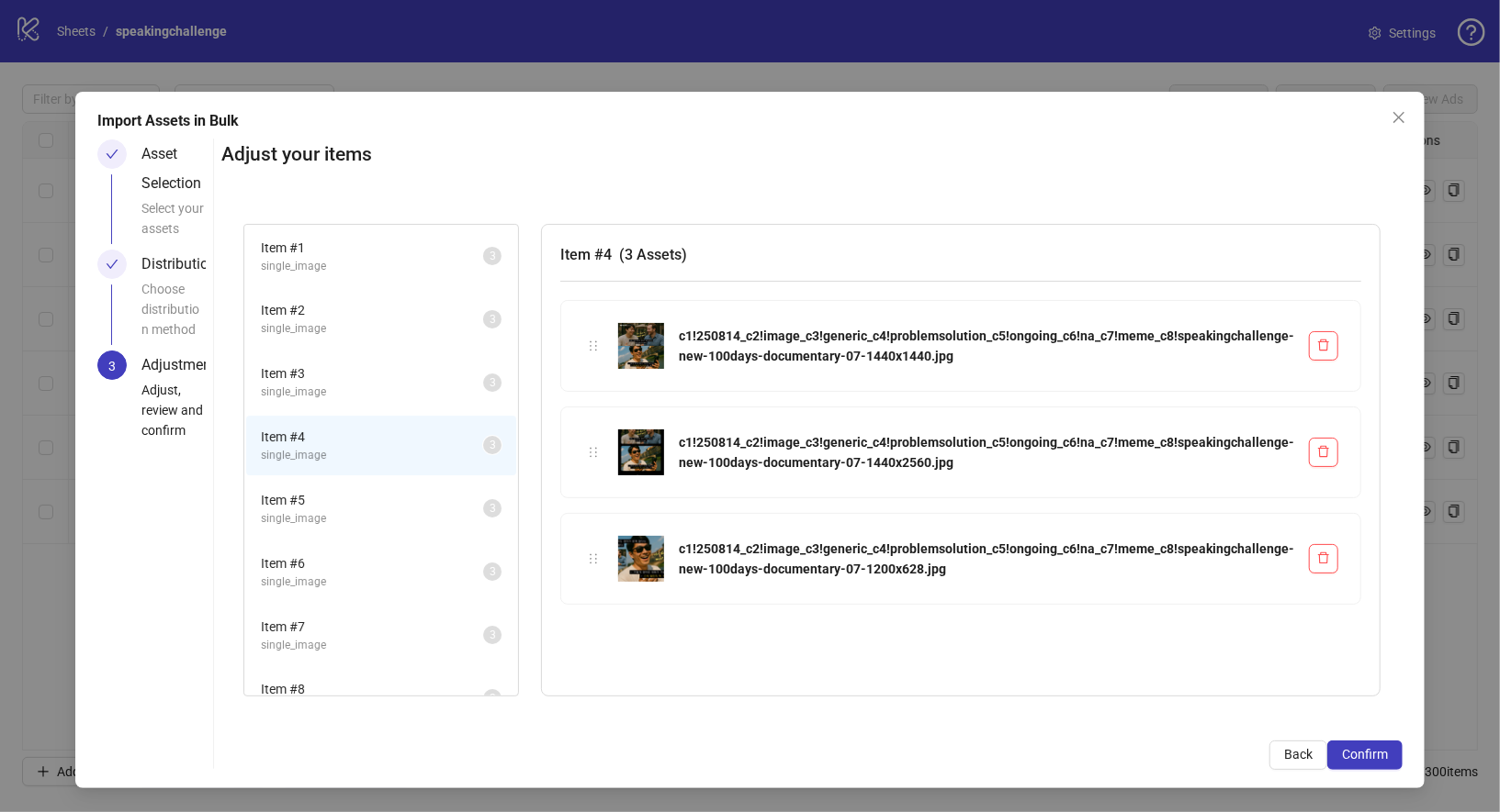
click at [362, 501] on span "Item # 5" at bounding box center [371, 500] width 222 height 20
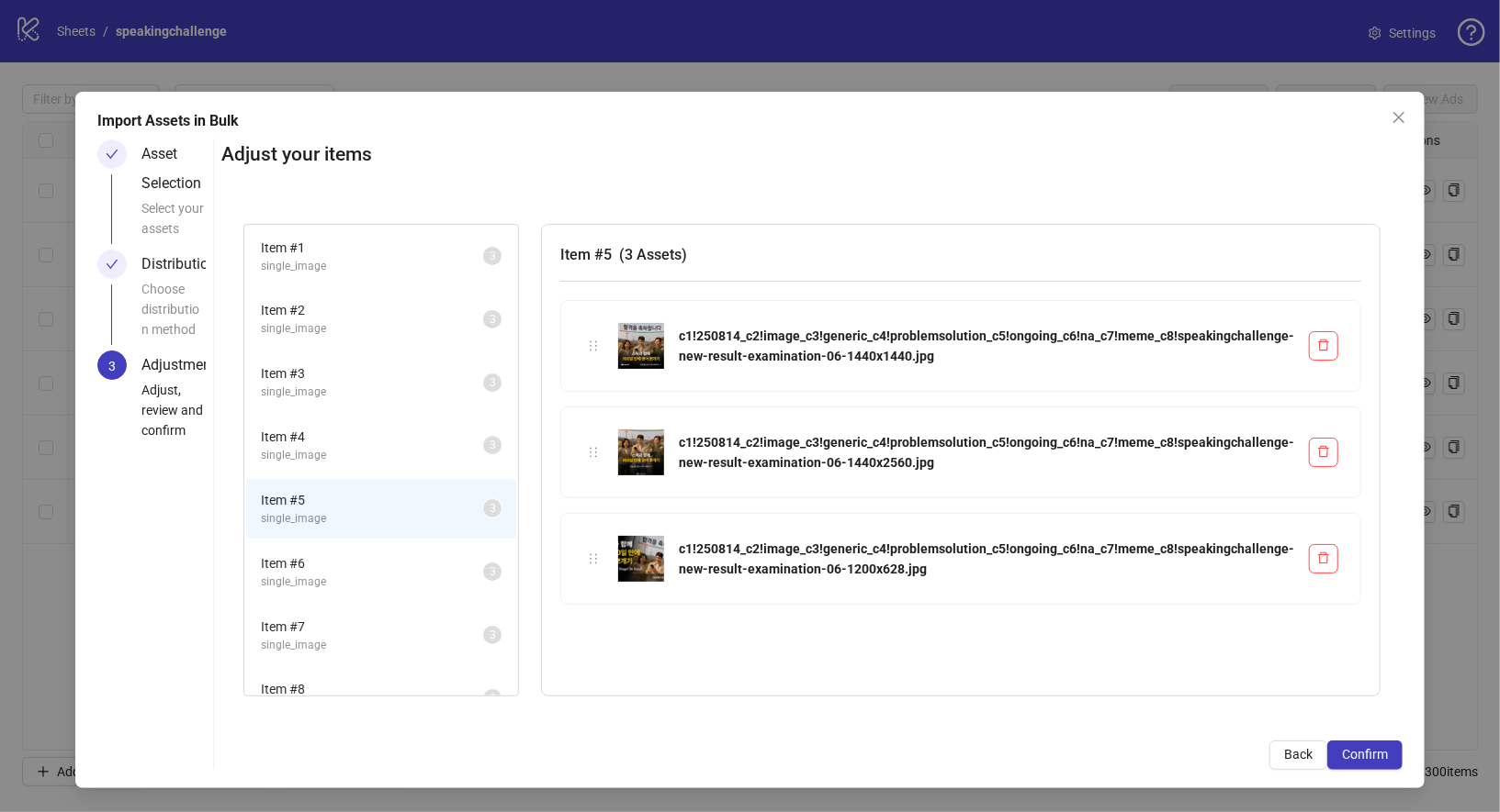
click at [362, 574] on span "single_image" at bounding box center [371, 582] width 222 height 17
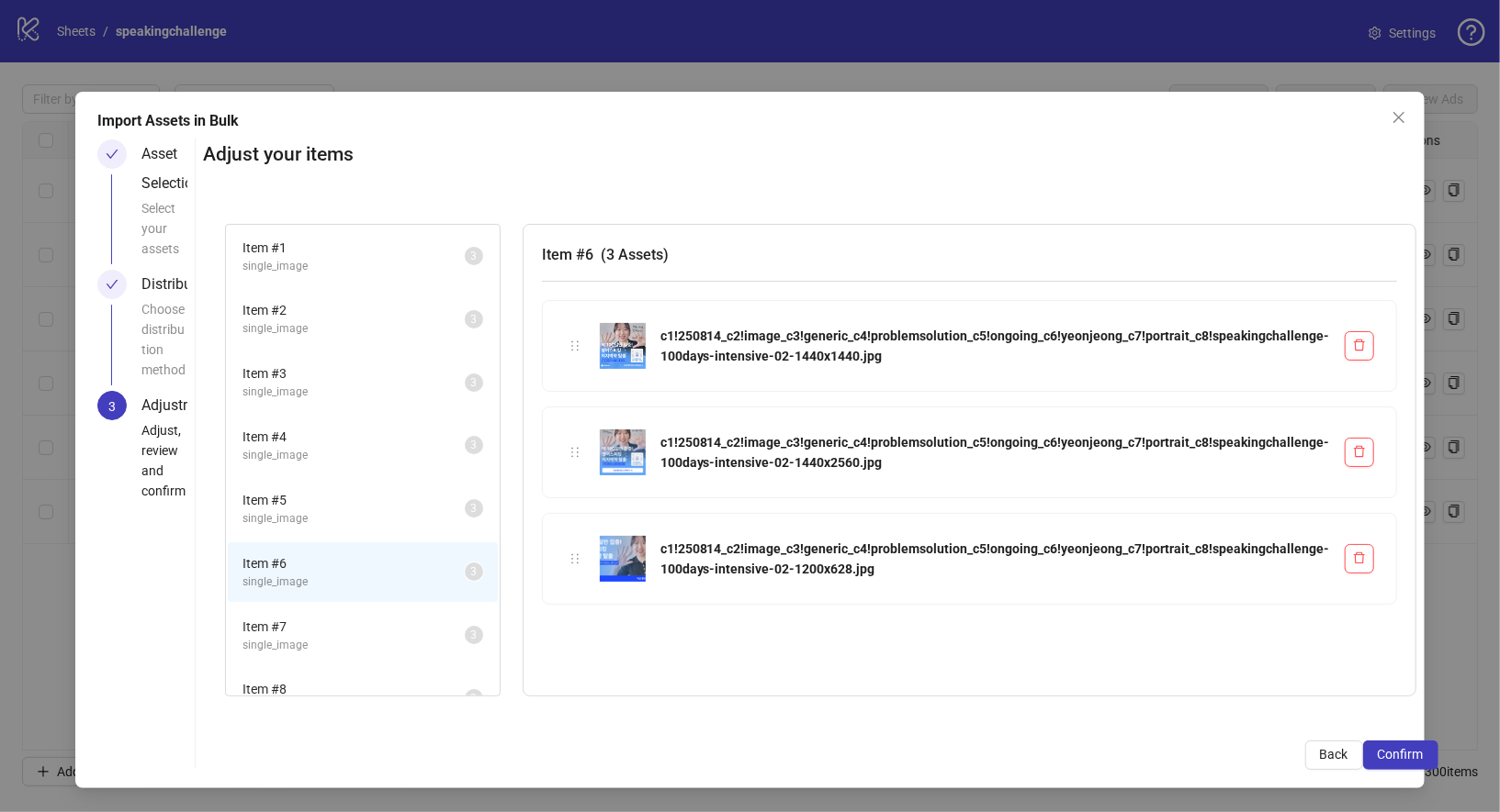
click at [358, 629] on span "Item # 7" at bounding box center [353, 627] width 222 height 20
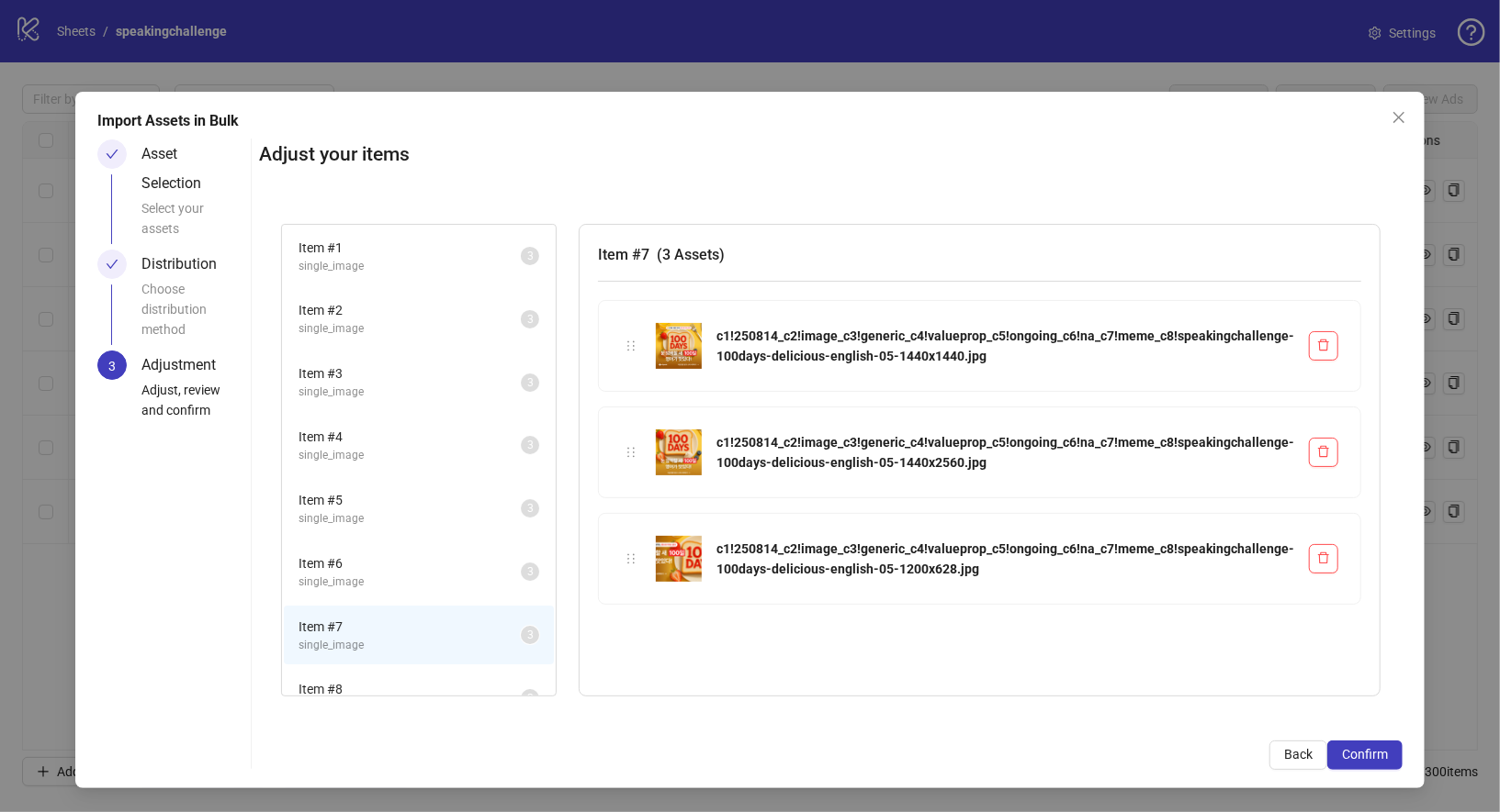
scroll to position [29, 0]
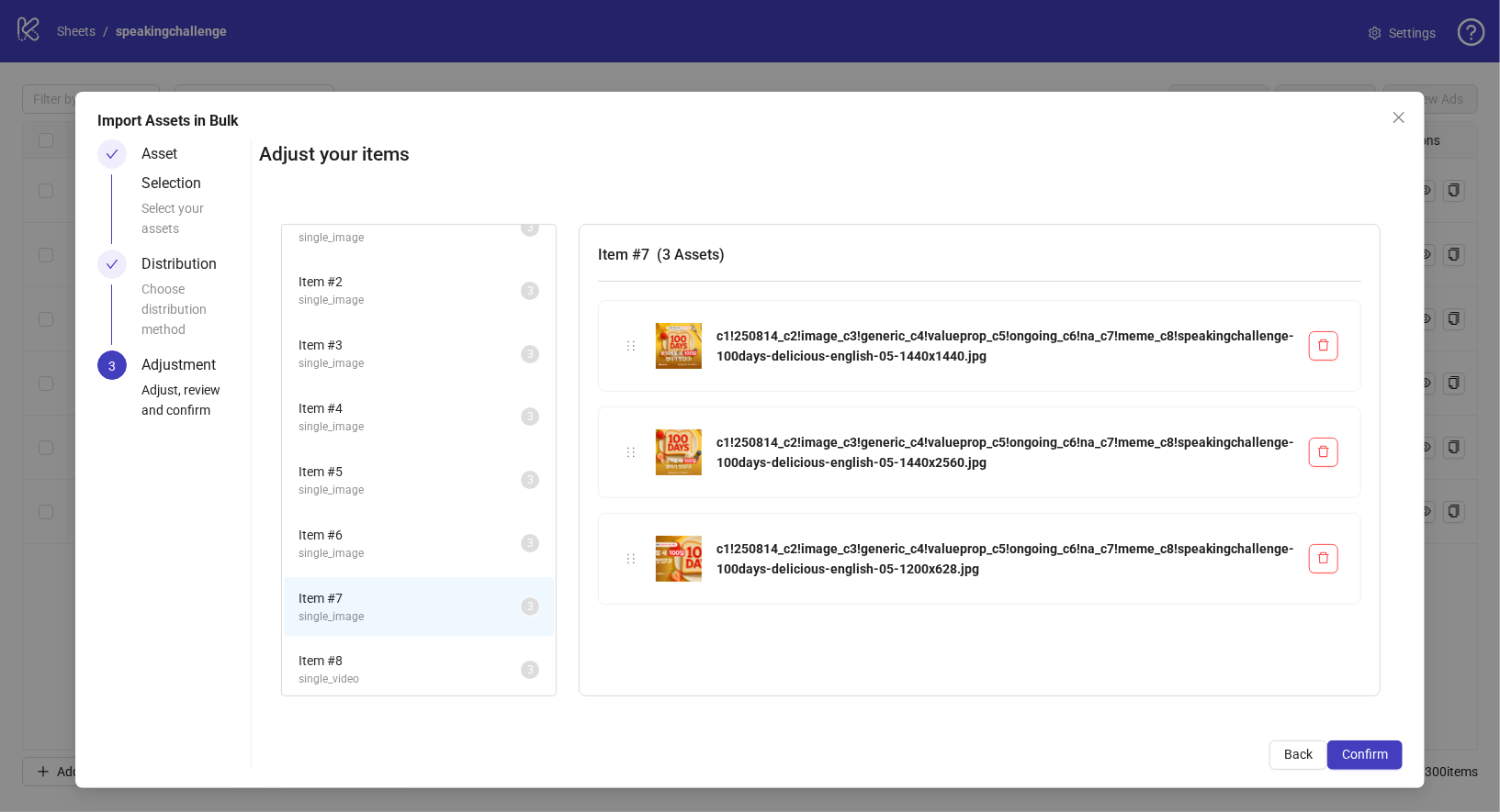
click at [388, 652] on span "Item # 8" at bounding box center [409, 660] width 222 height 20
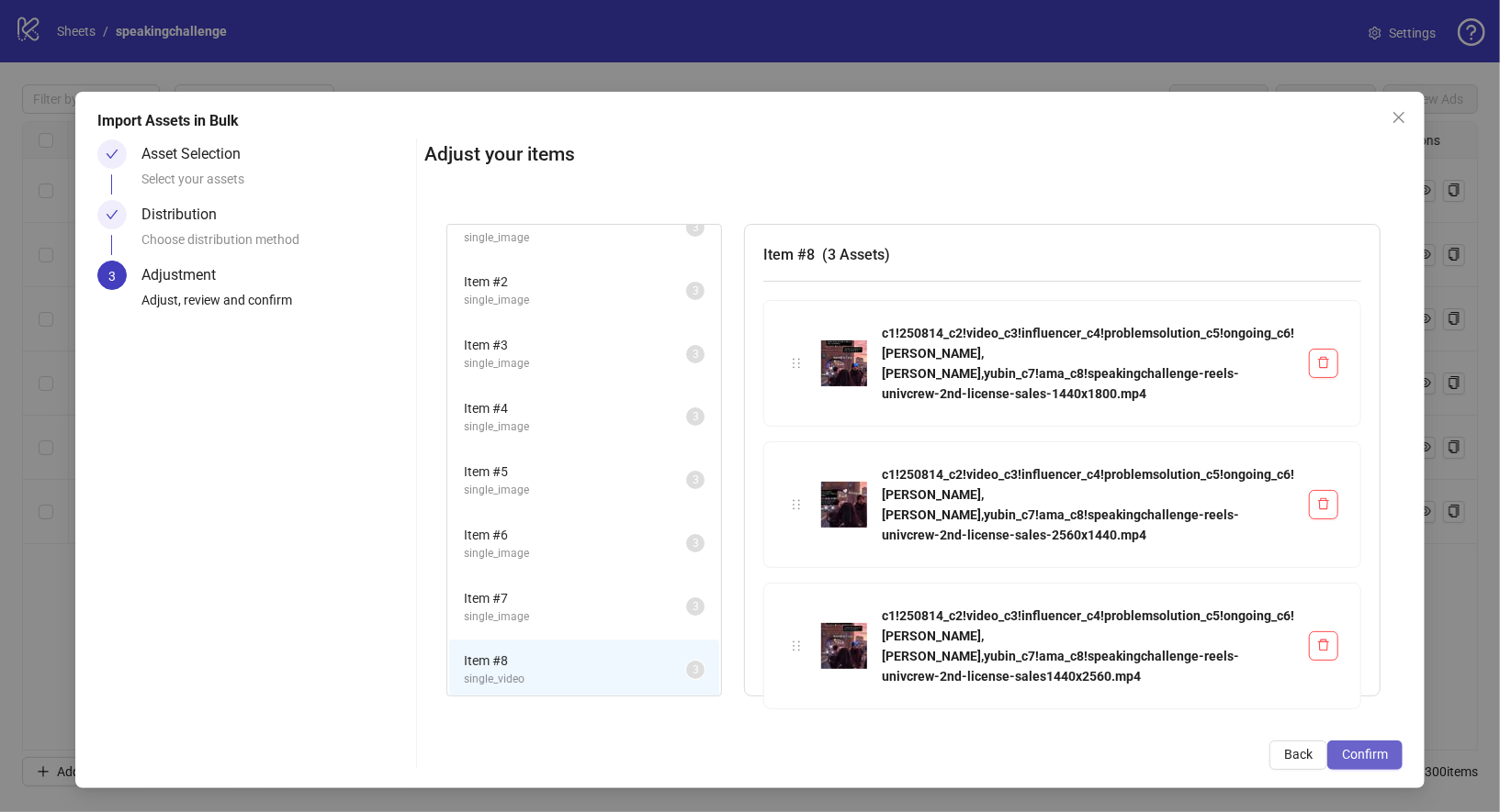
click at [1388, 758] on span "Confirm" at bounding box center [1365, 754] width 46 height 14
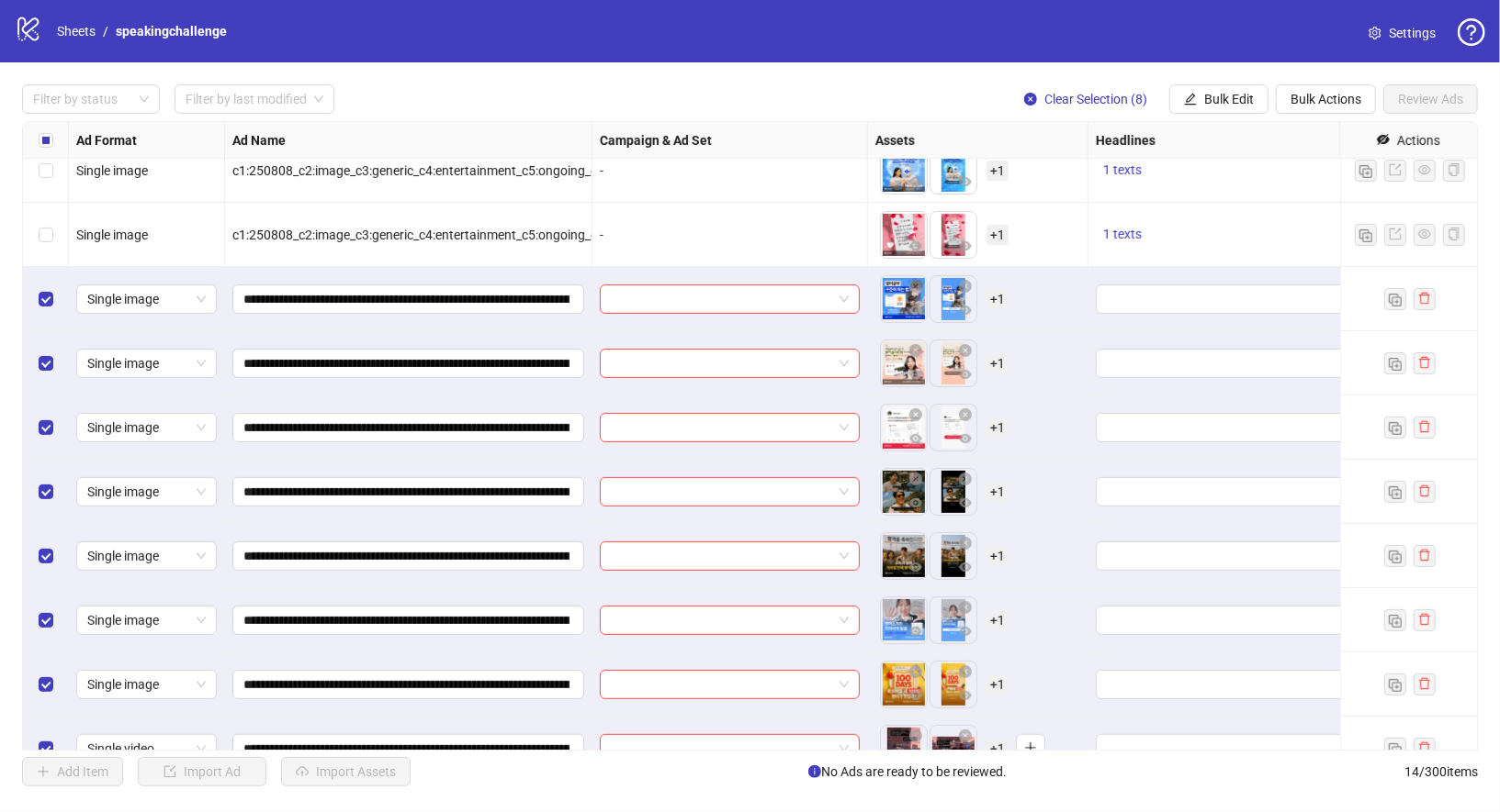
scroll to position [308, 0]
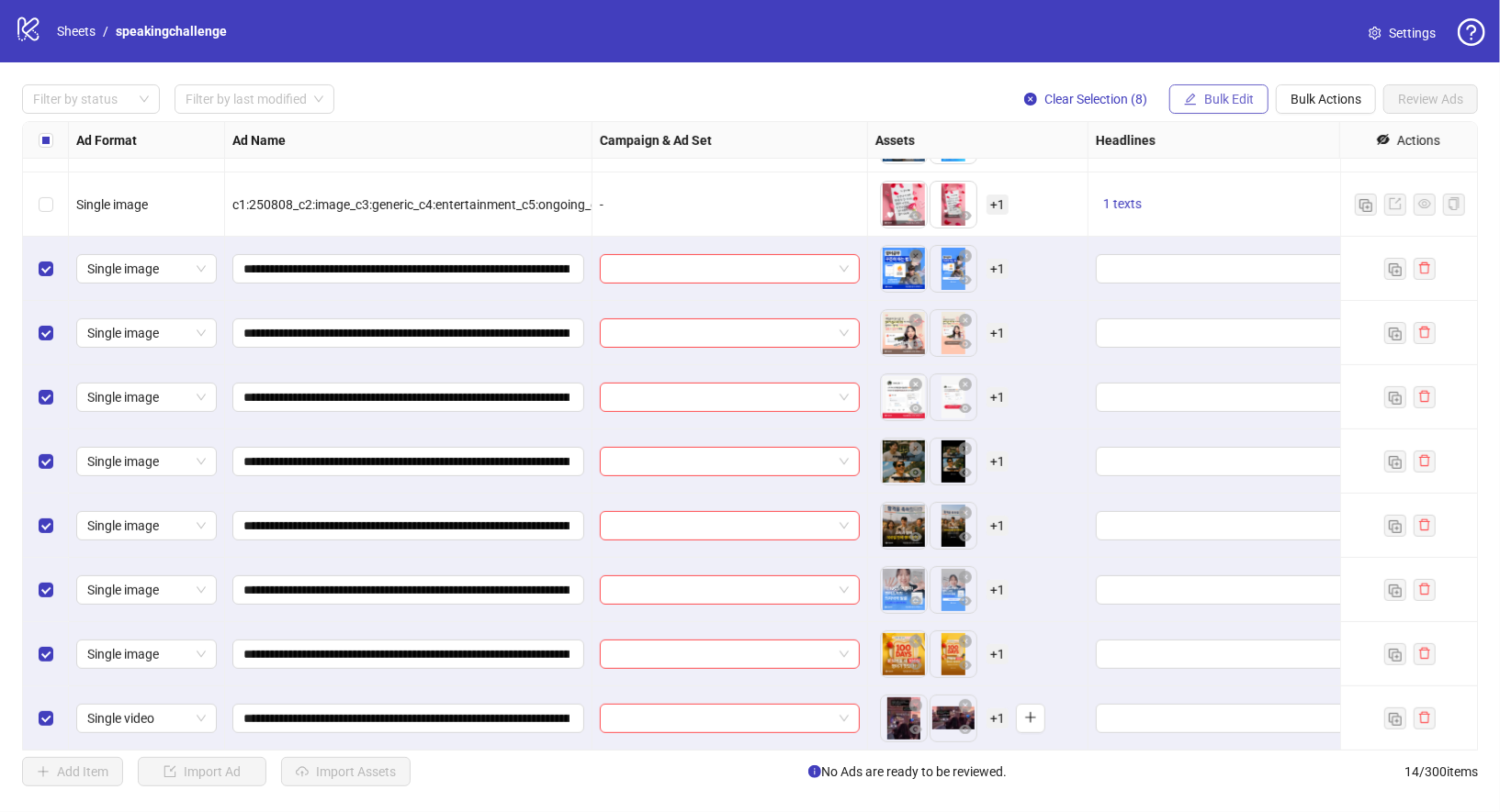
click at [1233, 108] on button "Bulk Edit" at bounding box center [1218, 99] width 99 height 30
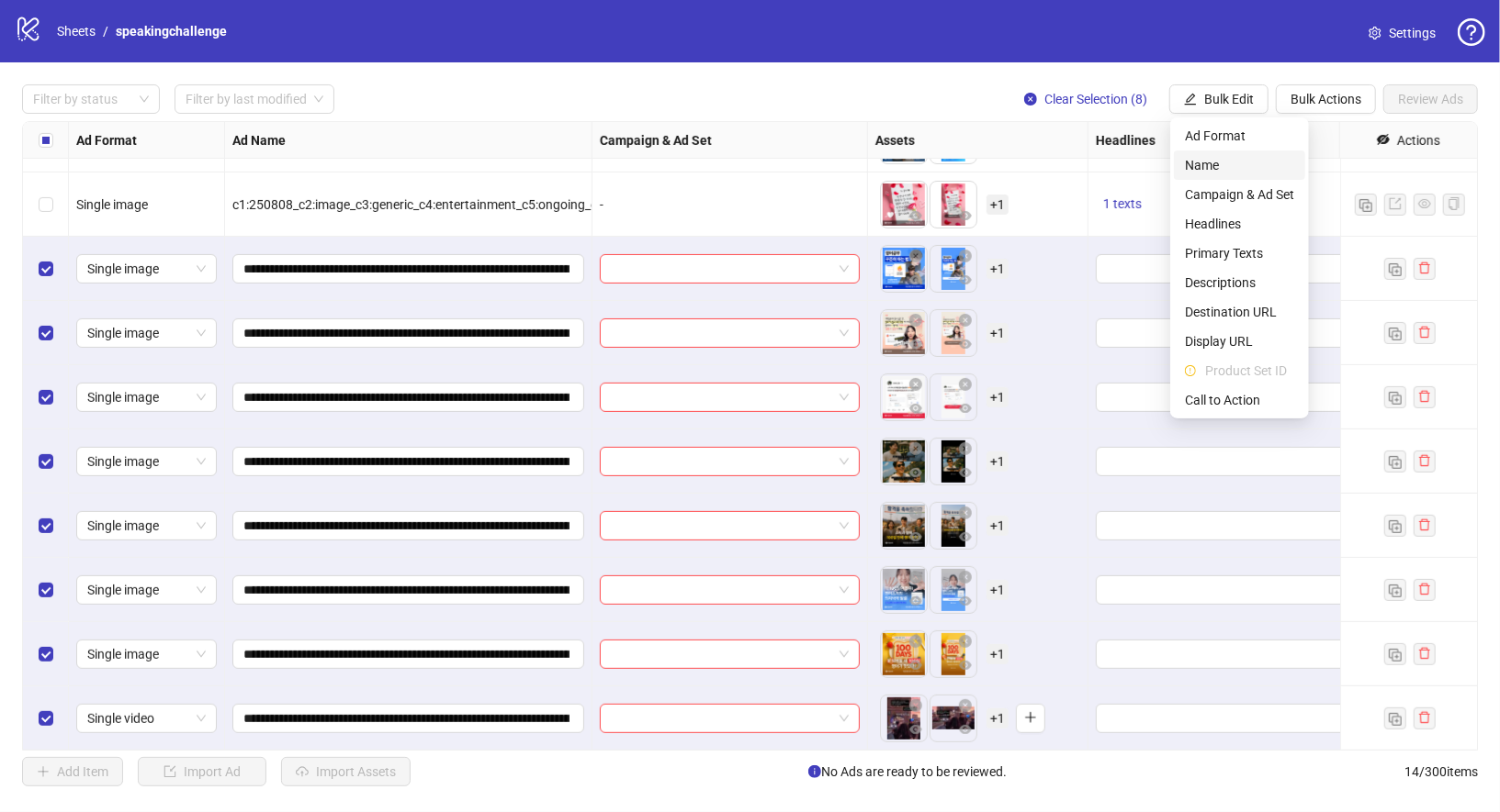
click at [1233, 170] on span "Name" at bounding box center [1239, 164] width 110 height 20
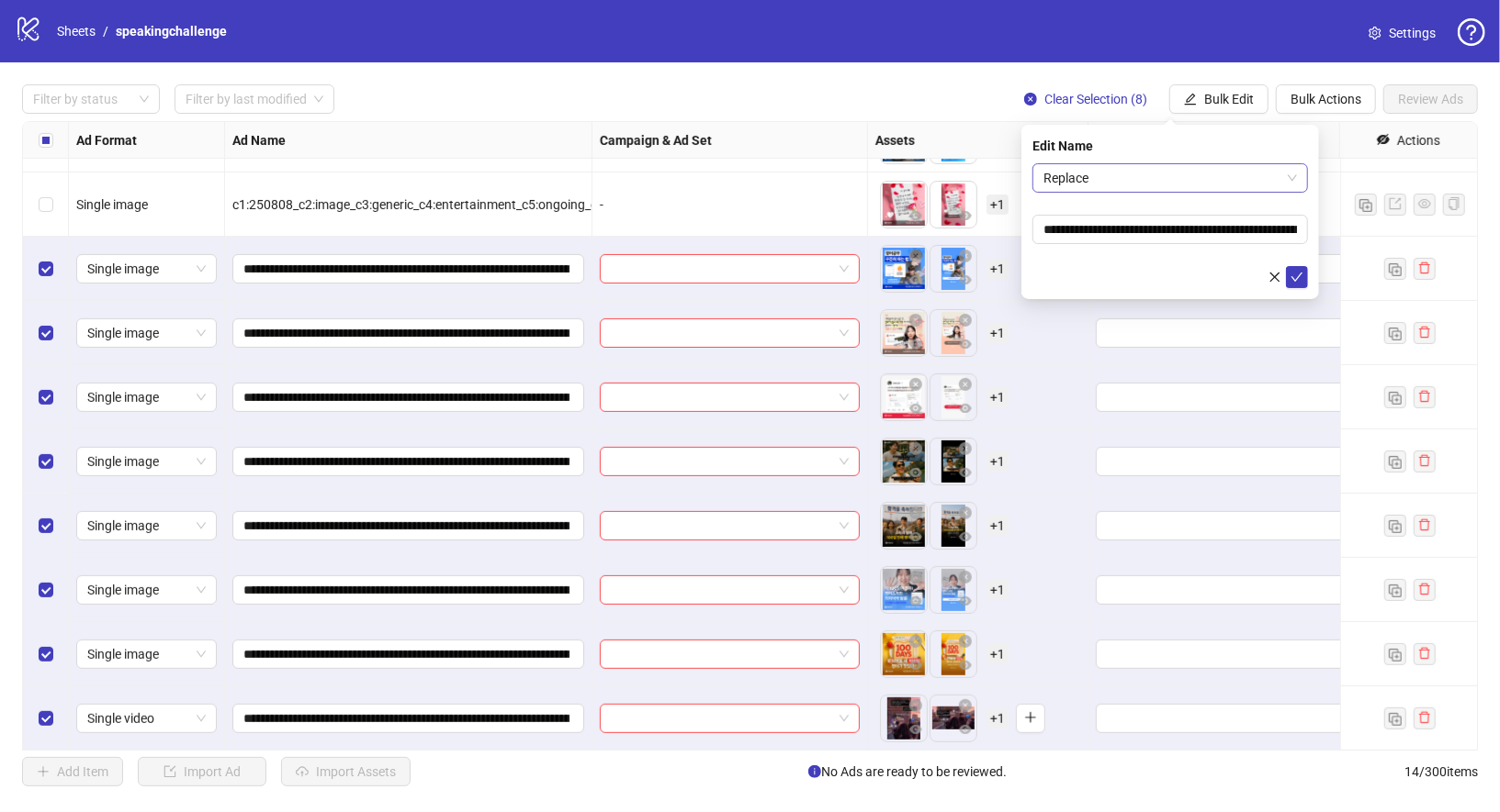
click at [1142, 174] on span "Replace" at bounding box center [1170, 178] width 254 height 28
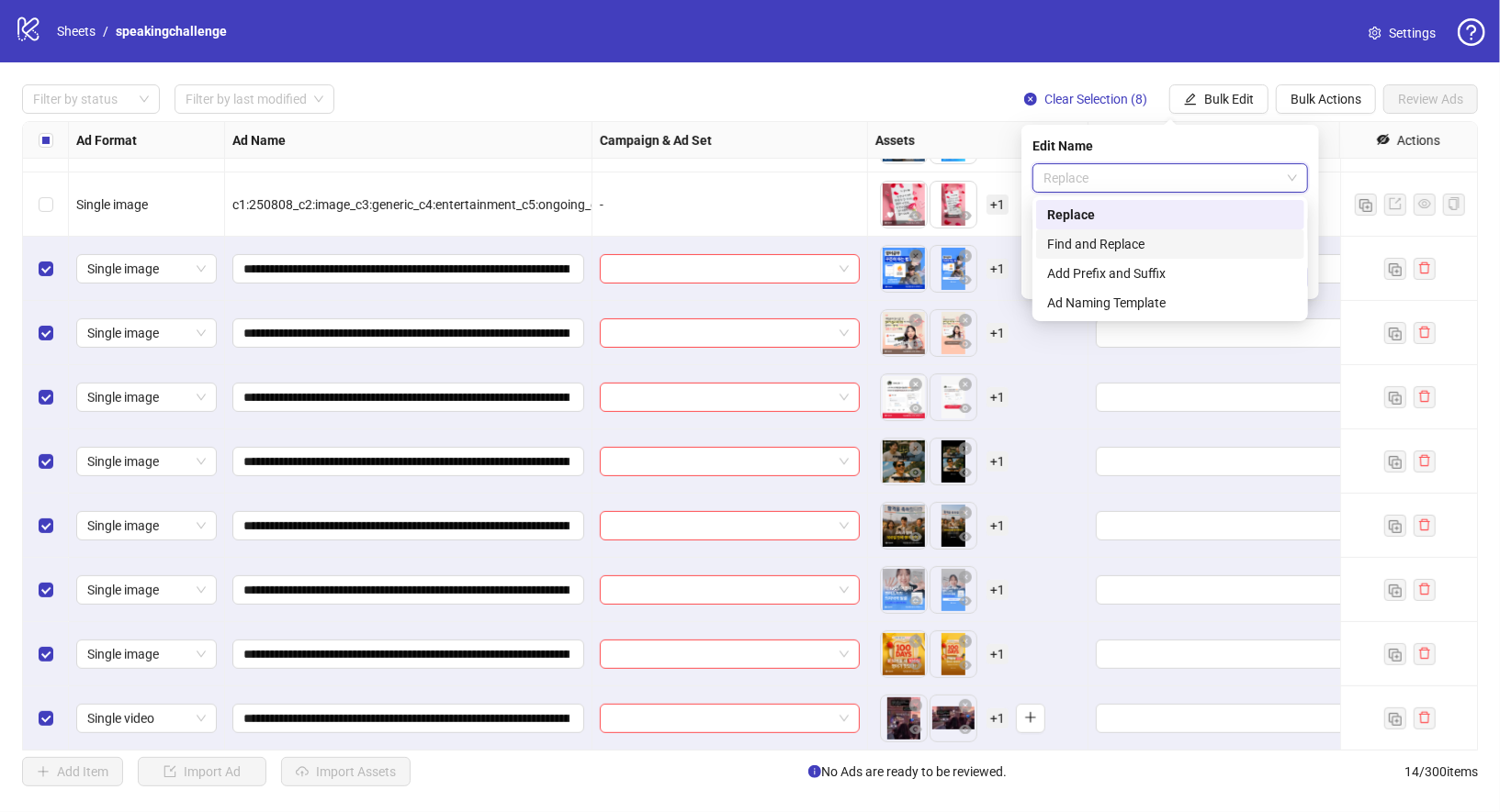
click at [1142, 240] on div "Find and Replace" at bounding box center [1170, 244] width 246 height 20
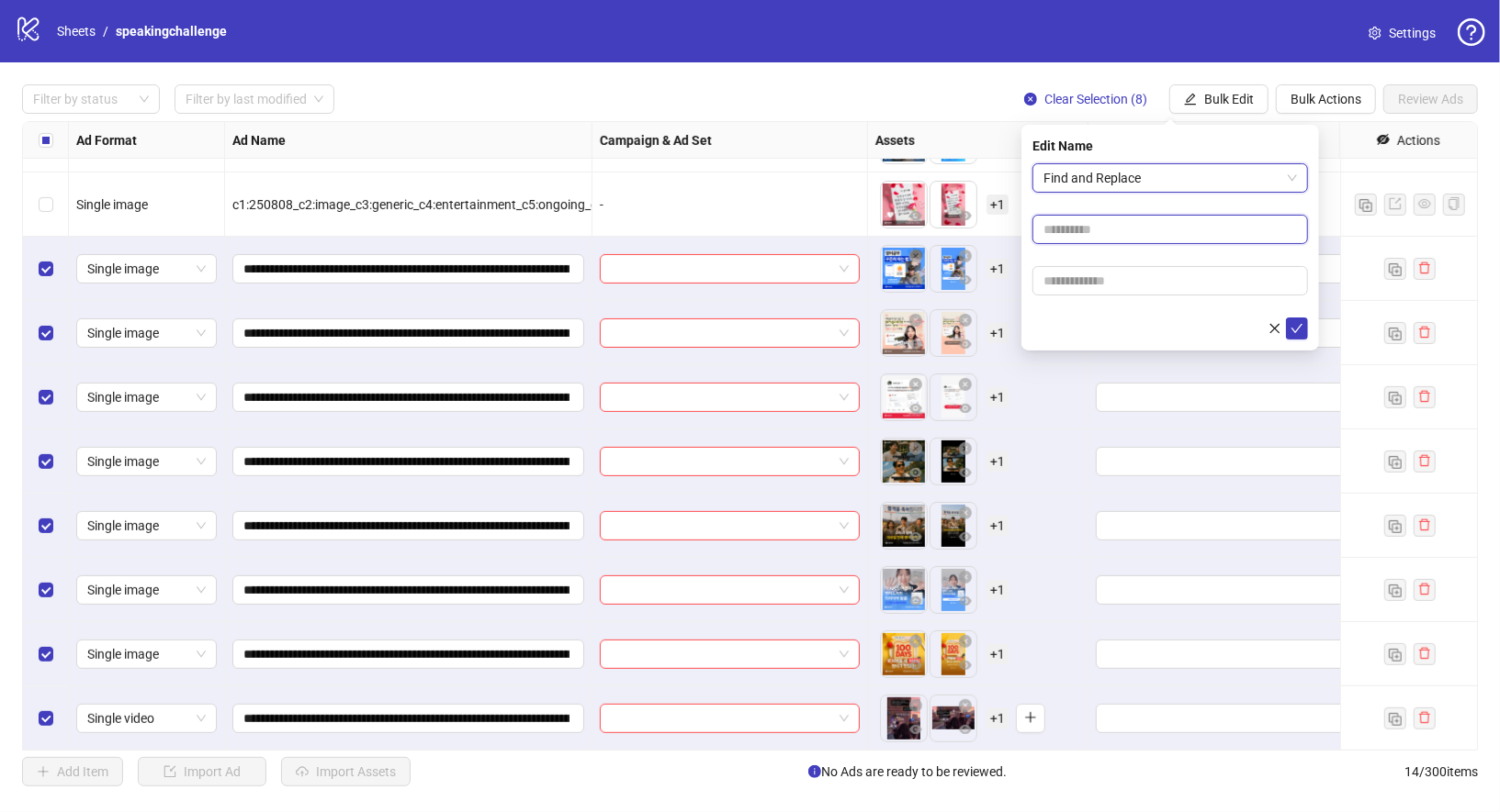
click at [1142, 224] on input "text" at bounding box center [1170, 230] width 276 height 30
type input "*"
click at [1144, 284] on input "text" at bounding box center [1170, 281] width 276 height 30
type input "*"
click at [1302, 333] on span "submit" at bounding box center [1296, 328] width 12 height 14
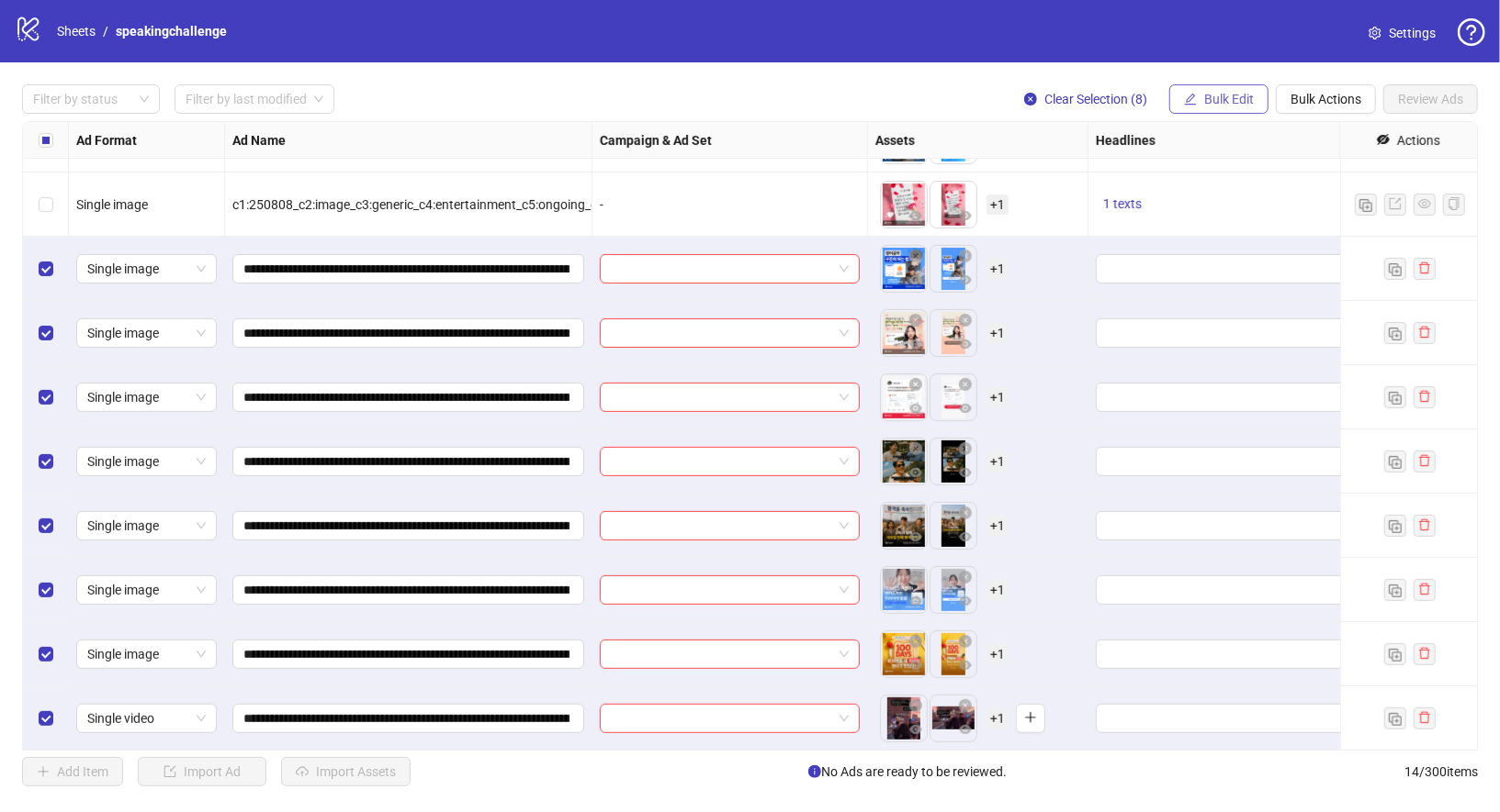
click at [1232, 107] on span "Bulk Edit" at bounding box center [1229, 99] width 50 height 14
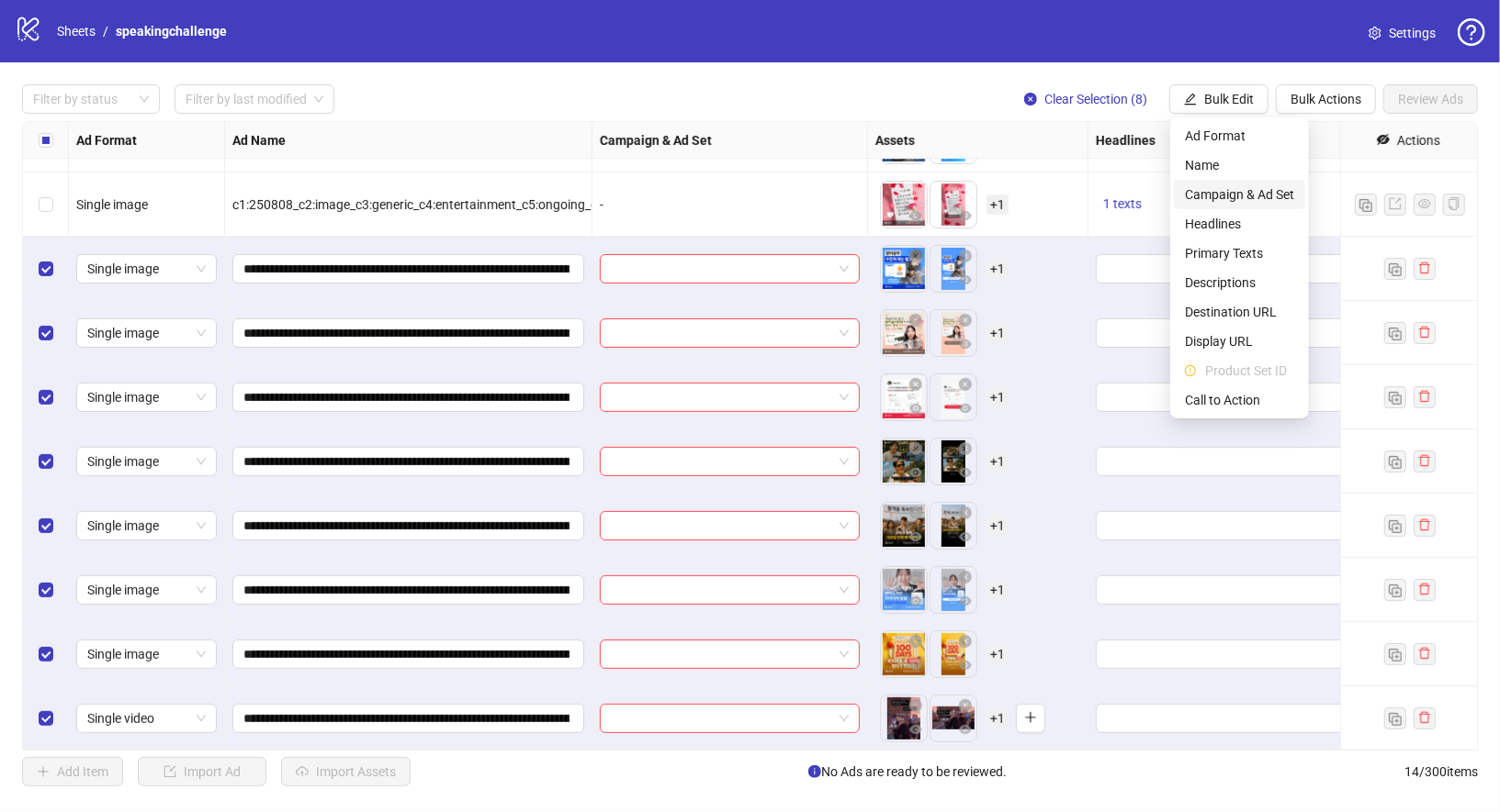
click at [1244, 188] on span "Campaign & Ad Set" at bounding box center [1239, 194] width 110 height 20
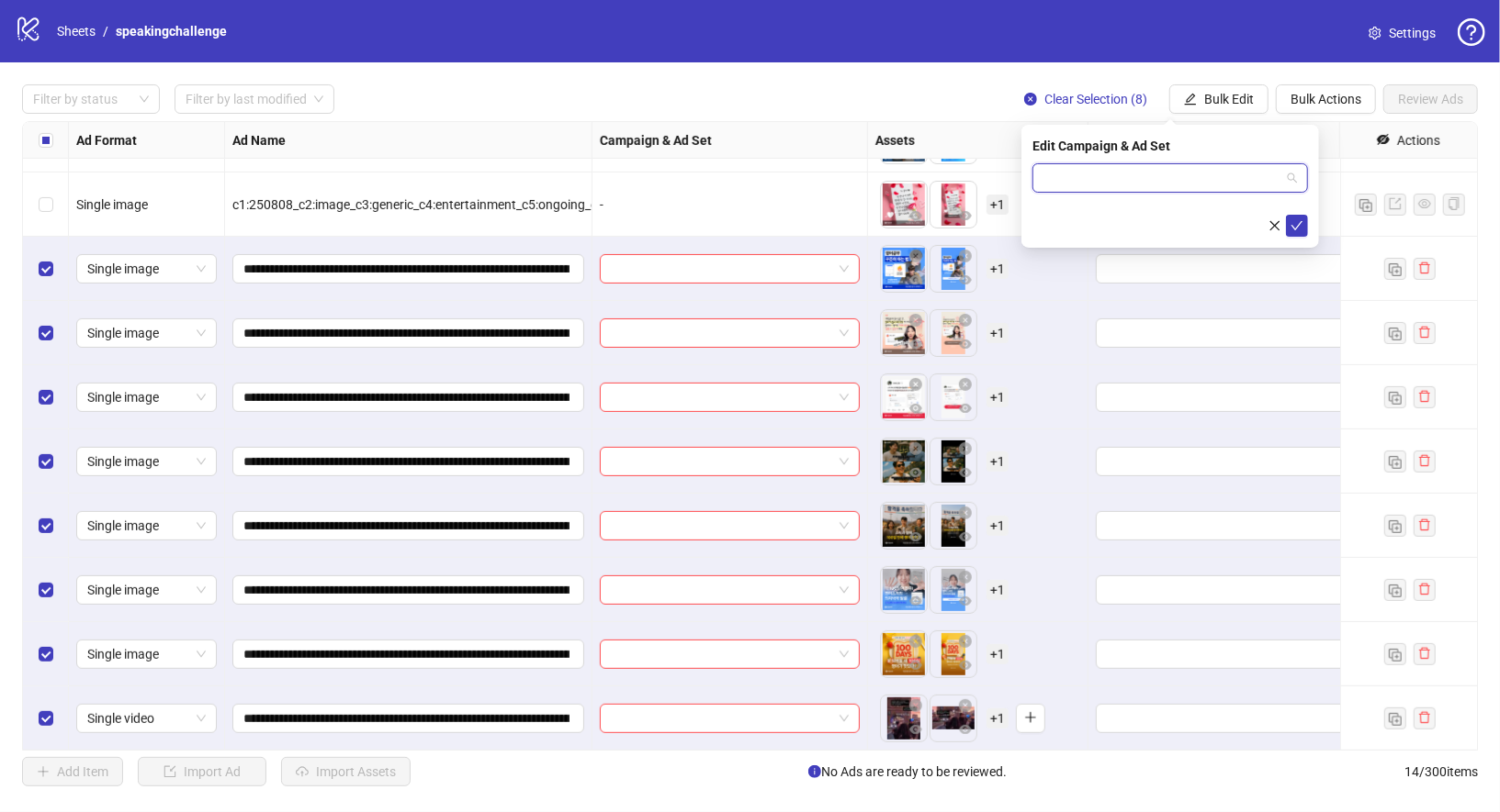
click at [1206, 177] on input "search" at bounding box center [1162, 178] width 237 height 28
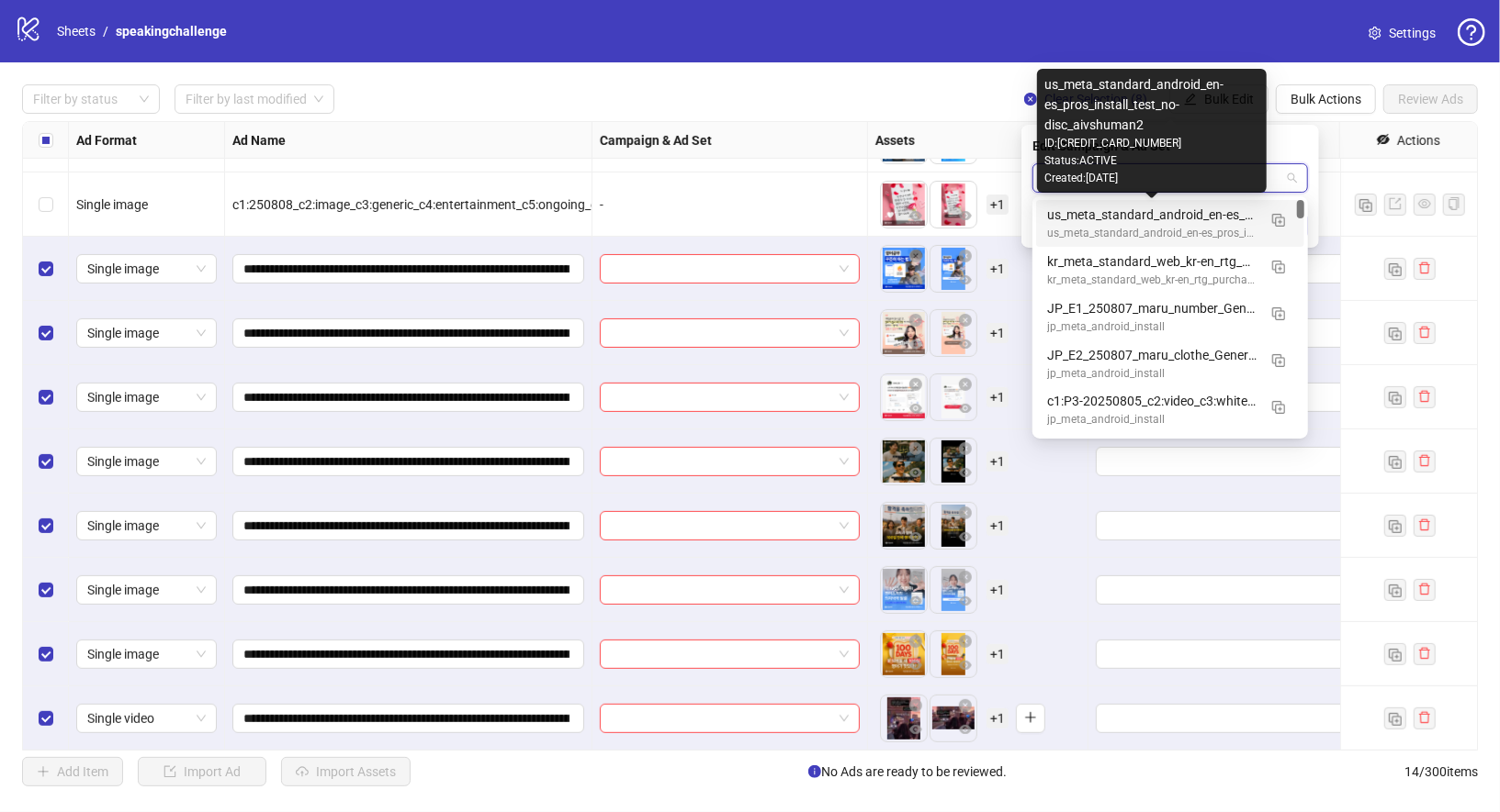
type input "*"
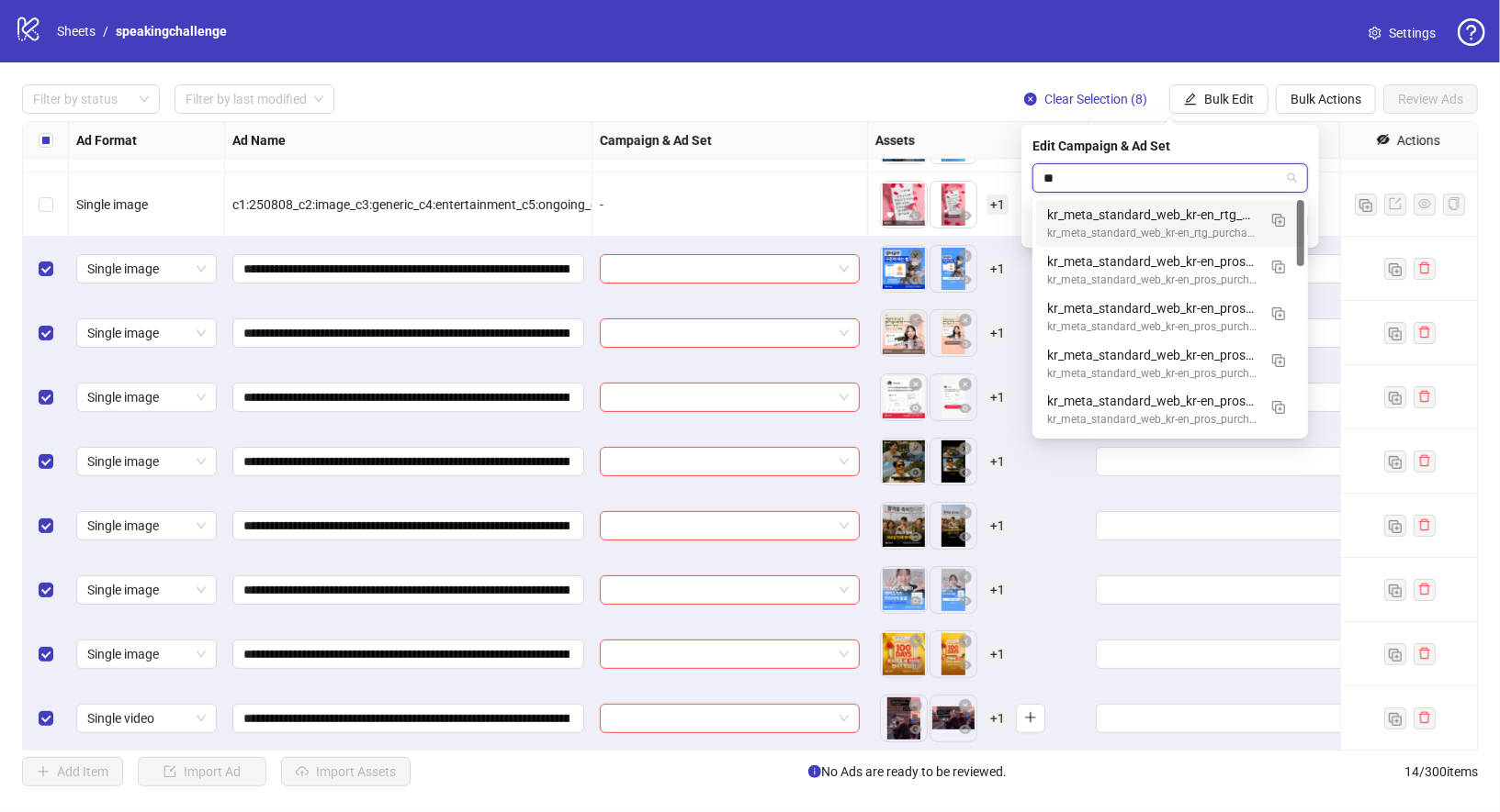
type input "*"
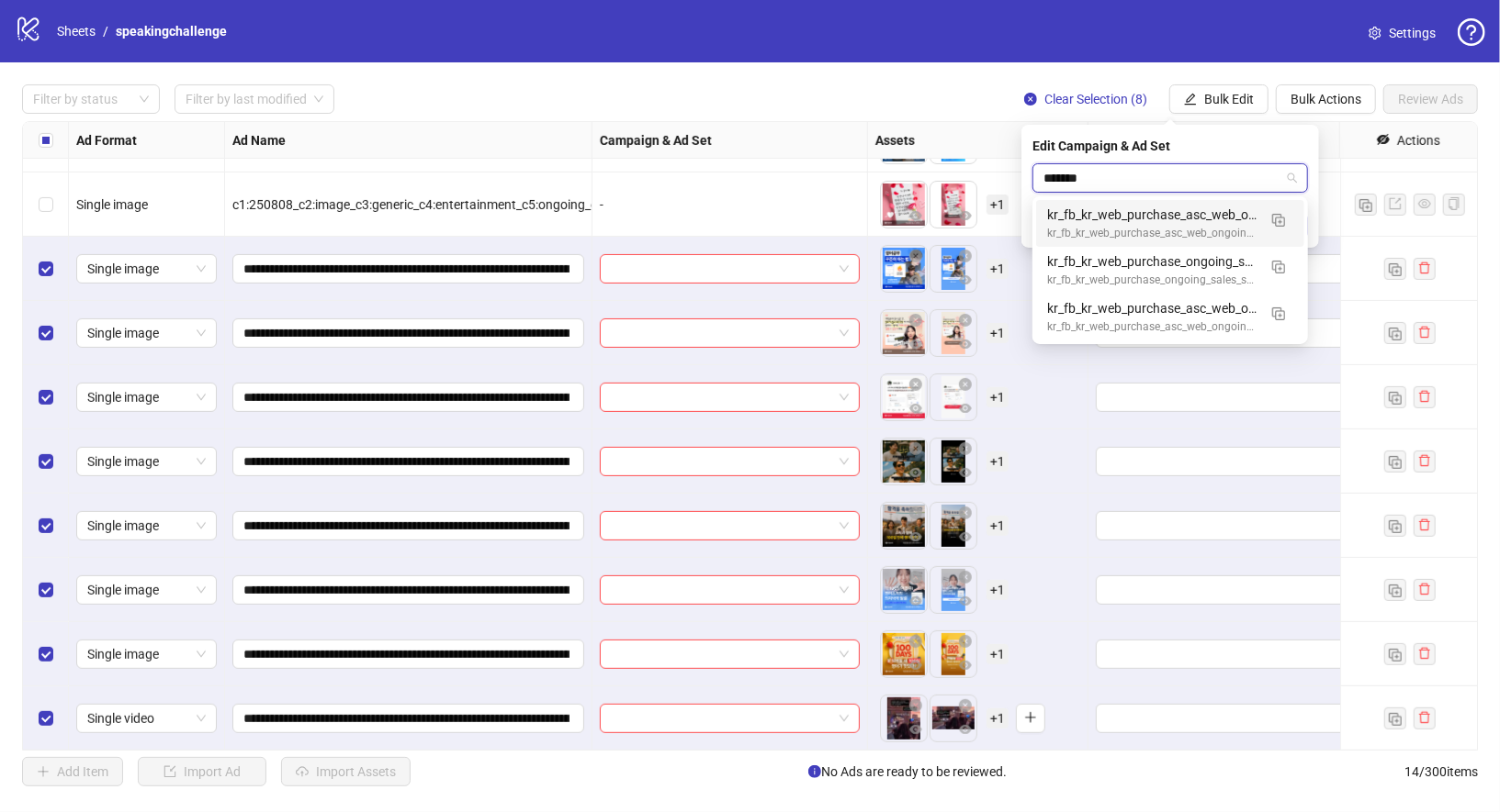
type input "********"
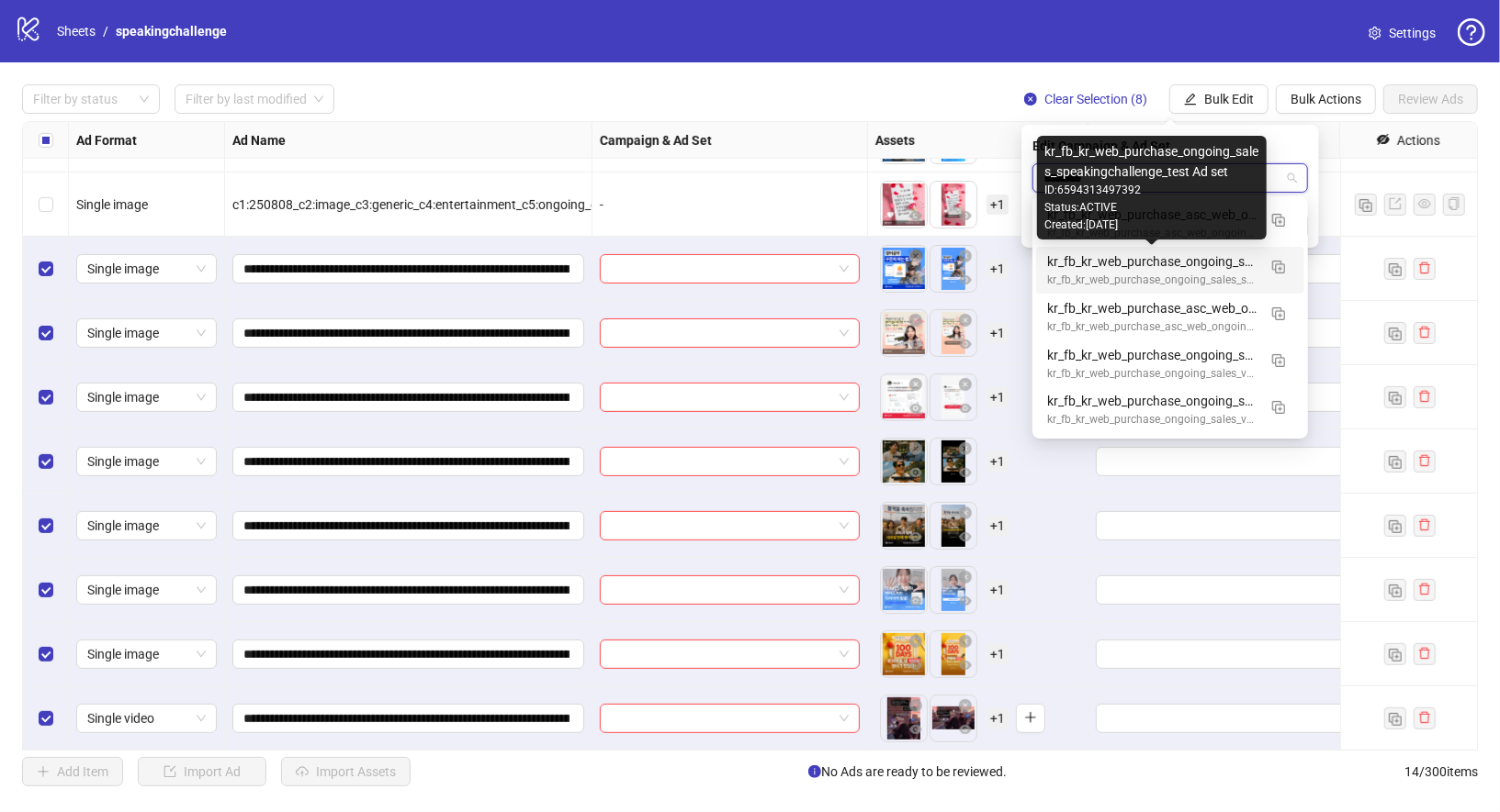
click at [1130, 265] on div "kr_fb_kr_web_purchase_ongoing_sales_speakingchallenge_test Ad set" at bounding box center [1152, 261] width 210 height 20
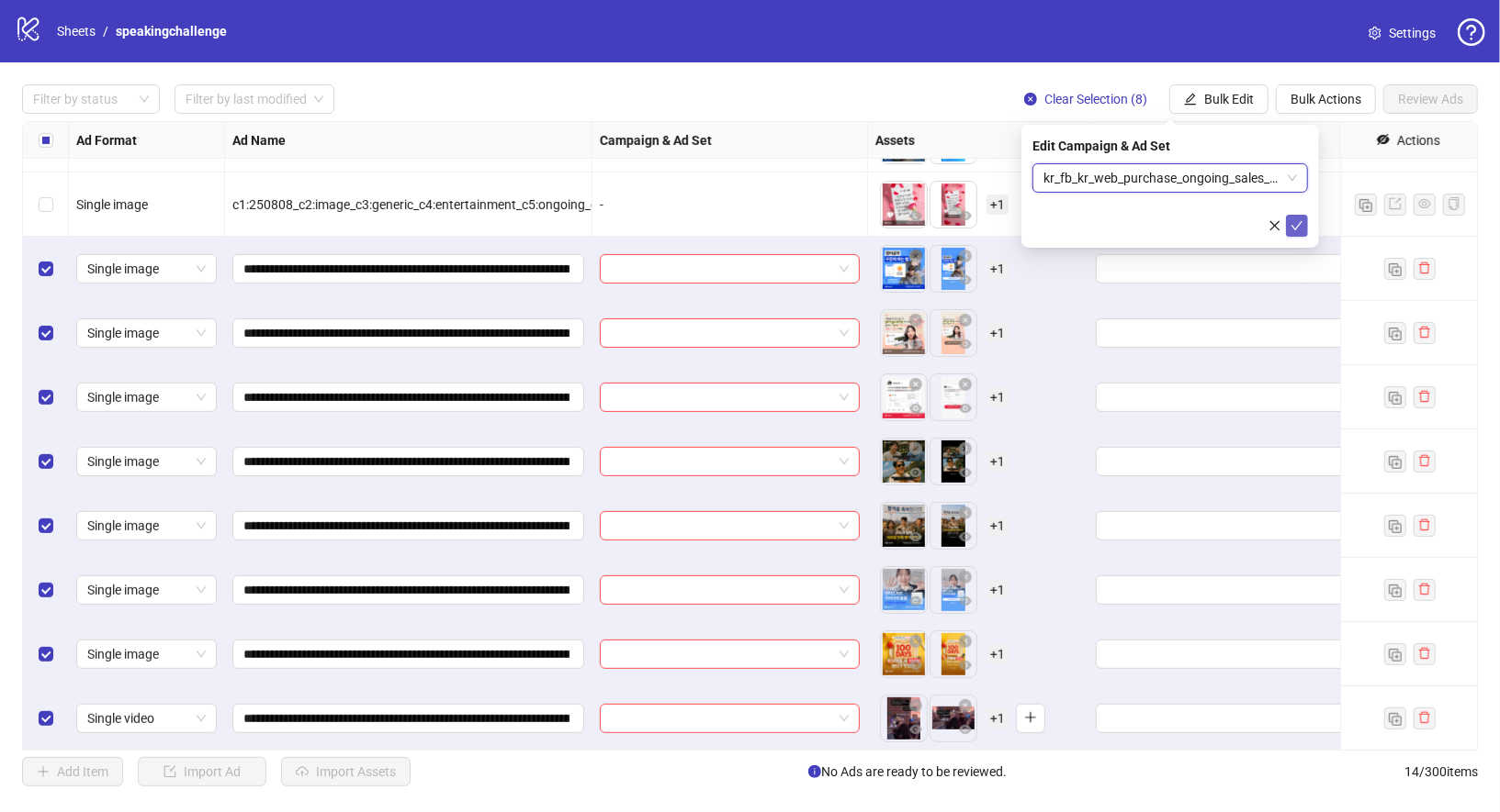
click at [1302, 222] on icon "check" at bounding box center [1296, 225] width 12 height 12
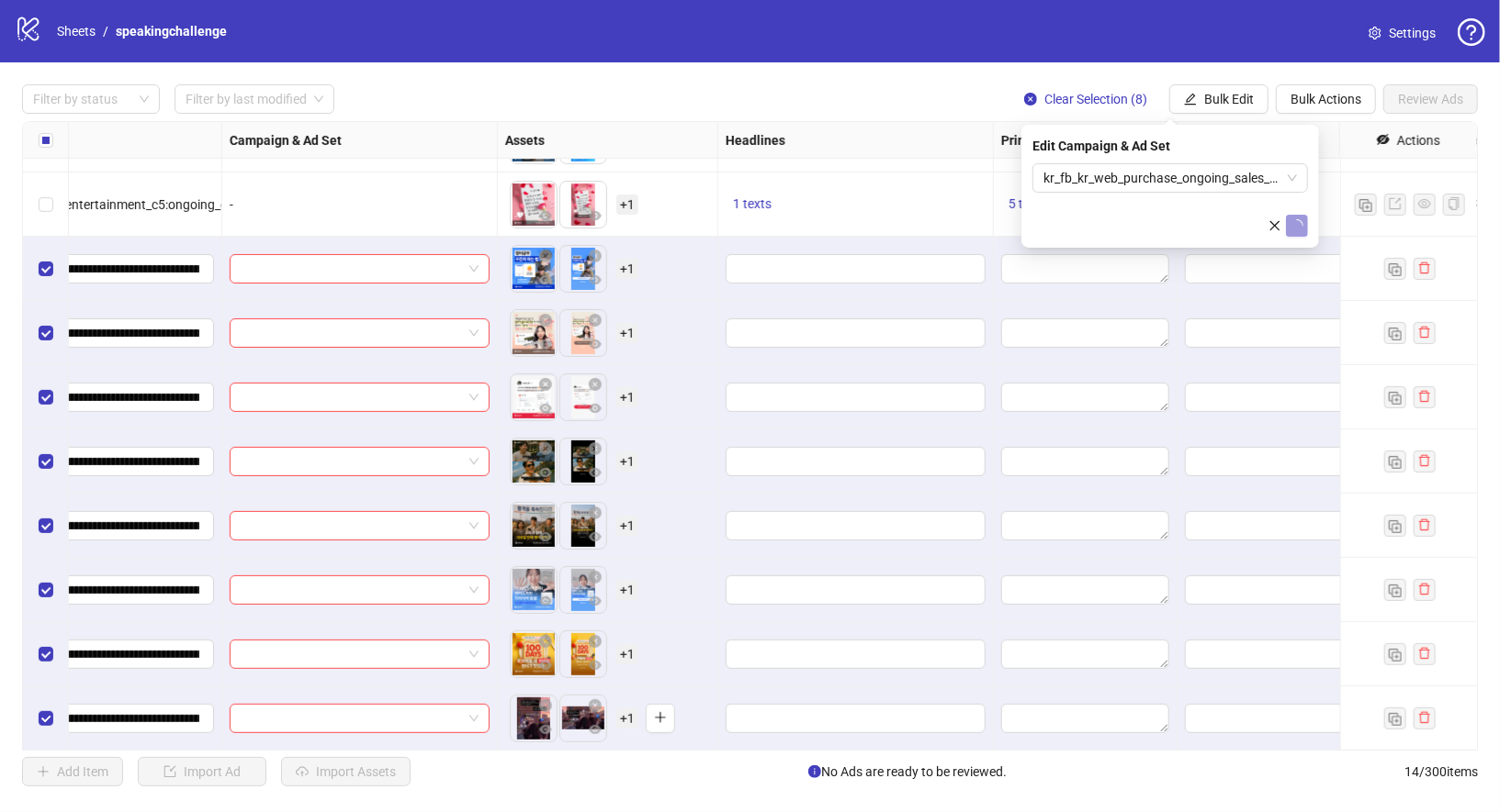
scroll to position [308, 441]
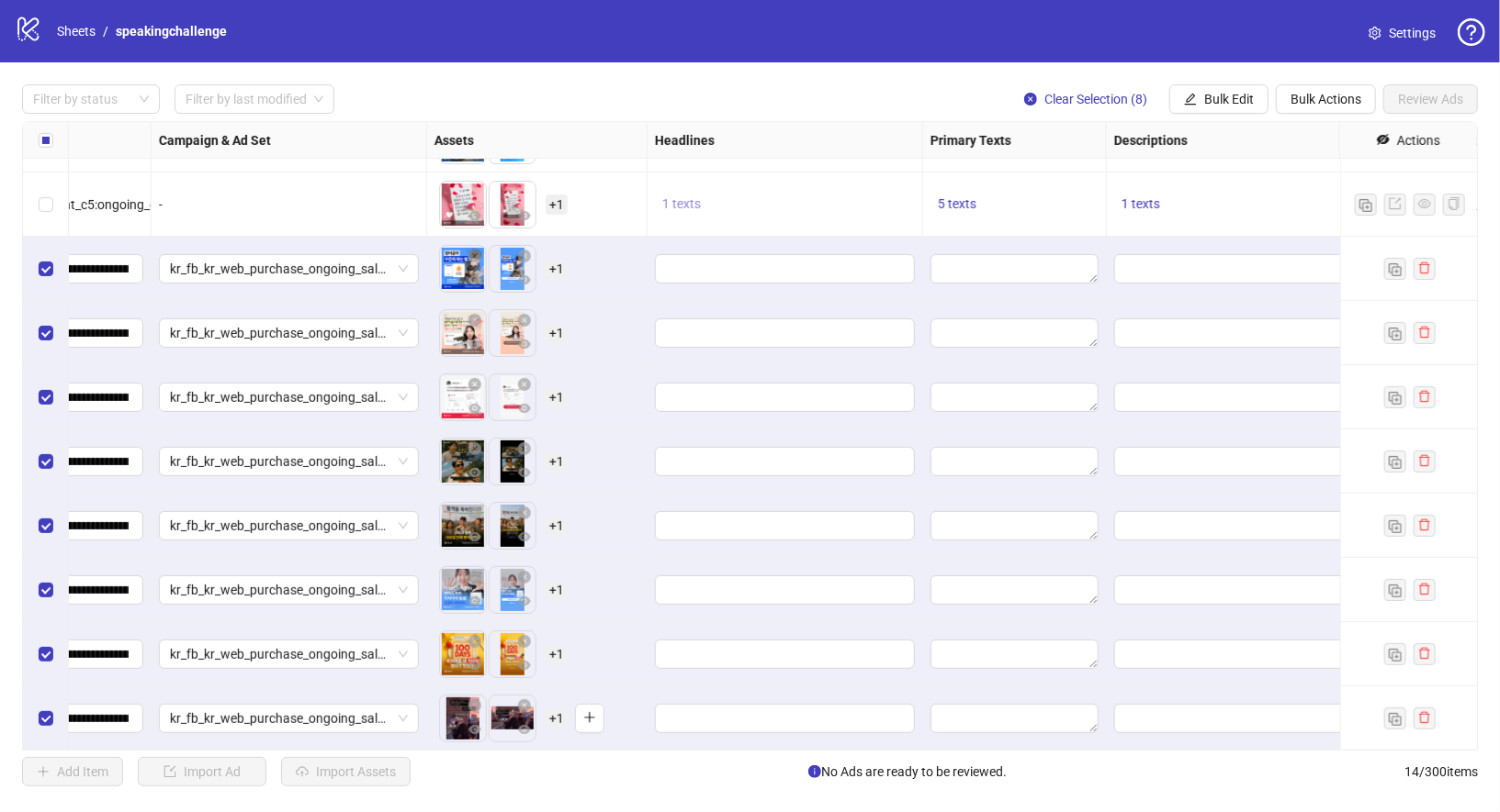
click at [678, 203] on span "1 texts" at bounding box center [682, 203] width 38 height 14
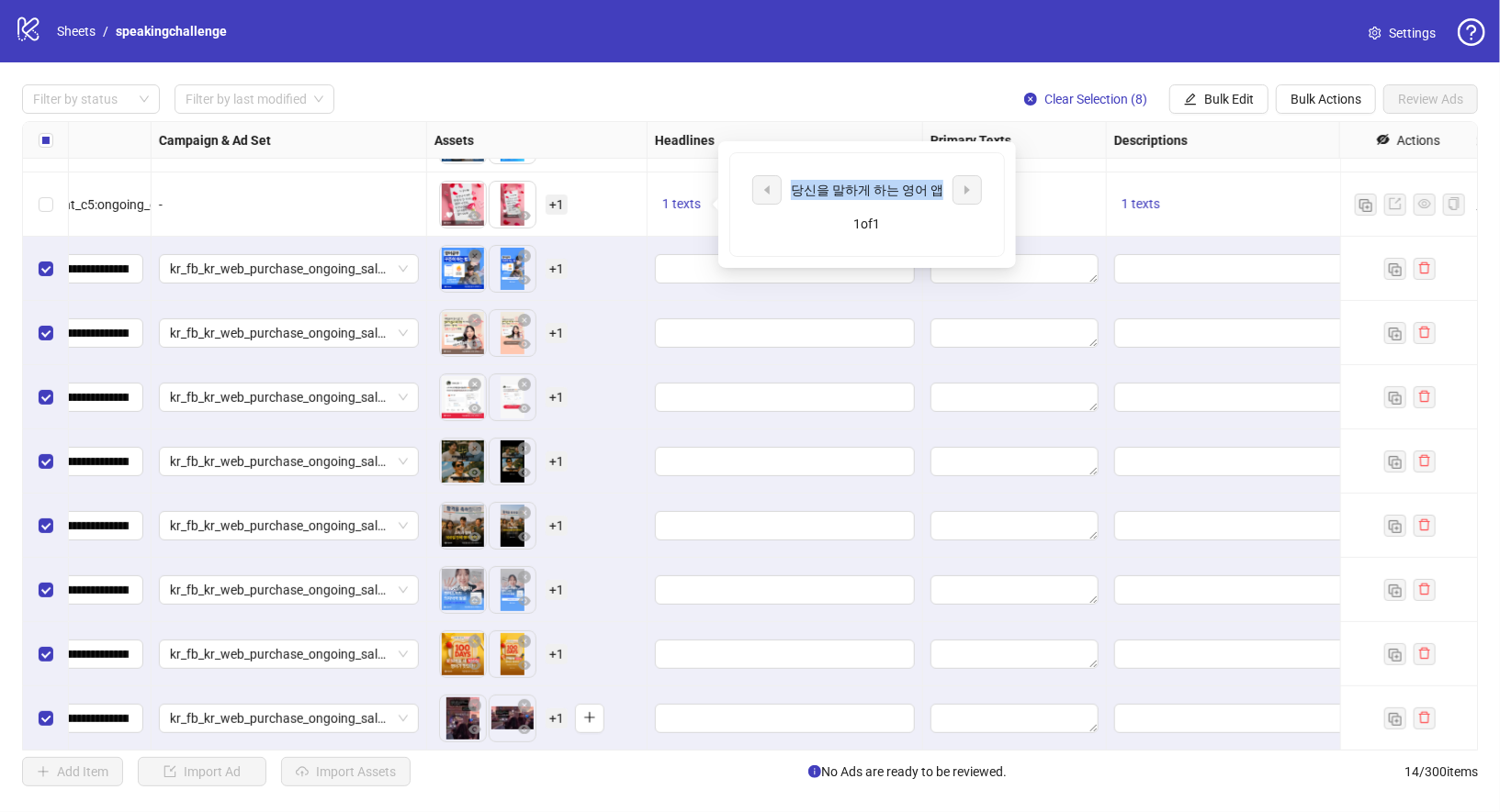
drag, startPoint x: 801, startPoint y: 190, endPoint x: 932, endPoint y: 187, distance: 131.0
click at [932, 187] on div "당신을 말하게 하는 영어 앱" at bounding box center [866, 189] width 153 height 20
copy div "당신을 말하게 하는 영어 앱"
click at [1223, 107] on span "Bulk Edit" at bounding box center [1229, 99] width 50 height 14
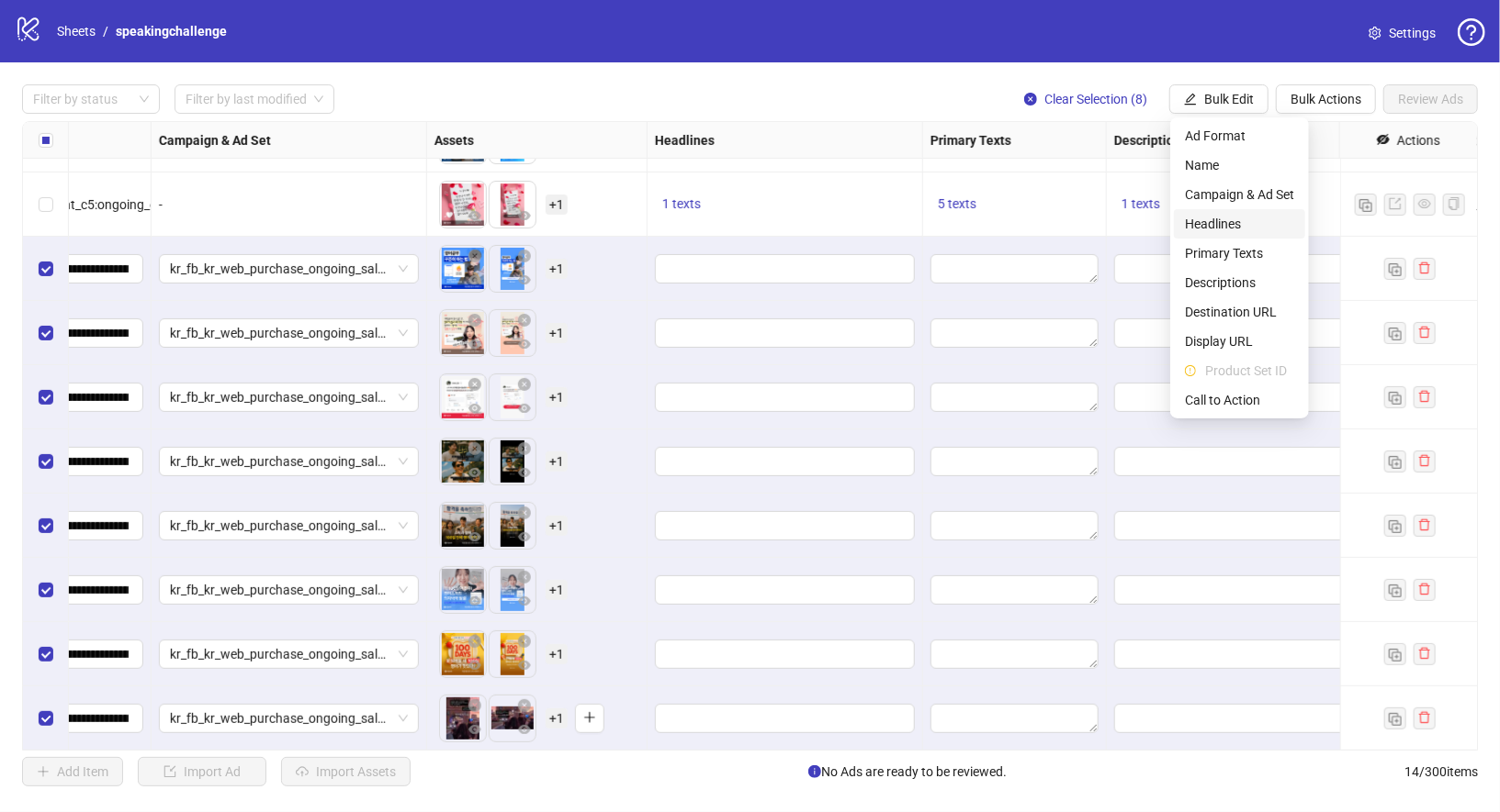
click at [1236, 230] on span "Headlines" at bounding box center [1239, 224] width 110 height 20
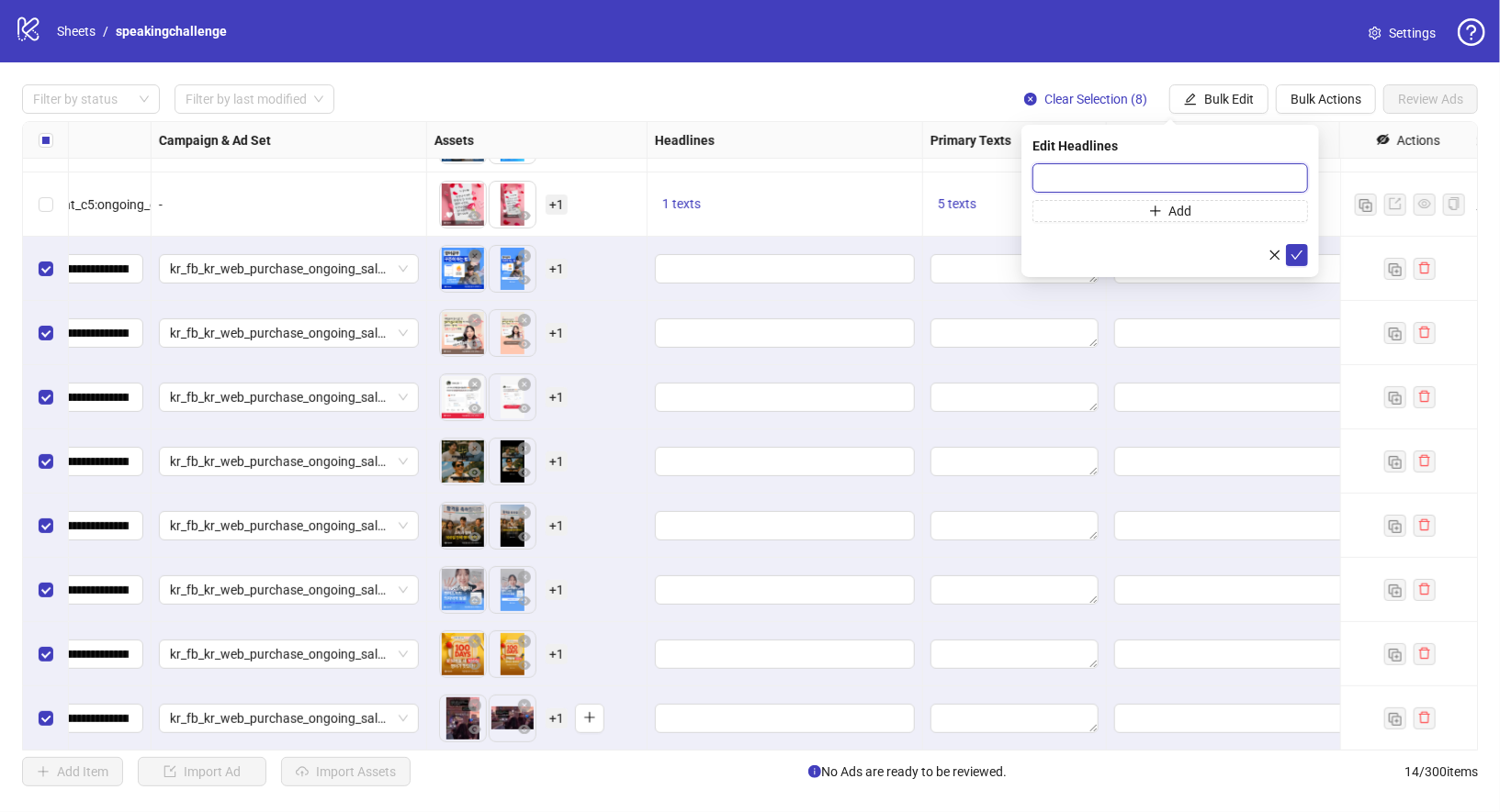
click at [1141, 174] on input "text" at bounding box center [1170, 178] width 276 height 30
paste input "**********"
type input "**********"
click at [1295, 250] on icon "check" at bounding box center [1296, 255] width 12 height 12
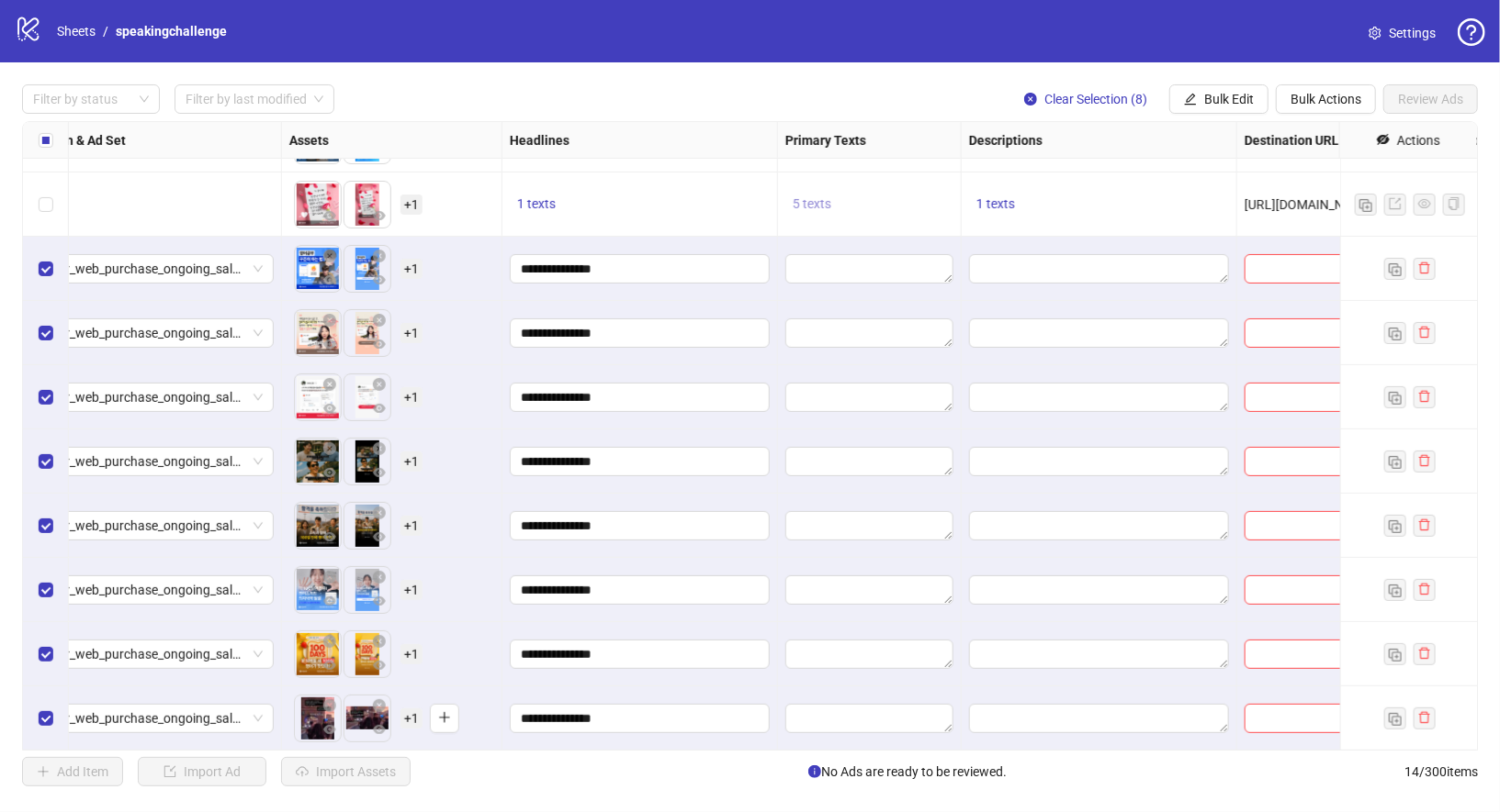
scroll to position [308, 604]
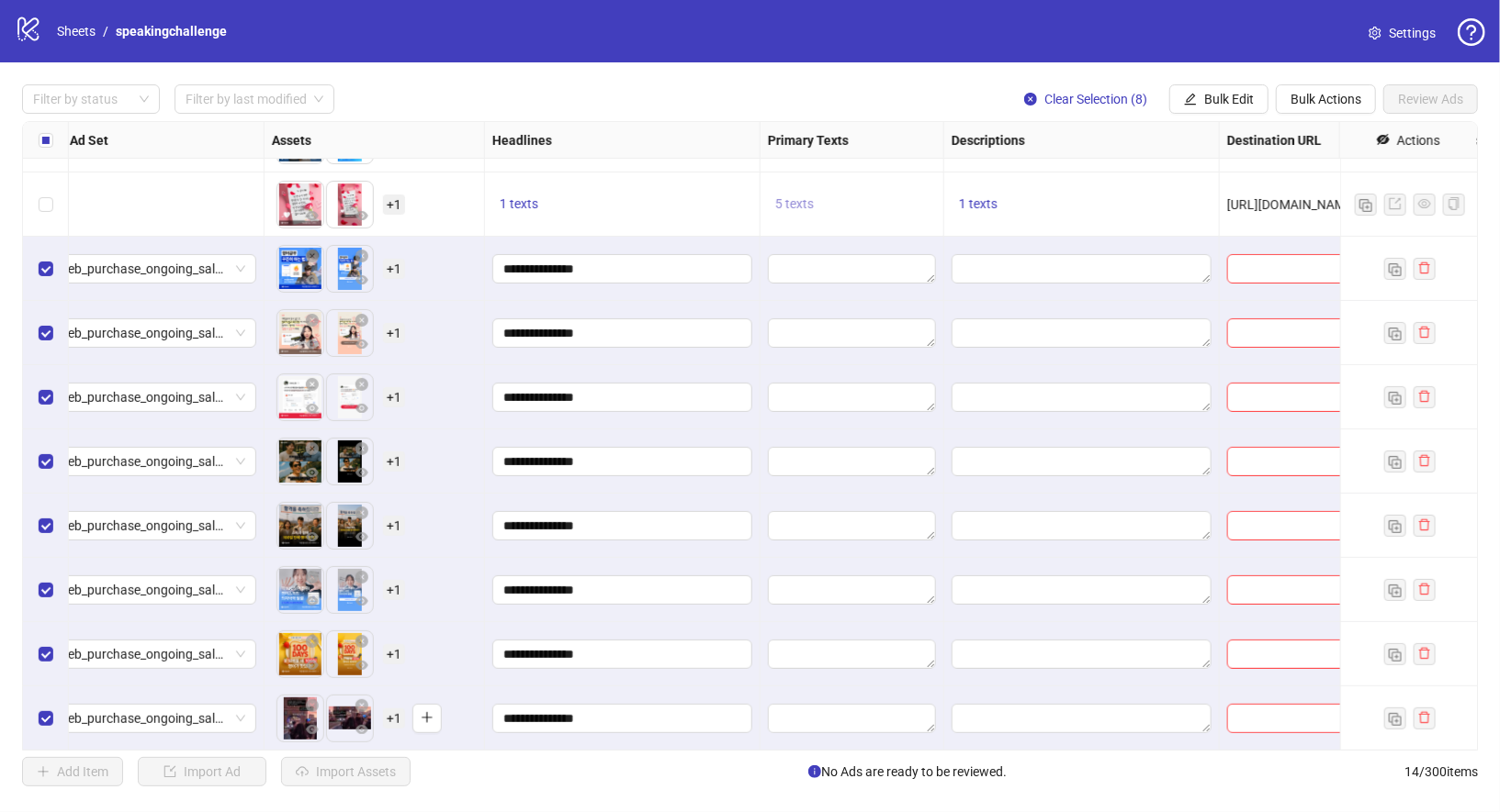
click at [796, 203] on span "5 texts" at bounding box center [794, 203] width 38 height 14
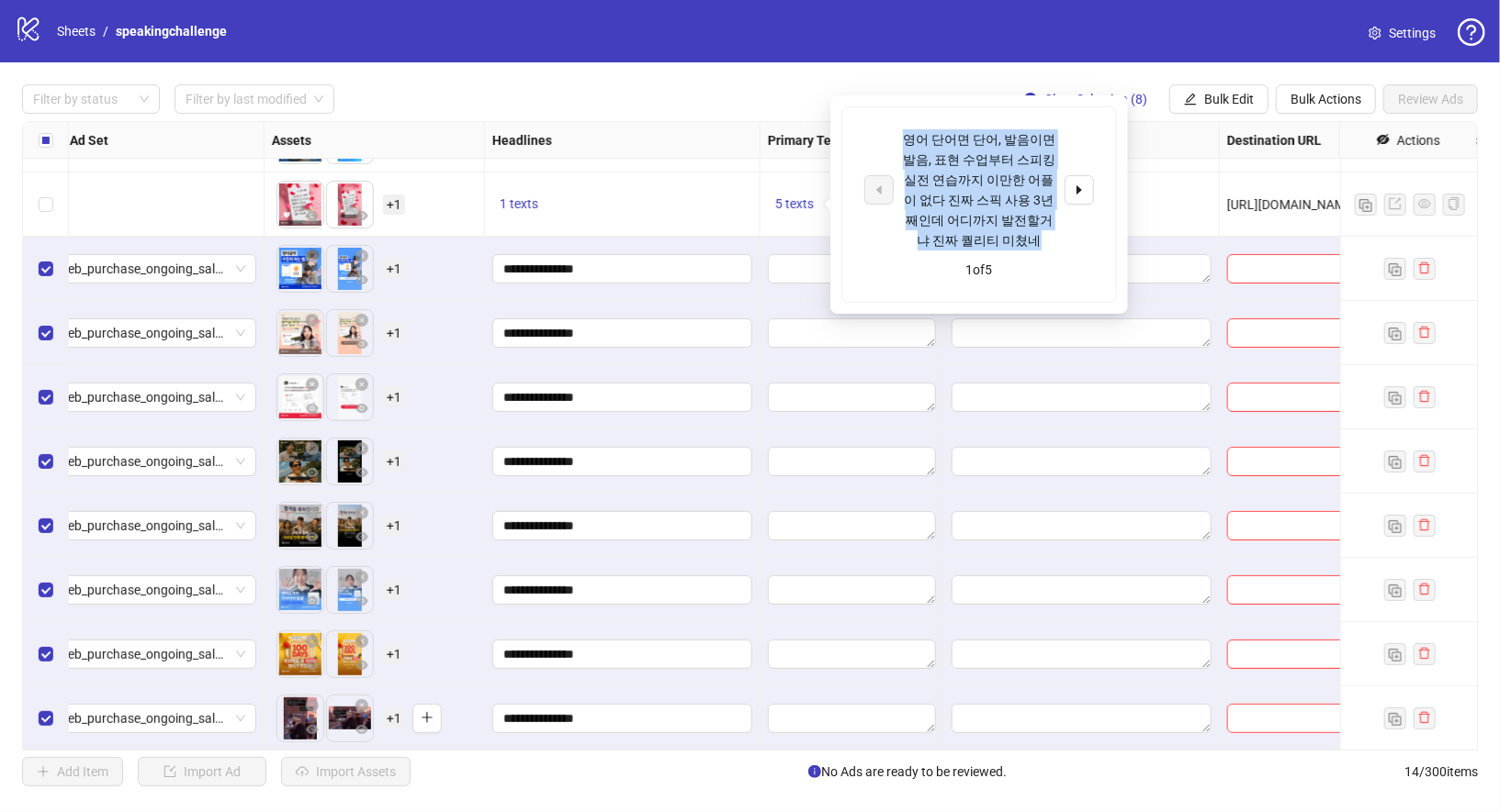
drag, startPoint x: 904, startPoint y: 140, endPoint x: 1008, endPoint y: 237, distance: 142.2
click at [1008, 237] on div "영어 단어면 단어, 발음이면 발음, 표현 수업부터 스피킹 실전 연습까지 이만한 어플이 없다 진짜 스픽 사용 3년째인데 어디까지 발전할거냐 진짜…" at bounding box center [979, 190] width 153 height 121
copy div "영어 단어면 단어, 발음이면 발음, 표현 수업부터 스피킹 실전 연습까지 이만한 어플이 없다 진짜 스픽 사용 3년째인데 어디까지 발전할거냐 진짜…"
click at [1235, 105] on span "Bulk Edit" at bounding box center [1229, 99] width 50 height 14
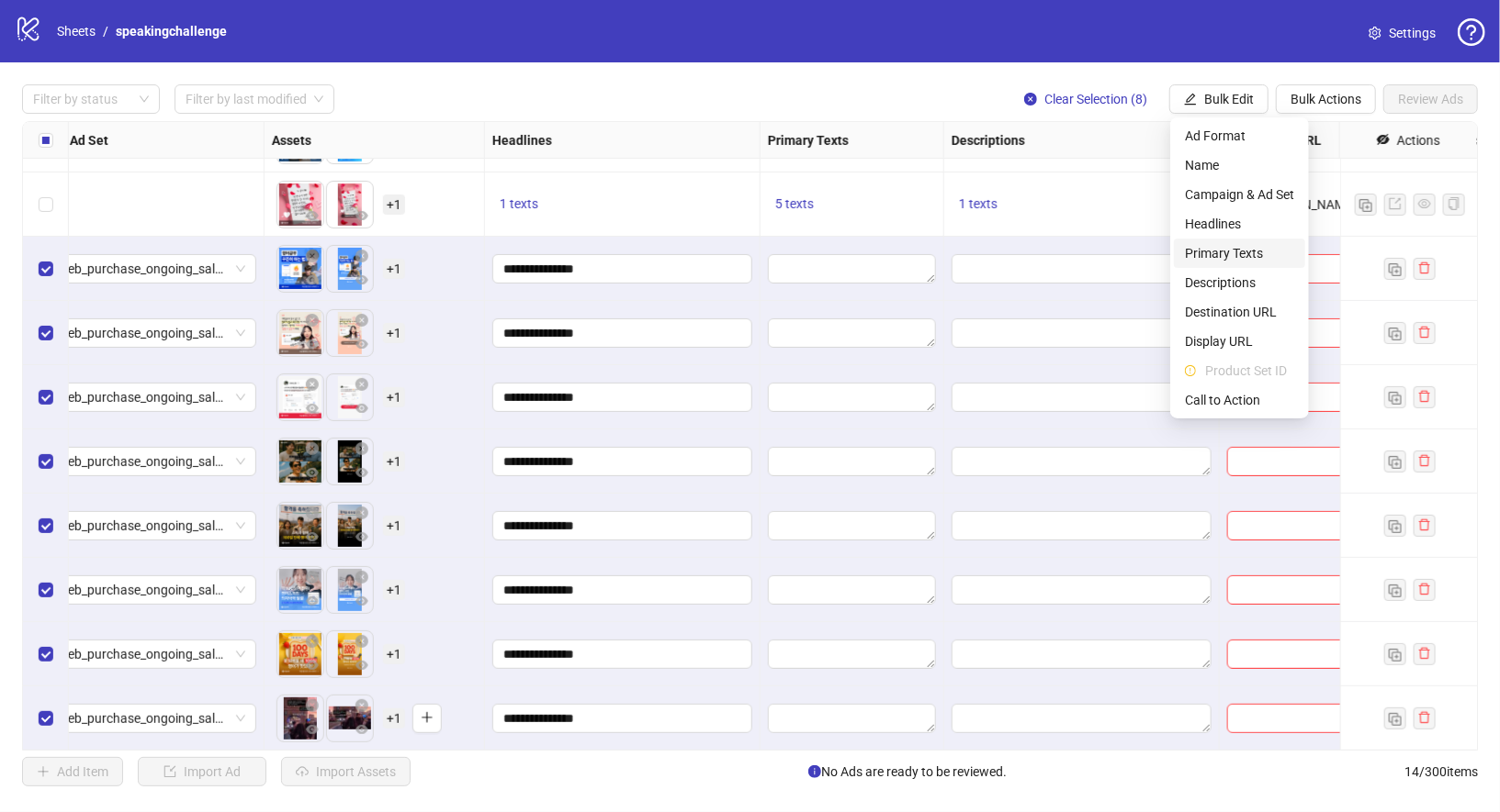
click at [1258, 255] on span "Primary Texts" at bounding box center [1239, 253] width 110 height 20
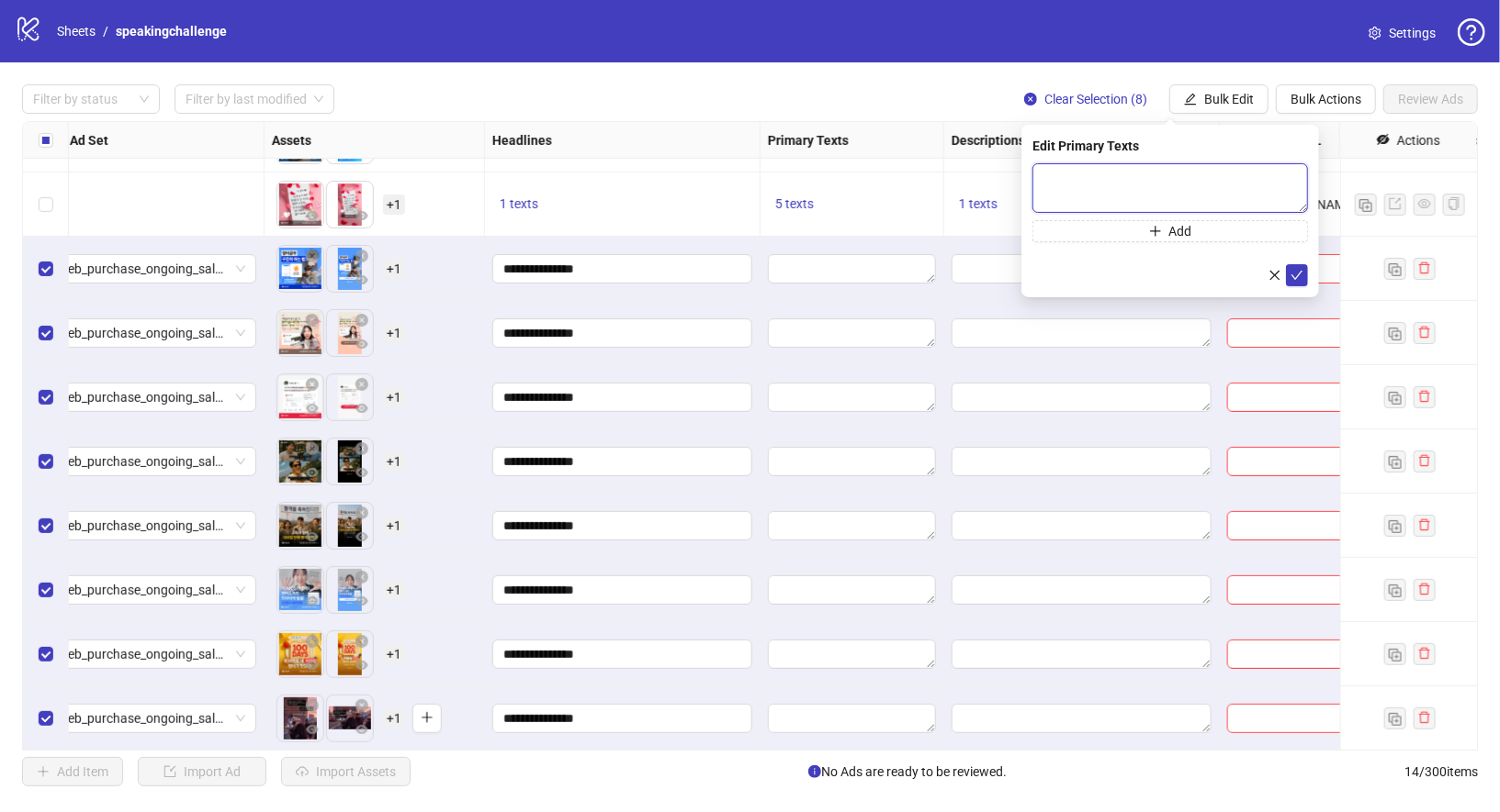
click at [1156, 194] on textarea at bounding box center [1170, 188] width 276 height 50
paste textarea "**********"
type textarea "**********"
click at [1176, 230] on span "Add" at bounding box center [1181, 230] width 23 height 14
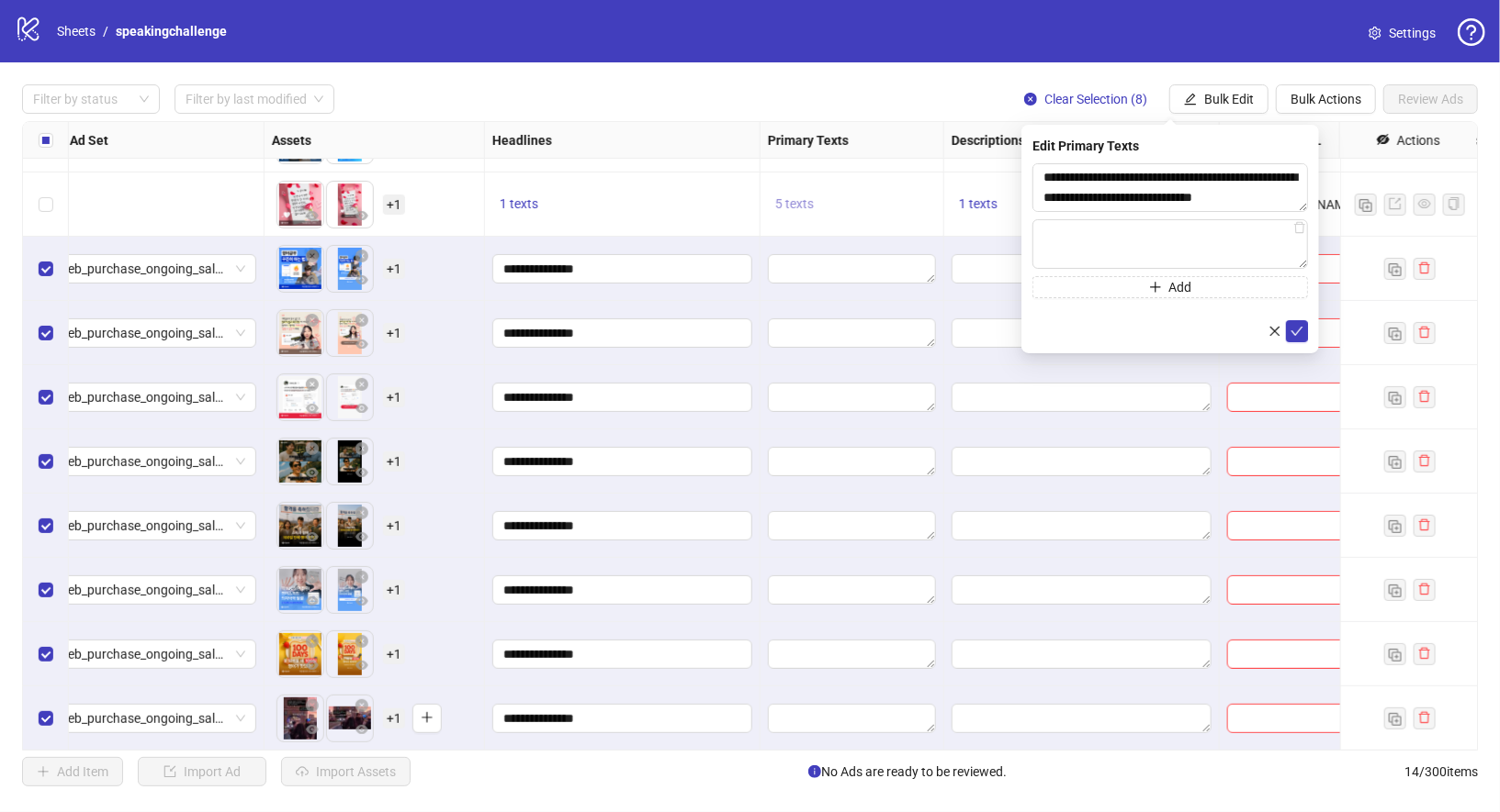
click at [798, 210] on span "5 texts" at bounding box center [794, 203] width 38 height 14
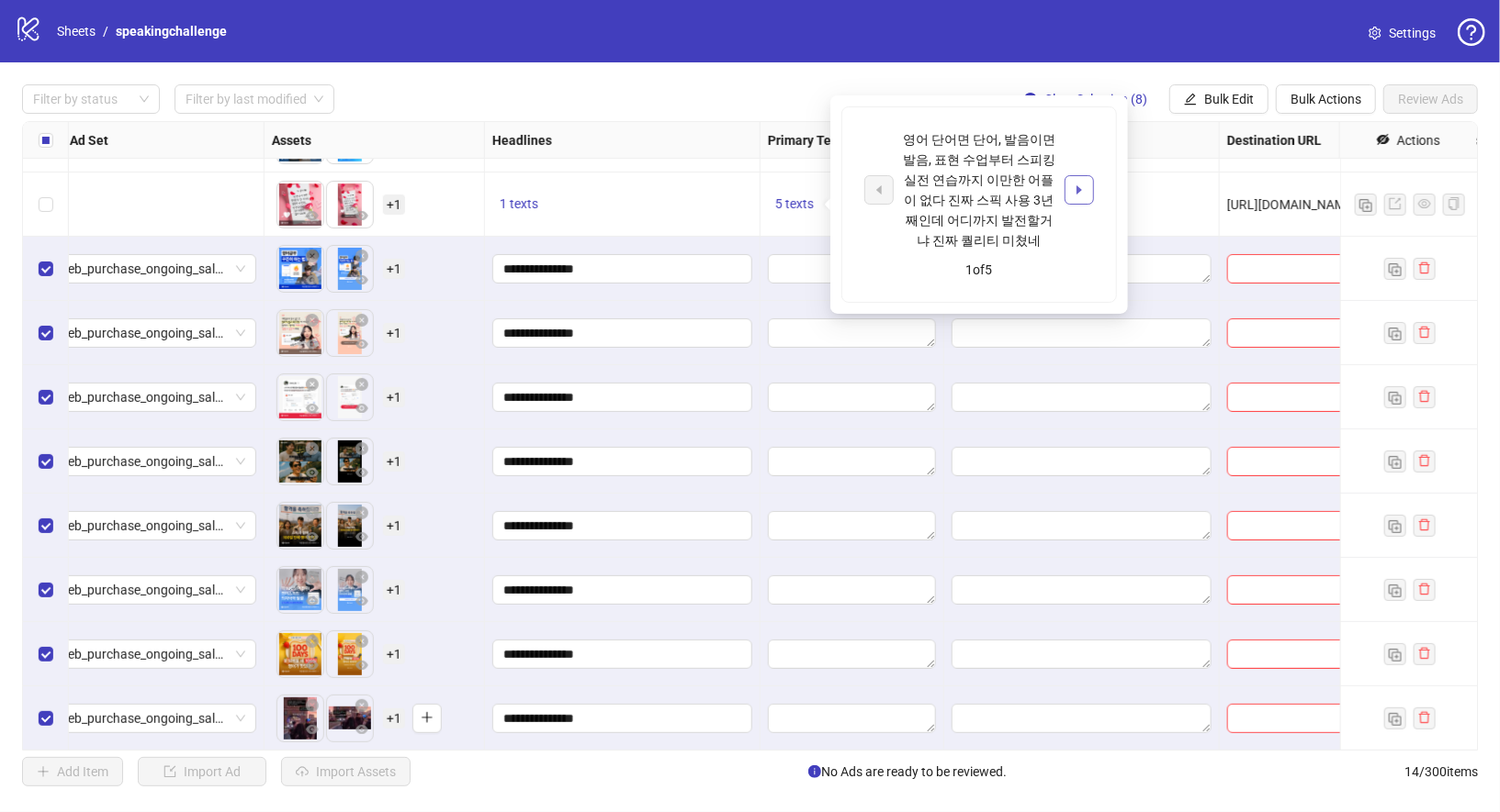
click at [1092, 195] on button "button" at bounding box center [1079, 189] width 30 height 30
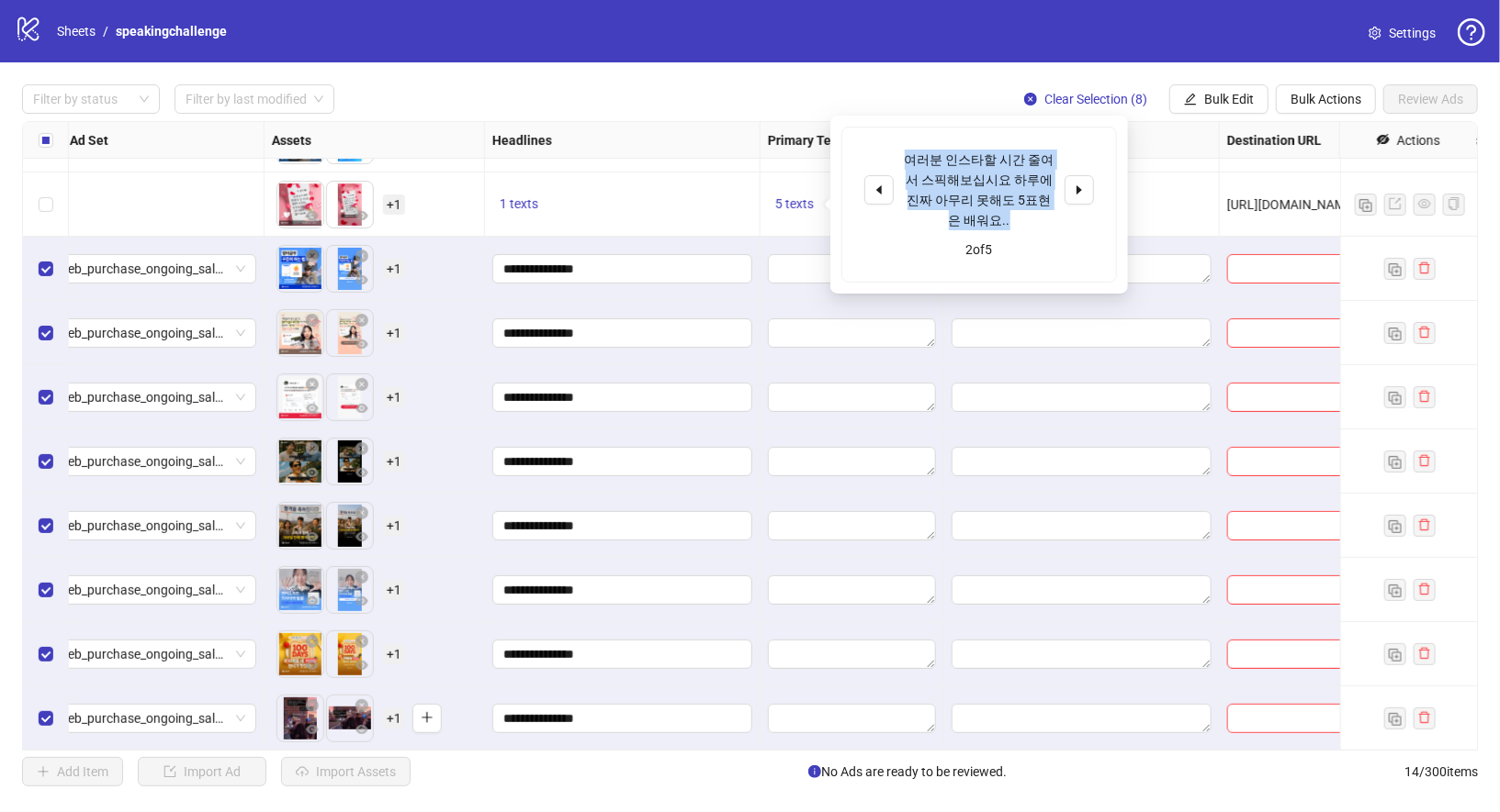
drag, startPoint x: 908, startPoint y: 154, endPoint x: 1008, endPoint y: 213, distance: 116.1
click at [1008, 213] on div "여러분 인스타할 시간 줄여서 스픽해보십시요 하루에 진짜 아무리 못해도 5표현은 배워요.." at bounding box center [979, 190] width 153 height 81
copy div "여러분 인스타할 시간 줄여서 스픽해보십시요 하루에 진짜 아무리 못해도 5표현은 배워요.."
click at [1208, 104] on span "Bulk Edit" at bounding box center [1229, 99] width 50 height 14
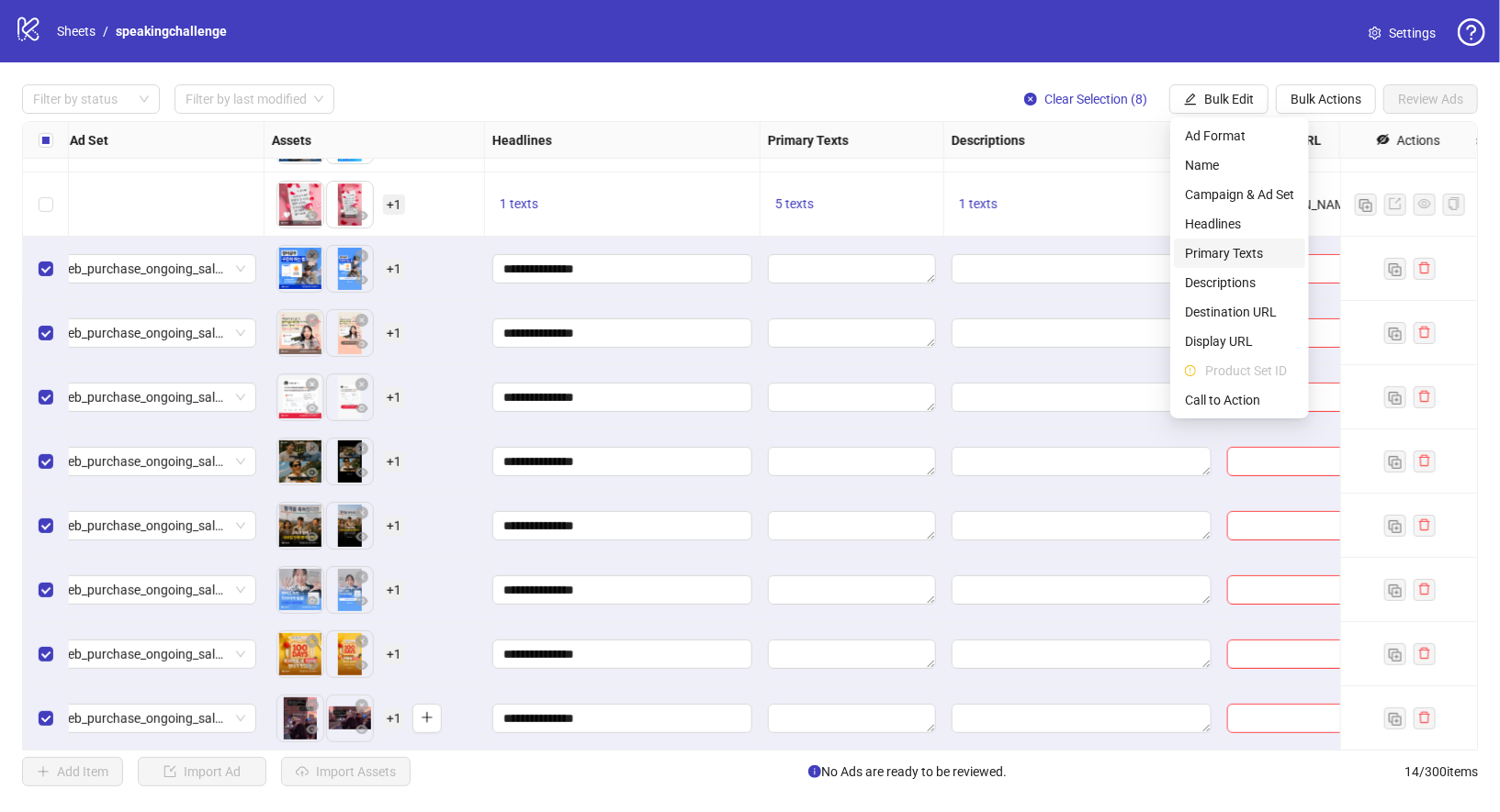
click at [1259, 257] on span "Primary Texts" at bounding box center [1239, 253] width 110 height 20
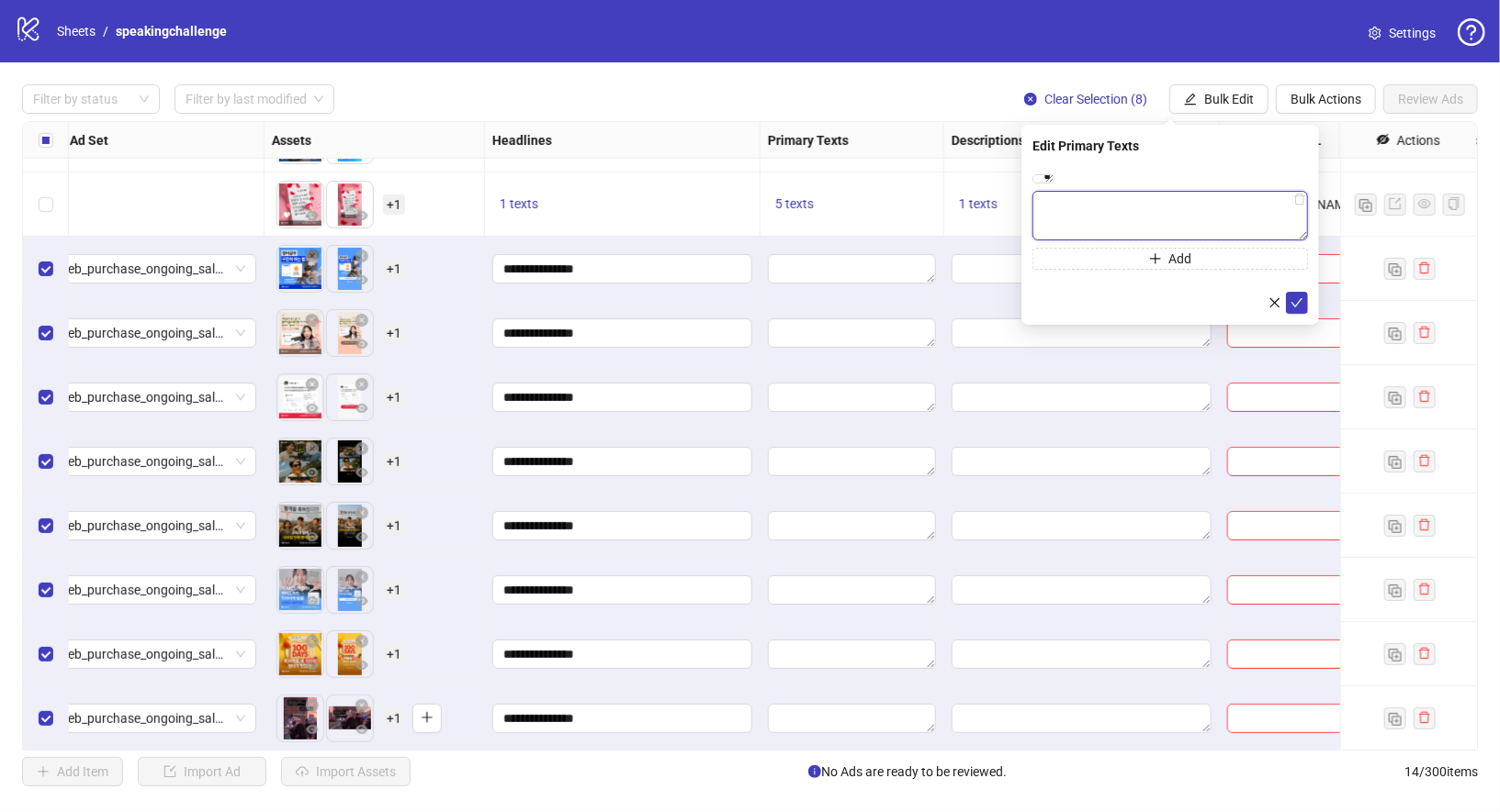
click at [1253, 240] on textarea at bounding box center [1170, 216] width 276 height 50
paste textarea "**********"
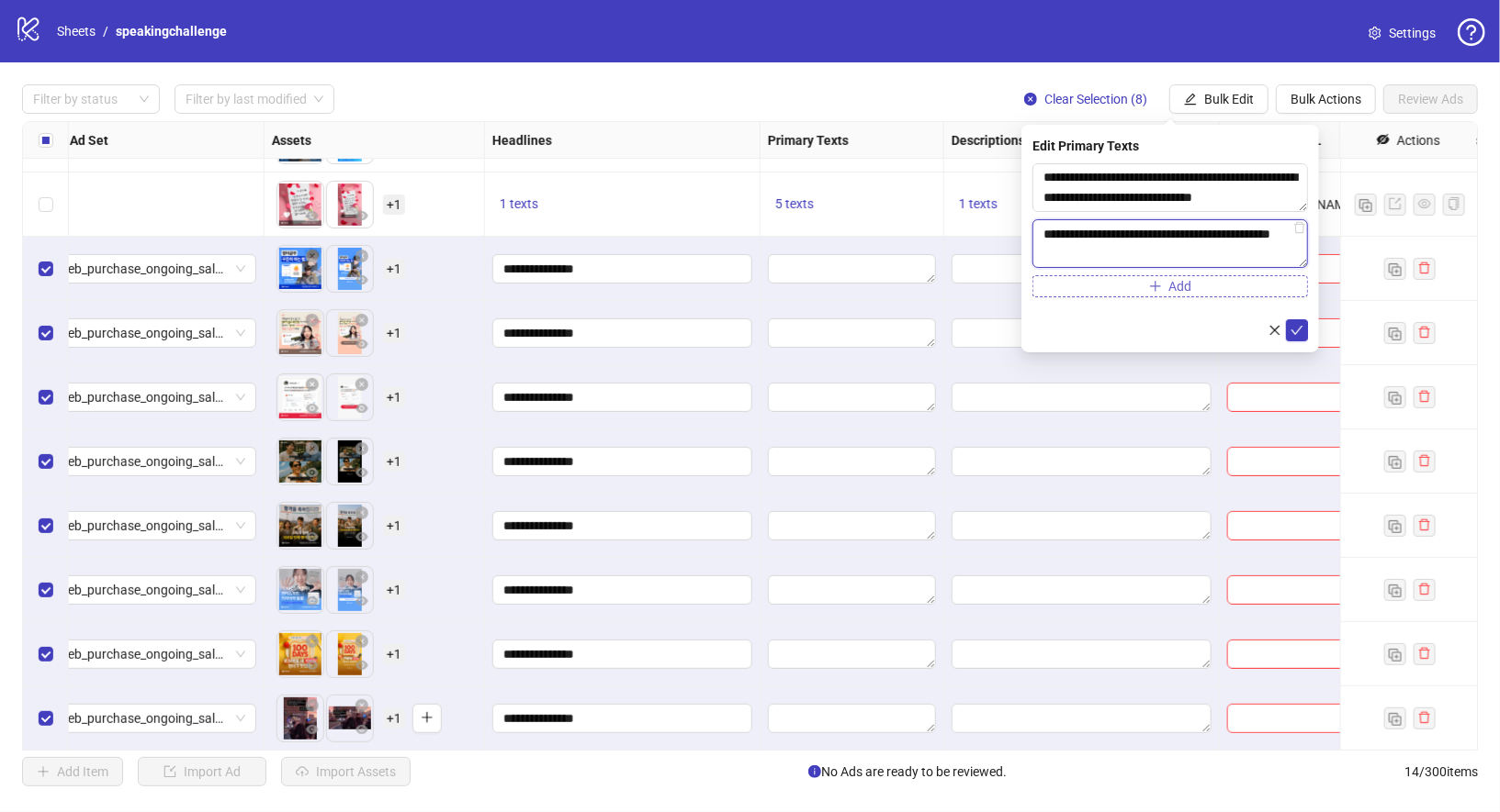
type textarea "**********"
click at [1189, 279] on span "Add" at bounding box center [1181, 285] width 23 height 14
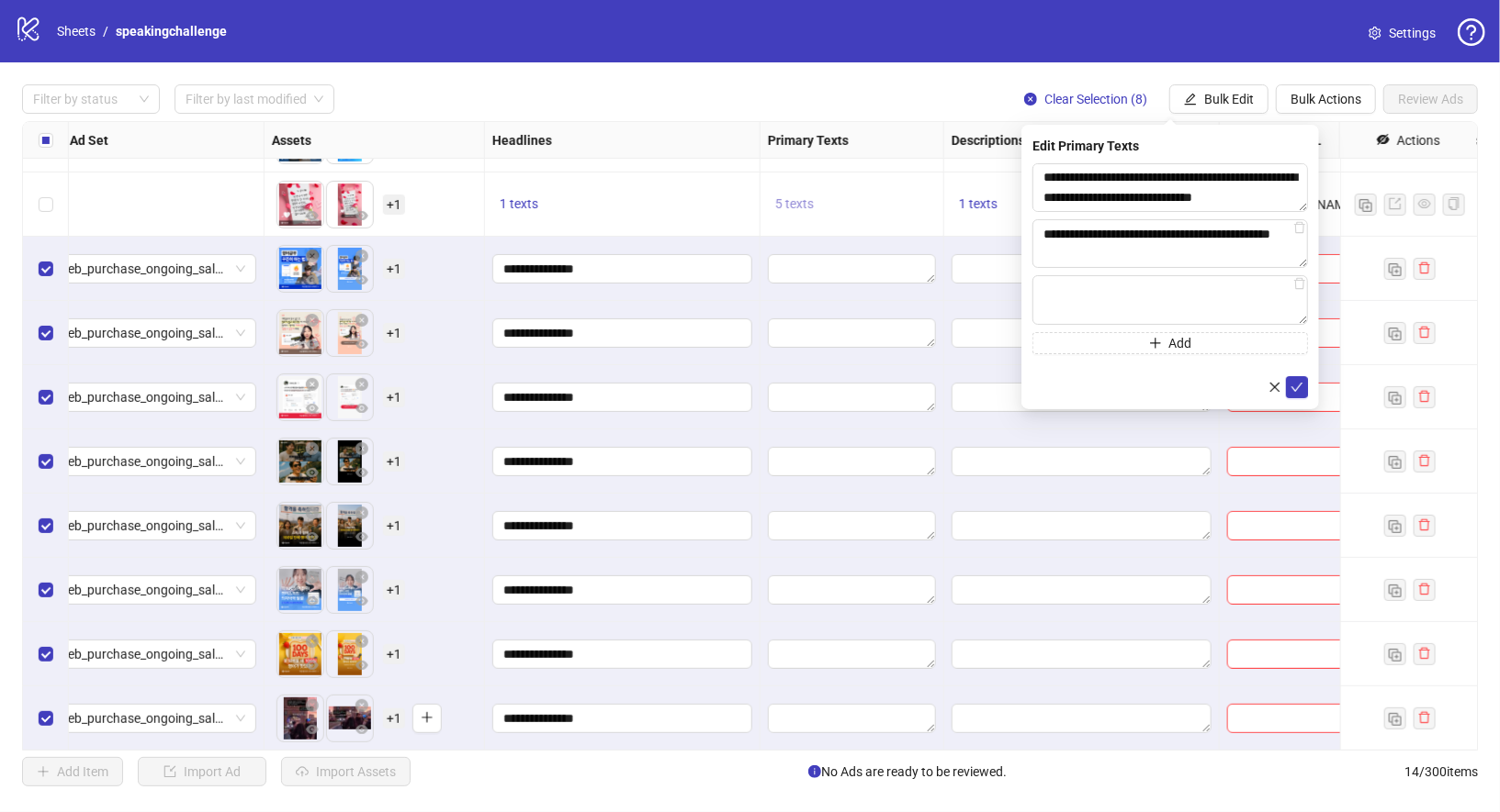
click at [811, 213] on button "5 texts" at bounding box center [794, 205] width 53 height 22
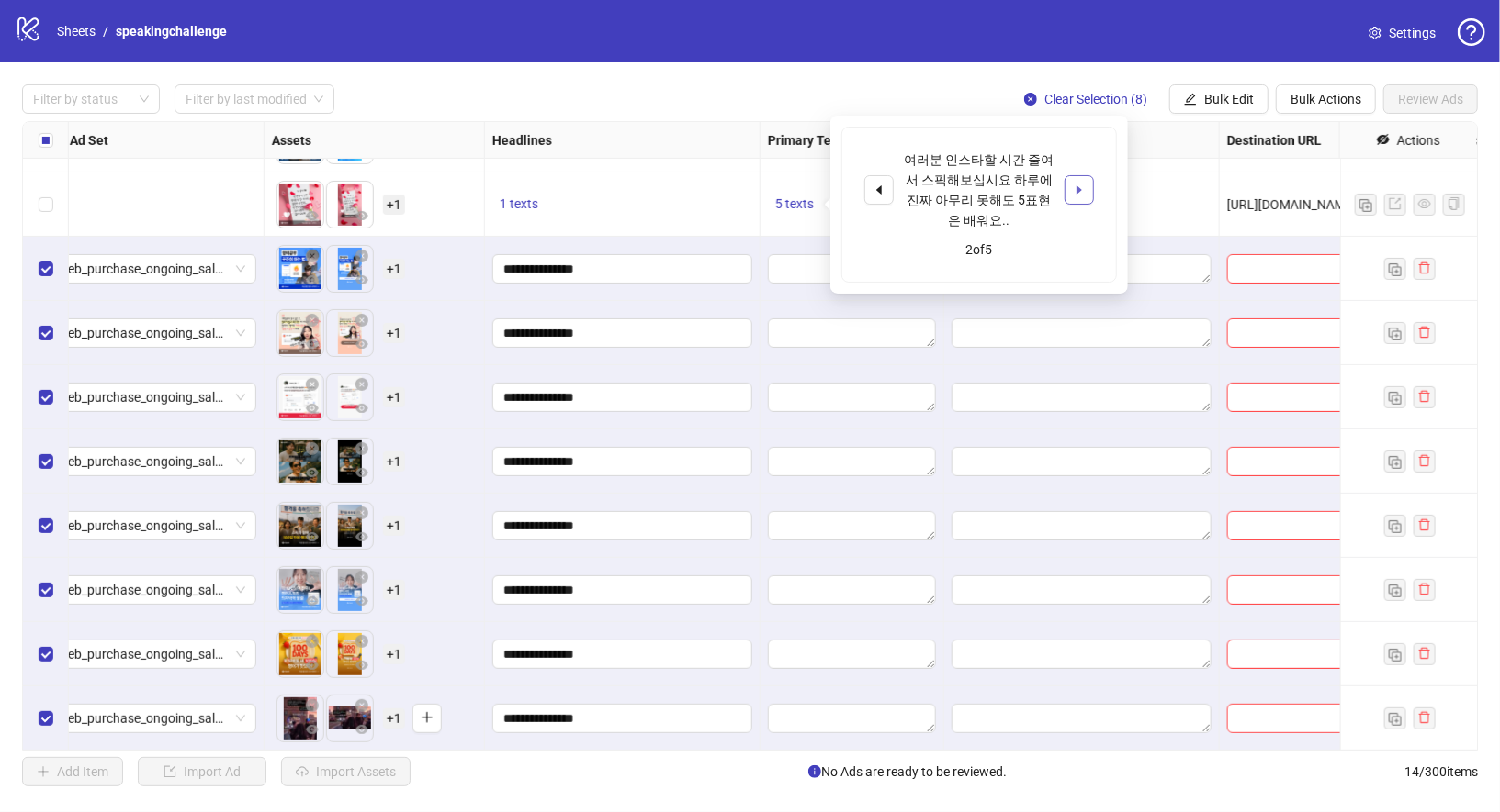
click at [1079, 186] on icon "caret-right" at bounding box center [1080, 190] width 6 height 10
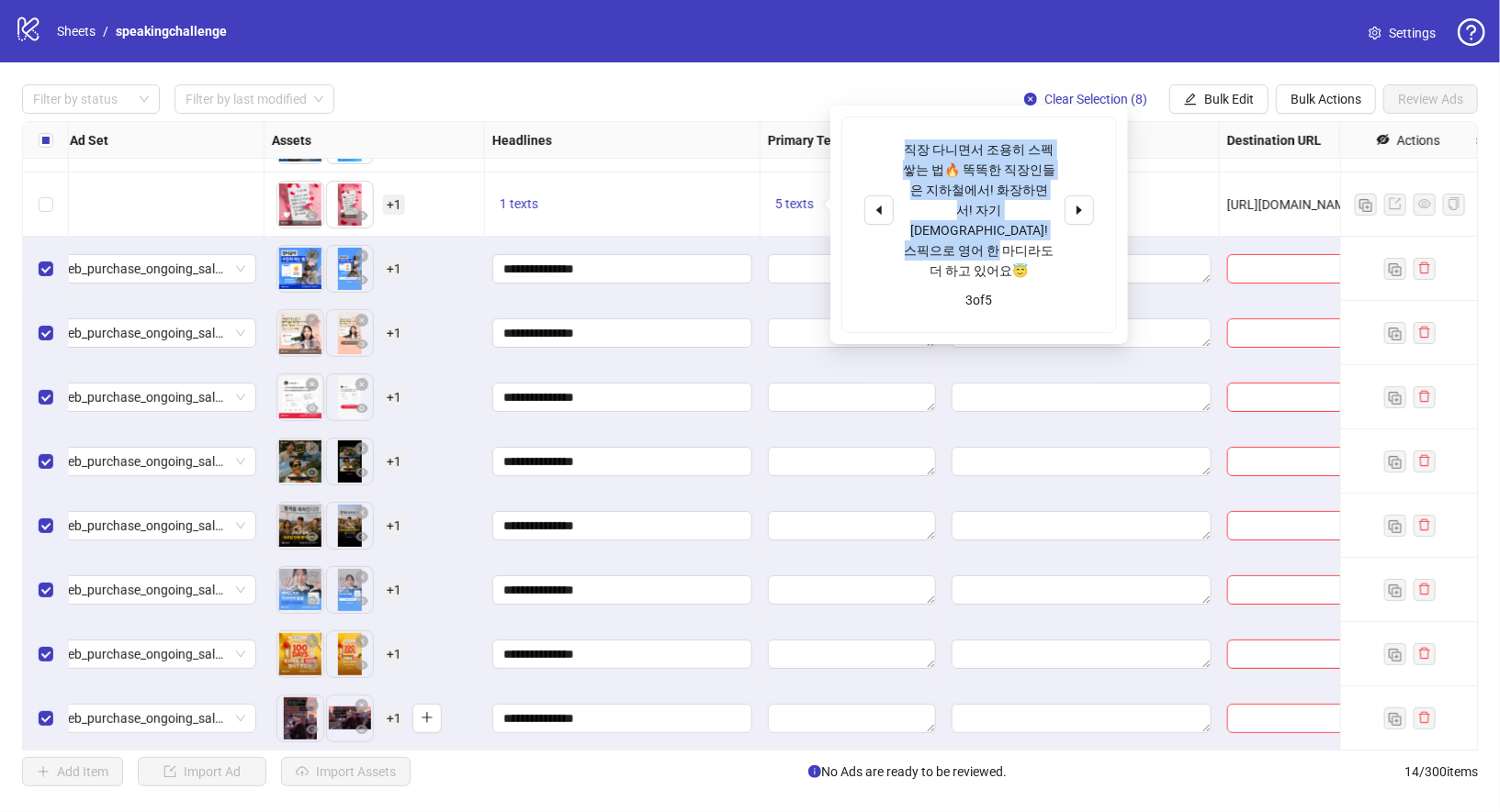
drag, startPoint x: 905, startPoint y: 143, endPoint x: 1036, endPoint y: 235, distance: 160.1
click at [1036, 235] on div "직장 다니면서 조용히 스펙 쌓는 법🔥 똑똑한 직장인들은 지하철에서! 화장하면서! 자기 전에! 스픽으로 영어 한 마디라도 더 하고 있어요😇" at bounding box center [979, 209] width 153 height 141
copy div "직장 다니면서 조용히 스펙 쌓는 법🔥 똑똑한 직장인들은 지하철에서! 화장하면서! 자기 전에! 스픽으로 영어 한 마디라도 더 하고 있어요😇"
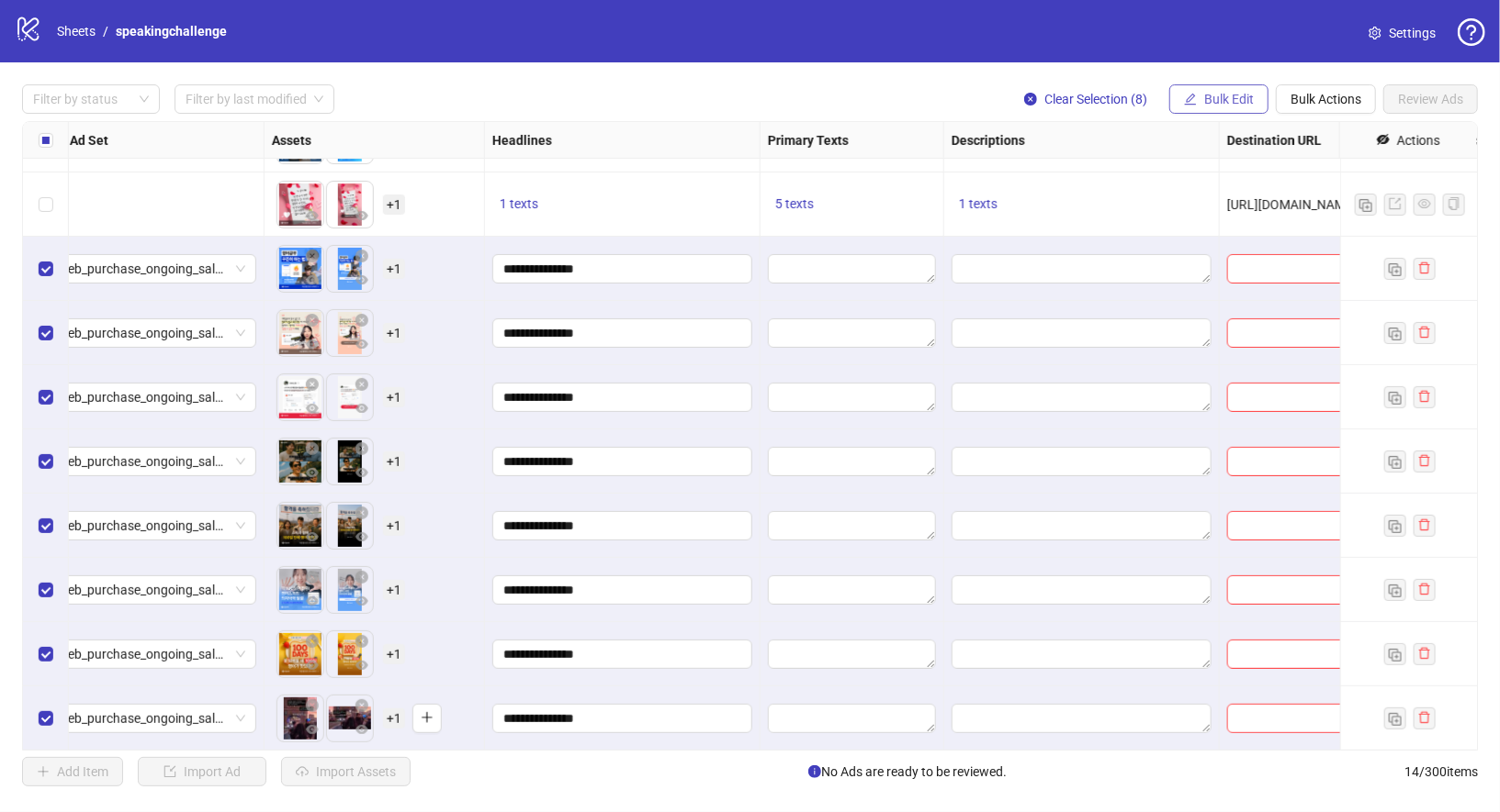
click at [1235, 100] on span "Bulk Edit" at bounding box center [1229, 99] width 50 height 14
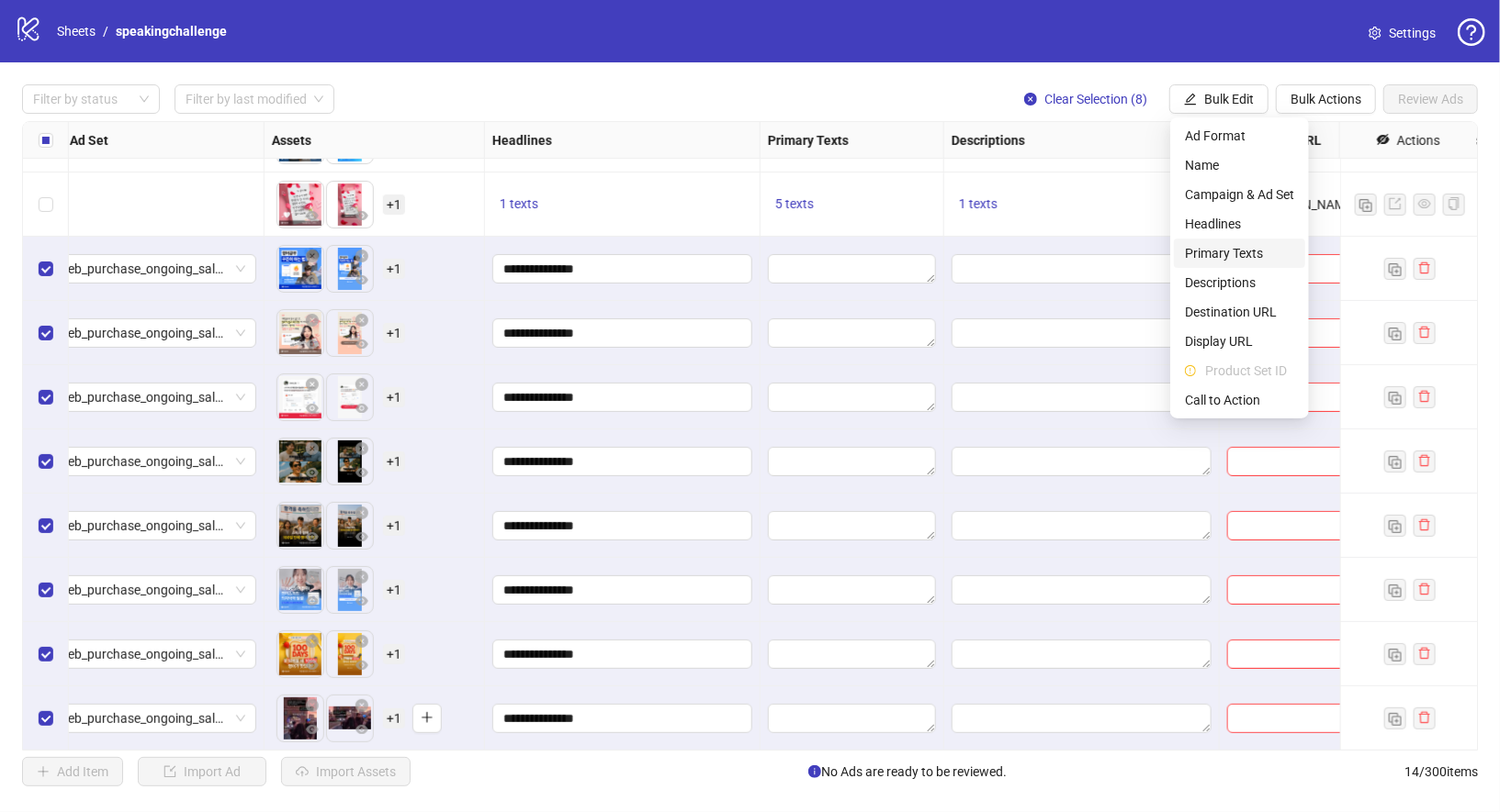
click at [1248, 263] on li "Primary Texts" at bounding box center [1239, 253] width 132 height 30
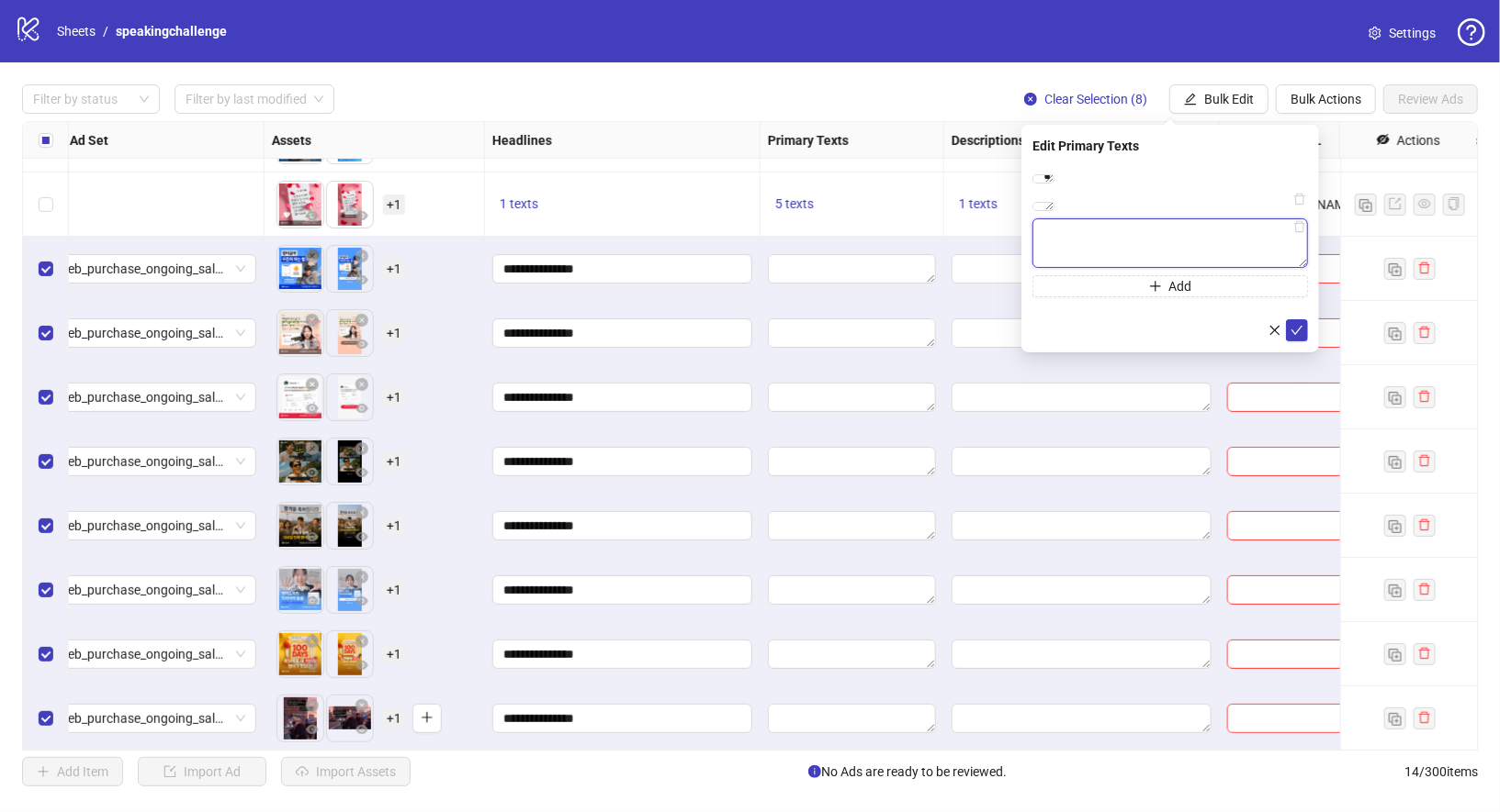
click at [1188, 268] on textarea at bounding box center [1170, 243] width 276 height 50
paste textarea "**********"
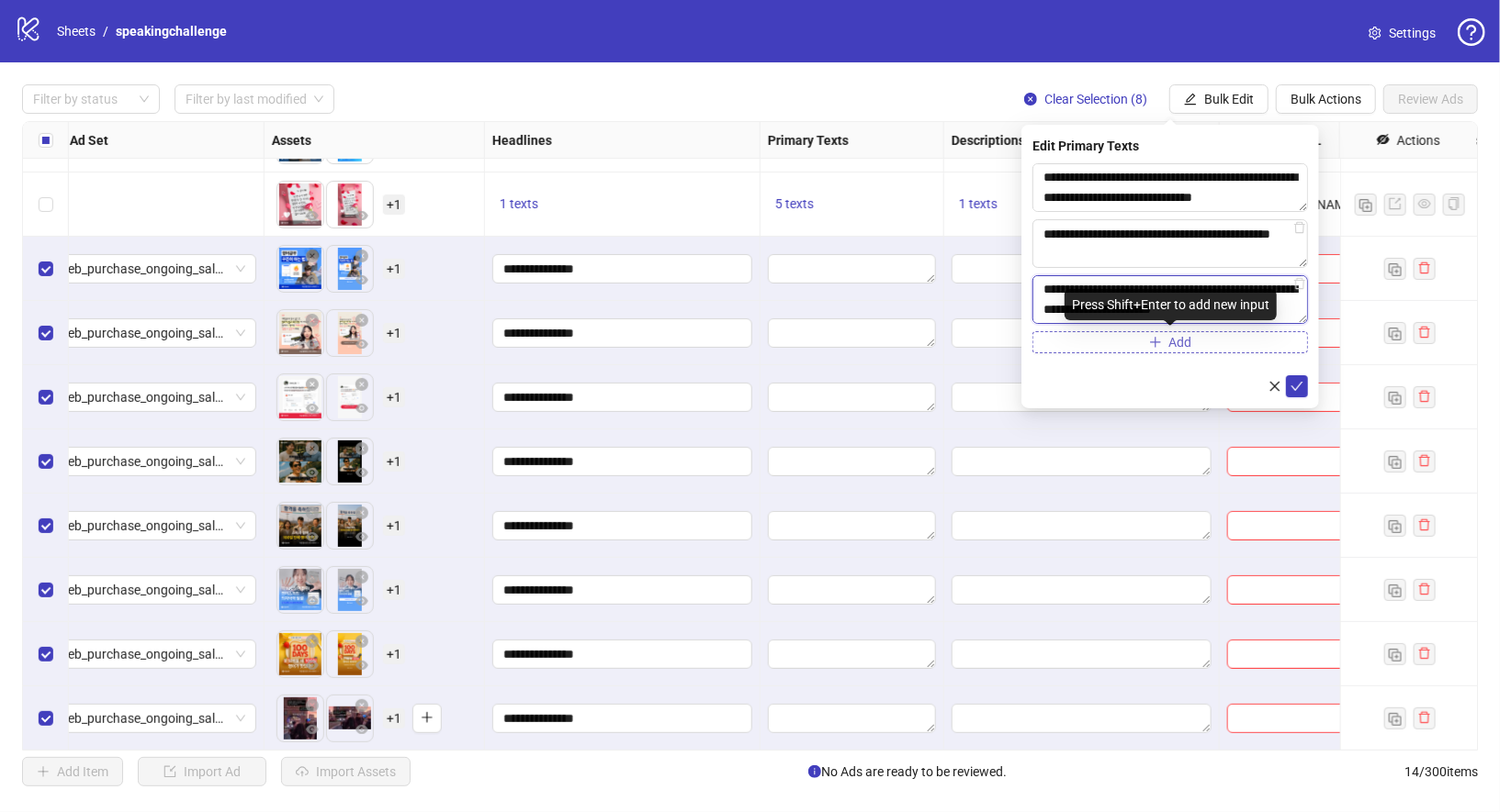
type textarea "**********"
click at [1159, 348] on span "button" at bounding box center [1155, 342] width 12 height 14
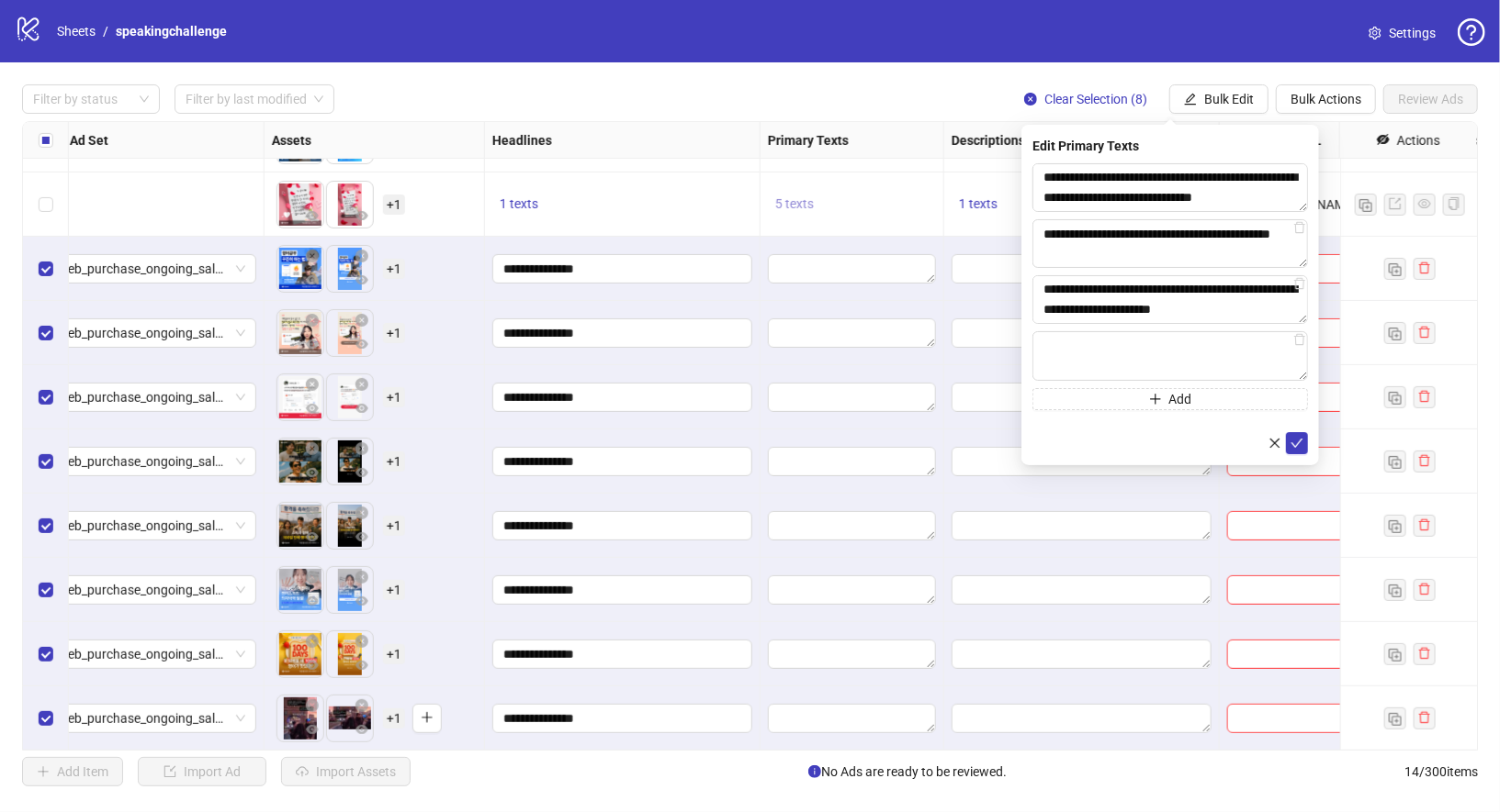
click at [787, 203] on span "5 texts" at bounding box center [794, 203] width 38 height 14
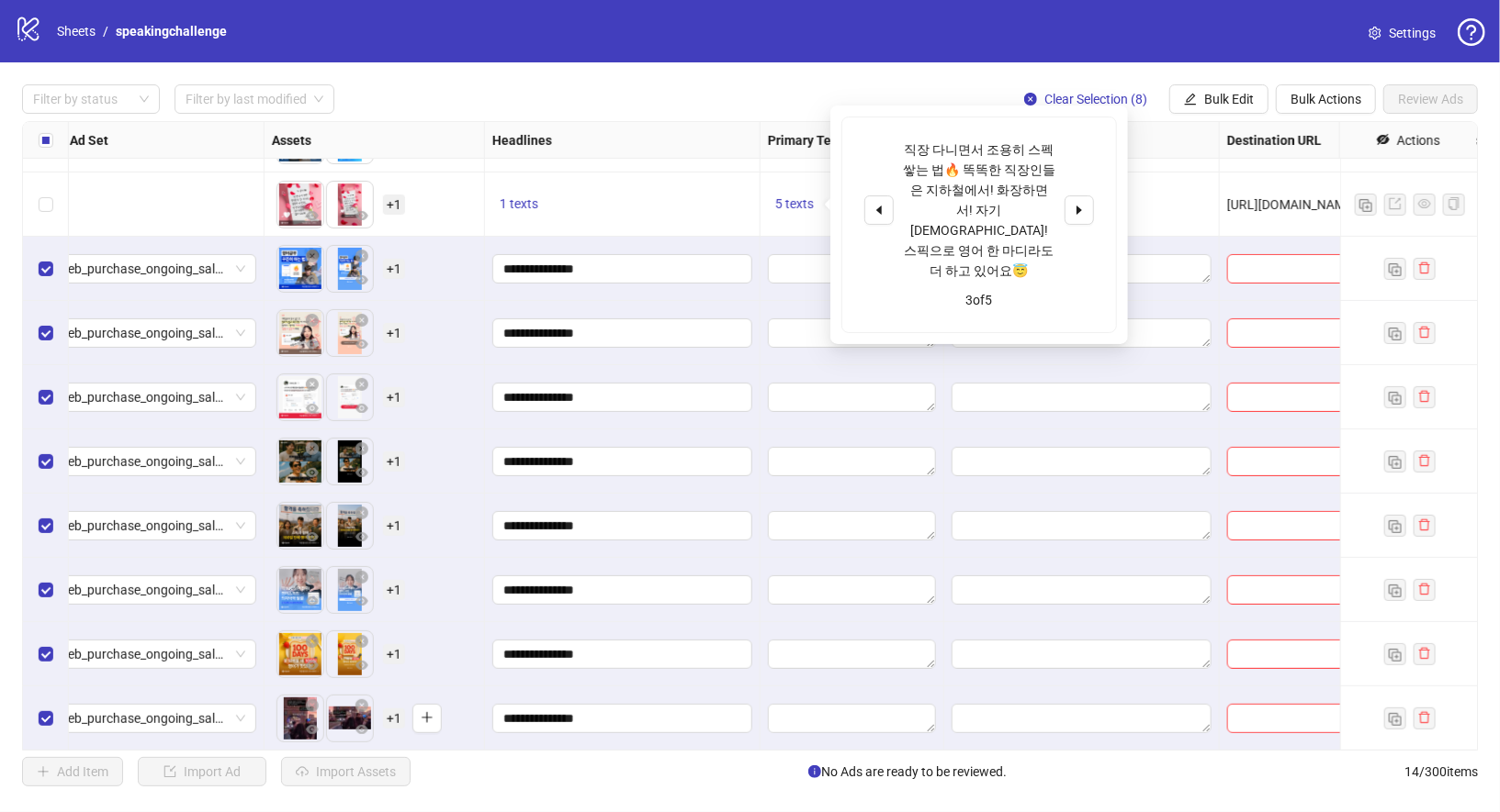
click at [1095, 176] on div "직장 다니면서 조용히 스펙 쌓는 법🔥 똑똑한 직장인들은 지하철에서! 화장하면서! 자기 전에! 스픽으로 영어 한 마디라도 더 하고 있어요😇 3 …" at bounding box center [979, 225] width 274 height 215
click at [1074, 204] on icon "caret-right" at bounding box center [1079, 209] width 12 height 12
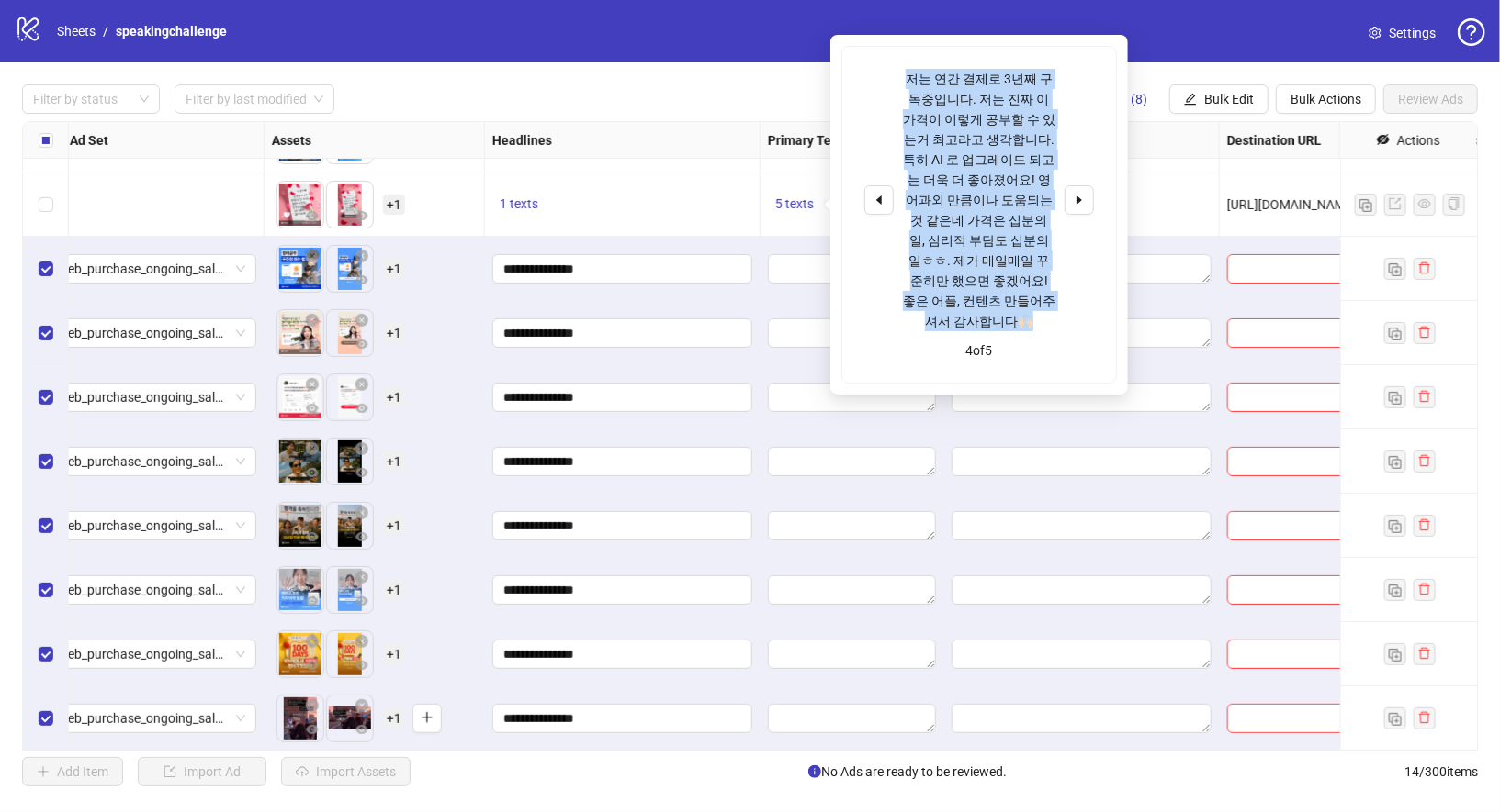
drag, startPoint x: 910, startPoint y: 73, endPoint x: 1031, endPoint y: 298, distance: 255.5
click at [1031, 298] on div "저는 연간 결제로 3년째 구독중입니다. 저는 진짜 이가격이 이렇게 공부할 수 있는거 최고라고 생각합니다. 특히 AI 로 업그레이드 되고는 더욱…" at bounding box center [979, 200] width 153 height 262
copy div "저는 연간 결제로 3년째 구독중입니다. 저는 진짜 이가격이 이렇게 공부할 수 있는거 최고라고 생각합니다. 특히 AI 로 업그레이드 되고는 더욱…"
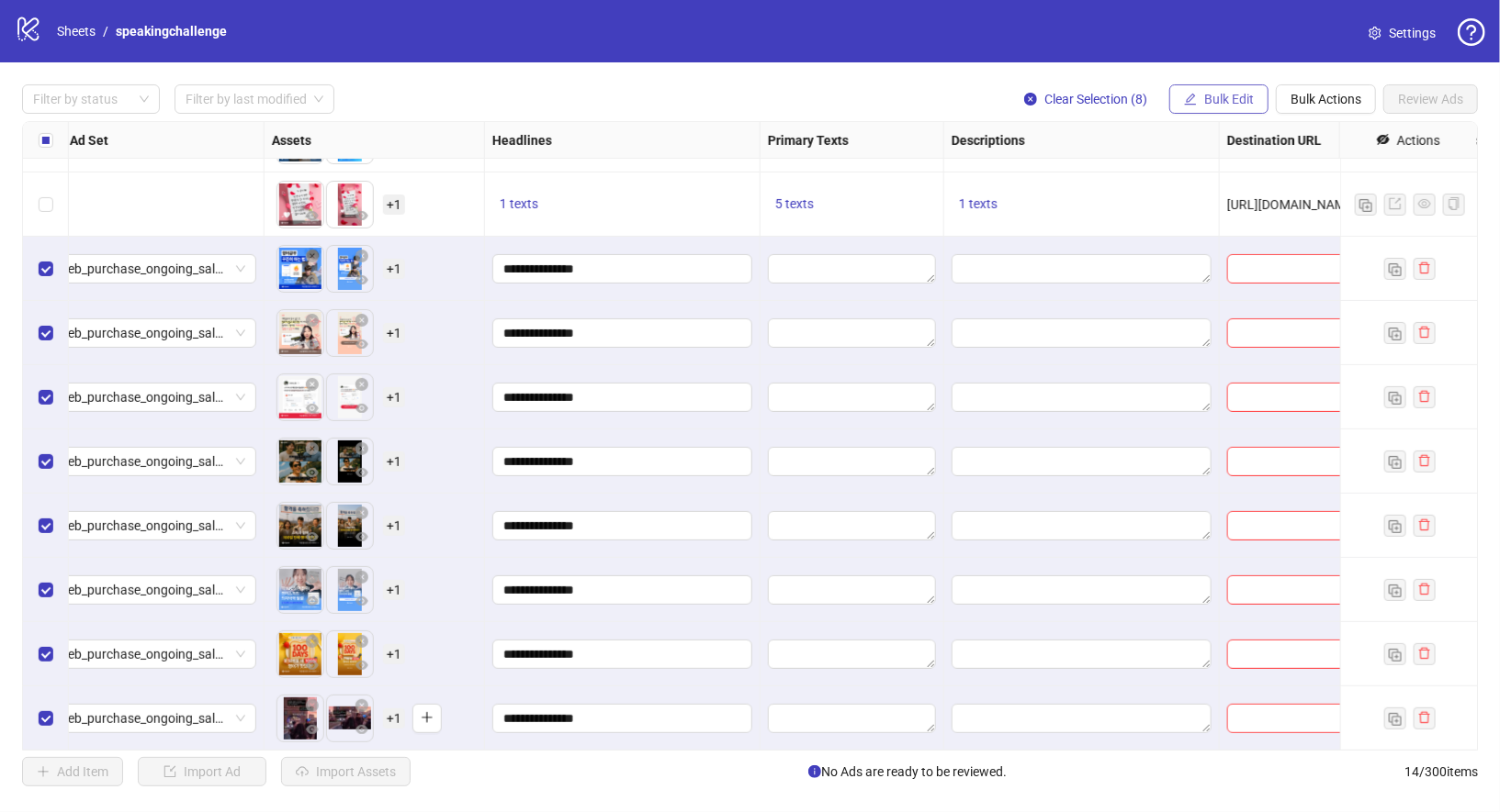
click at [1213, 104] on span "Bulk Edit" at bounding box center [1229, 99] width 50 height 14
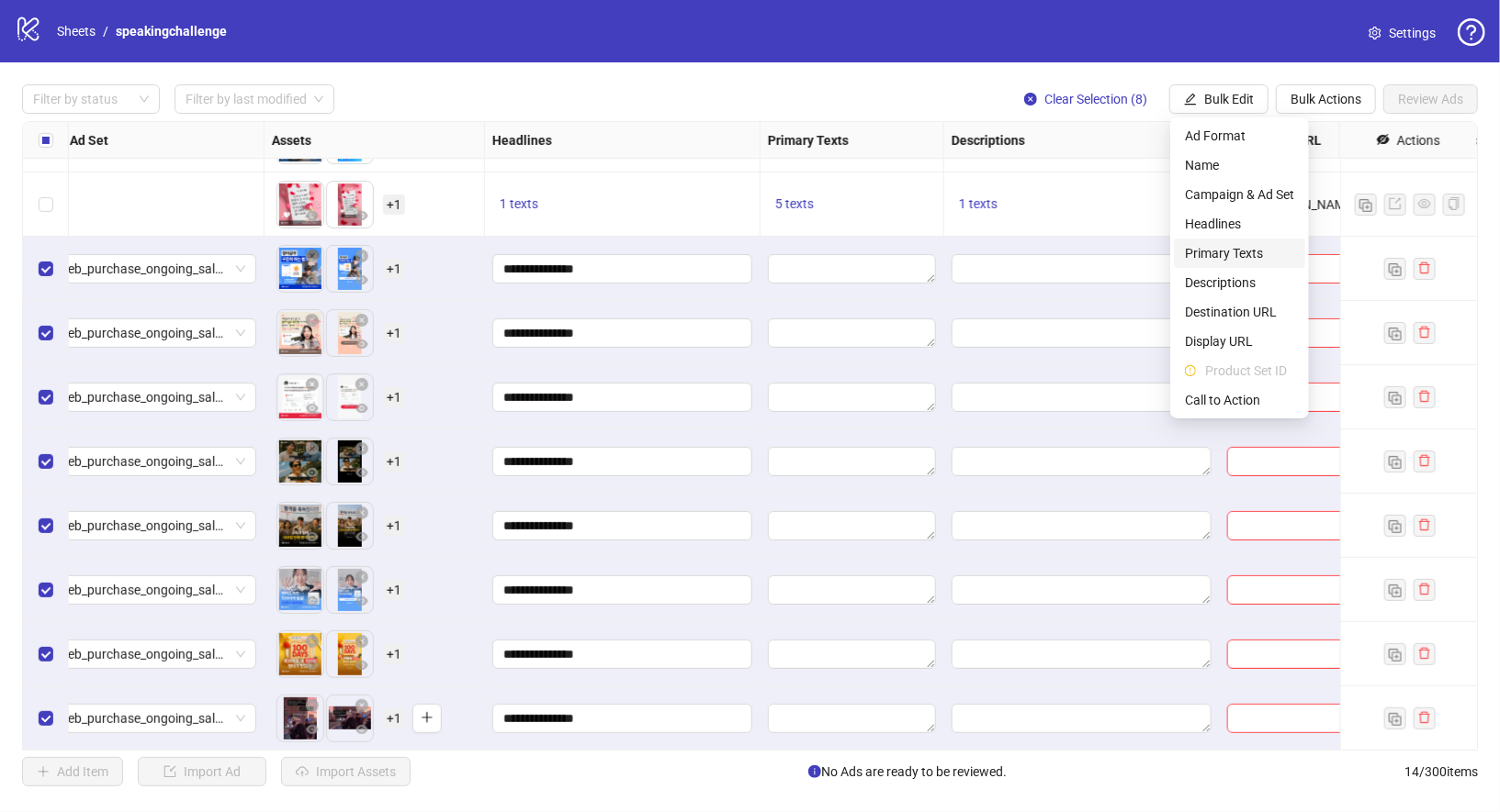
click at [1249, 256] on span "Primary Texts" at bounding box center [1239, 253] width 110 height 20
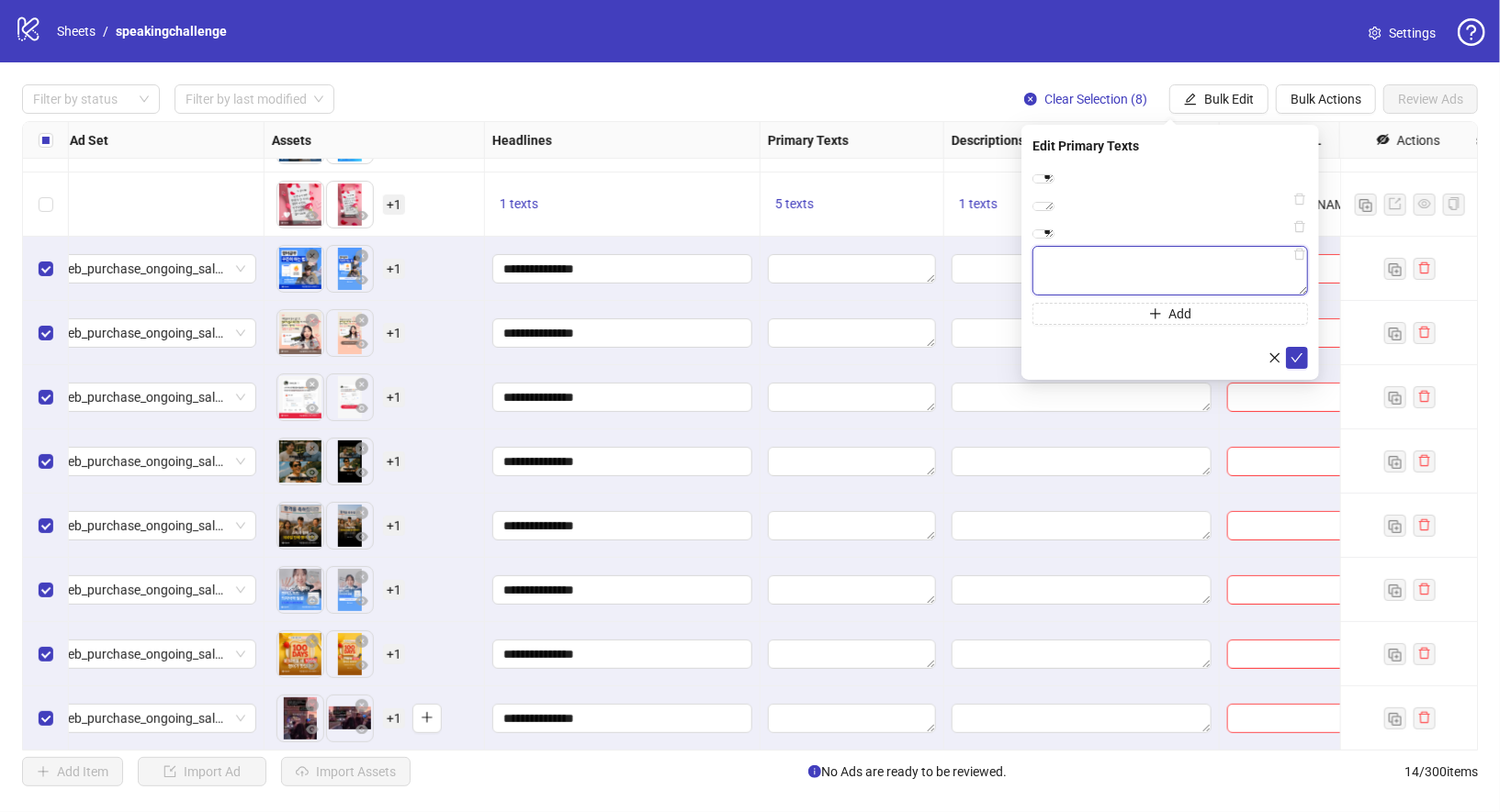
click at [1138, 296] on textarea at bounding box center [1170, 271] width 276 height 50
paste textarea "**********"
type textarea "**********"
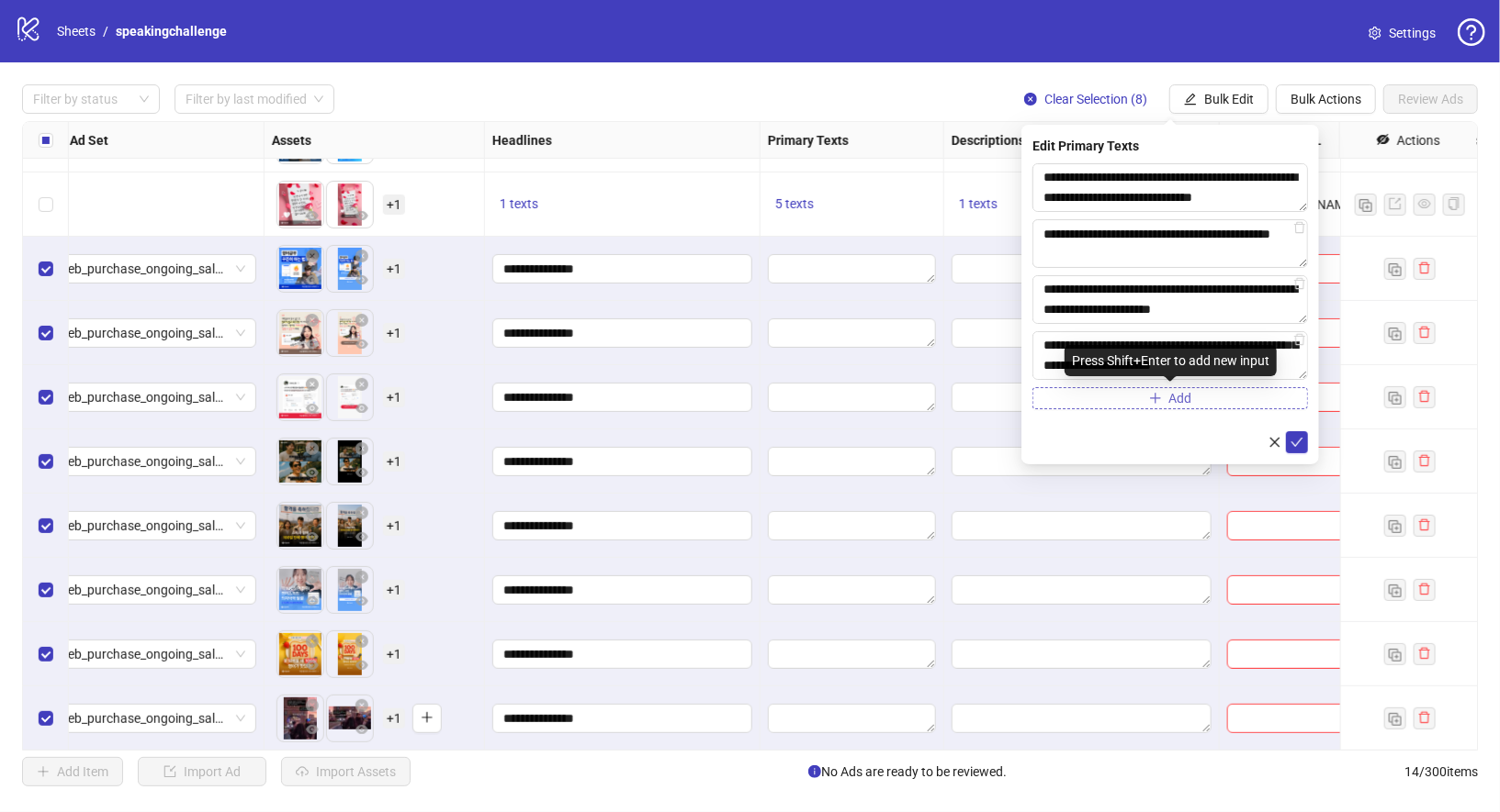
click at [1138, 391] on button "Add" at bounding box center [1170, 398] width 276 height 22
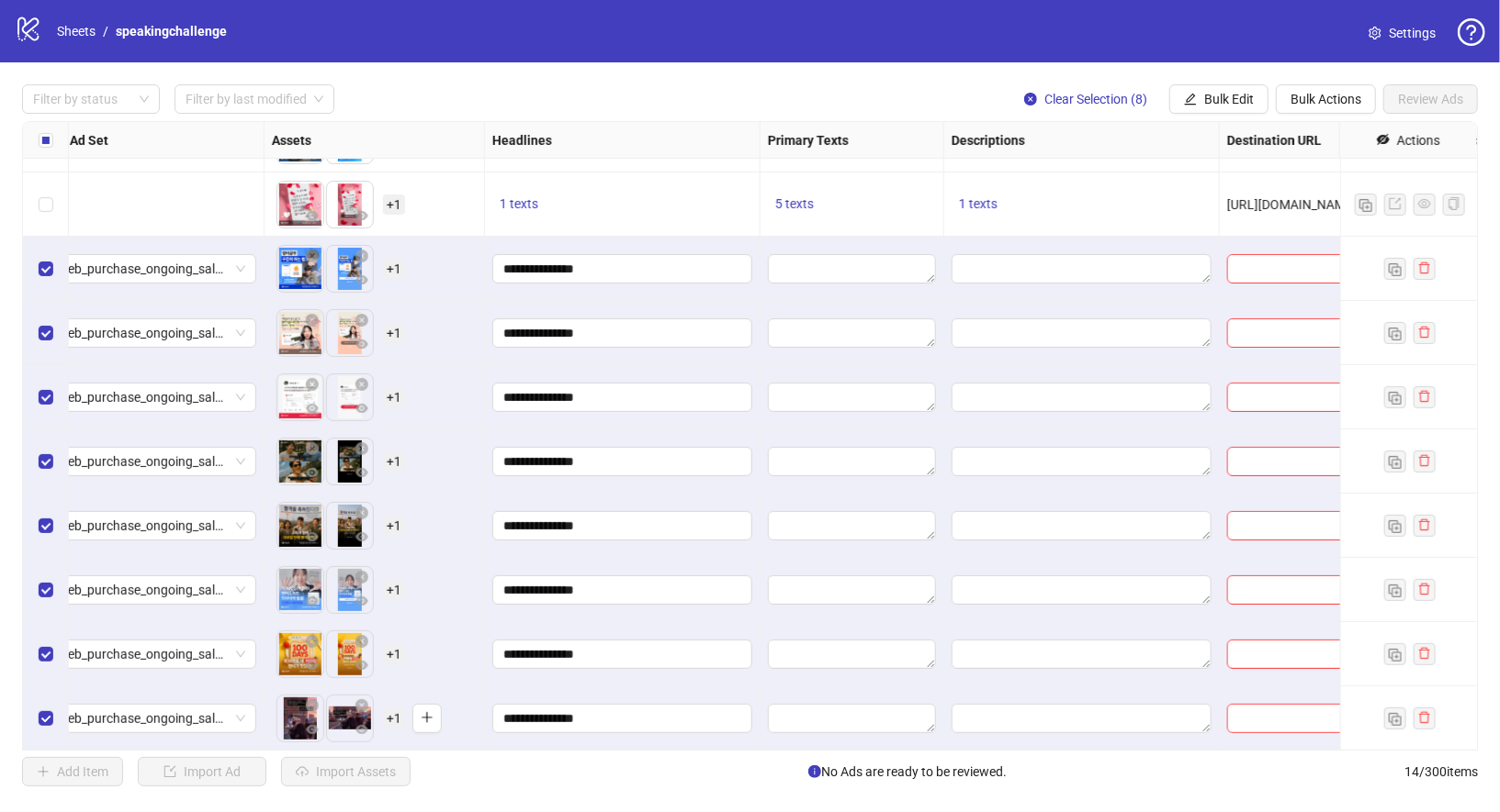
click at [826, 206] on div "5 texts" at bounding box center [852, 205] width 168 height 22
click at [804, 206] on span "5 texts" at bounding box center [794, 203] width 38 height 14
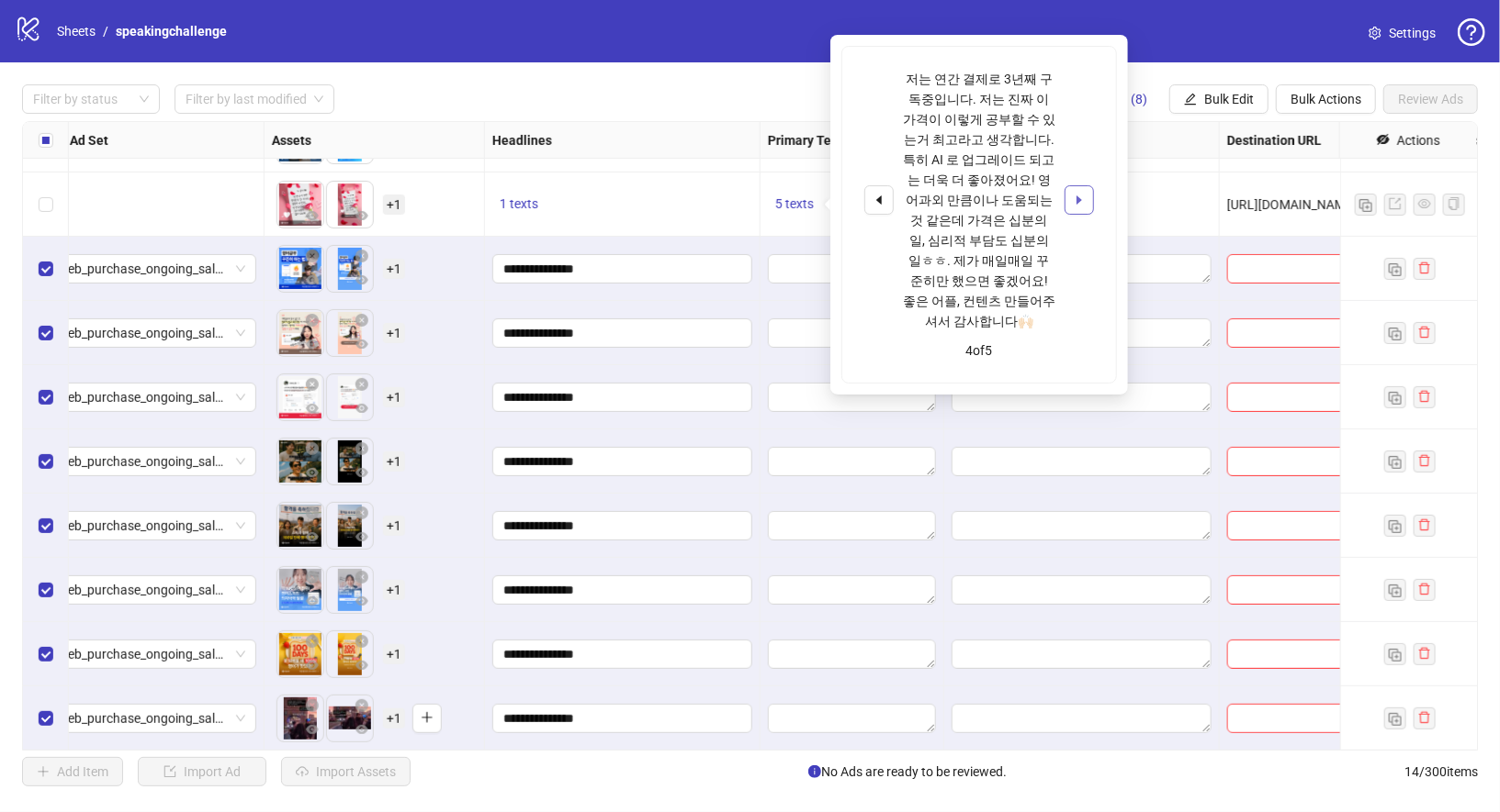
click at [1088, 186] on button "button" at bounding box center [1079, 200] width 30 height 30
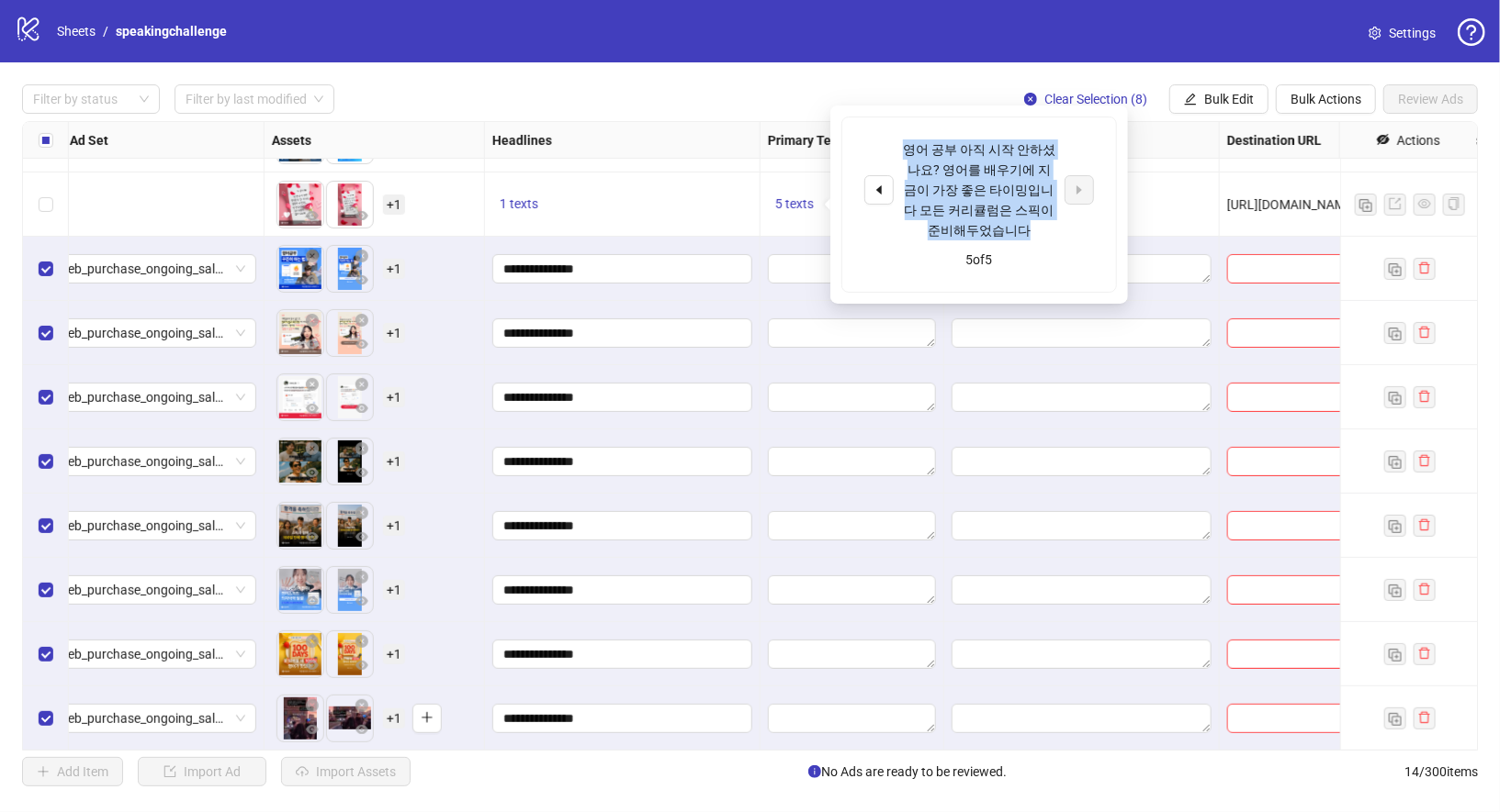
drag, startPoint x: 907, startPoint y: 143, endPoint x: 1019, endPoint y: 225, distance: 138.8
click at [1019, 225] on div "영어 공부 아직 시작 안하셨나요? 영어를 배우기에 지금이 가장 좋은 타이밍입니다 모든 커리큘럼은 스픽이 준비해두었습니다" at bounding box center [979, 189] width 153 height 101
copy div "영어 공부 아직 시작 안하셨나요? 영어를 배우기에 지금이 가장 좋은 타이밍입니다 모든 커리큘럼은 스픽이 준비해두었습니다"
click at [1245, 95] on span "Bulk Edit" at bounding box center [1229, 99] width 50 height 14
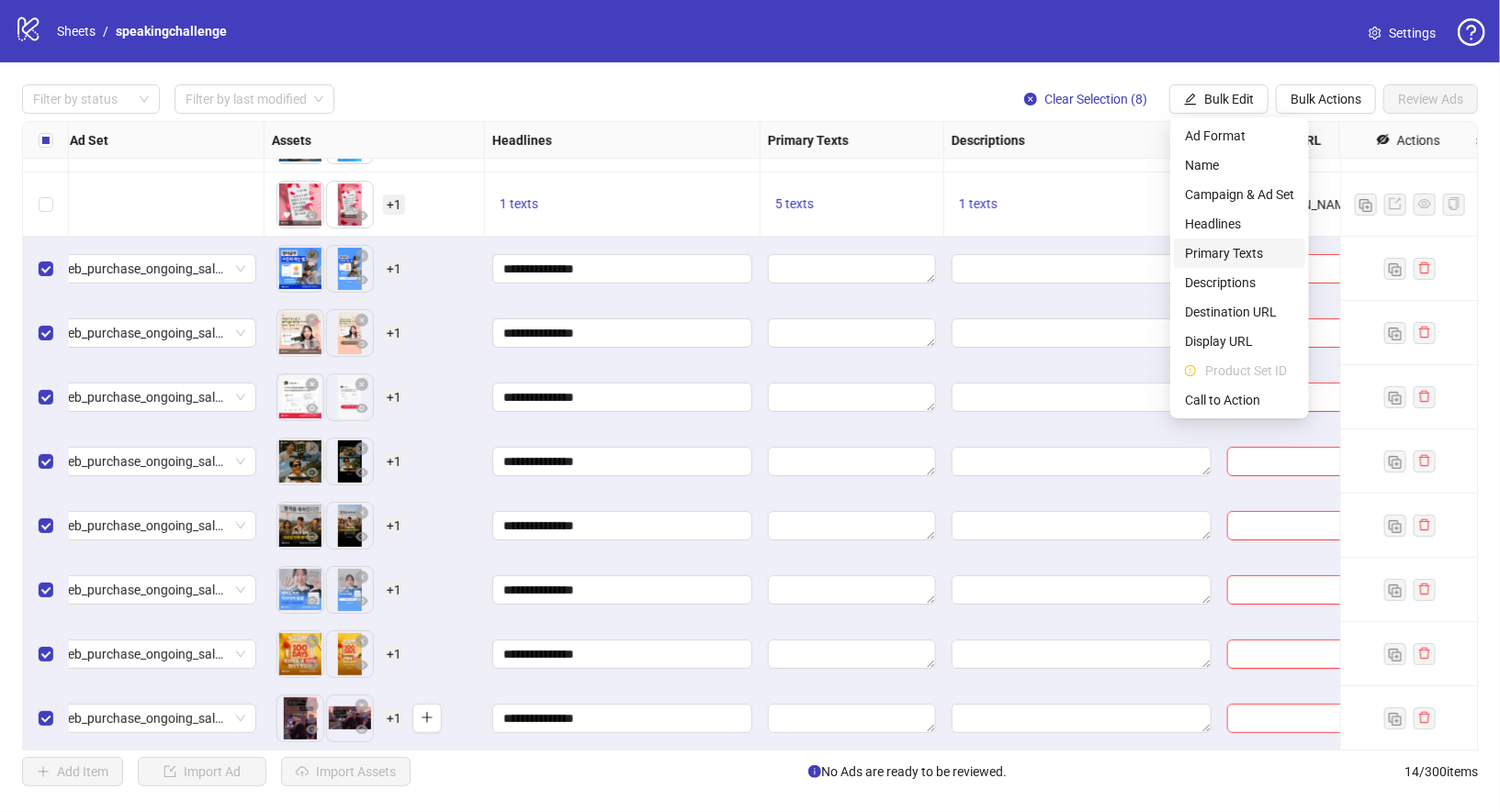
click at [1230, 251] on span "Primary Texts" at bounding box center [1239, 253] width 110 height 20
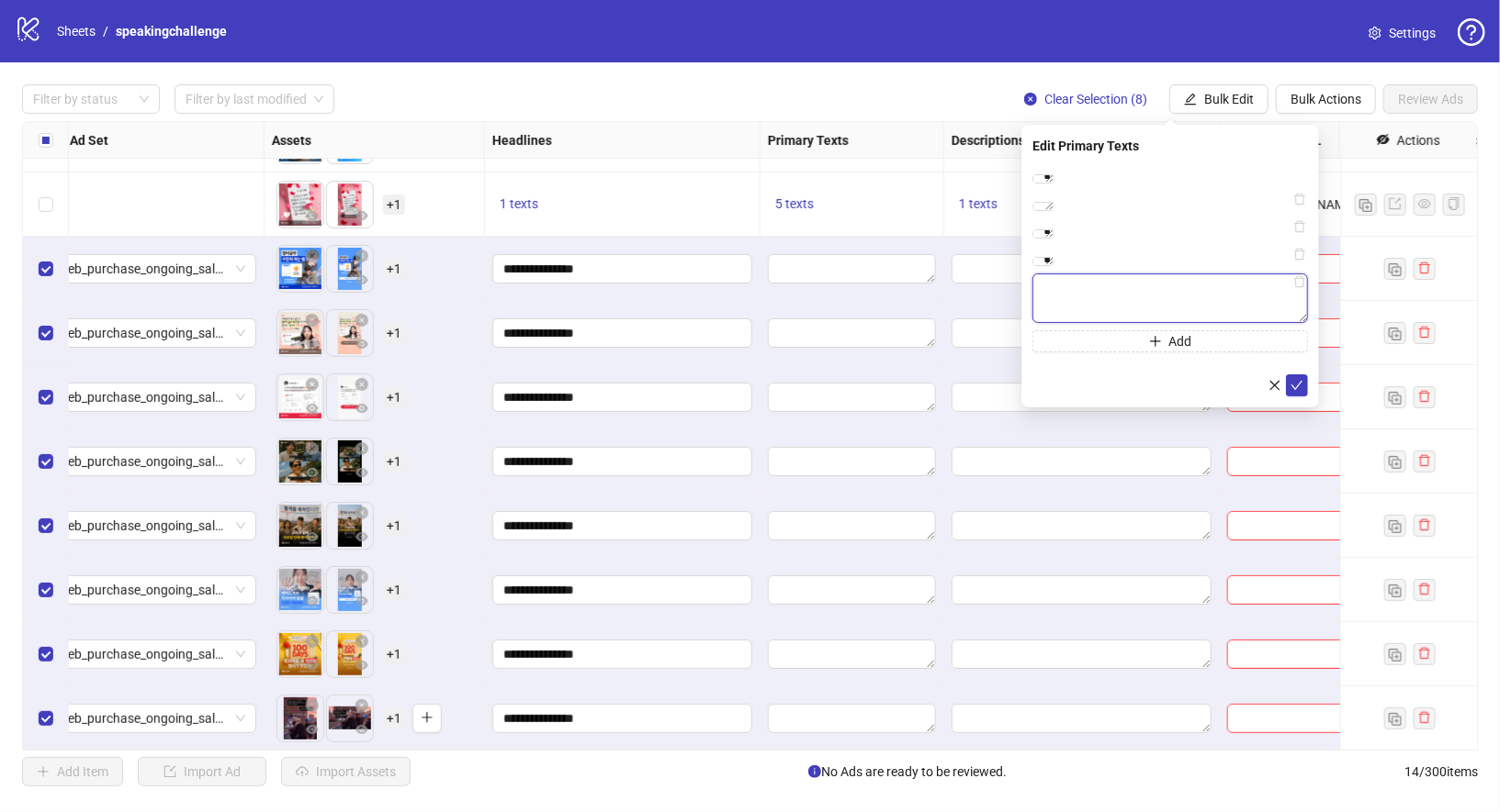
click at [1133, 323] on textarea at bounding box center [1170, 299] width 276 height 50
paste textarea "**********"
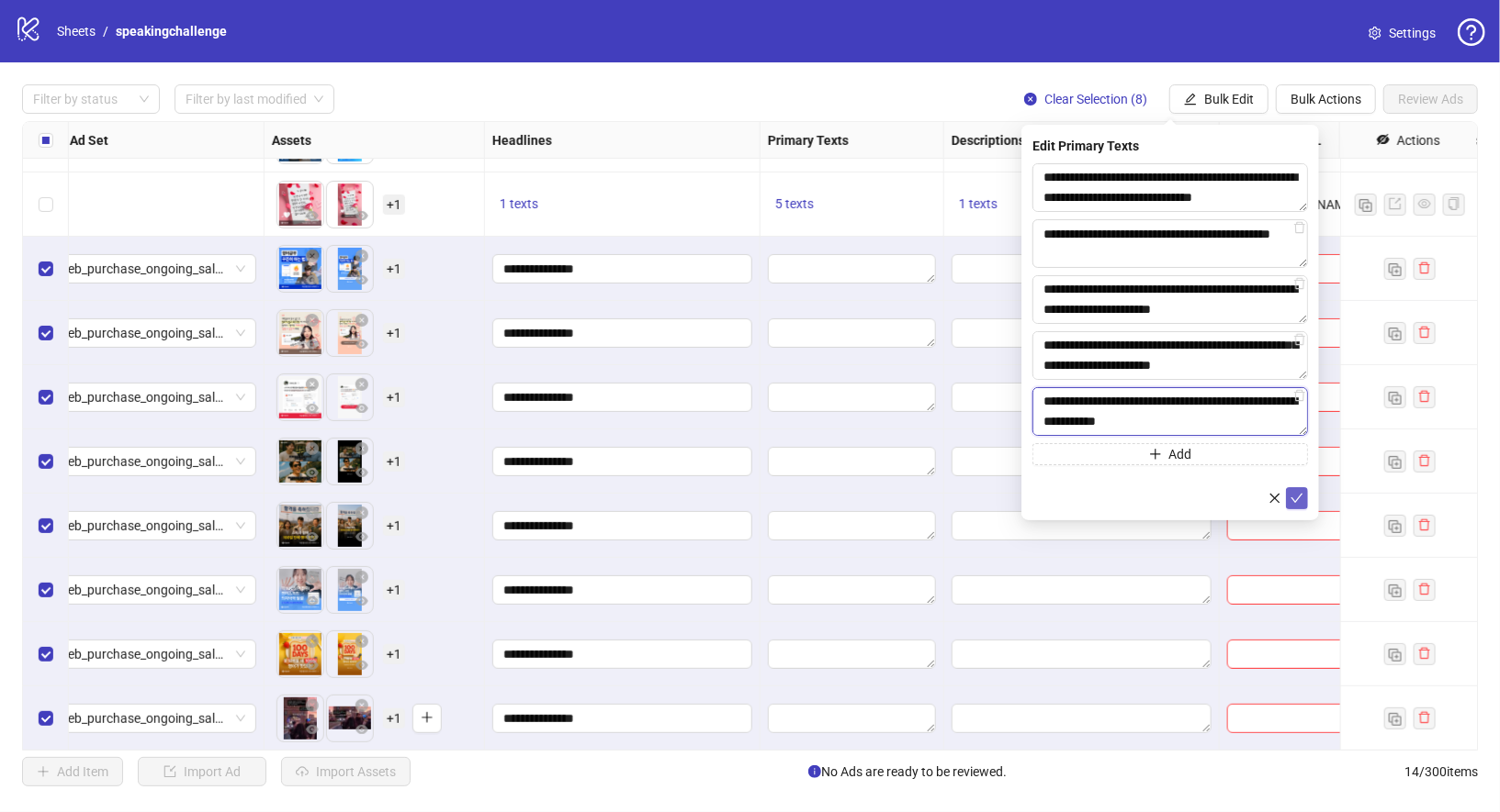
type textarea "**********"
click at [1296, 501] on icon "check" at bounding box center [1297, 499] width 12 height 10
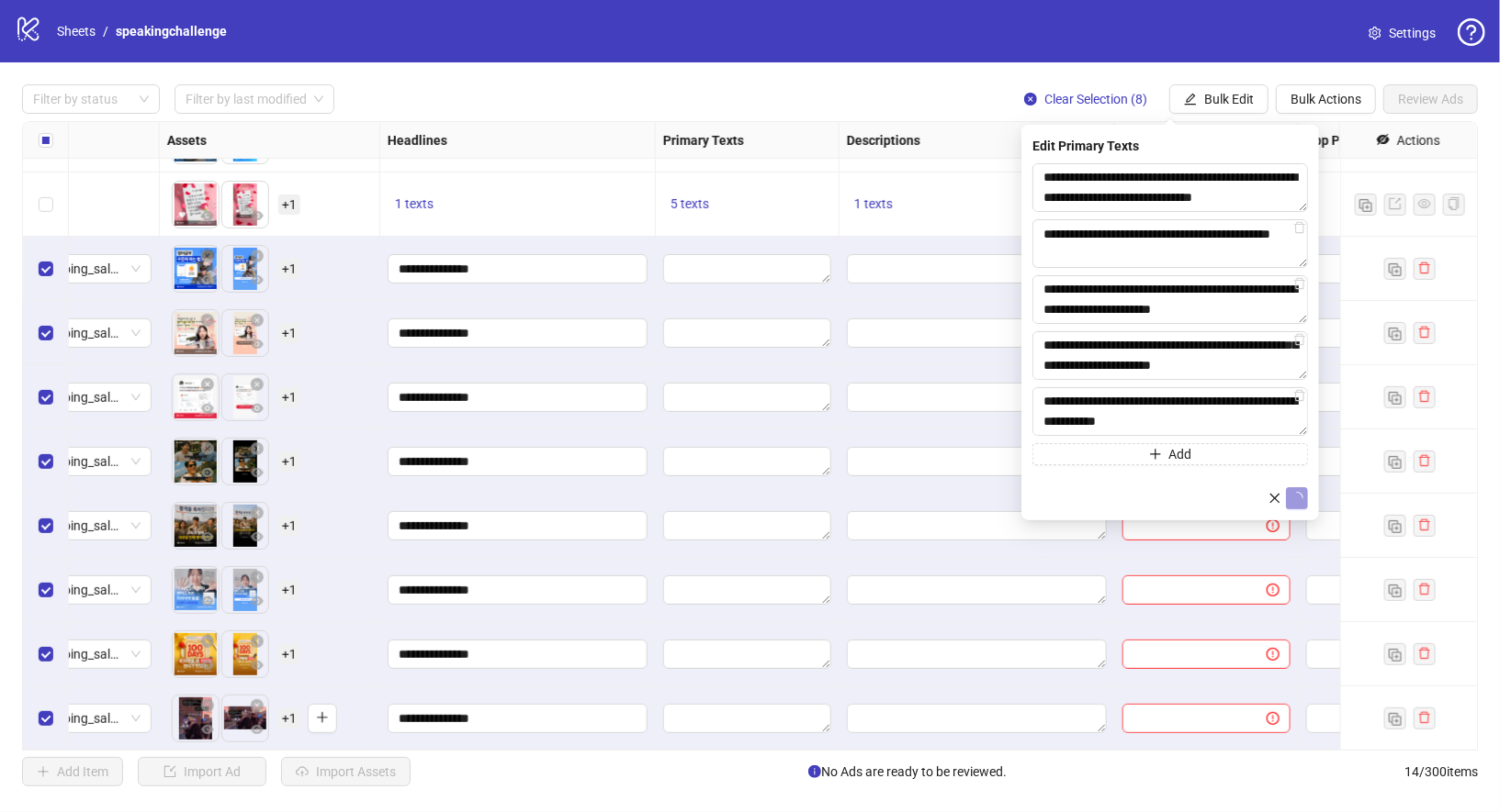
scroll to position [308, 777]
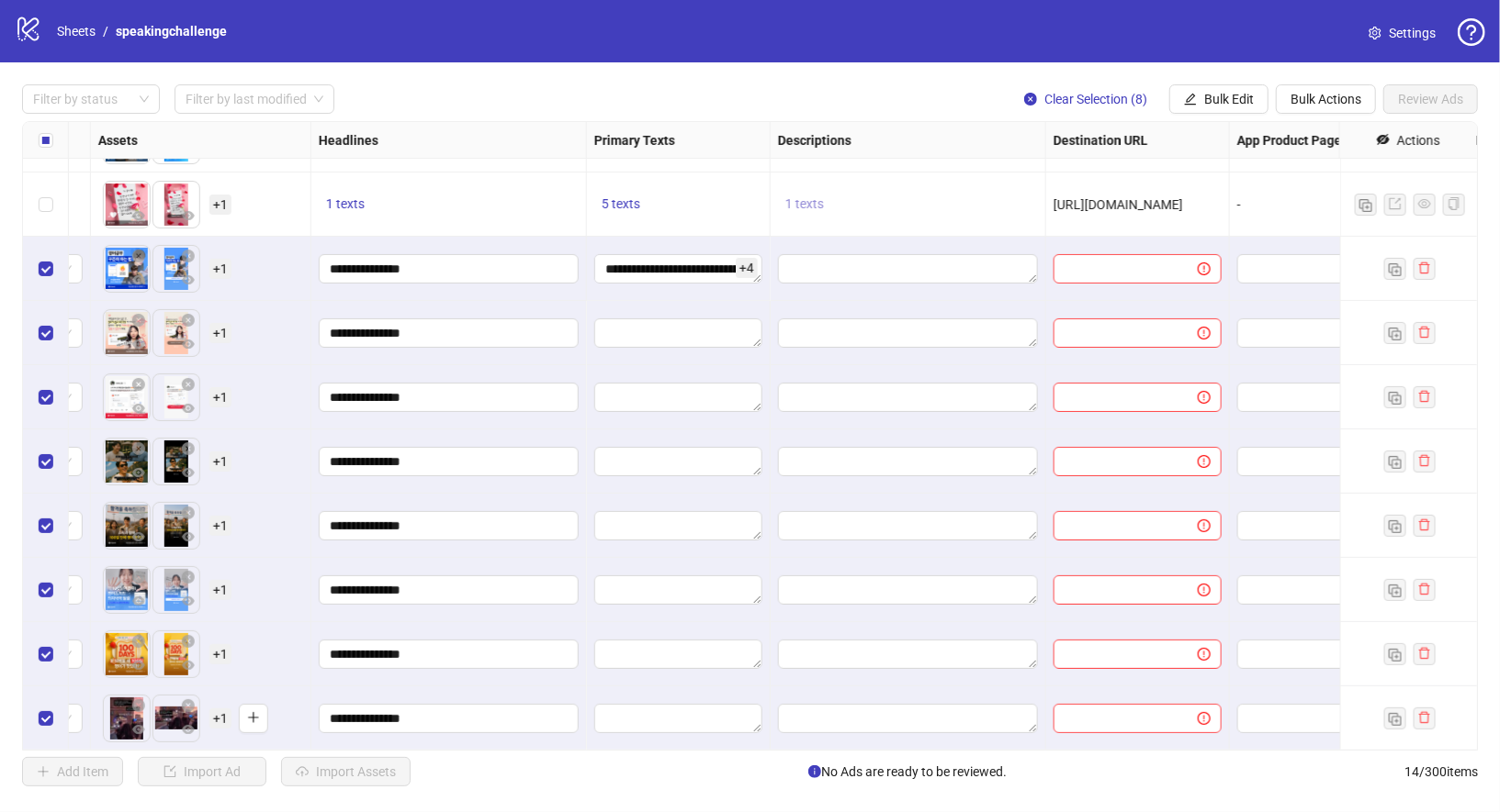
click at [801, 195] on button "1 texts" at bounding box center [804, 205] width 53 height 22
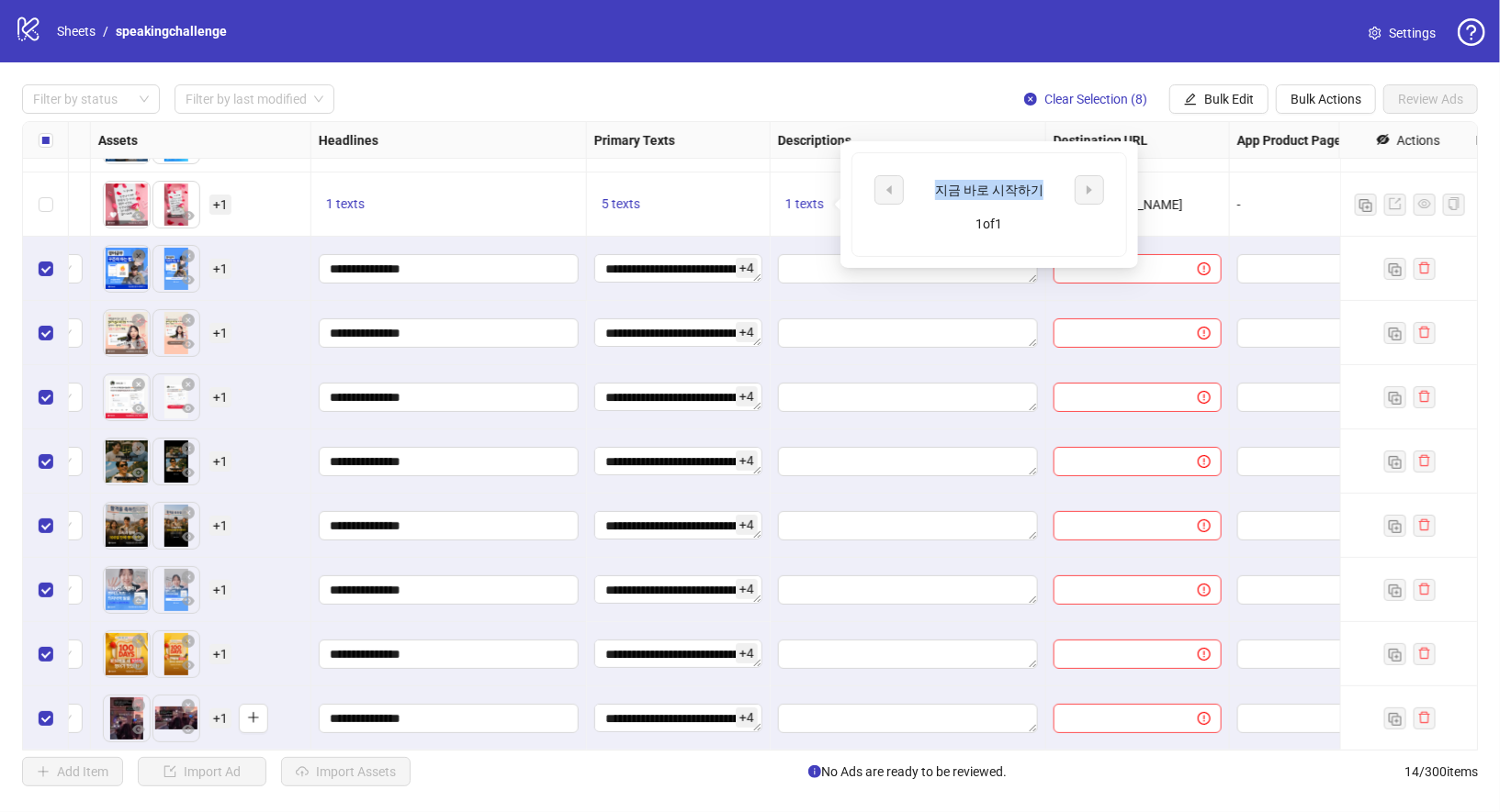
drag, startPoint x: 940, startPoint y: 187, endPoint x: 1044, endPoint y: 186, distance: 104.0
click at [1044, 187] on div "지금 바로 시작하기" at bounding box center [988, 189] width 153 height 20
copy div "지금 바로 시작하기"
click at [1246, 94] on span "Bulk Edit" at bounding box center [1229, 99] width 50 height 14
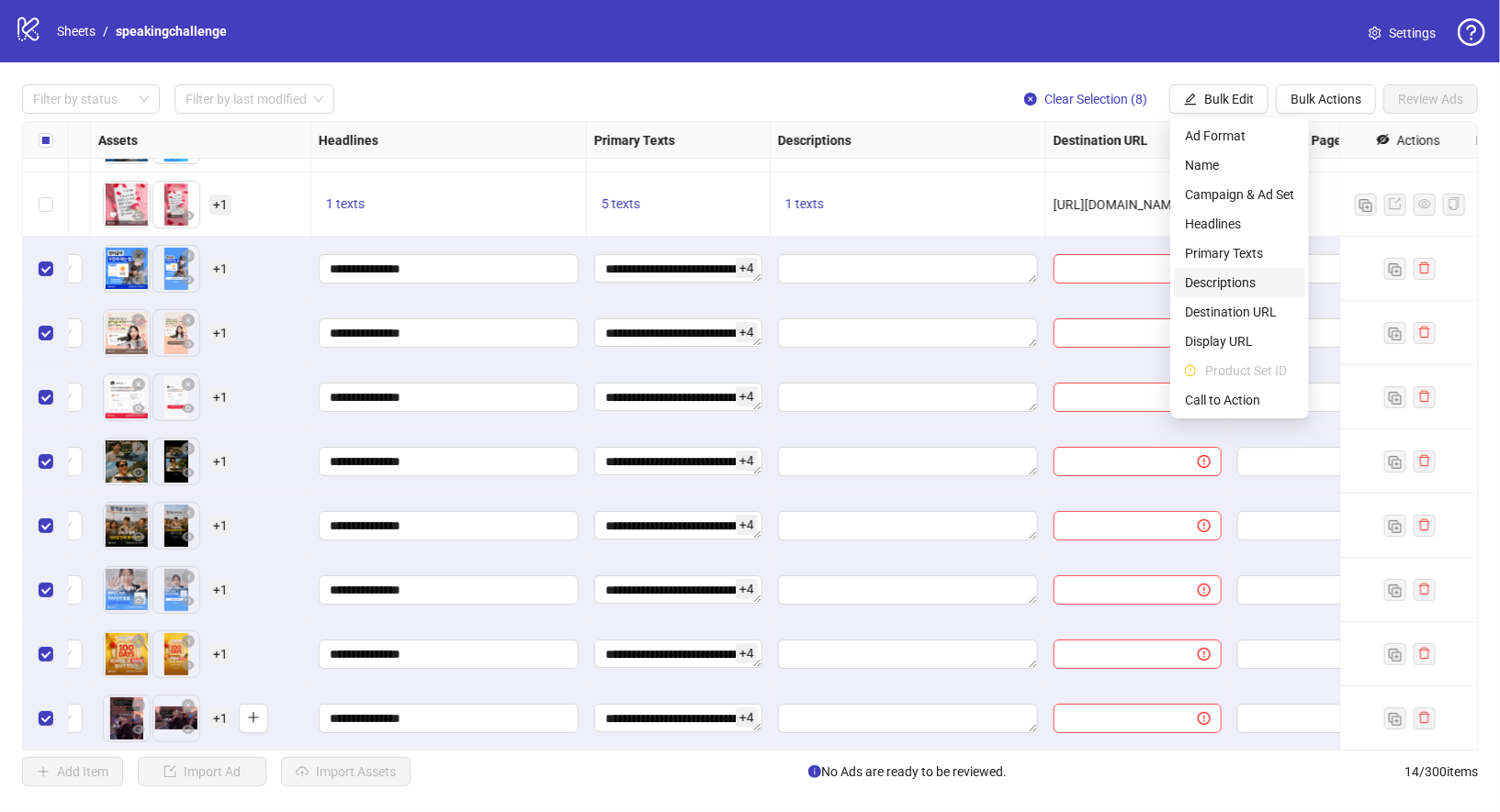
click at [1257, 283] on span "Descriptions" at bounding box center [1239, 283] width 110 height 20
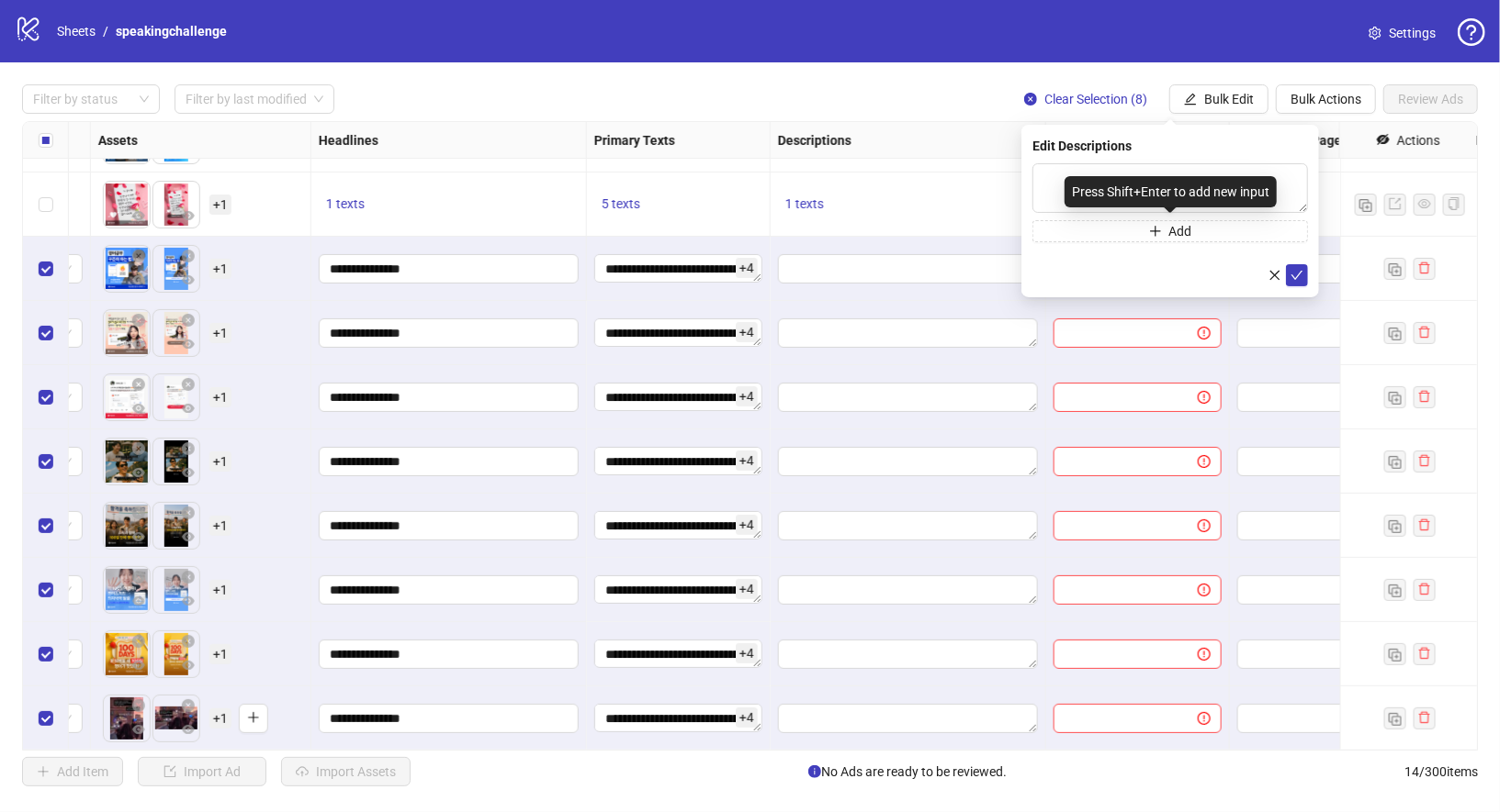
click at [1192, 194] on div "Press Shift+Enter to add new input" at bounding box center [1170, 191] width 212 height 31
click at [1174, 147] on div "Edit Descriptions" at bounding box center [1170, 145] width 276 height 20
click at [1217, 199] on textarea at bounding box center [1170, 188] width 276 height 50
paste textarea "**********"
type textarea "**********"
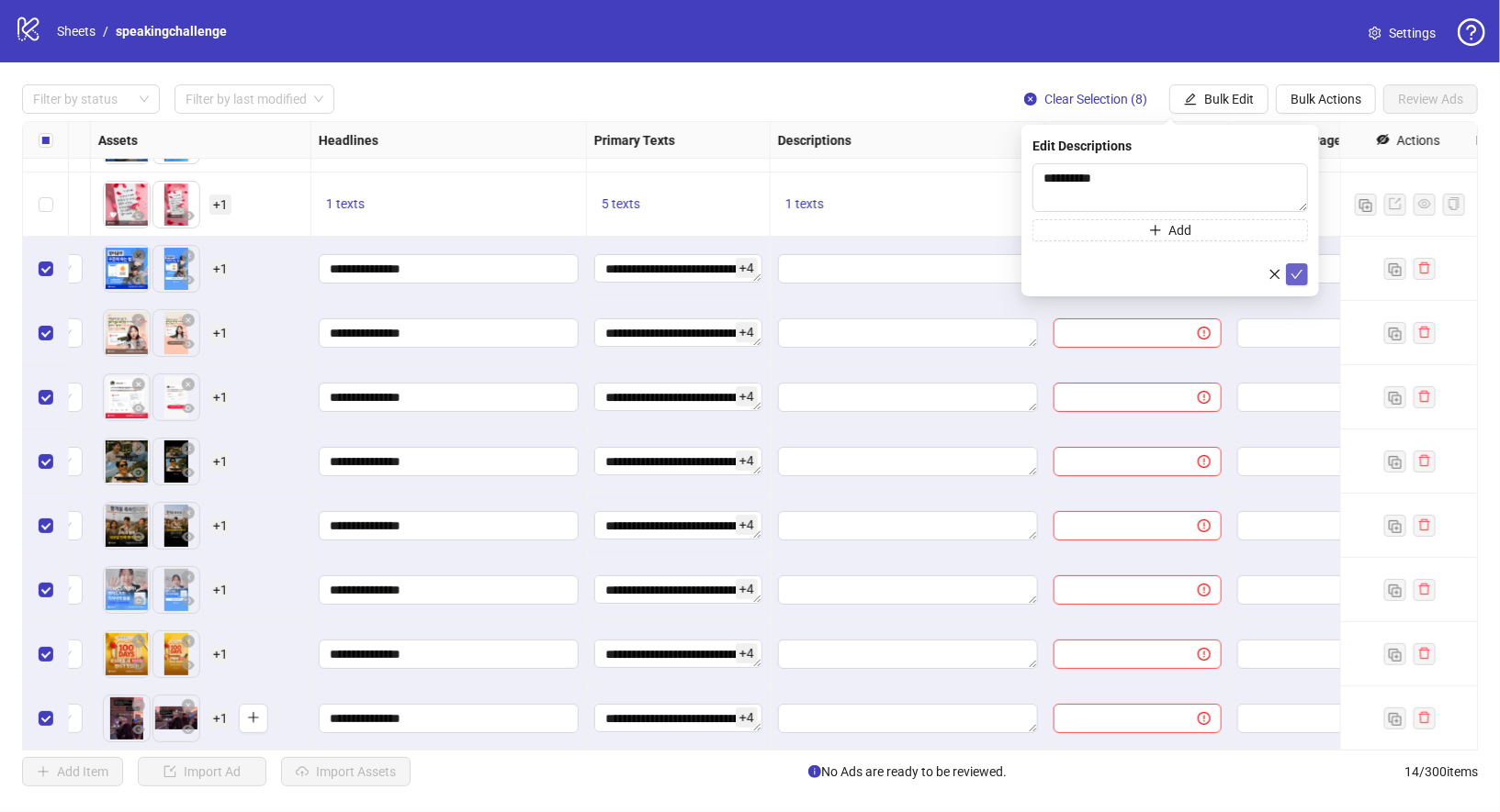
click at [1302, 272] on icon "check" at bounding box center [1296, 274] width 12 height 12
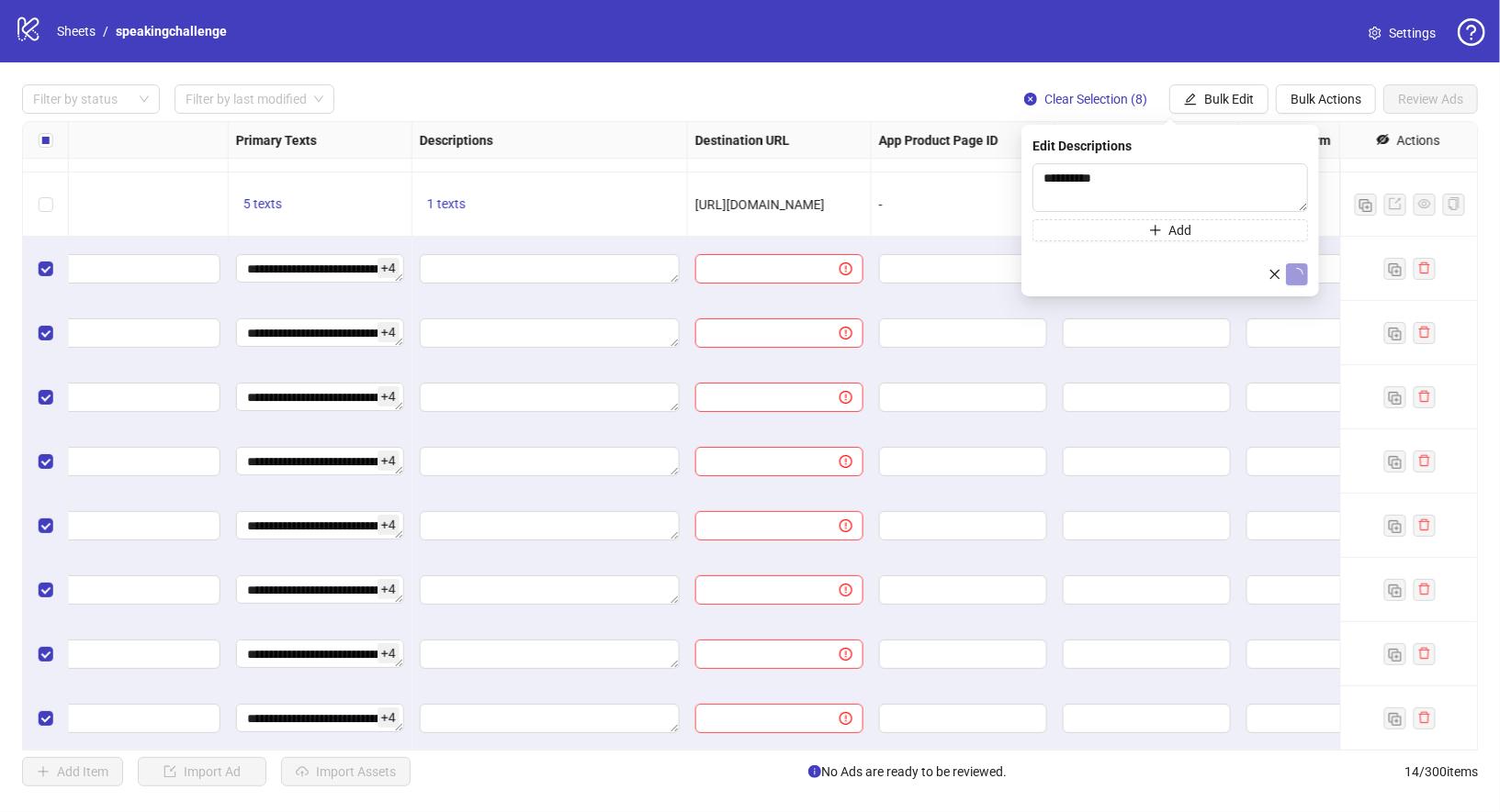
scroll to position [308, 1158]
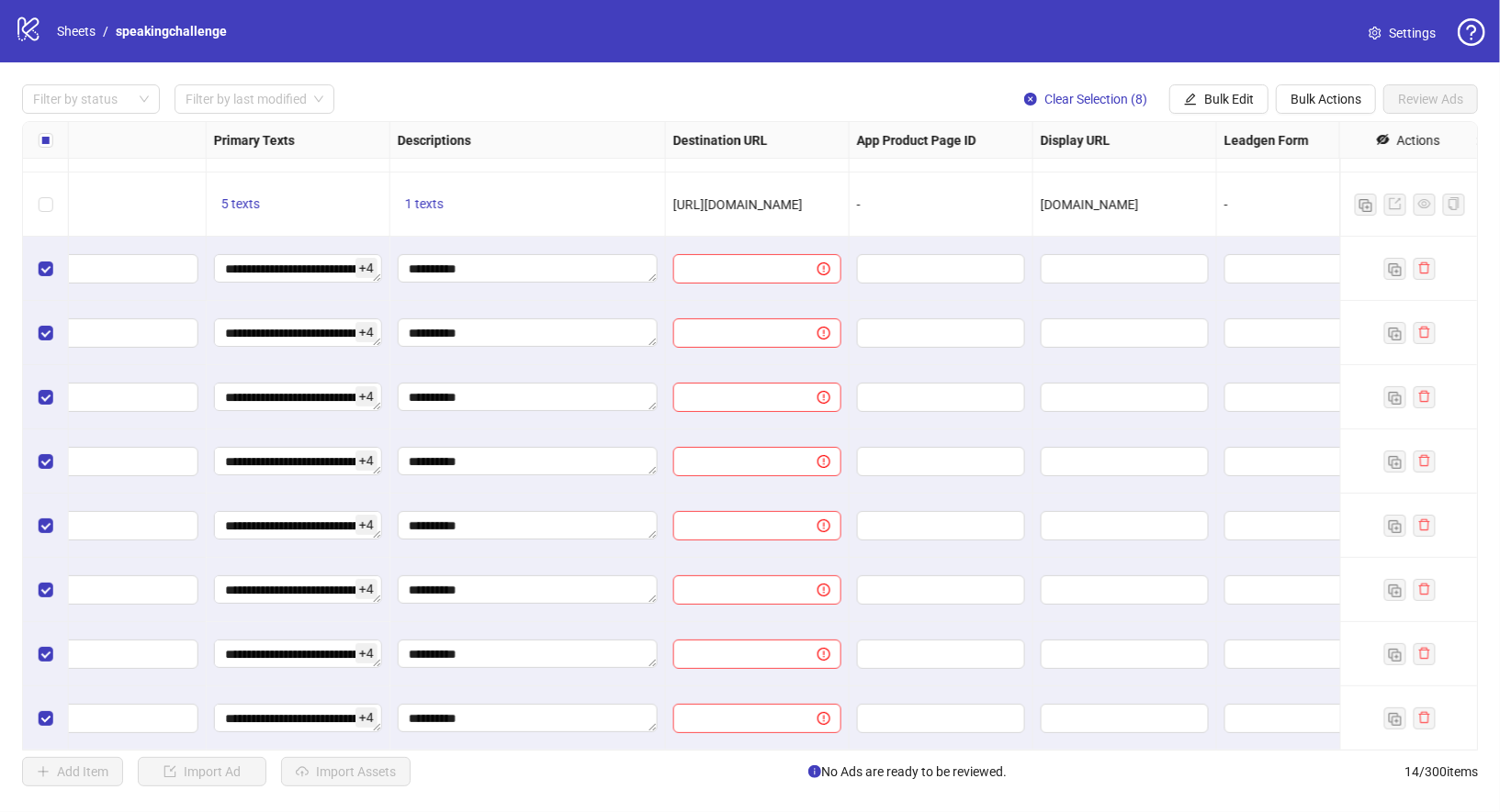
click at [828, 137] on div "Destination URL" at bounding box center [758, 140] width 184 height 37
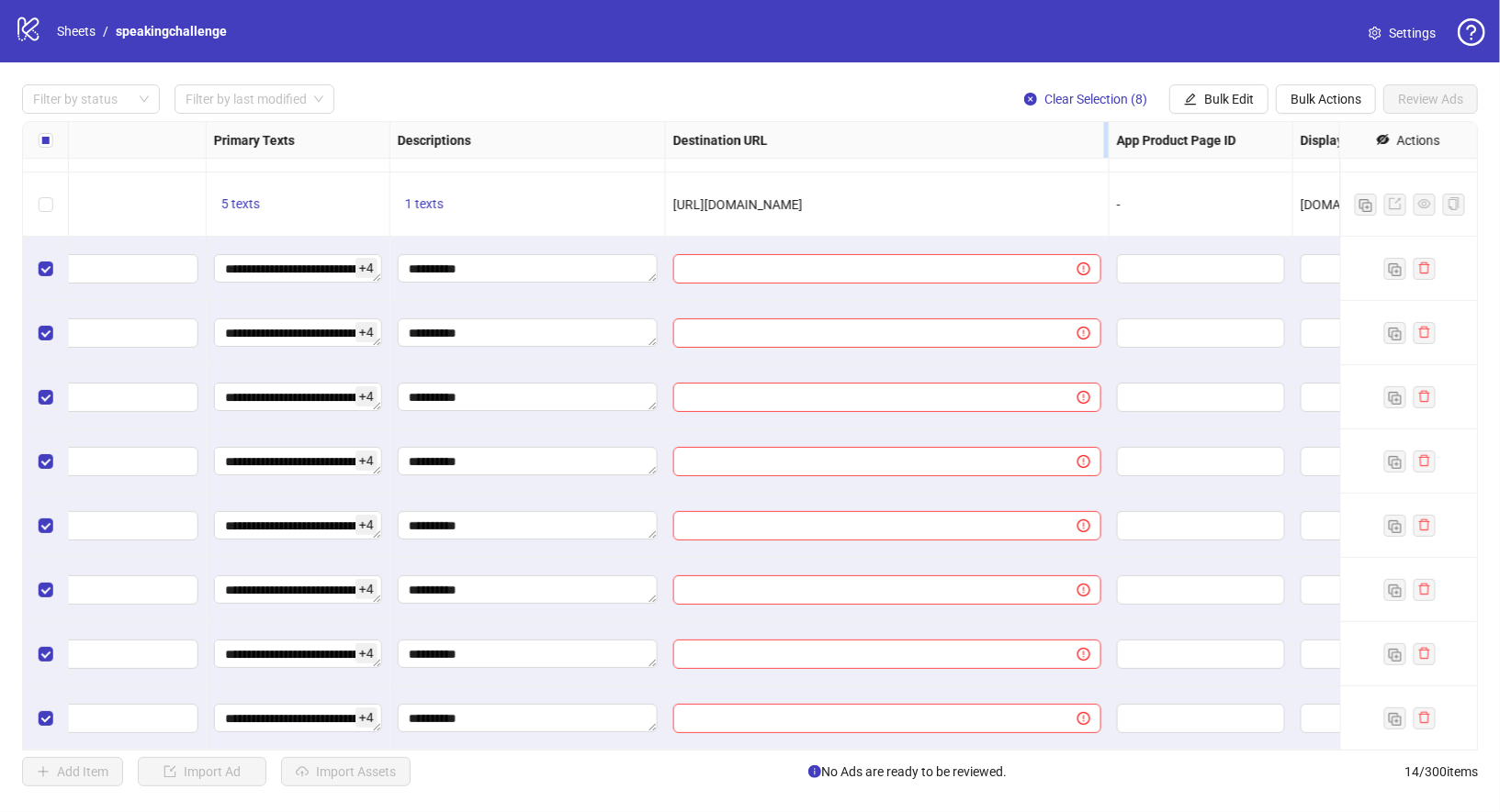
drag, startPoint x: 847, startPoint y: 135, endPoint x: 1107, endPoint y: 135, distance: 260.0
click at [1107, 135] on div "Resize Destination URL column" at bounding box center [1106, 139] width 5 height 36
drag, startPoint x: 993, startPoint y: 196, endPoint x: 673, endPoint y: 210, distance: 320.3
click at [673, 210] on div "https://www.speak.com/ko/event/23challenge/home" at bounding box center [887, 205] width 428 height 20
copy span "https://www.speak.com/ko/event/23challenge/home"
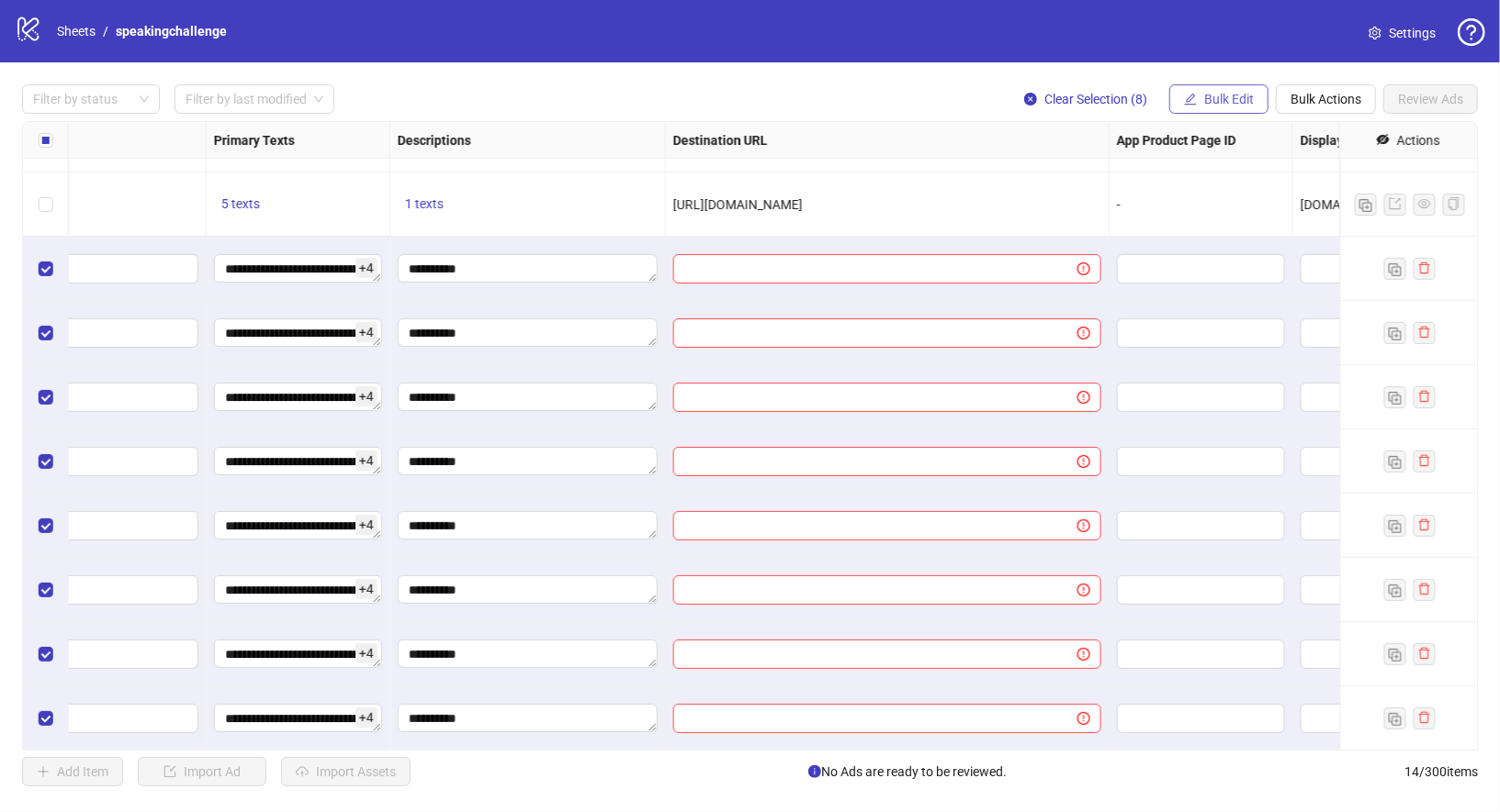
click at [1252, 94] on span "Bulk Edit" at bounding box center [1229, 99] width 50 height 14
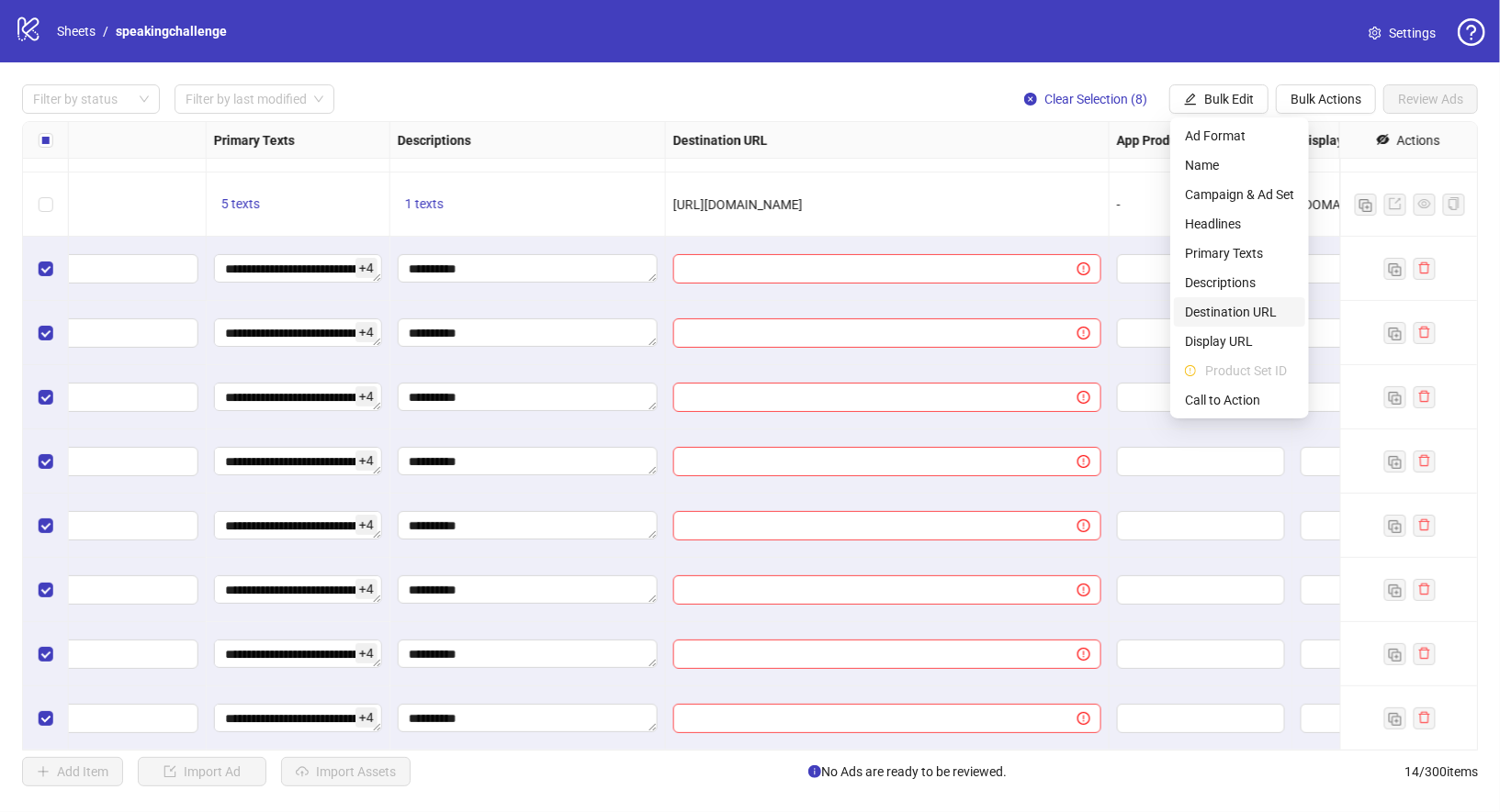
click at [1263, 319] on span "Destination URL" at bounding box center [1239, 311] width 110 height 20
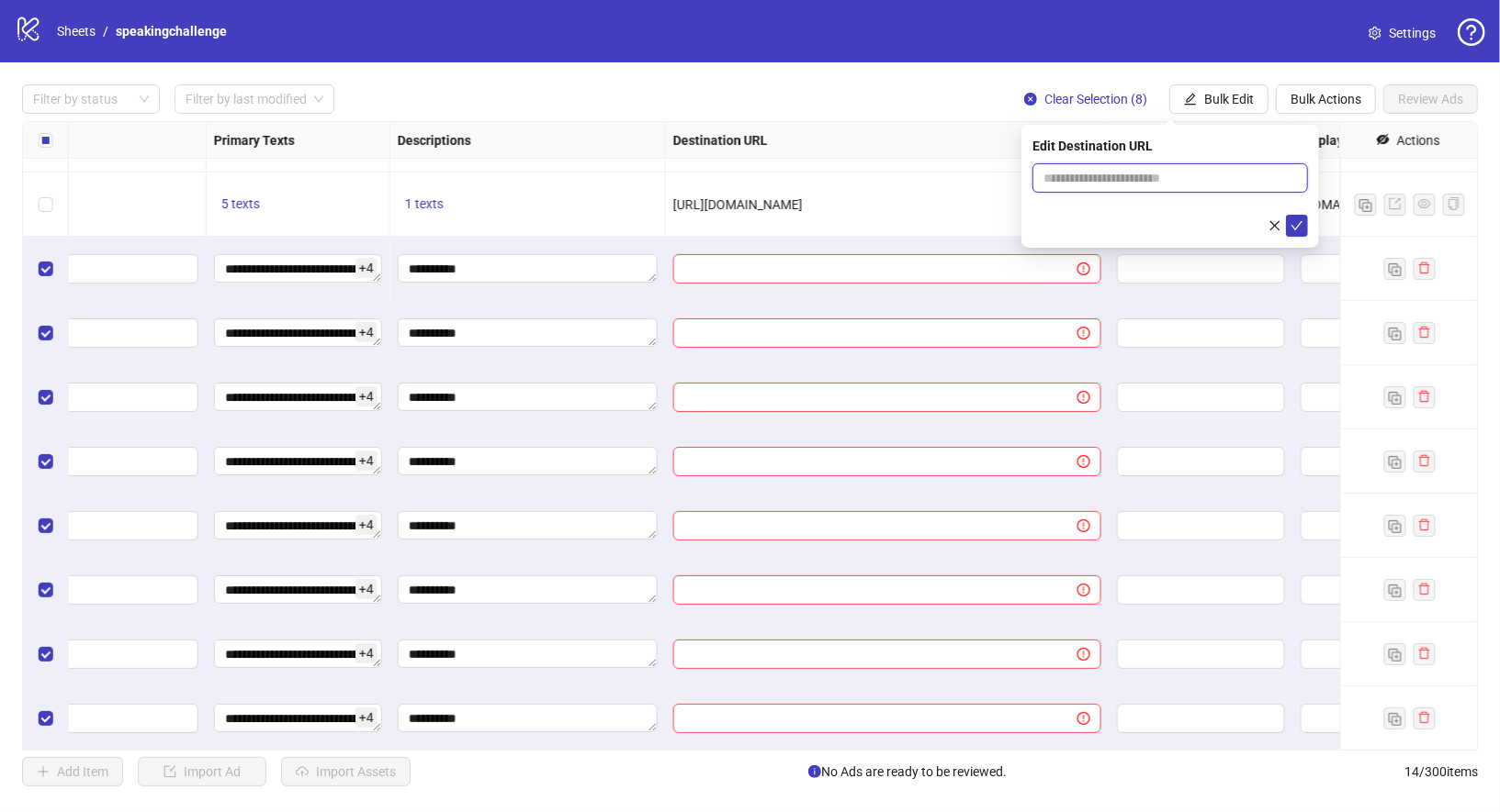
click at [1240, 183] on input "text" at bounding box center [1162, 178] width 238 height 20
paste input "**********"
type input "**********"
click at [1302, 220] on icon "check" at bounding box center [1296, 225] width 12 height 12
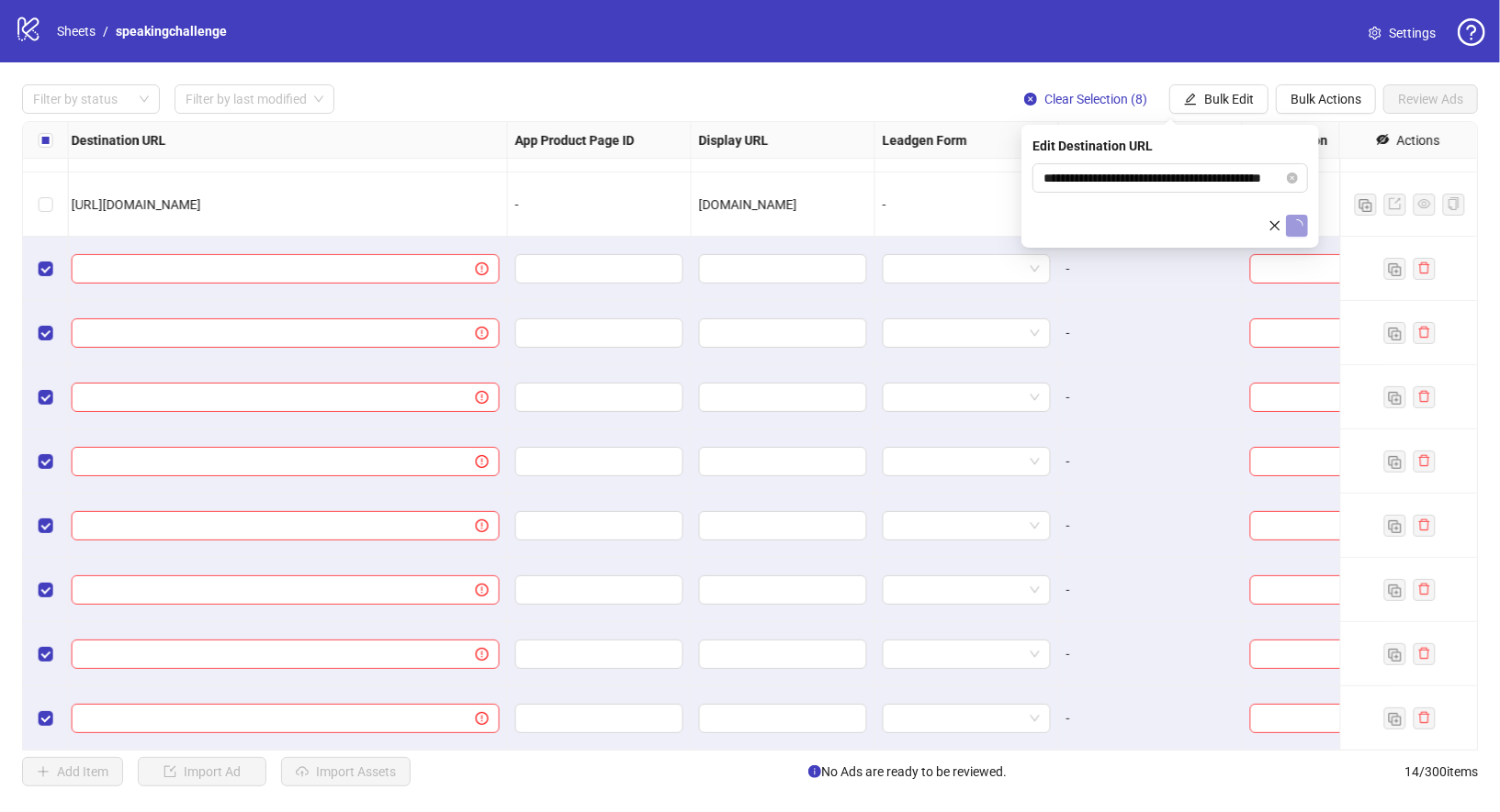
scroll to position [308, 1808]
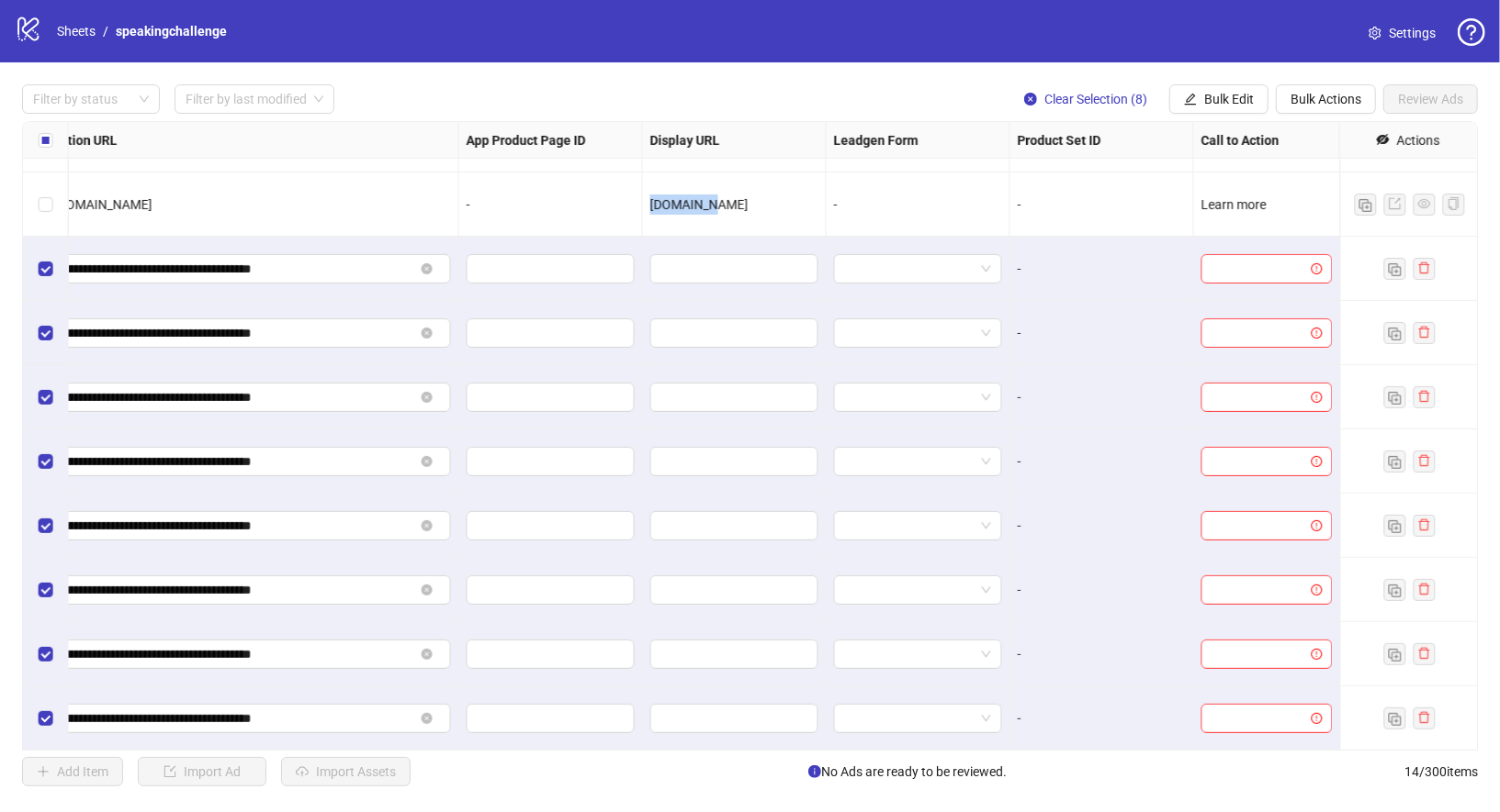
drag, startPoint x: 647, startPoint y: 203, endPoint x: 748, endPoint y: 203, distance: 101.0
click at [748, 203] on div "[DOMAIN_NAME]" at bounding box center [735, 205] width 184 height 64
copy span "[DOMAIN_NAME]"
click at [1203, 104] on button "Bulk Edit" at bounding box center [1218, 99] width 99 height 30
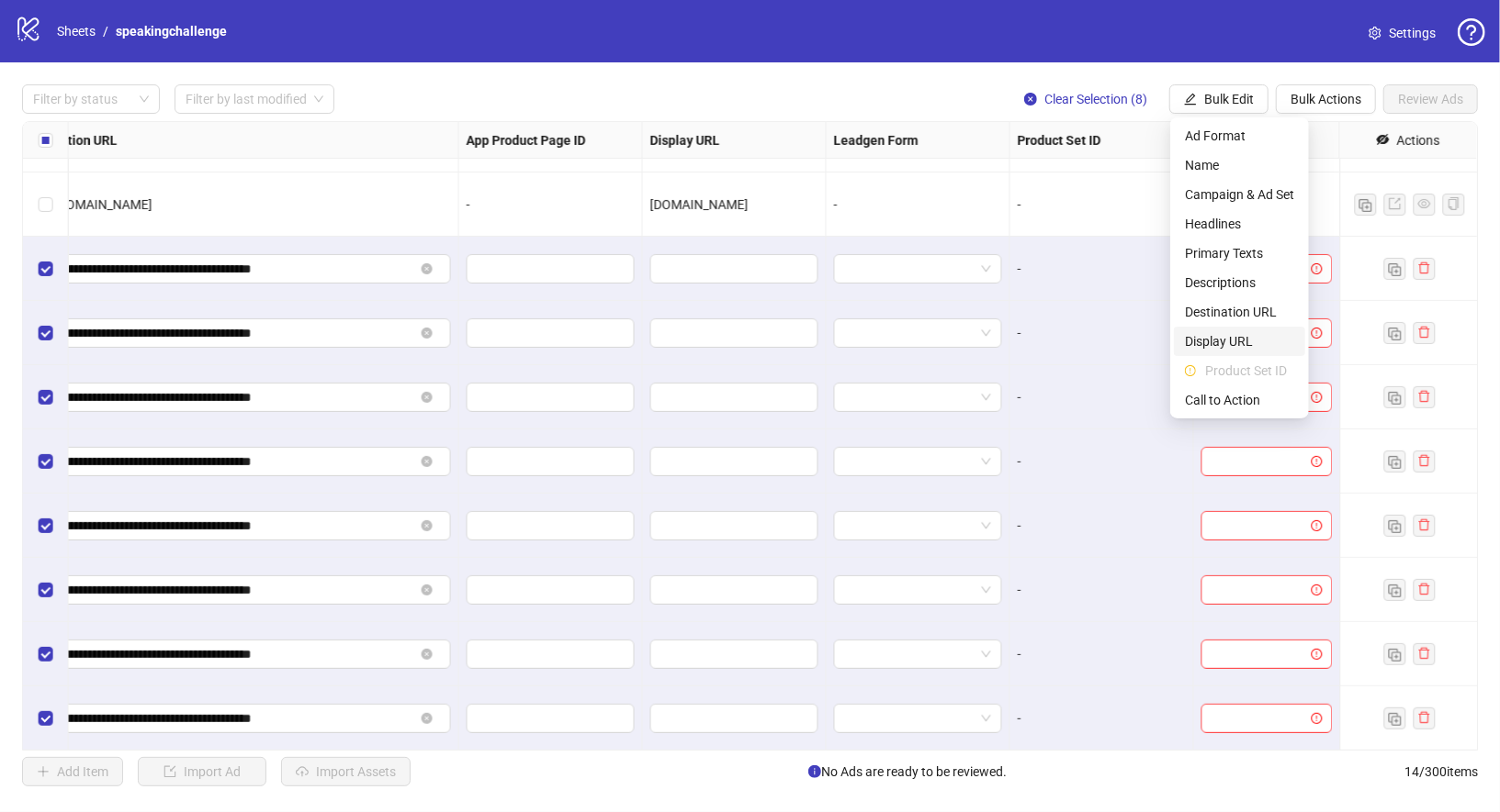
click at [1260, 344] on span "Display URL" at bounding box center [1239, 341] width 110 height 20
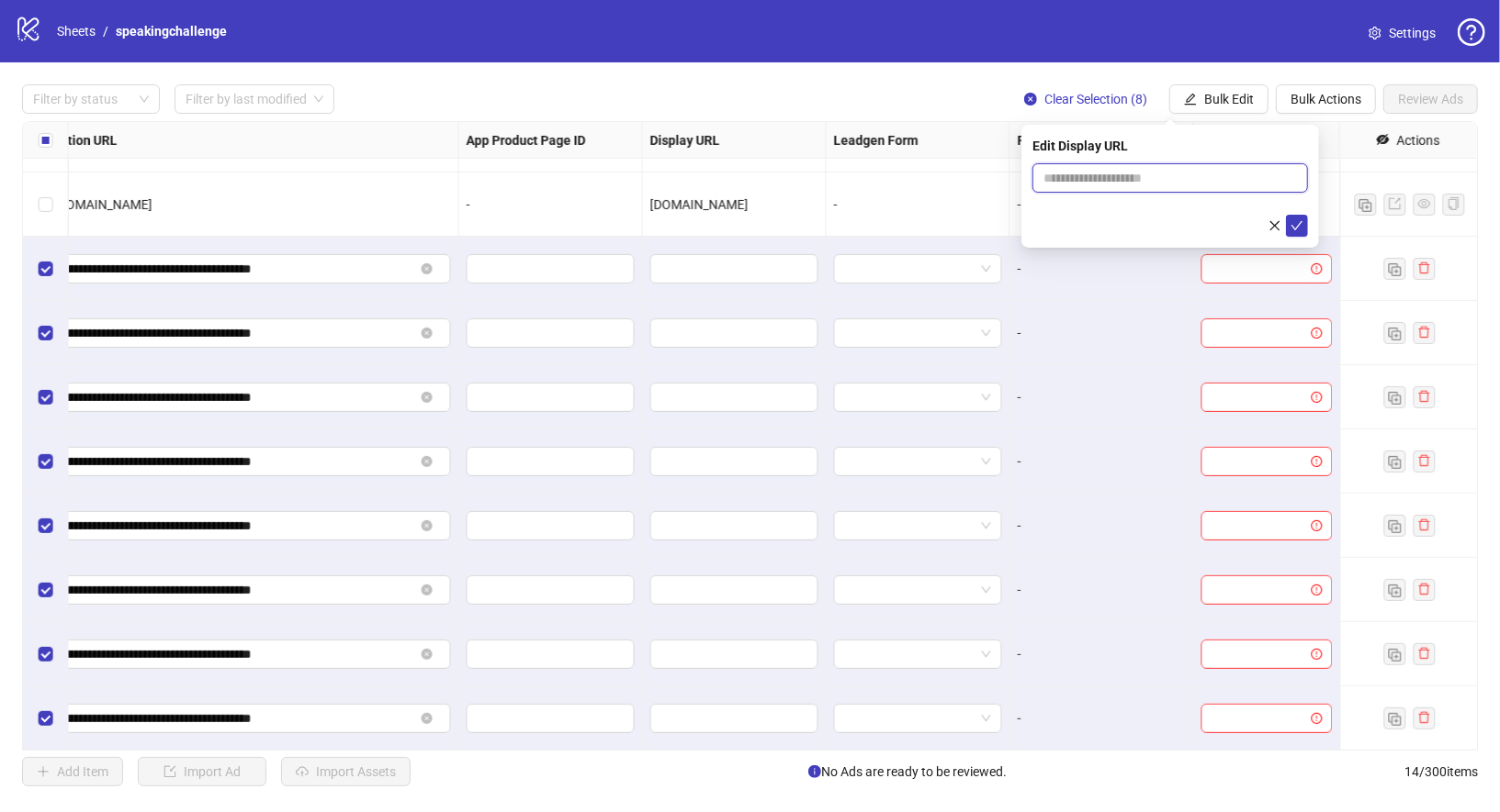
click at [1225, 187] on input "text" at bounding box center [1170, 178] width 276 height 30
paste input "*********"
type input "*********"
click at [1299, 219] on icon "check" at bounding box center [1296, 225] width 12 height 12
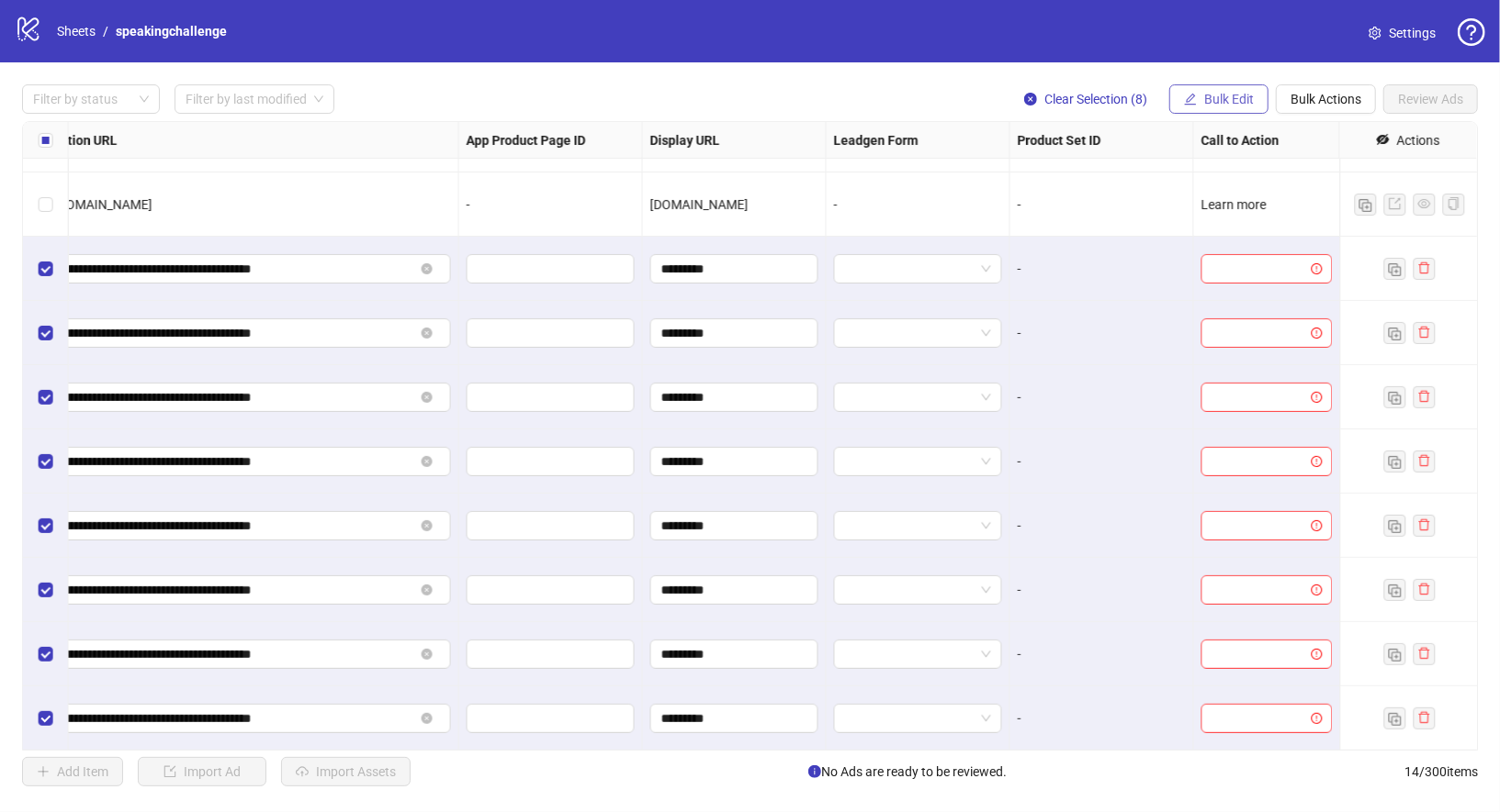
click at [1216, 90] on button "Bulk Edit" at bounding box center [1218, 99] width 99 height 30
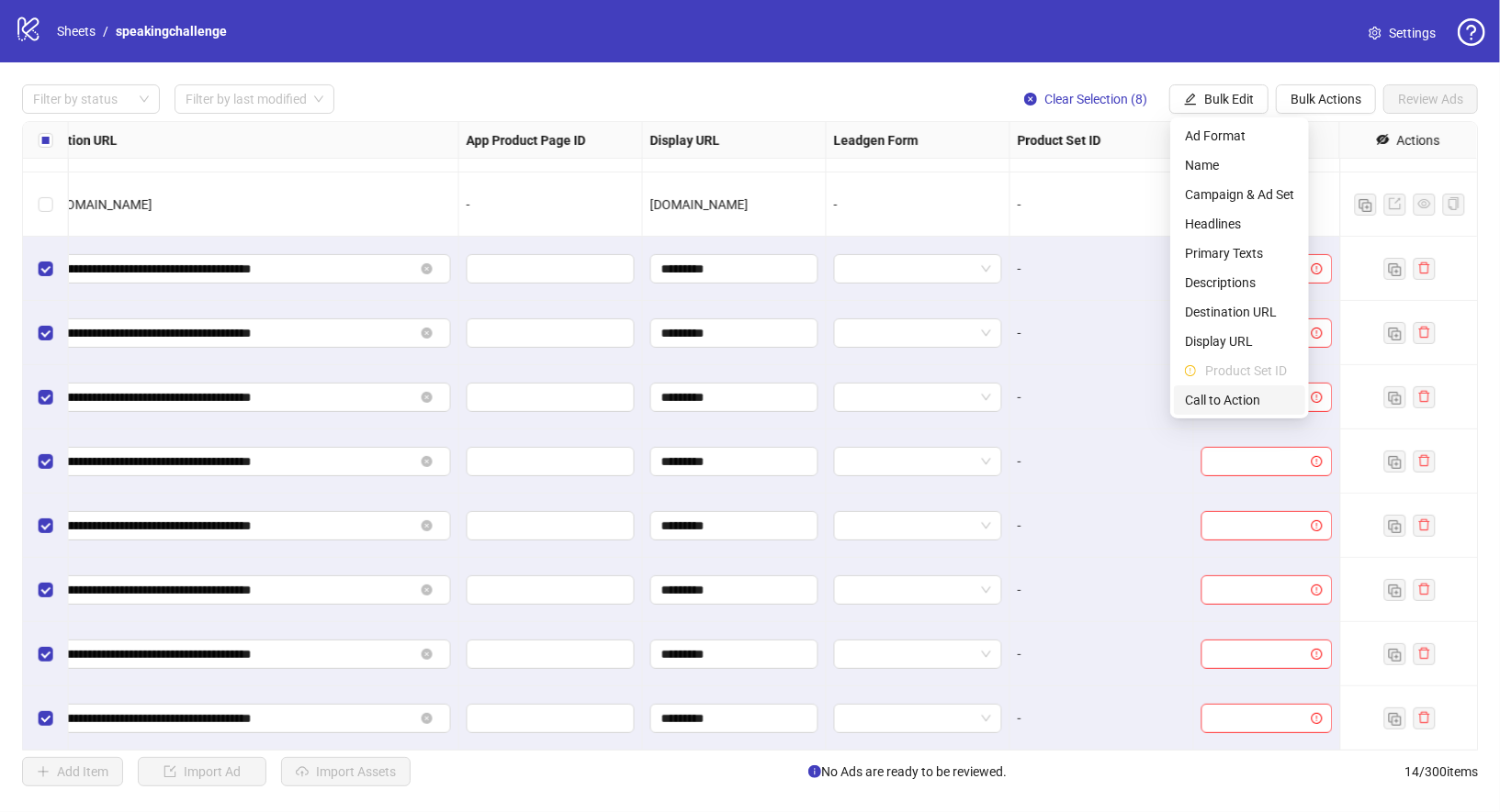
click at [1263, 393] on span "Call to Action" at bounding box center [1239, 400] width 110 height 20
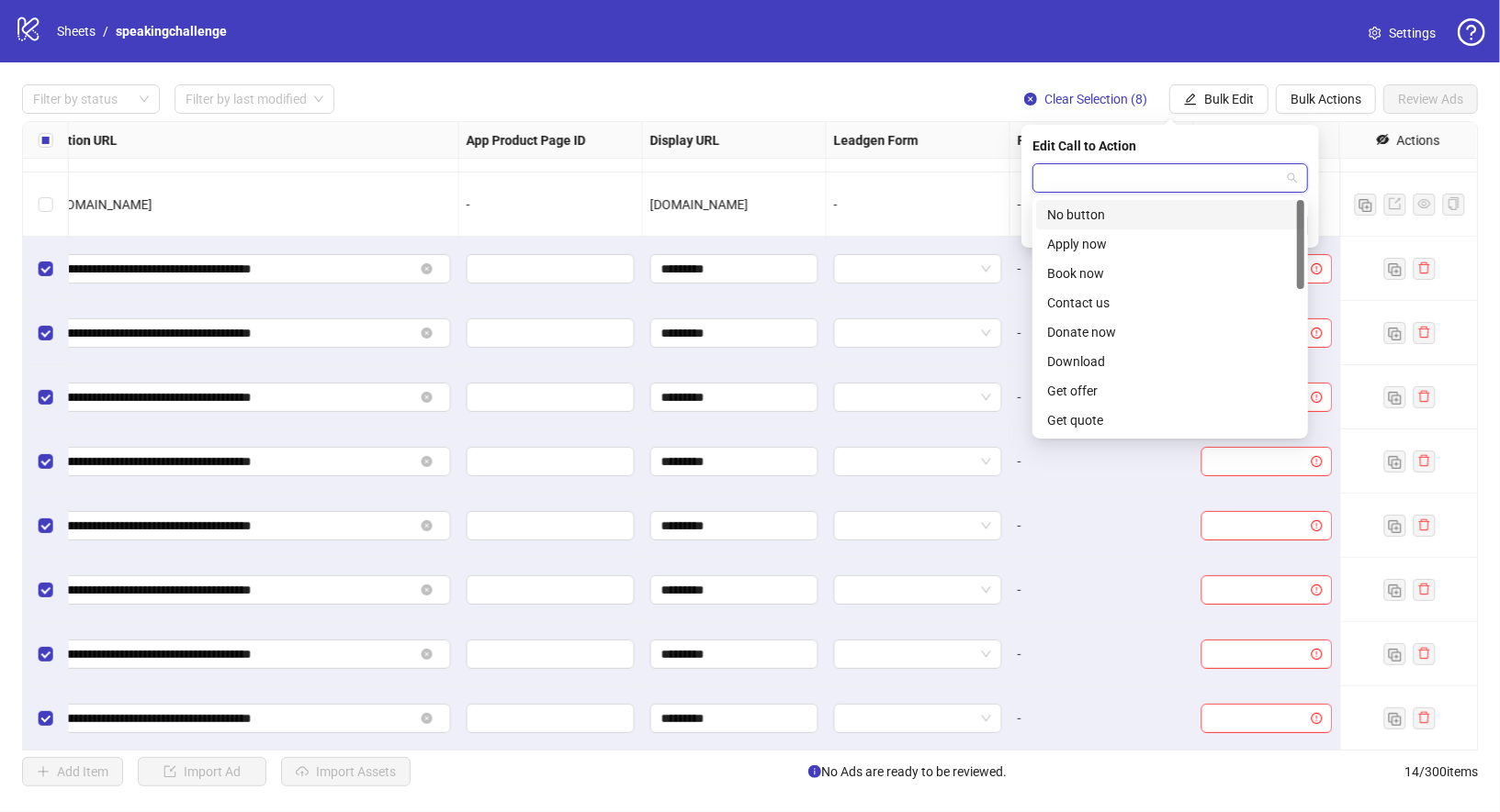
click at [1220, 173] on input "search" at bounding box center [1162, 178] width 237 height 28
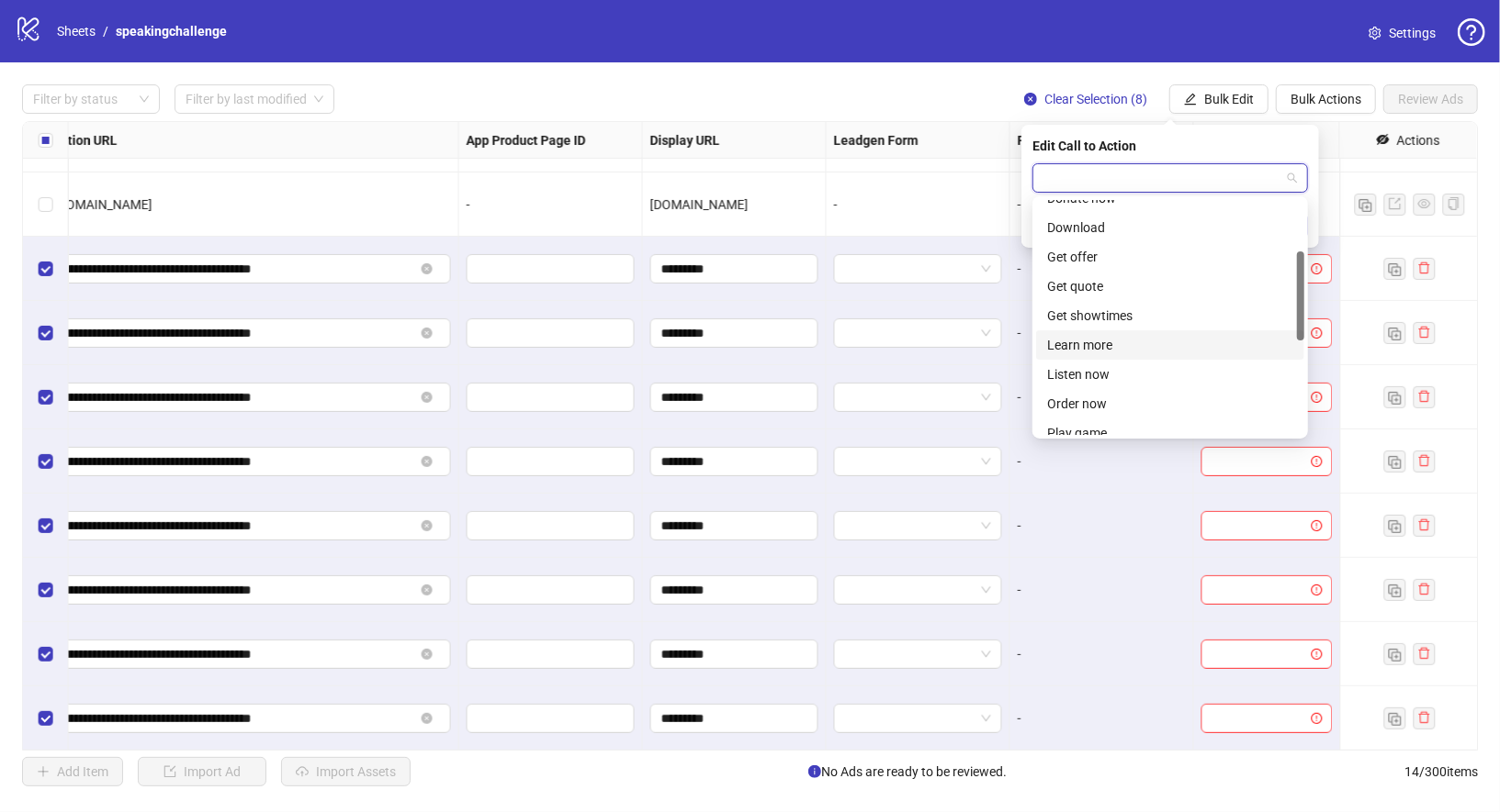
click at [1112, 342] on div "Learn more" at bounding box center [1170, 345] width 246 height 20
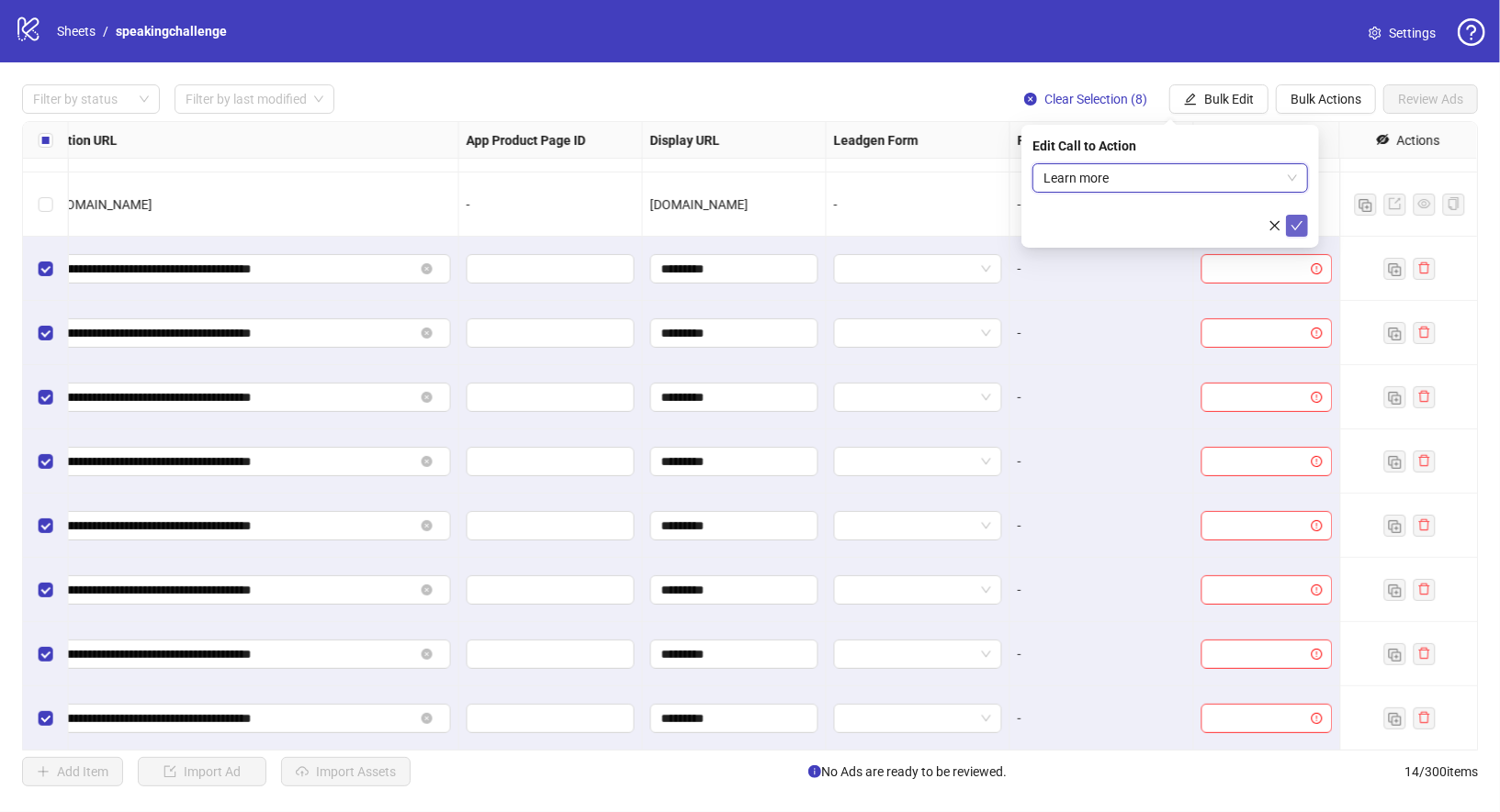
click at [1295, 222] on icon "check" at bounding box center [1296, 225] width 12 height 12
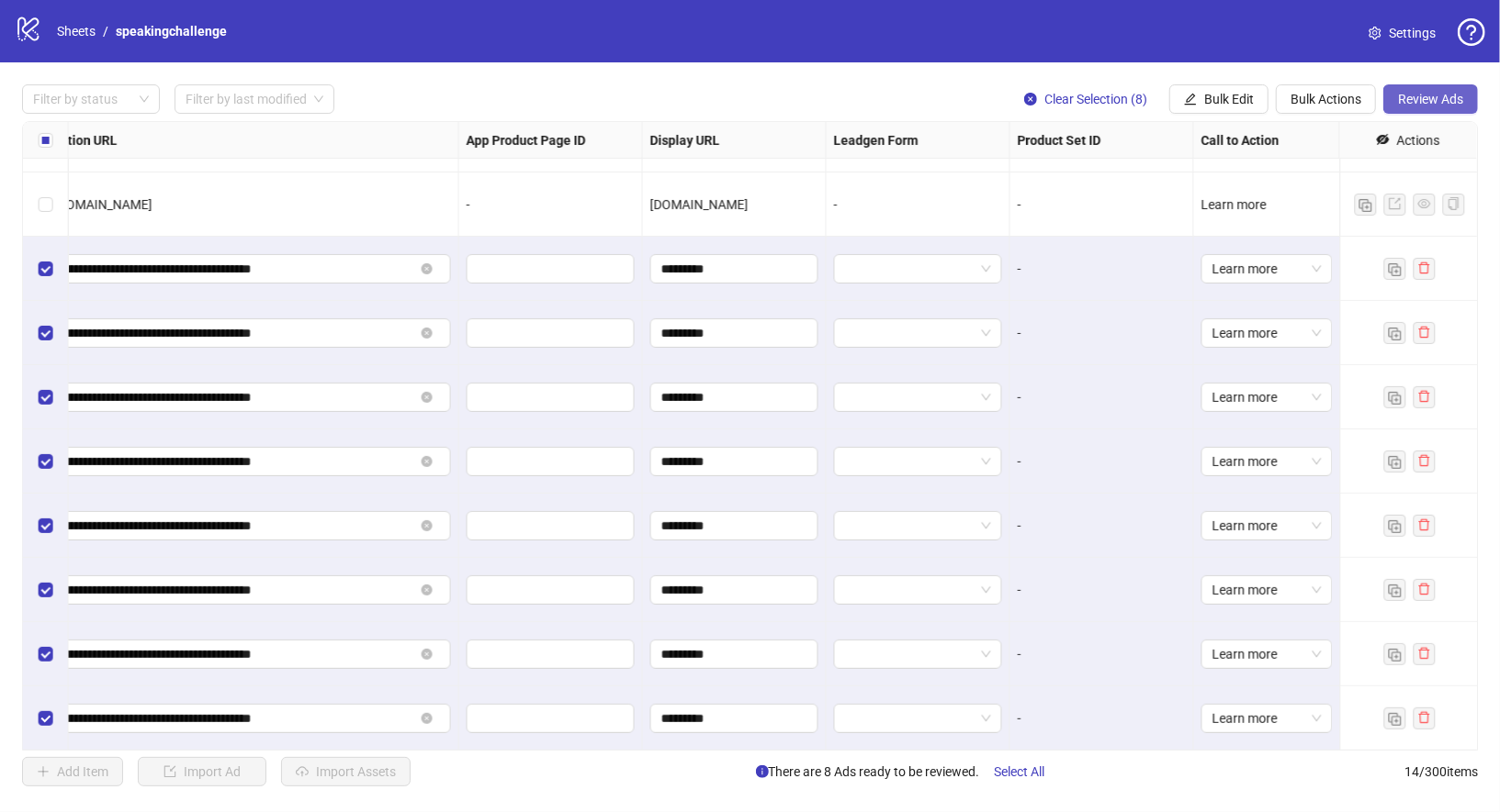
click at [1465, 89] on button "Review Ads" at bounding box center [1431, 99] width 94 height 30
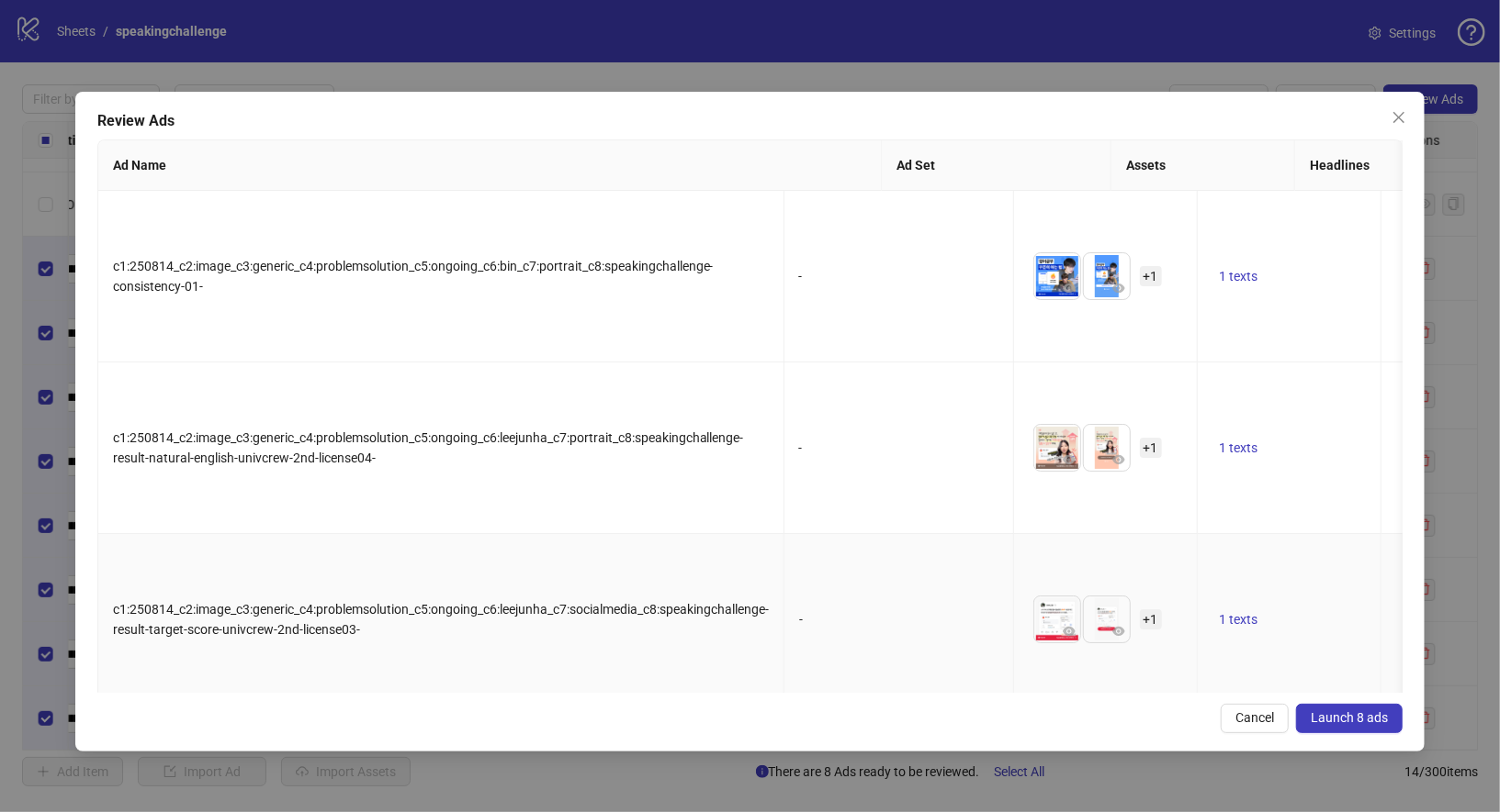
scroll to position [705, 0]
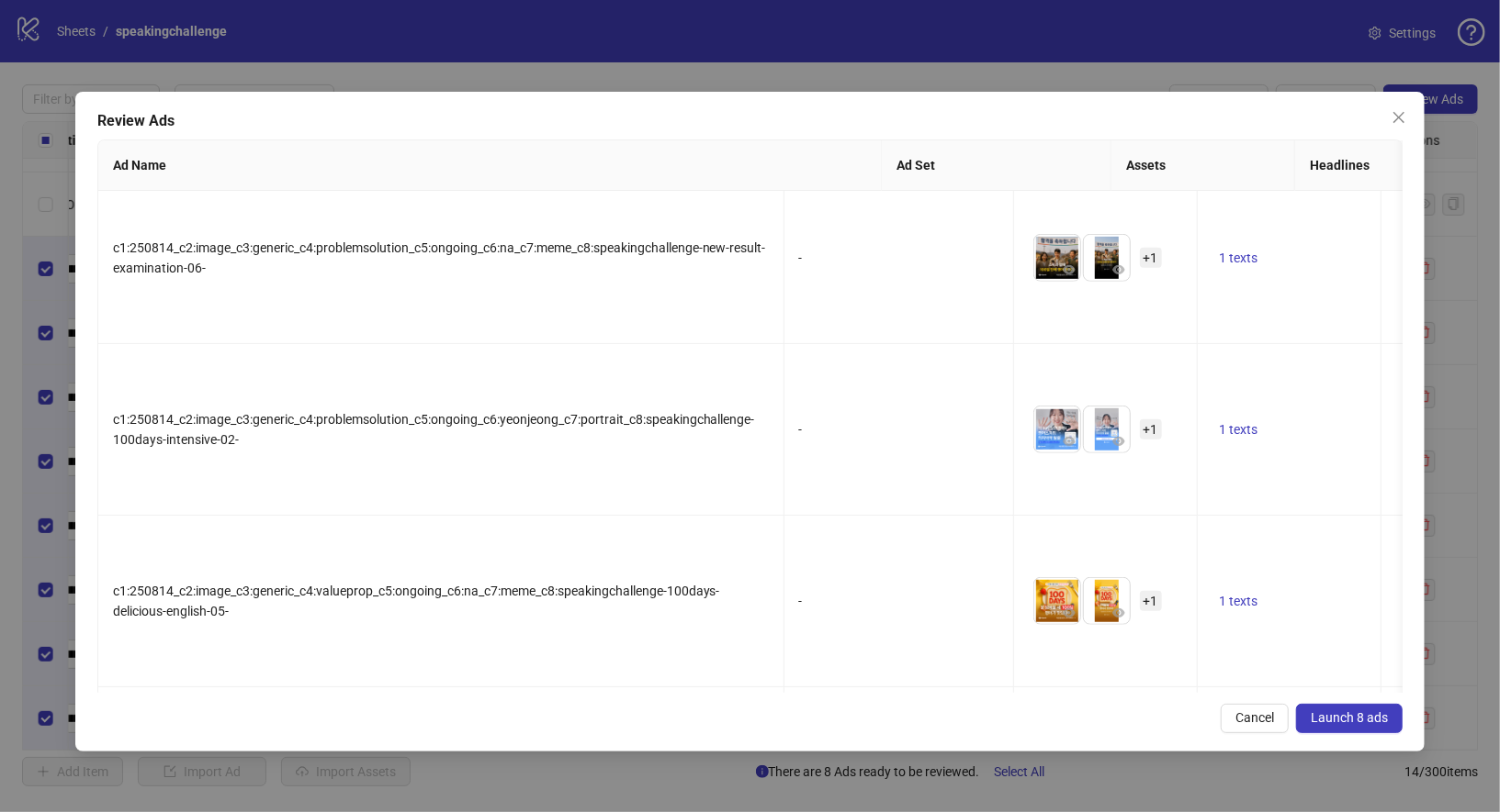
click at [1360, 707] on button "Launch 8 ads" at bounding box center [1349, 719] width 107 height 30
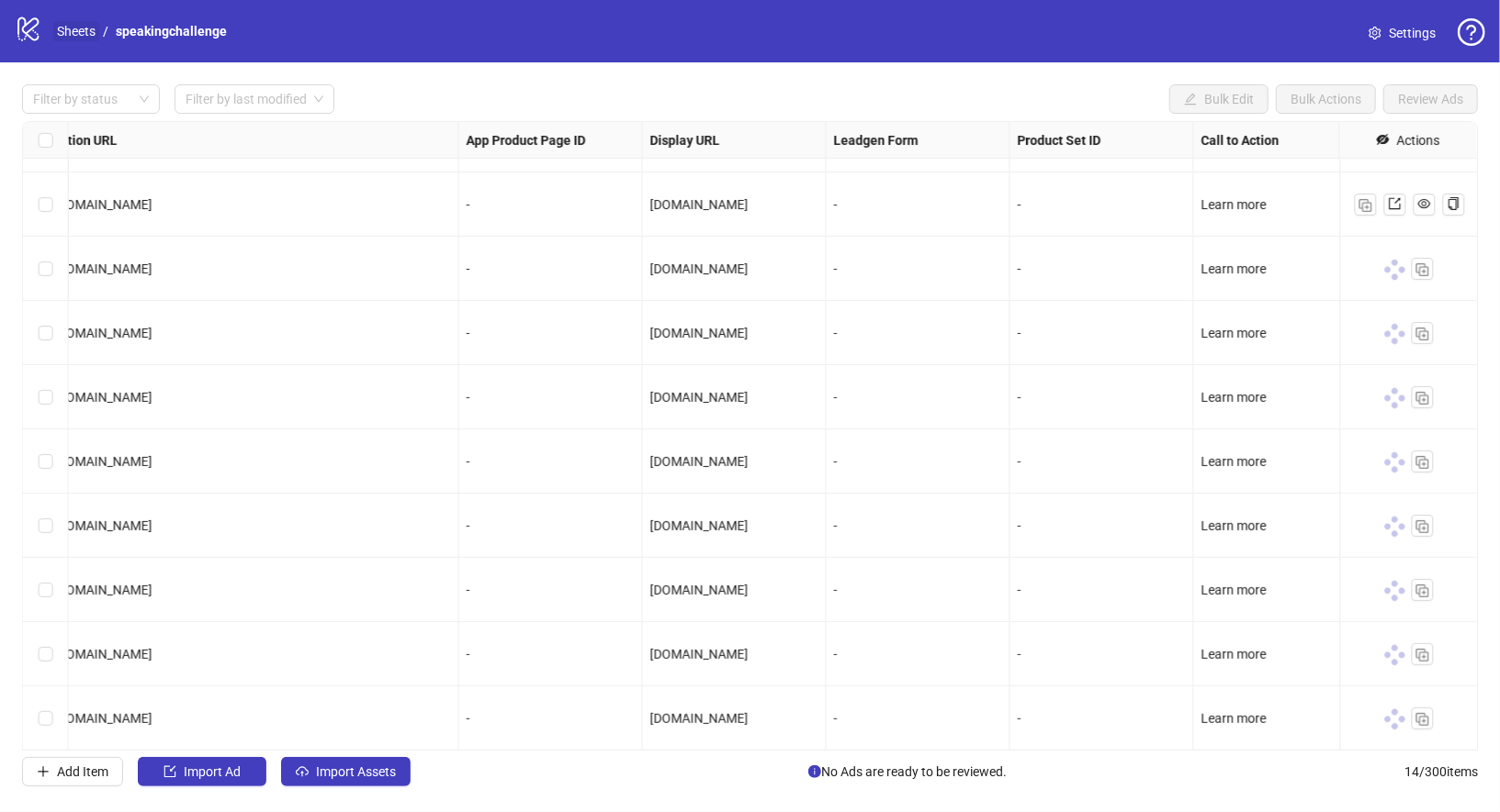
click at [79, 37] on link "Sheets" at bounding box center [76, 31] width 46 height 20
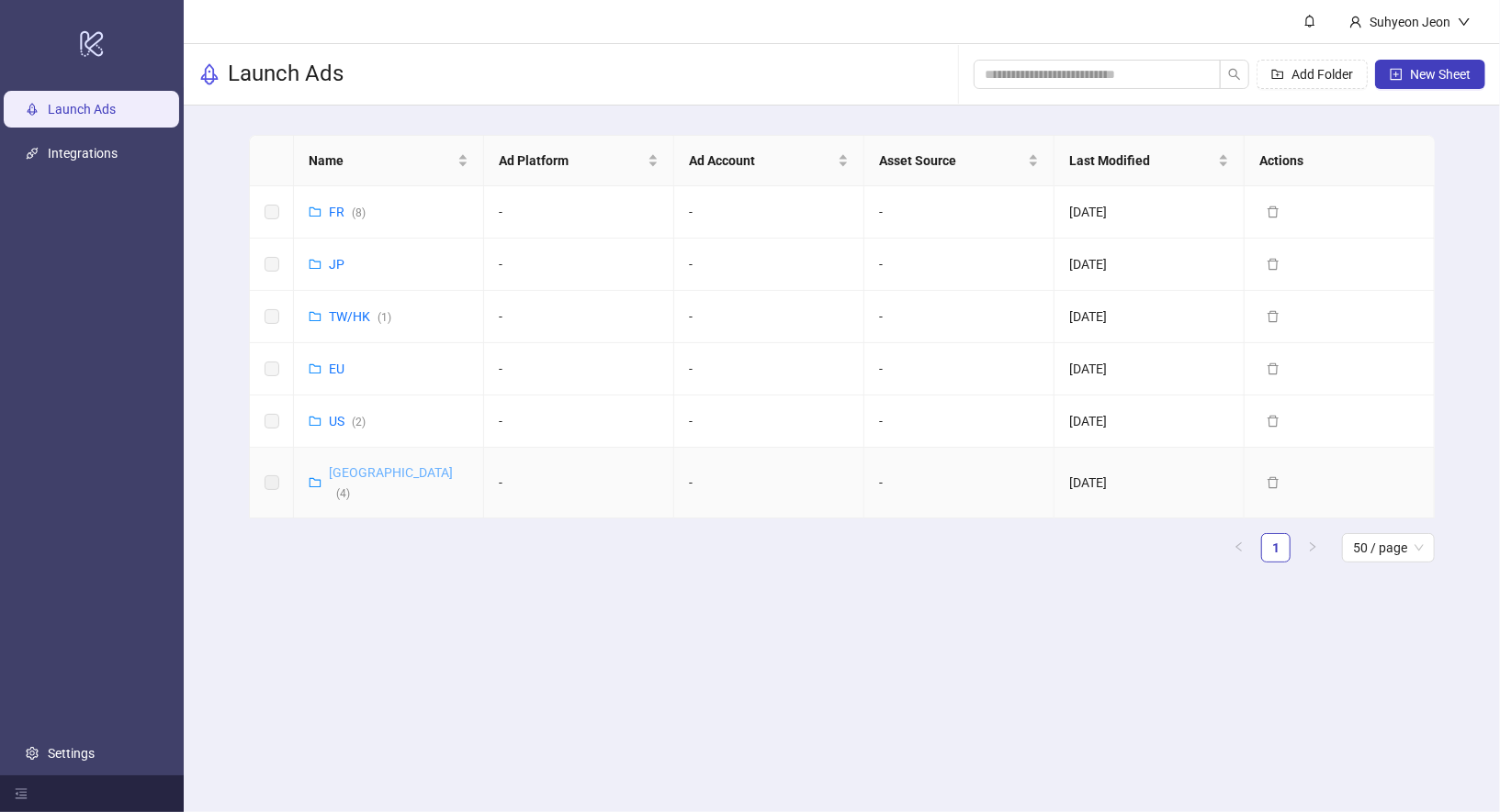
click at [345, 469] on link "Korea ( 4 )" at bounding box center [390, 482] width 124 height 35
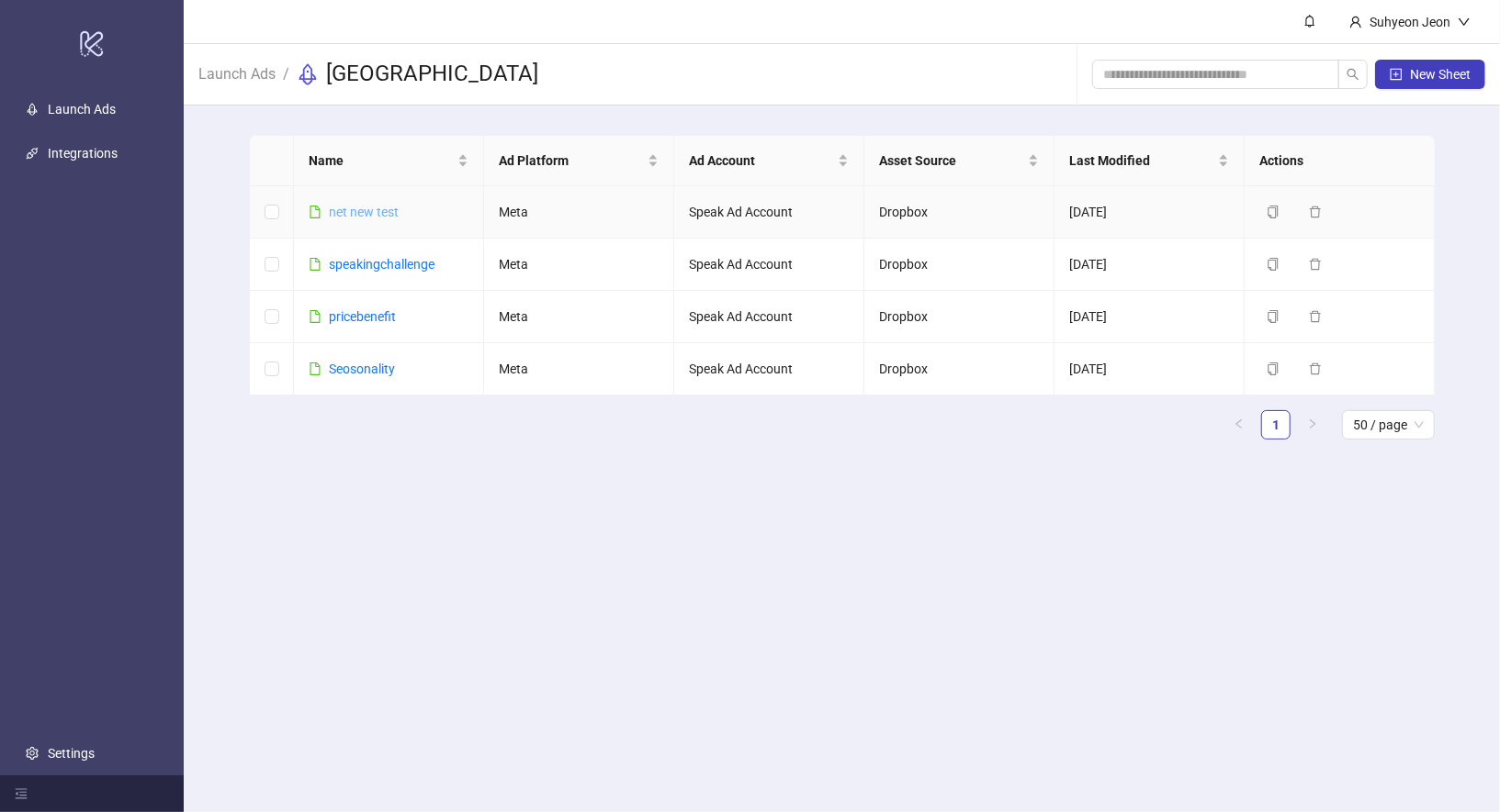
click at [376, 207] on link "net new test" at bounding box center [363, 211] width 70 height 14
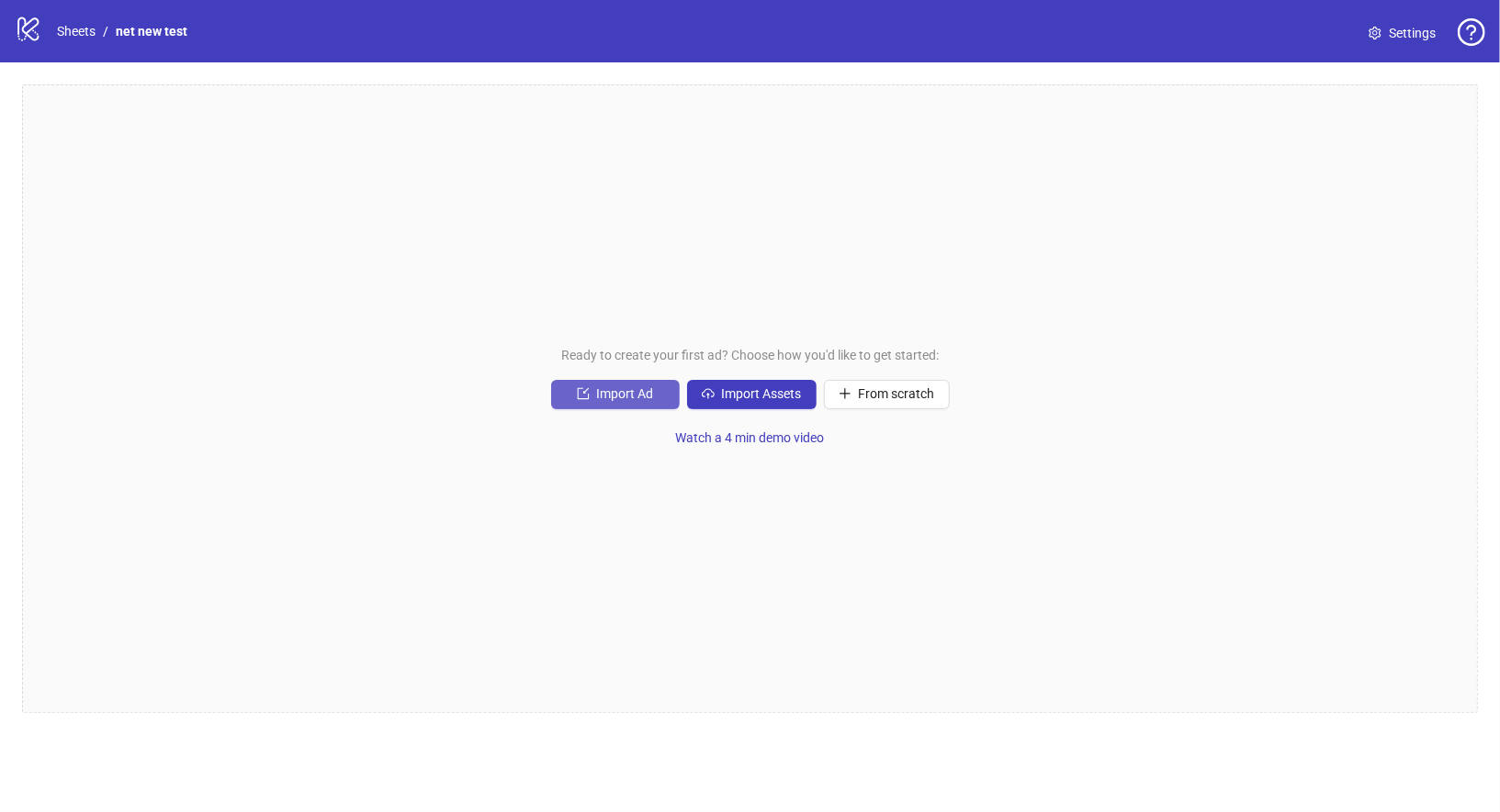
click at [625, 382] on button "Import Ad" at bounding box center [615, 394] width 129 height 30
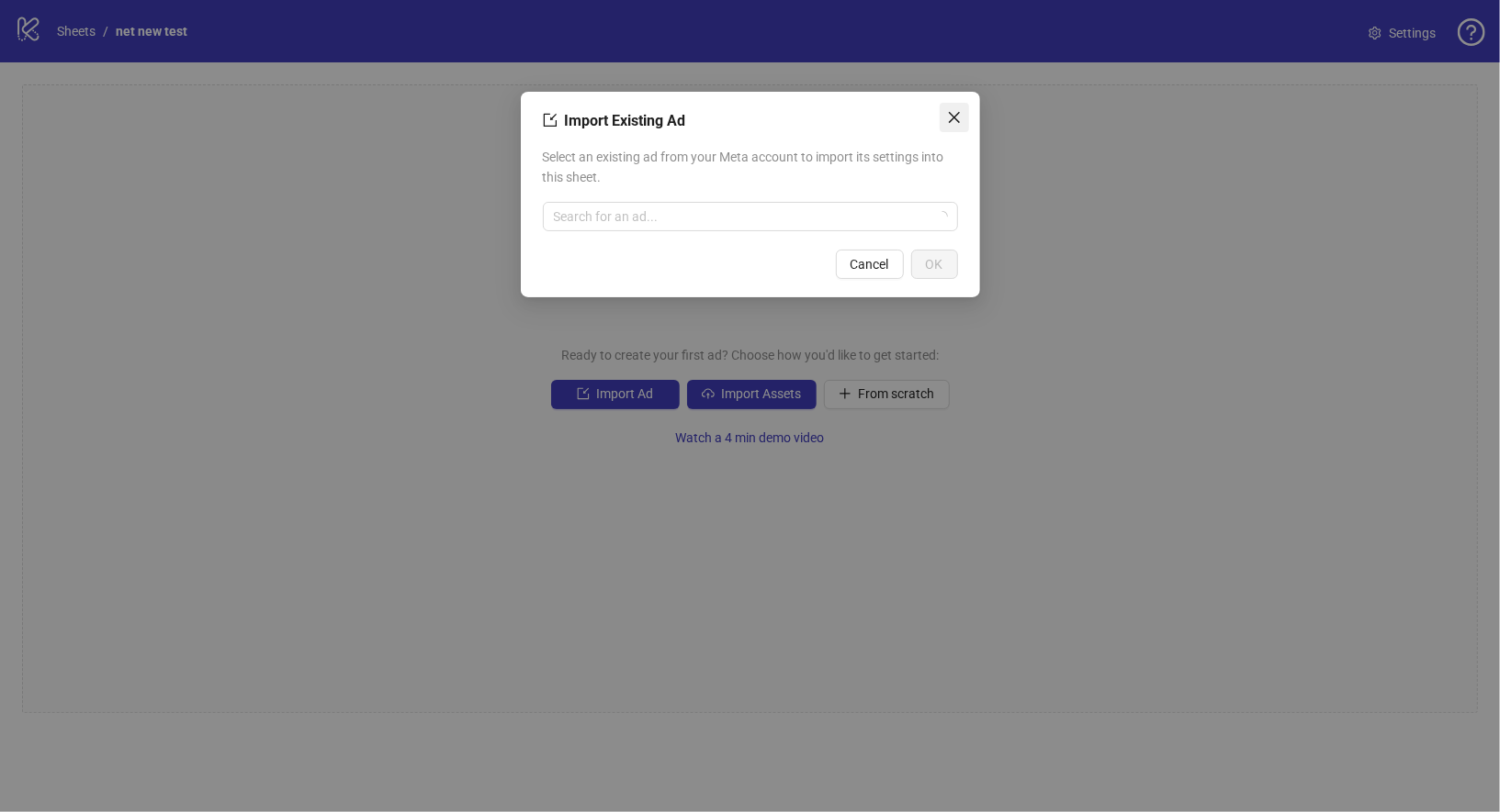
click at [962, 115] on span "Close" at bounding box center [954, 117] width 30 height 14
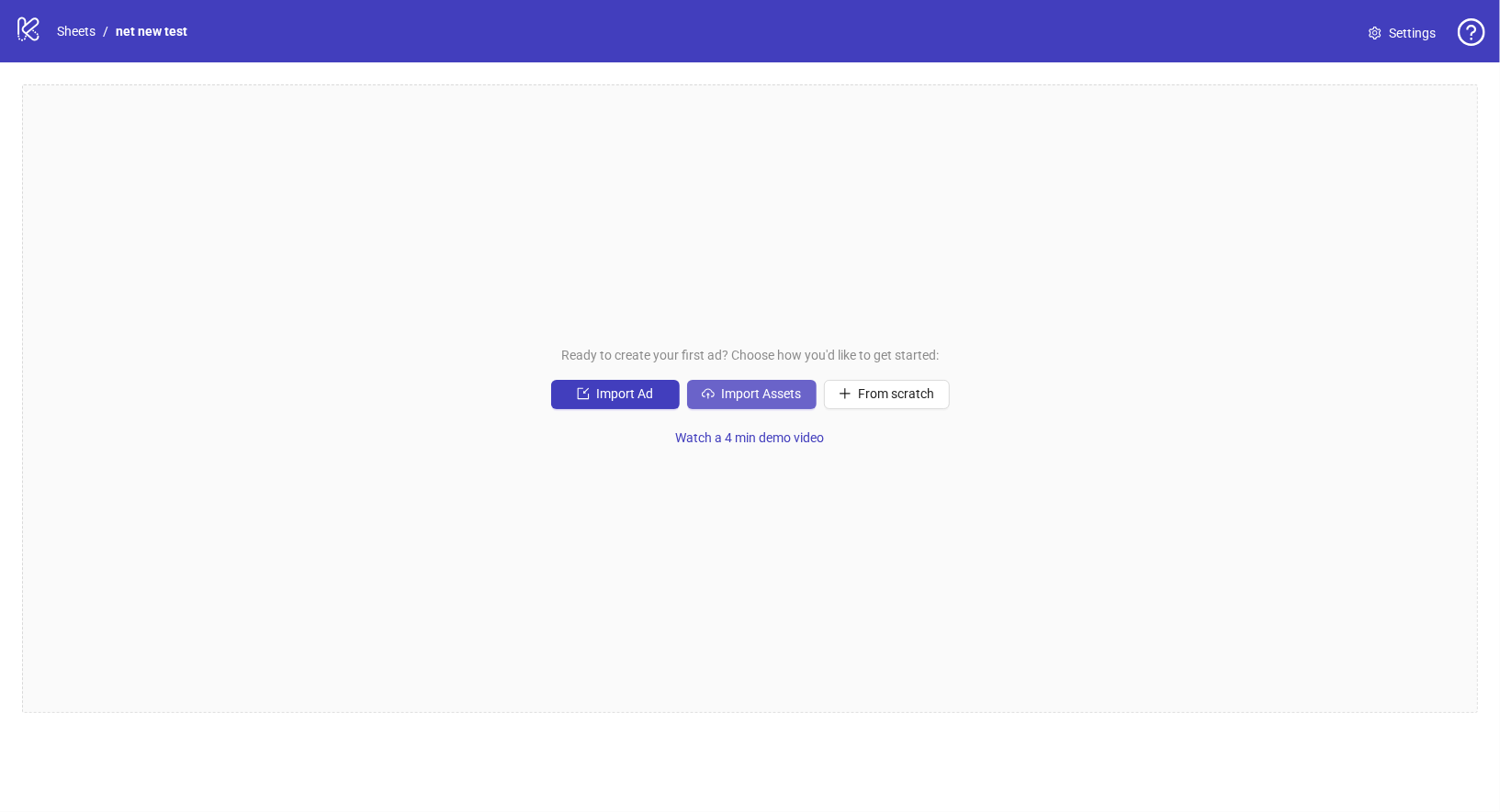
click at [772, 400] on span "Import Assets" at bounding box center [762, 393] width 80 height 14
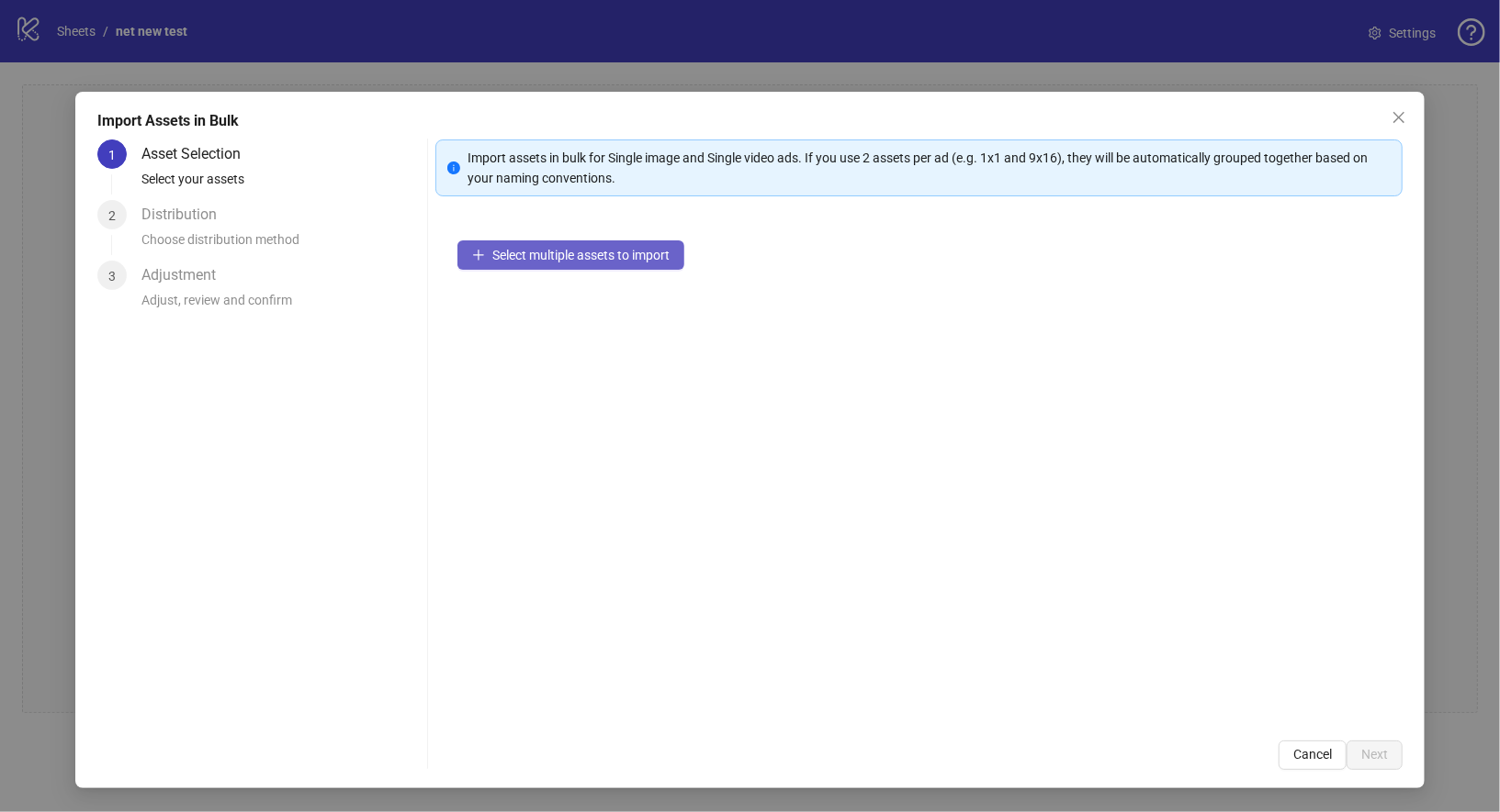
click at [565, 263] on button "Select multiple assets to import" at bounding box center [571, 255] width 227 height 30
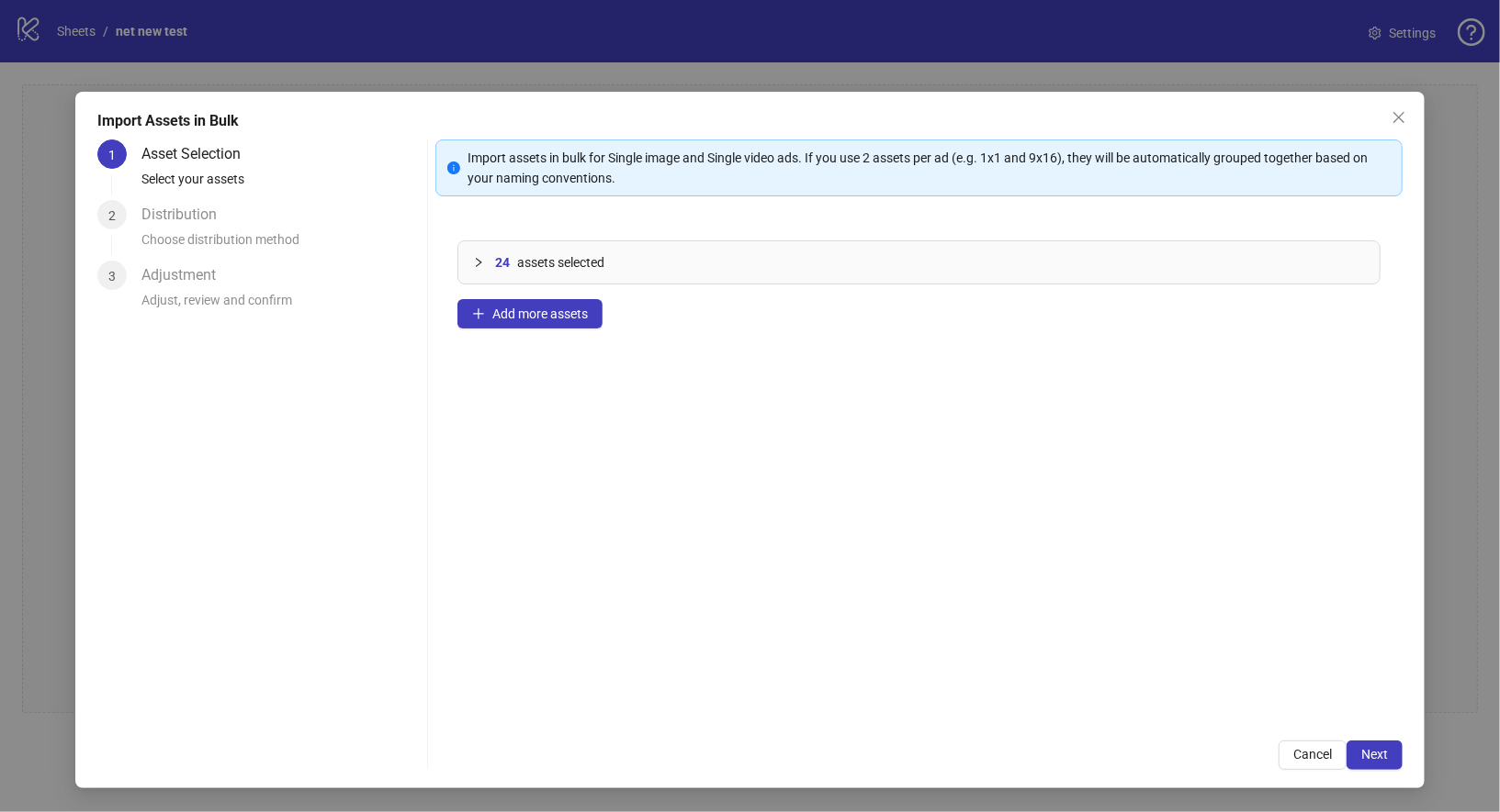
click at [1398, 774] on div "Import Assets in Bulk 1 Asset Selection Select your assets 2 Distribution Choos…" at bounding box center [750, 440] width 1350 height 697
click at [1398, 762] on button "Next" at bounding box center [1374, 755] width 56 height 30
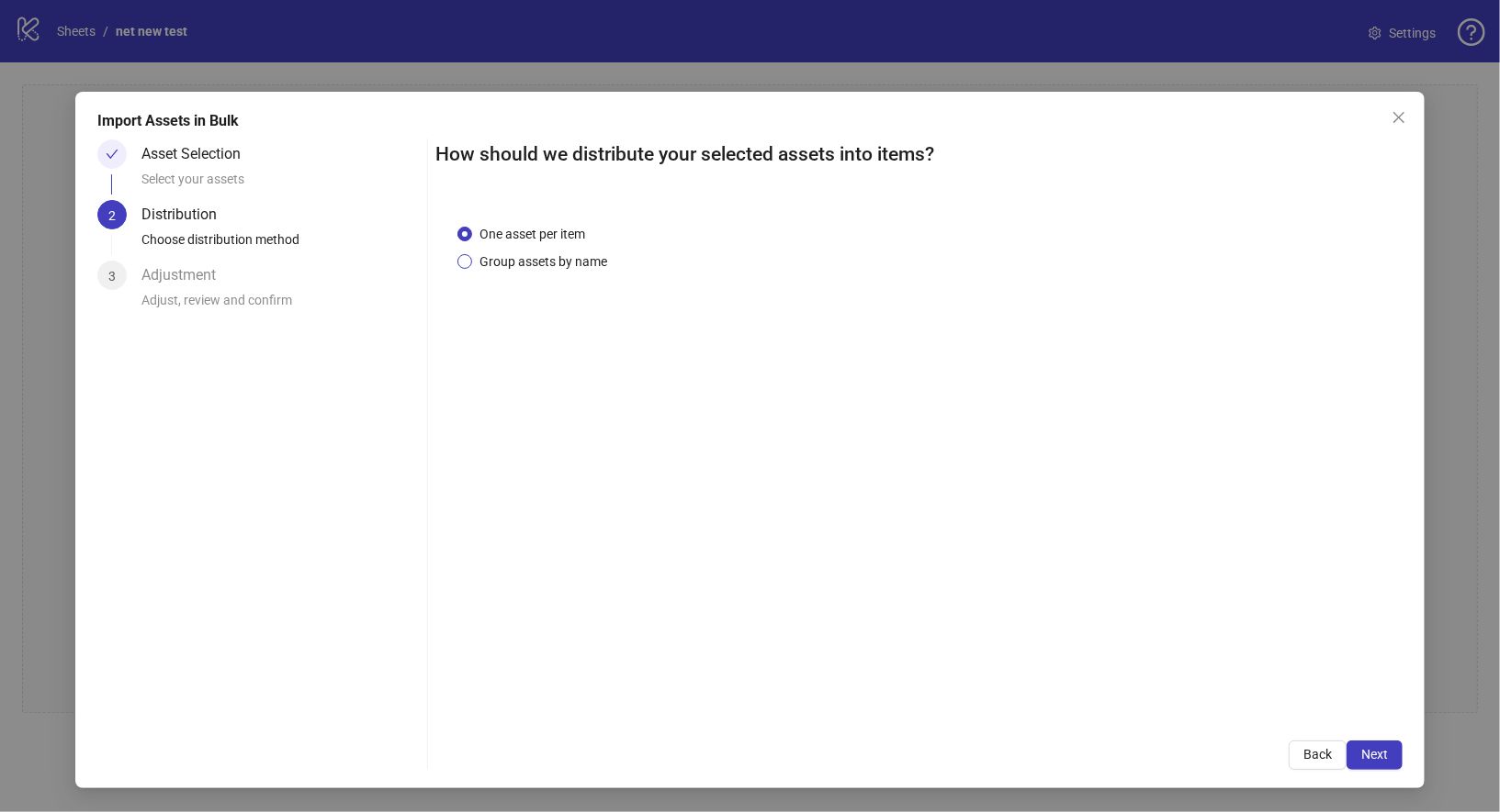
click at [577, 255] on span "Group assets by name" at bounding box center [543, 261] width 142 height 20
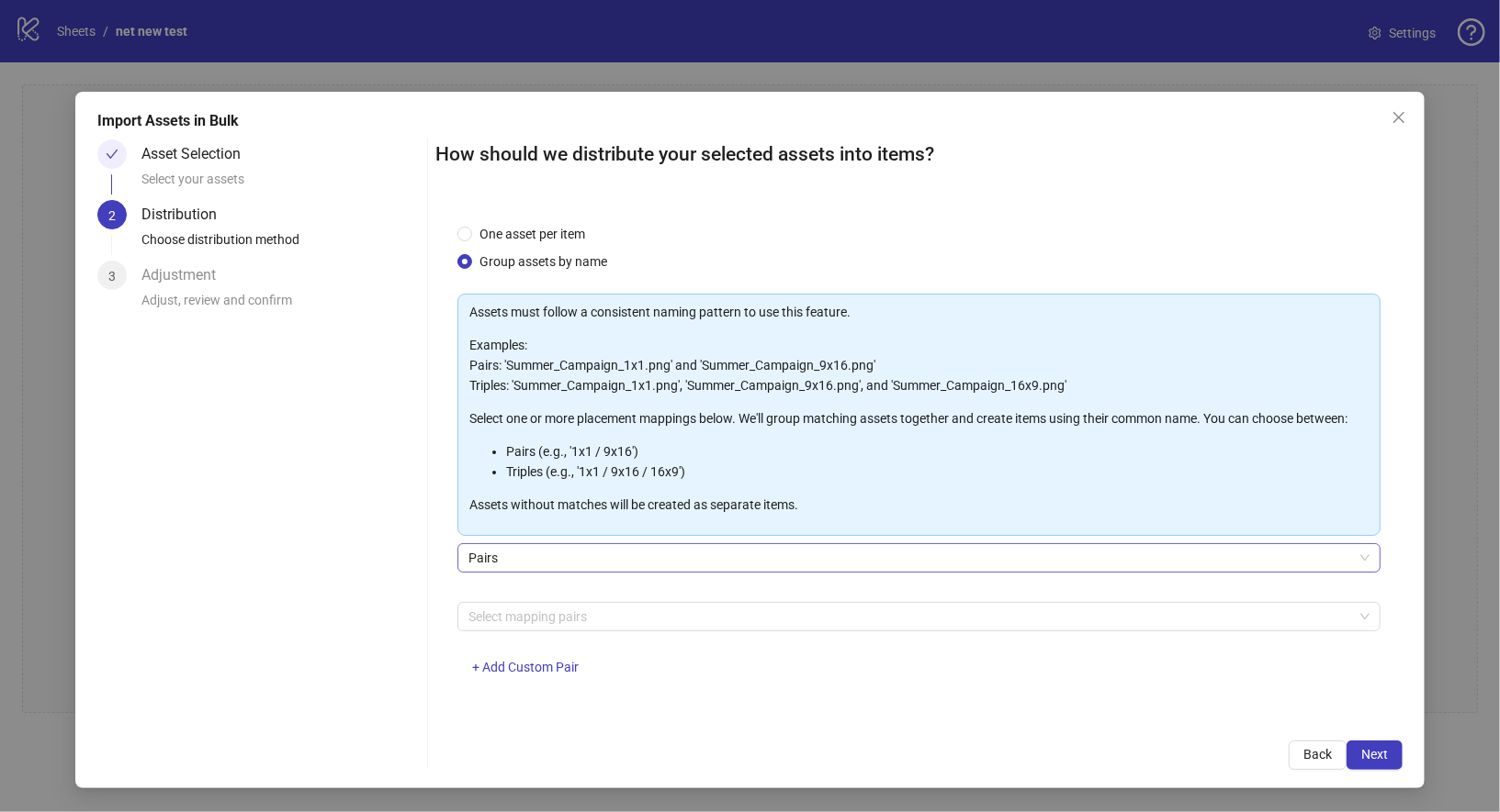
click at [583, 554] on span "Pairs" at bounding box center [919, 557] width 902 height 28
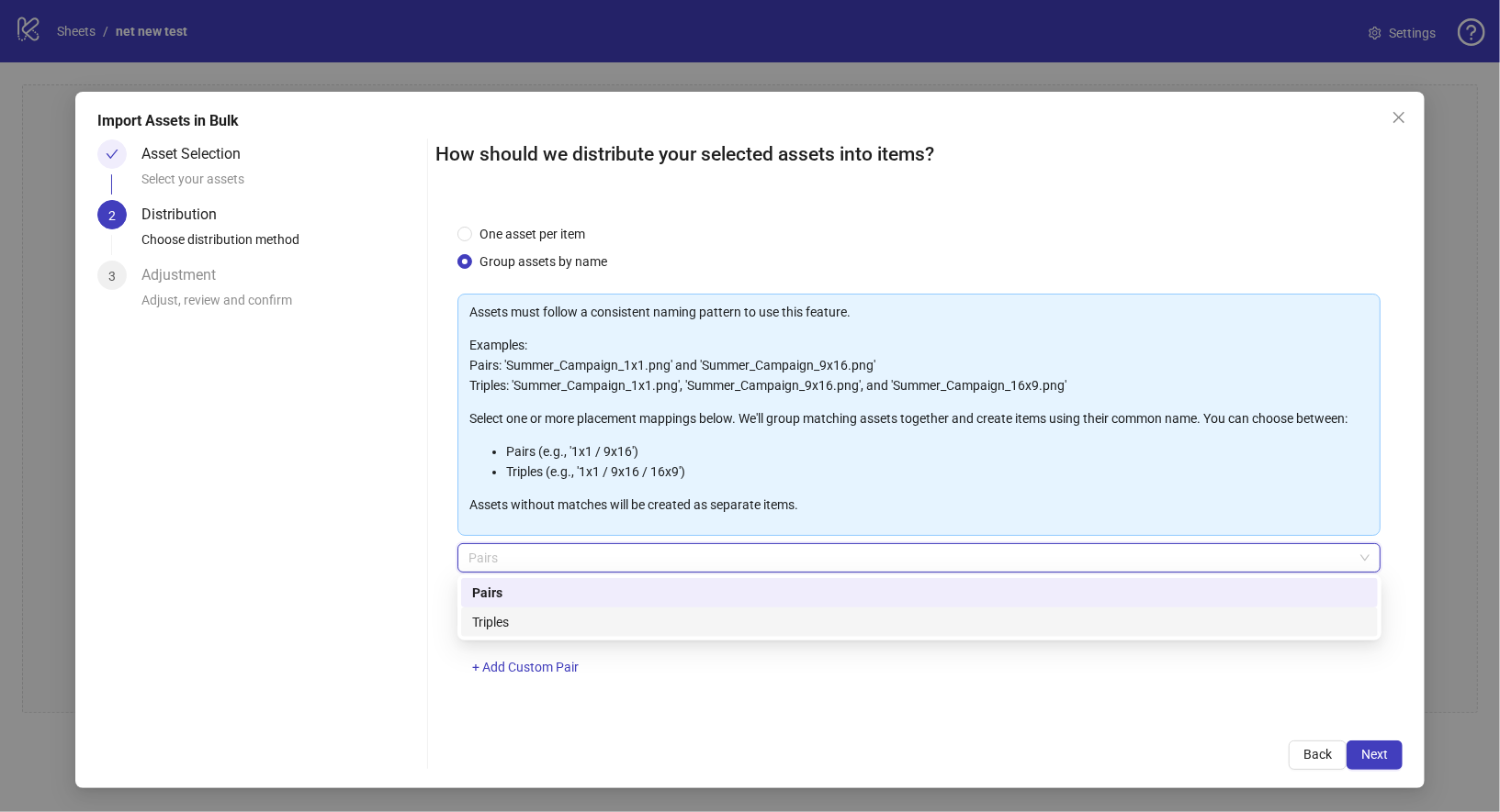
click at [583, 620] on div "Triples" at bounding box center [919, 622] width 894 height 20
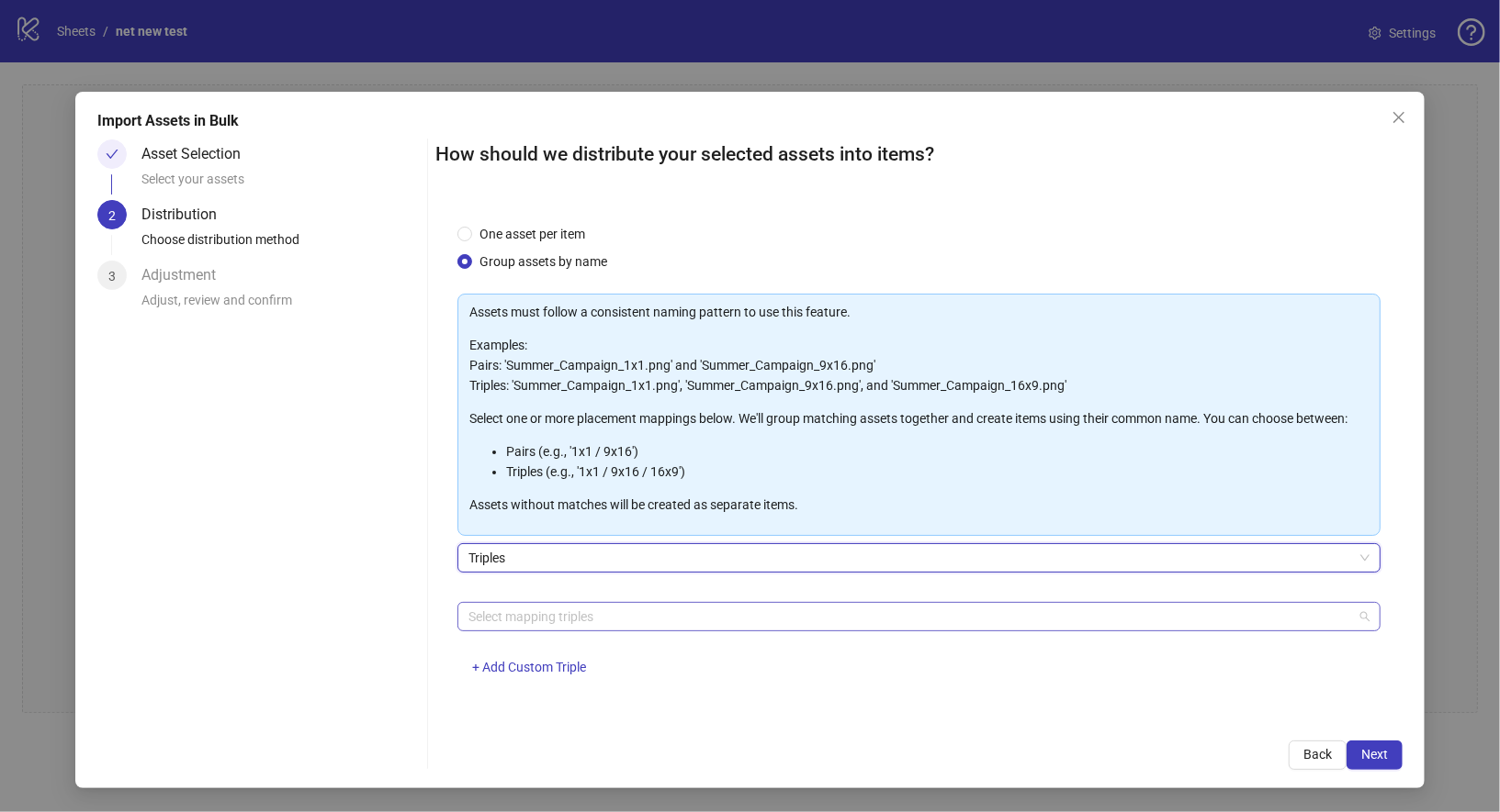
click at [609, 622] on div at bounding box center [910, 617] width 897 height 26
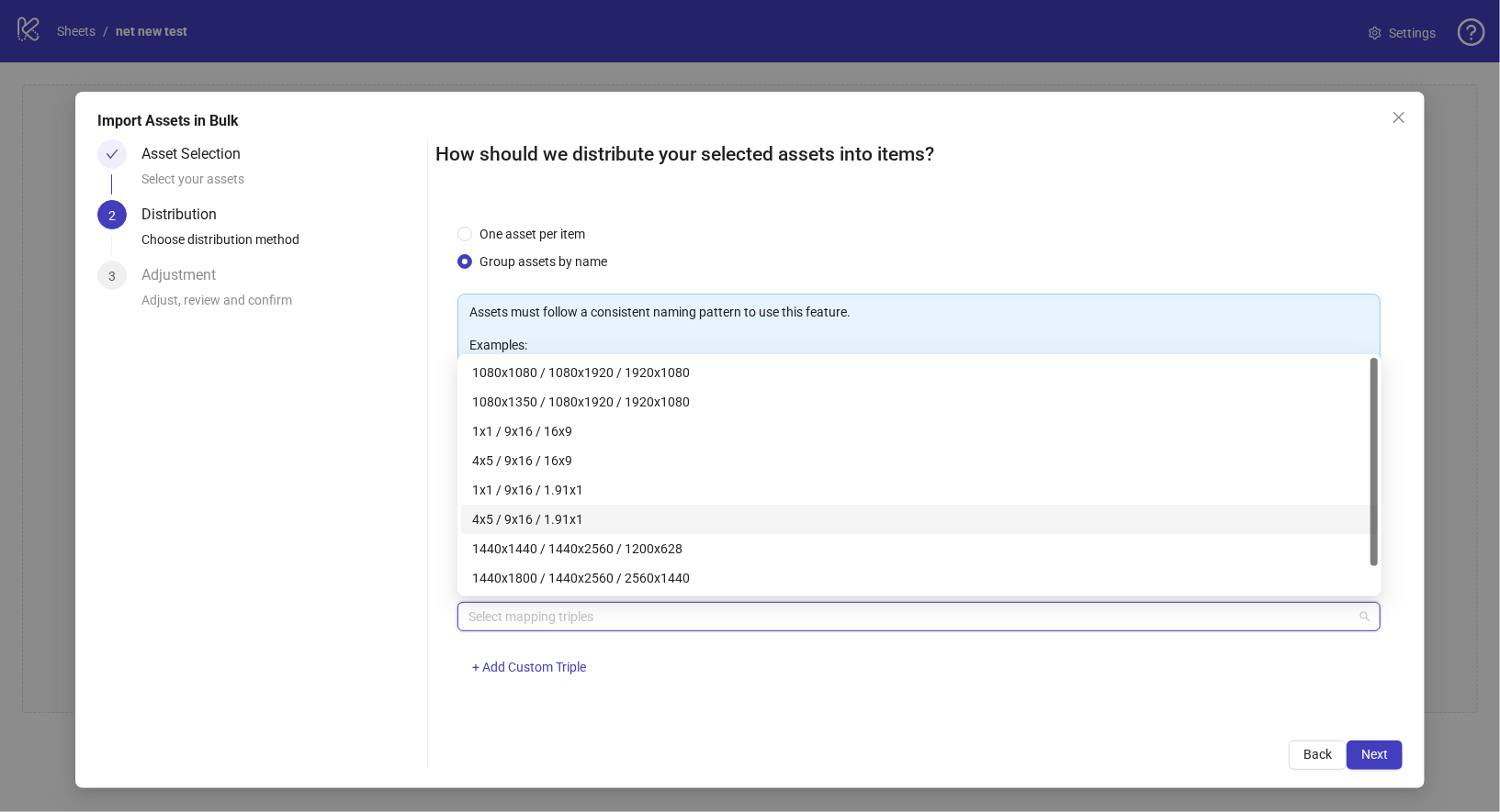
scroll to position [29, 0]
click at [697, 524] on div "1440x1440 / 1440x2560 / 1200x628" at bounding box center [919, 520] width 894 height 20
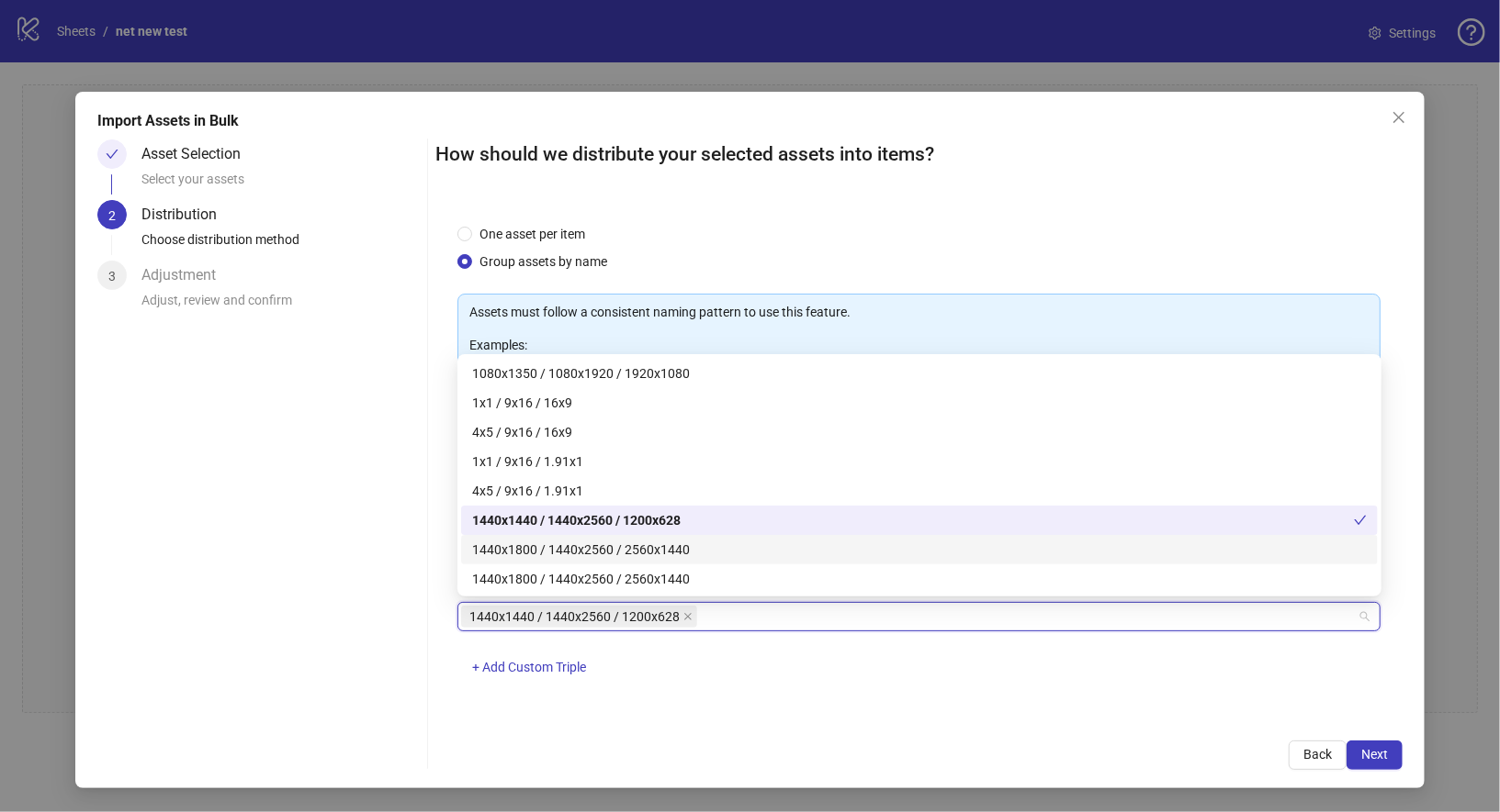
click at [692, 558] on div "1440x1800 / 1440x2560 / 2560x1440" at bounding box center [919, 550] width 894 height 20
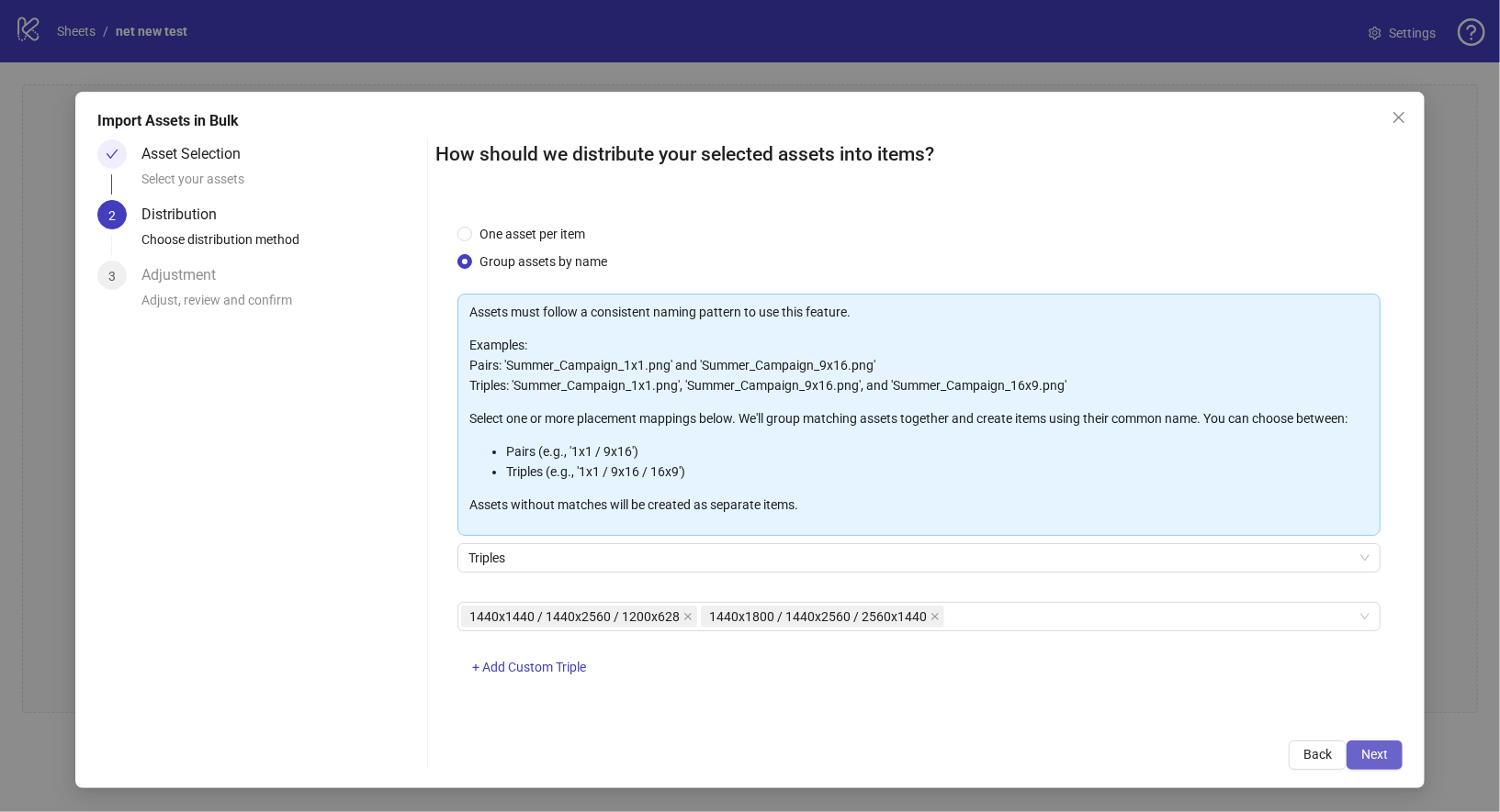
click at [1364, 753] on span "Next" at bounding box center [1375, 754] width 27 height 14
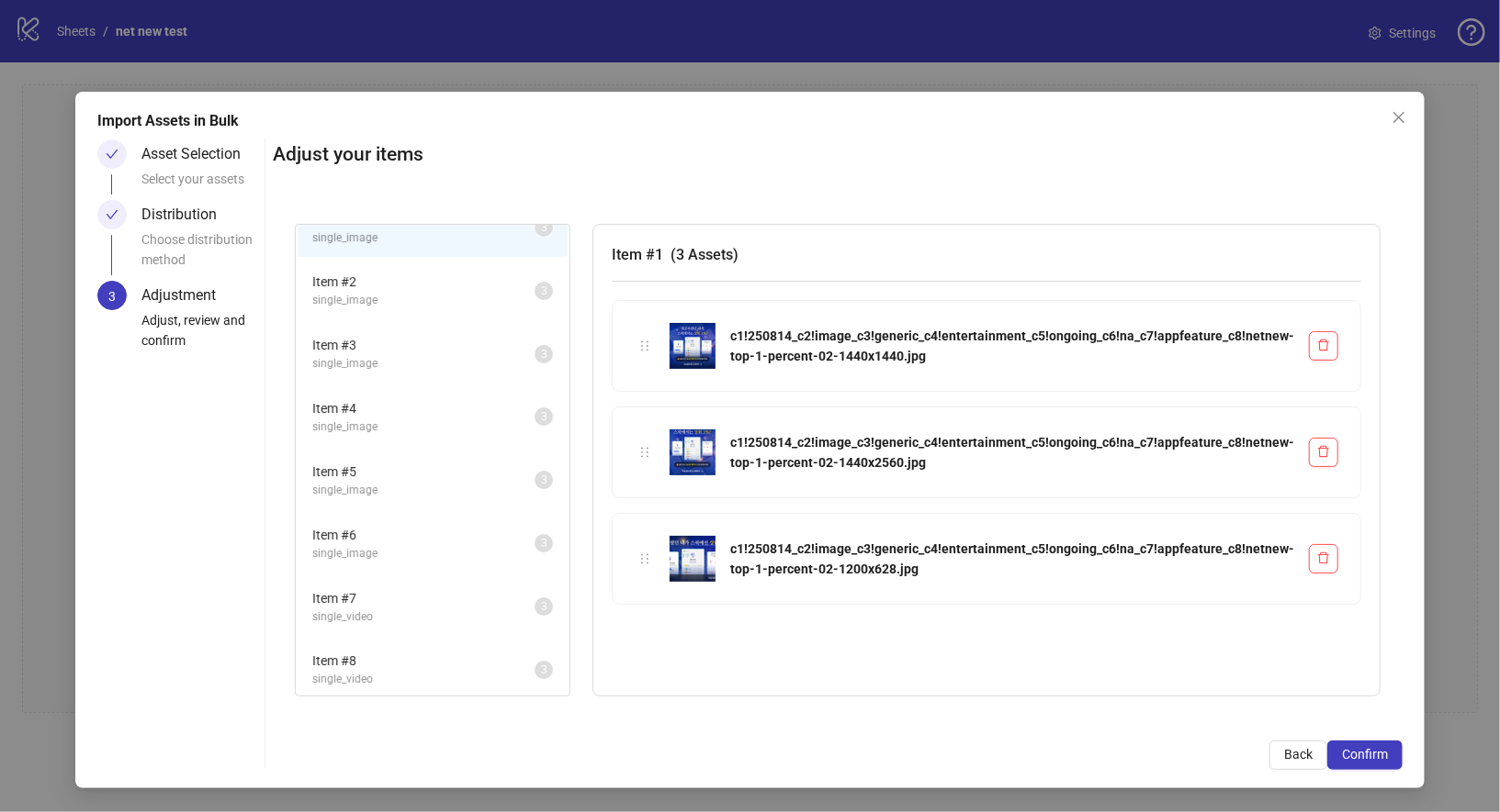
click at [487, 677] on span "single_video" at bounding box center [423, 679] width 222 height 17
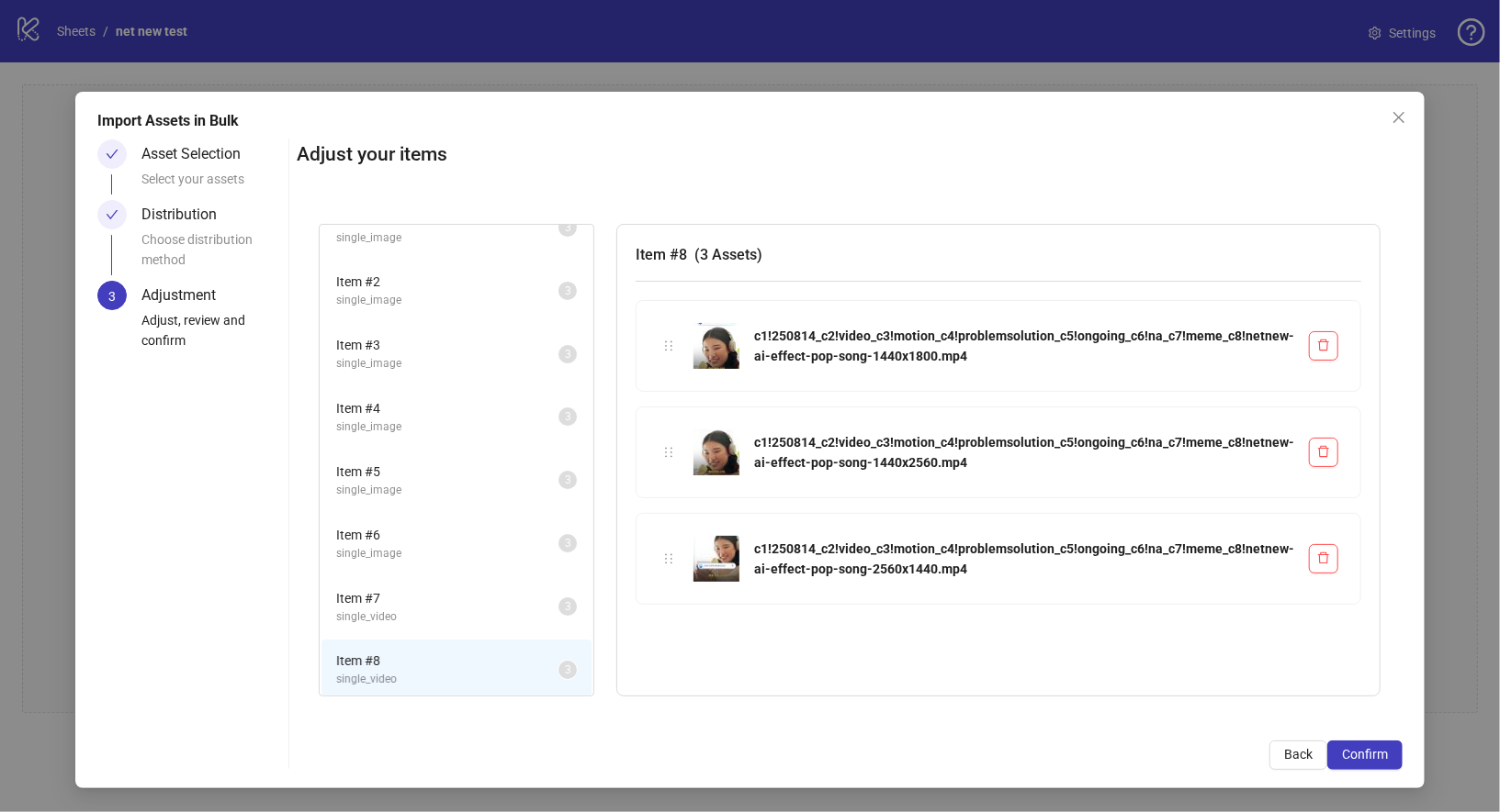
click at [481, 608] on span "single_video" at bounding box center [447, 617] width 222 height 17
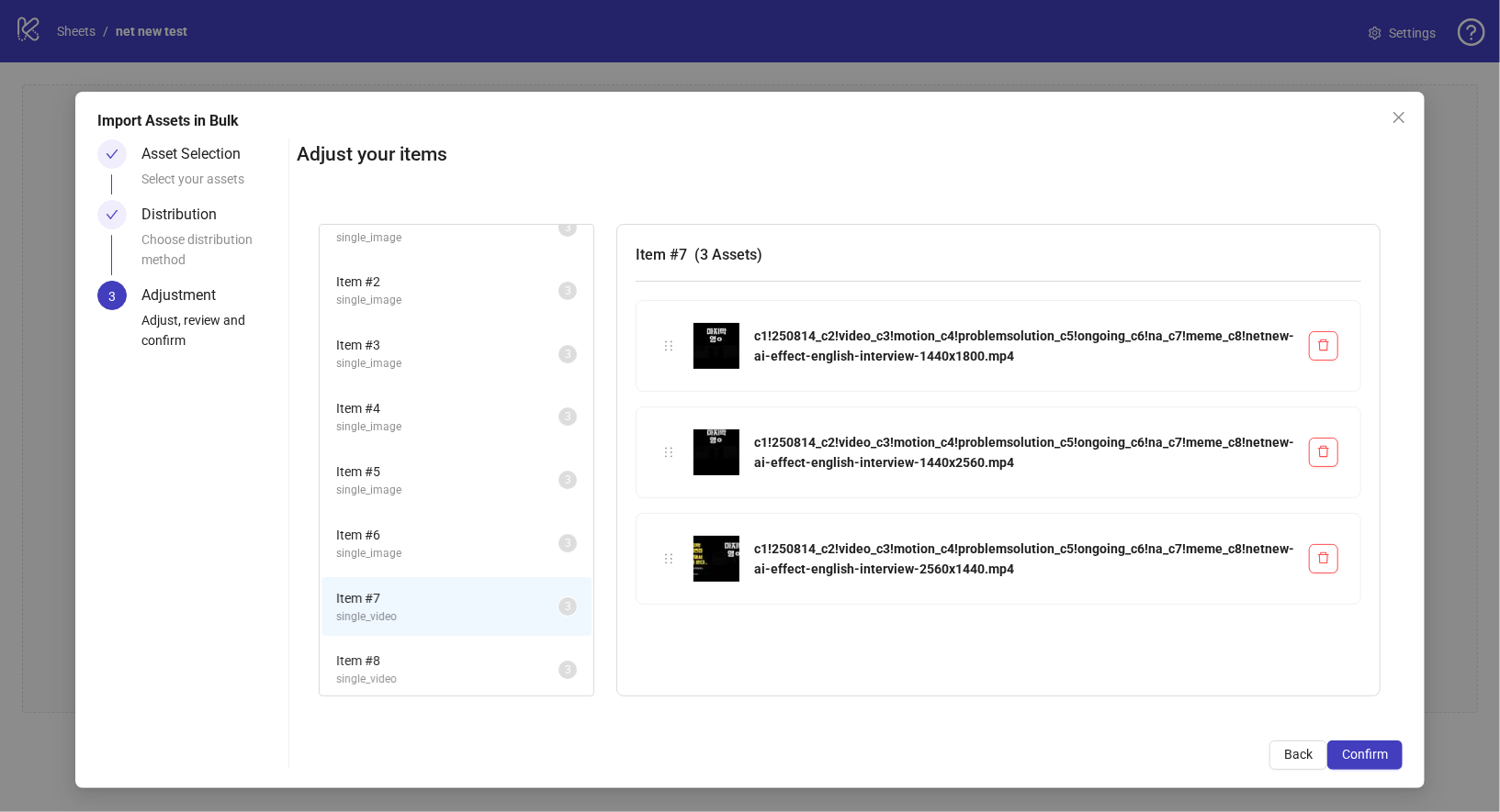
click at [476, 545] on span "single_image" at bounding box center [447, 554] width 222 height 17
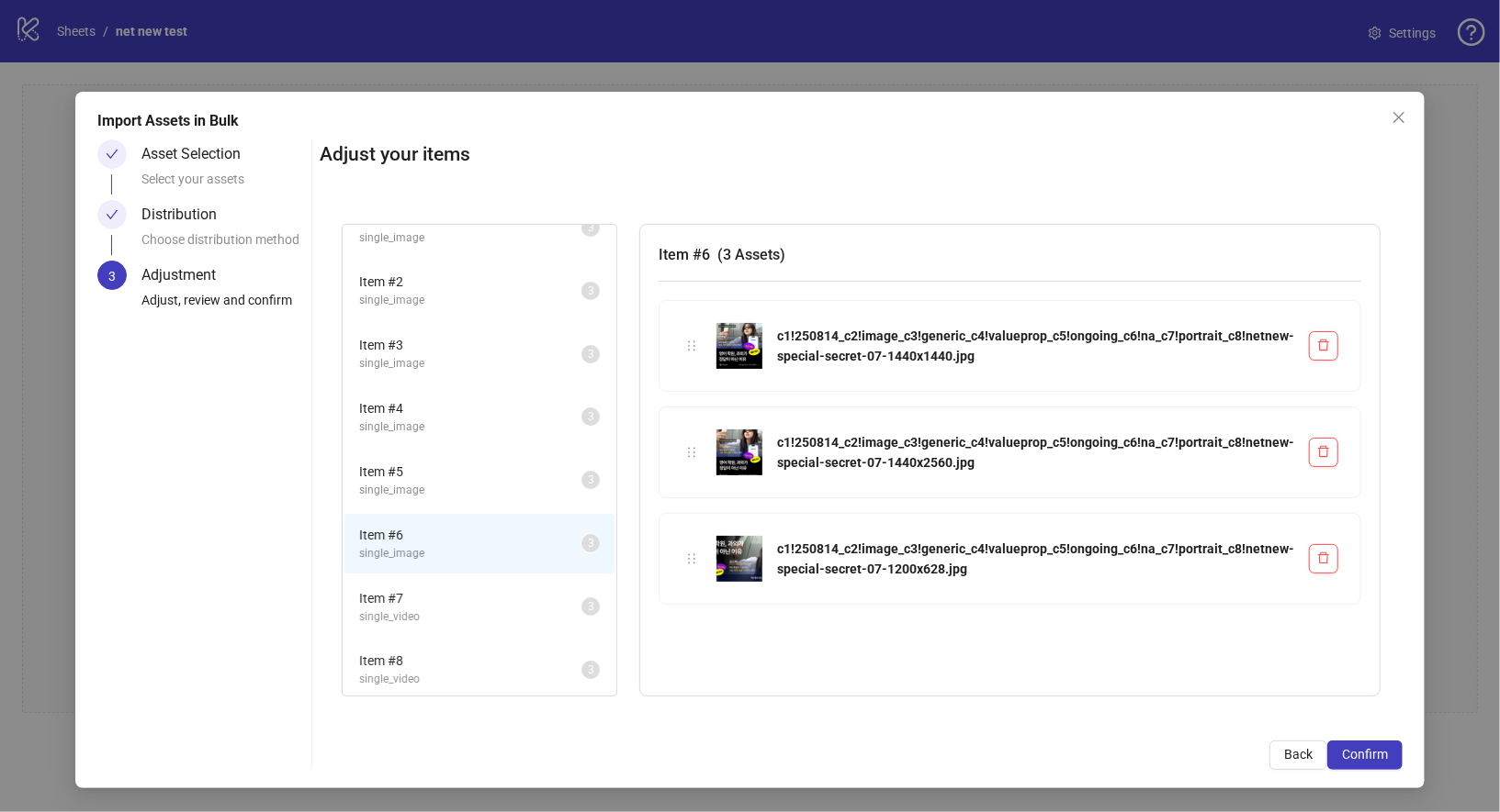
click at [478, 477] on span "Item # 5" at bounding box center [469, 471] width 222 height 20
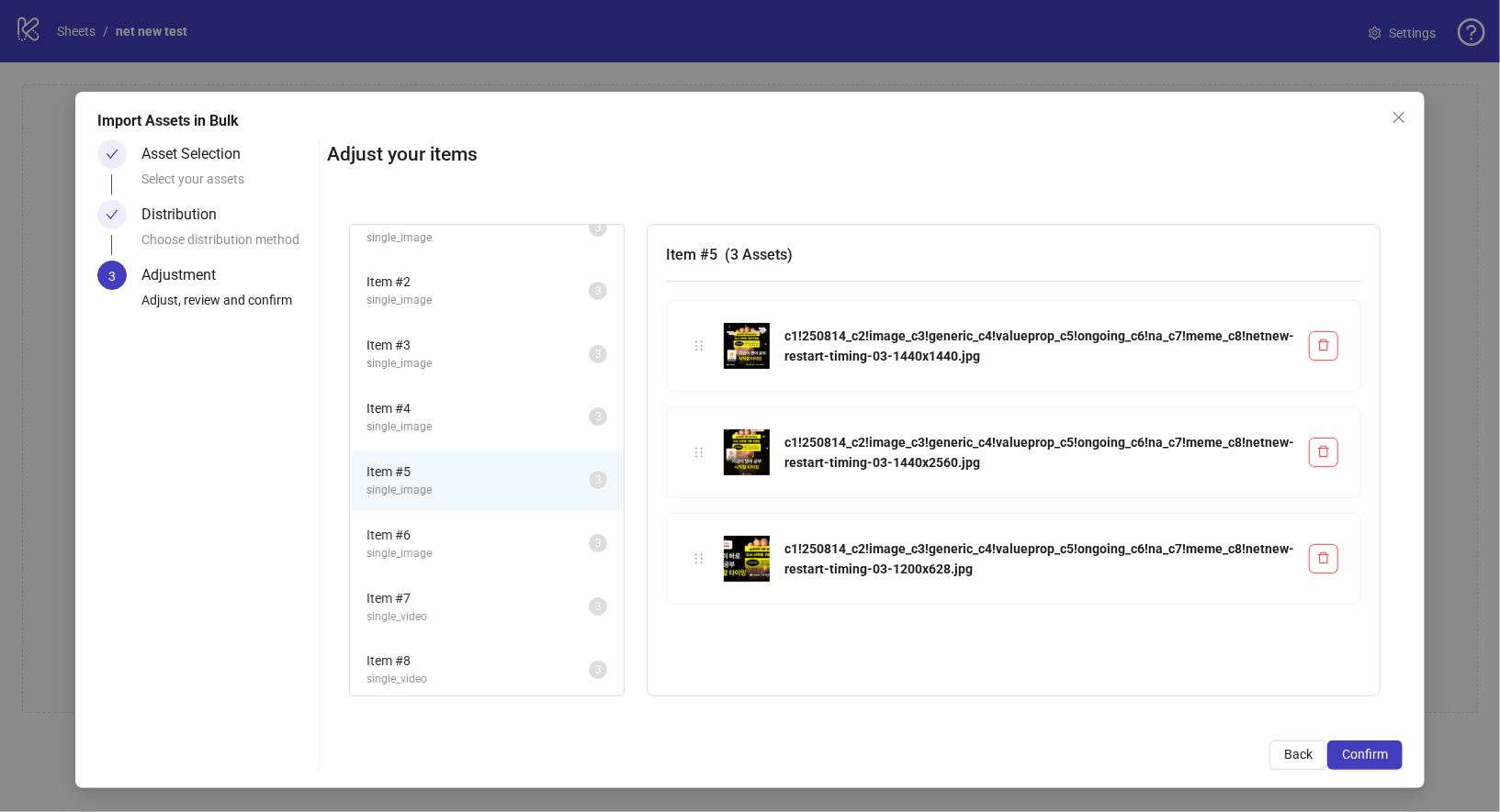
click at [482, 430] on span "single_image" at bounding box center [477, 428] width 222 height 17
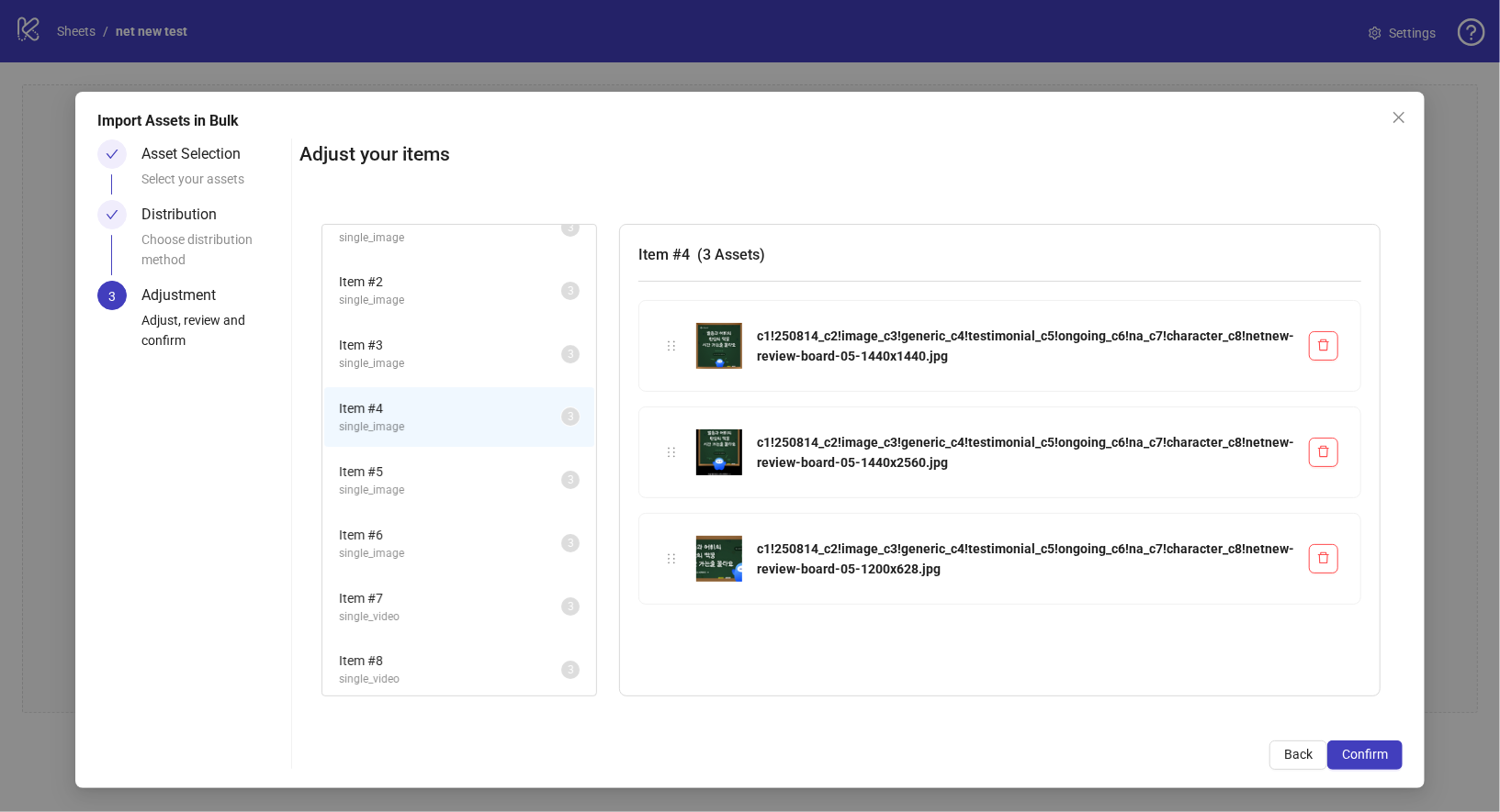
scroll to position [0, 0]
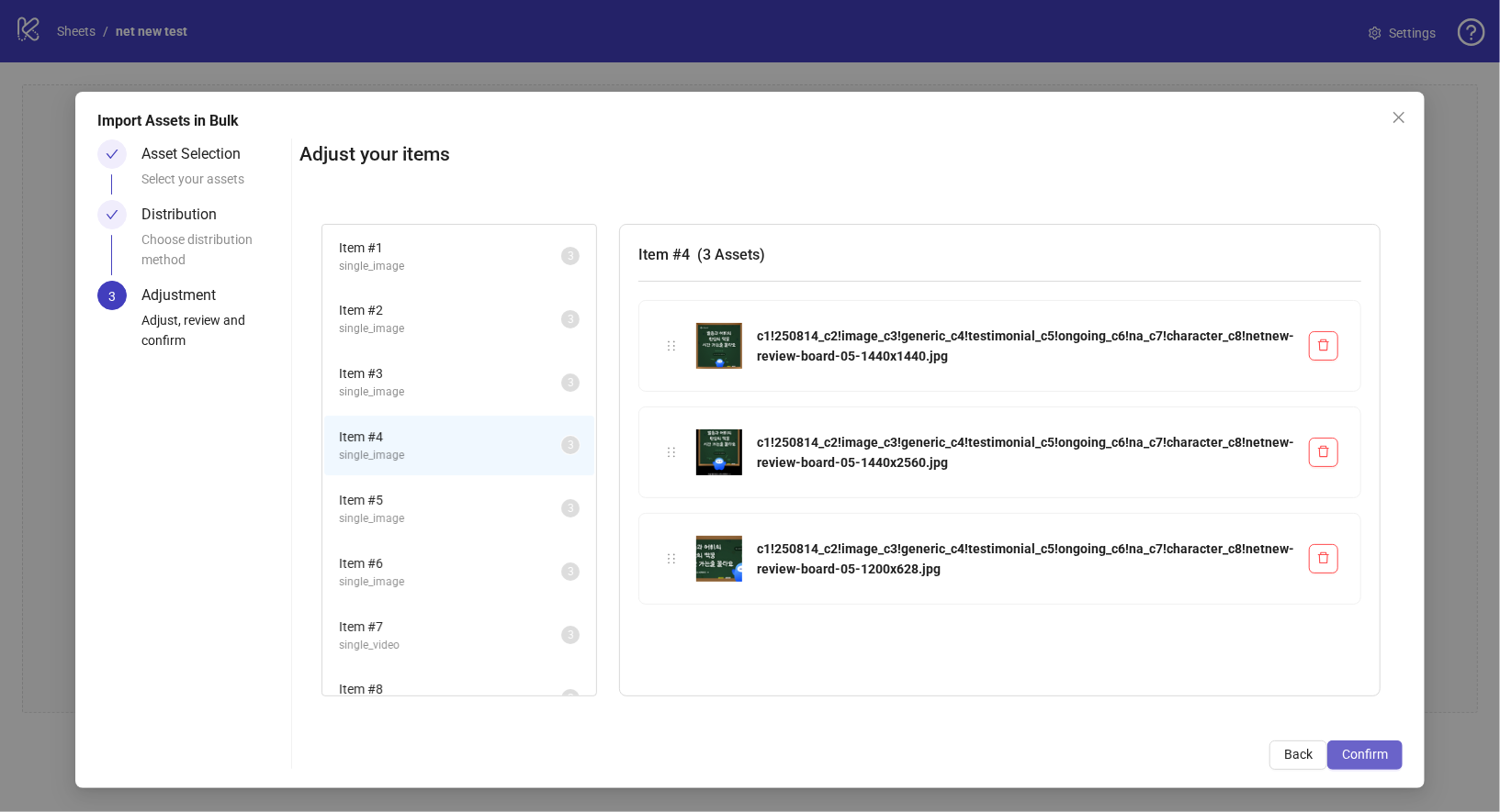
click at [1356, 750] on span "Confirm" at bounding box center [1365, 754] width 46 height 14
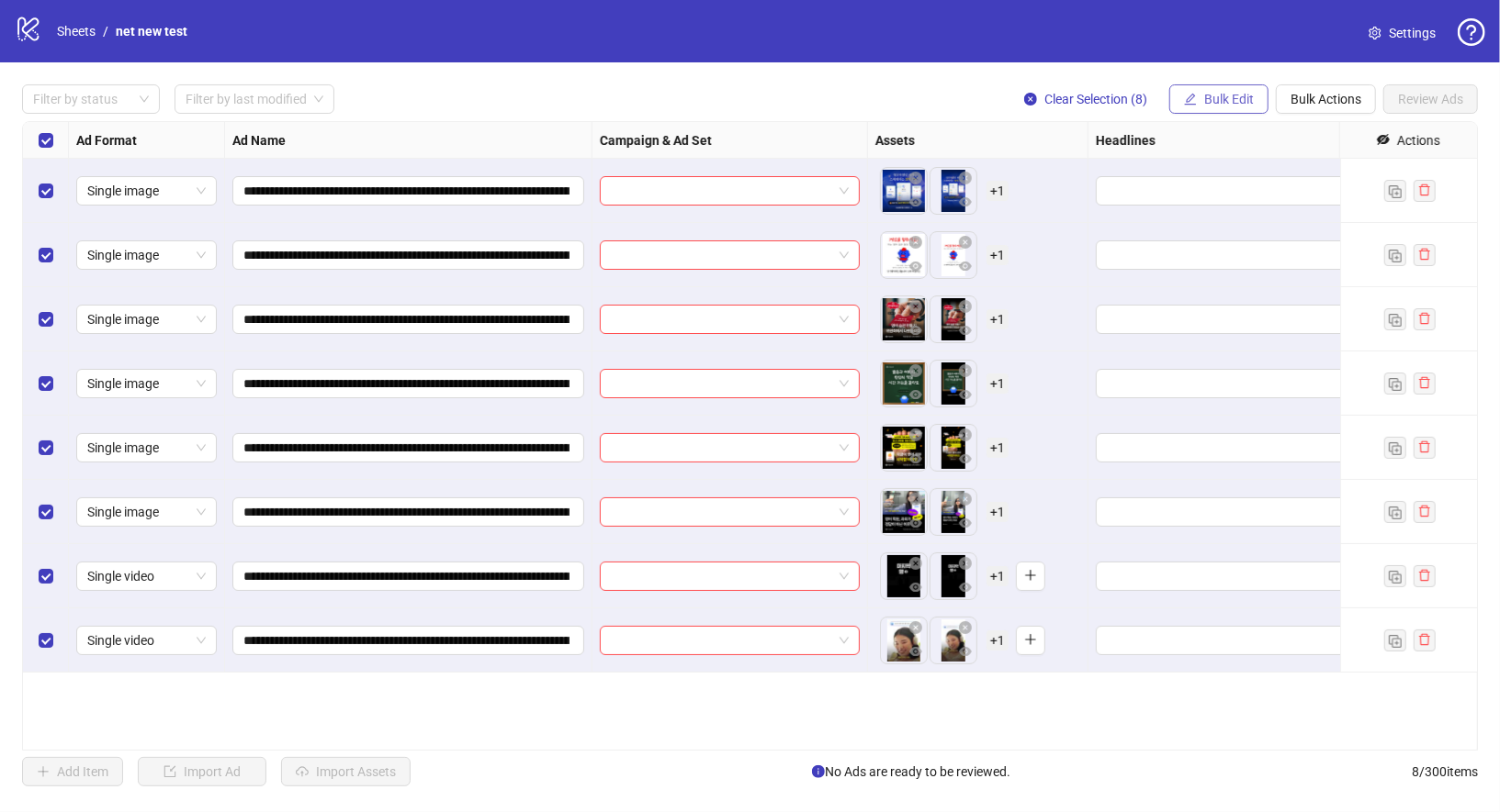
click at [1240, 111] on button "Bulk Edit" at bounding box center [1218, 99] width 99 height 30
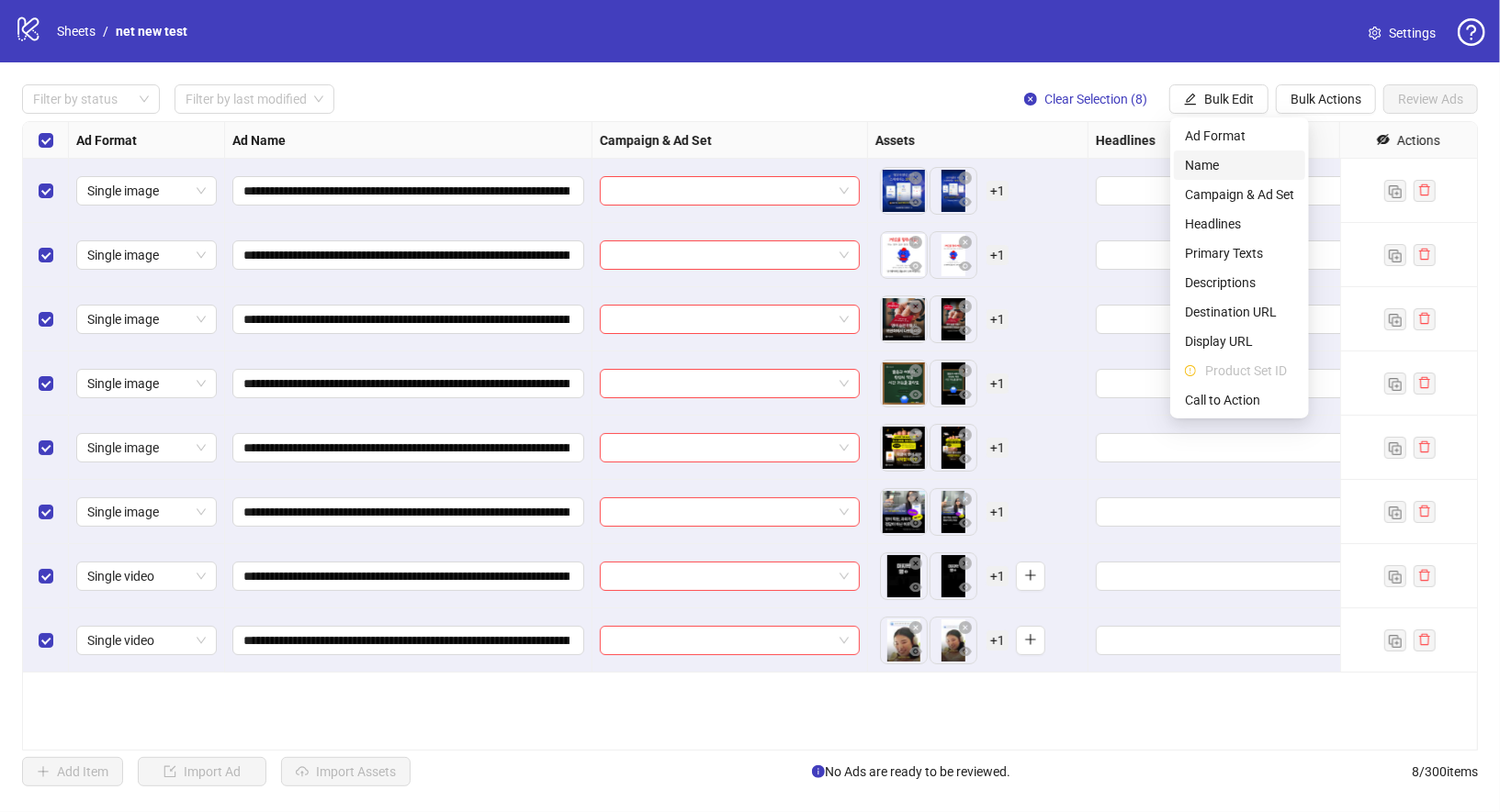
click at [1230, 162] on span "Name" at bounding box center [1239, 164] width 110 height 20
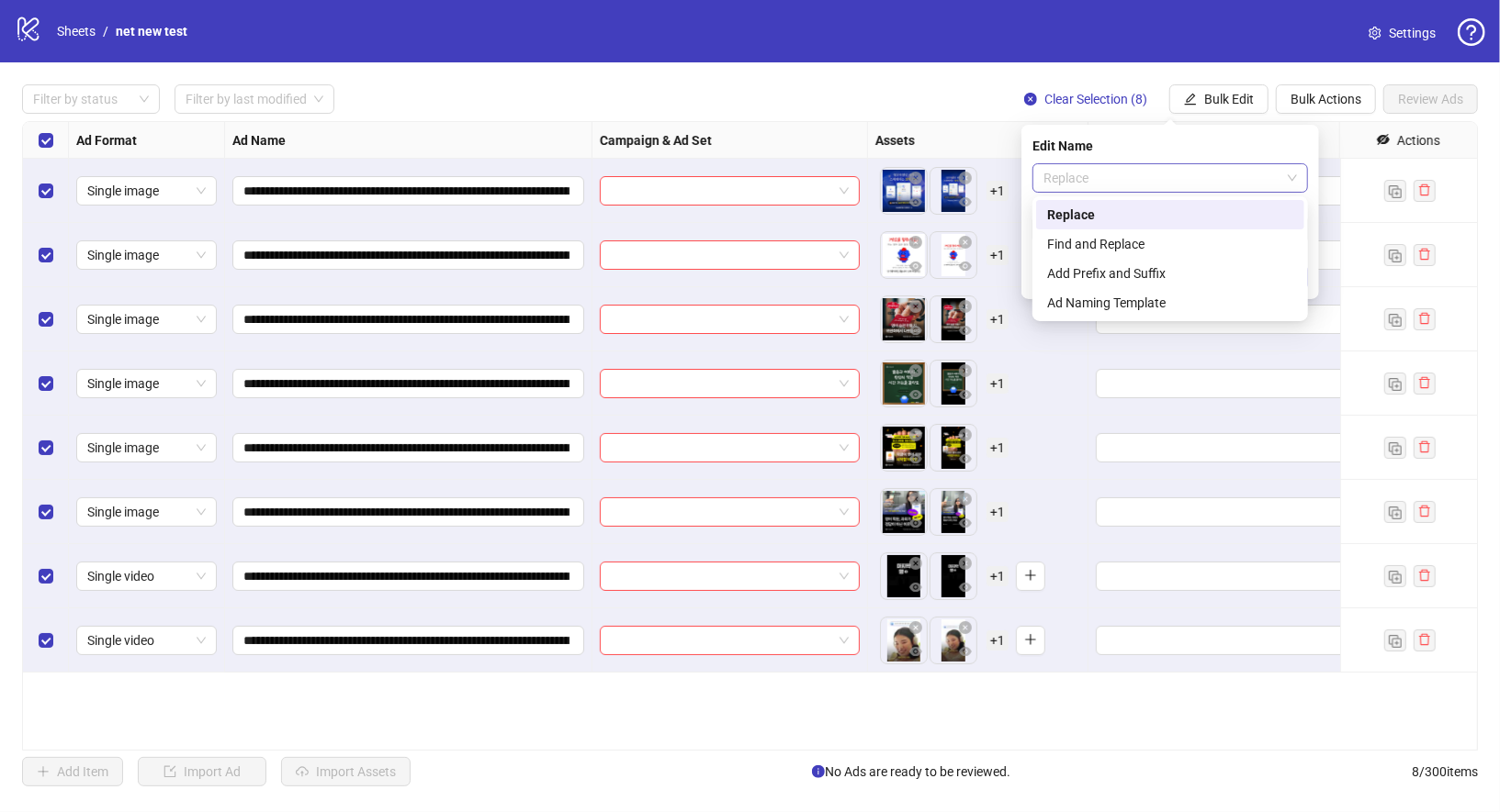
click at [1161, 180] on span "Replace" at bounding box center [1170, 178] width 254 height 28
click at [1129, 238] on div "Find and Replace" at bounding box center [1170, 244] width 246 height 20
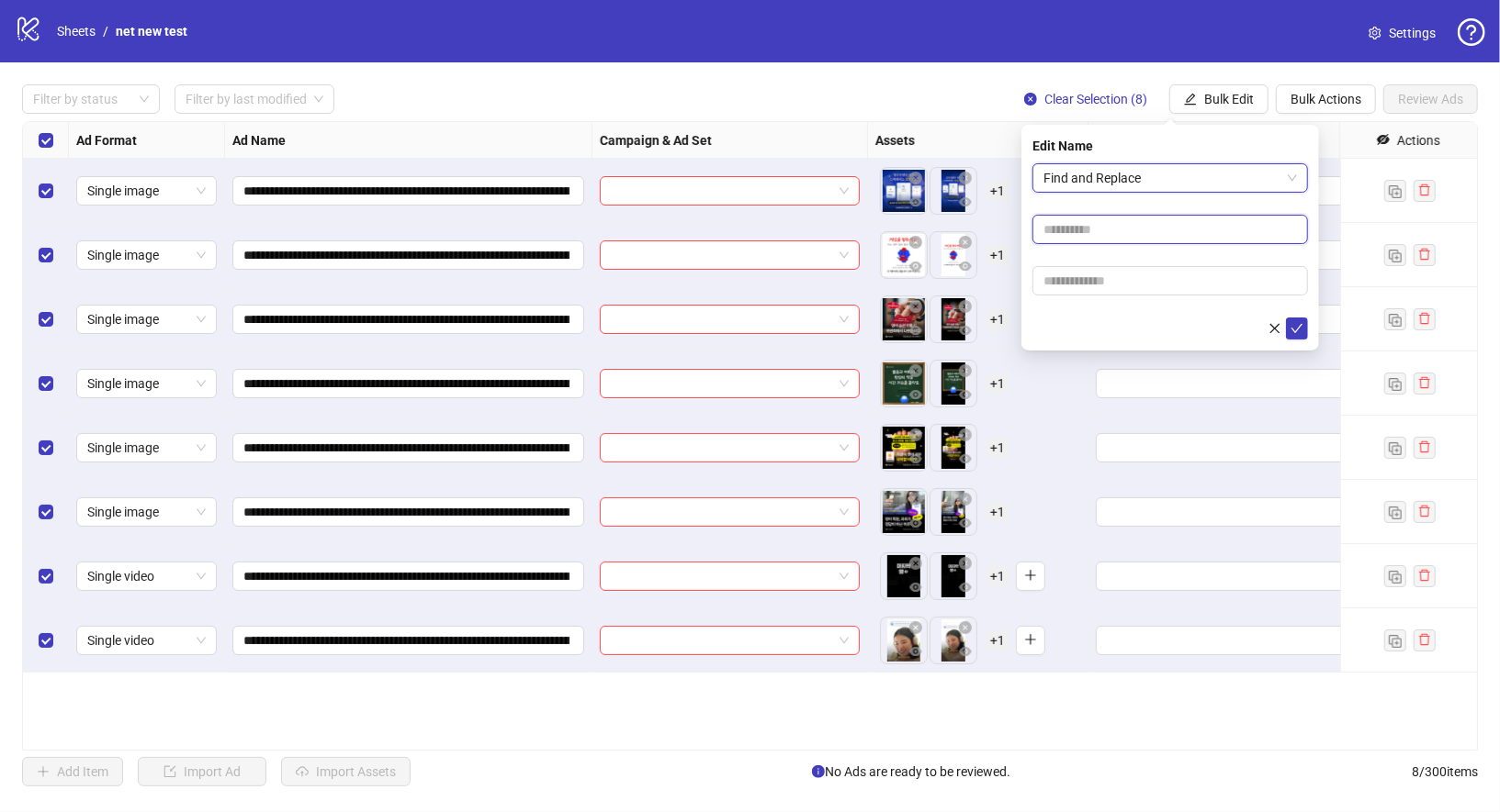
click at [1120, 217] on input "text" at bounding box center [1170, 230] width 276 height 30
type input "*"
click at [1122, 272] on input "text" at bounding box center [1170, 281] width 276 height 30
type input "*"
click at [1296, 336] on button "submit" at bounding box center [1296, 329] width 22 height 22
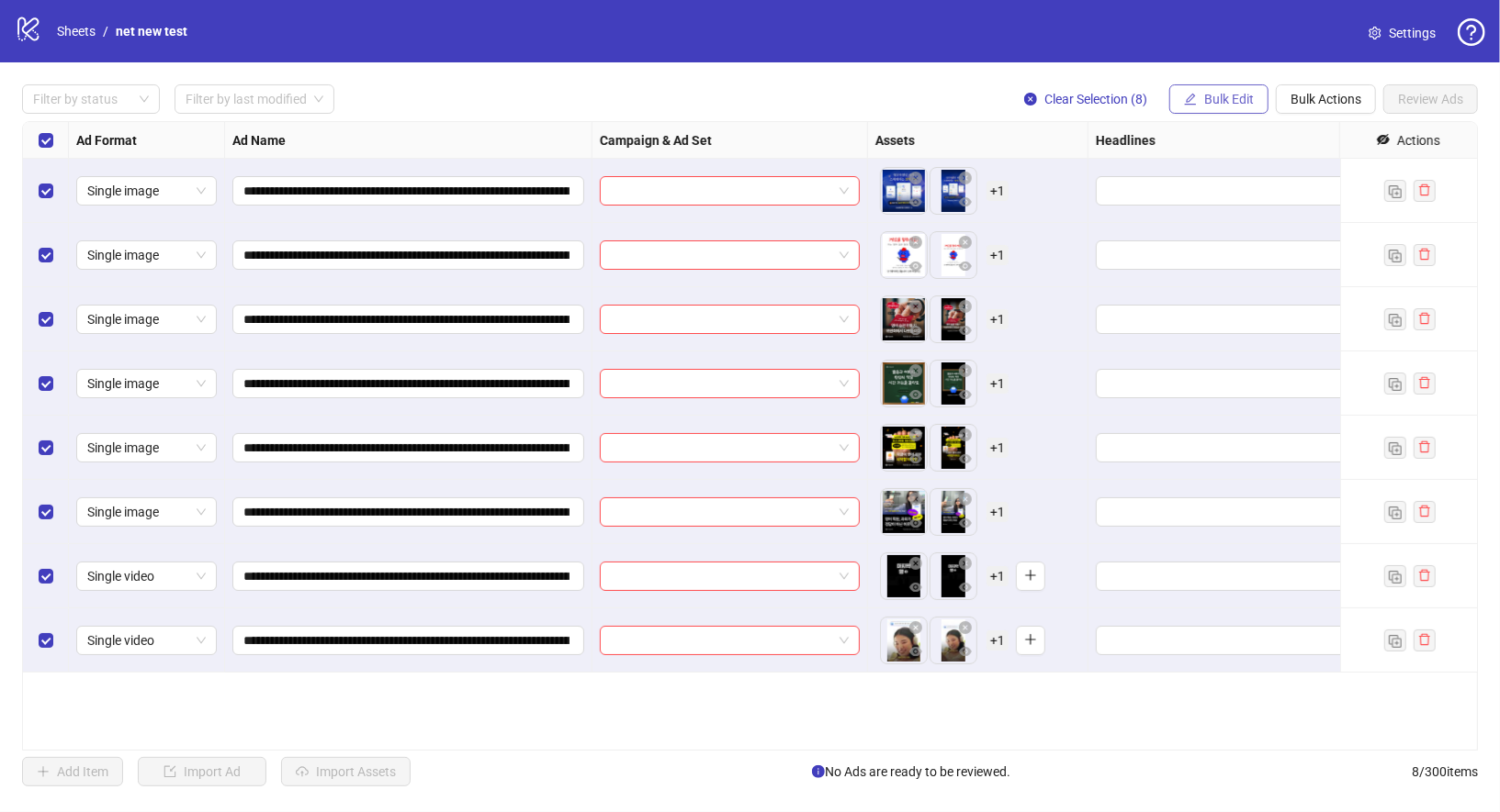
click at [1246, 104] on span "Bulk Edit" at bounding box center [1229, 99] width 50 height 14
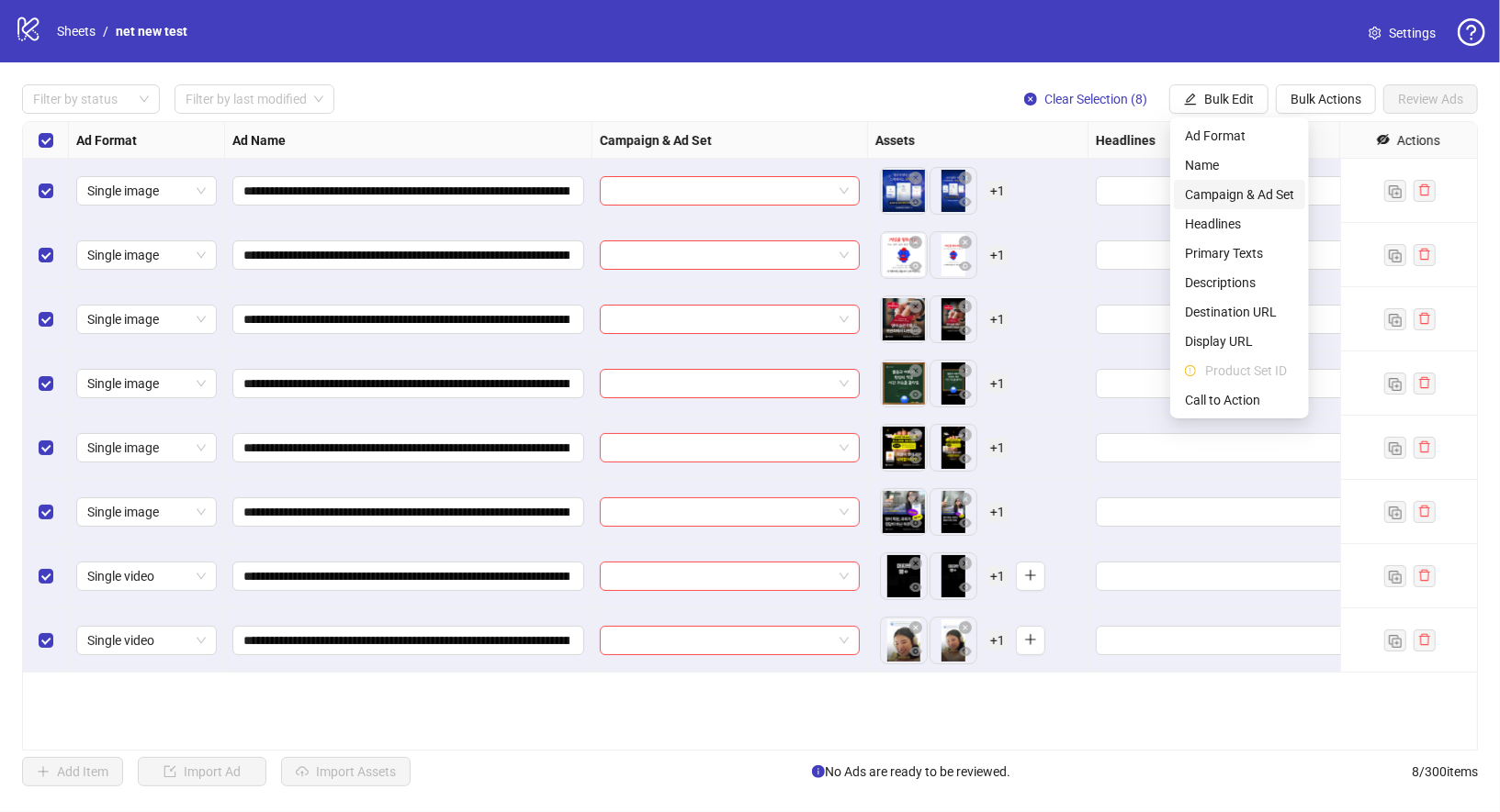
click at [1265, 200] on span "Campaign & Ad Set" at bounding box center [1239, 194] width 110 height 20
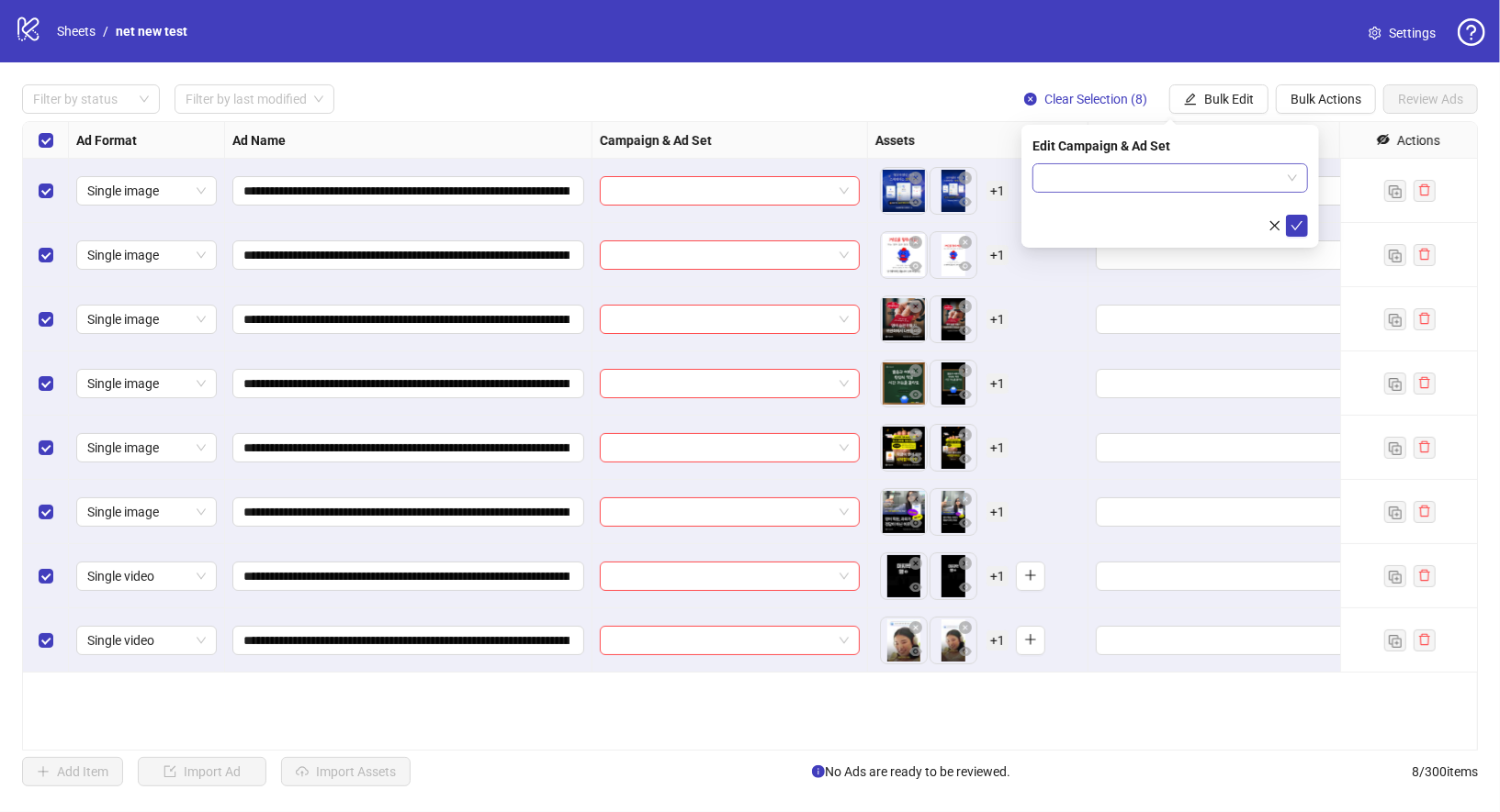
click at [1178, 169] on input "search" at bounding box center [1162, 178] width 237 height 28
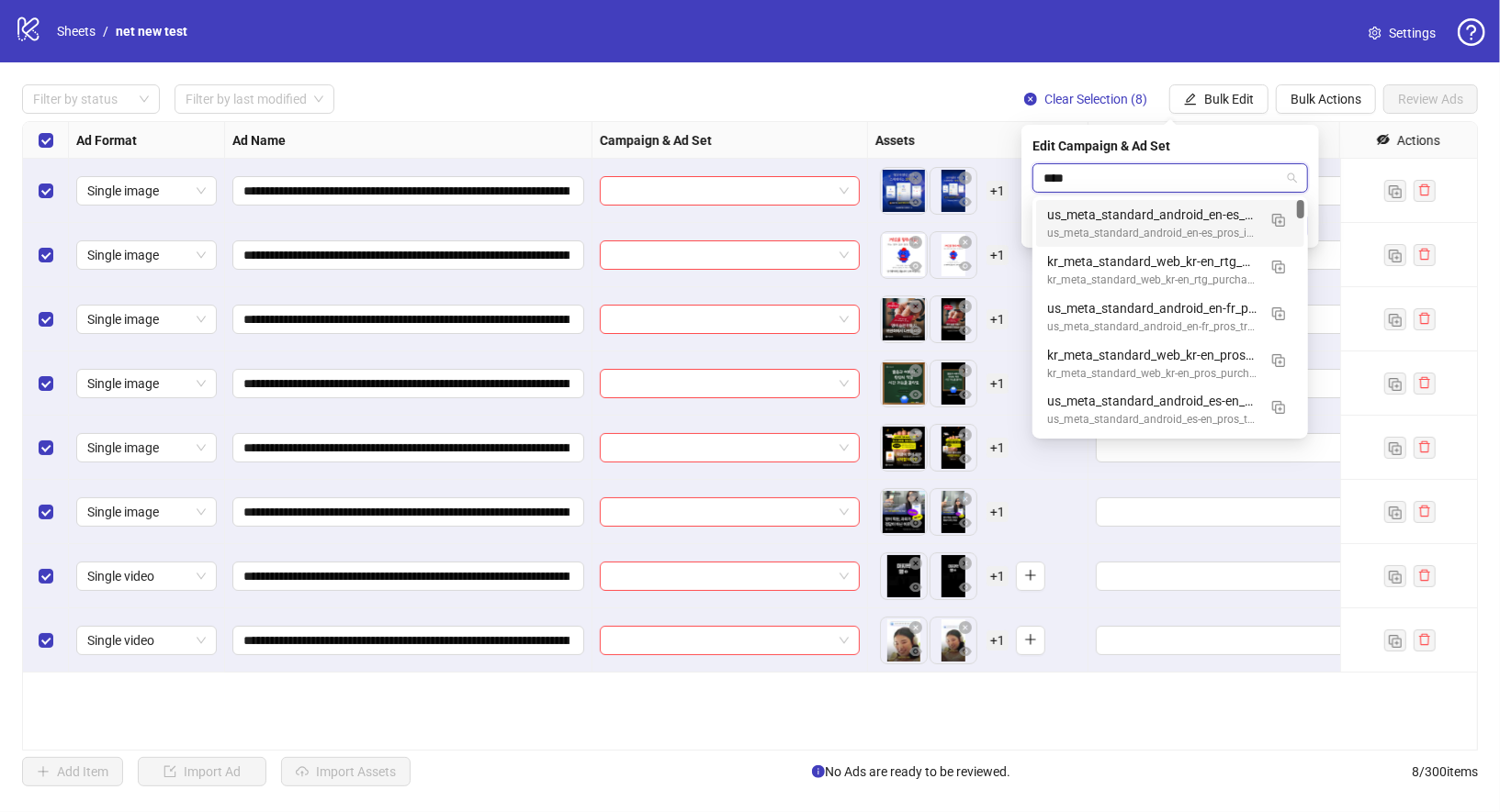
type input "****"
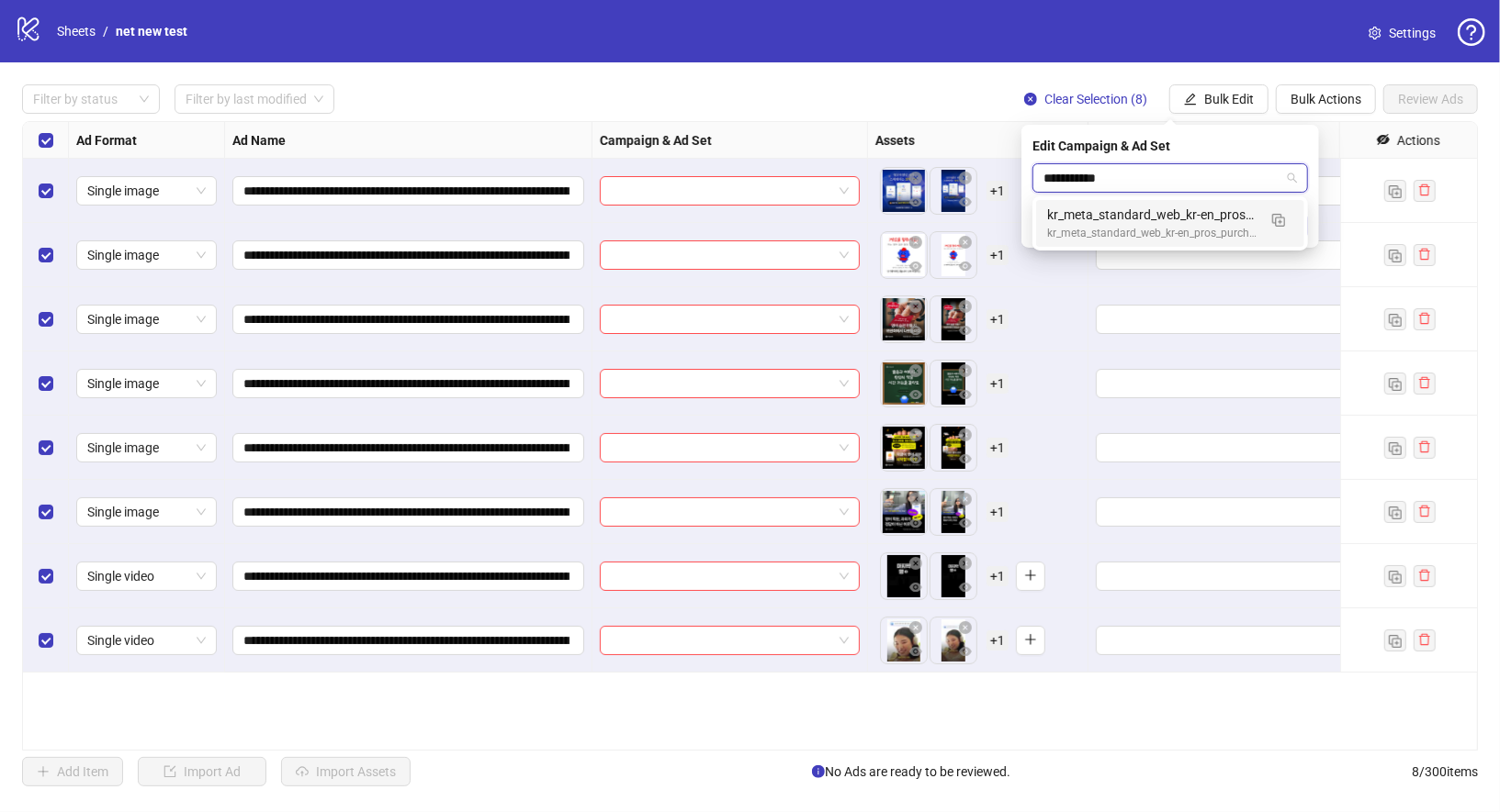
type input "**********"
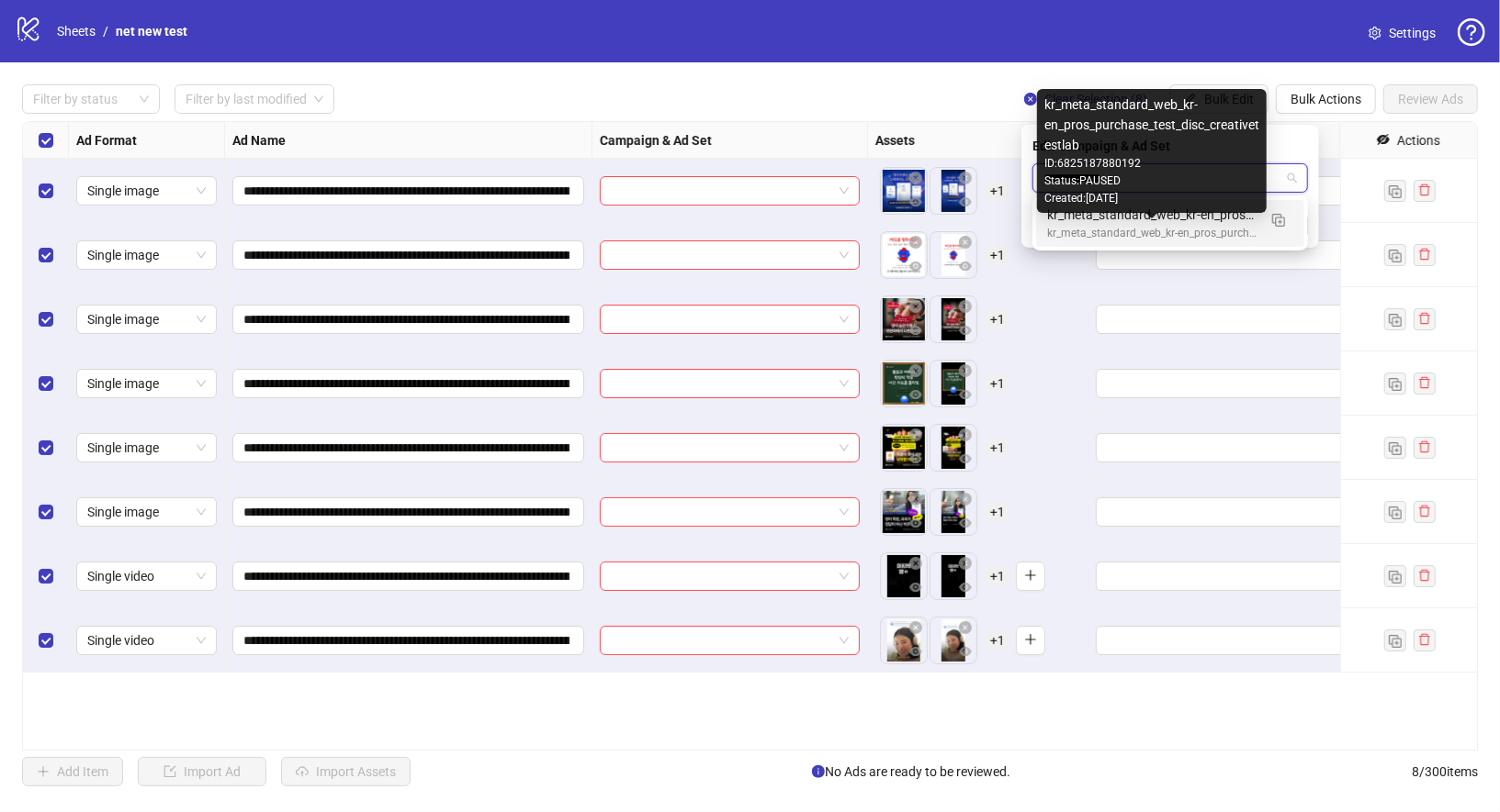
click at [1173, 225] on div "kr_meta_standard_web_kr-en_pros_purchase_test_disc_creativetestlab" at bounding box center [1152, 234] width 210 height 17
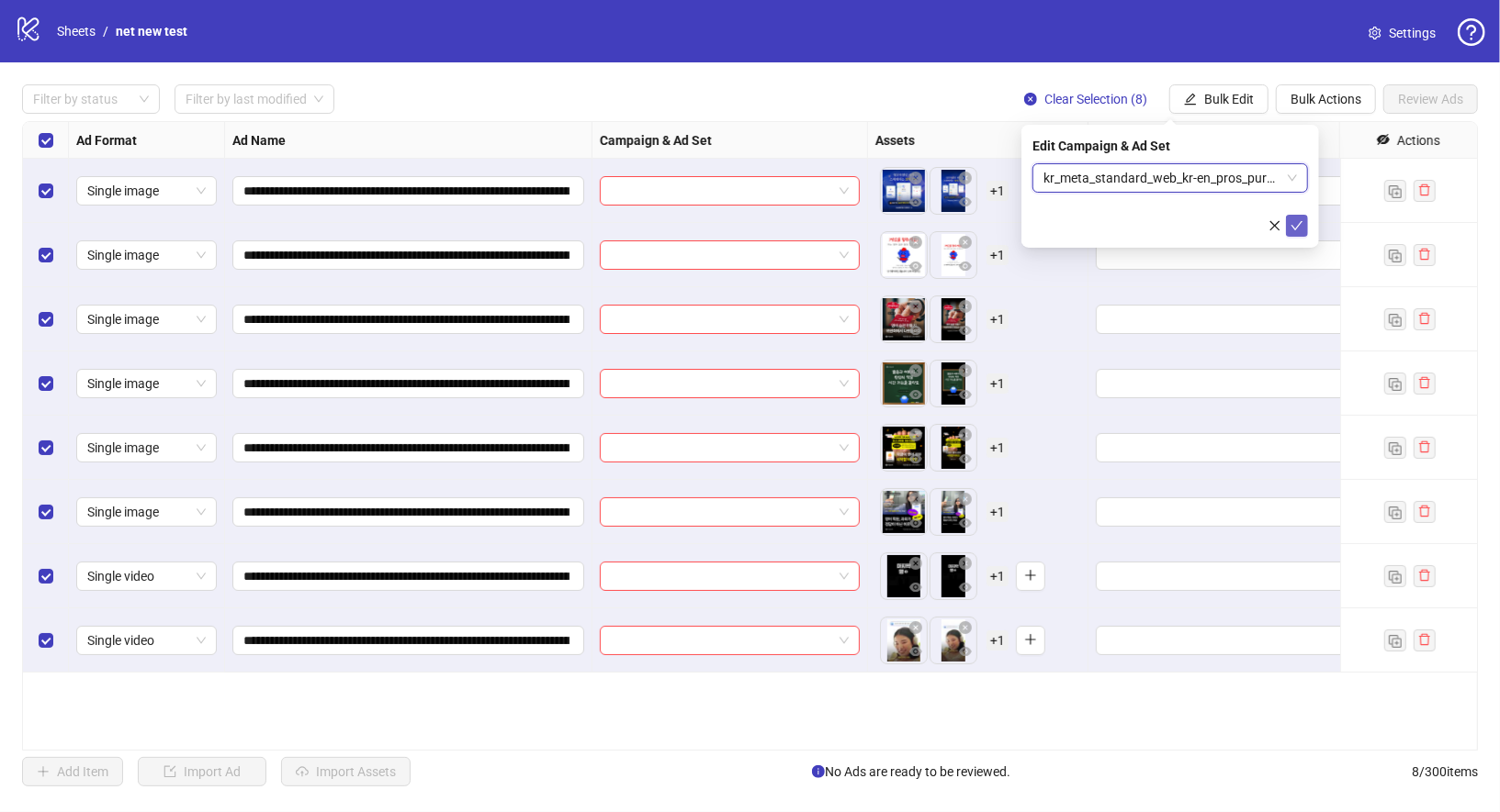
click at [1302, 229] on icon "check" at bounding box center [1296, 225] width 12 height 12
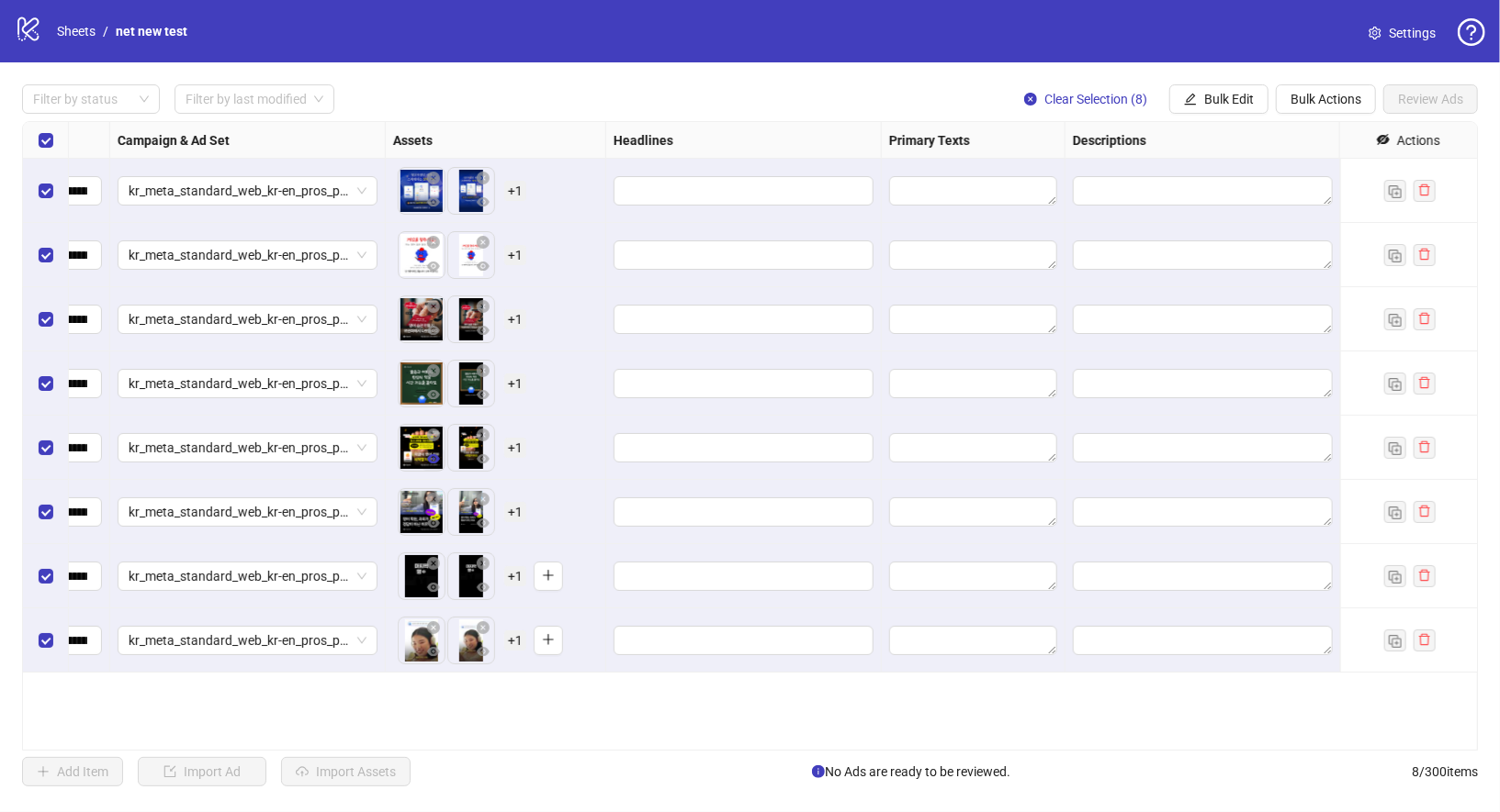
scroll to position [0, 564]
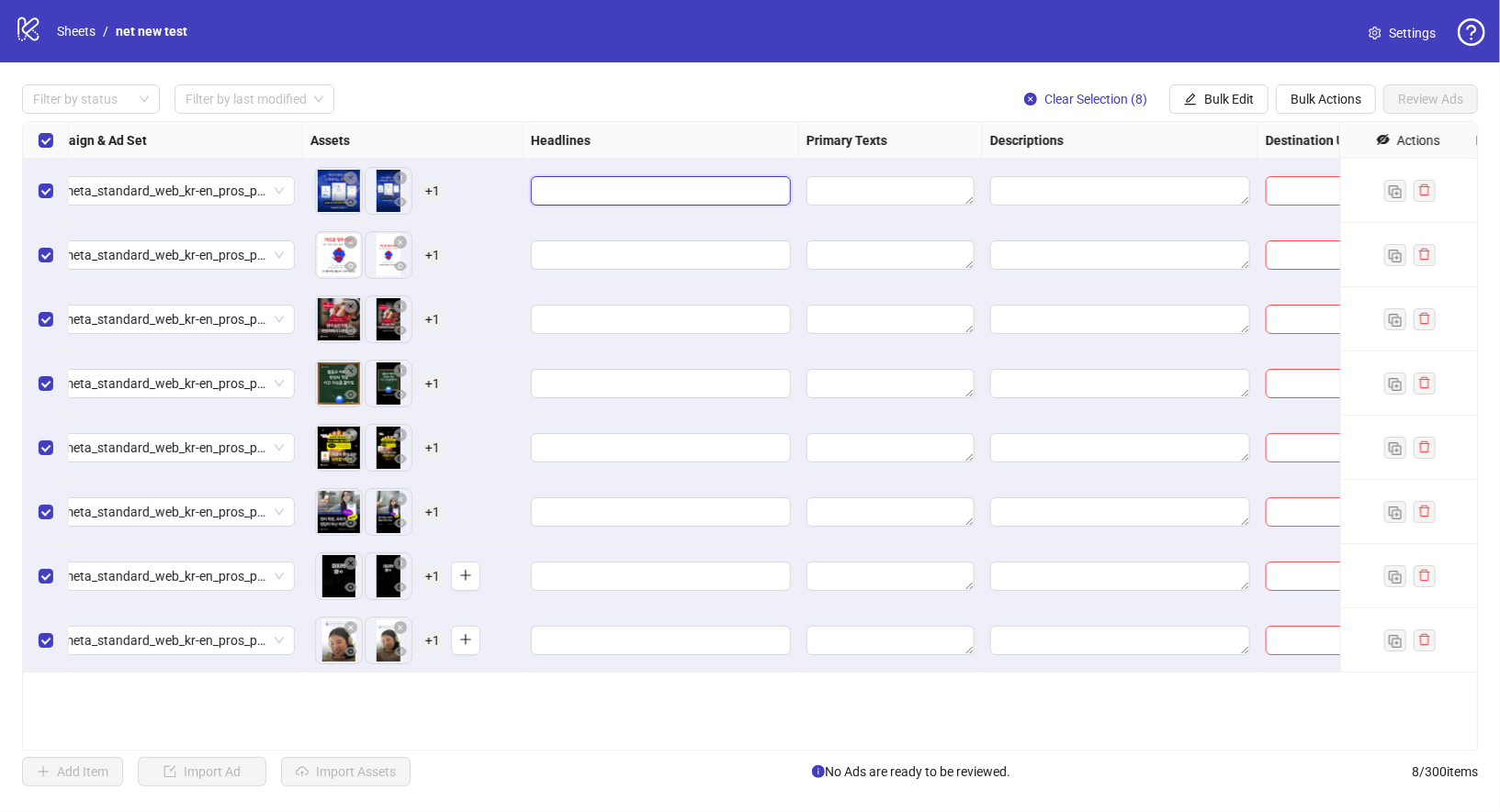
click at [734, 198] on input "Edit values" at bounding box center [660, 190] width 235 height 20
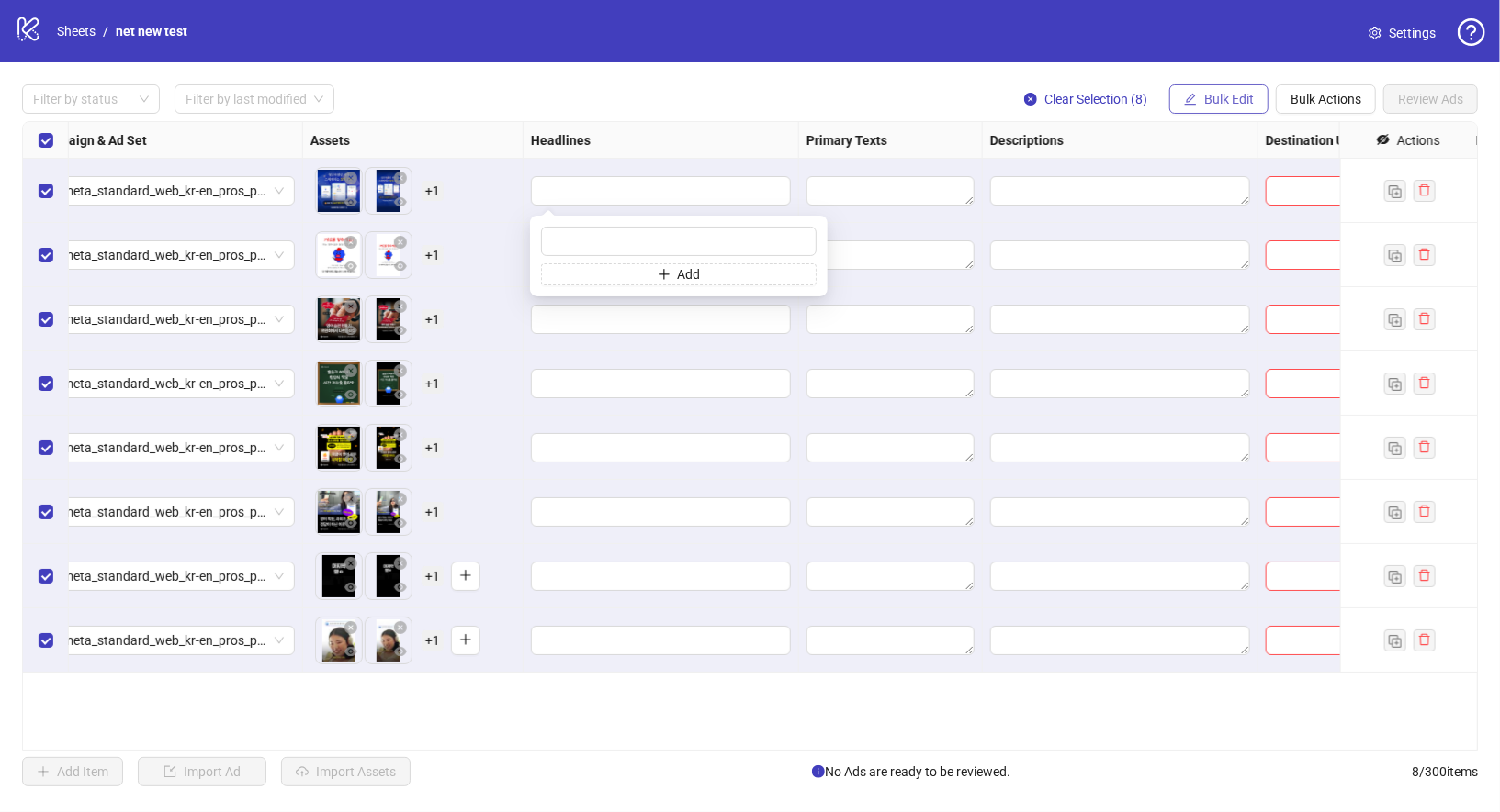
click at [1238, 87] on button "Bulk Edit" at bounding box center [1218, 99] width 99 height 30
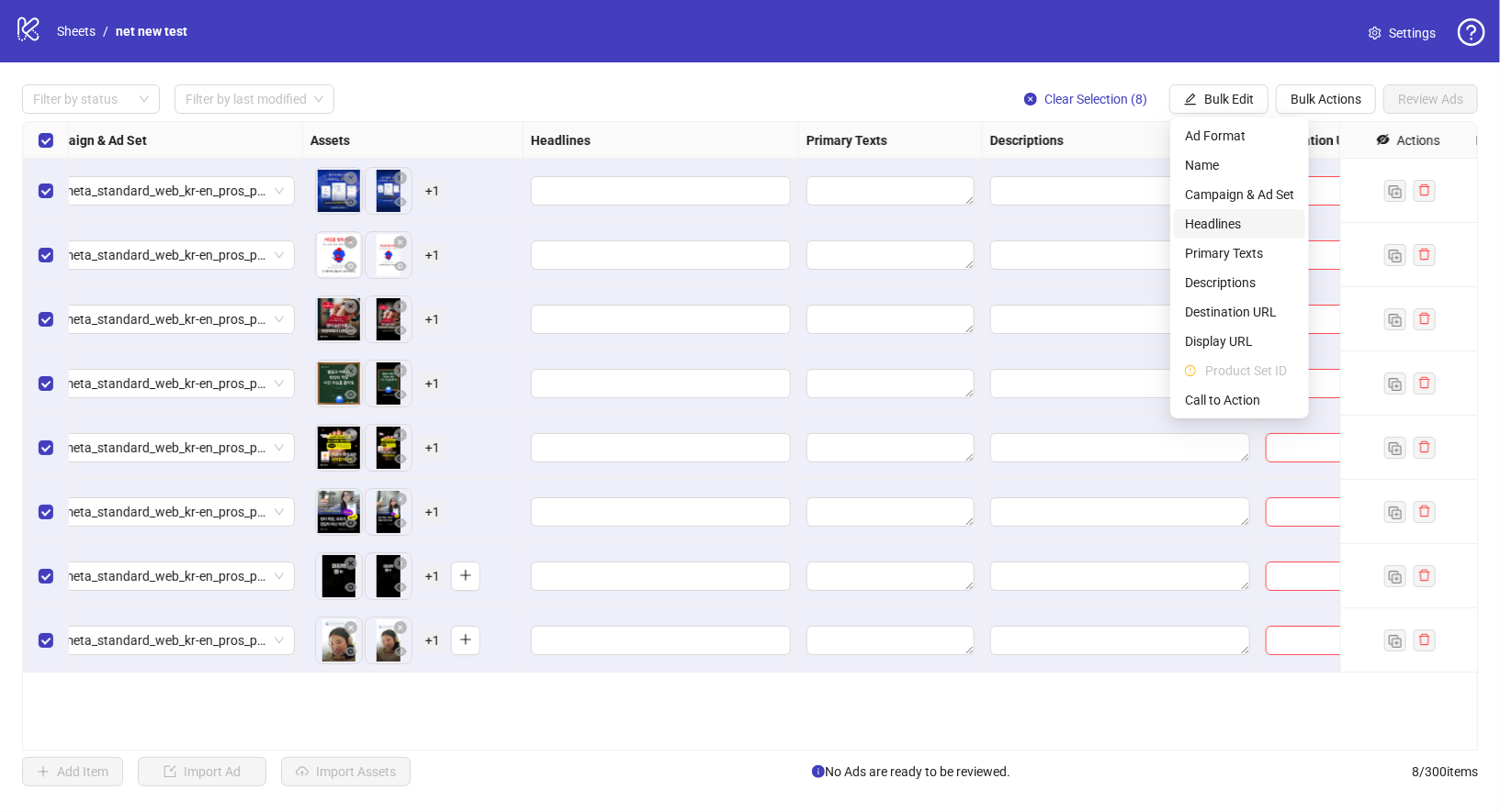
click at [1251, 221] on span "Headlines" at bounding box center [1239, 224] width 110 height 20
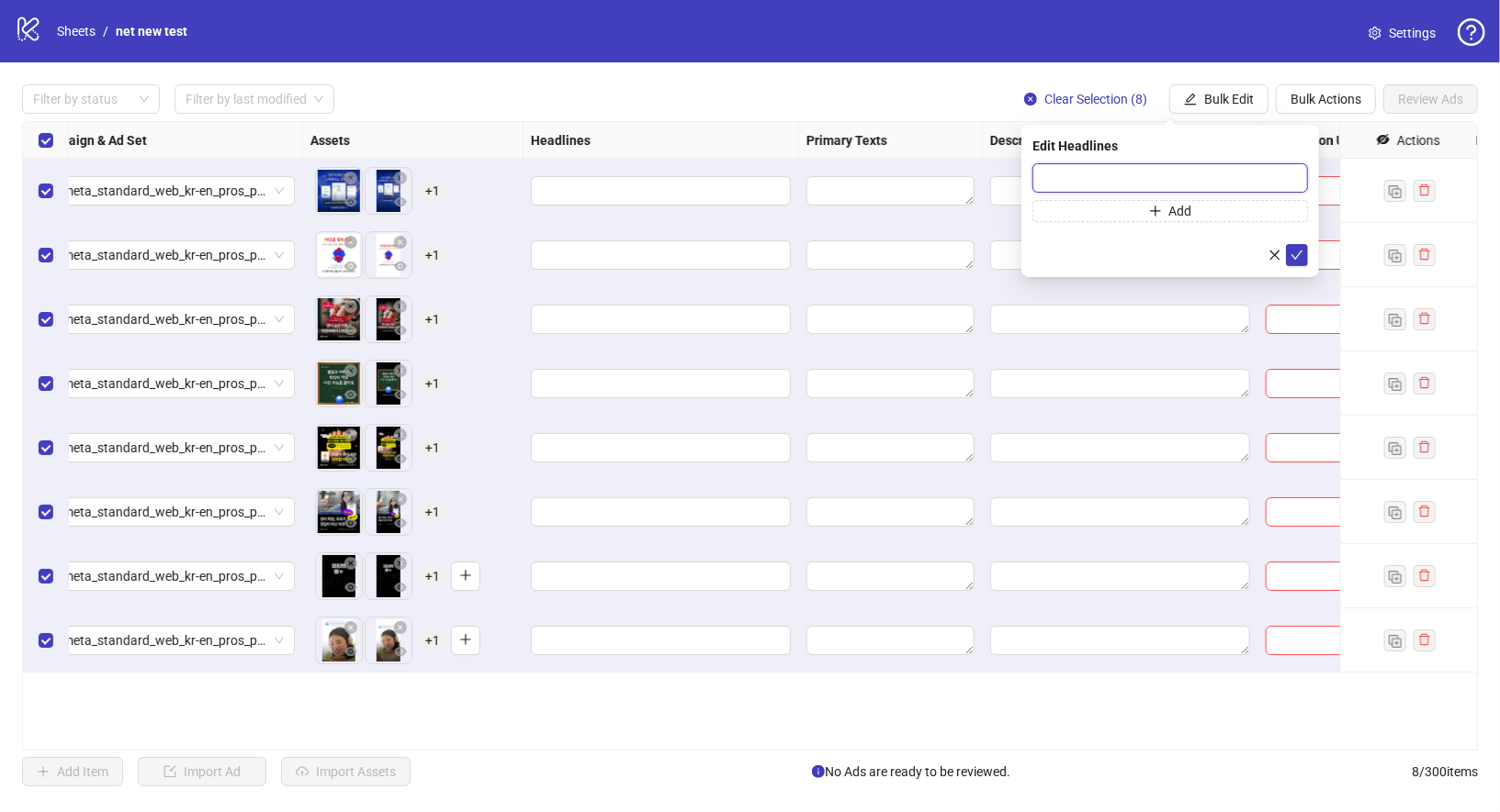
click at [1120, 183] on input "text" at bounding box center [1170, 178] width 276 height 30
type input "*"
type input "**********"
click at [1297, 252] on icon "check" at bounding box center [1296, 255] width 12 height 12
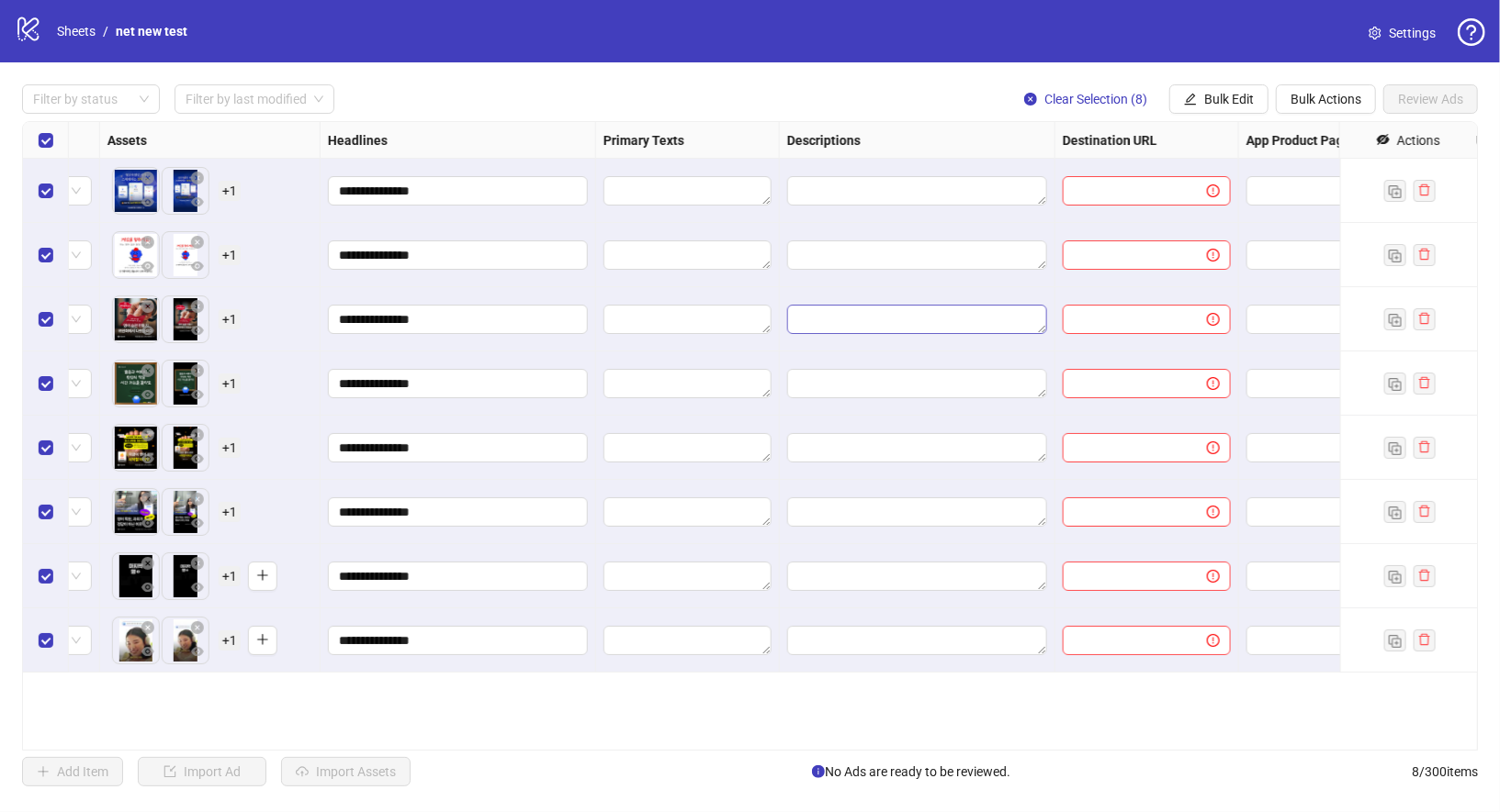
scroll to position [0, 809]
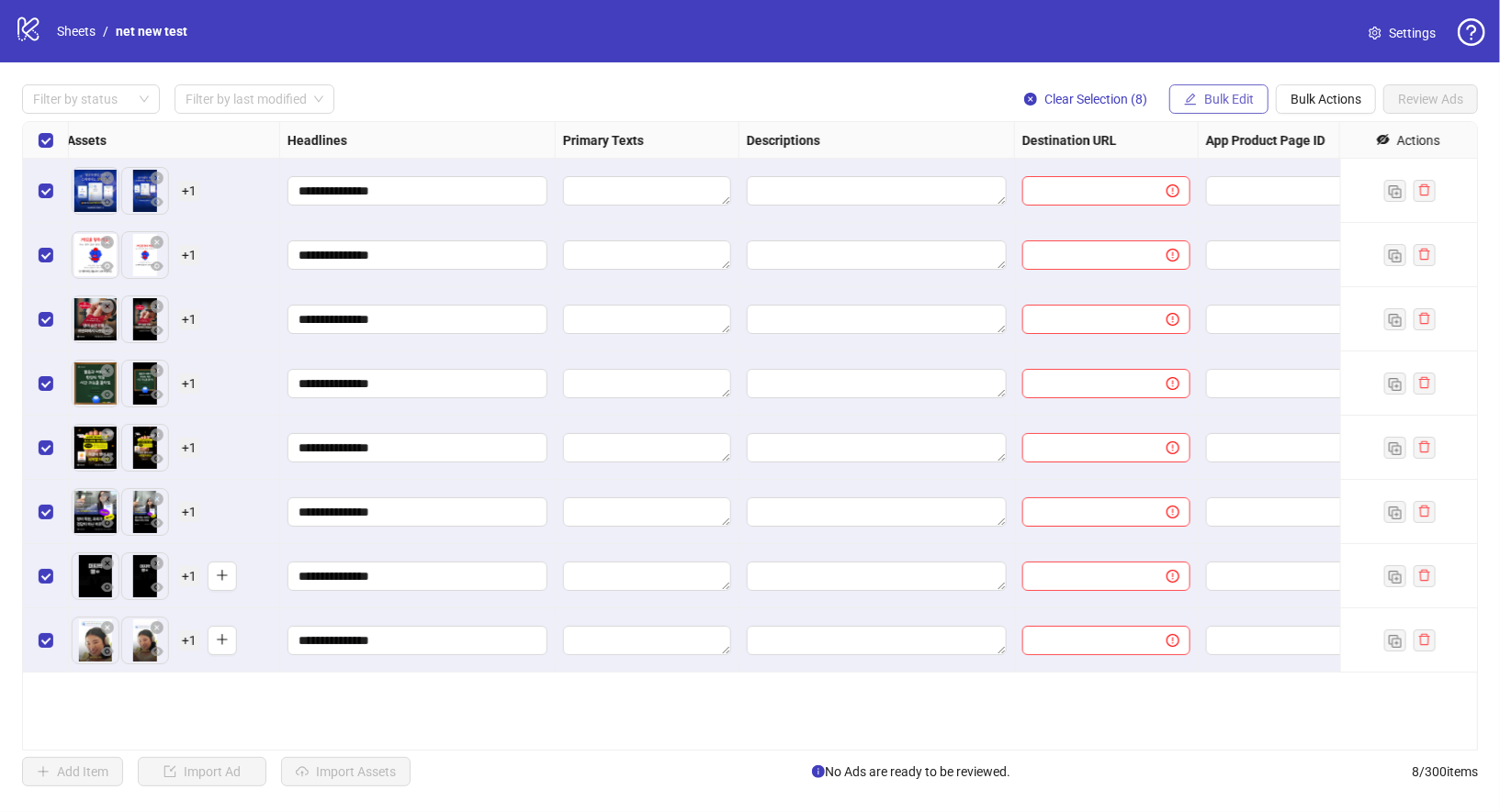
click at [1222, 104] on span "Bulk Edit" at bounding box center [1229, 99] width 50 height 14
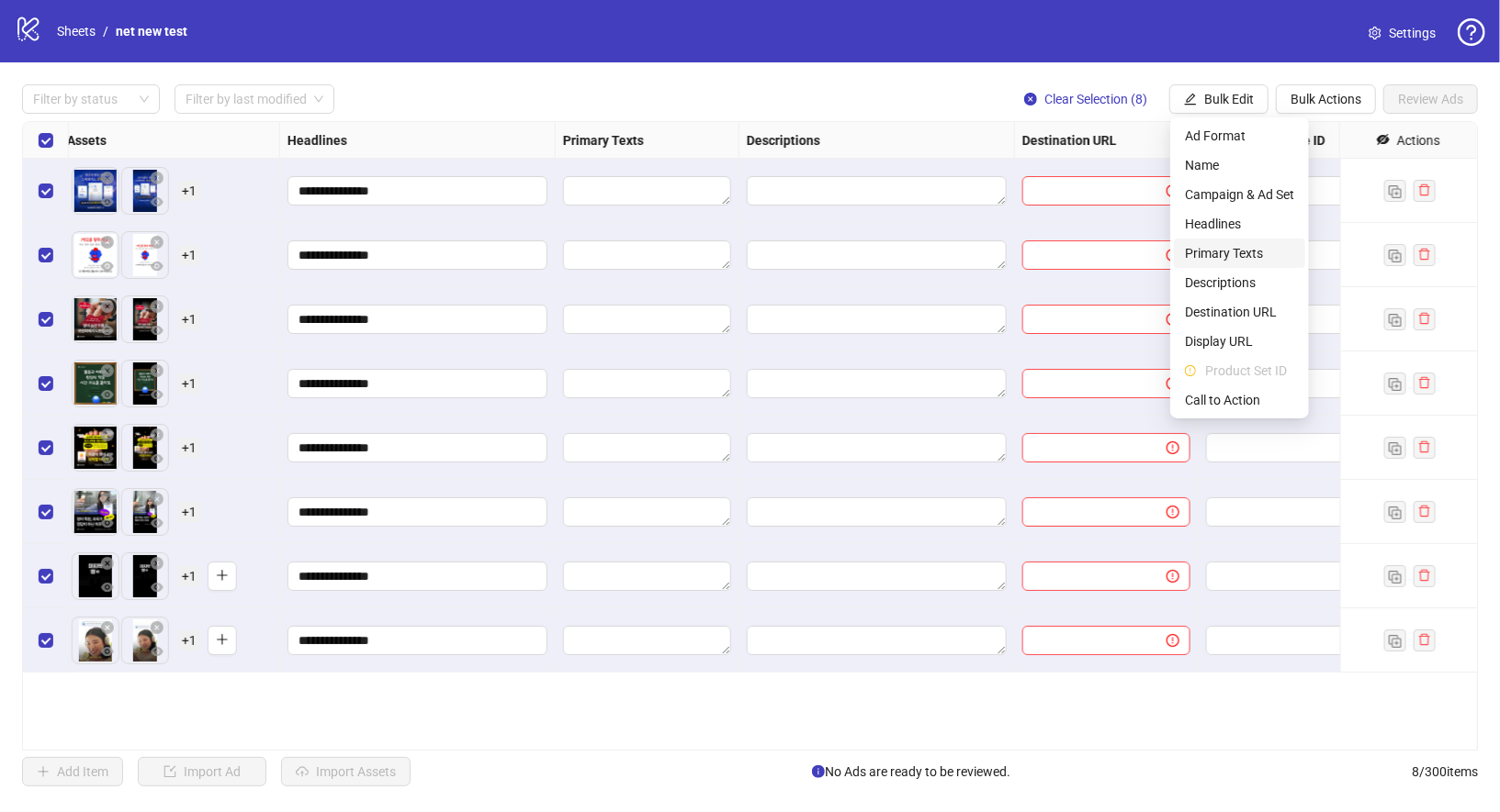
click at [1248, 260] on span "Primary Texts" at bounding box center [1239, 253] width 110 height 20
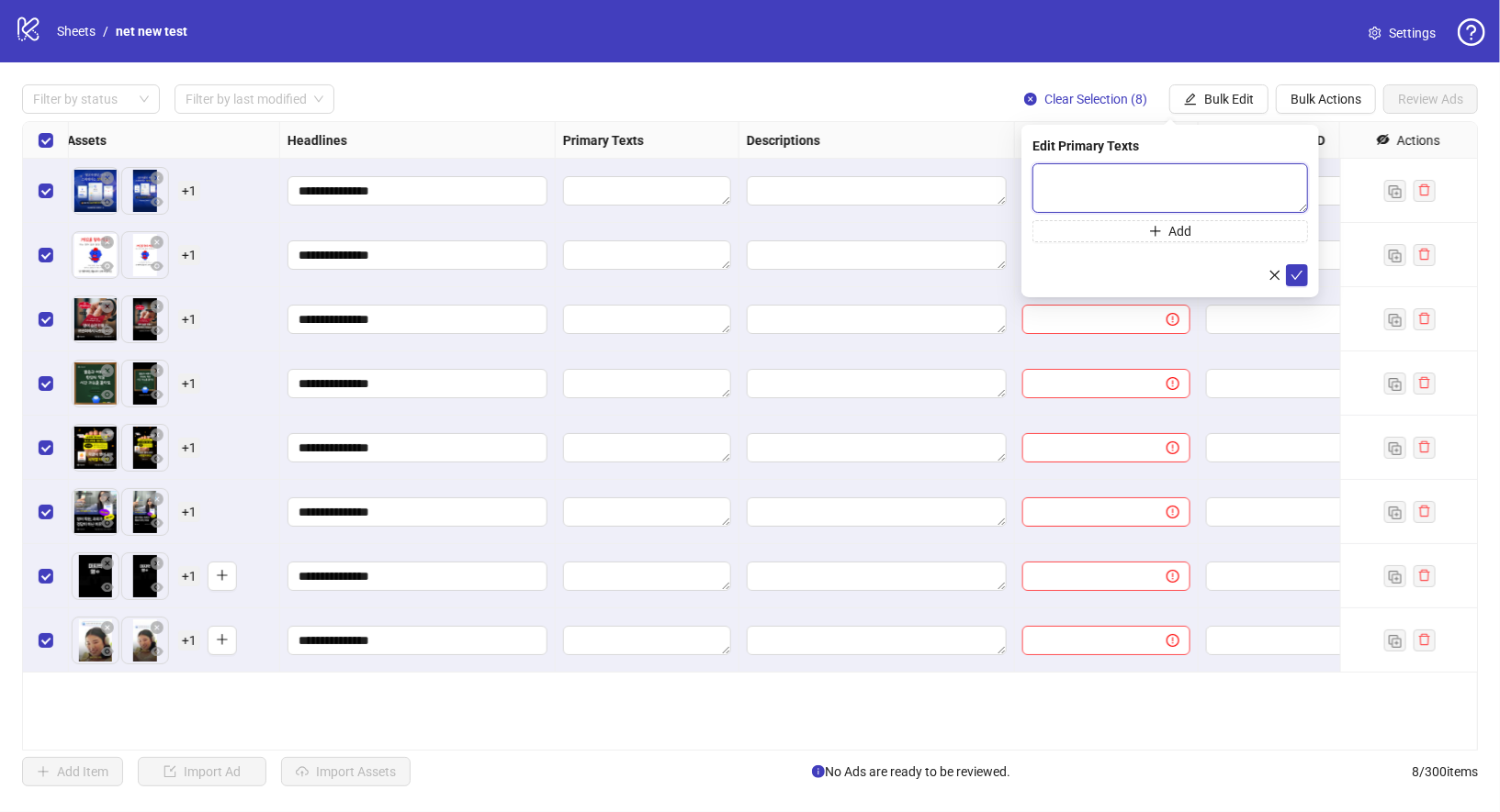
click at [1119, 192] on textarea at bounding box center [1170, 188] width 276 height 50
paste textarea "**********"
type textarea "**********"
click at [1118, 234] on button "Add" at bounding box center [1170, 230] width 276 height 22
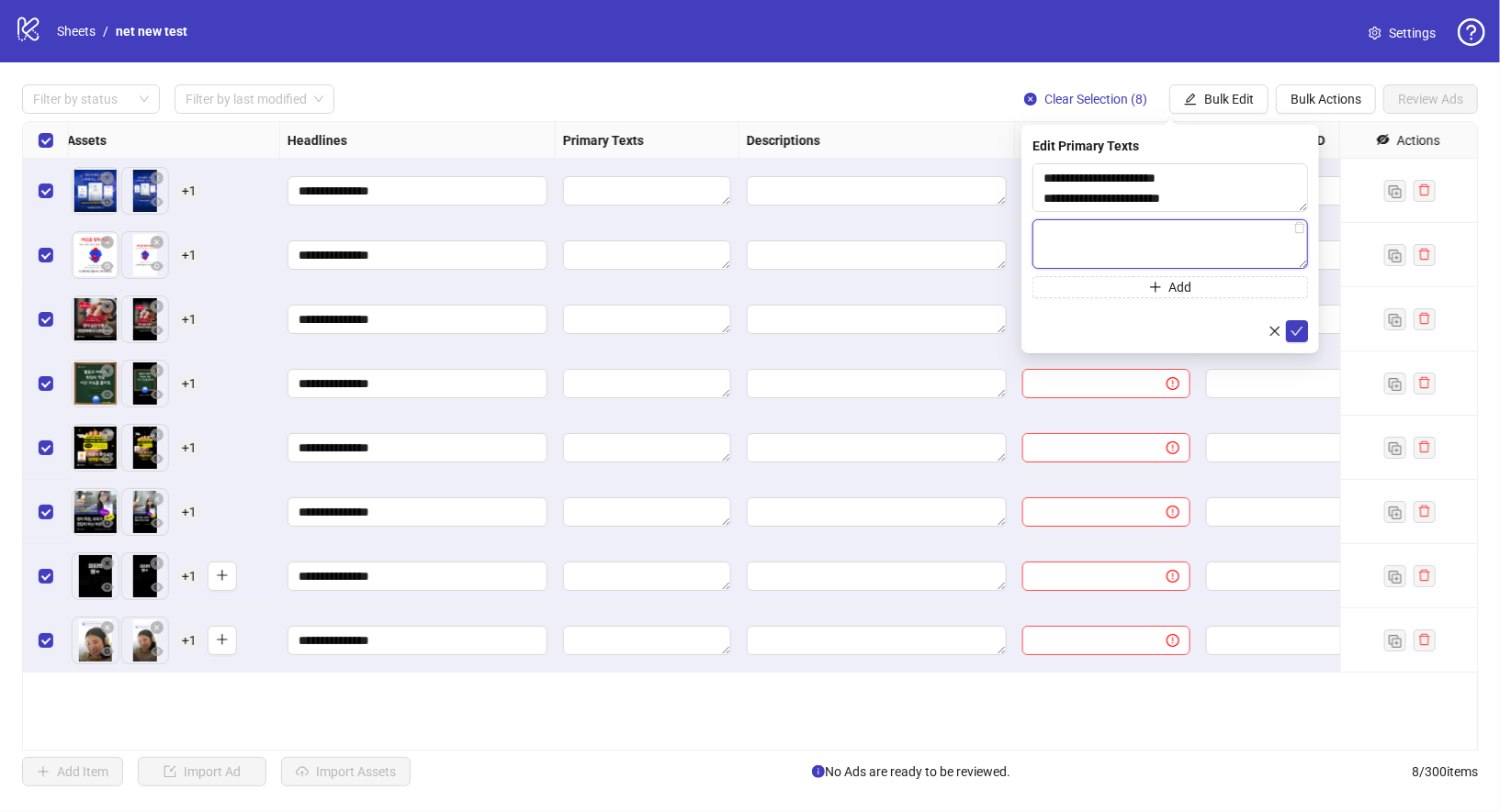
paste textarea "**********"
type textarea "**********"
click at [1179, 294] on button "Add" at bounding box center [1170, 286] width 276 height 22
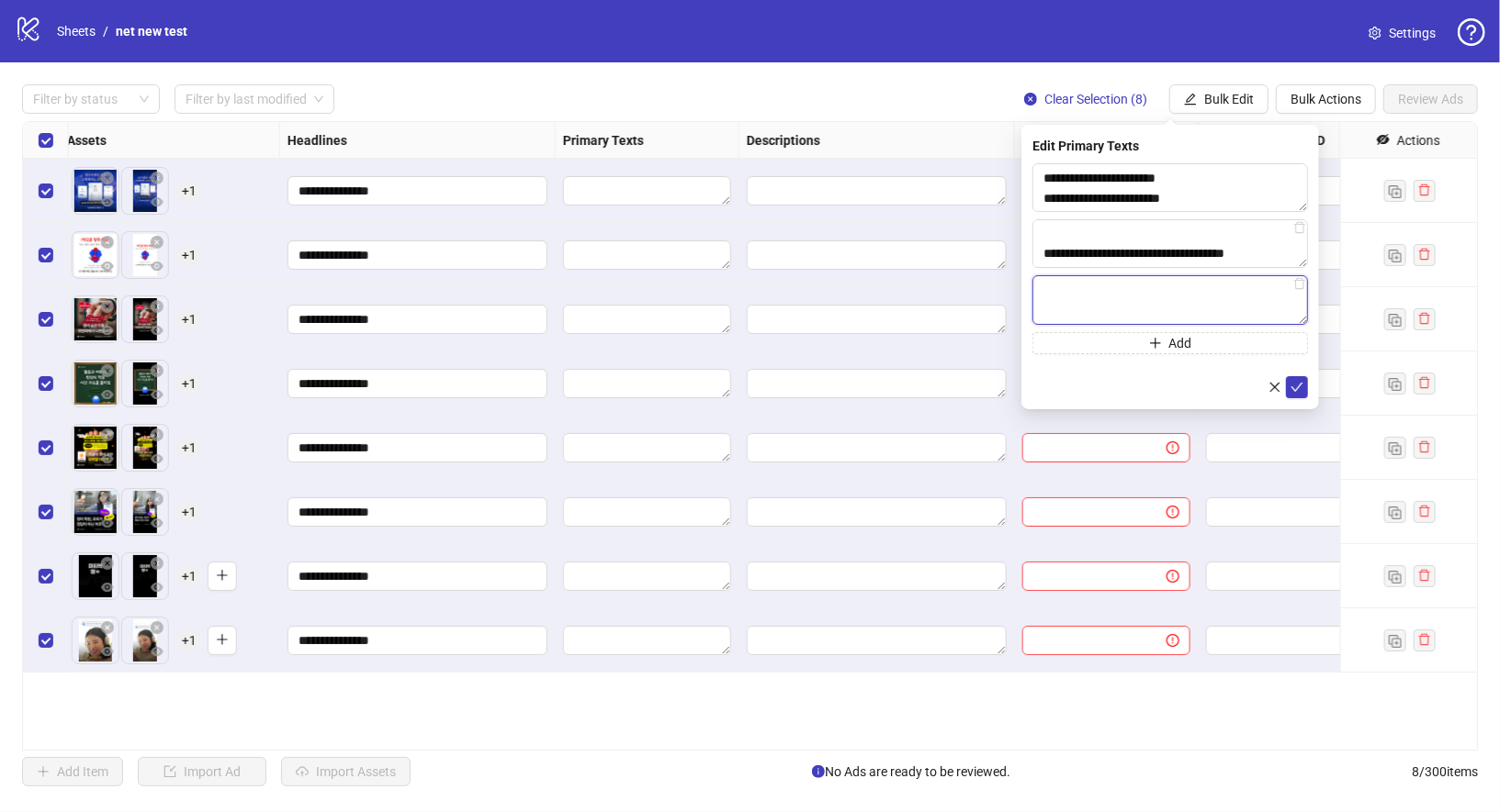
paste textarea "**********"
type textarea "**********"
click at [1126, 364] on form "**********" at bounding box center [1170, 281] width 276 height 234
click at [1126, 352] on button "Add" at bounding box center [1170, 342] width 276 height 22
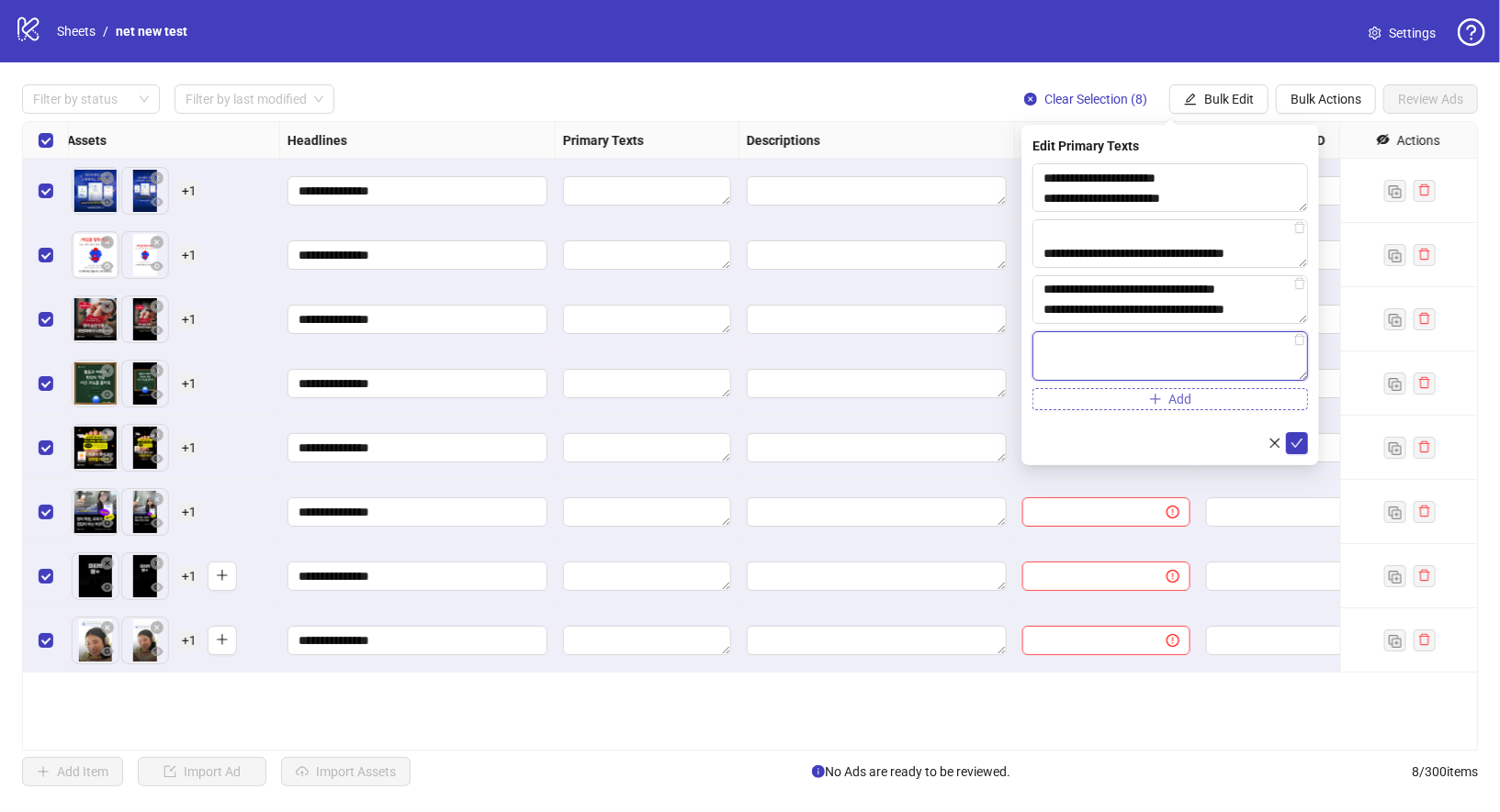
paste textarea "**********"
type textarea "**********"
click at [1136, 400] on button "Add" at bounding box center [1170, 398] width 276 height 22
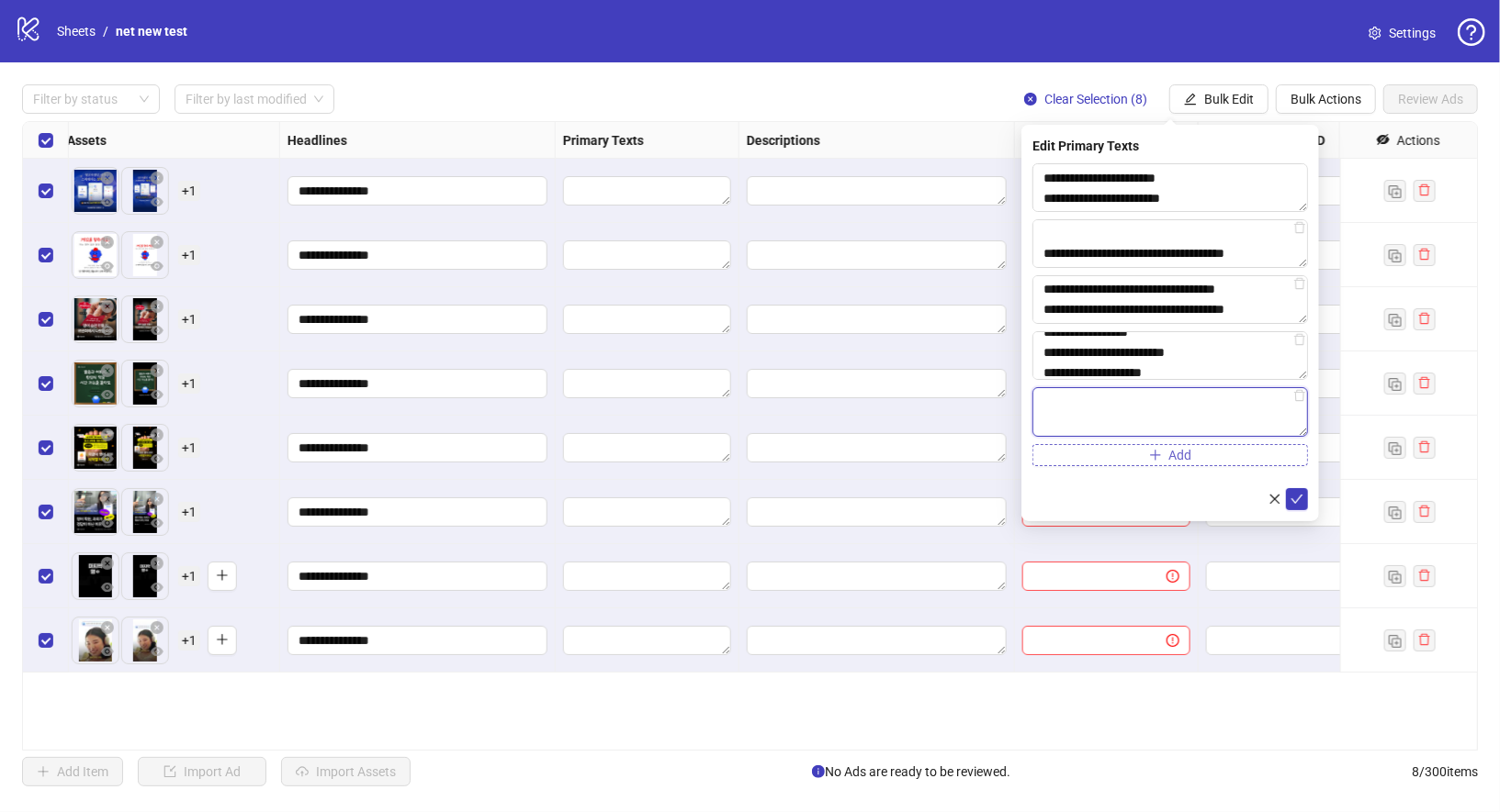
paste textarea "**********"
type textarea "**********"
click at [1306, 501] on button "submit" at bounding box center [1296, 498] width 22 height 22
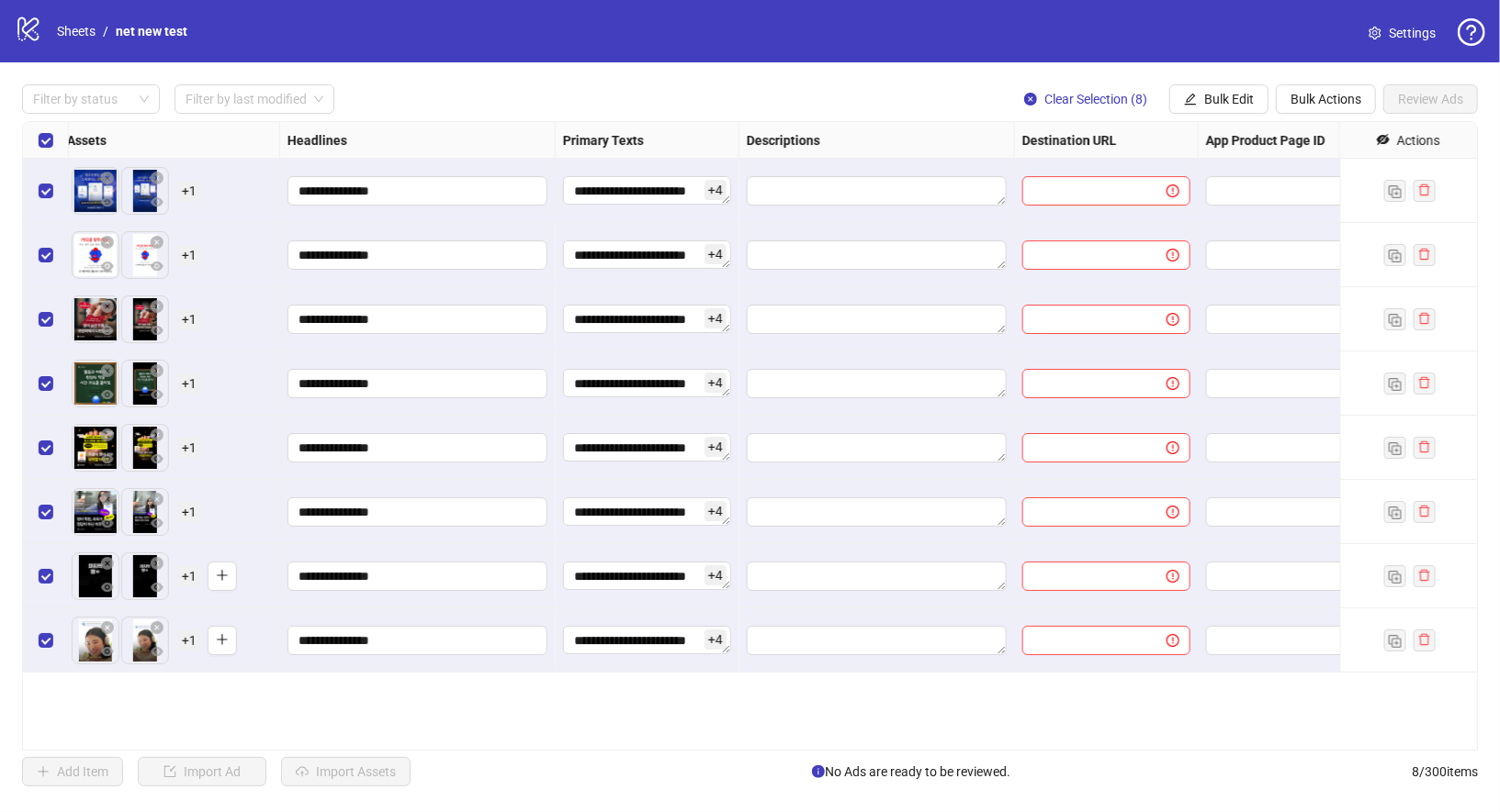
click at [897, 207] on div at bounding box center [877, 190] width 276 height 64
click at [1238, 102] on span "Bulk Edit" at bounding box center [1229, 99] width 50 height 14
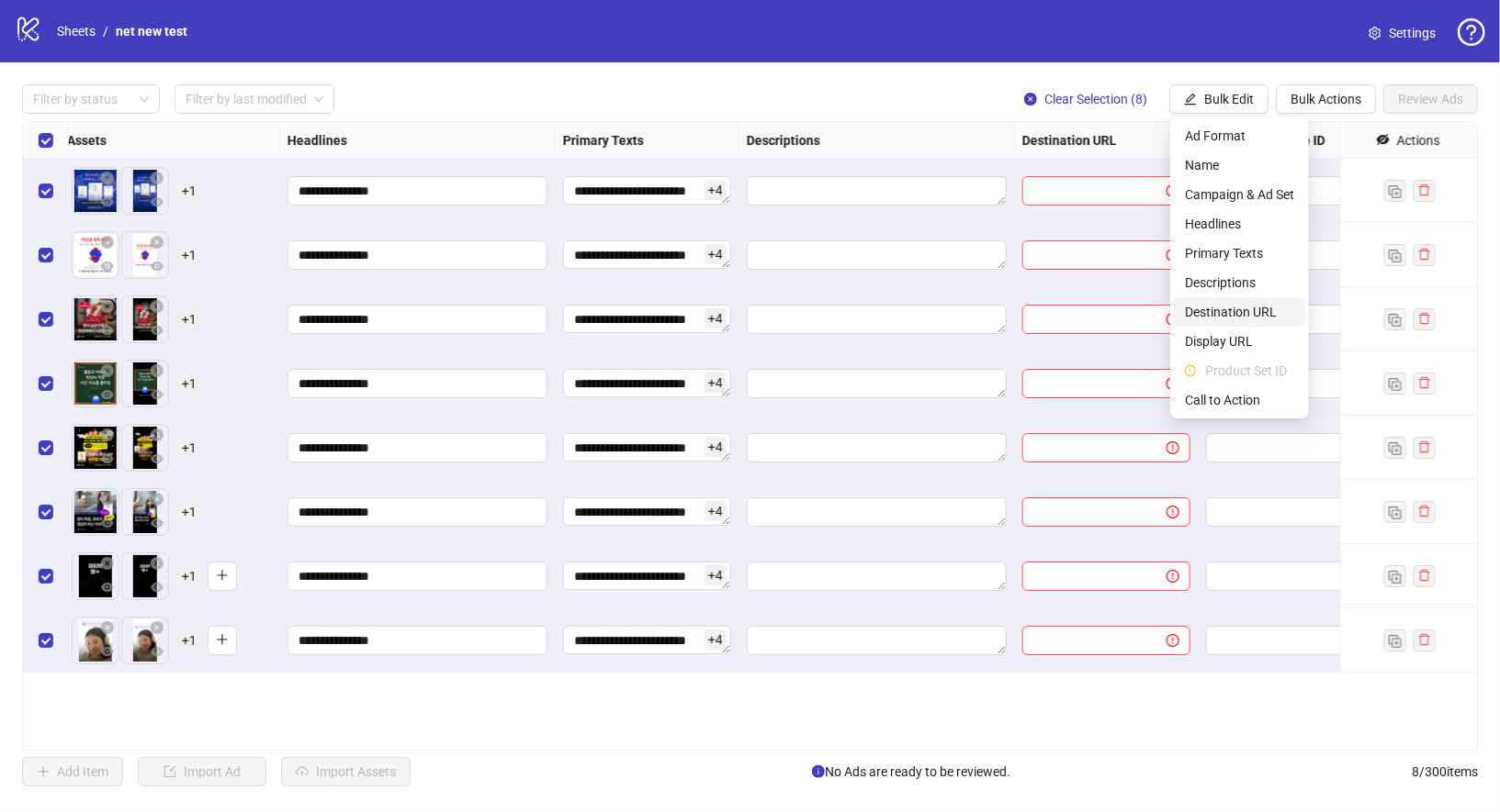
click at [1253, 311] on span "Destination URL" at bounding box center [1239, 311] width 110 height 20
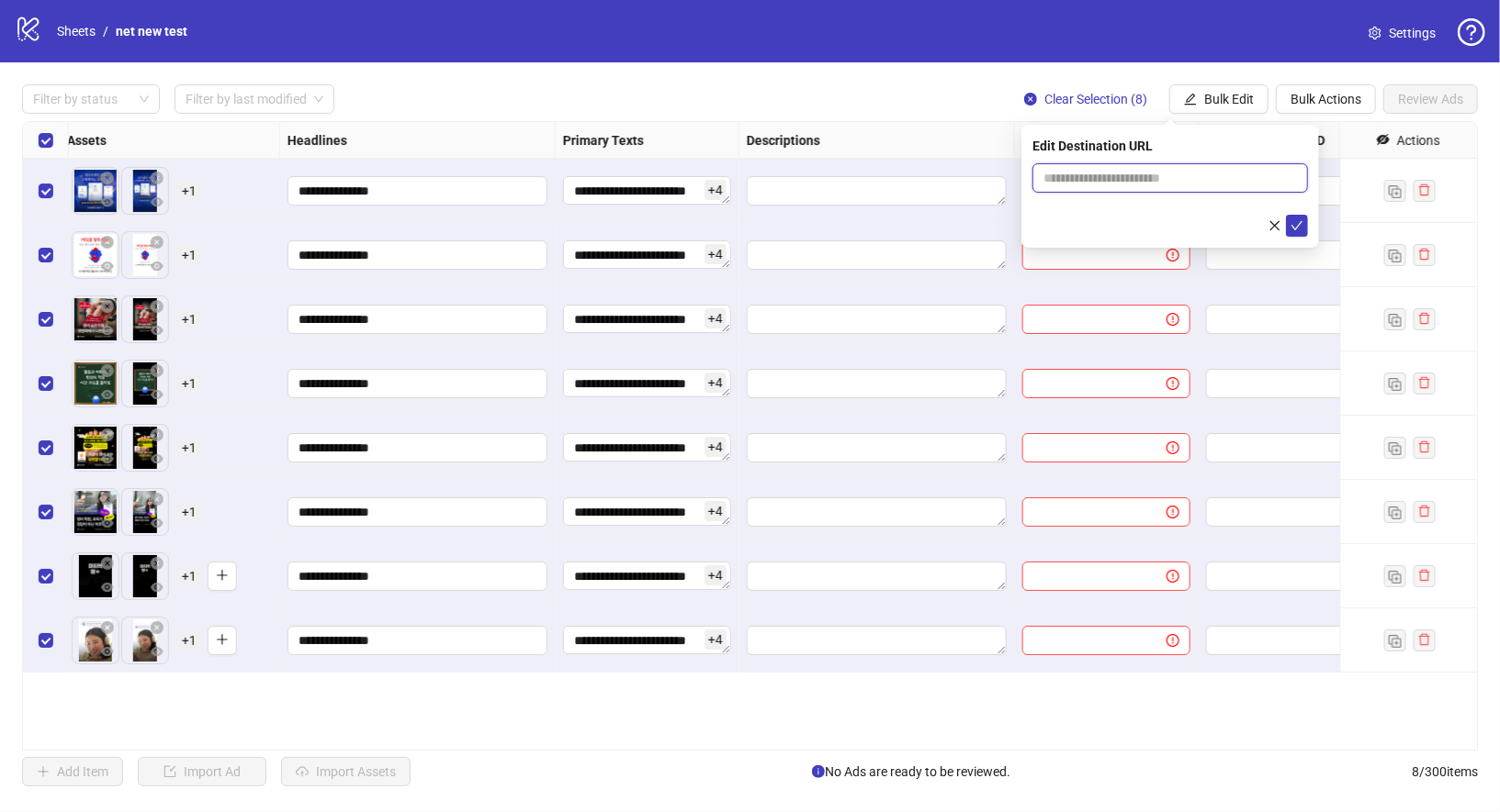
click at [1189, 177] on input "text" at bounding box center [1162, 178] width 238 height 20
paste input "**********"
type input "**********"
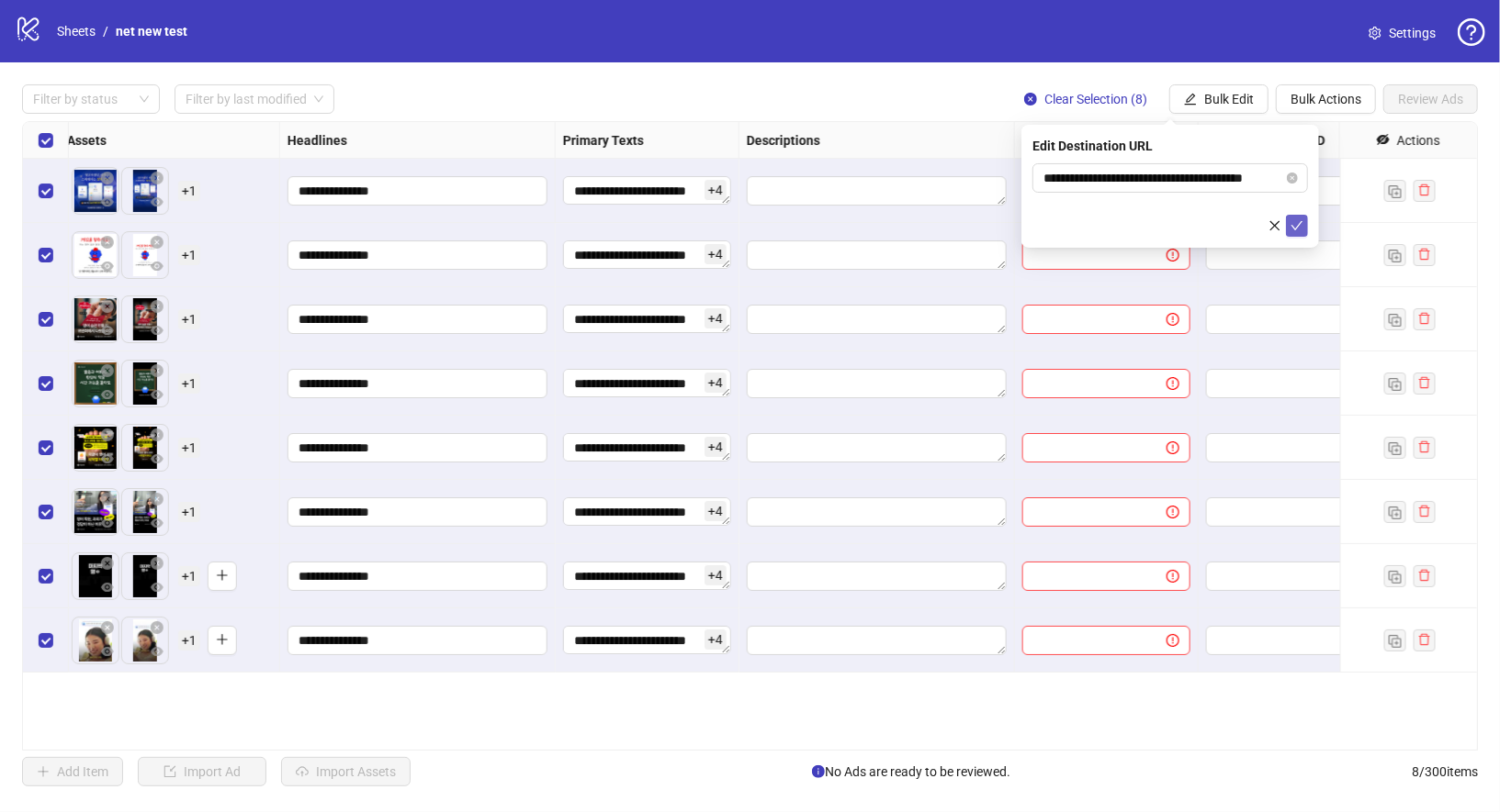
click at [1301, 215] on button "submit" at bounding box center [1296, 226] width 22 height 22
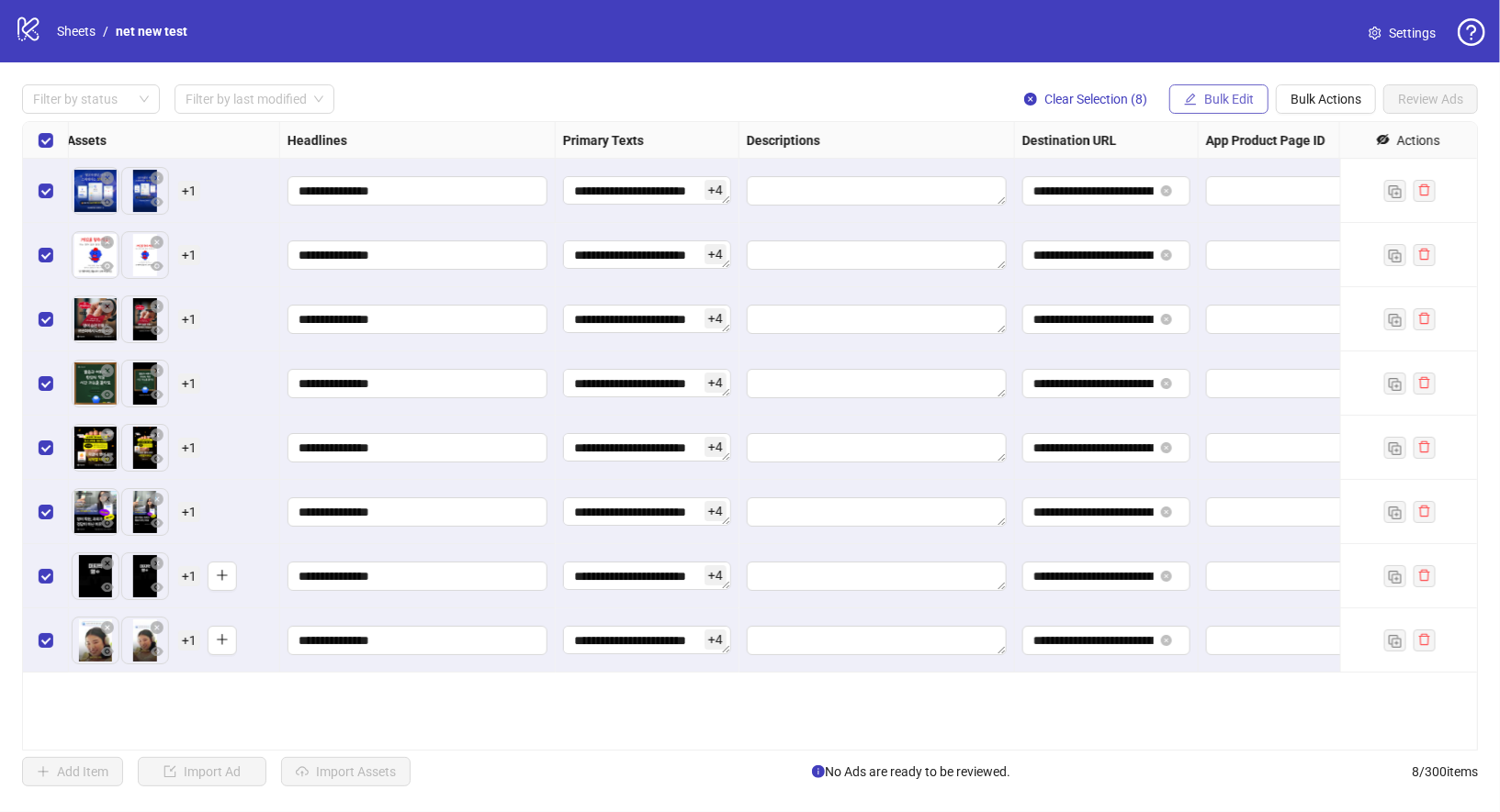
click at [1245, 99] on span "Bulk Edit" at bounding box center [1229, 99] width 50 height 14
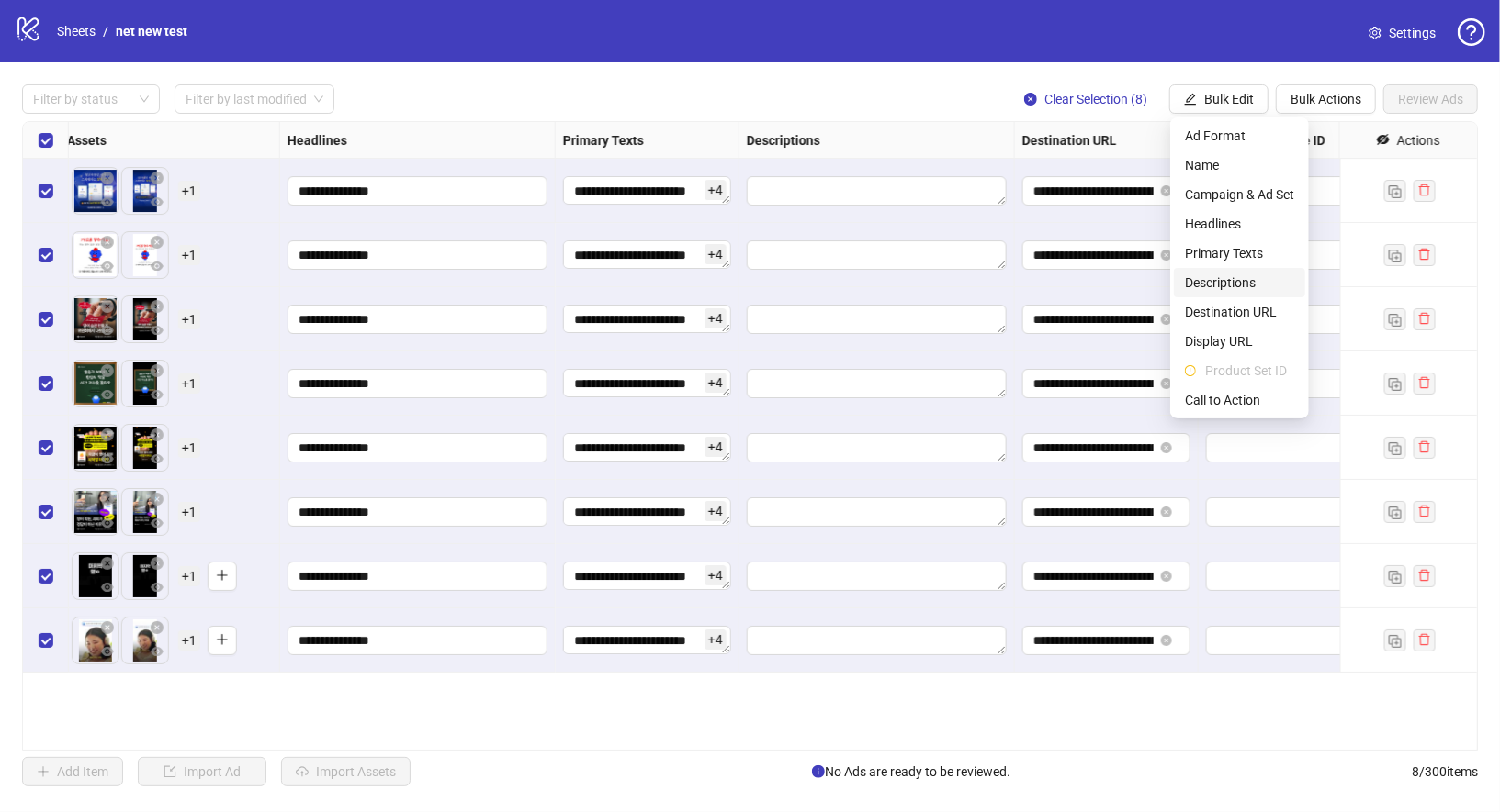
click at [1252, 287] on span "Descriptions" at bounding box center [1239, 283] width 110 height 20
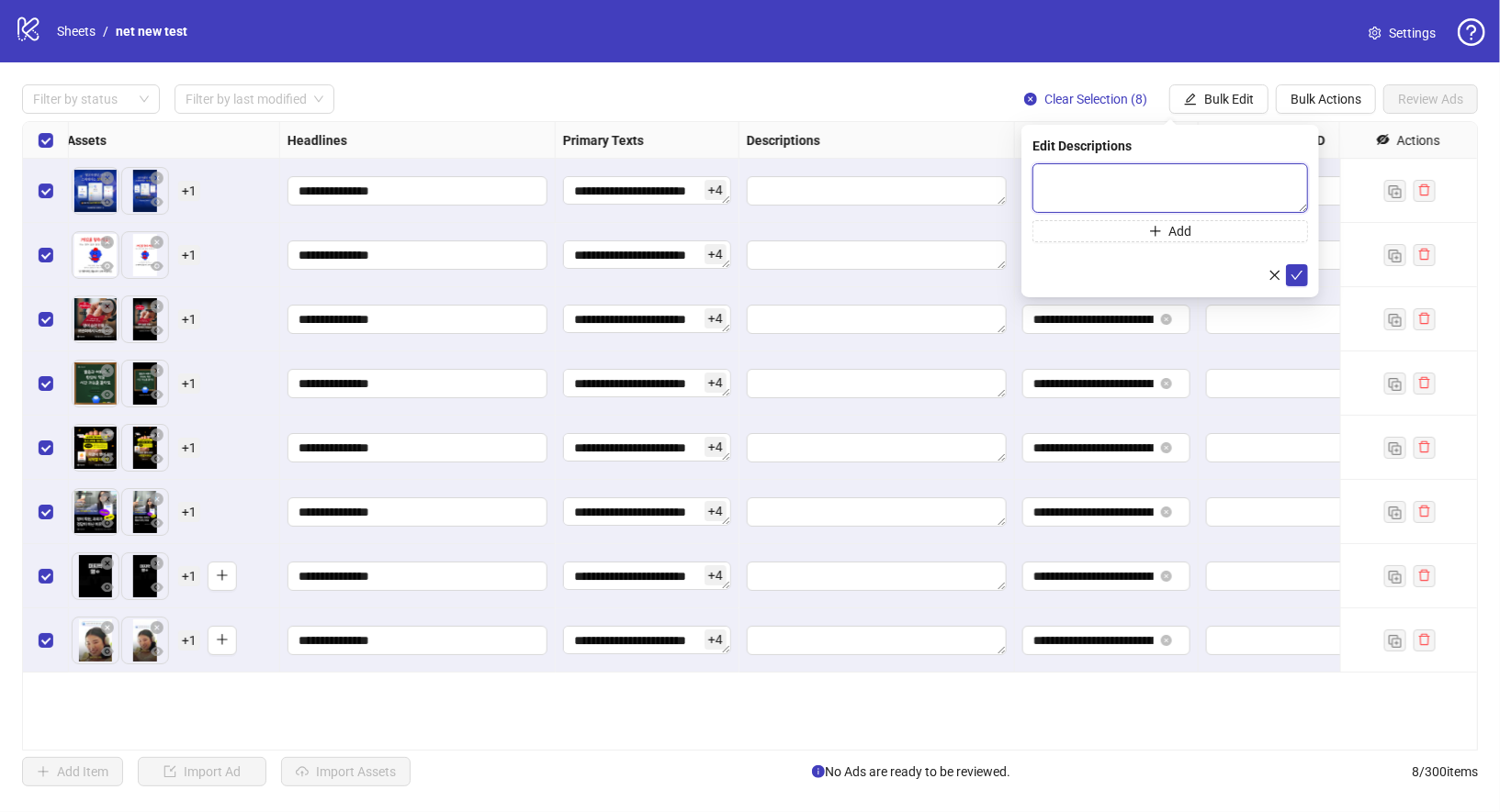
click at [1145, 198] on textarea at bounding box center [1170, 188] width 276 height 50
type textarea "**********"
click at [1302, 273] on icon "check" at bounding box center [1296, 274] width 12 height 12
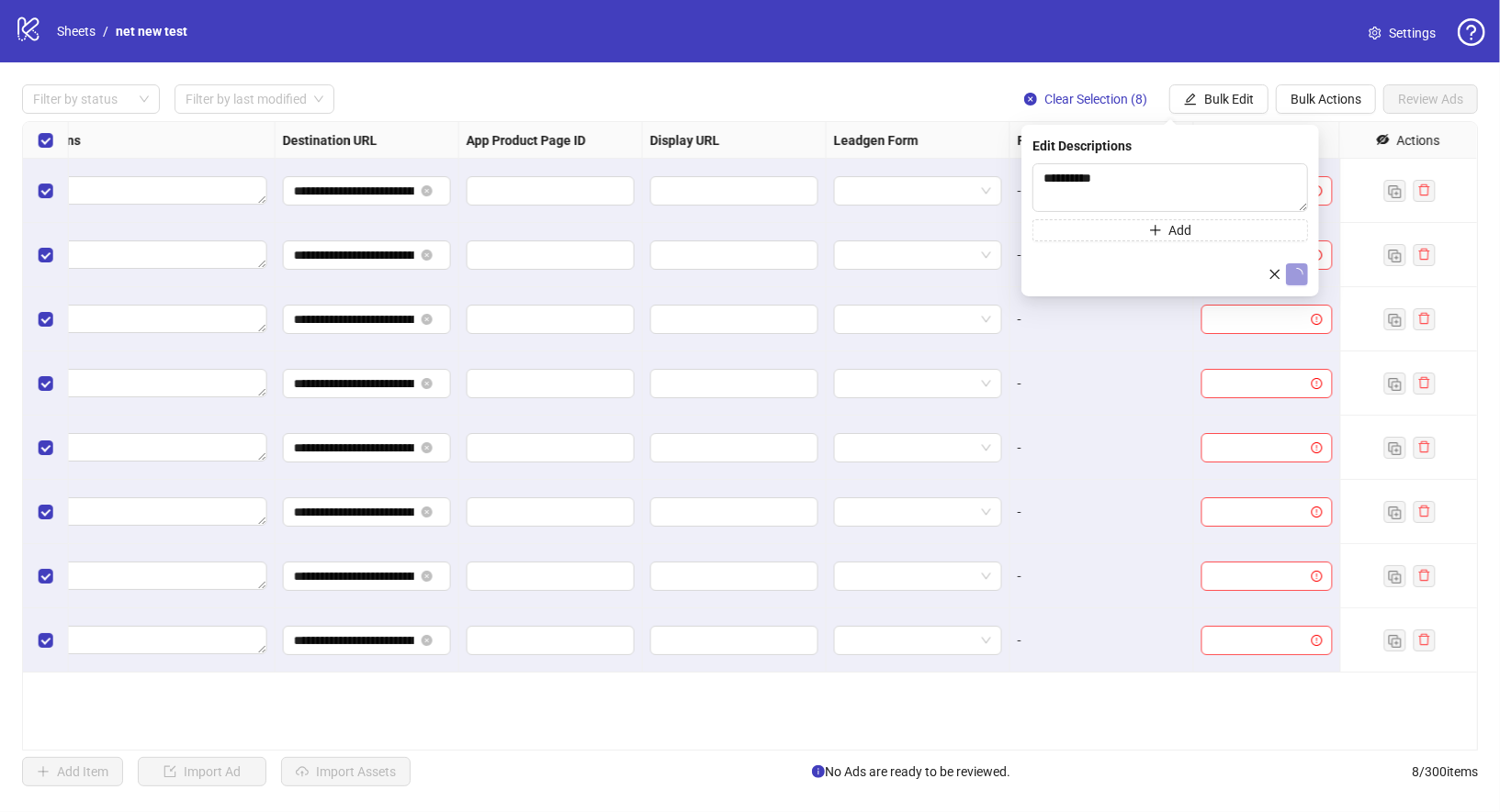
scroll to position [0, 1548]
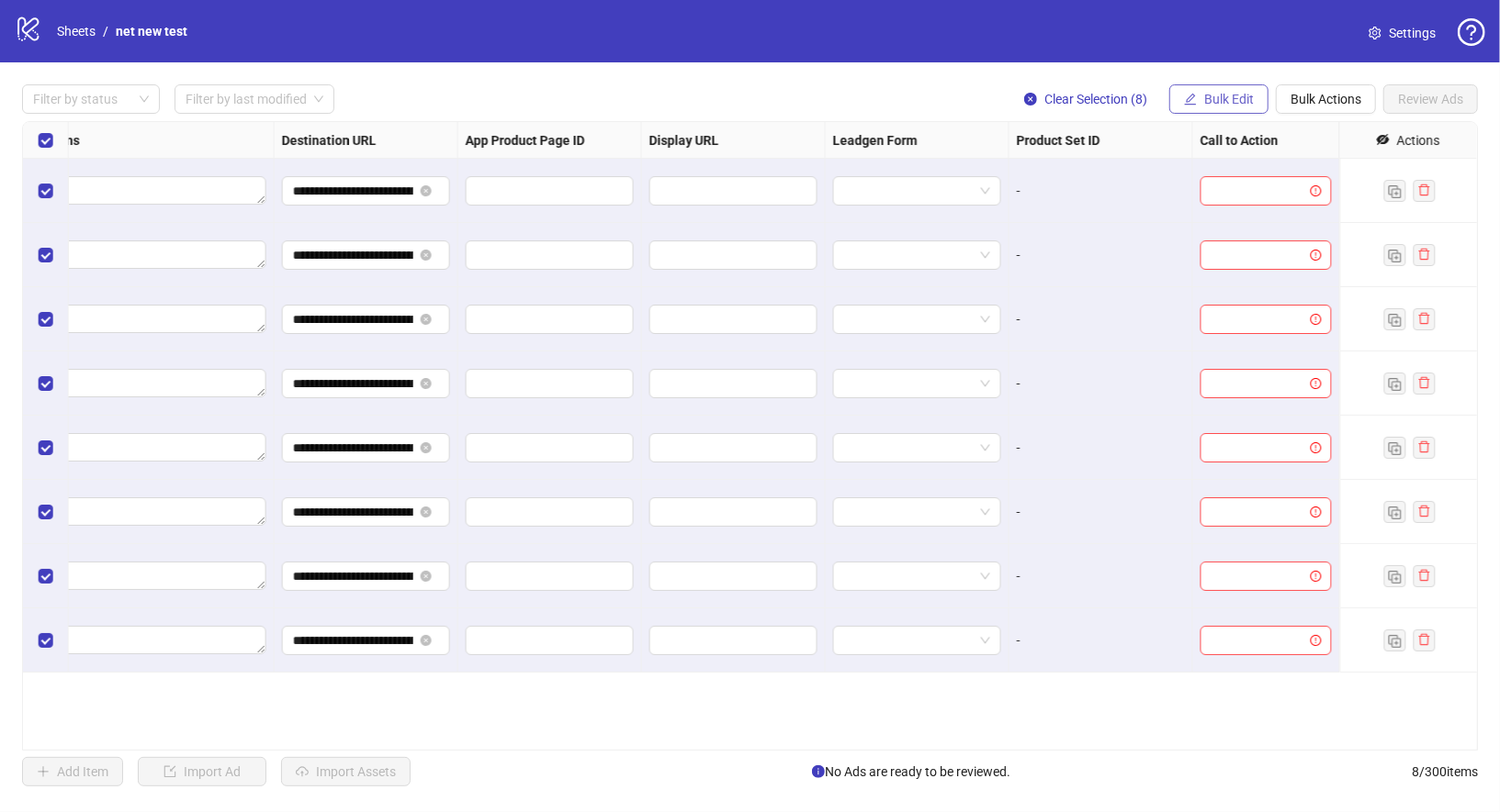
click at [1202, 94] on button "Bulk Edit" at bounding box center [1218, 99] width 99 height 30
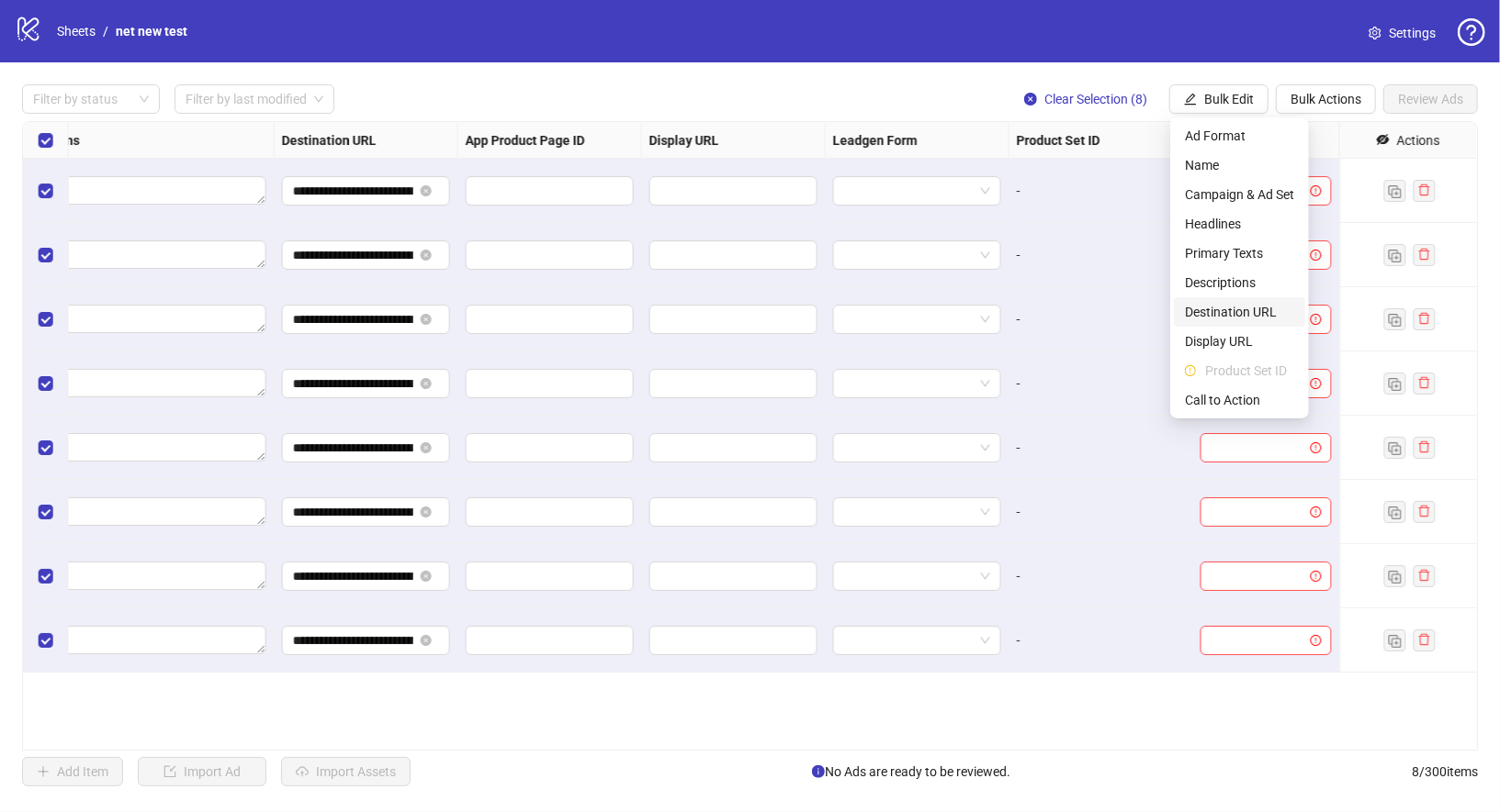
click at [1263, 313] on span "Destination URL" at bounding box center [1239, 311] width 110 height 20
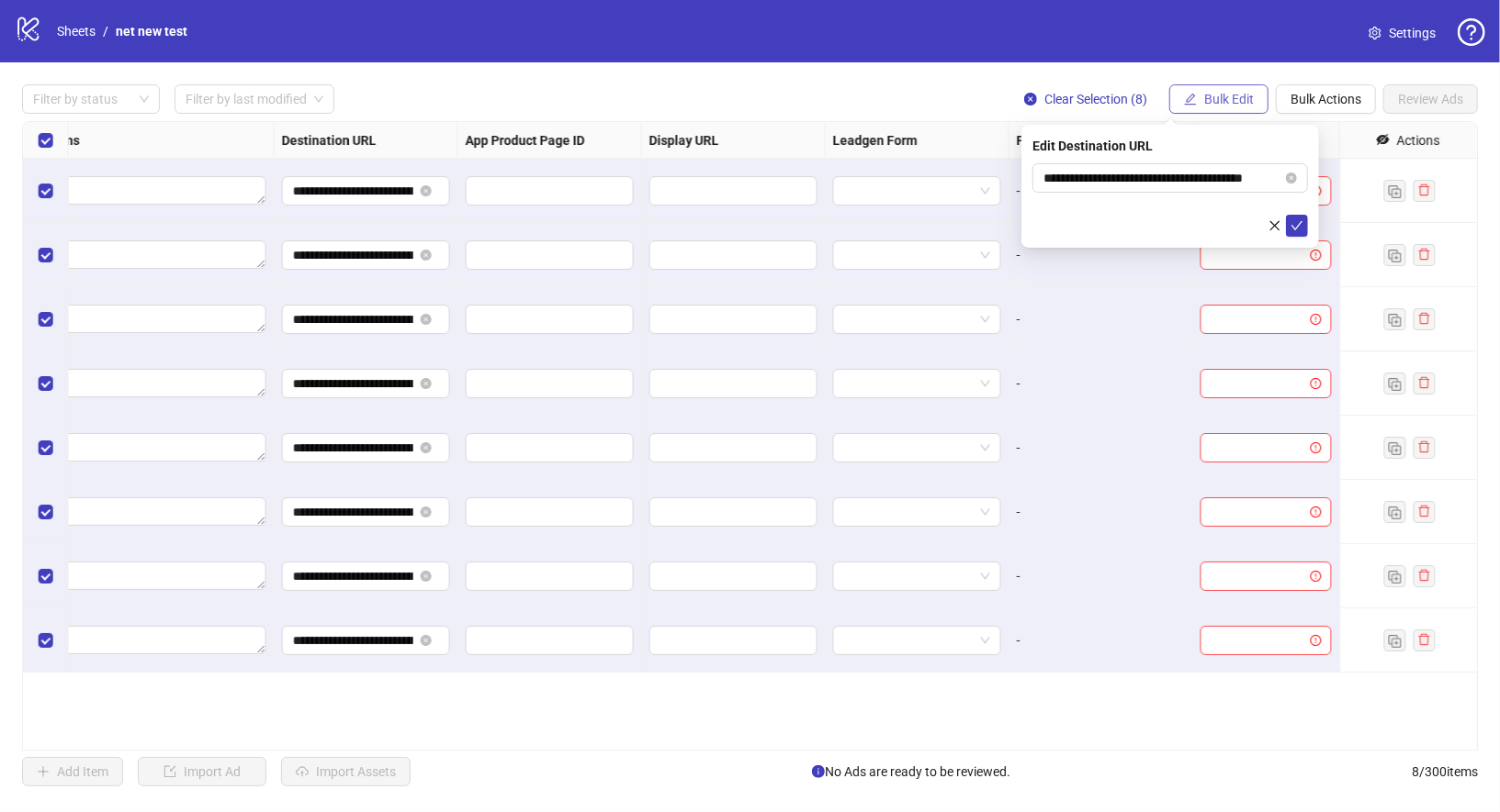
click at [1225, 101] on span "Bulk Edit" at bounding box center [1229, 99] width 50 height 14
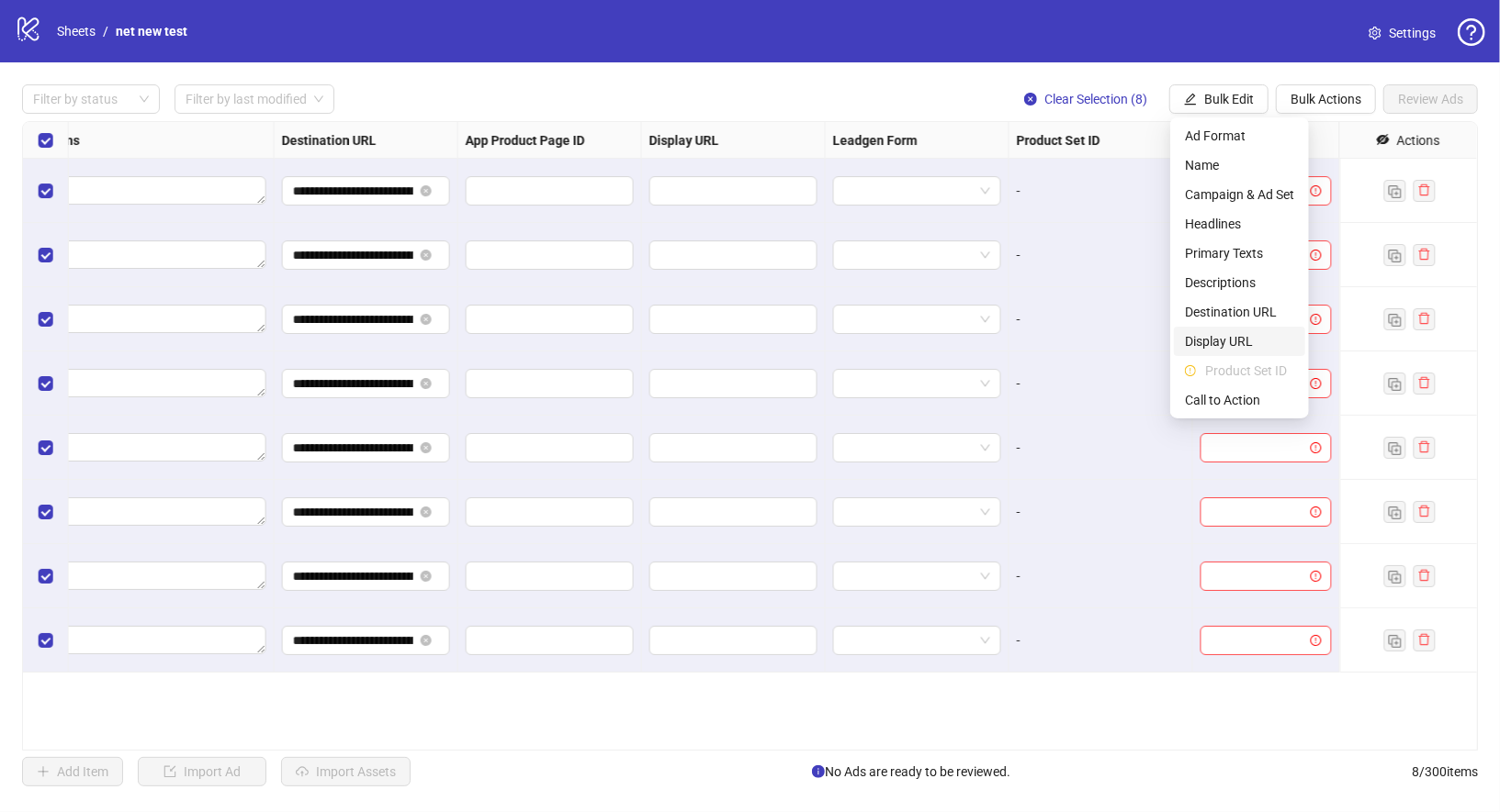
click at [1226, 336] on span "Display URL" at bounding box center [1239, 341] width 110 height 20
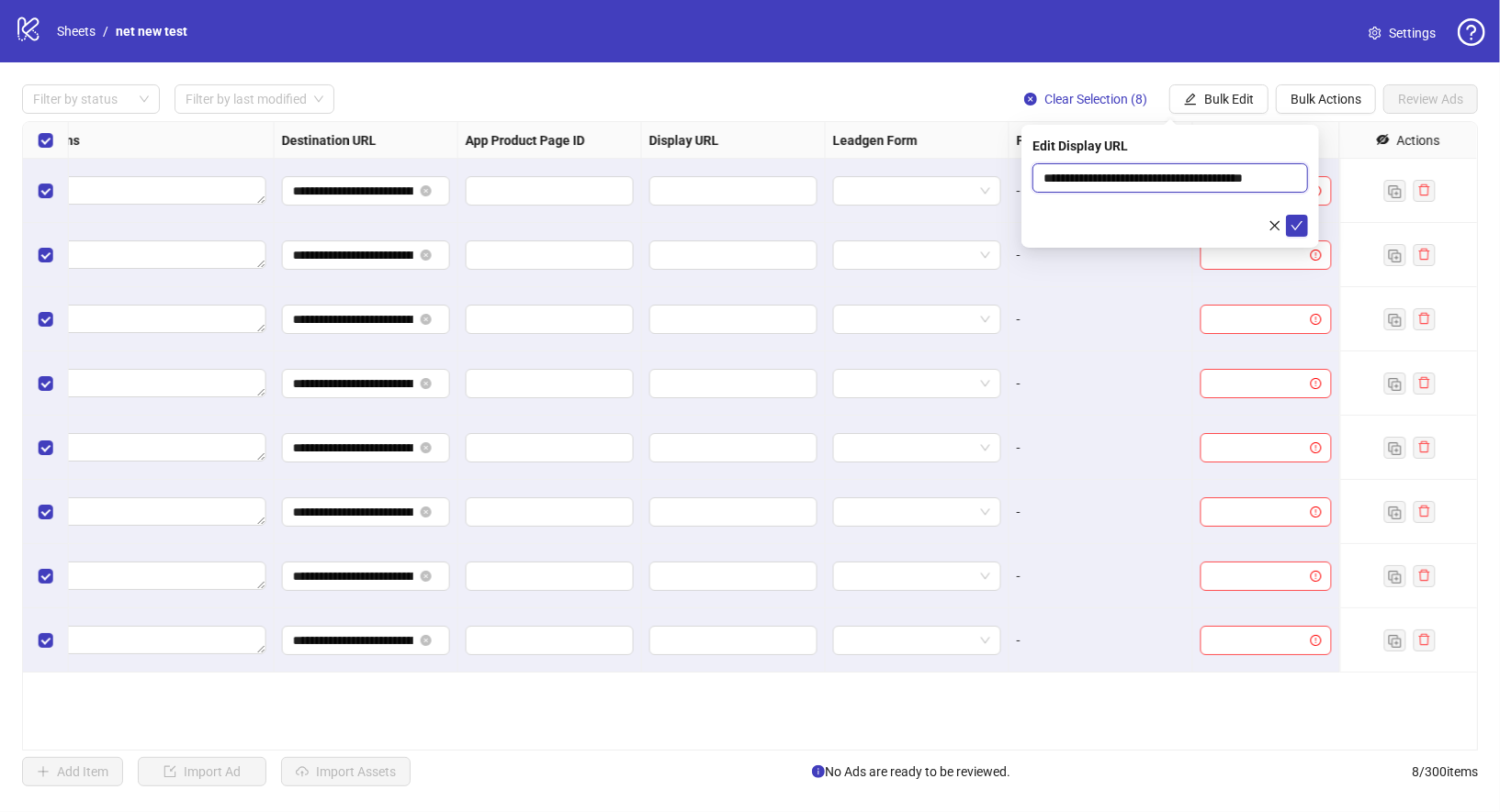
click at [1190, 181] on input "**********" at bounding box center [1170, 178] width 276 height 30
drag, startPoint x: 1118, startPoint y: 182, endPoint x: 953, endPoint y: 186, distance: 165.0
click at [953, 186] on body "**********" at bounding box center [750, 406] width 1500 height 812
drag, startPoint x: 1107, startPoint y: 178, endPoint x: 1405, endPoint y: 178, distance: 298.0
click at [1405, 178] on body "**********" at bounding box center [750, 406] width 1500 height 812
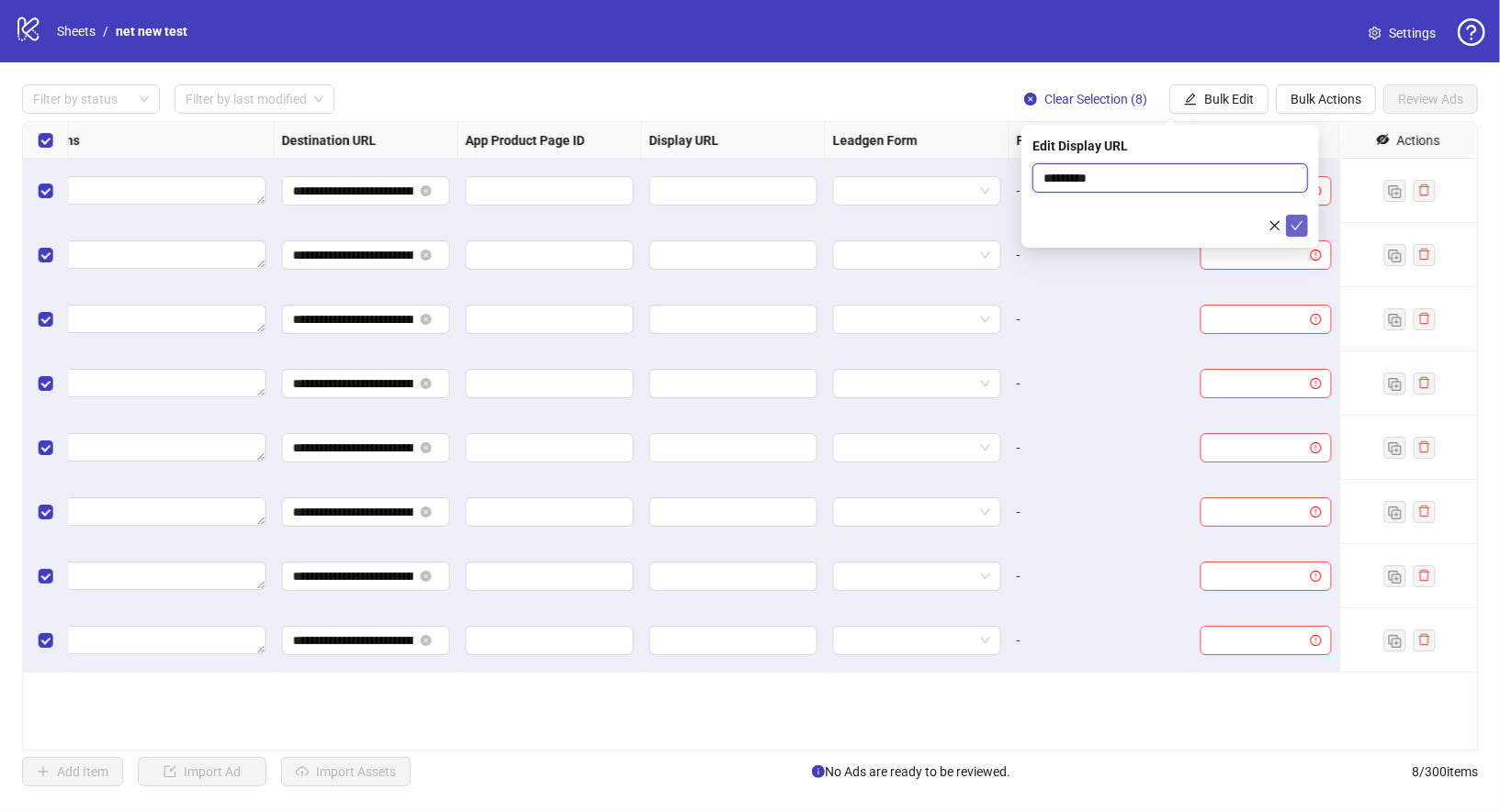
type input "*********"
click at [1302, 225] on icon "check" at bounding box center [1296, 225] width 12 height 12
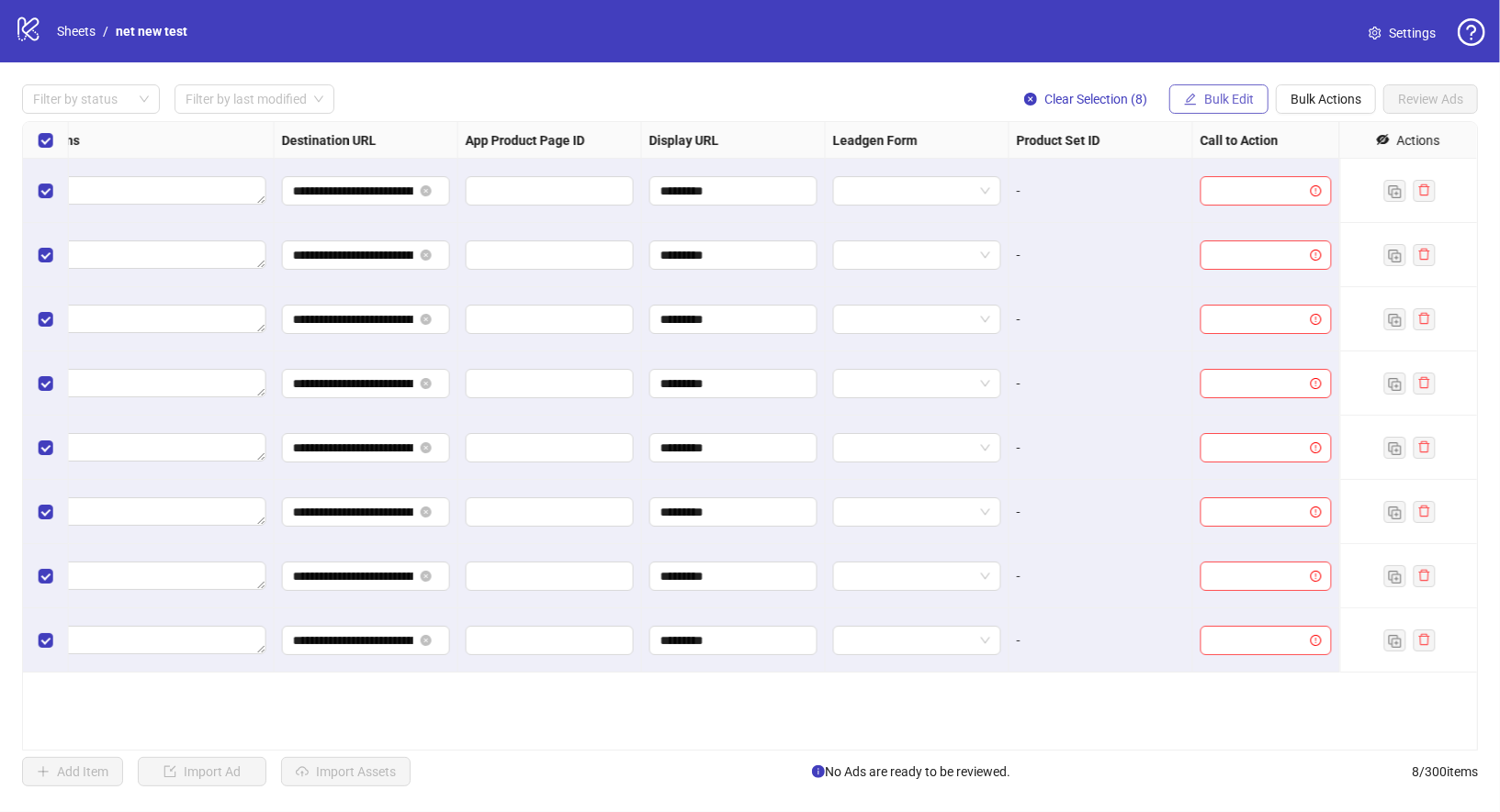
click at [1229, 109] on button "Bulk Edit" at bounding box center [1218, 99] width 99 height 30
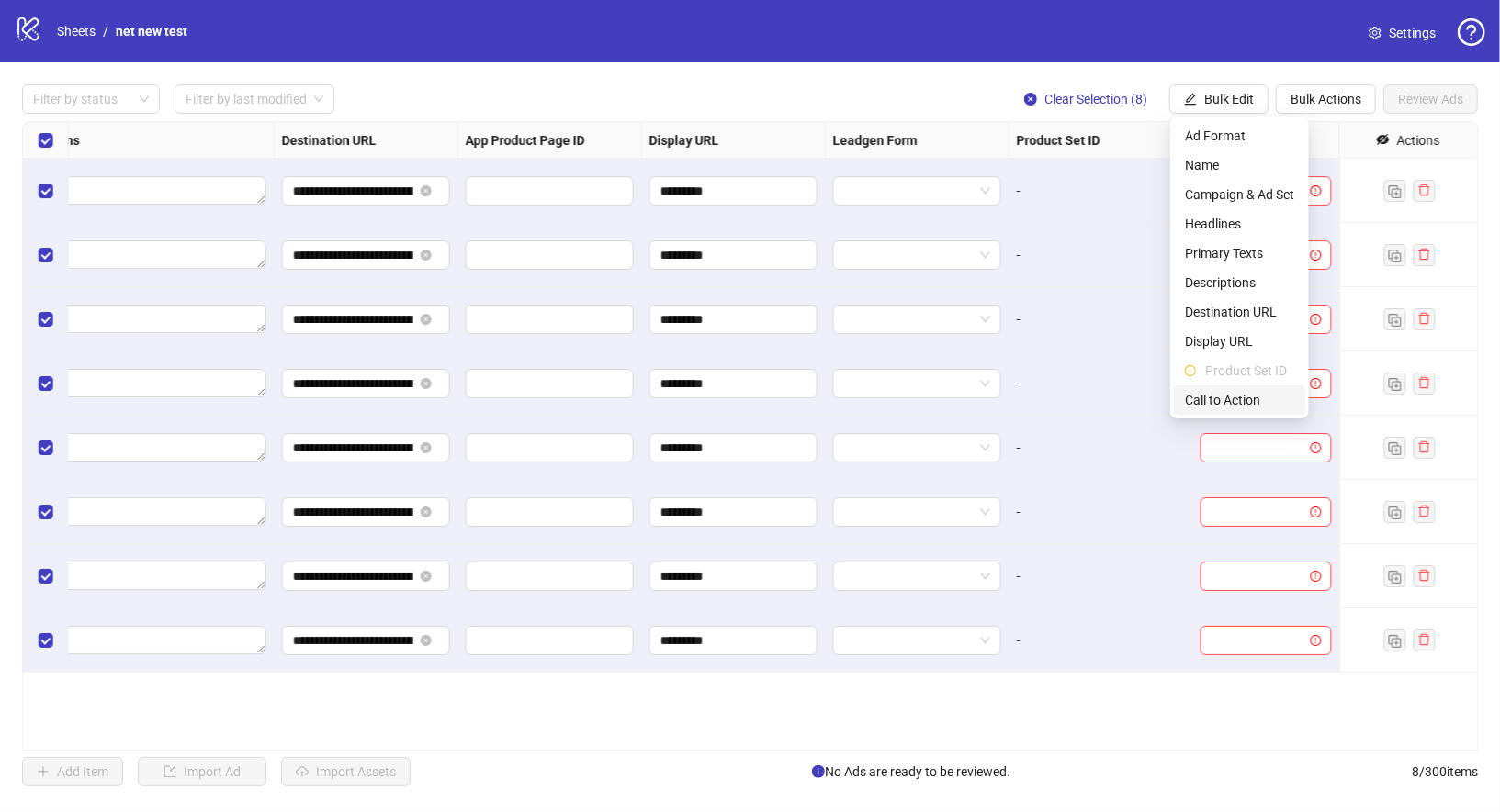
click at [1233, 401] on span "Call to Action" at bounding box center [1239, 400] width 110 height 20
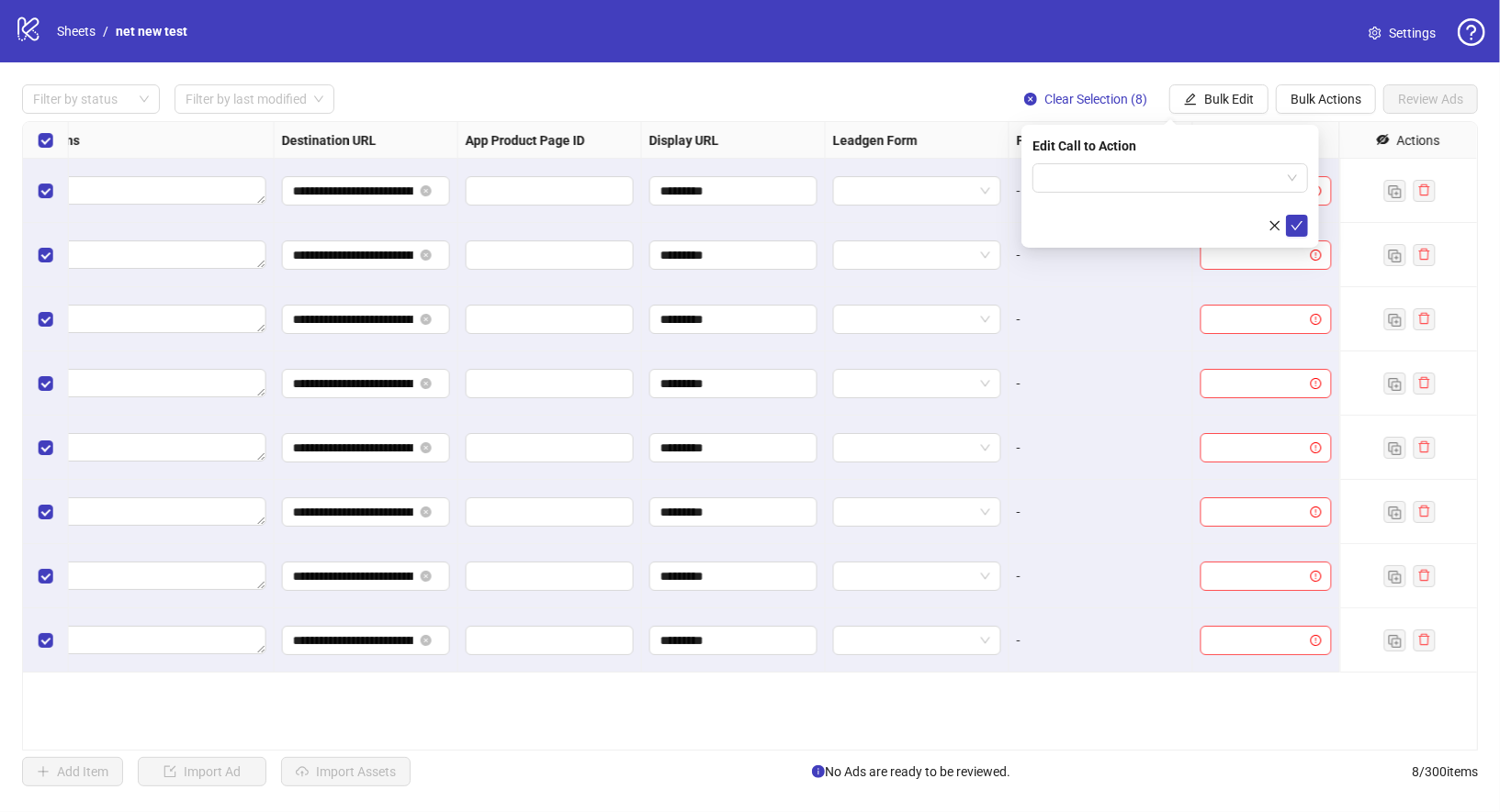
click at [1225, 161] on div "Edit Call to Action" at bounding box center [1169, 186] width 297 height 123
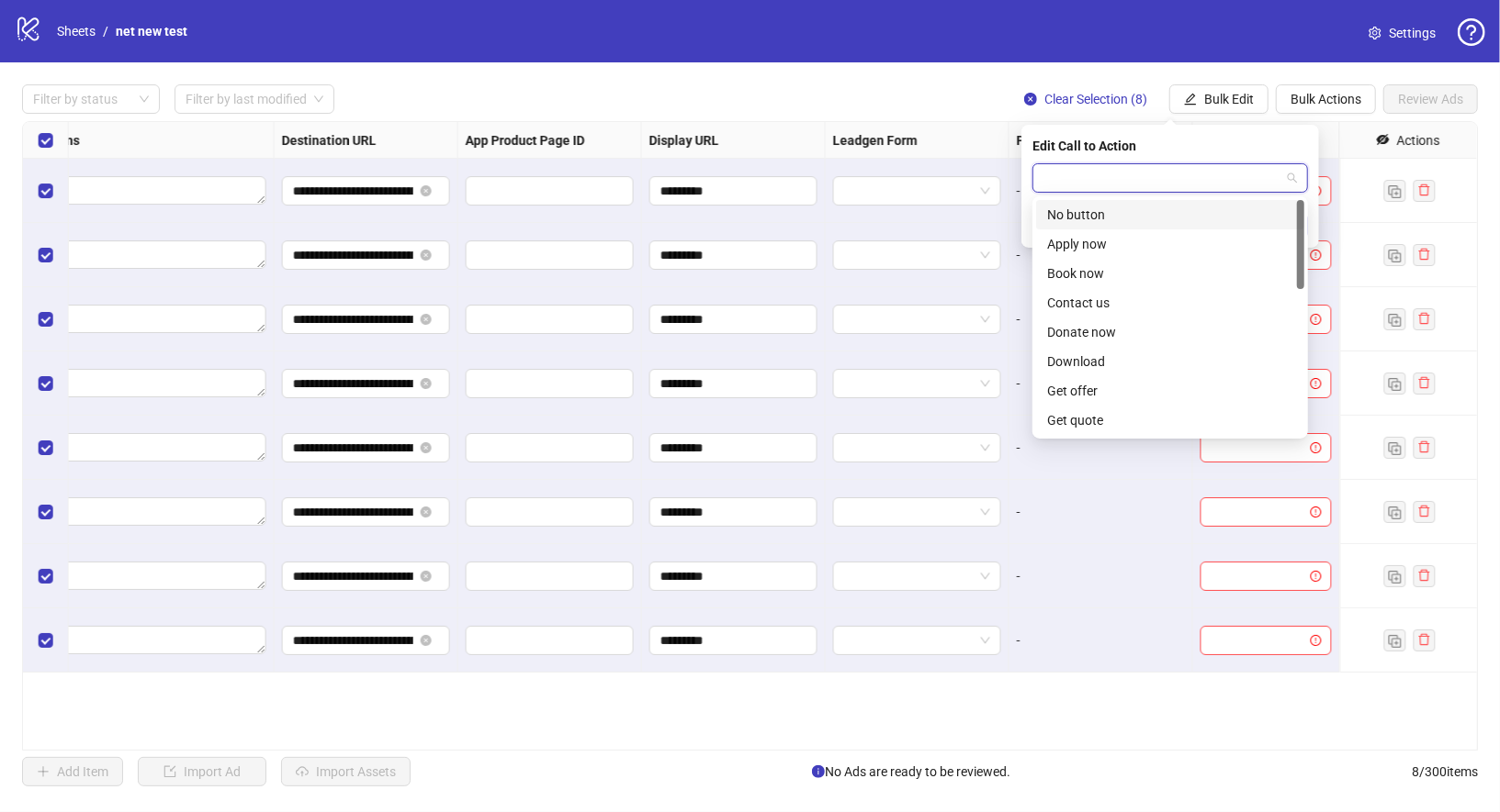
click at [1215, 184] on input "search" at bounding box center [1162, 178] width 237 height 28
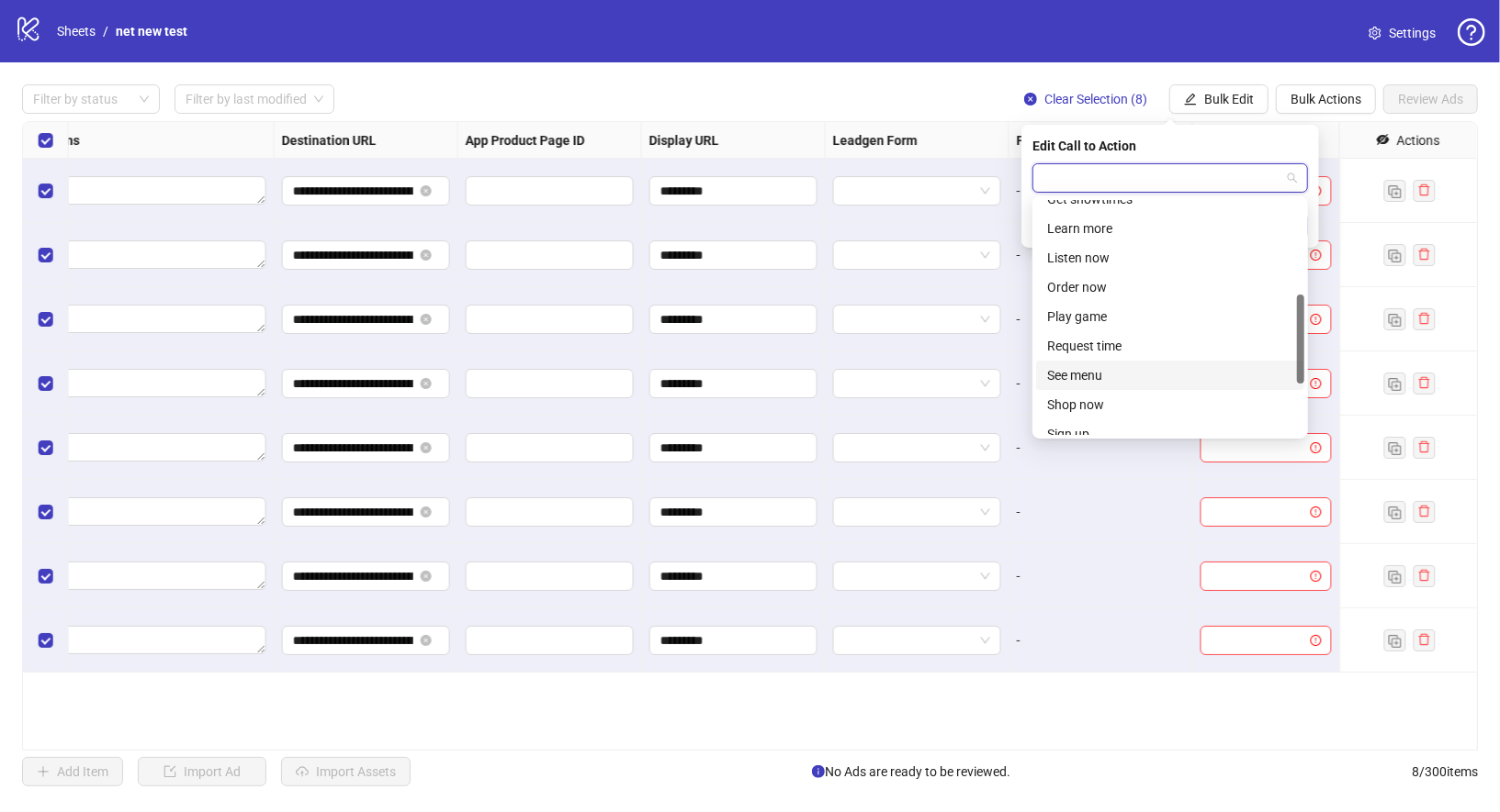
scroll to position [247, 0]
click at [1101, 229] on div "Learn more" at bounding box center [1170, 232] width 246 height 20
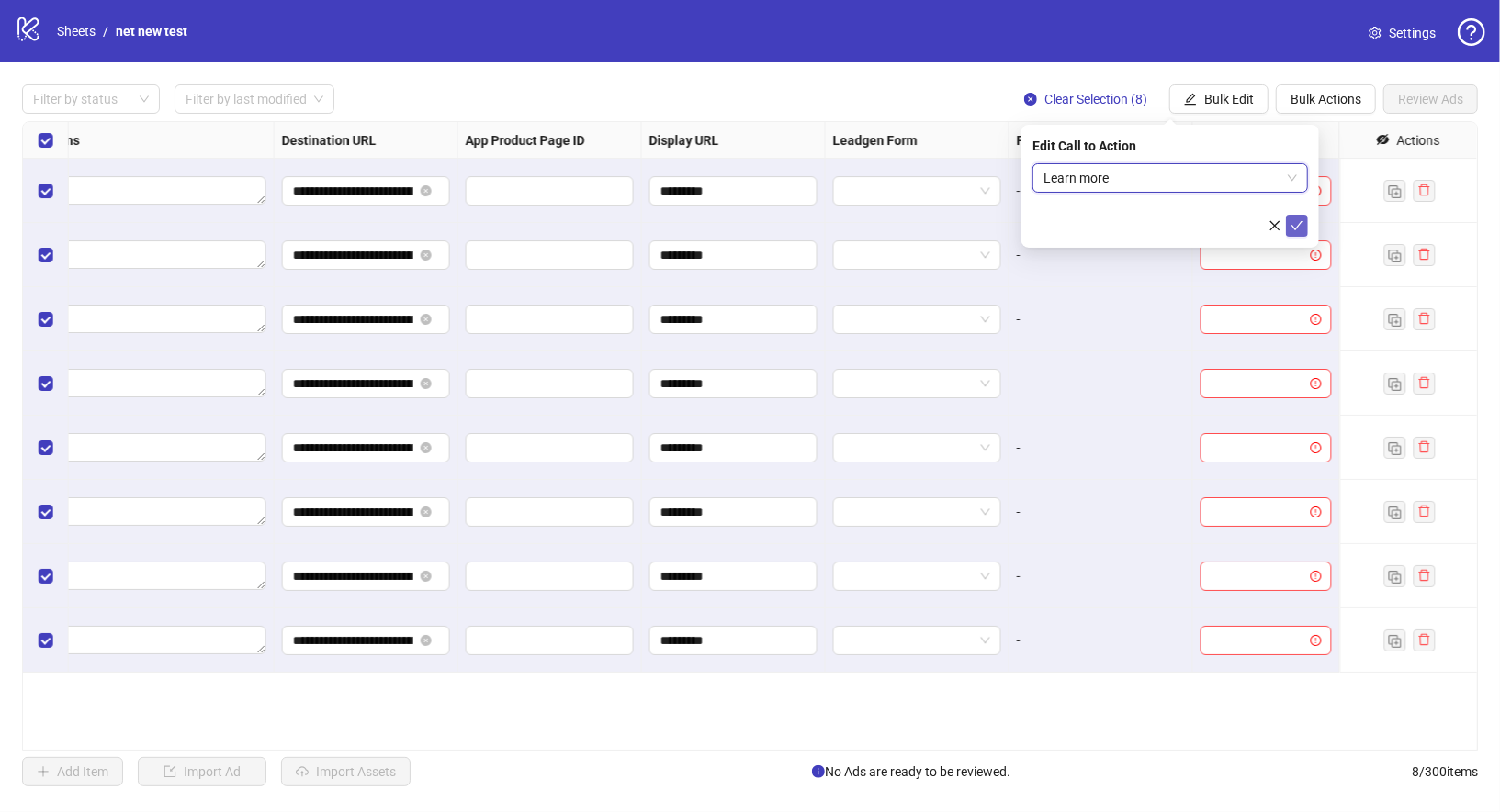
click at [1298, 219] on icon "check" at bounding box center [1296, 225] width 12 height 12
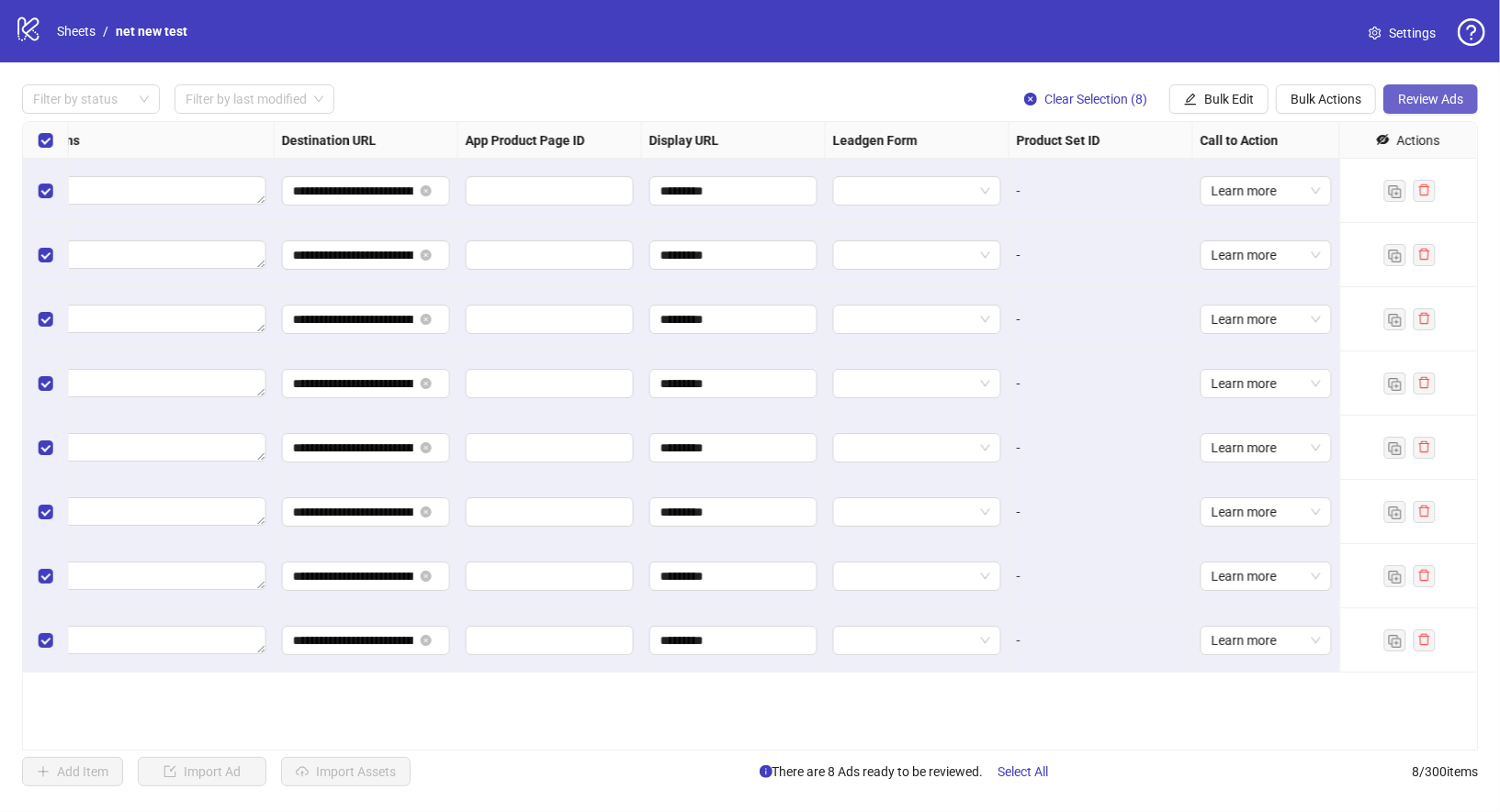
click at [1454, 100] on span "Review Ads" at bounding box center [1431, 99] width 65 height 14
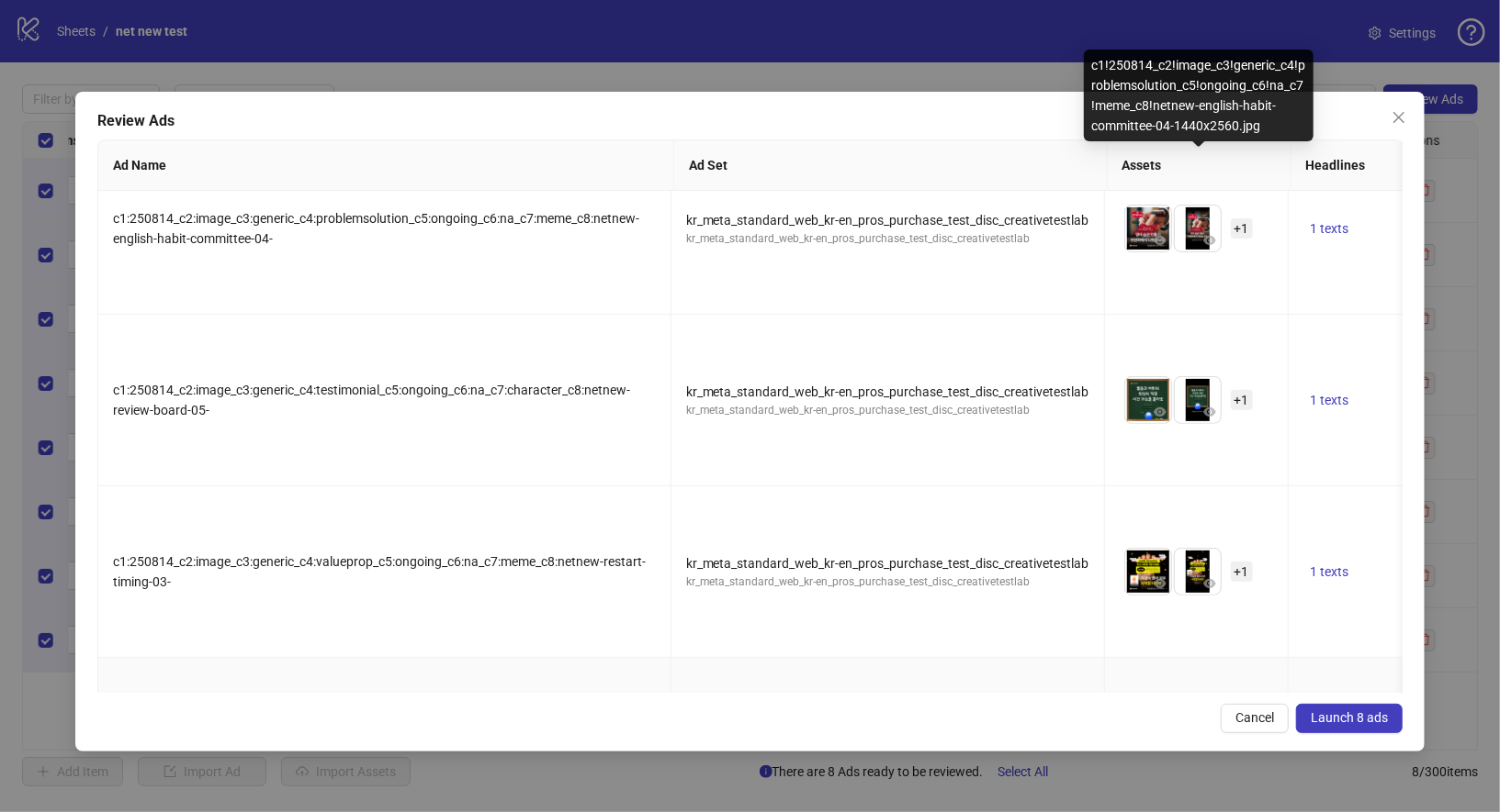
scroll to position [705, 0]
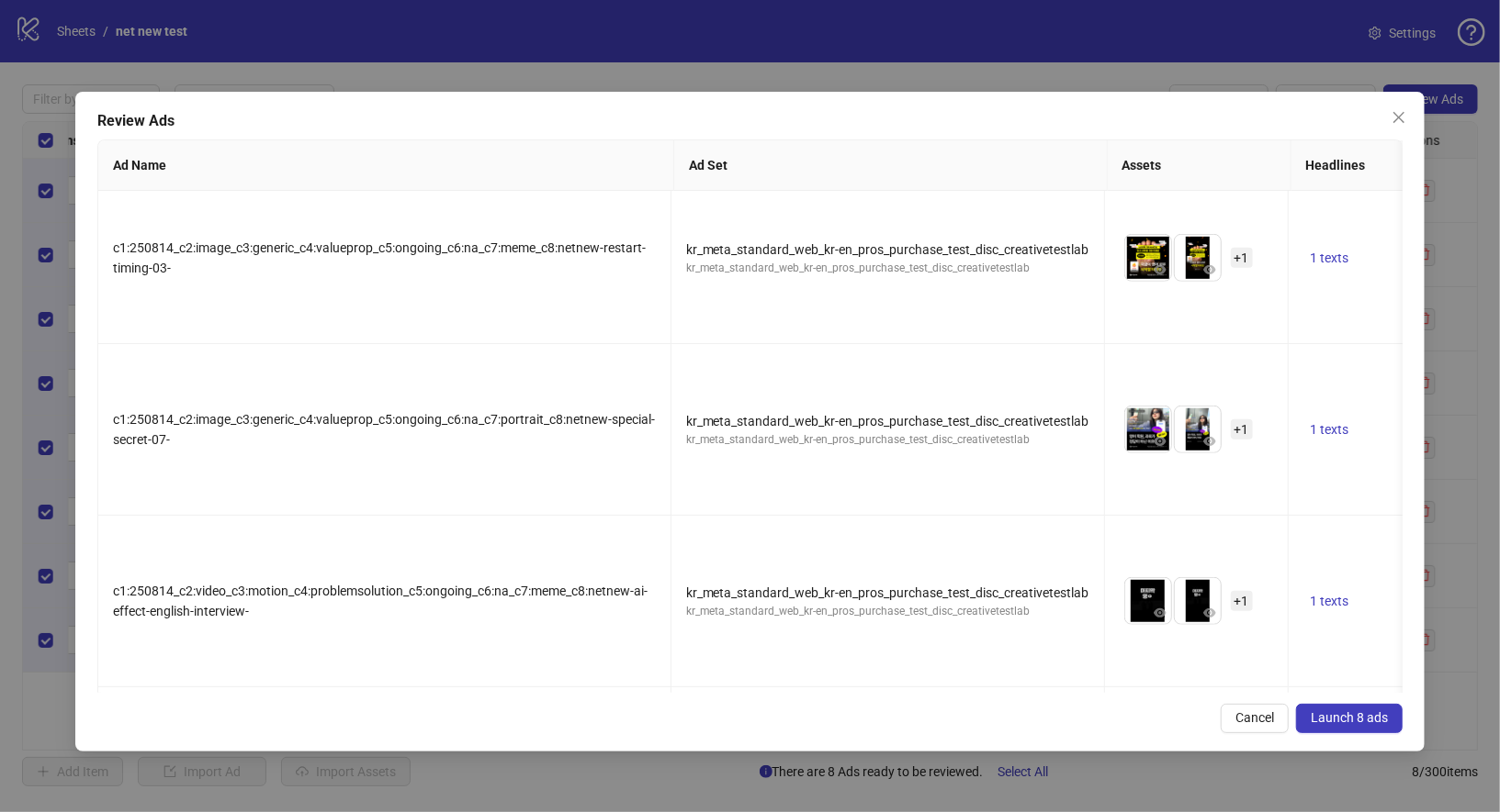
click at [1372, 717] on span "Launch 8 ads" at bounding box center [1349, 717] width 77 height 14
